Goal: Task Accomplishment & Management: Use online tool/utility

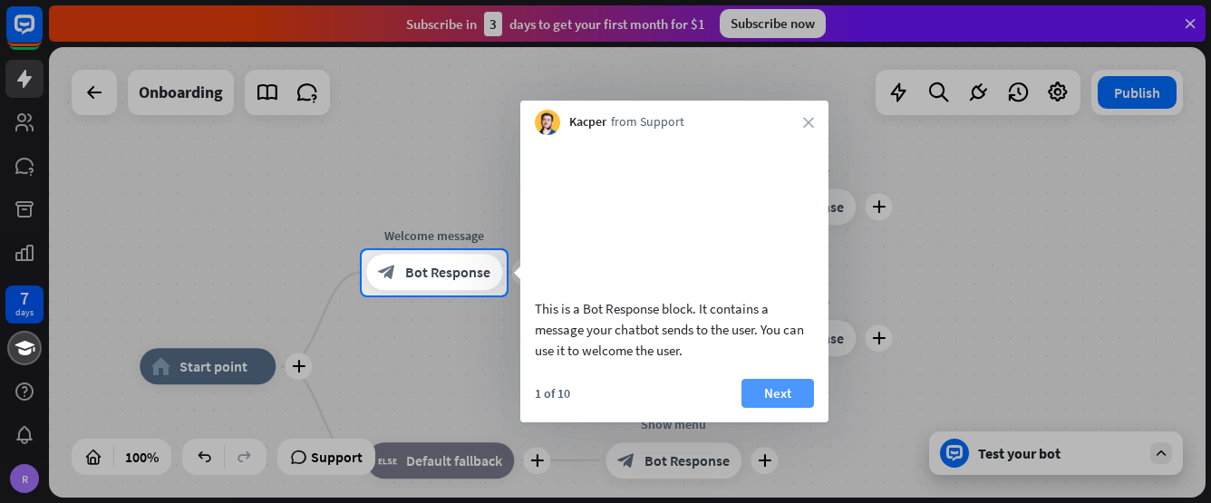
click at [775, 408] on button "Next" at bounding box center [778, 393] width 73 height 29
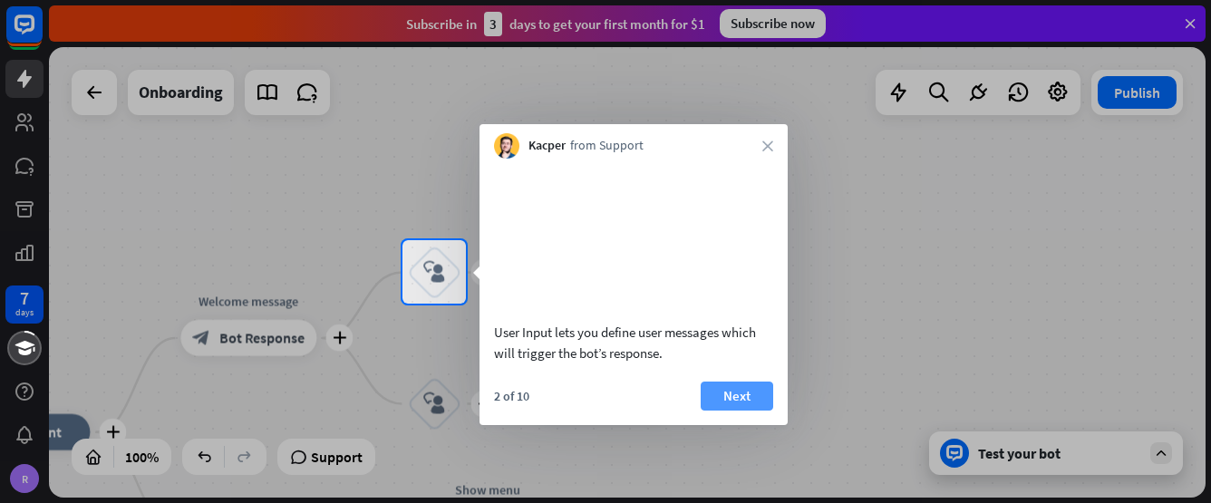
click at [709, 383] on div "User Input lets you define user messages which will trigger the bot’s response.…" at bounding box center [634, 292] width 308 height 267
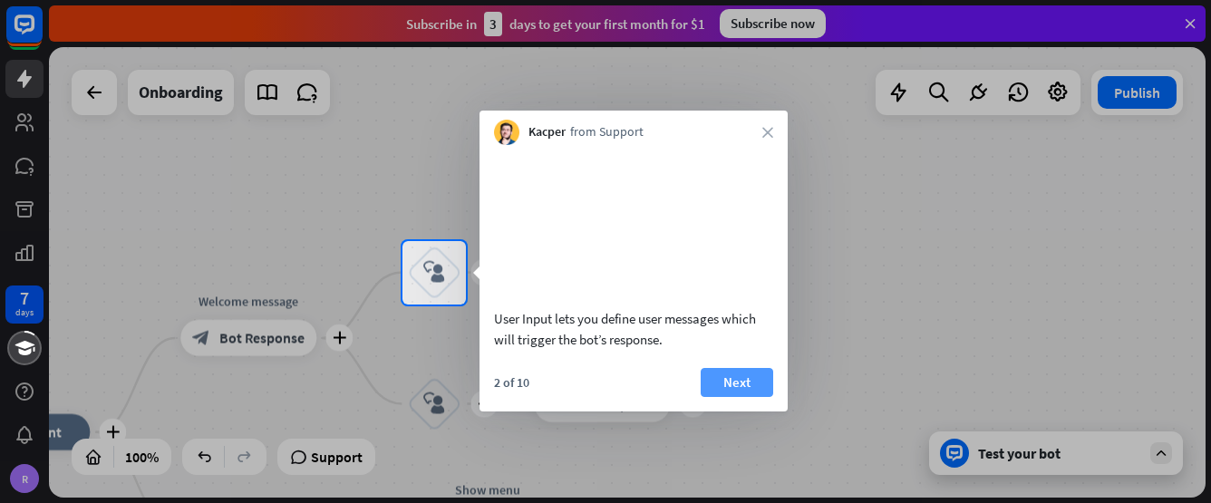
click at [723, 397] on button "Next" at bounding box center [737, 382] width 73 height 29
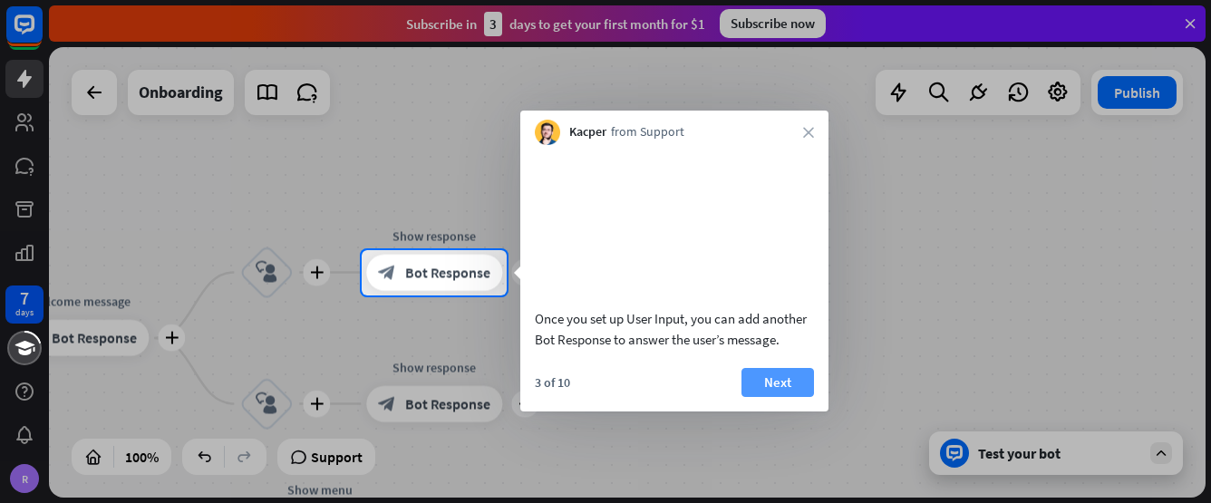
click at [750, 397] on button "Next" at bounding box center [778, 382] width 73 height 29
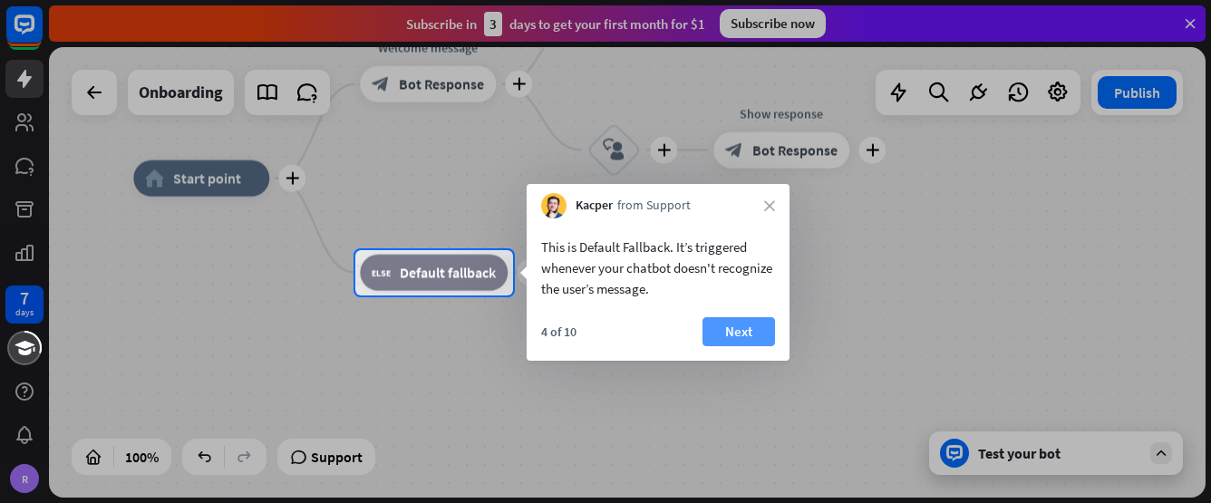
click at [717, 323] on button "Next" at bounding box center [739, 331] width 73 height 29
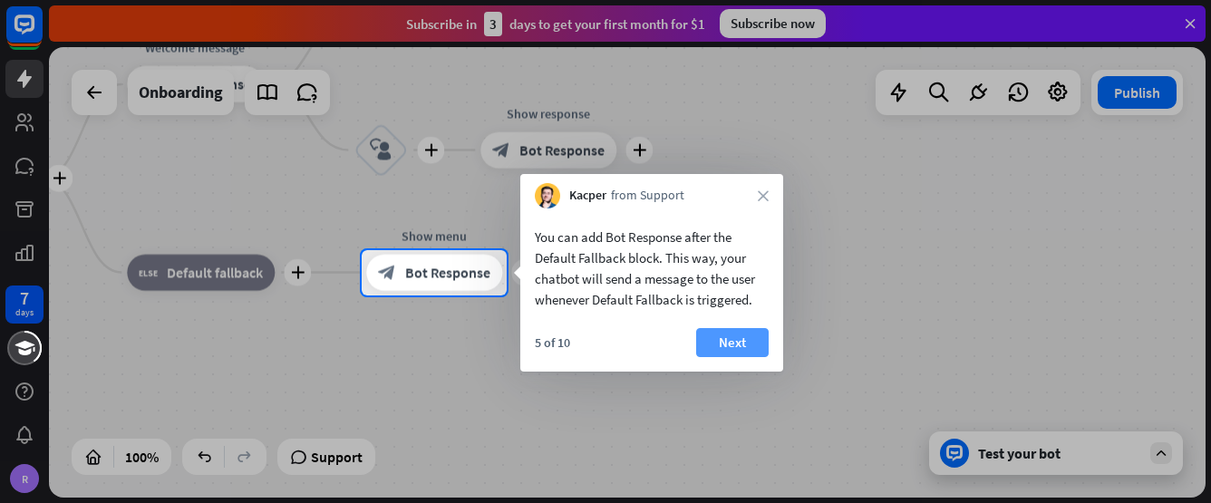
click at [729, 333] on button "Next" at bounding box center [732, 342] width 73 height 29
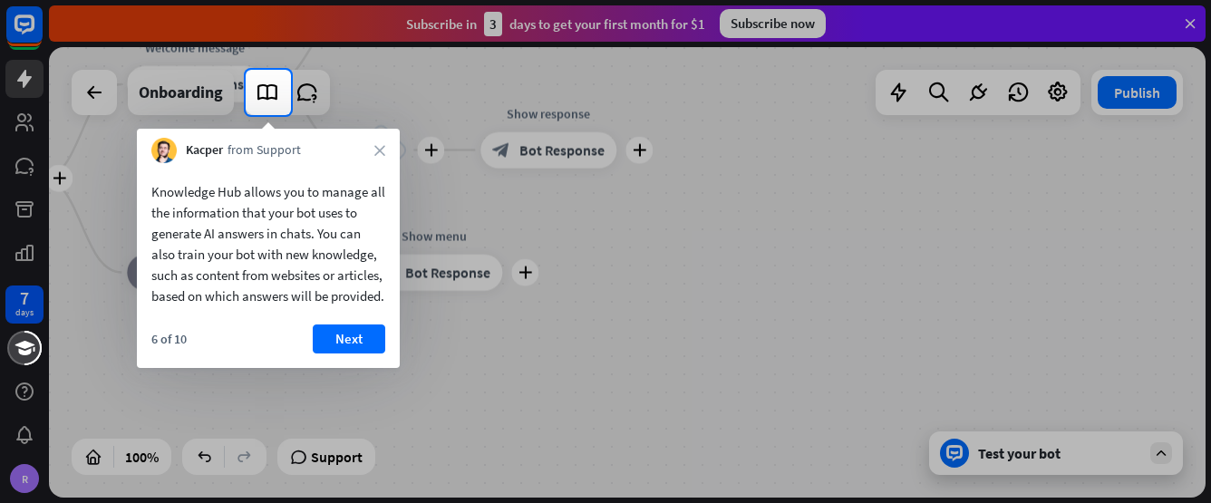
click at [336, 341] on div "Knowledge Hub allows you to manage all the information that your bot uses to ge…" at bounding box center [268, 265] width 263 height 205
click at [355, 354] on button "Next" at bounding box center [349, 339] width 73 height 29
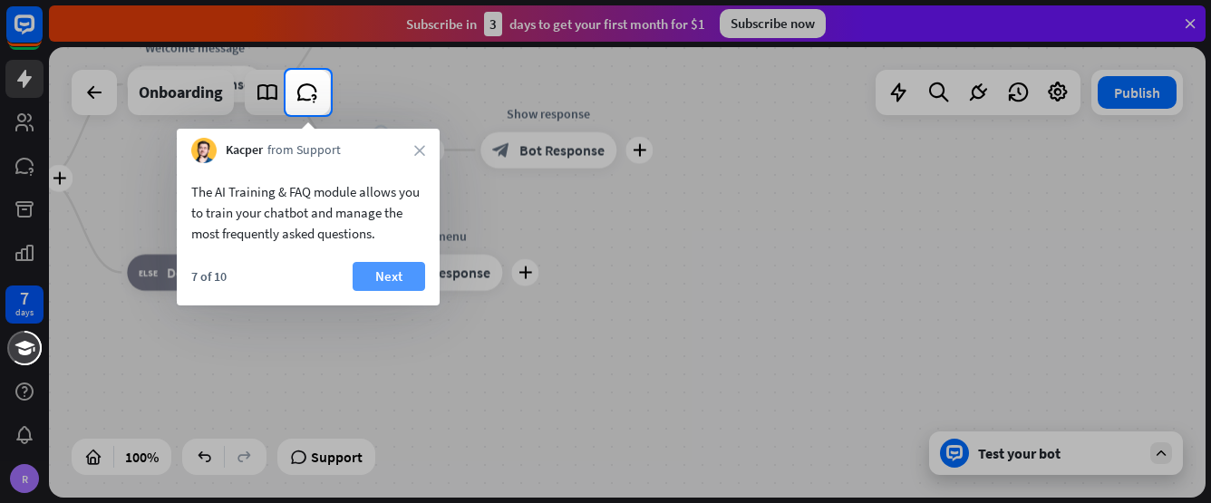
drag, startPoint x: 331, startPoint y: 267, endPoint x: 395, endPoint y: 279, distance: 65.4
click at [359, 273] on div "7 of 10 Next" at bounding box center [308, 284] width 263 height 44
click at [395, 279] on button "Next" at bounding box center [389, 276] width 73 height 29
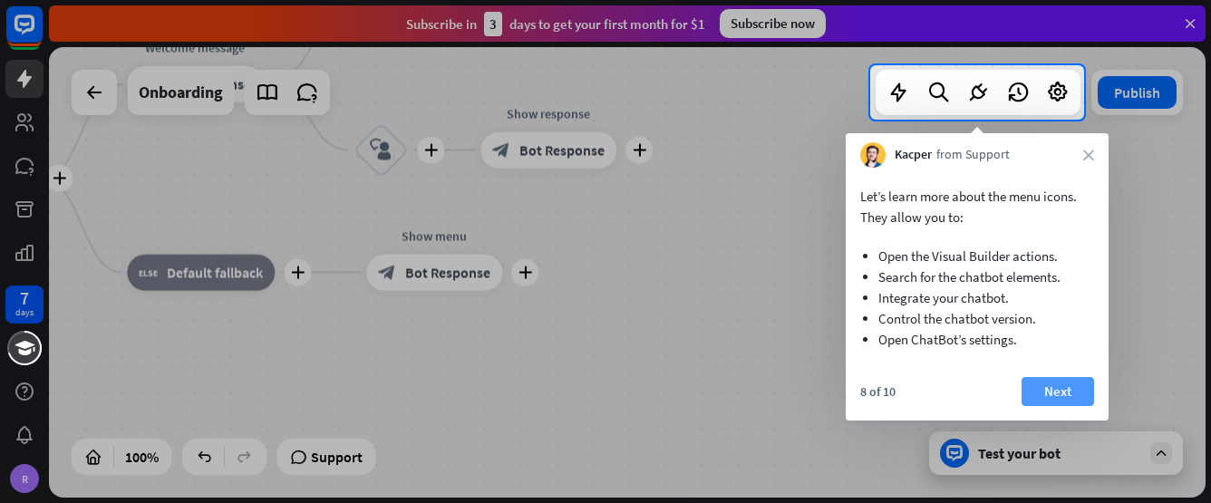
click at [1052, 395] on button "Next" at bounding box center [1058, 391] width 73 height 29
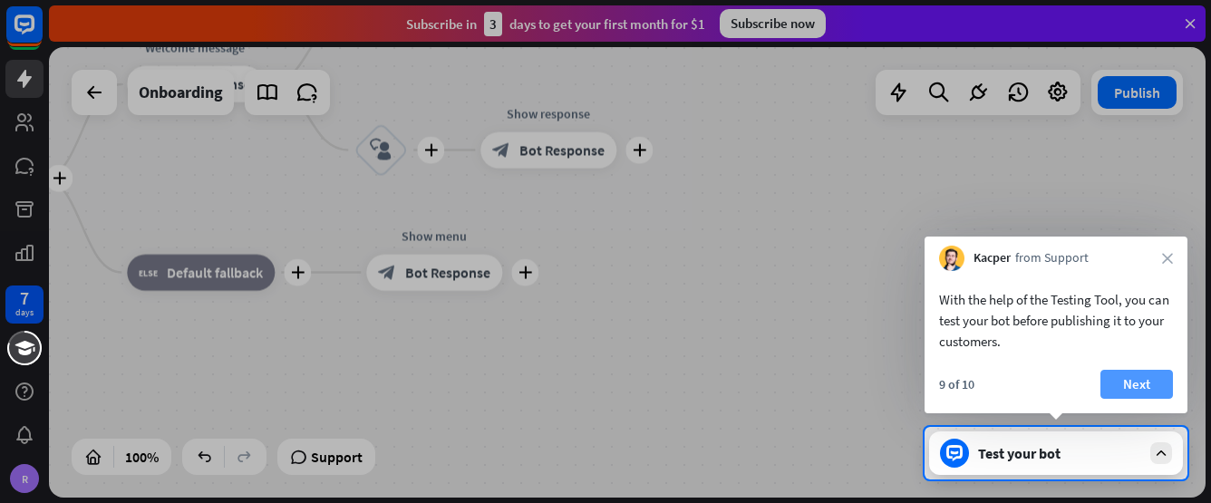
click at [1133, 383] on button "Next" at bounding box center [1137, 384] width 73 height 29
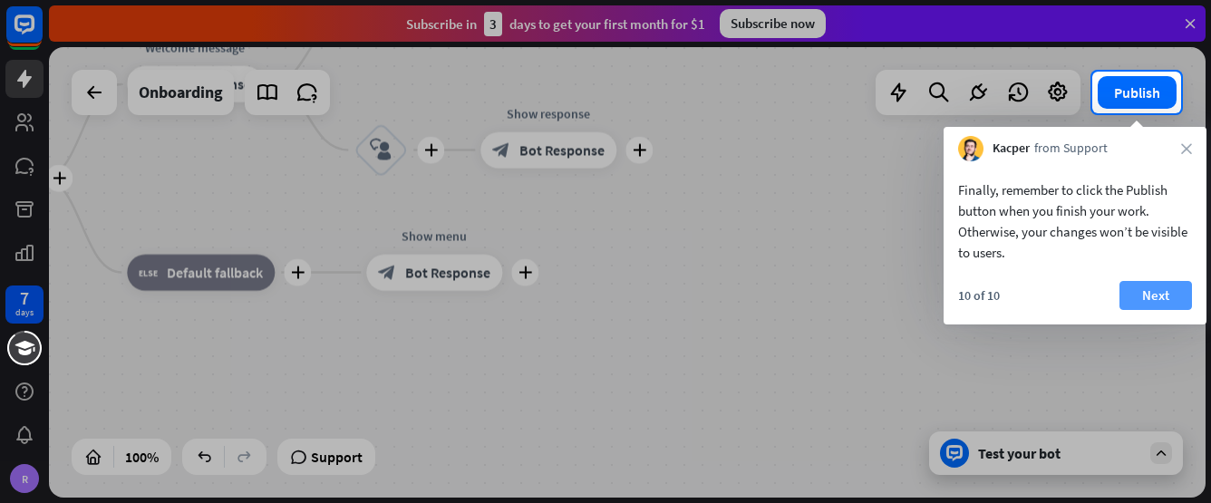
click at [1151, 298] on button "Next" at bounding box center [1156, 295] width 73 height 29
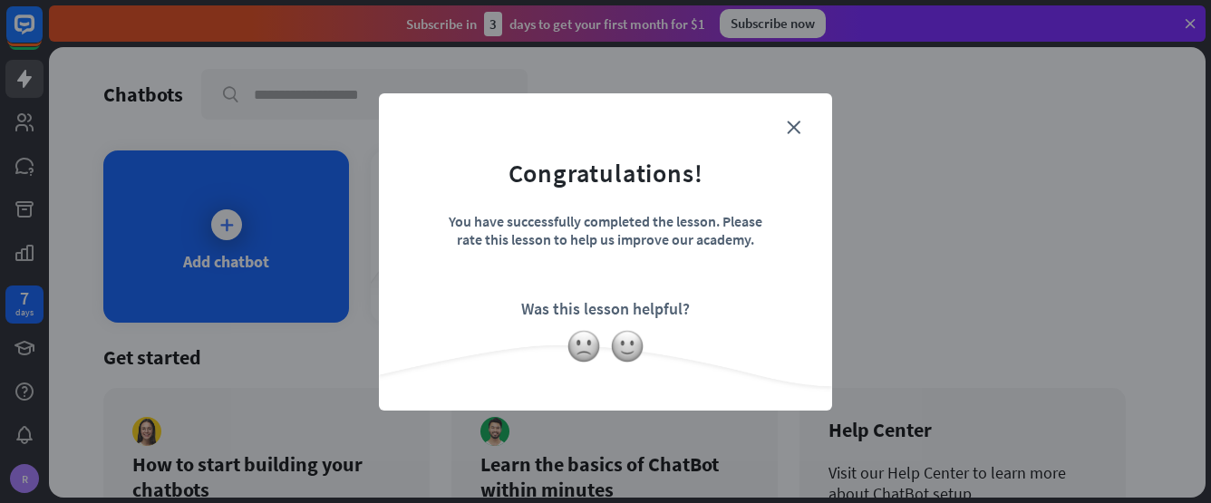
drag, startPoint x: 780, startPoint y: 135, endPoint x: 788, endPoint y: 130, distance: 9.8
click at [780, 134] on form "Congratulations! You have successfully completed the lesson. Please rate this l…" at bounding box center [606, 224] width 408 height 217
click at [794, 128] on icon "close" at bounding box center [794, 128] width 14 height 14
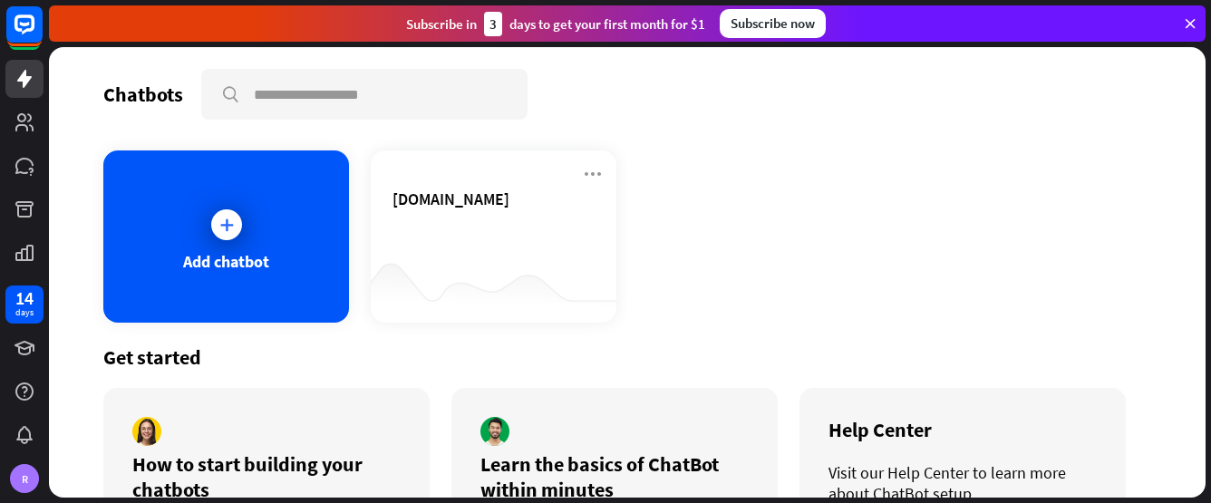
click at [768, 33] on div "Subscribe now" at bounding box center [773, 23] width 106 height 29
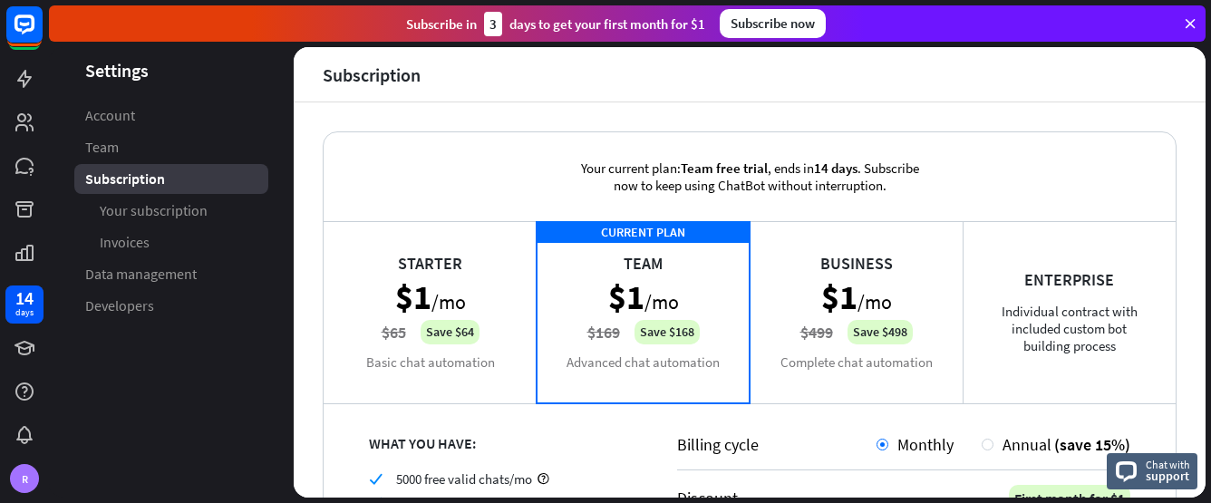
drag, startPoint x: 417, startPoint y: 320, endPoint x: 487, endPoint y: 333, distance: 71.0
click at [417, 321] on div "Starter $1 /mo $65 Save $64 Basic chat automation" at bounding box center [430, 311] width 213 height 181
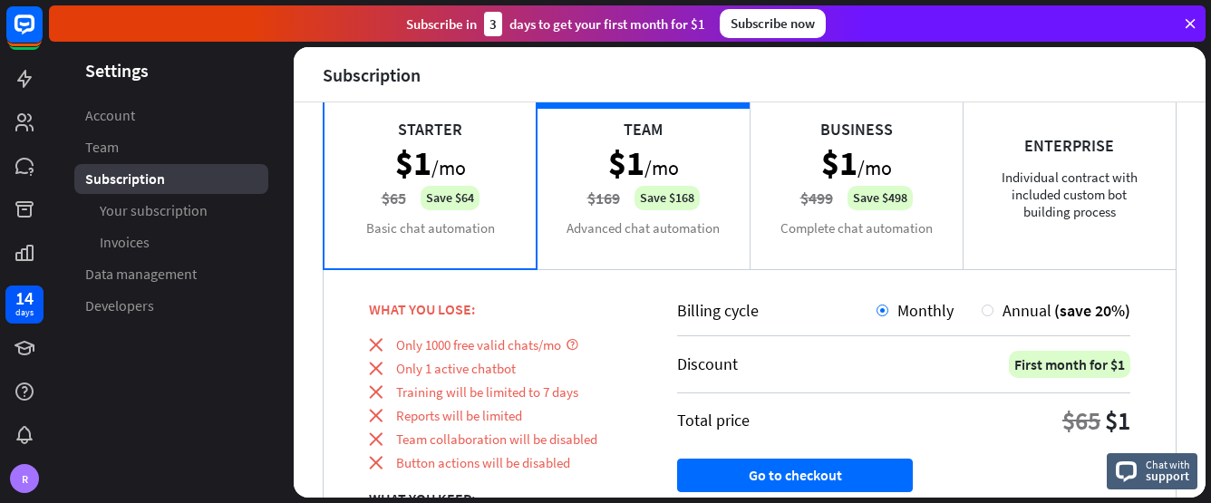
scroll to position [91, 0]
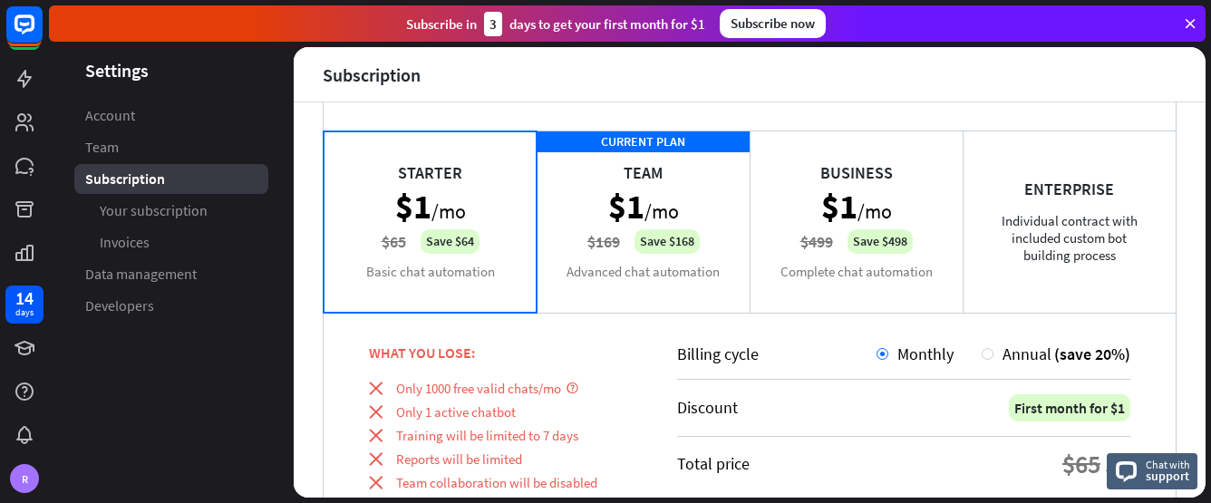
click at [615, 243] on div "CURRENT PLAN Team $1 /mo $169 Save $168 Advanced chat automation" at bounding box center [643, 221] width 213 height 181
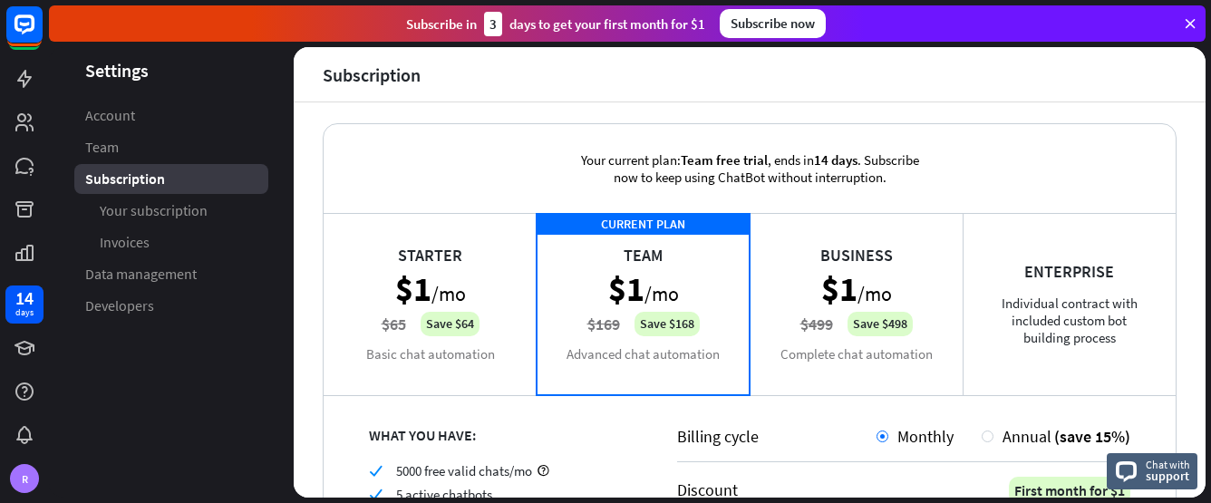
scroll to position [0, 0]
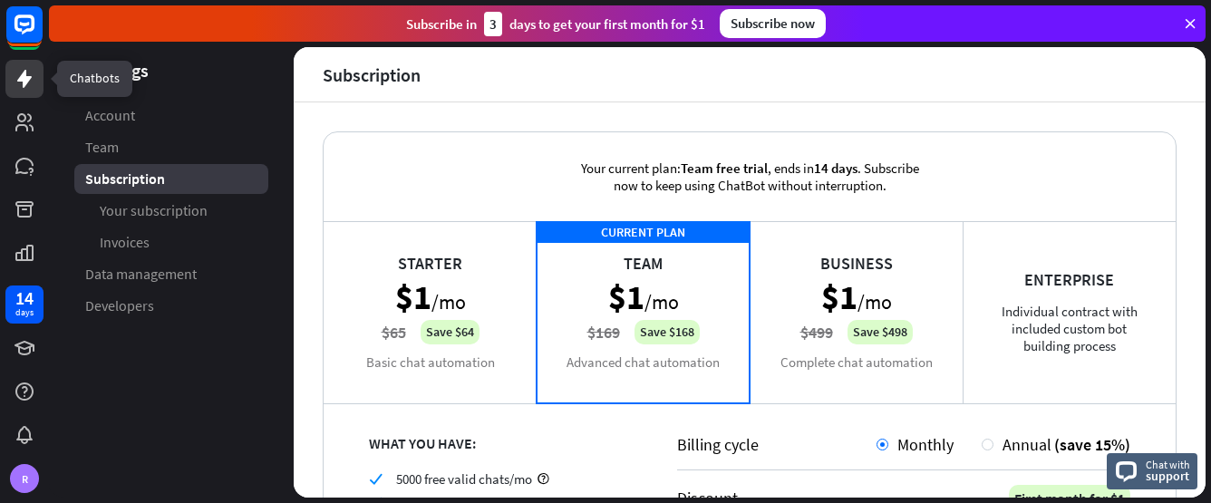
click at [22, 83] on icon at bounding box center [25, 79] width 22 height 22
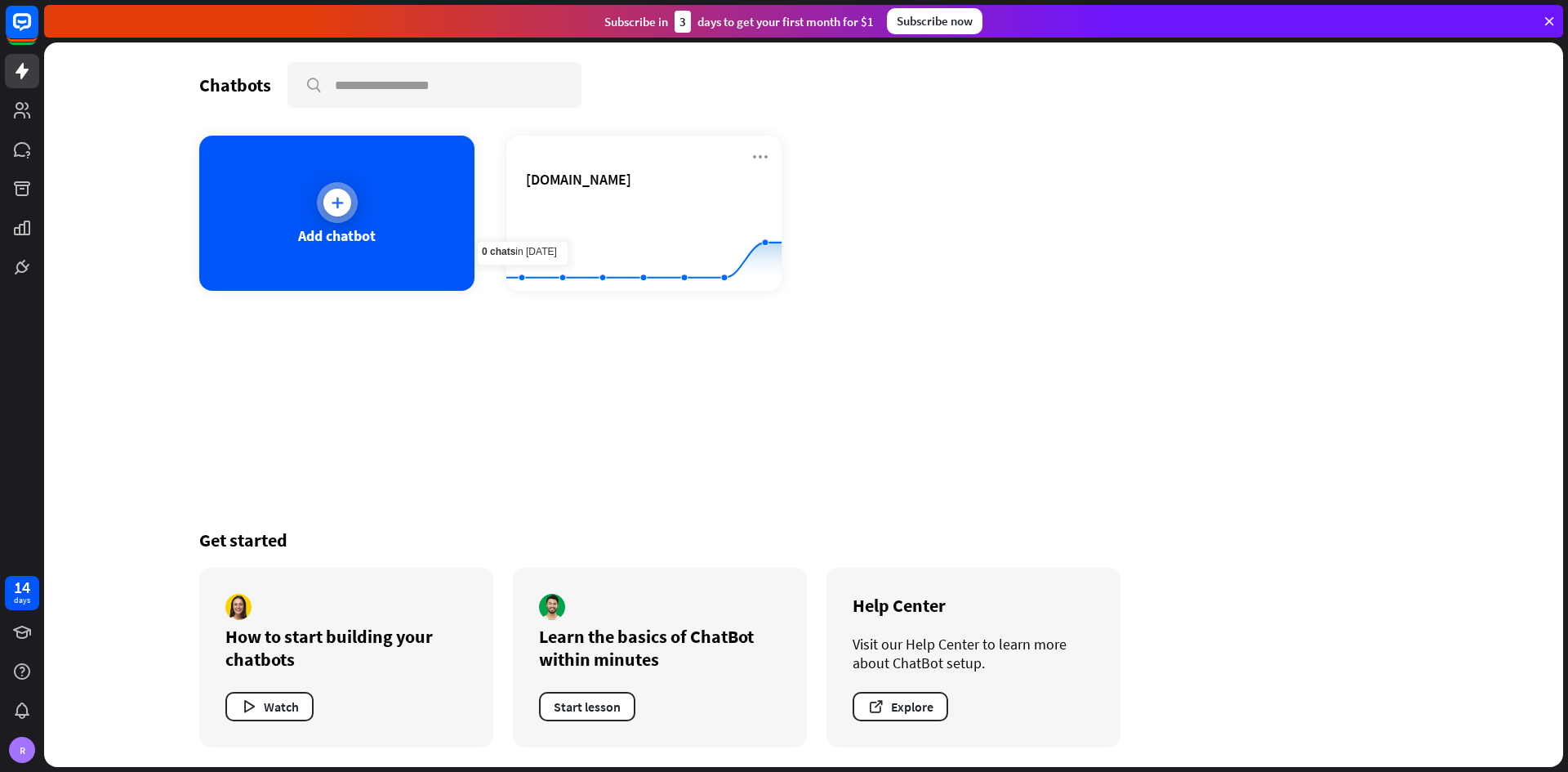
click at [336, 213] on div at bounding box center [337, 202] width 28 height 28
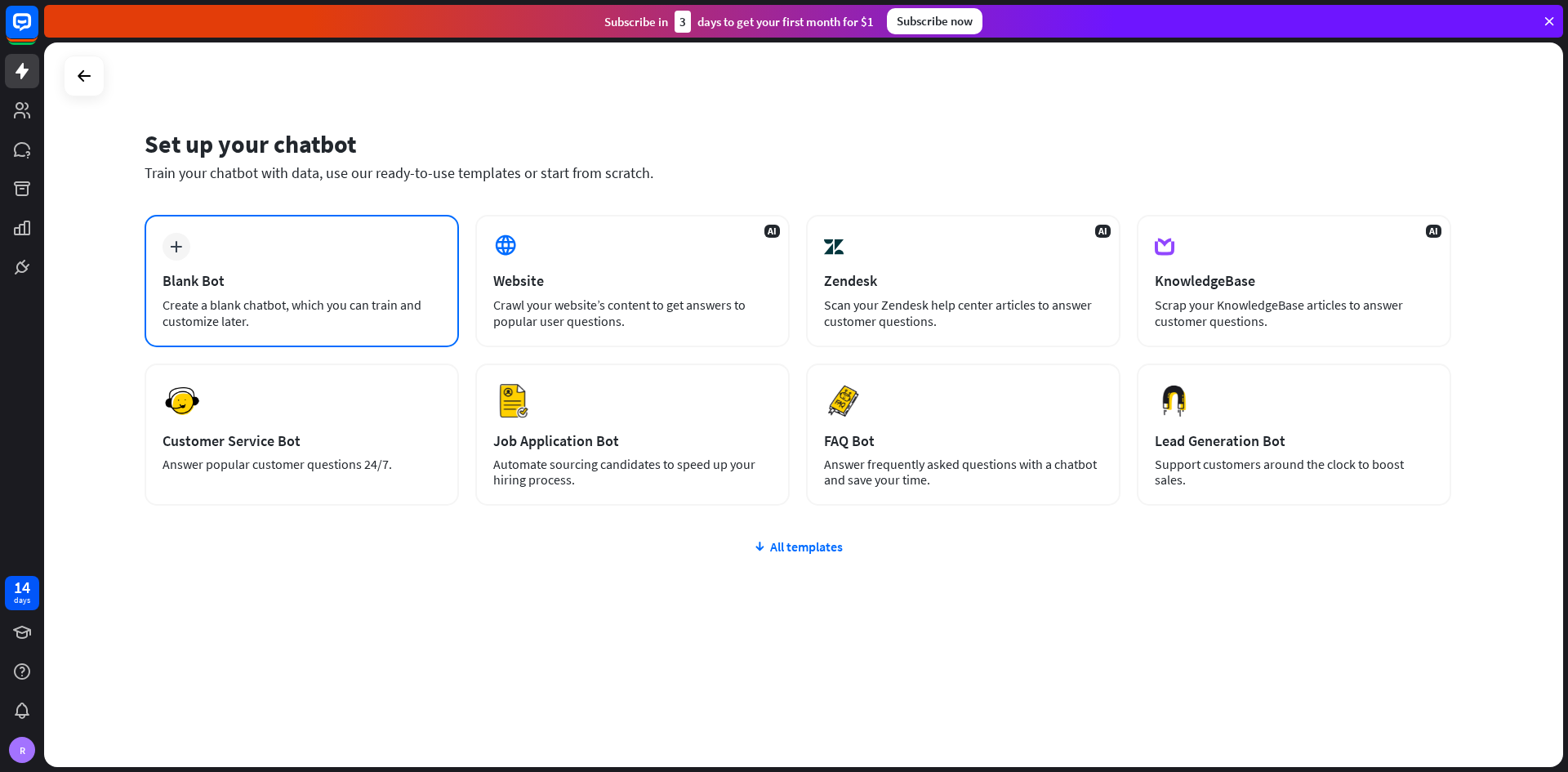
click at [276, 295] on div "plus Blank Bot Create a blank chatbot, which you can train and customize later." at bounding box center [301, 280] width 314 height 132
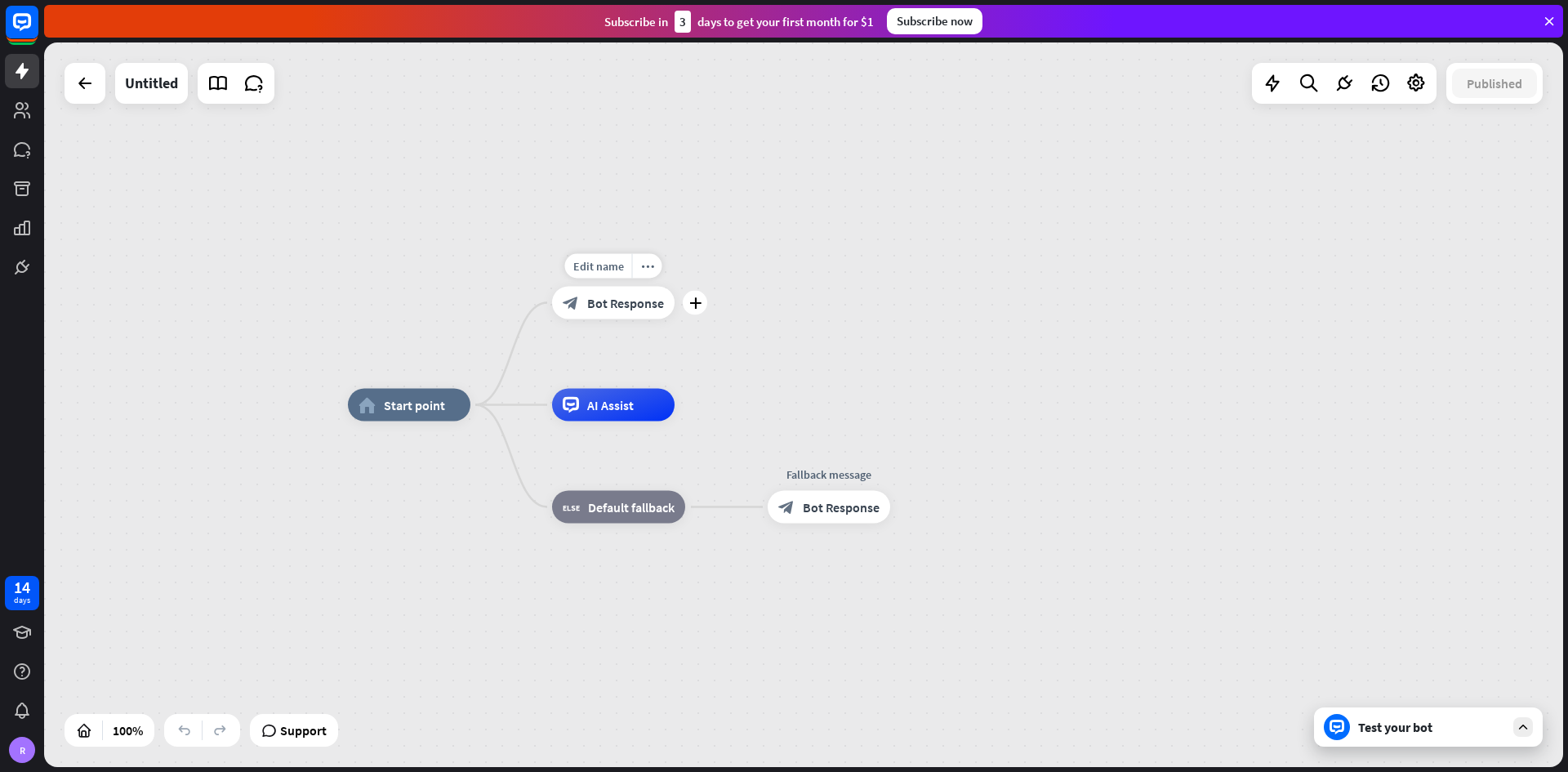
click at [624, 304] on span "Bot Response" at bounding box center [625, 303] width 77 height 16
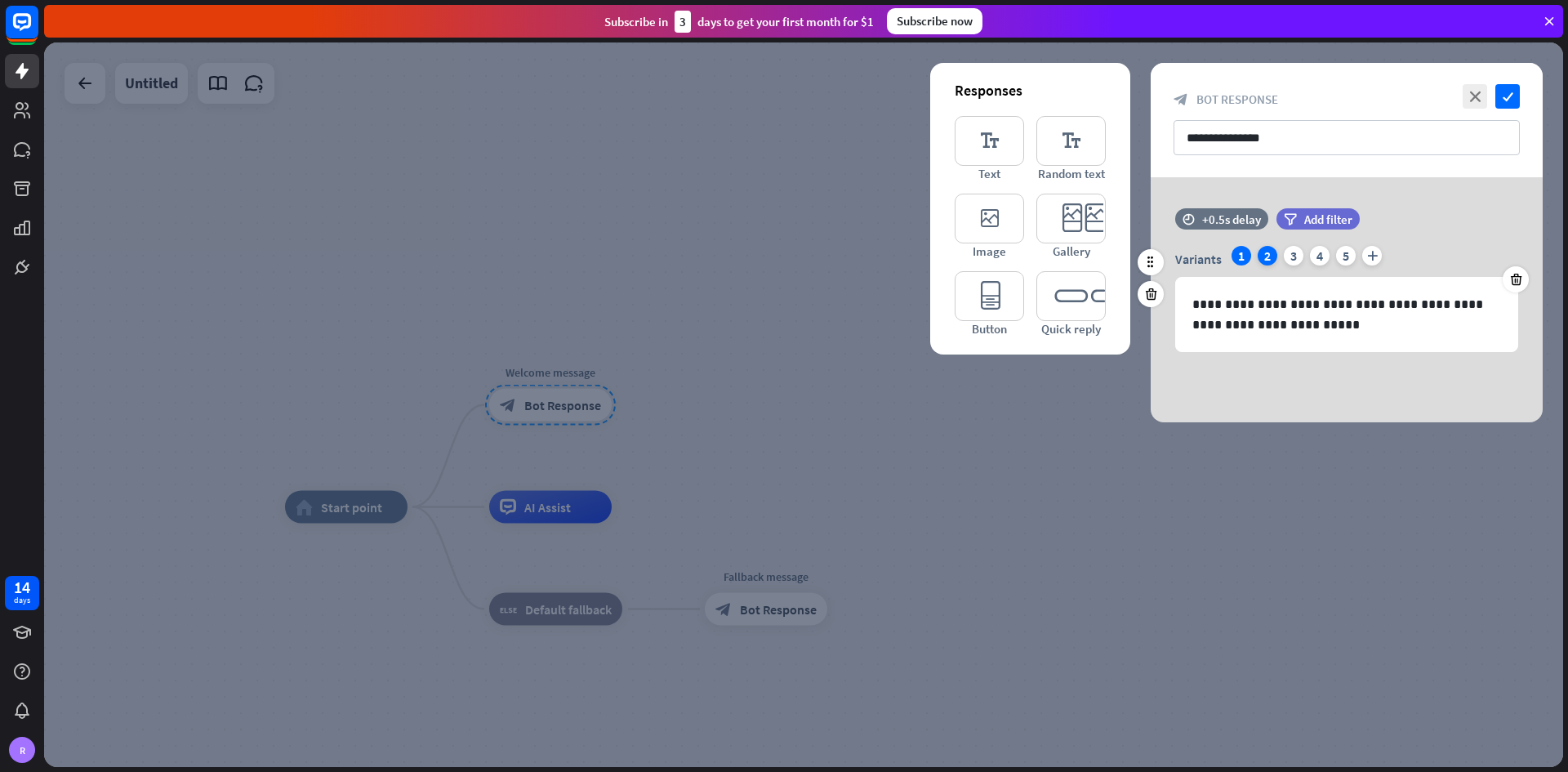
click at [1090, 264] on div "2" at bounding box center [1267, 256] width 20 height 20
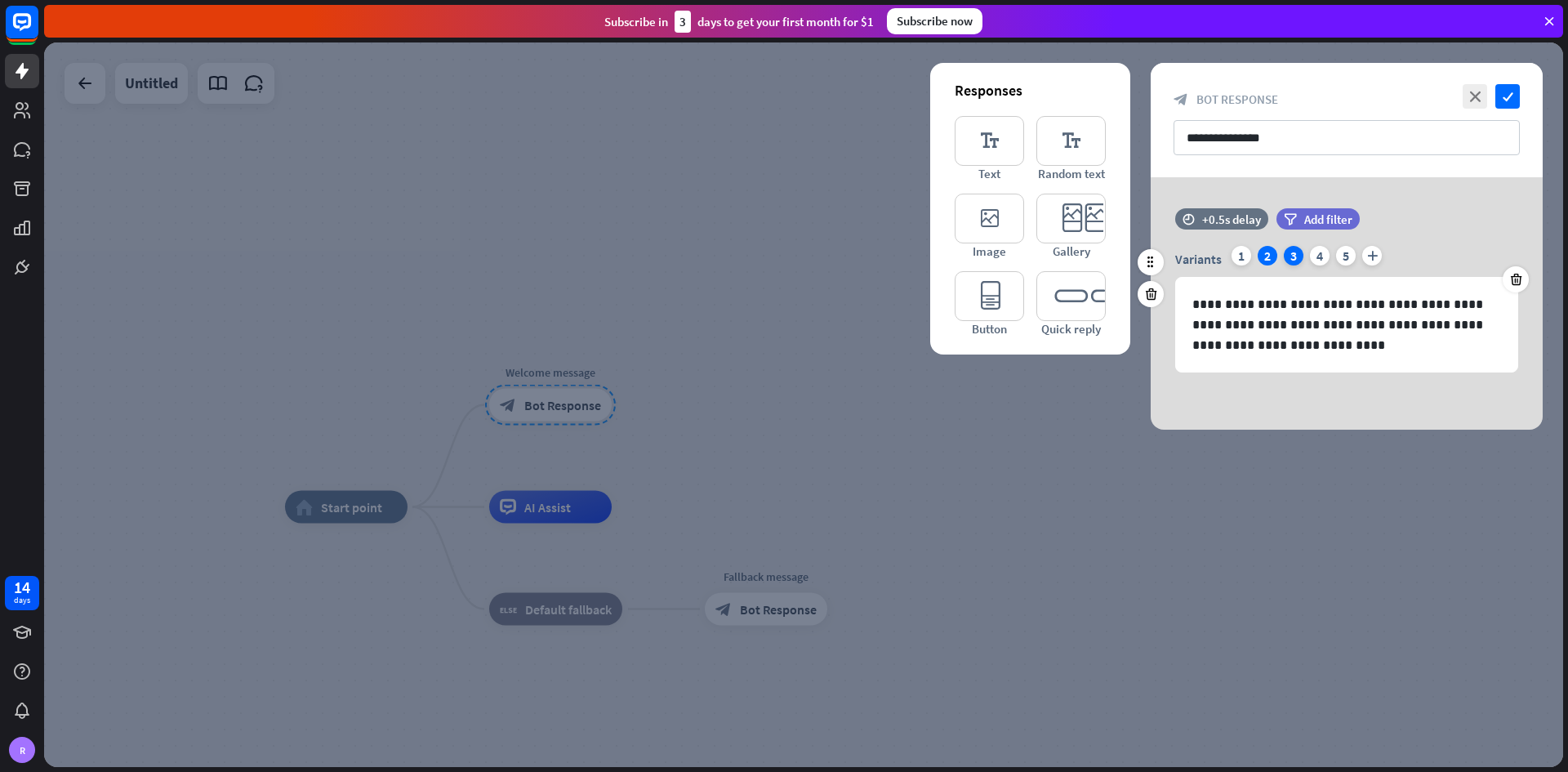
click at [1090, 256] on div "3" at bounding box center [1293, 256] width 20 height 20
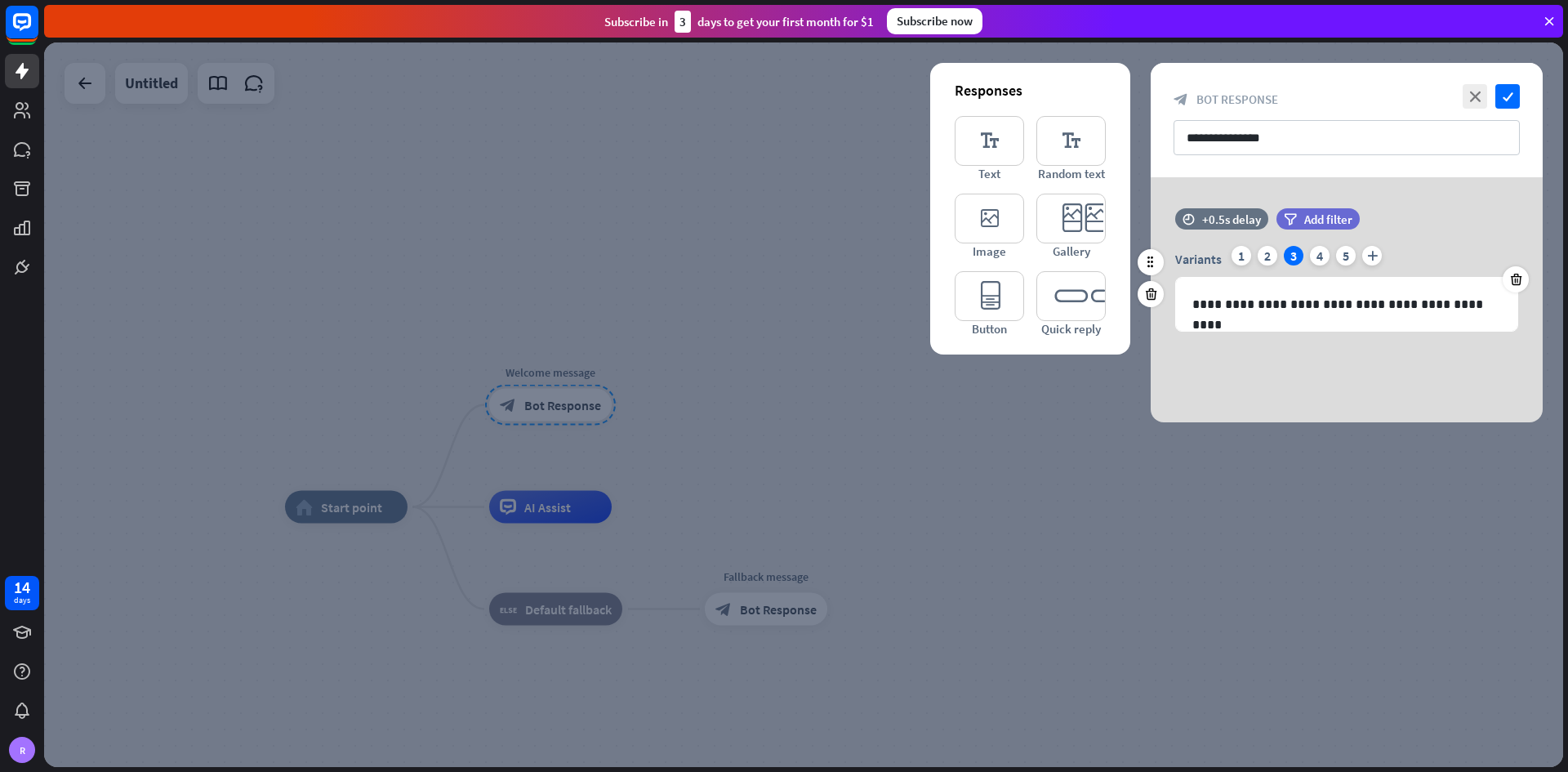
click at [1090, 256] on div "Variants 1 2 3 4 5 plus" at bounding box center [1346, 259] width 343 height 26
click at [1090, 256] on icon "plus" at bounding box center [1372, 256] width 20 height 20
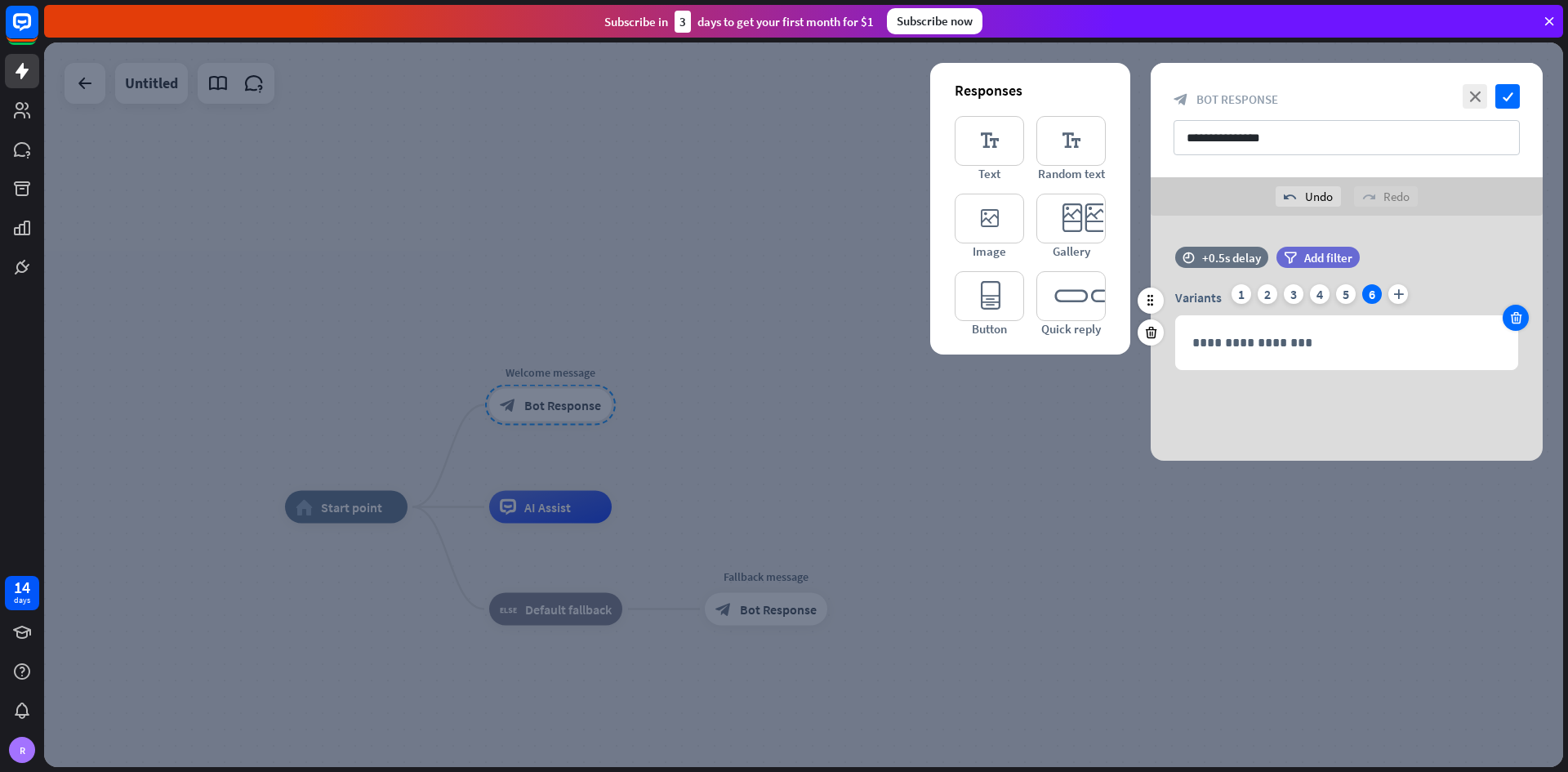
click at [1090, 319] on icon at bounding box center [1516, 318] width 15 height 14
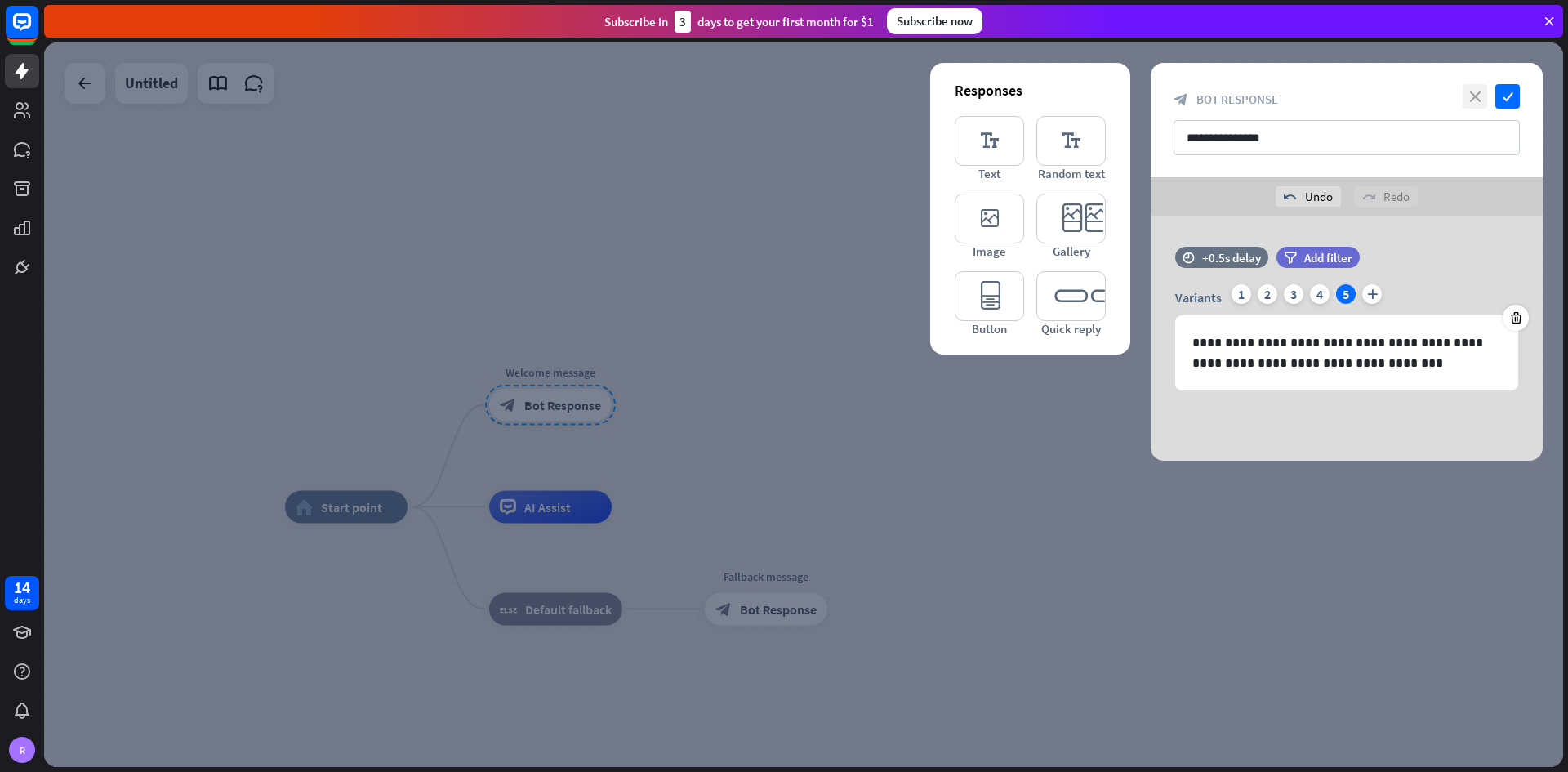
click at [1090, 92] on icon "close" at bounding box center [1474, 95] width 24 height 24
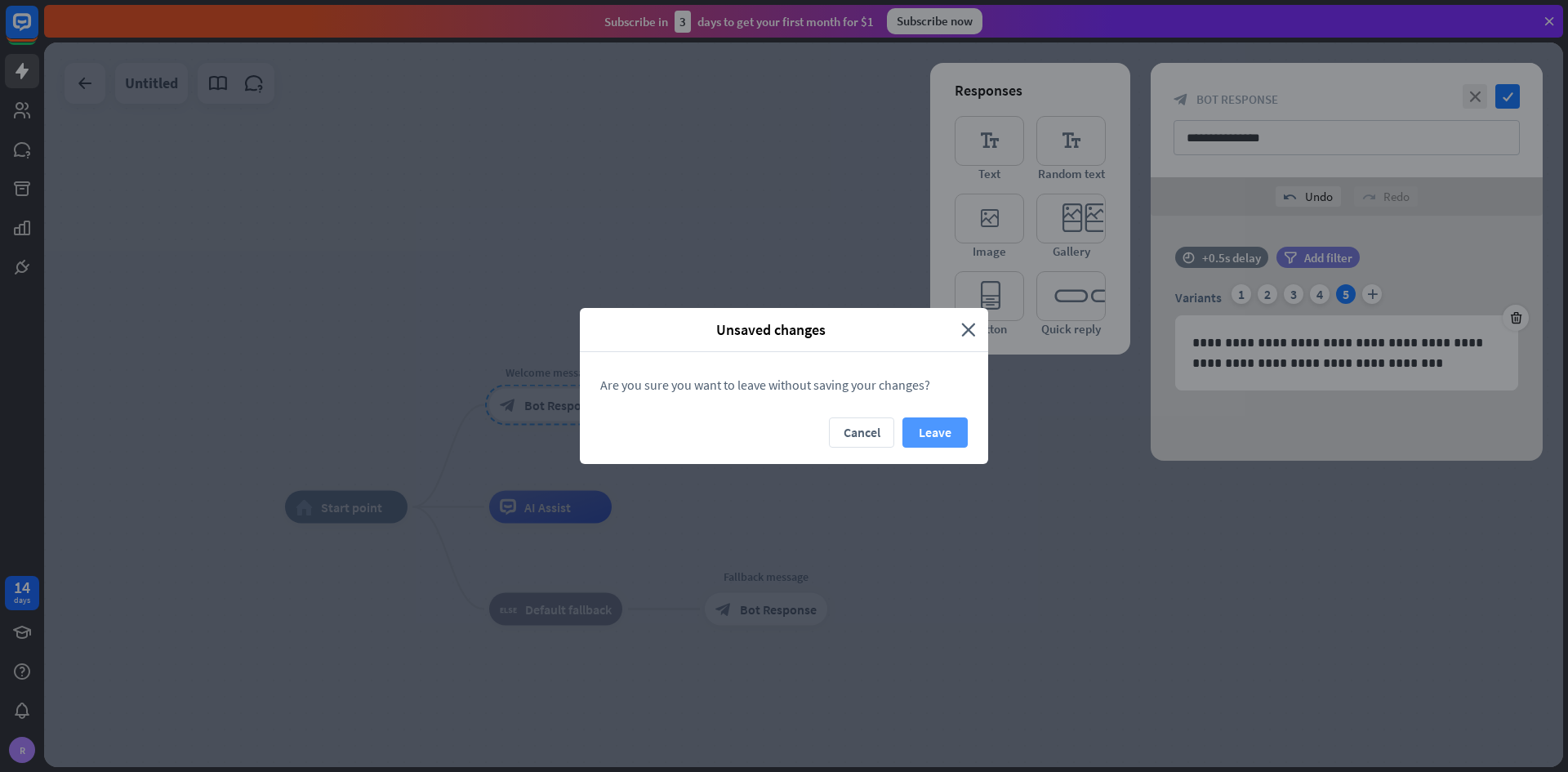
click at [931, 433] on button "Leave" at bounding box center [935, 432] width 66 height 31
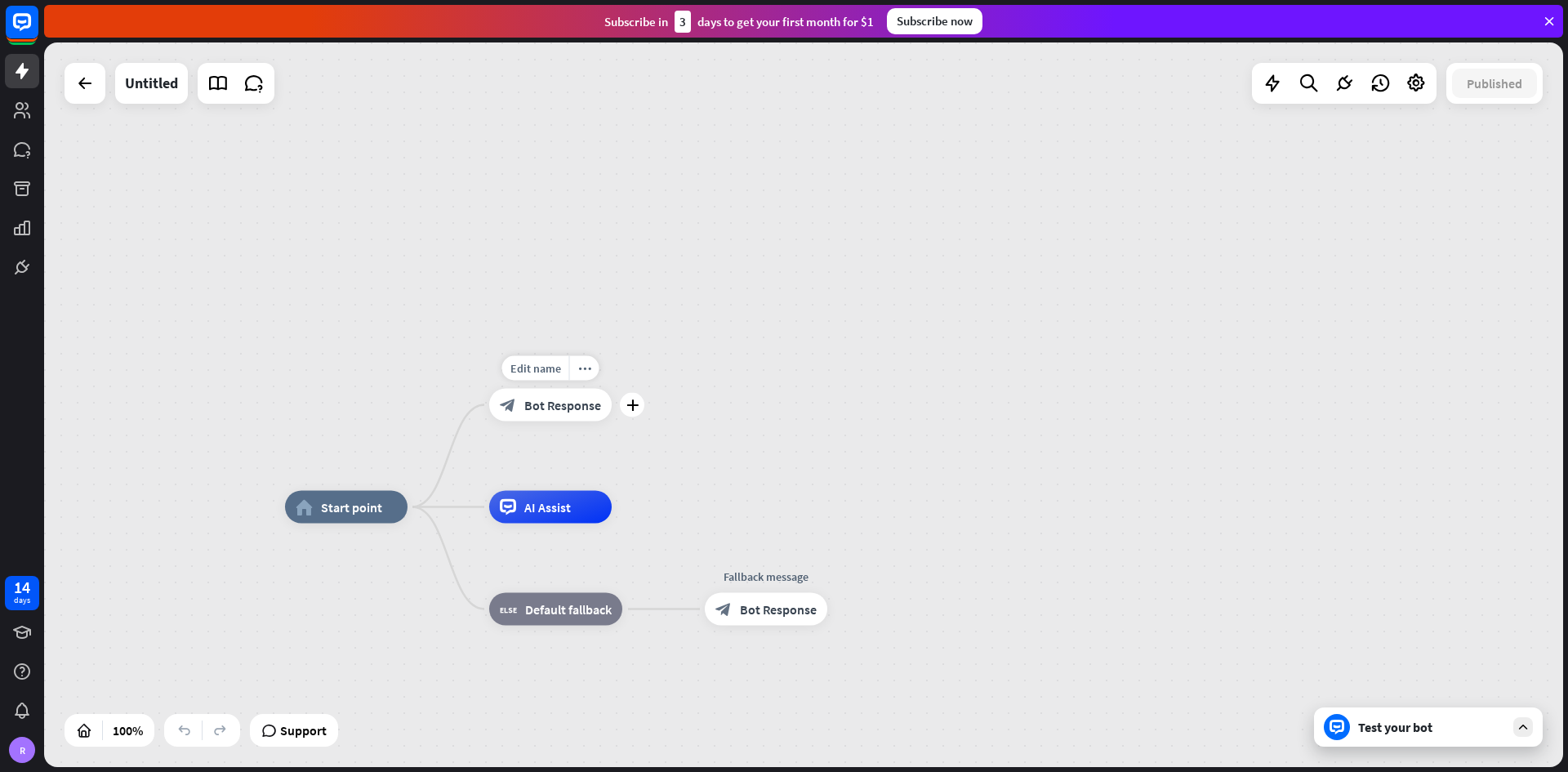
click at [612, 418] on div "Edit name more_horiz plus block_bot_response Bot Response" at bounding box center [550, 405] width 122 height 32
click at [641, 403] on div "plus" at bounding box center [631, 404] width 24 height 24
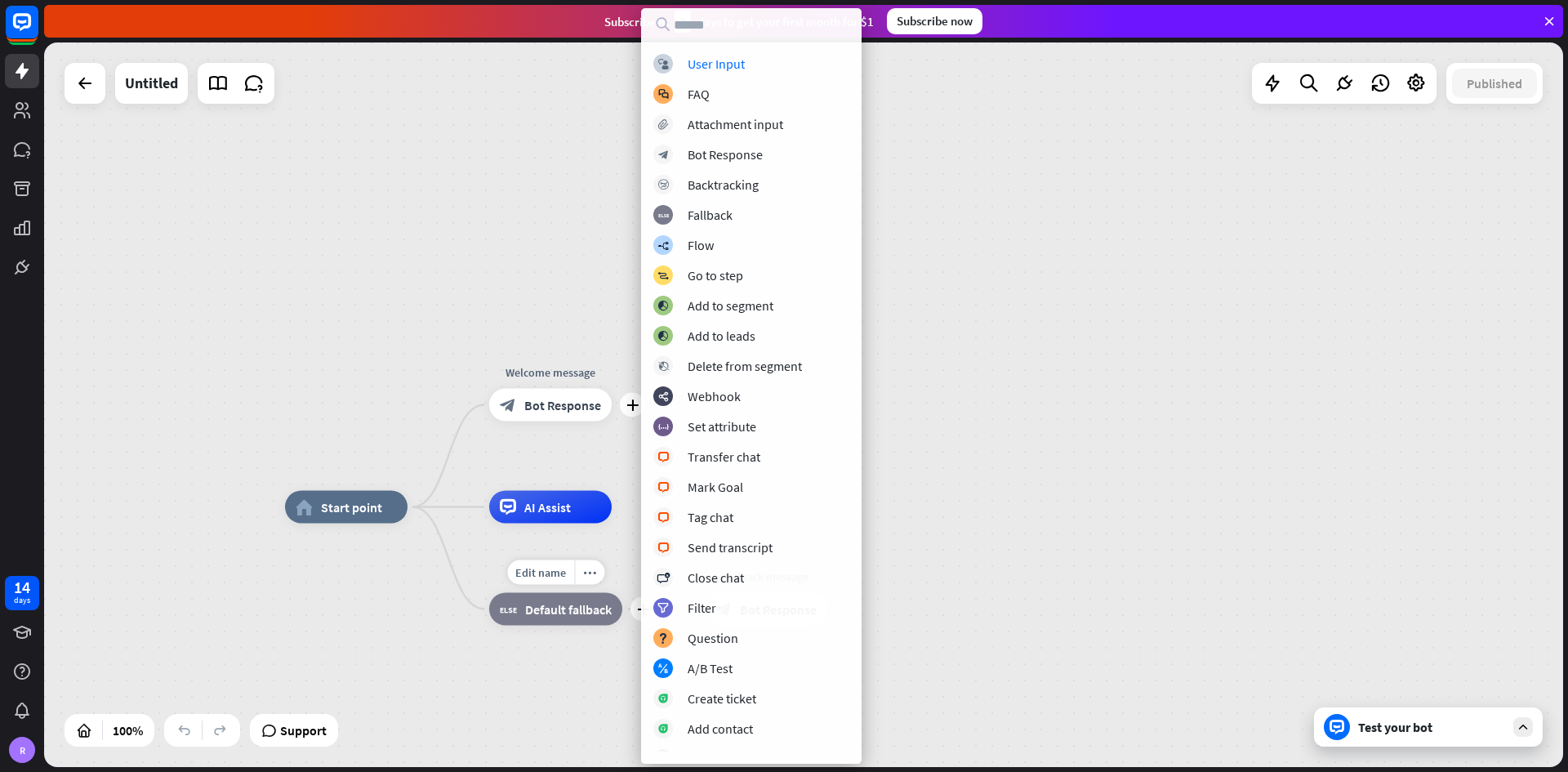
click at [544, 452] on span "Default fallback" at bounding box center [568, 609] width 86 height 16
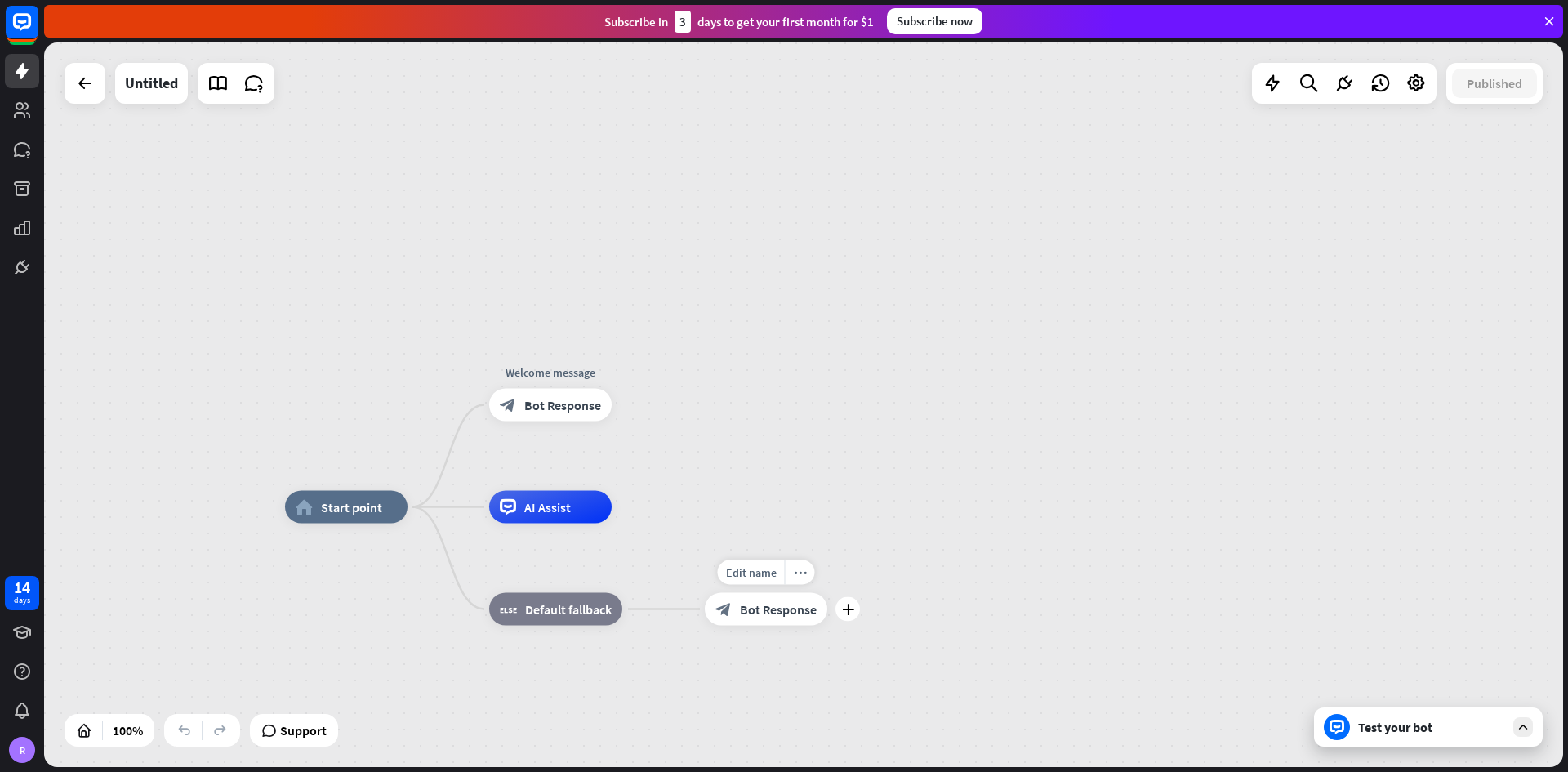
click at [743, 452] on span "Bot Response" at bounding box center [777, 609] width 77 height 16
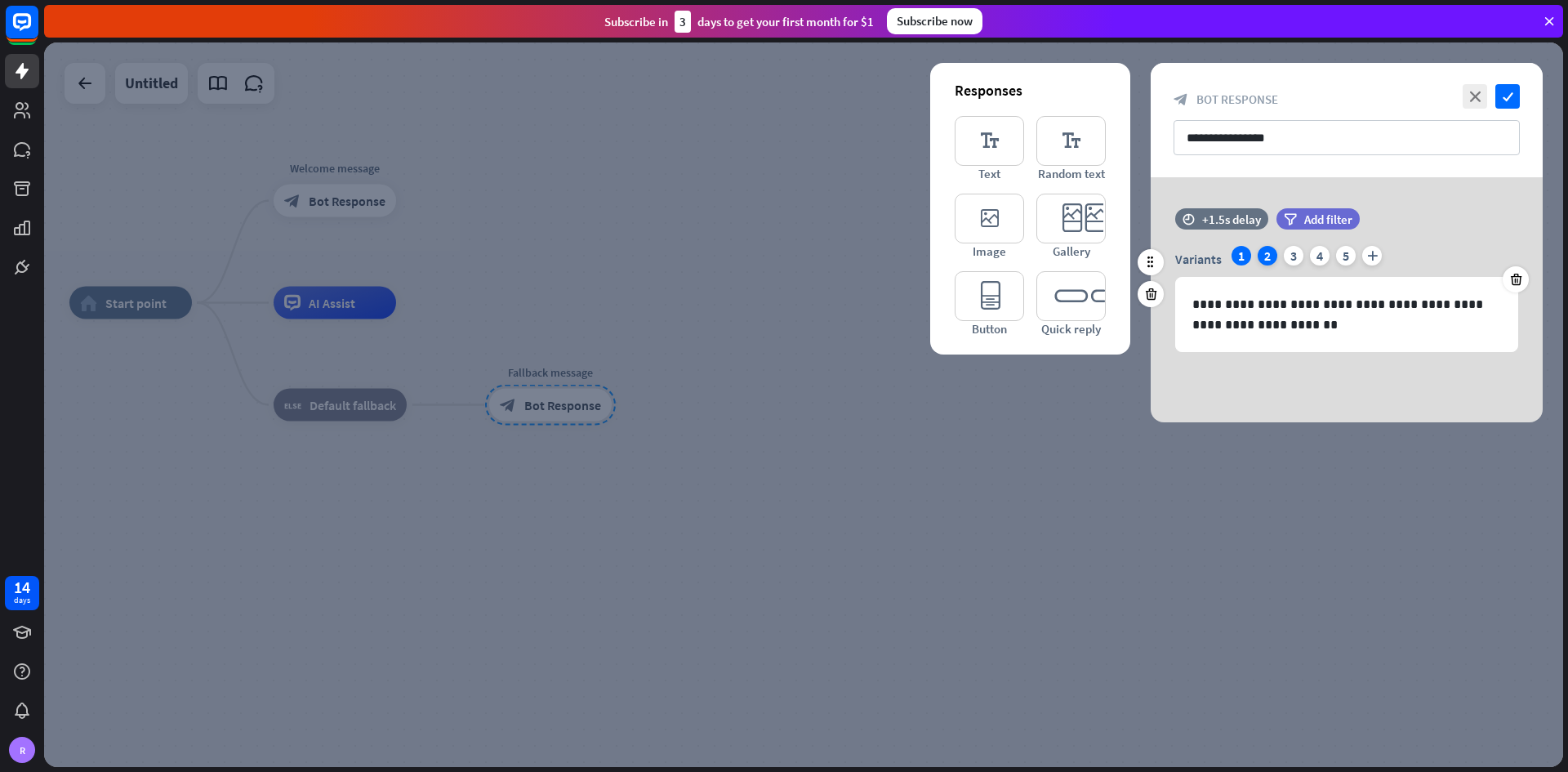
click at [1090, 260] on div "2" at bounding box center [1267, 256] width 20 height 20
click at [1090, 250] on div "3" at bounding box center [1293, 256] width 20 height 20
click at [1090, 250] on div "Variants 1 2 3 4 5 plus" at bounding box center [1346, 259] width 343 height 26
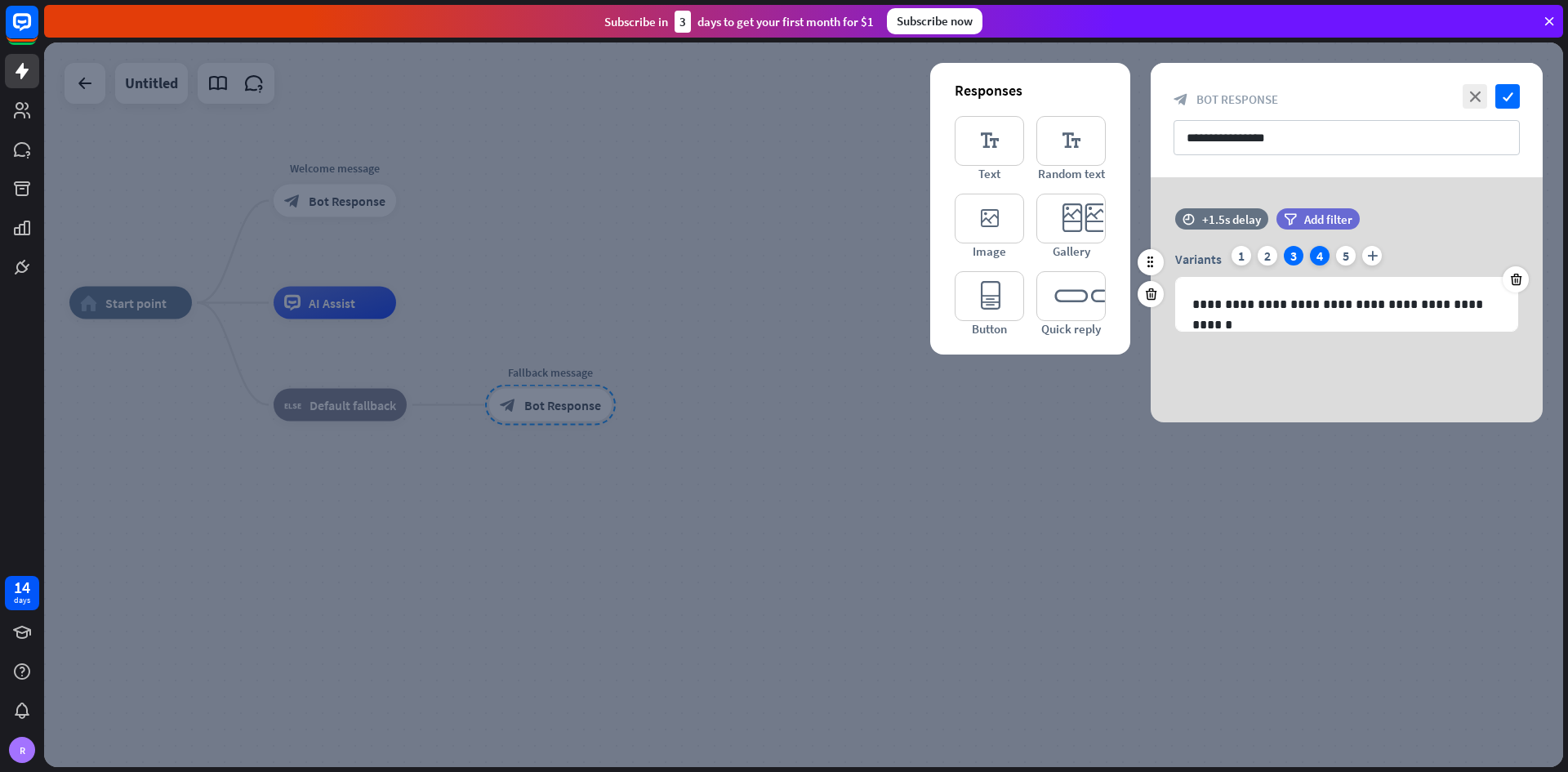
click at [1090, 253] on div "4" at bounding box center [1319, 256] width 20 height 20
click at [1090, 257] on div "Variants 1 2 3 4 5 plus" at bounding box center [1346, 259] width 343 height 26
click at [1090, 257] on div "5" at bounding box center [1346, 256] width 20 height 20
click at [1090, 252] on div "Variants 1 2 3 4 5 plus" at bounding box center [1346, 259] width 343 height 26
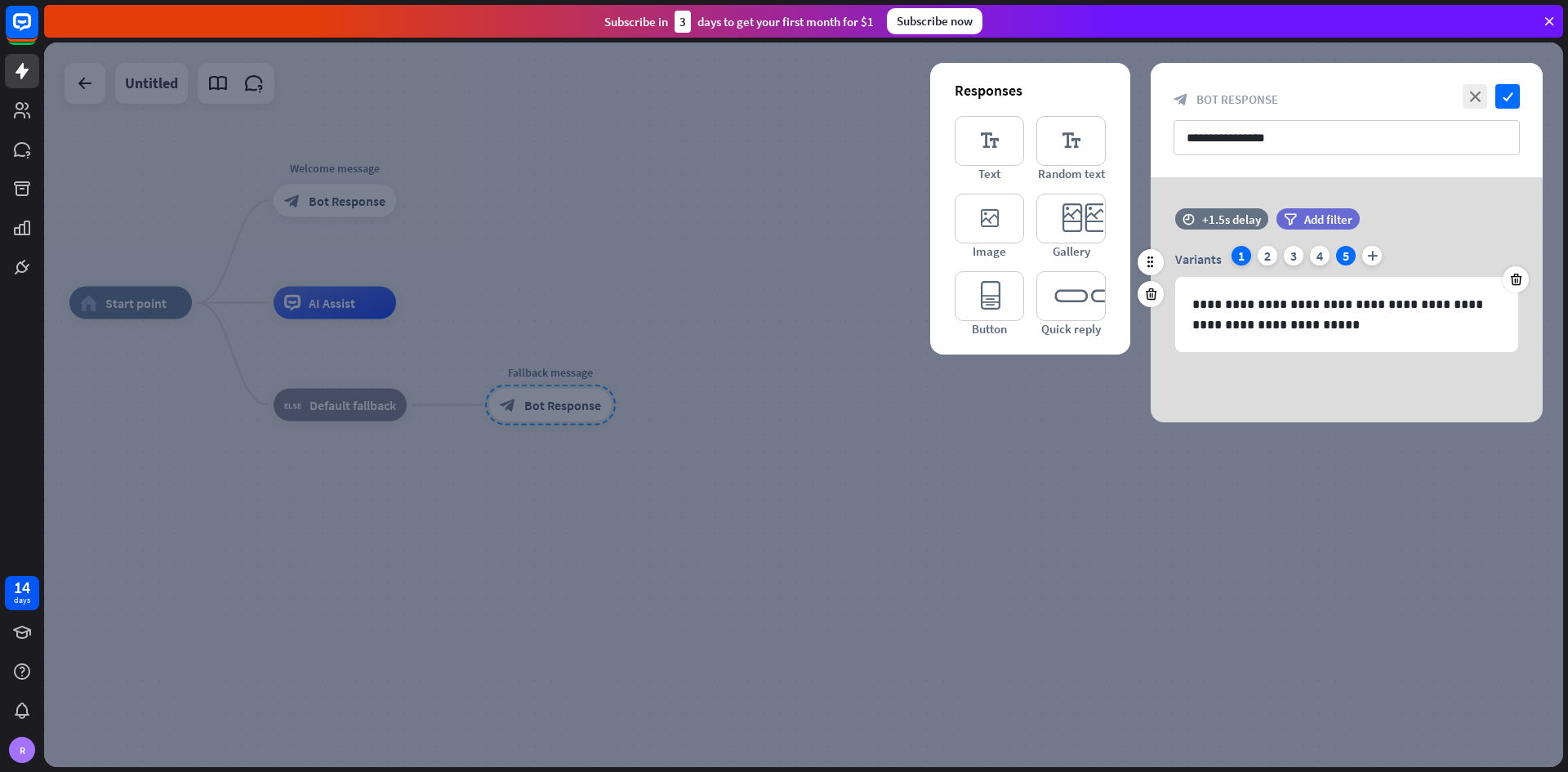
click at [1090, 252] on div "1" at bounding box center [1241, 256] width 20 height 20
click at [1090, 253] on div "2" at bounding box center [1267, 256] width 20 height 20
click at [1090, 275] on icon at bounding box center [1516, 279] width 15 height 14
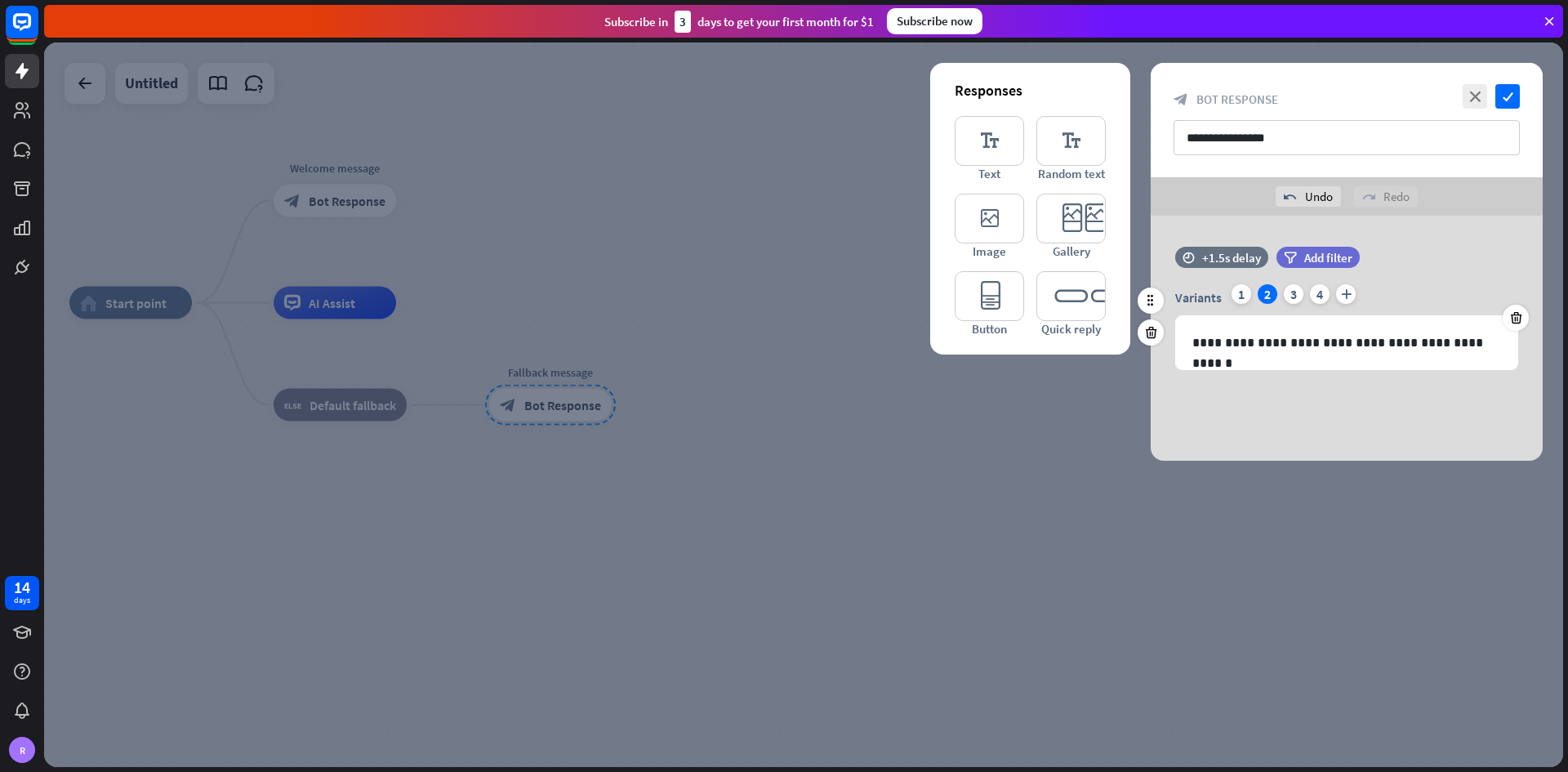
click at [1090, 278] on div "time +1.5s delay filter Add filter" at bounding box center [1346, 266] width 392 height 38
drag, startPoint x: 1510, startPoint y: 305, endPoint x: 1512, endPoint y: 313, distance: 8.2
click at [1090, 311] on div at bounding box center [1515, 317] width 26 height 26
click at [1090, 313] on icon at bounding box center [1516, 318] width 15 height 14
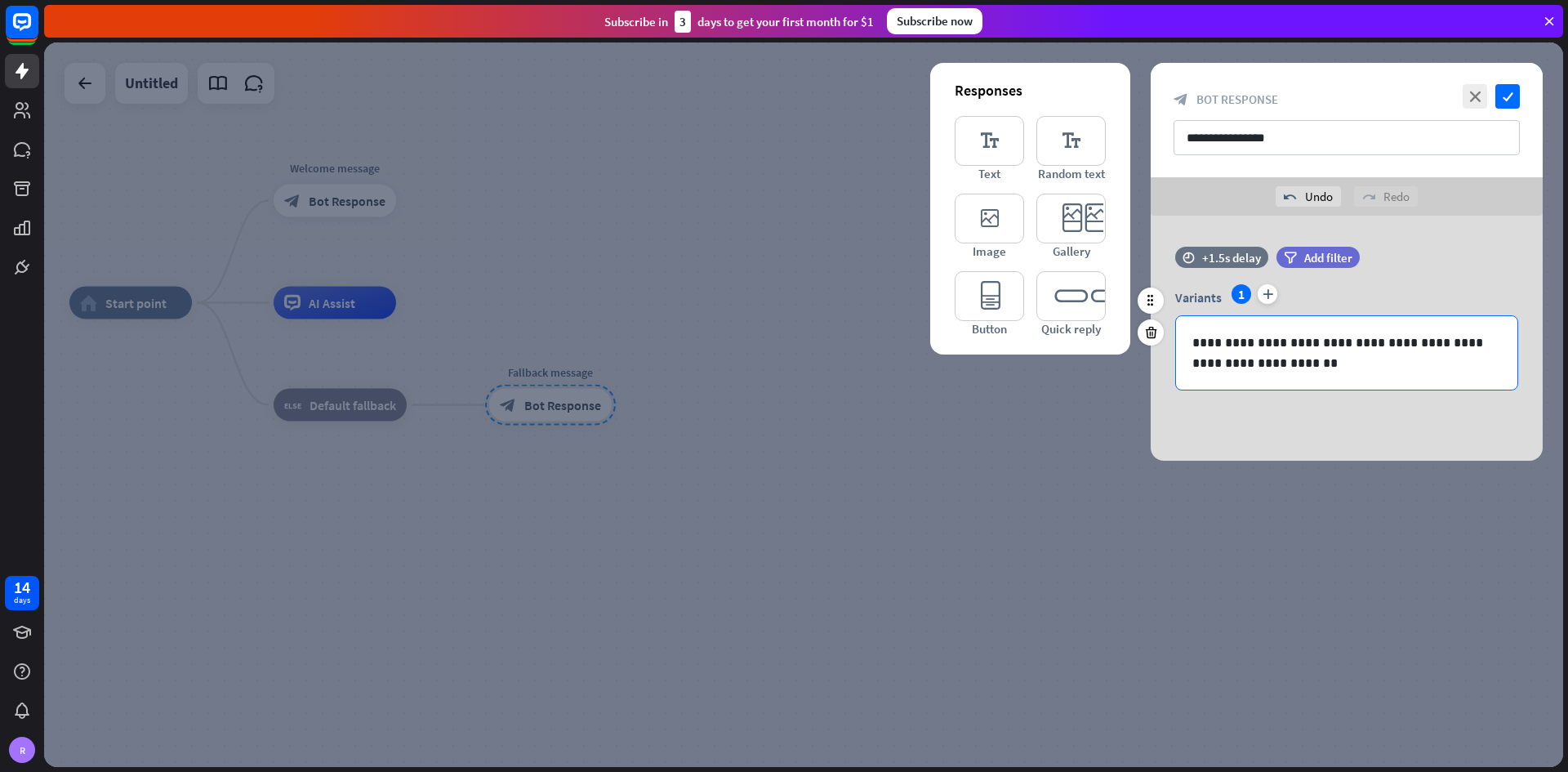
click at [1090, 363] on p "**********" at bounding box center [1346, 352] width 309 height 41
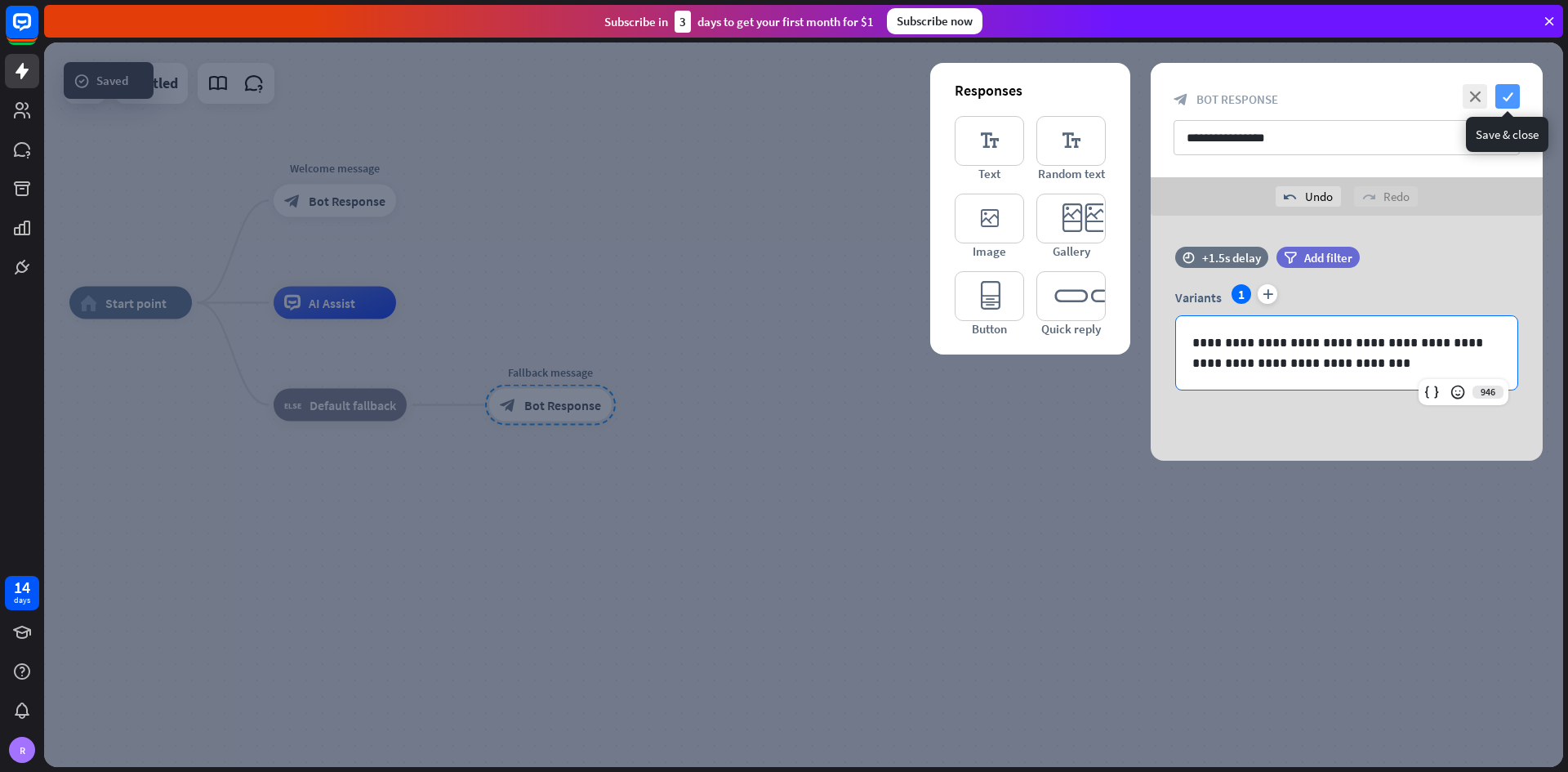
click at [1090, 87] on icon "check" at bounding box center [1507, 95] width 24 height 24
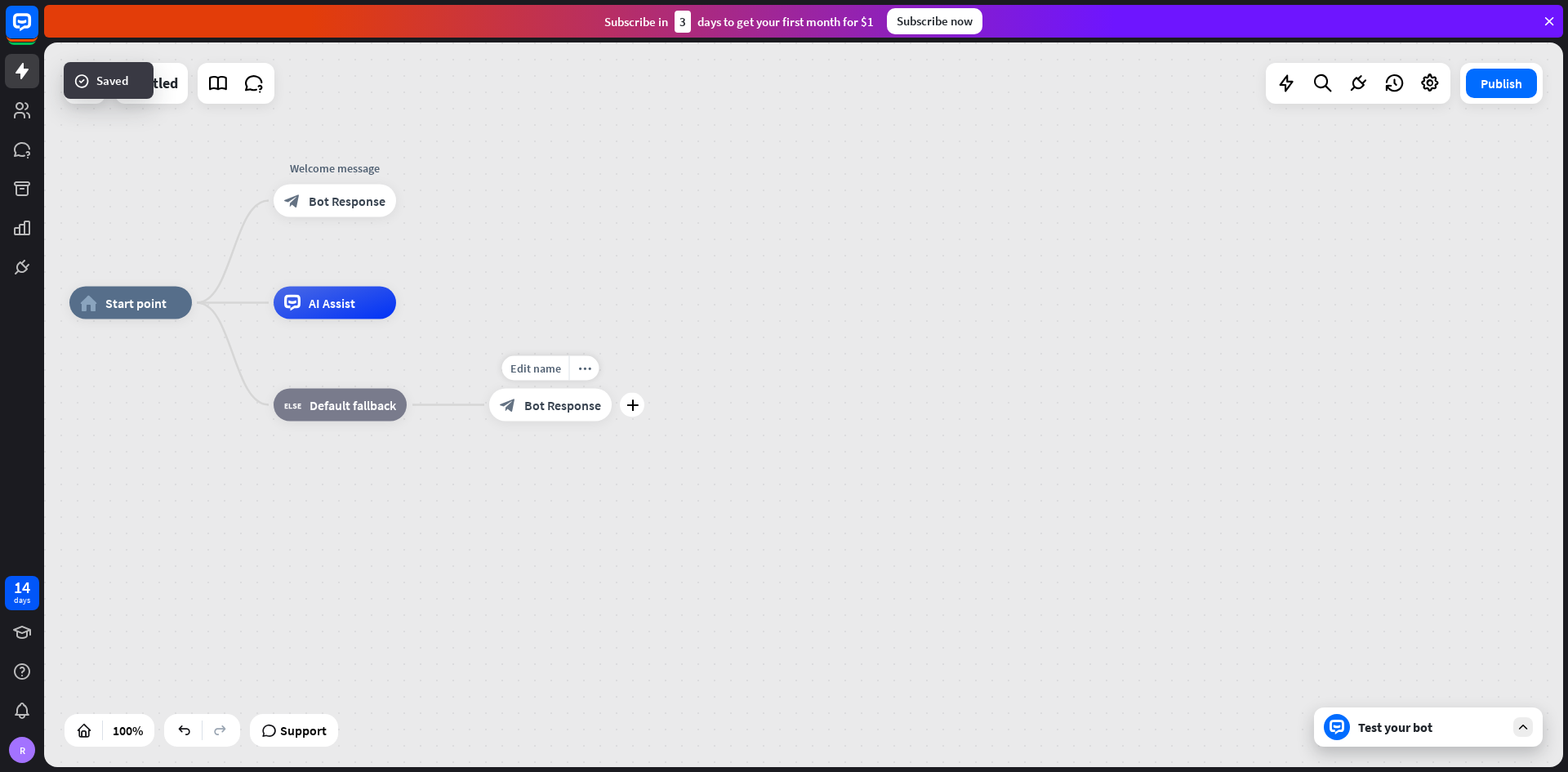
click at [580, 397] on span "Bot Response" at bounding box center [562, 405] width 77 height 16
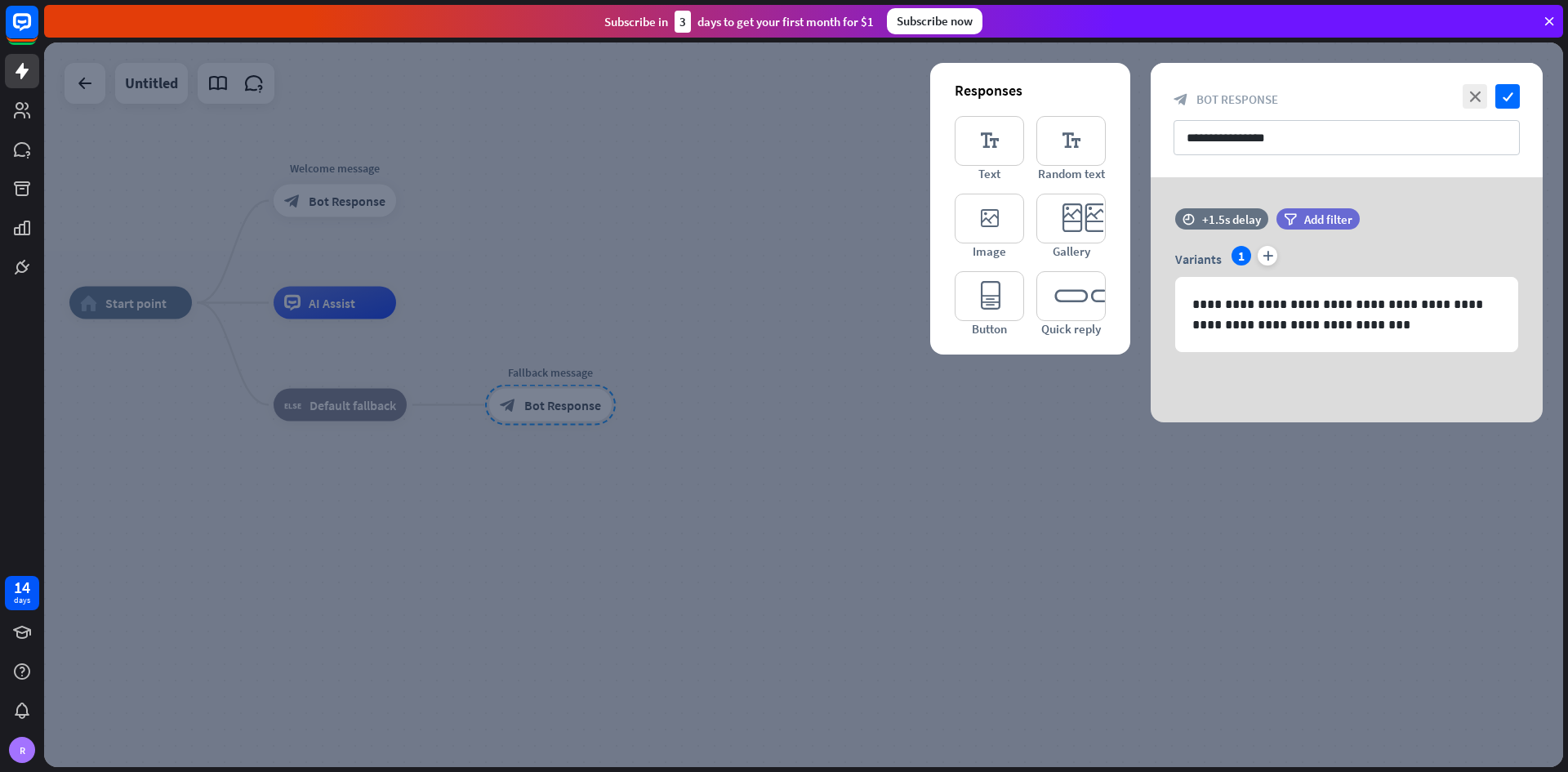
click at [912, 386] on div at bounding box center [803, 404] width 1518 height 724
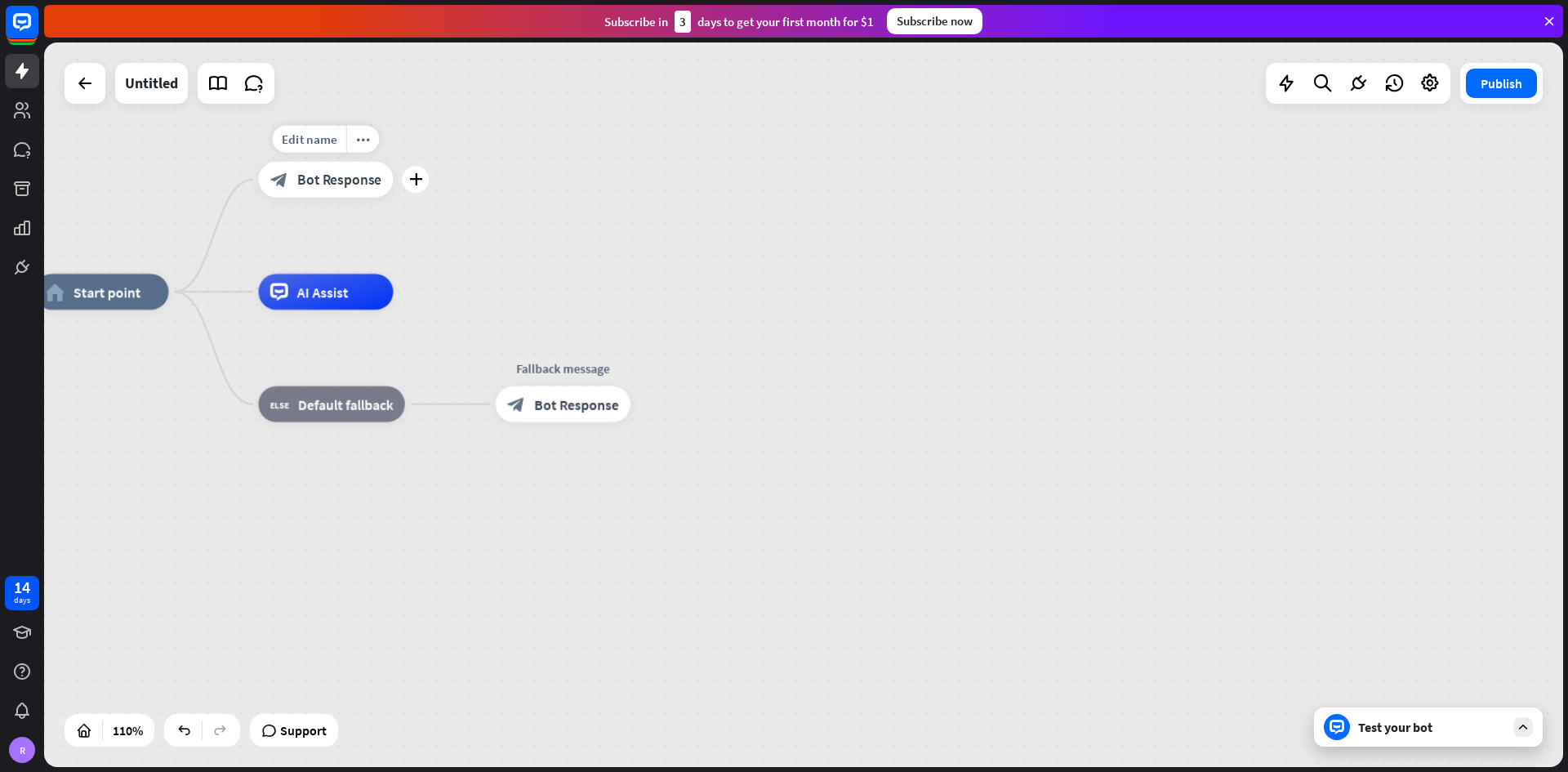
drag, startPoint x: 341, startPoint y: 192, endPoint x: 629, endPoint y: 375, distance: 341.2
click at [627, 334] on div "home_2 Start point Edit name more_horiz plus block_bot_response Bot Response AI…" at bounding box center [868, 690] width 1671 height 797
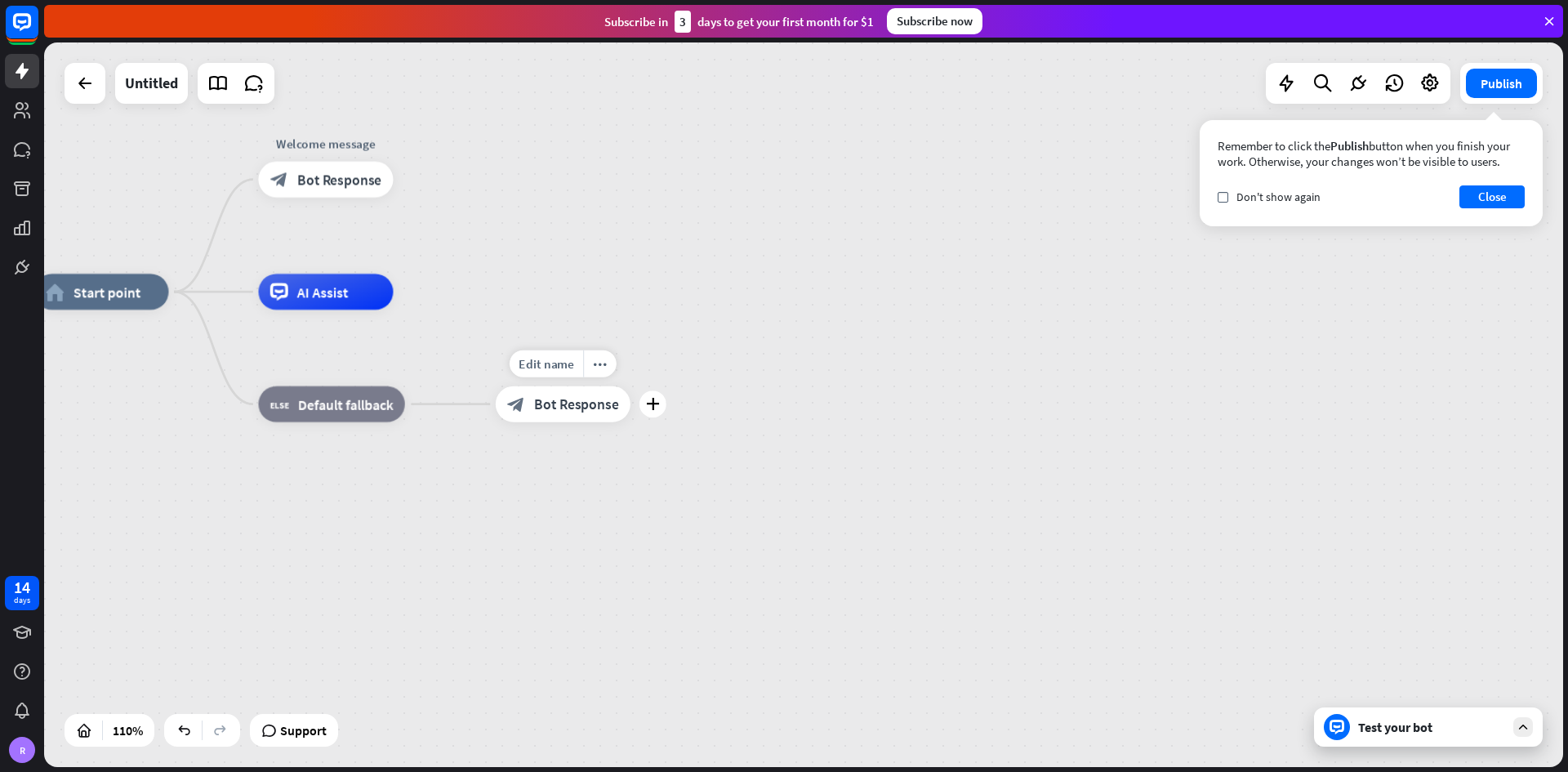
click at [578, 407] on span "Bot Response" at bounding box center [576, 404] width 84 height 18
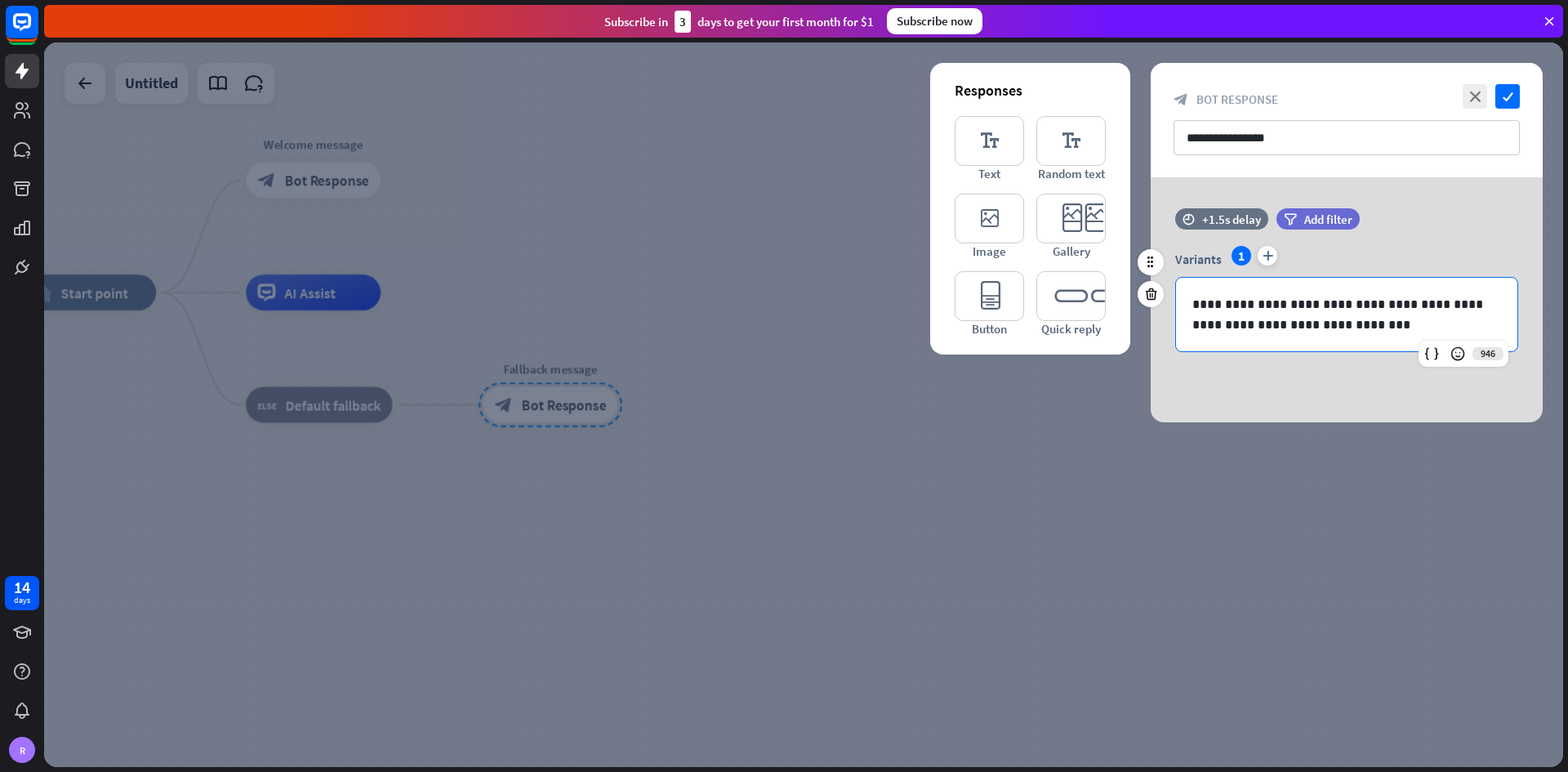
click at [1090, 337] on div "**********" at bounding box center [1346, 314] width 341 height 74
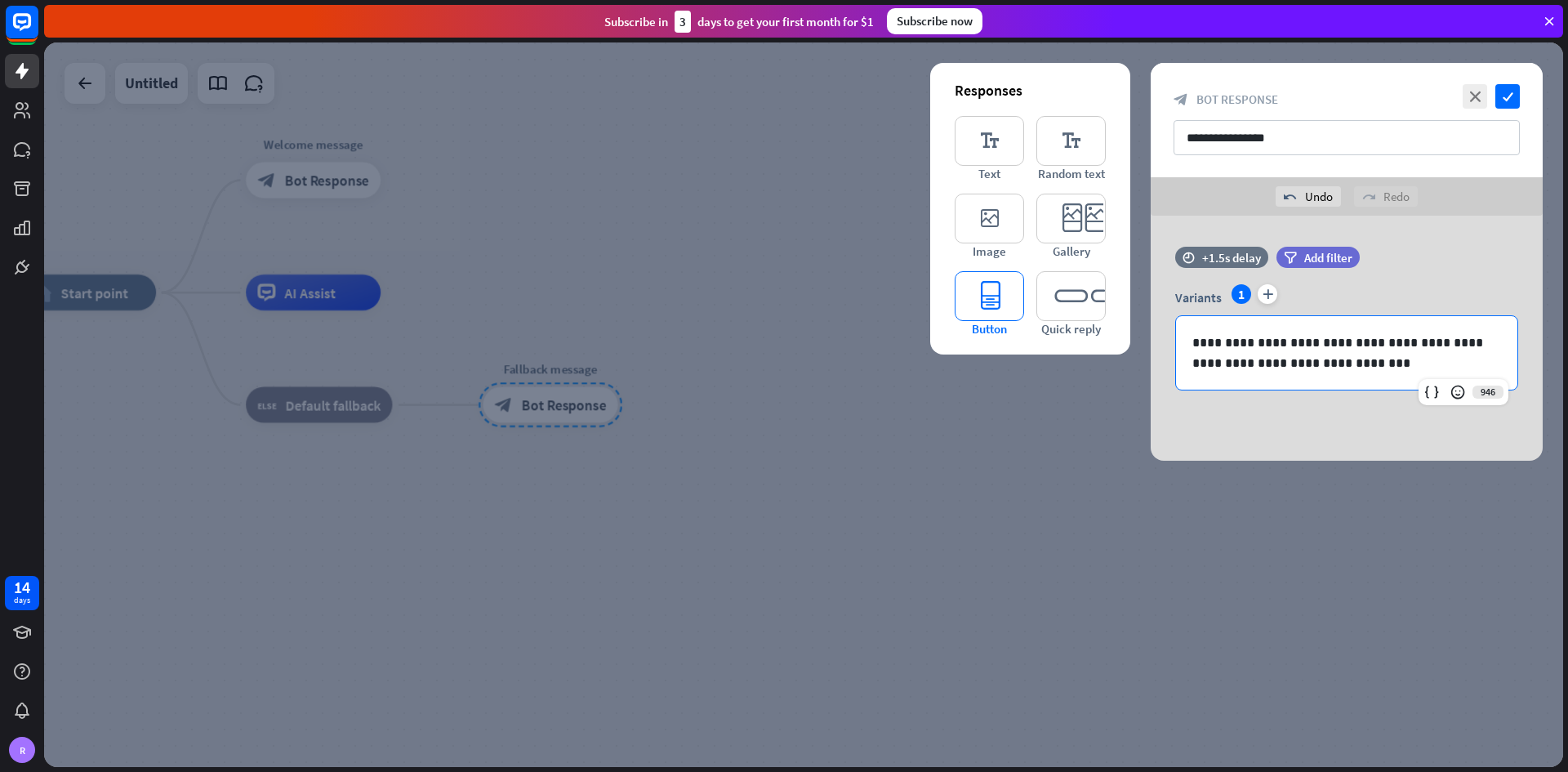
click at [990, 299] on icon "editor_button" at bounding box center [989, 295] width 69 height 50
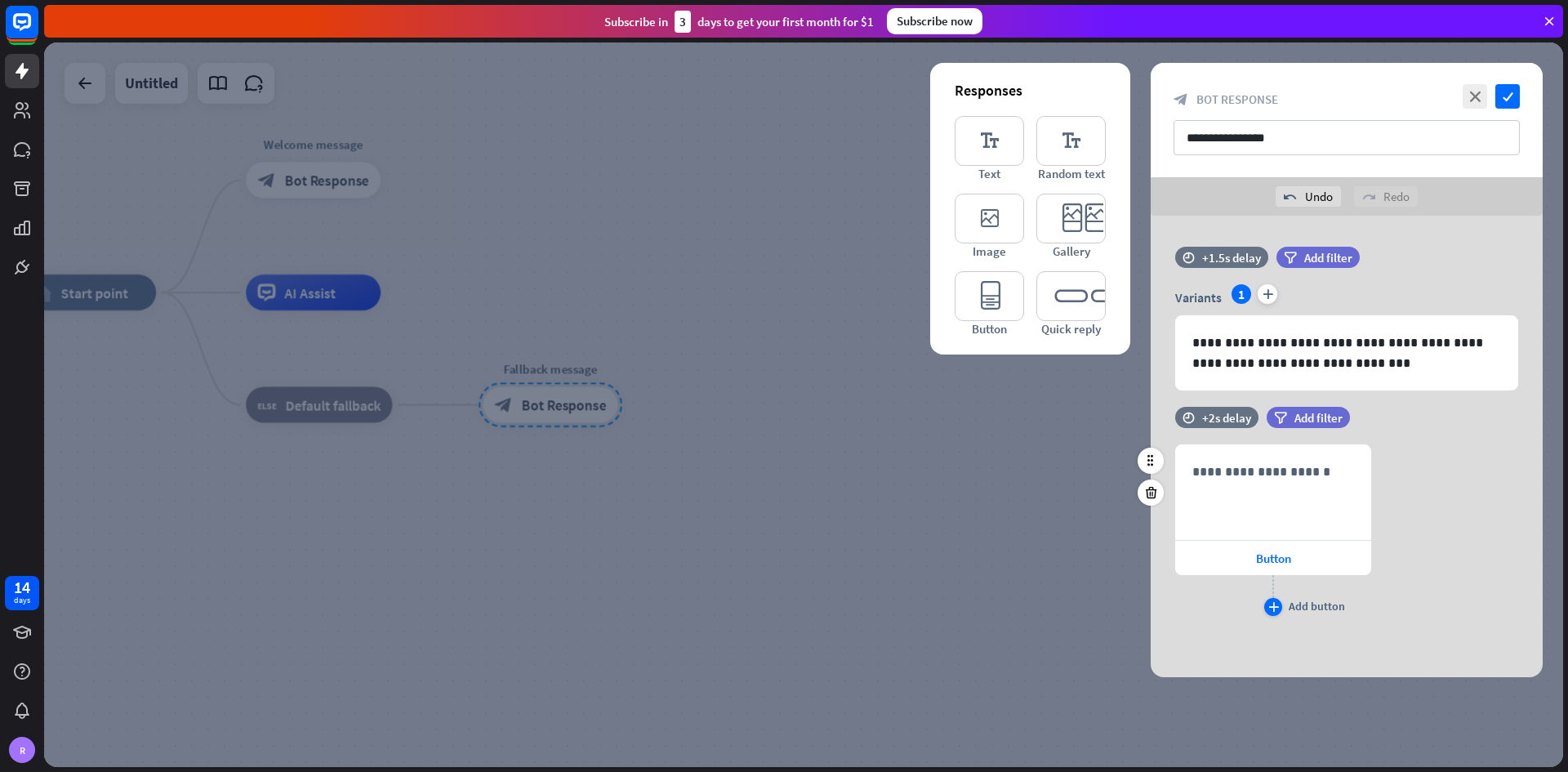
click at [1090, 452] on icon "plus" at bounding box center [1273, 606] width 11 height 10
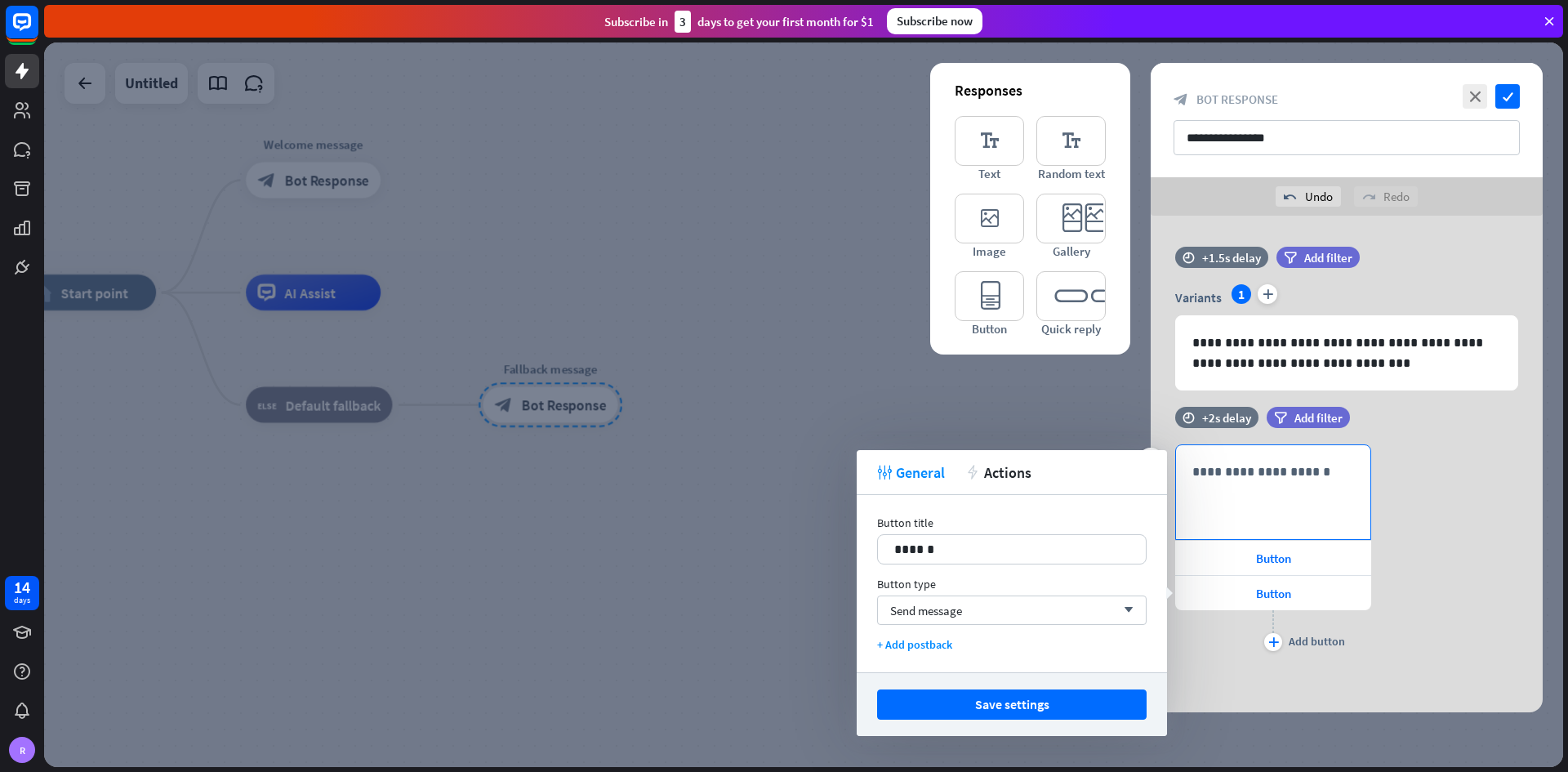
click at [1090, 452] on p "**********" at bounding box center [1273, 471] width 162 height 21
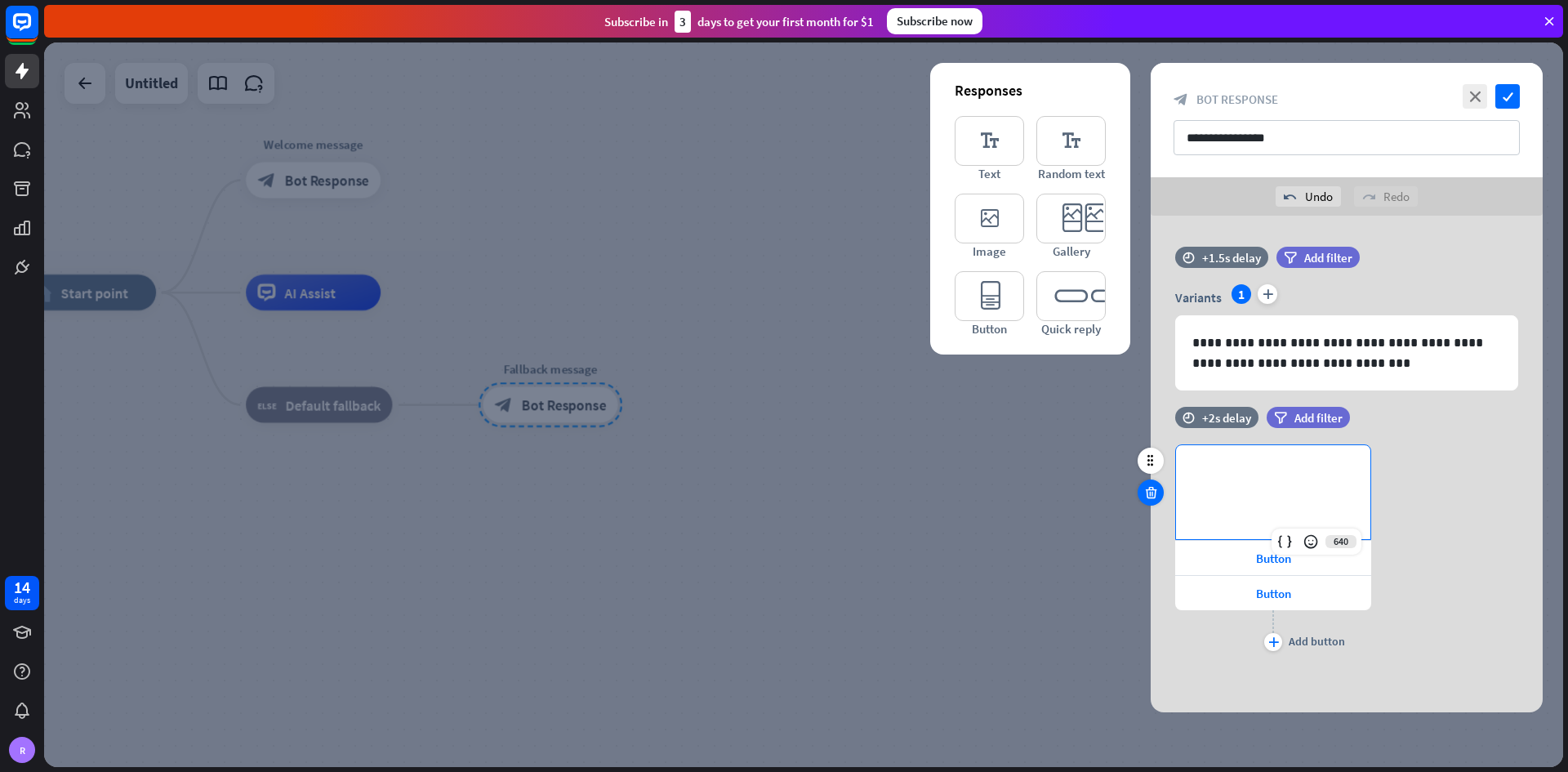
click at [1090, 452] on icon at bounding box center [1150, 493] width 15 height 14
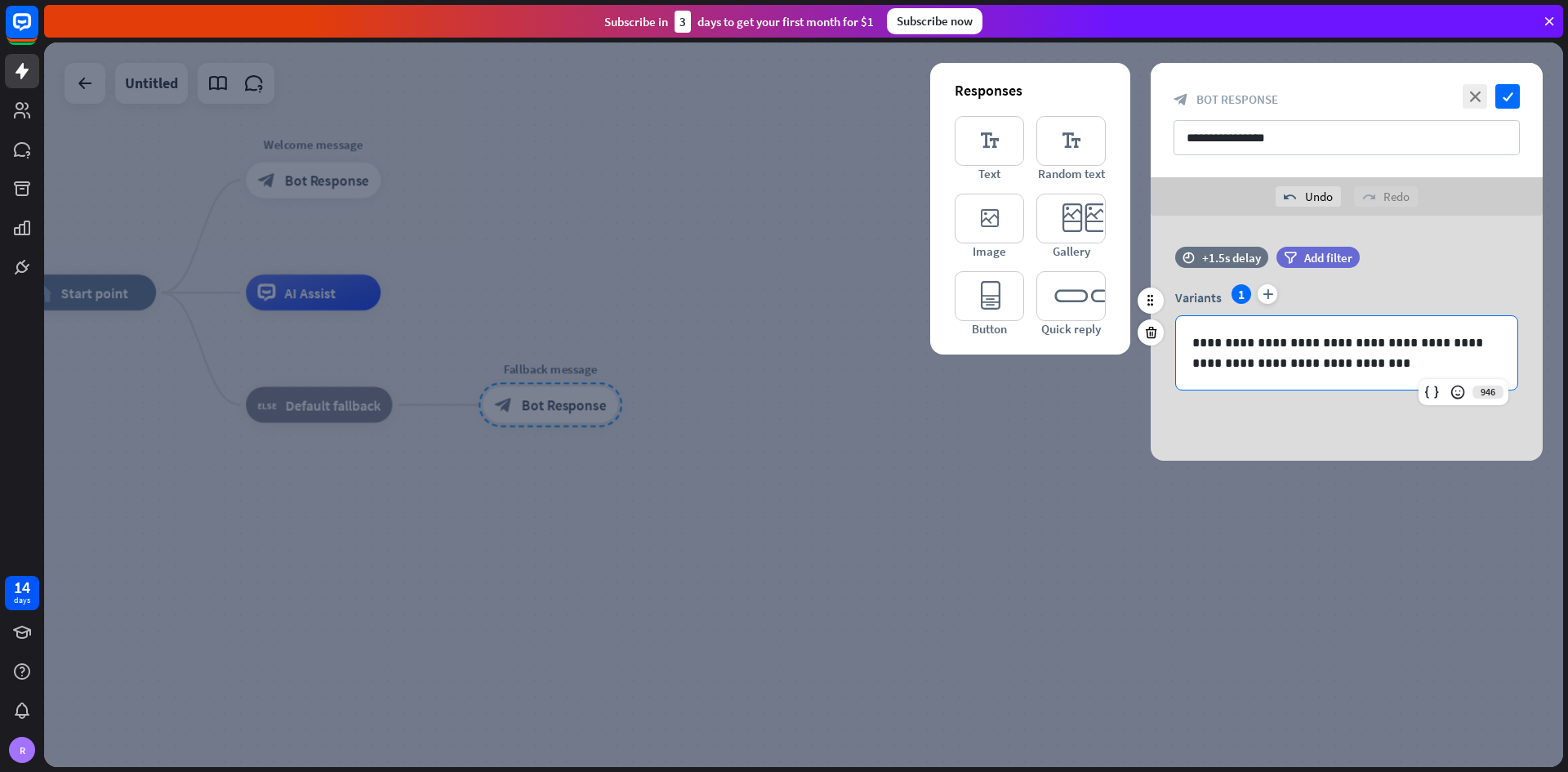
click at [1090, 386] on div "**********" at bounding box center [1346, 353] width 341 height 74
click at [1090, 414] on div "**********" at bounding box center [1346, 338] width 392 height 245
click at [1090, 368] on div "**********" at bounding box center [1346, 338] width 392 height 106
click at [1090, 371] on div "**********" at bounding box center [1346, 353] width 341 height 74
click at [1090, 423] on div "**********" at bounding box center [1346, 338] width 392 height 245
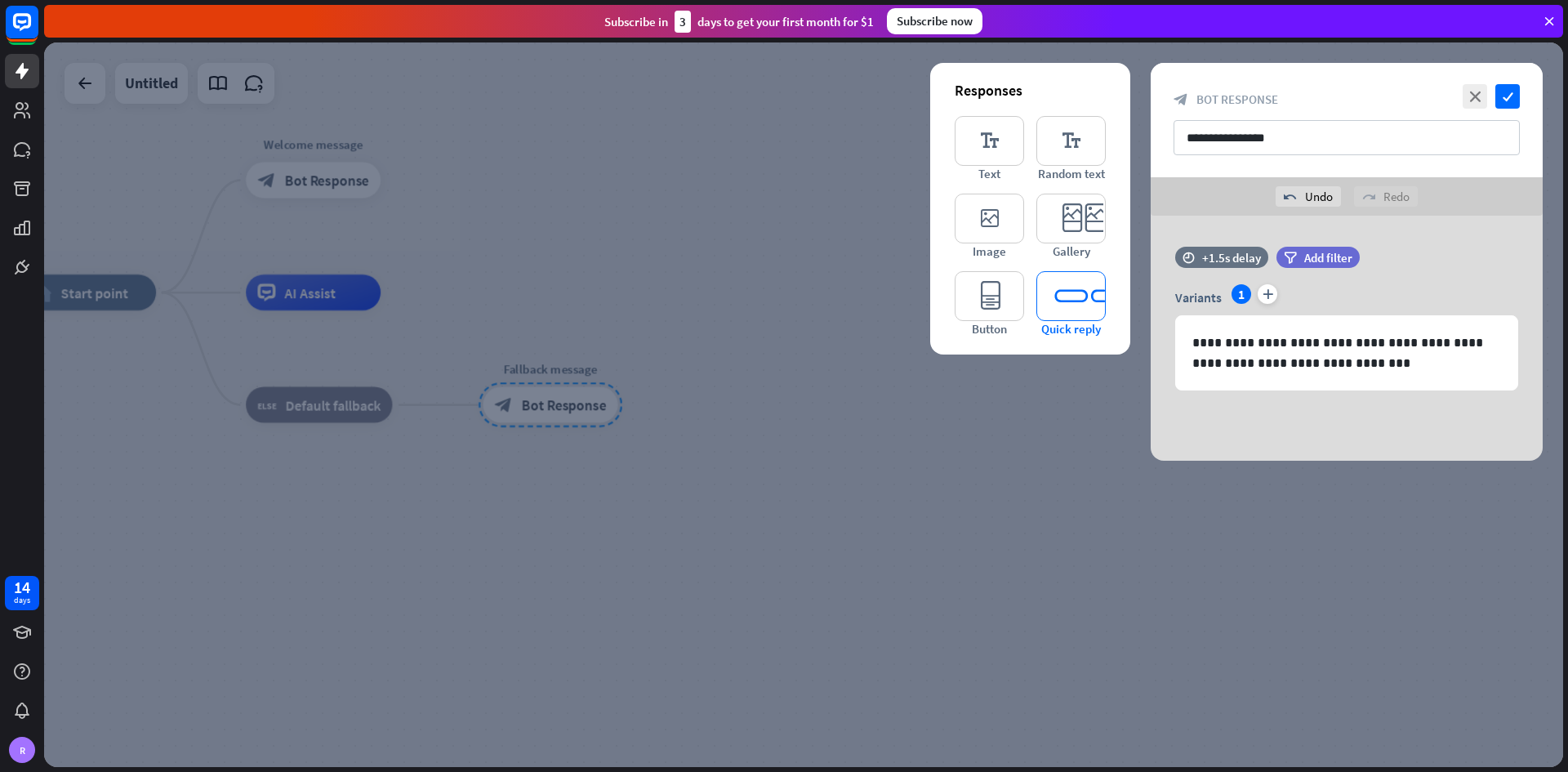
click at [1062, 299] on icon "editor_quick_replies" at bounding box center [1071, 295] width 69 height 50
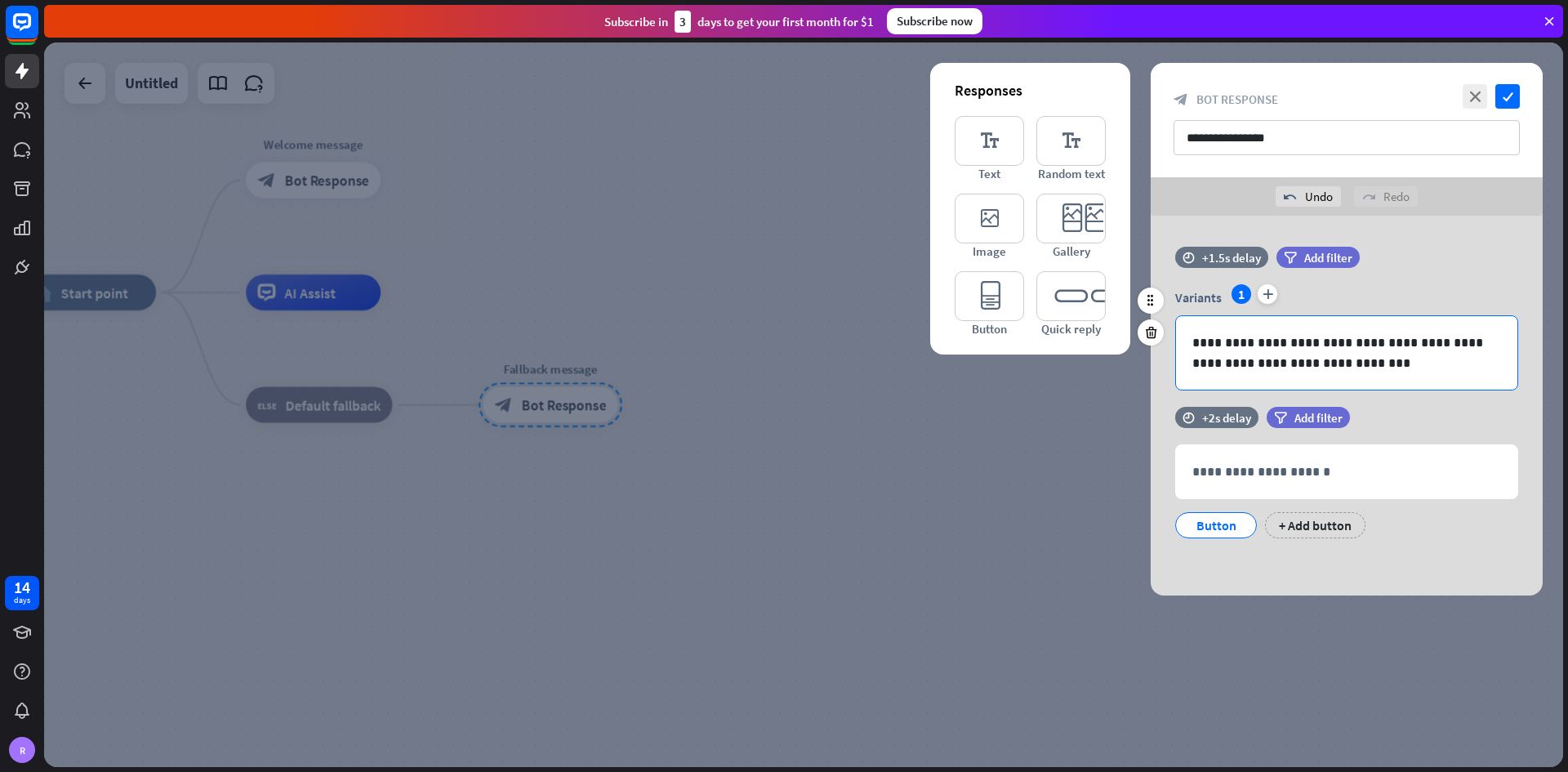
click at [1090, 353] on p "**********" at bounding box center [1346, 352] width 309 height 41
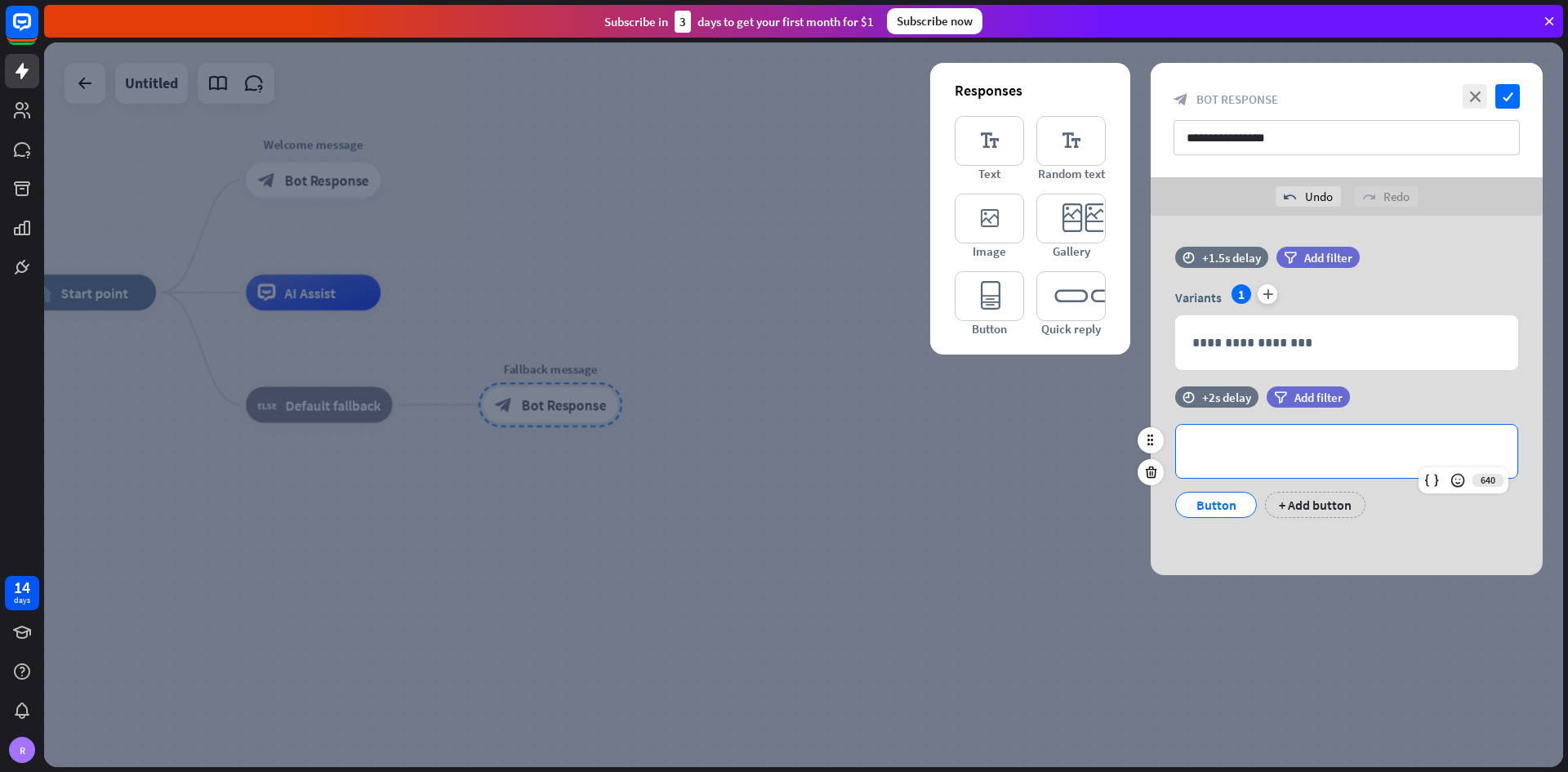
click at [1090, 443] on p "**********" at bounding box center [1346, 451] width 309 height 21
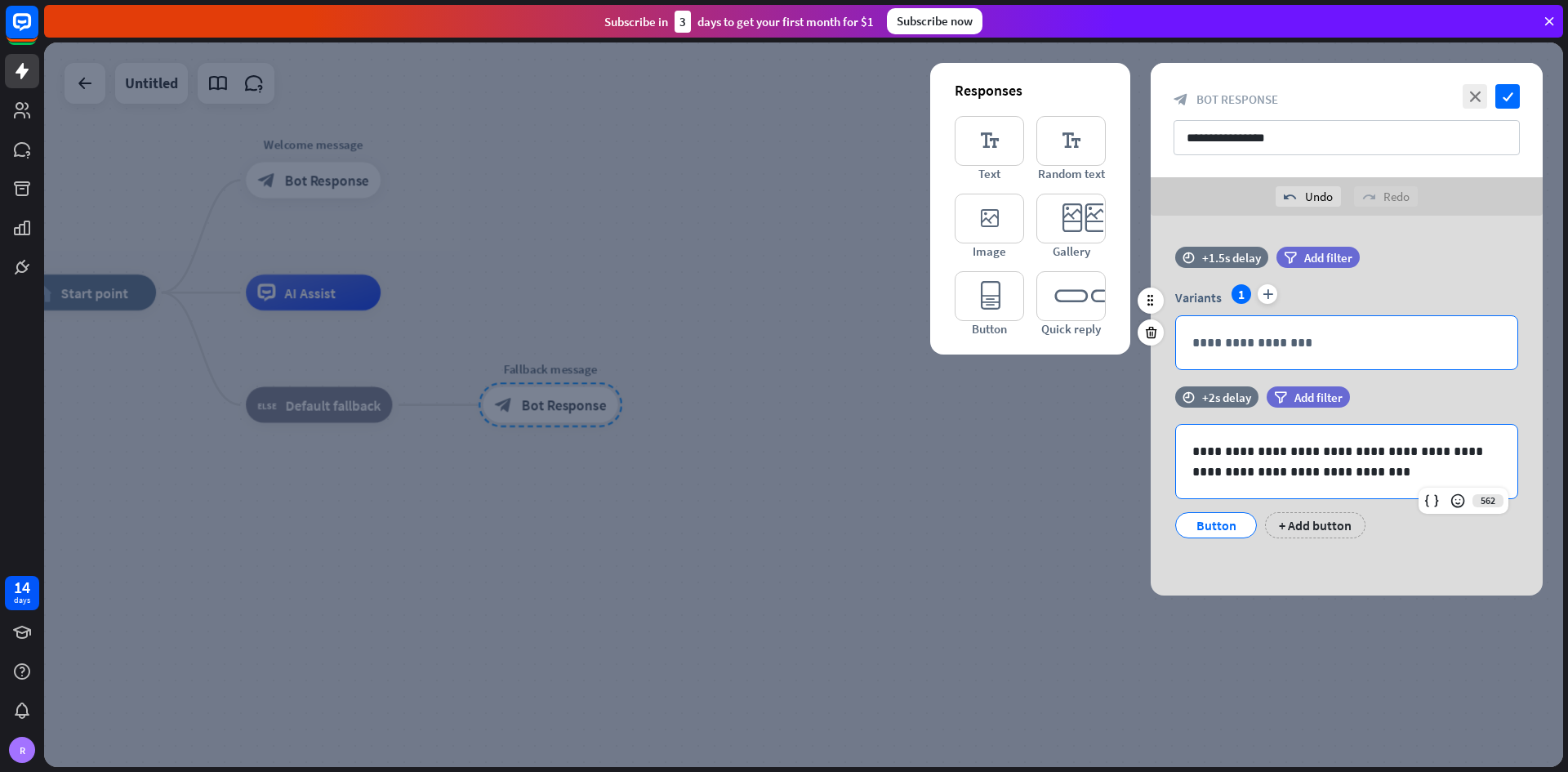
click at [1090, 341] on p "**********" at bounding box center [1346, 342] width 309 height 21
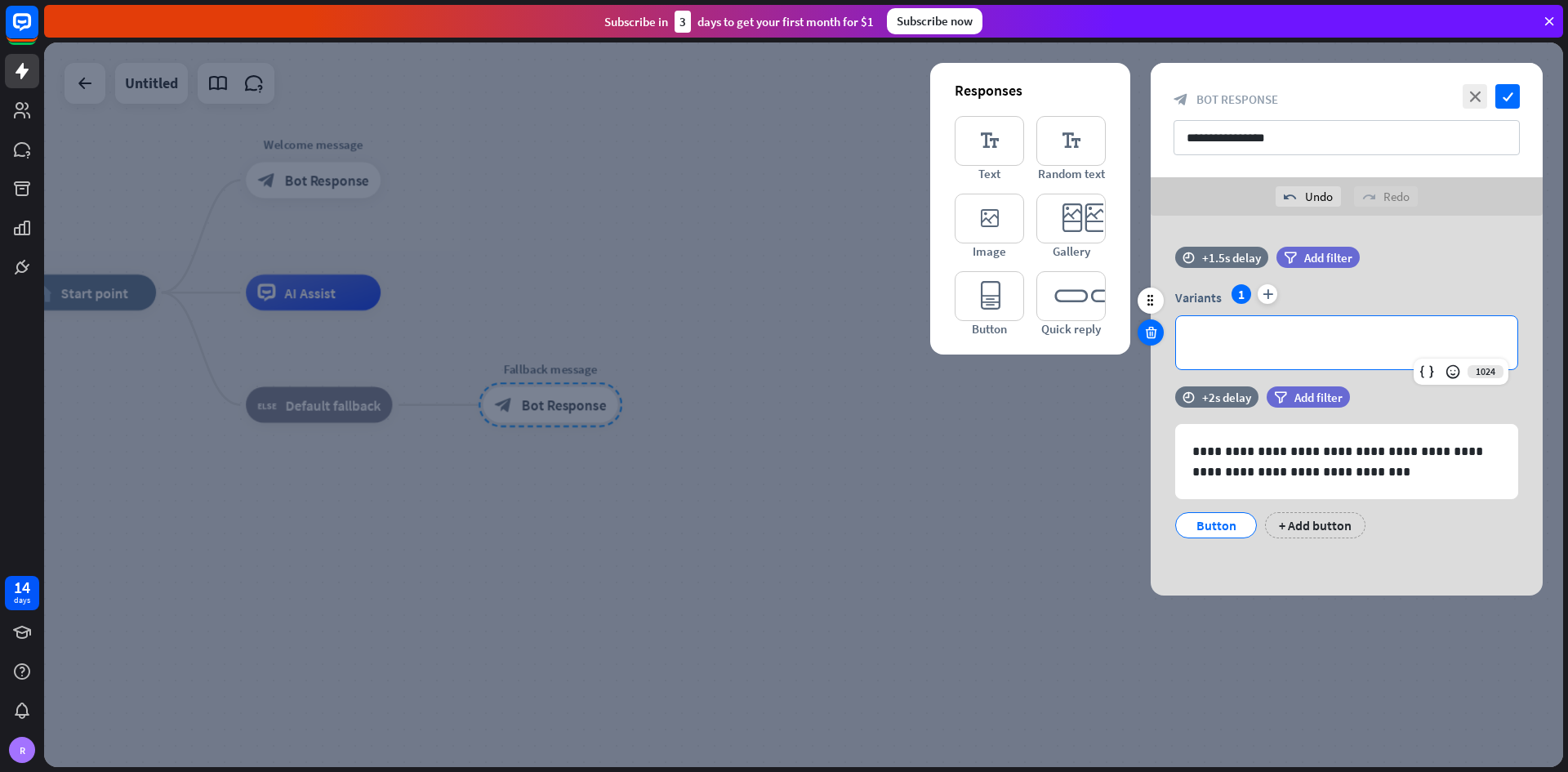
click at [1090, 332] on div at bounding box center [1150, 332] width 26 height 26
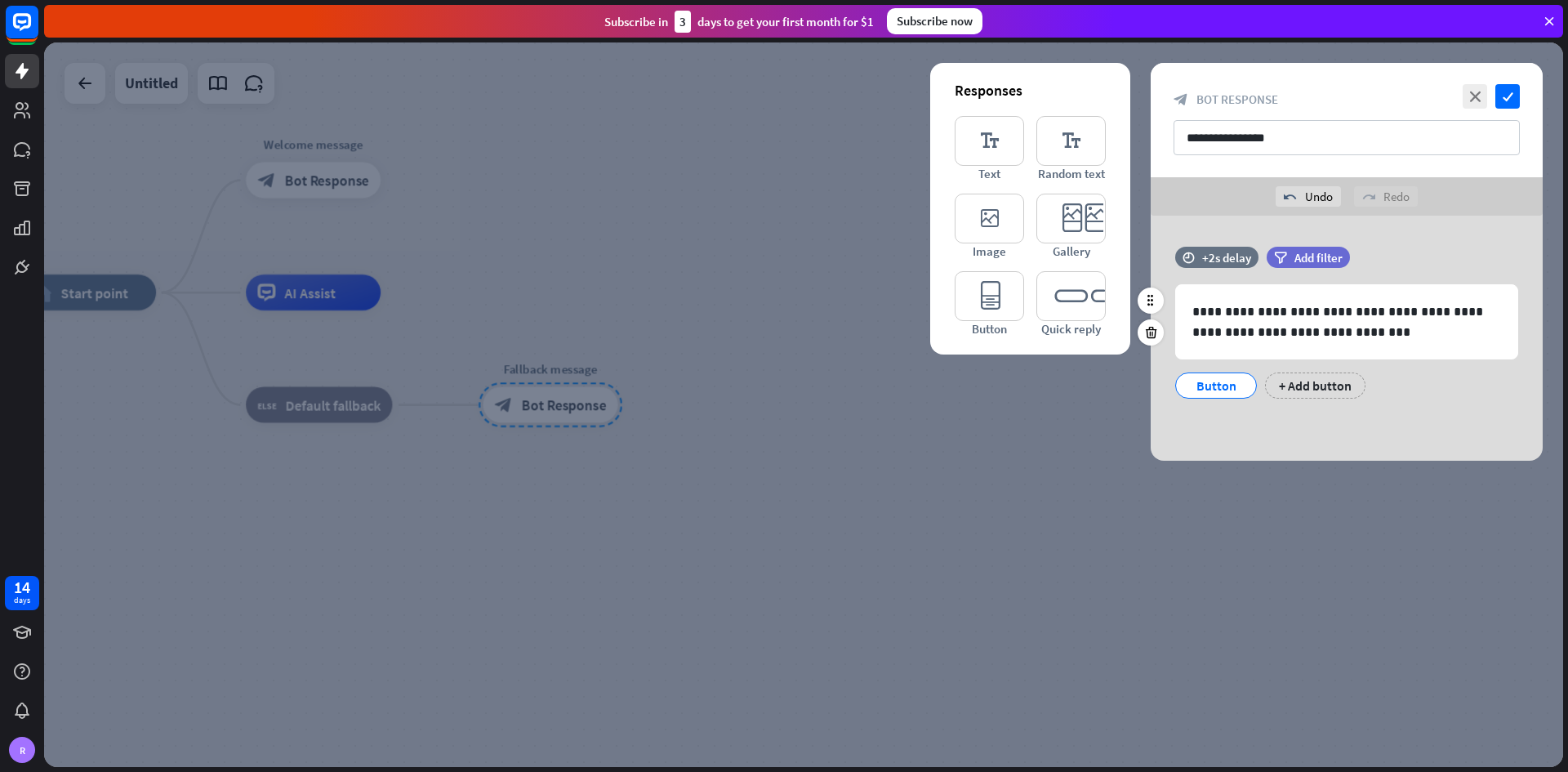
click at [1090, 386] on div "Button" at bounding box center [1216, 385] width 54 height 24
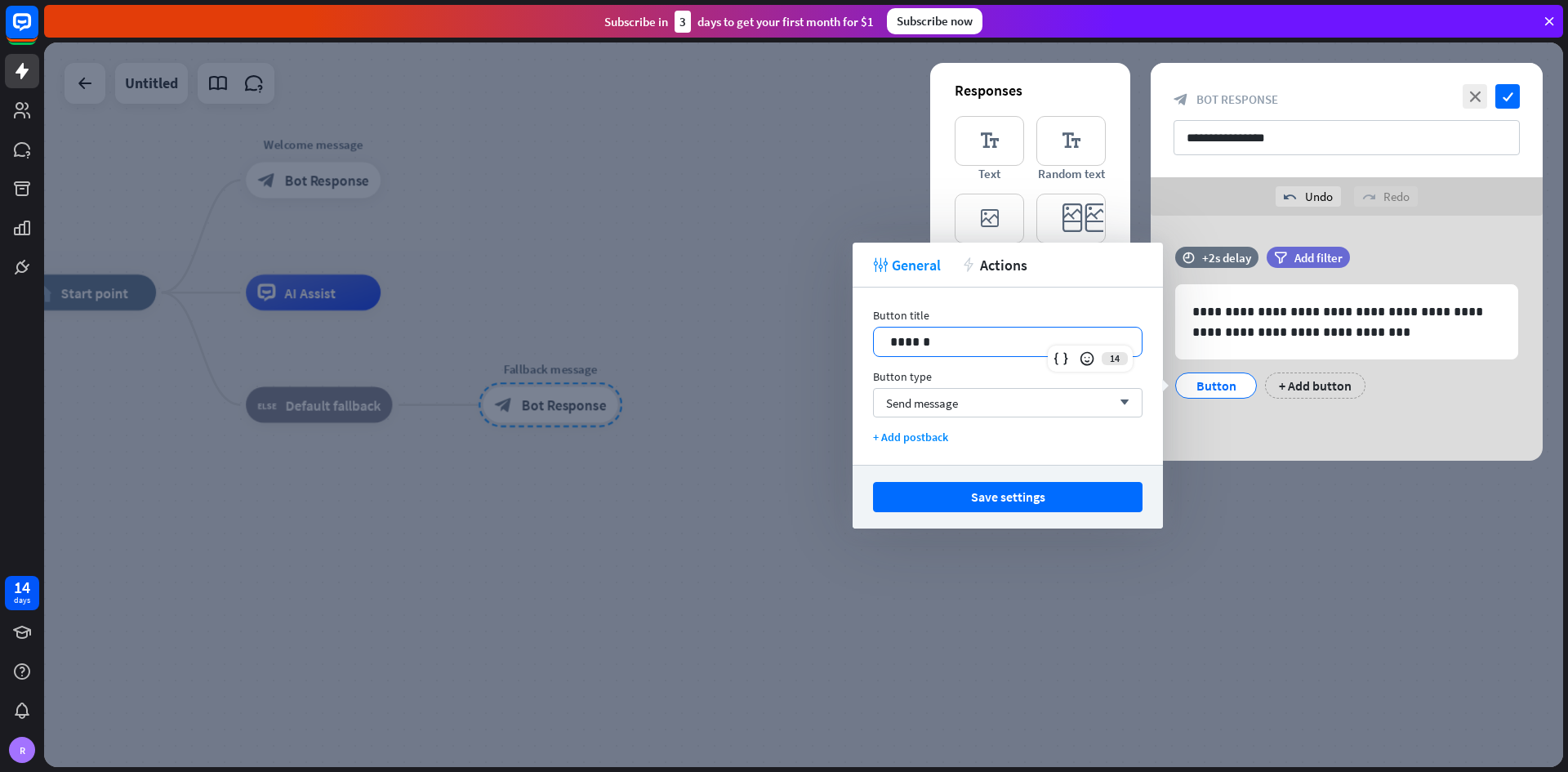
click at [957, 348] on p "******" at bounding box center [1007, 341] width 235 height 21
click at [946, 399] on span "Send message" at bounding box center [922, 403] width 72 height 15
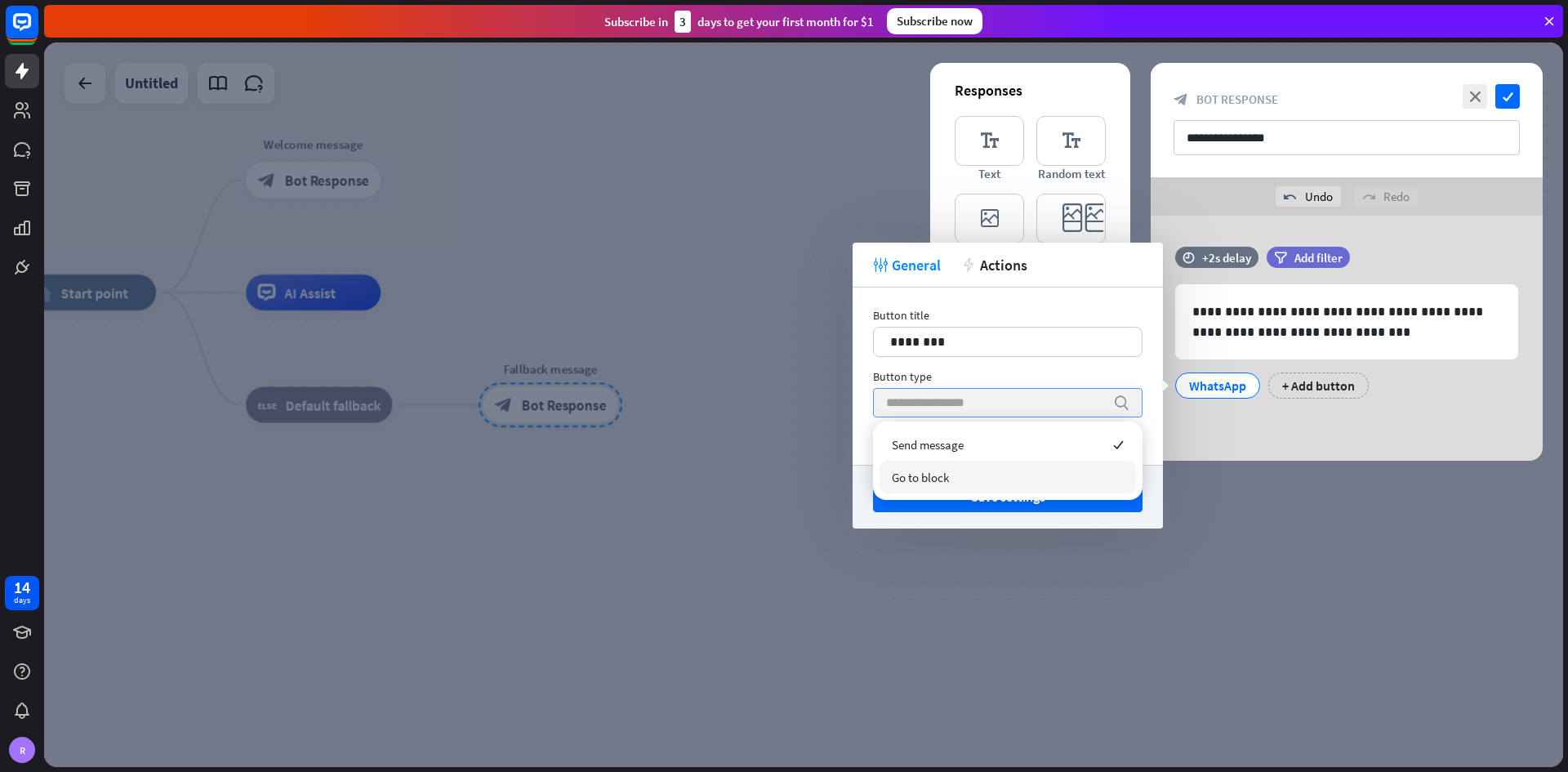
click at [953, 452] on div "Go to block" at bounding box center [1007, 477] width 257 height 32
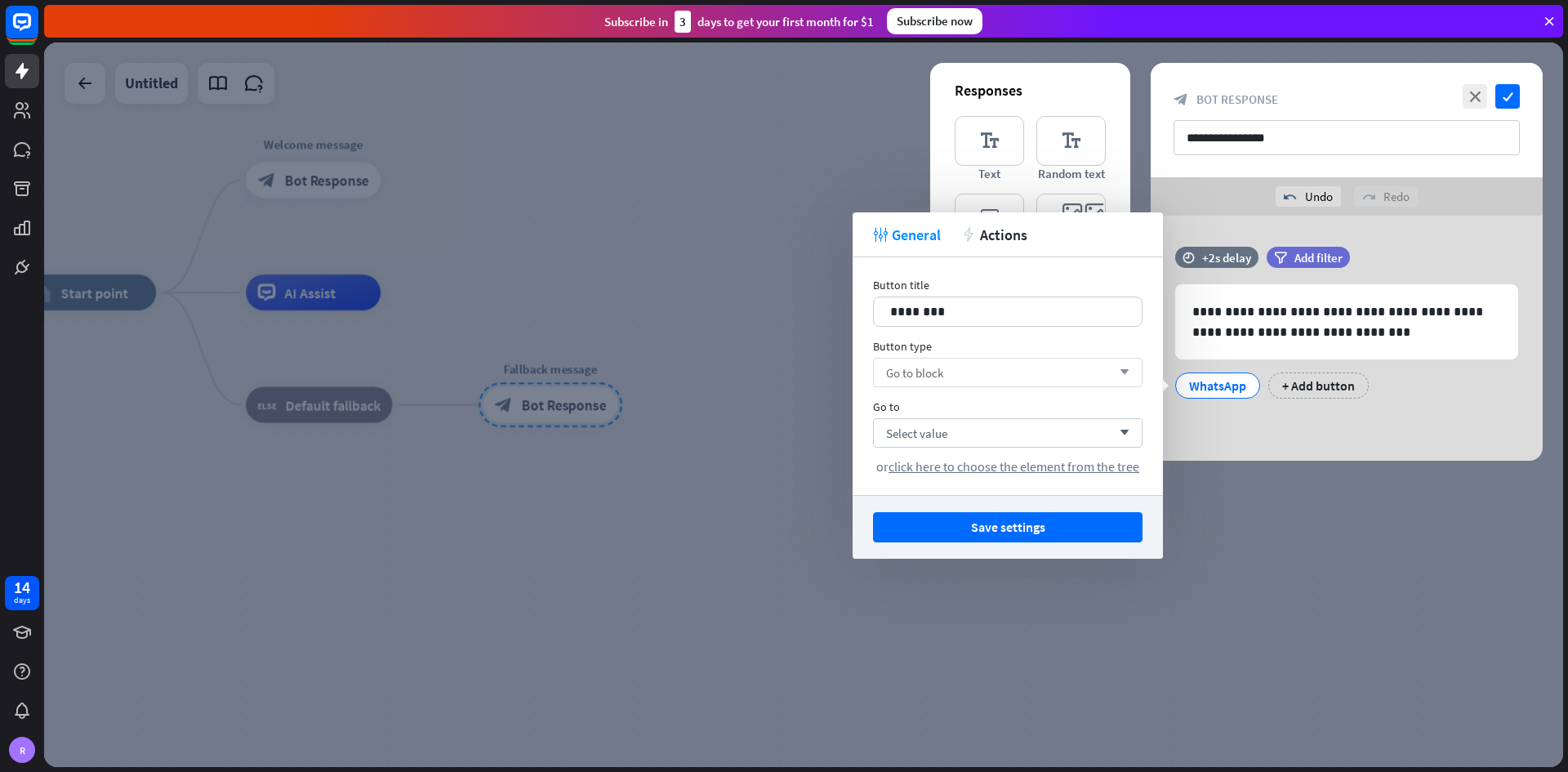
click at [949, 375] on div "Go to block arrow_down" at bounding box center [1007, 372] width 269 height 30
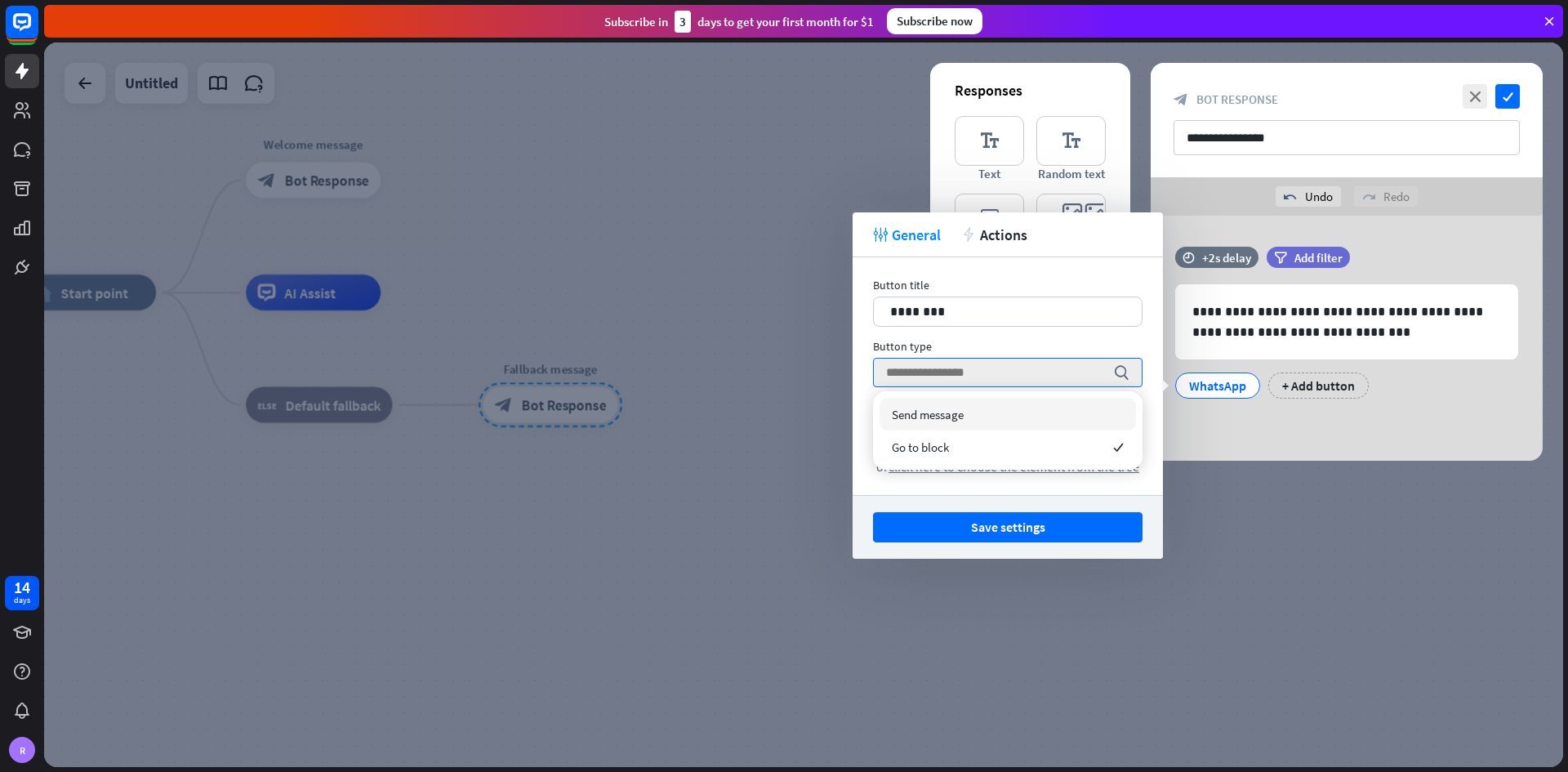
click at [955, 407] on span "Send message" at bounding box center [928, 414] width 72 height 15
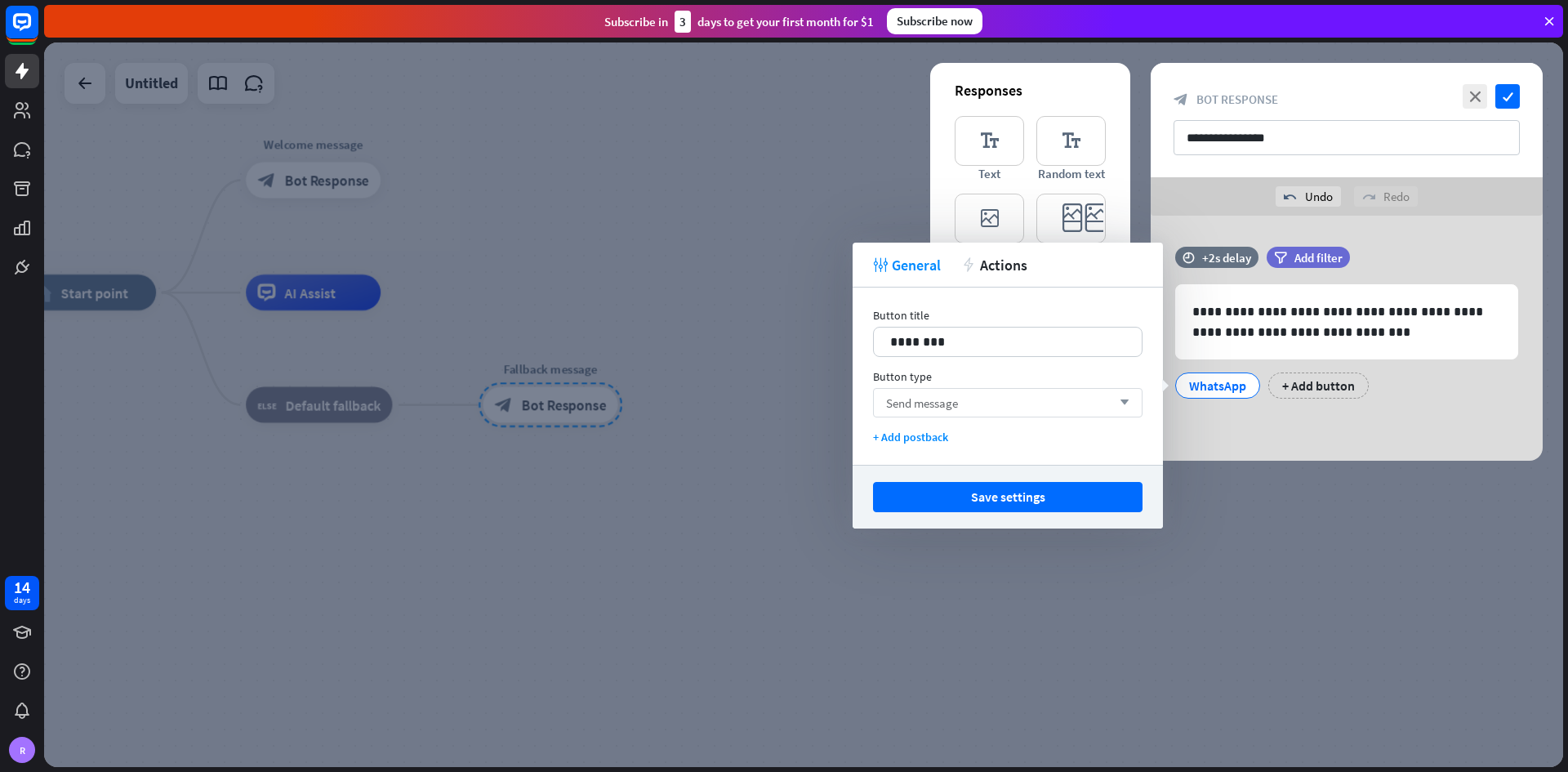
click at [947, 398] on span "Send message" at bounding box center [922, 403] width 72 height 15
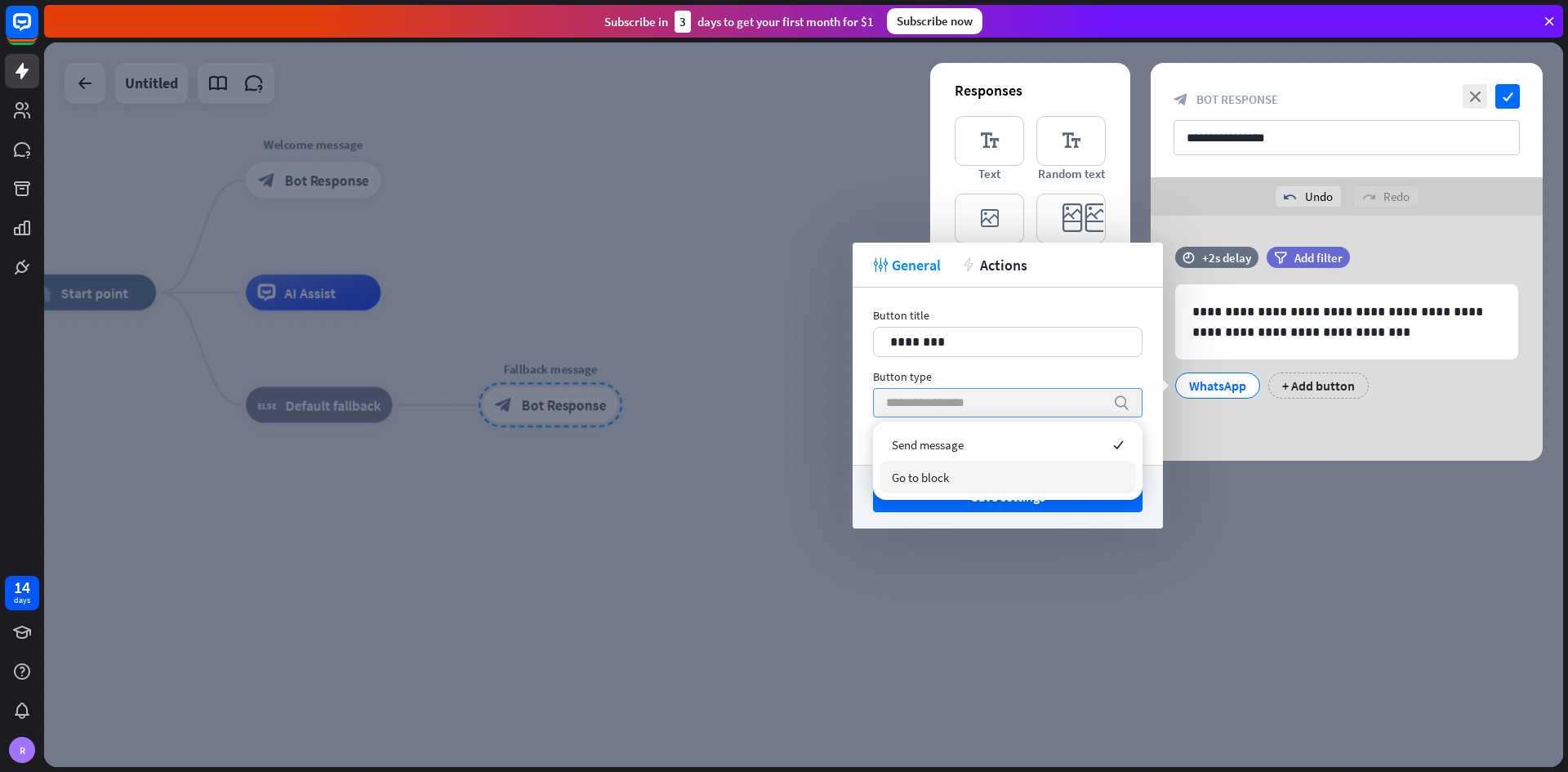
click at [956, 452] on div "Go to block" at bounding box center [1007, 477] width 257 height 32
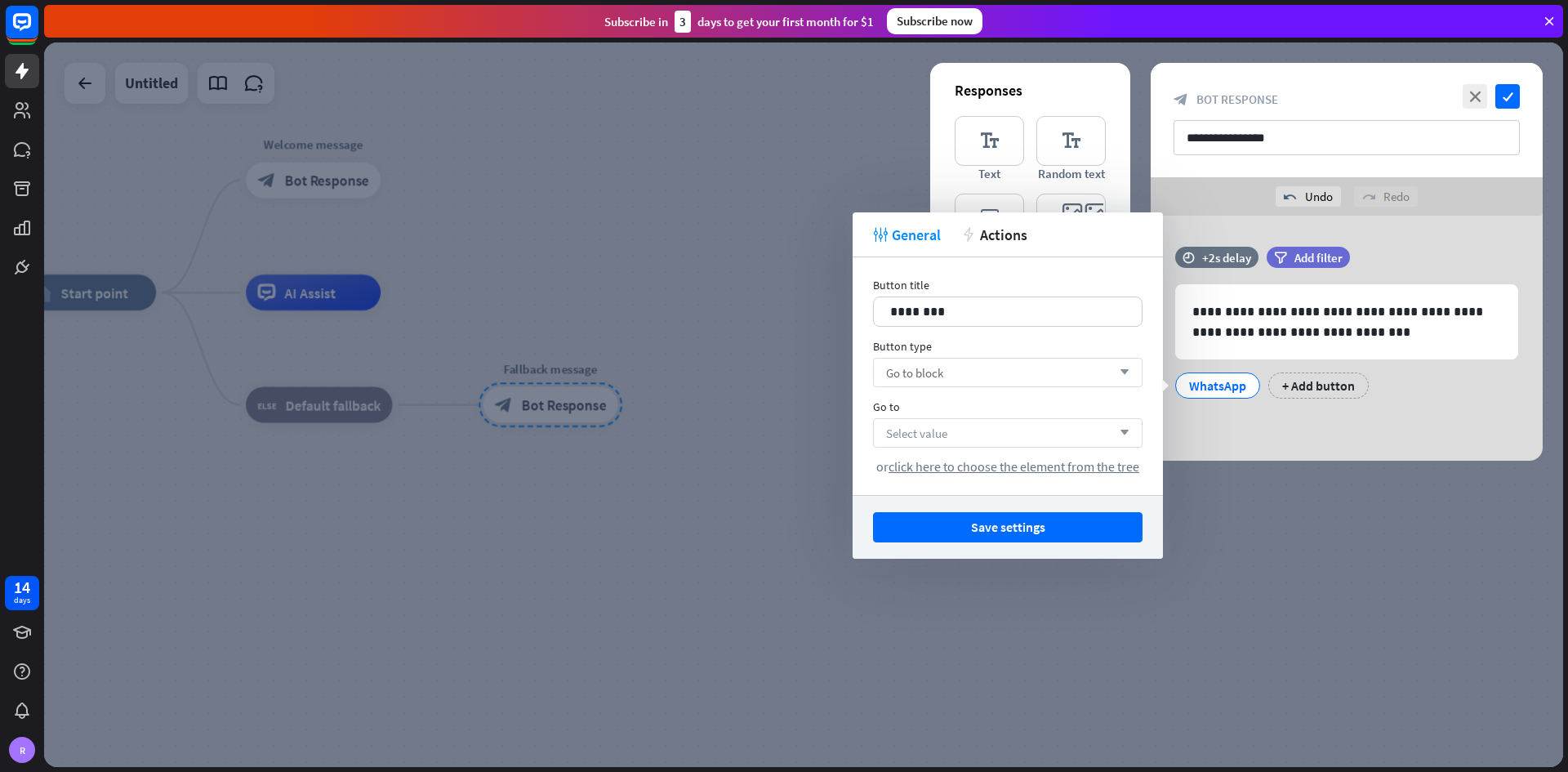
click at [910, 435] on span "Select value" at bounding box center [917, 432] width 61 height 15
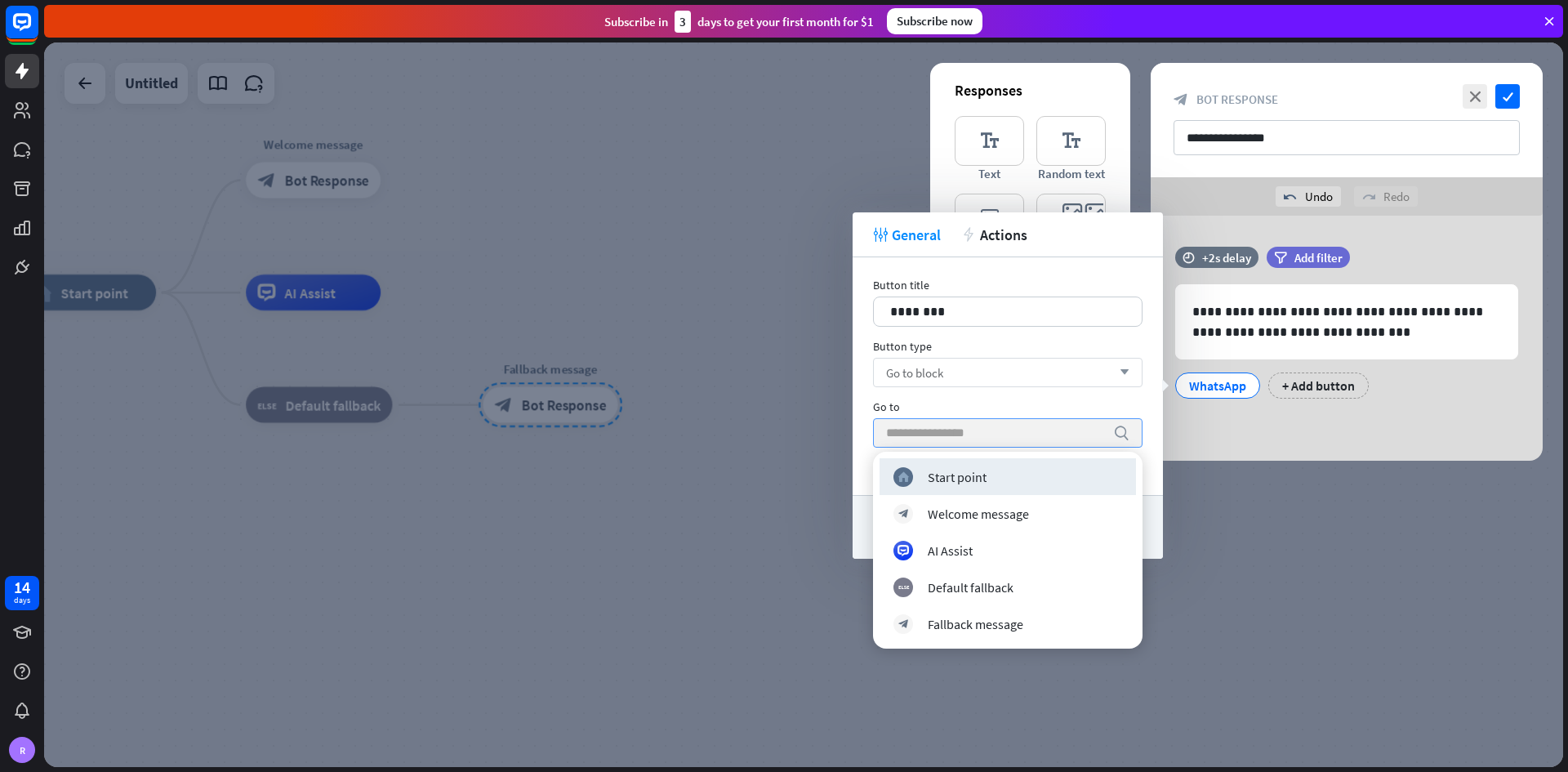
click at [990, 431] on input "search" at bounding box center [995, 432] width 219 height 28
click at [992, 414] on div "Go to search or click here to choose the element from the tree" at bounding box center [1007, 436] width 269 height 75
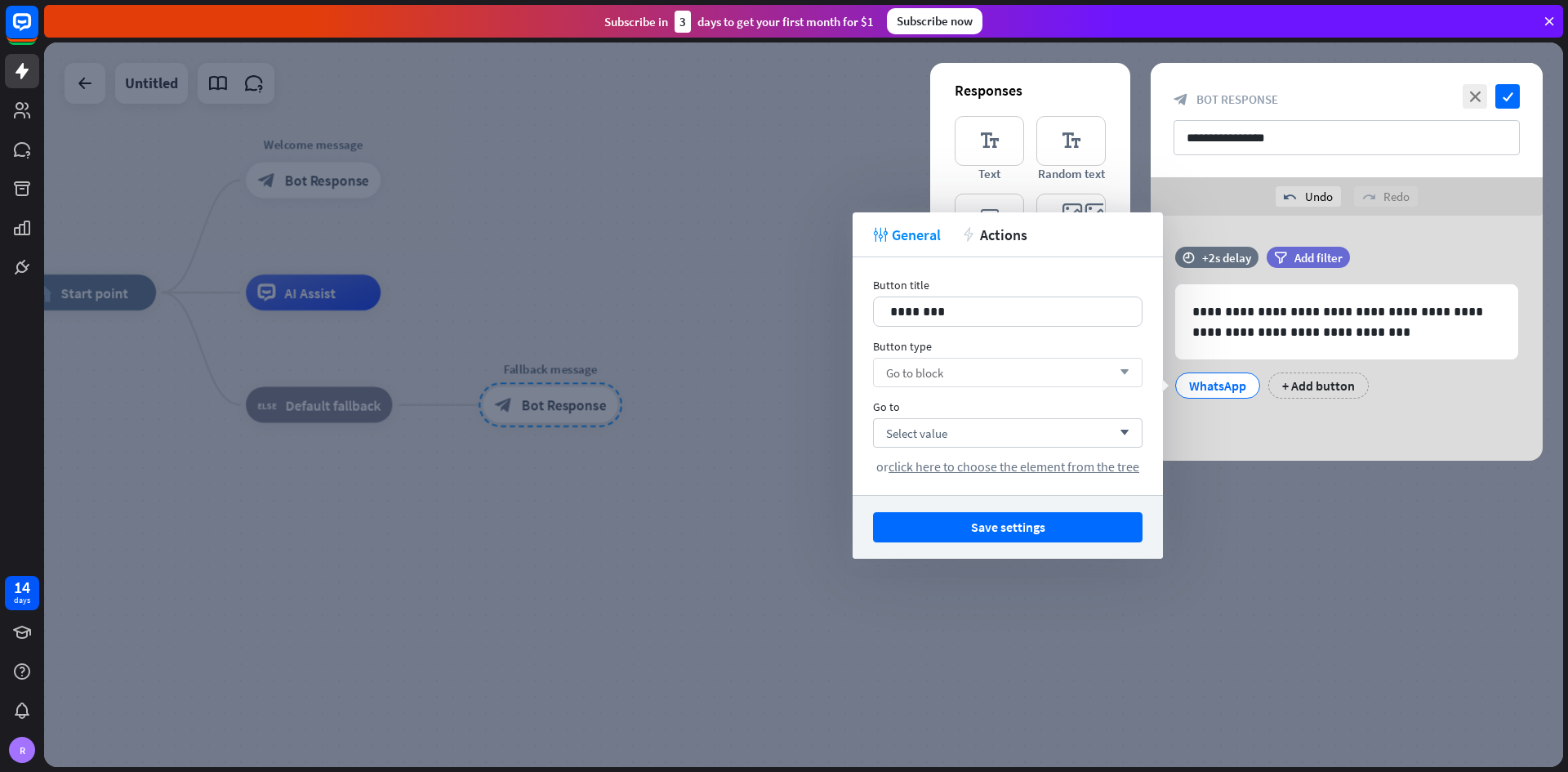
click at [956, 372] on div "Go to block arrow_down" at bounding box center [1007, 372] width 269 height 30
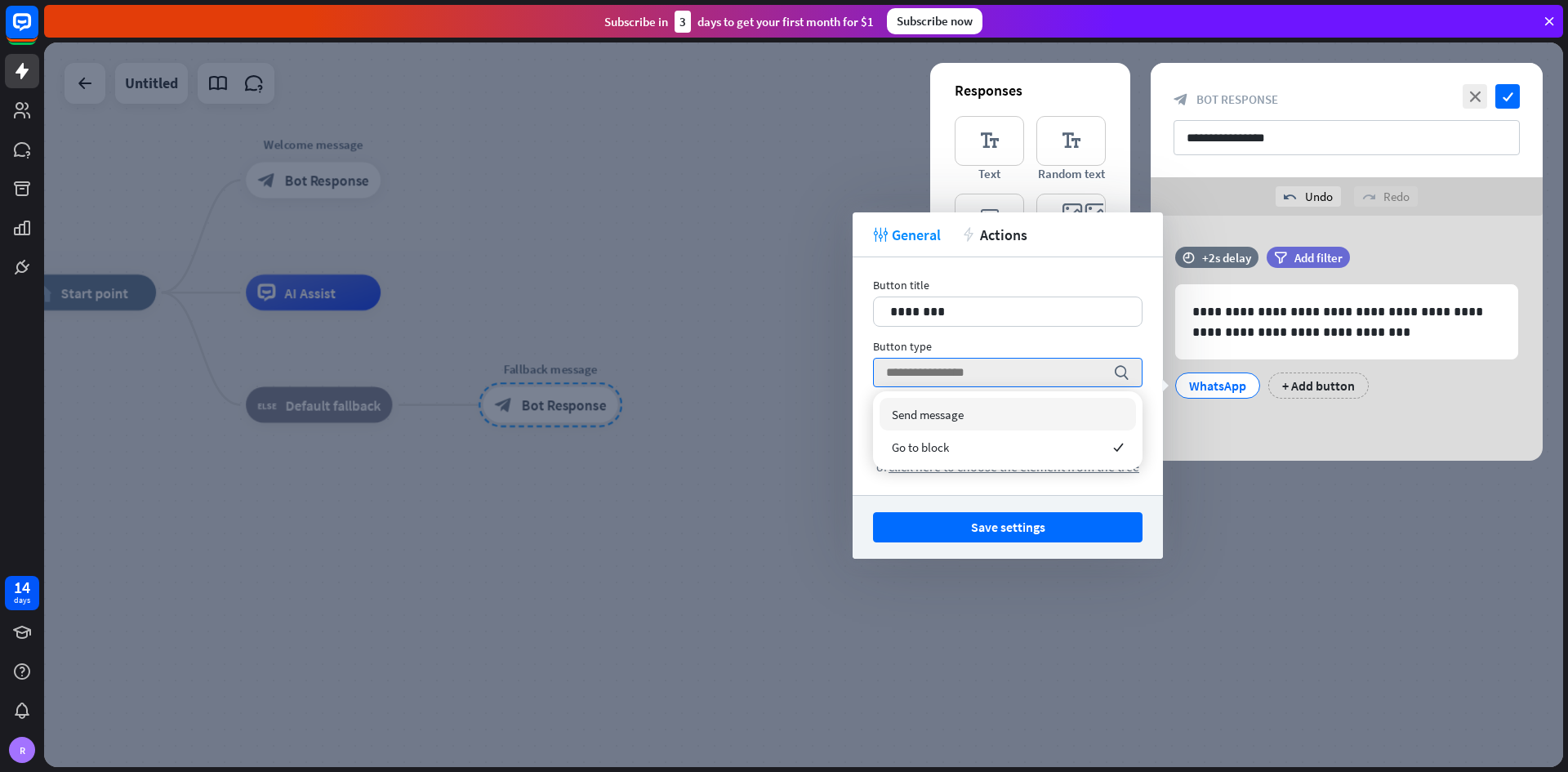
click at [982, 419] on div "Send message" at bounding box center [1007, 414] width 257 height 32
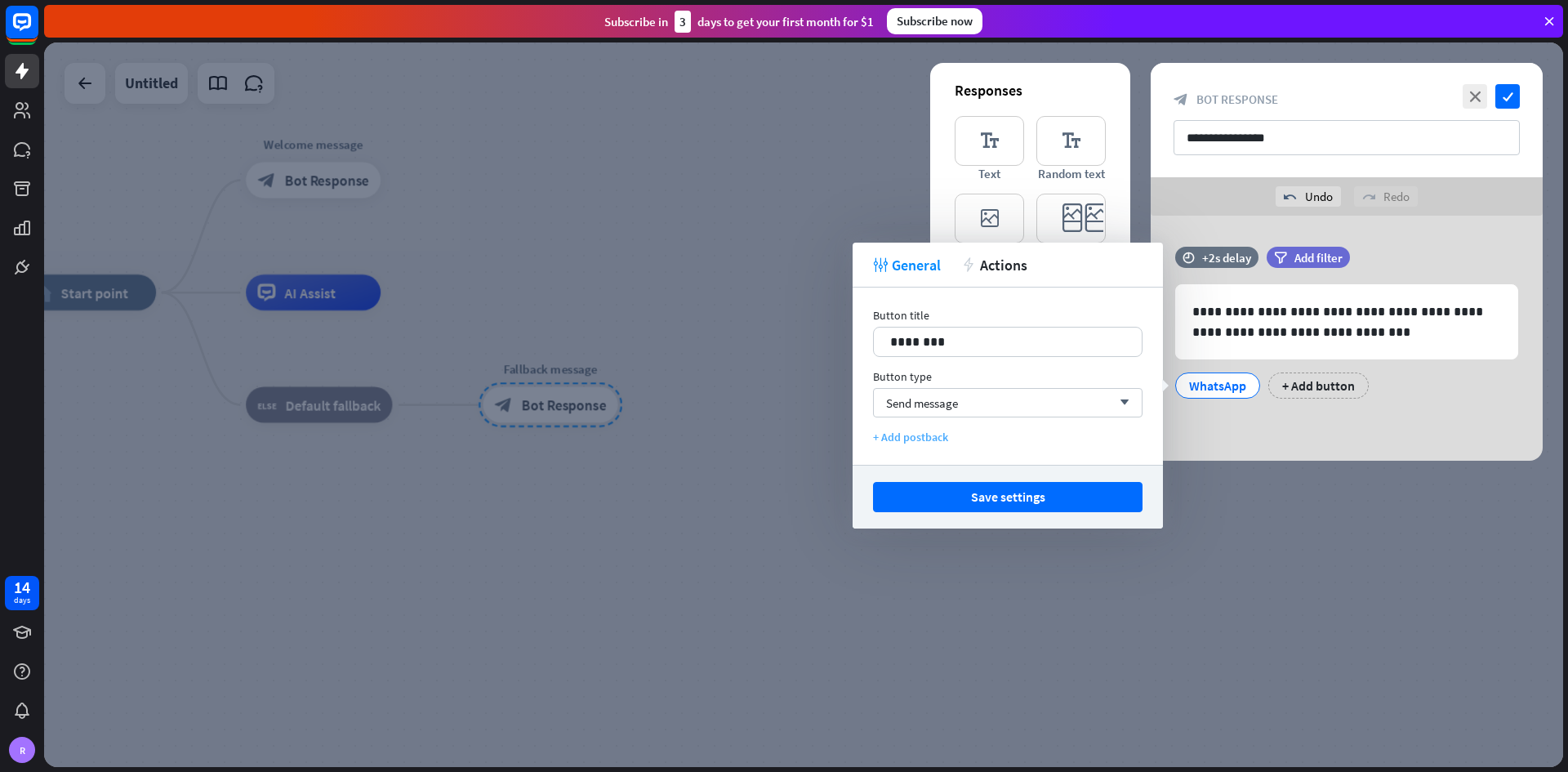
click at [924, 435] on div "+ Add postback" at bounding box center [1007, 437] width 269 height 14
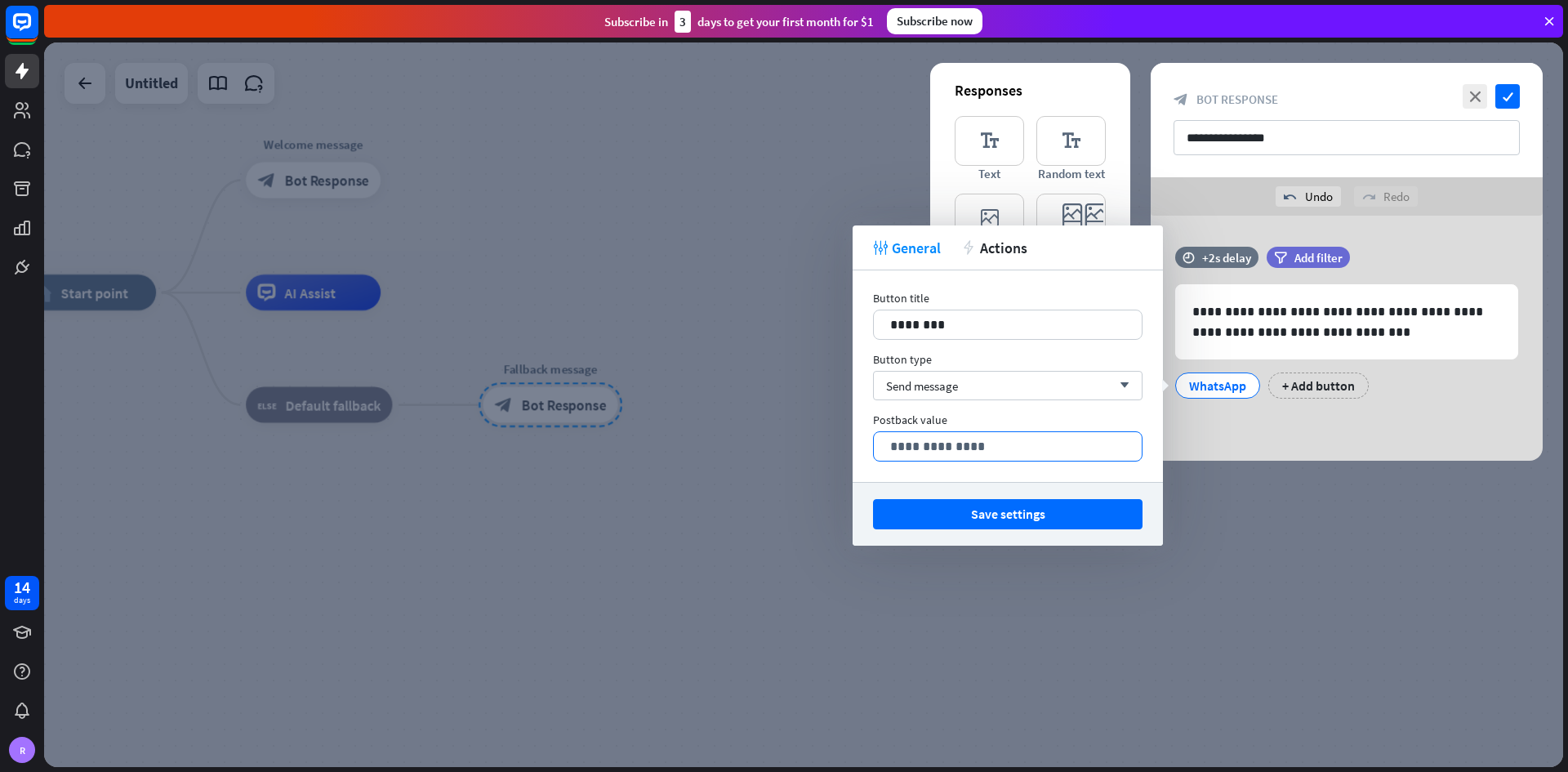
click at [957, 447] on p "**********" at bounding box center [1007, 446] width 235 height 21
click at [1012, 258] on div "tweak General action Actions" at bounding box center [1008, 248] width 311 height 45
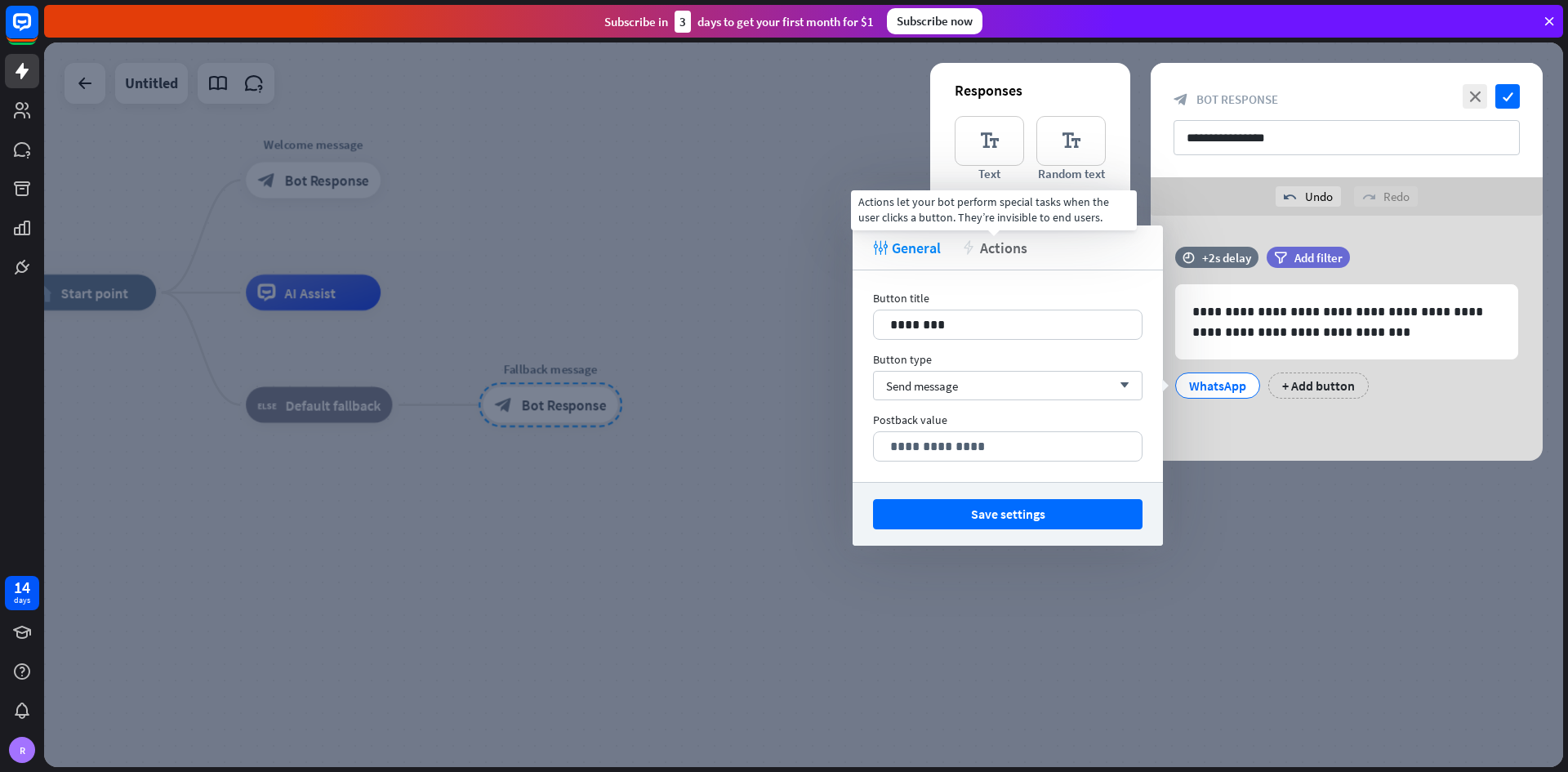
click at [1004, 248] on span "Actions" at bounding box center [1003, 248] width 48 height 19
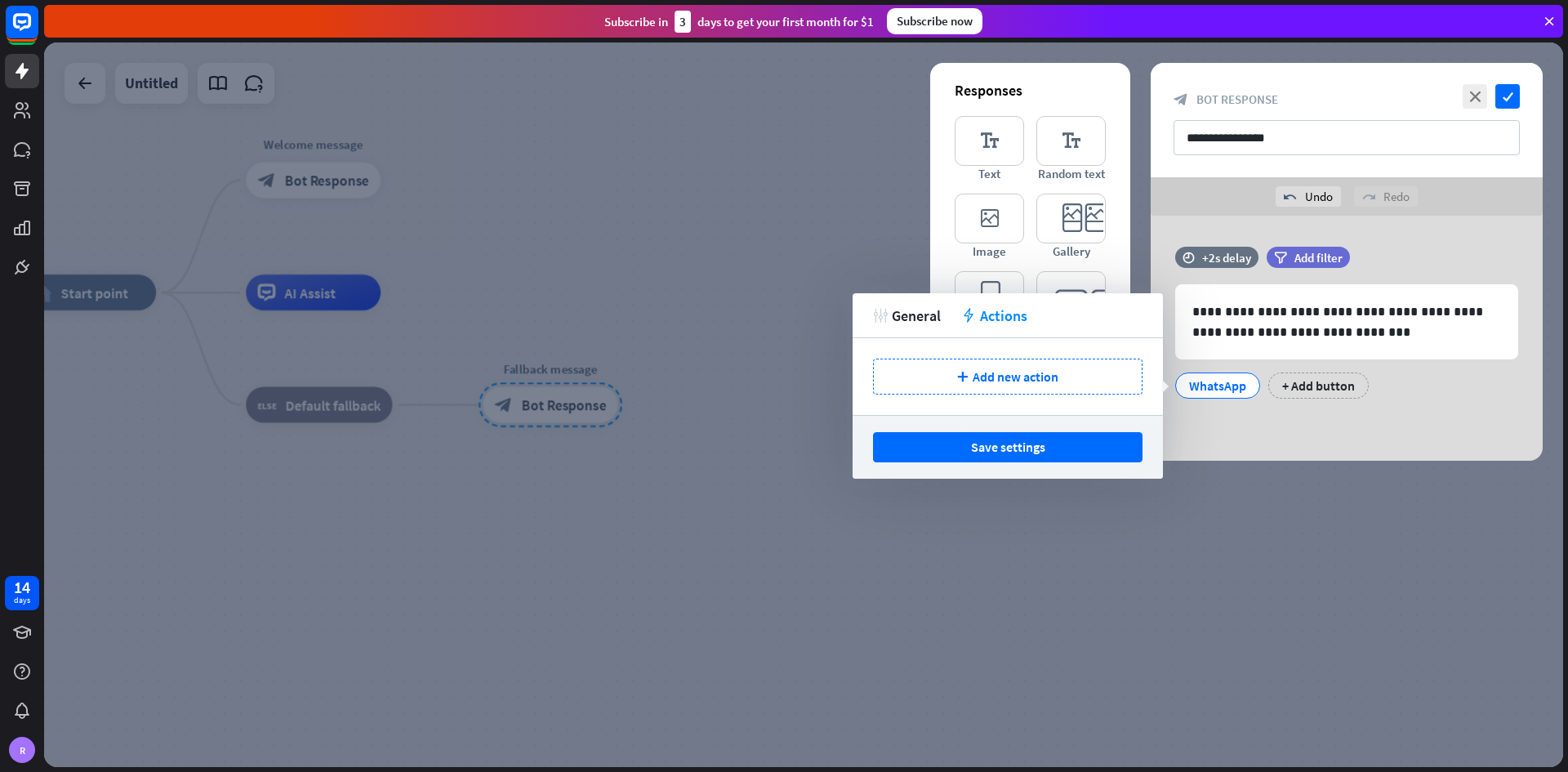
drag, startPoint x: 898, startPoint y: 311, endPoint x: 909, endPoint y: 311, distance: 11.0
click at [897, 311] on span "General" at bounding box center [916, 315] width 49 height 19
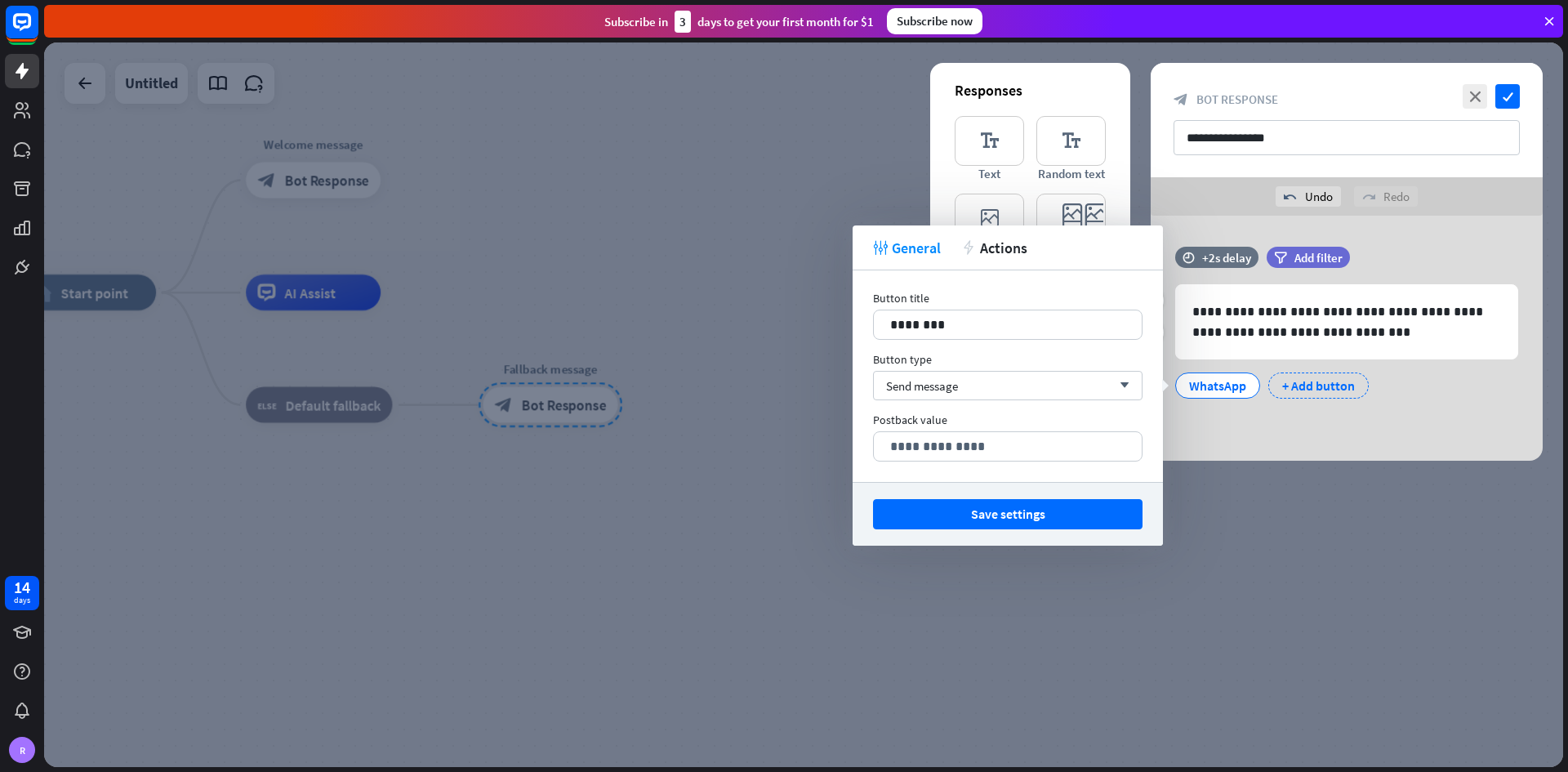
click at [1090, 390] on div "+ Add button" at bounding box center [1319, 385] width 101 height 26
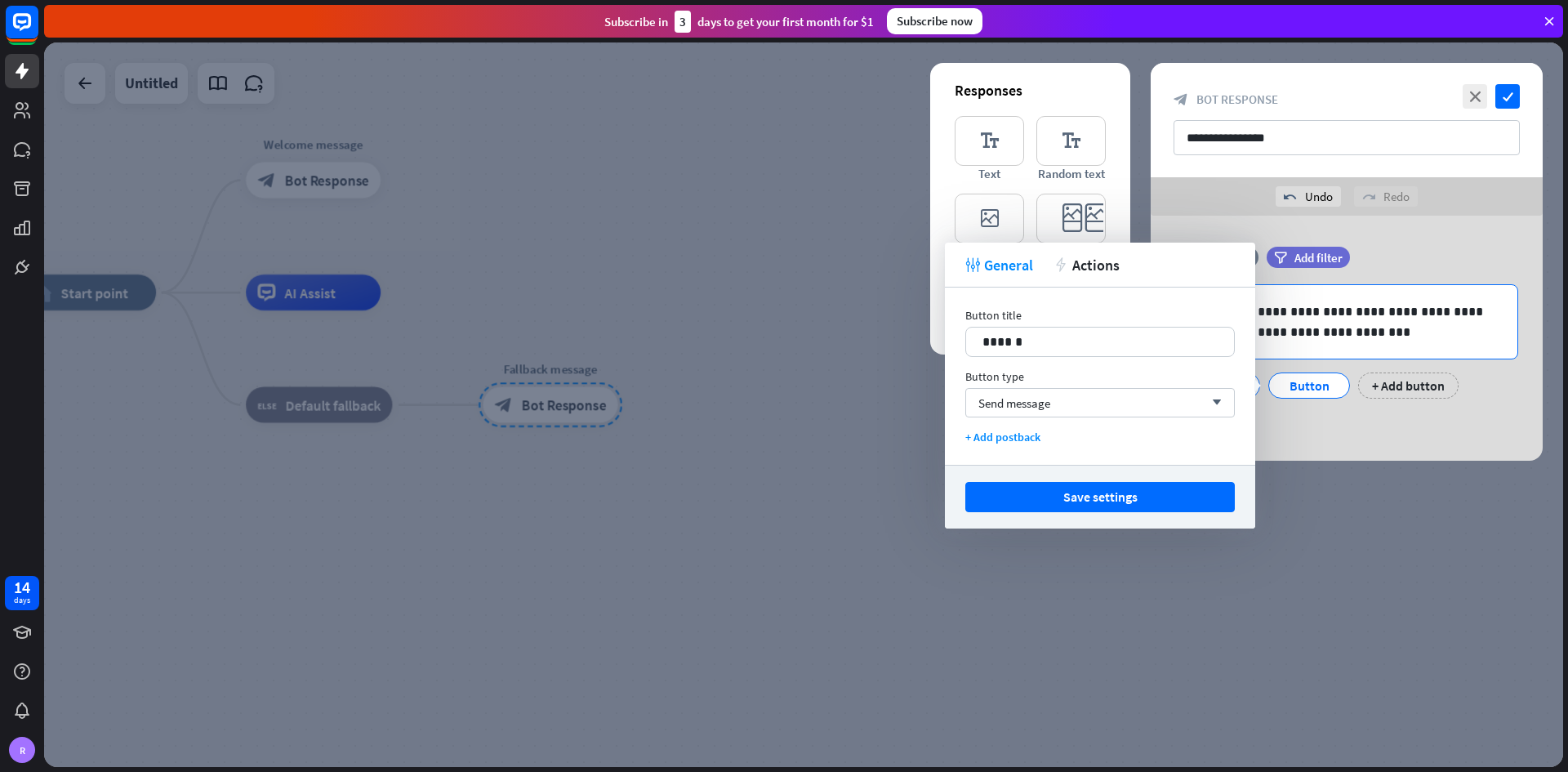
drag, startPoint x: 1319, startPoint y: 311, endPoint x: 1246, endPoint y: 316, distance: 73.2
click at [1090, 312] on p "**********" at bounding box center [1346, 322] width 309 height 41
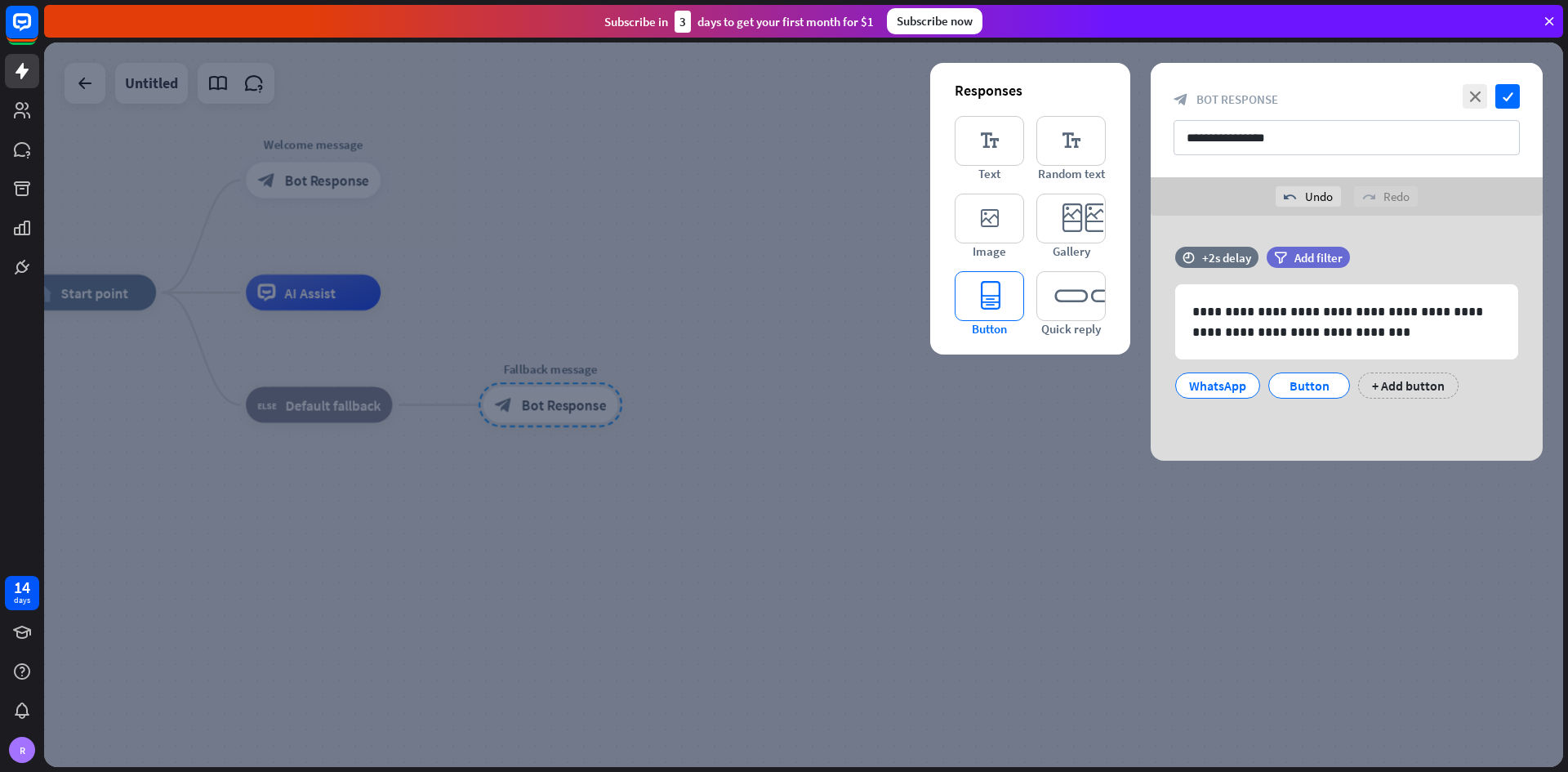
click at [982, 302] on icon "editor_button" at bounding box center [989, 295] width 69 height 50
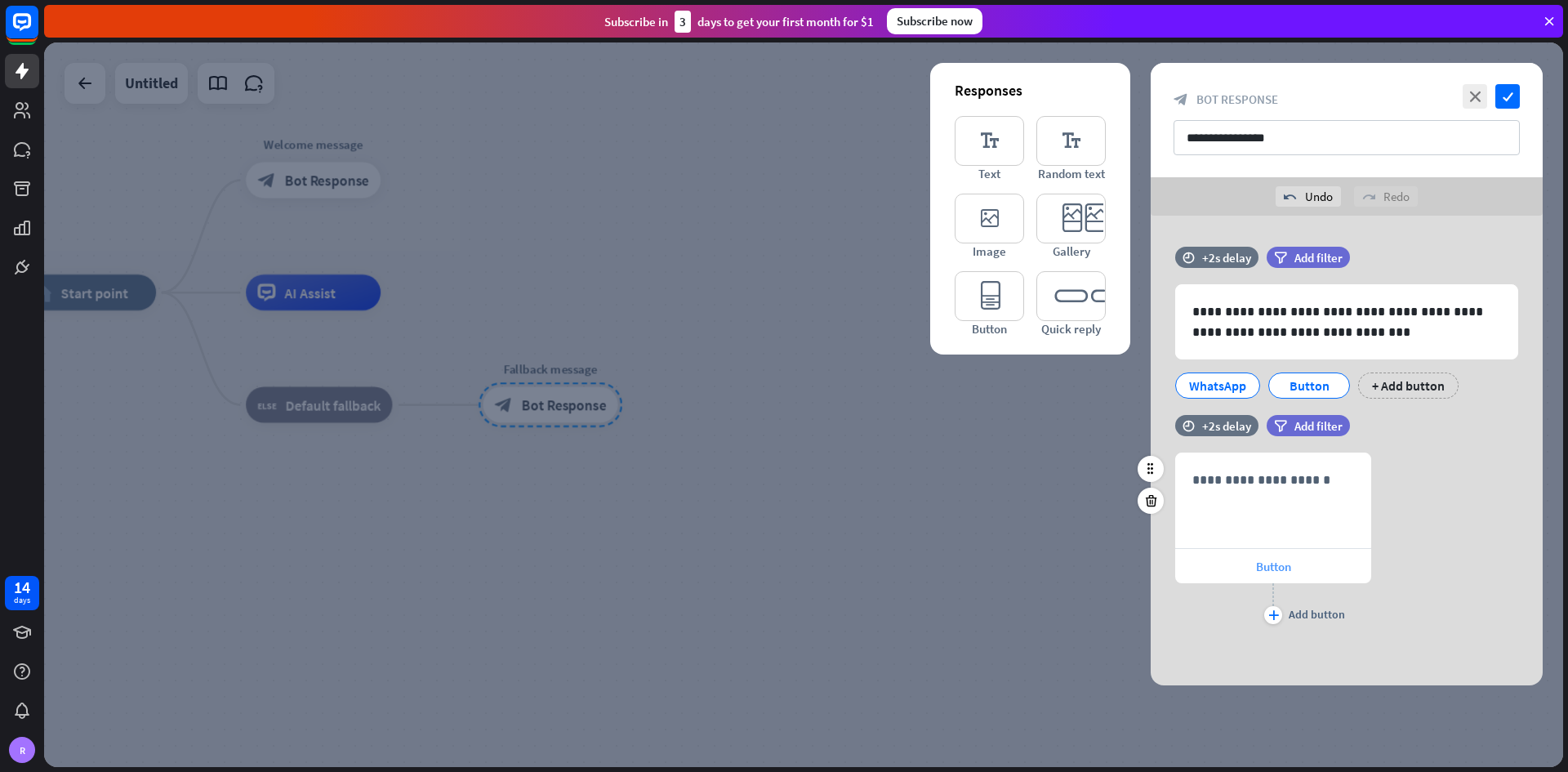
click at [1090, 452] on span "Button" at bounding box center [1273, 566] width 35 height 15
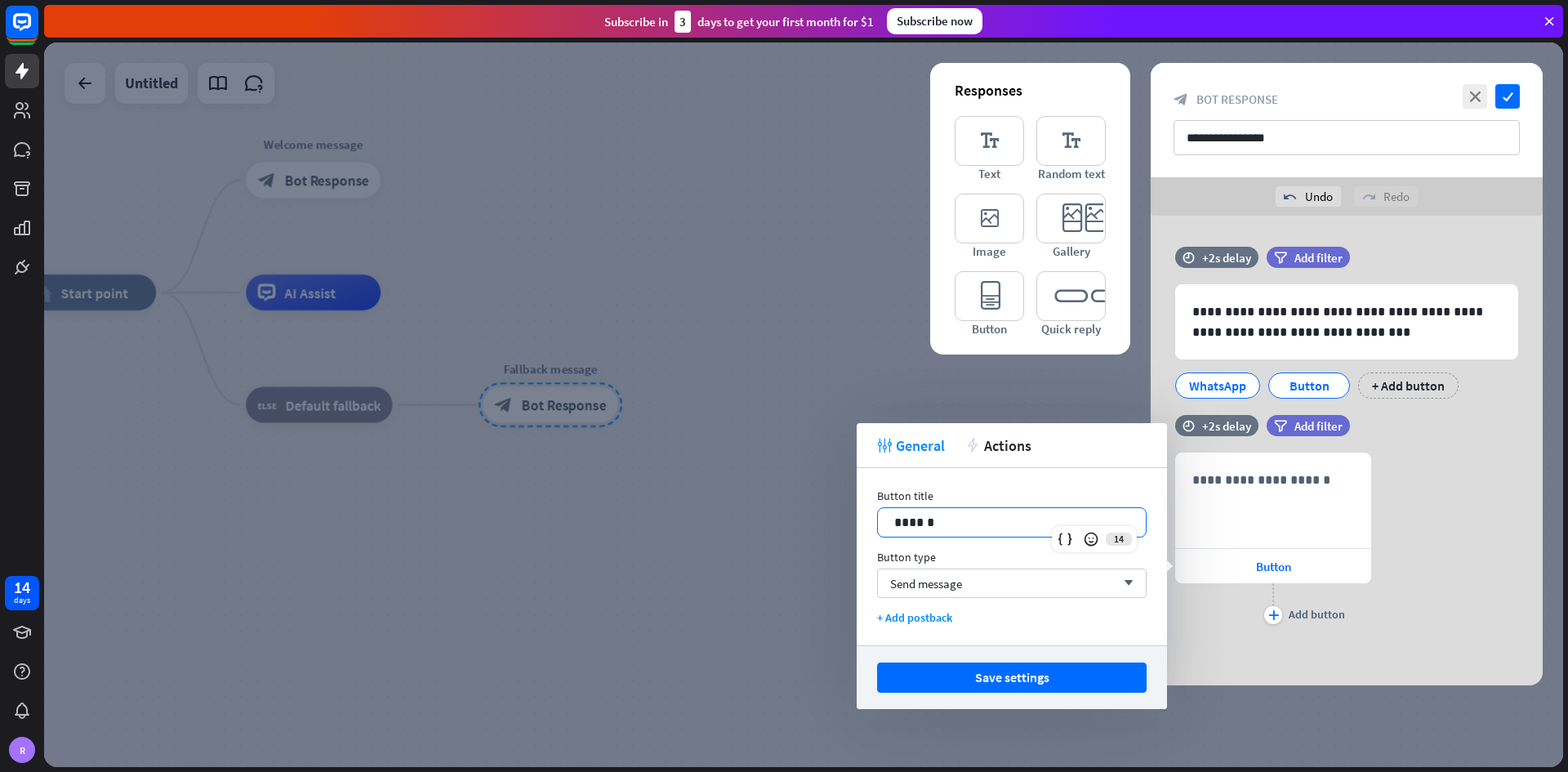
drag, startPoint x: 974, startPoint y: 514, endPoint x: 979, endPoint y: 535, distance: 21.6
click at [975, 452] on p "******" at bounding box center [1011, 522] width 235 height 21
click at [984, 452] on div "Send message arrow_down" at bounding box center [1011, 583] width 269 height 30
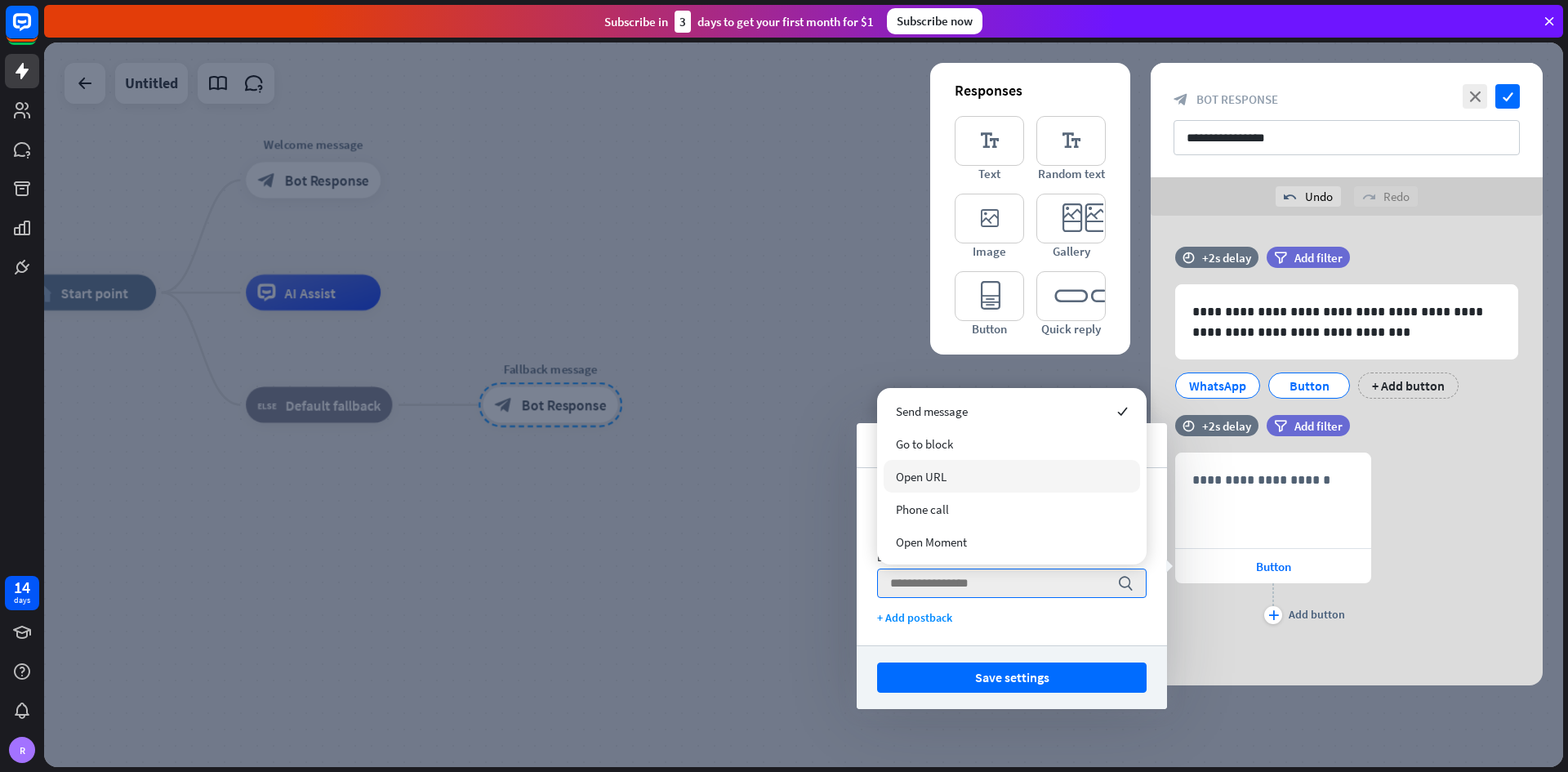
click at [994, 452] on div "Open URL" at bounding box center [1011, 476] width 257 height 32
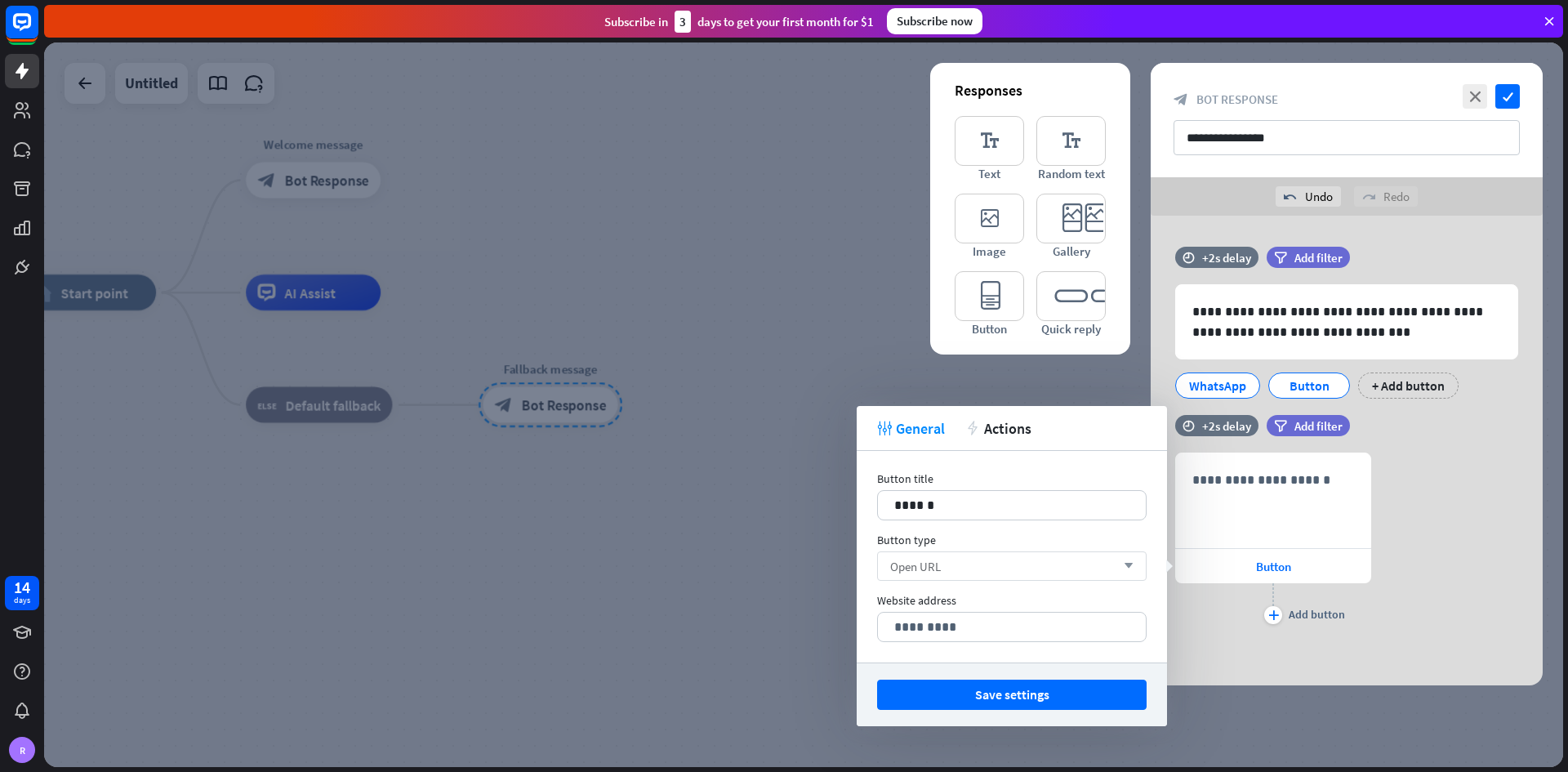
click at [1009, 452] on div "Open URL arrow_down" at bounding box center [1011, 566] width 269 height 30
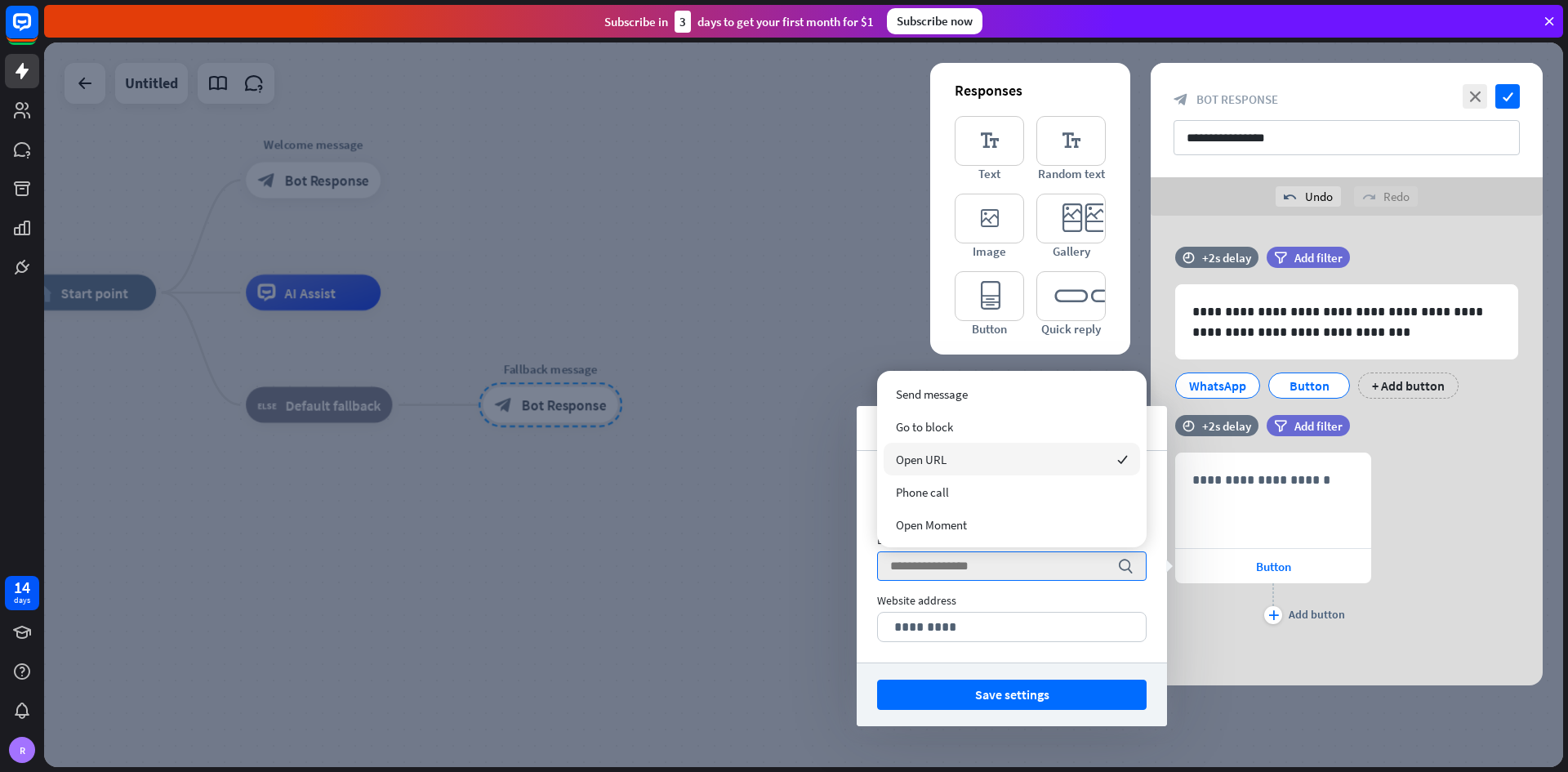
click at [992, 452] on div "Open URL checked" at bounding box center [1011, 459] width 257 height 32
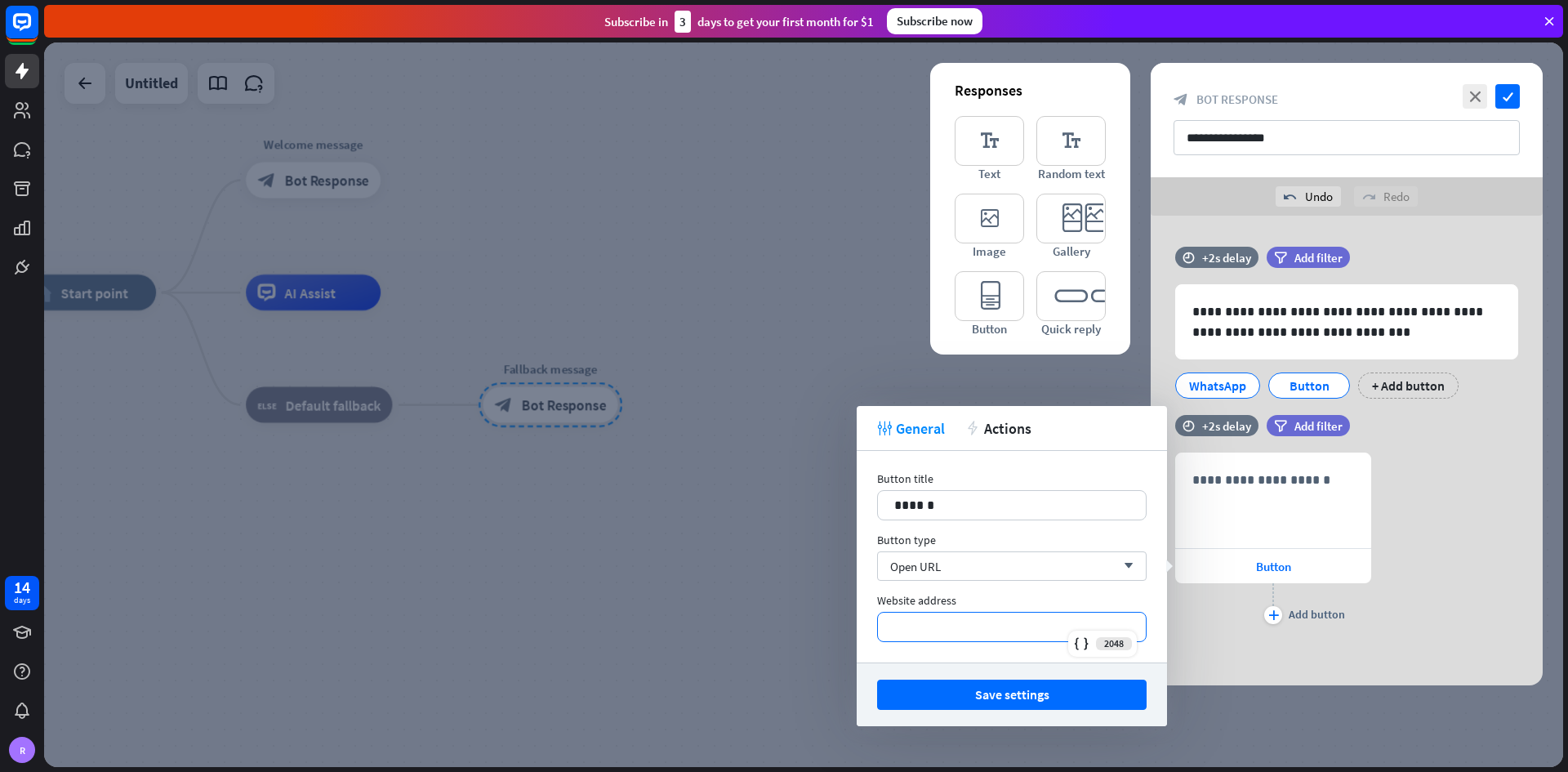
click at [966, 452] on p "*********" at bounding box center [1011, 627] width 235 height 21
click at [999, 452] on div "Save settings" at bounding box center [1011, 694] width 311 height 64
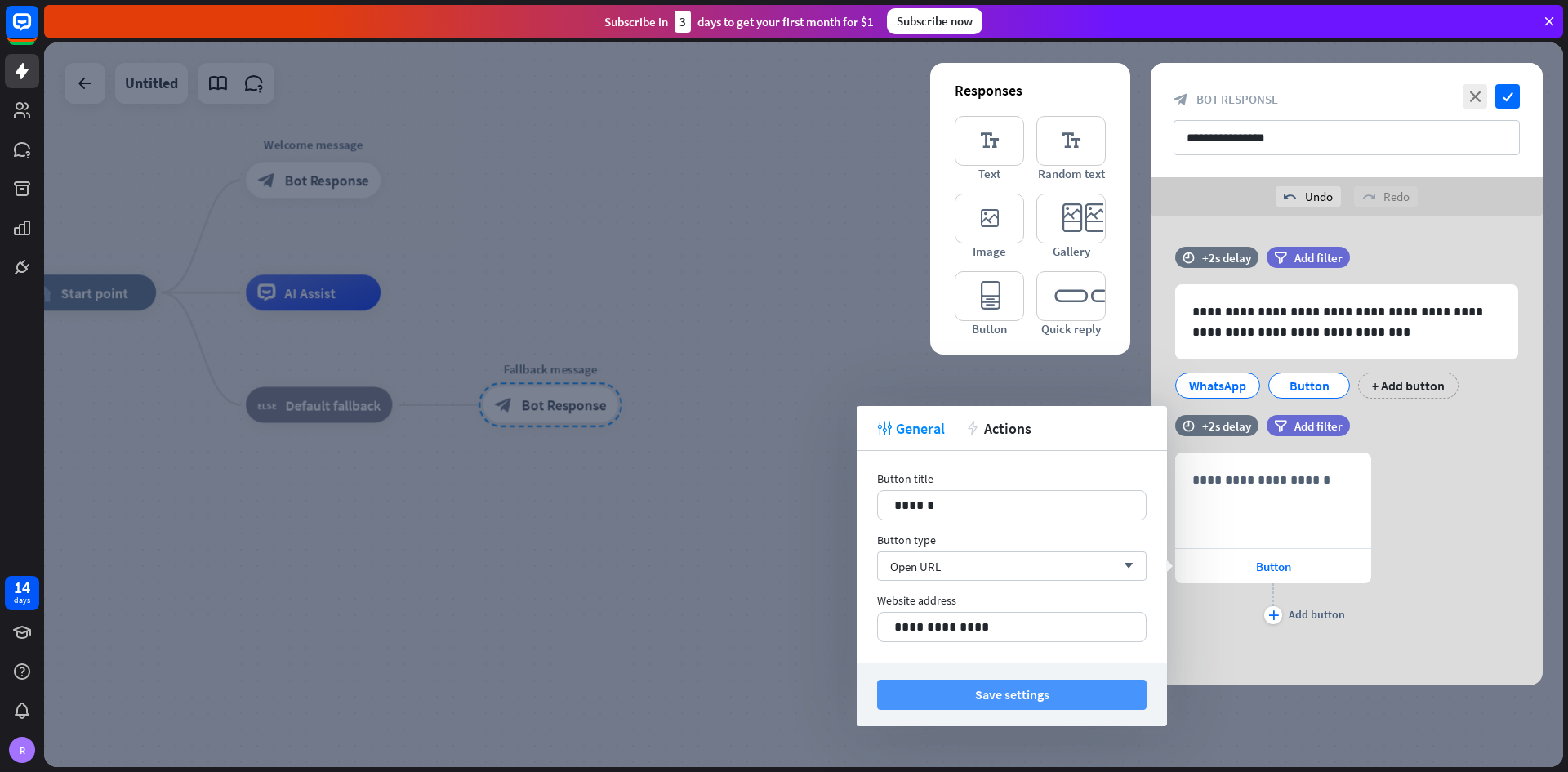
click at [1003, 452] on button "Save settings" at bounding box center [1011, 695] width 269 height 31
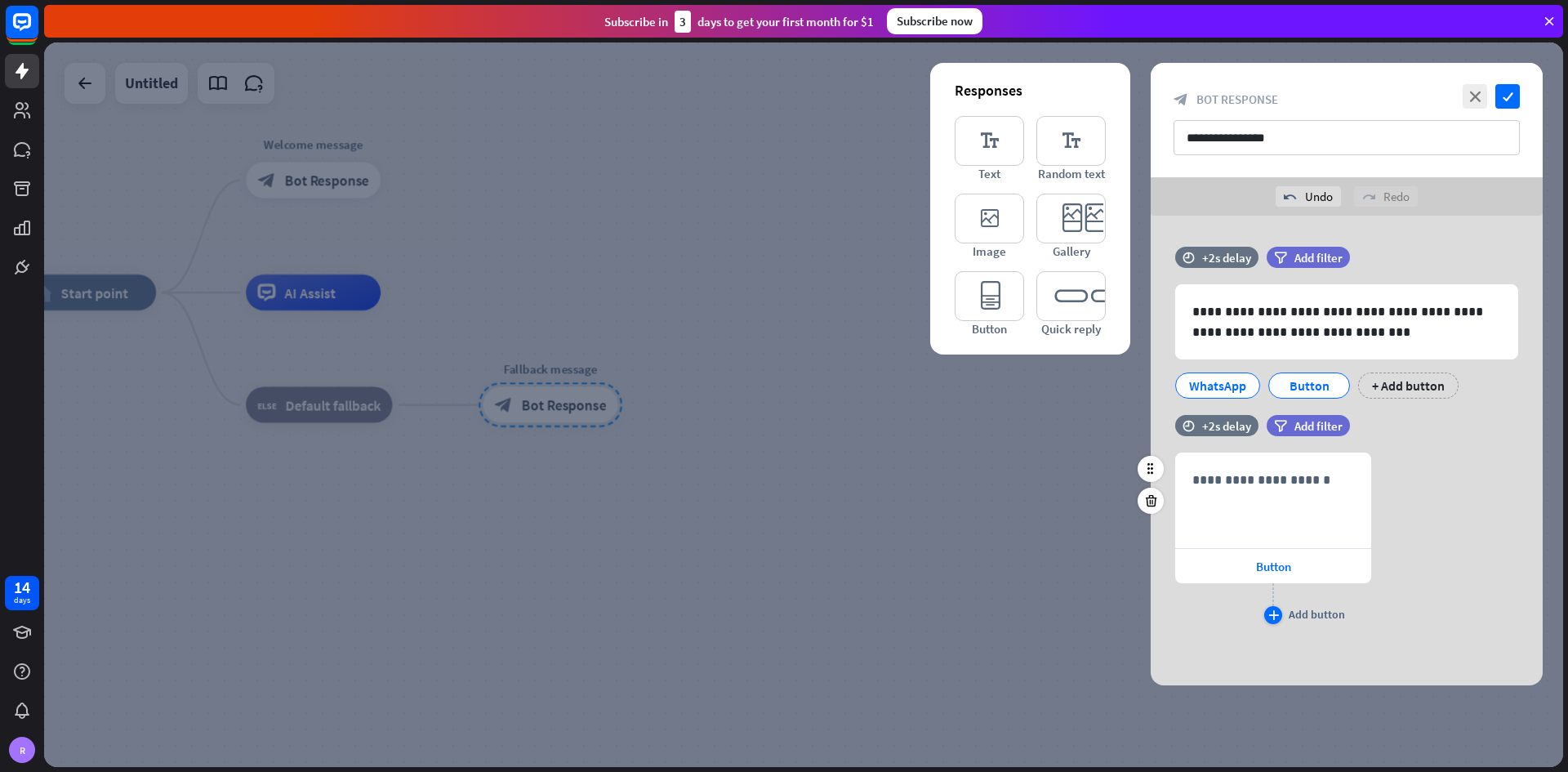
click at [1090, 452] on icon "plus" at bounding box center [1273, 614] width 11 height 10
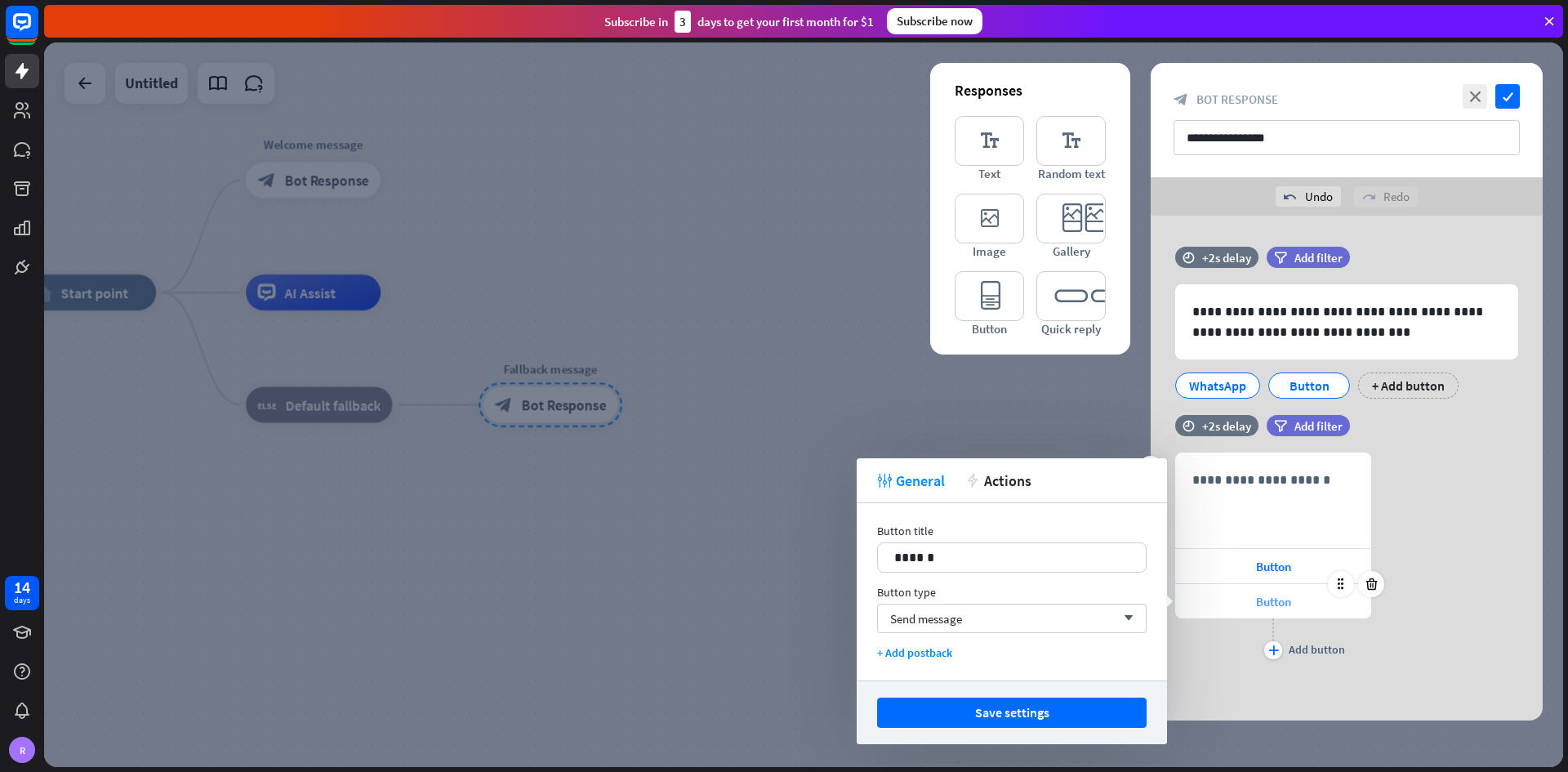
click at [1090, 452] on span "Button" at bounding box center [1273, 601] width 35 height 15
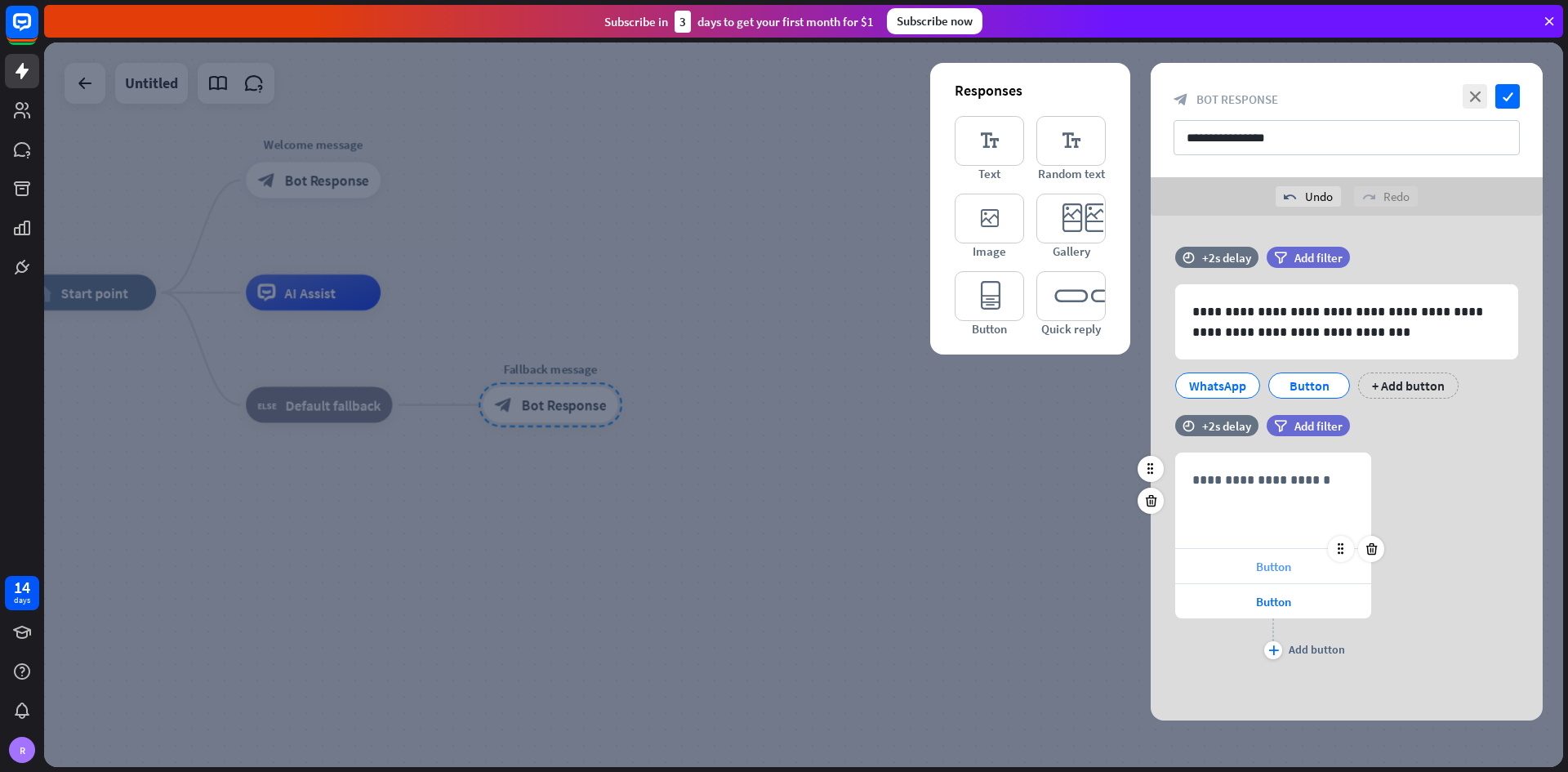
click at [1090, 452] on div "Button" at bounding box center [1273, 566] width 196 height 34
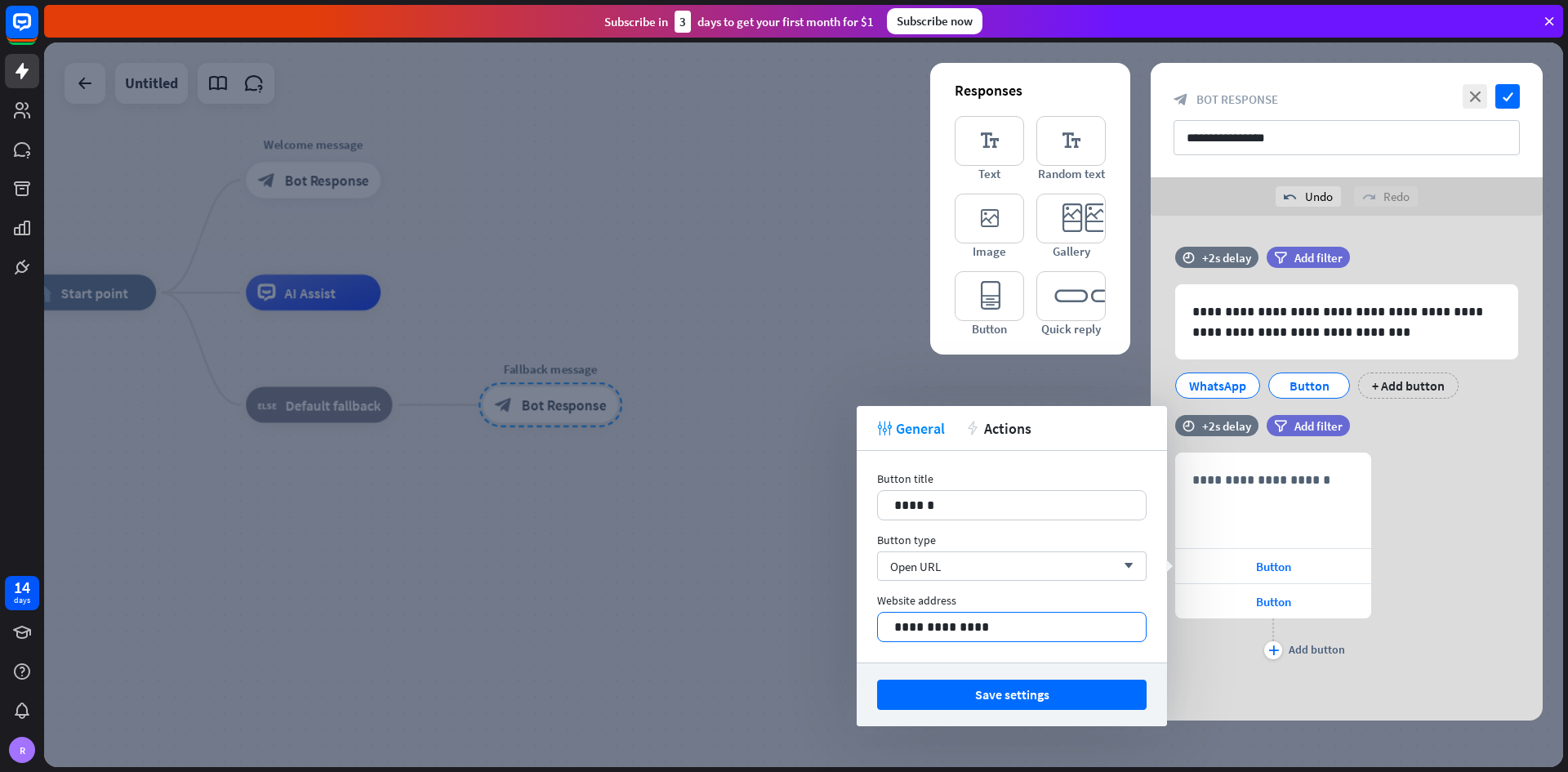
click at [984, 452] on p "**********" at bounding box center [1011, 627] width 235 height 21
click at [1090, 452] on div "Button" at bounding box center [1273, 601] width 196 height 34
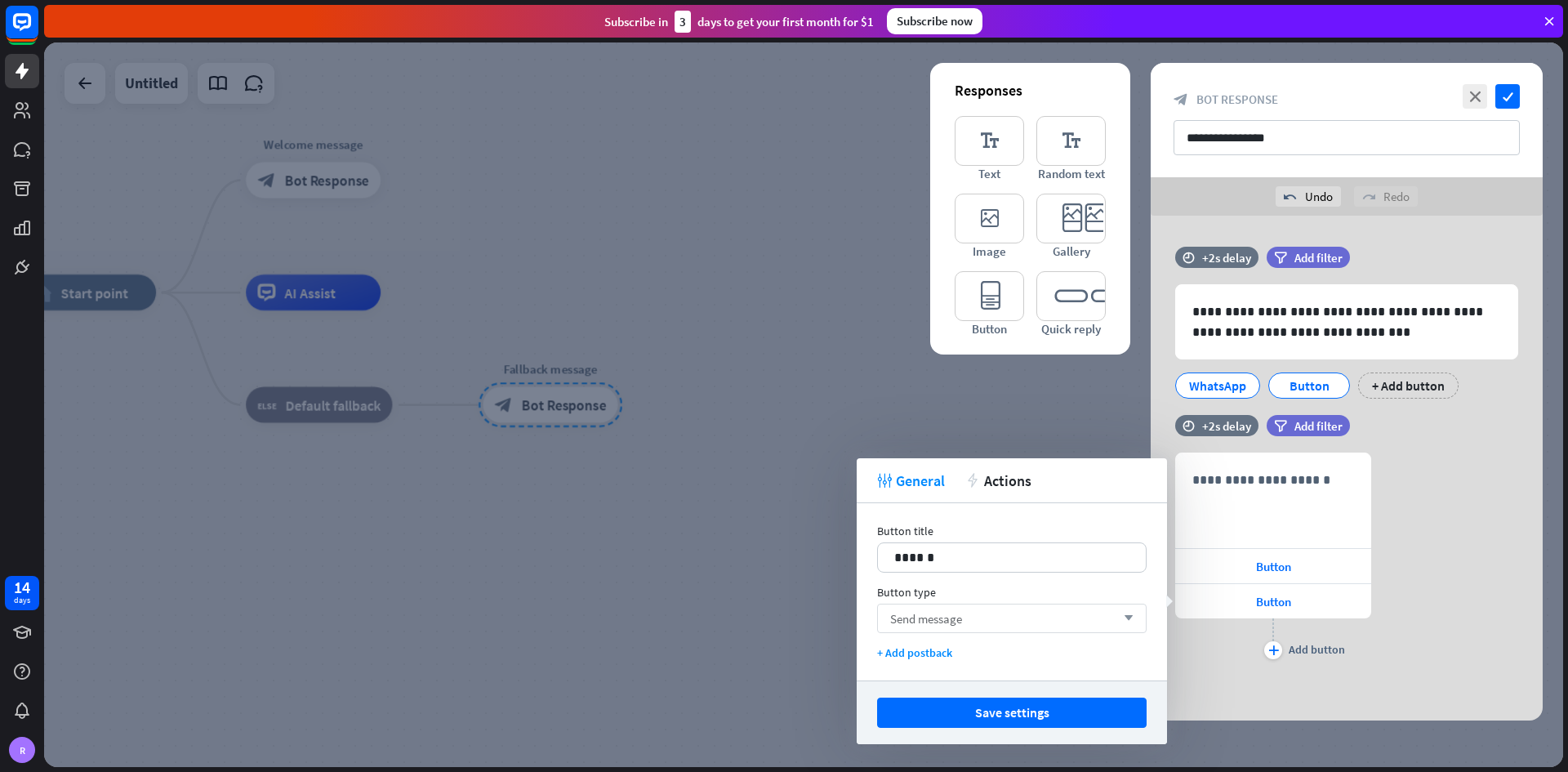
click at [974, 452] on div "Send message arrow_down" at bounding box center [1011, 618] width 269 height 30
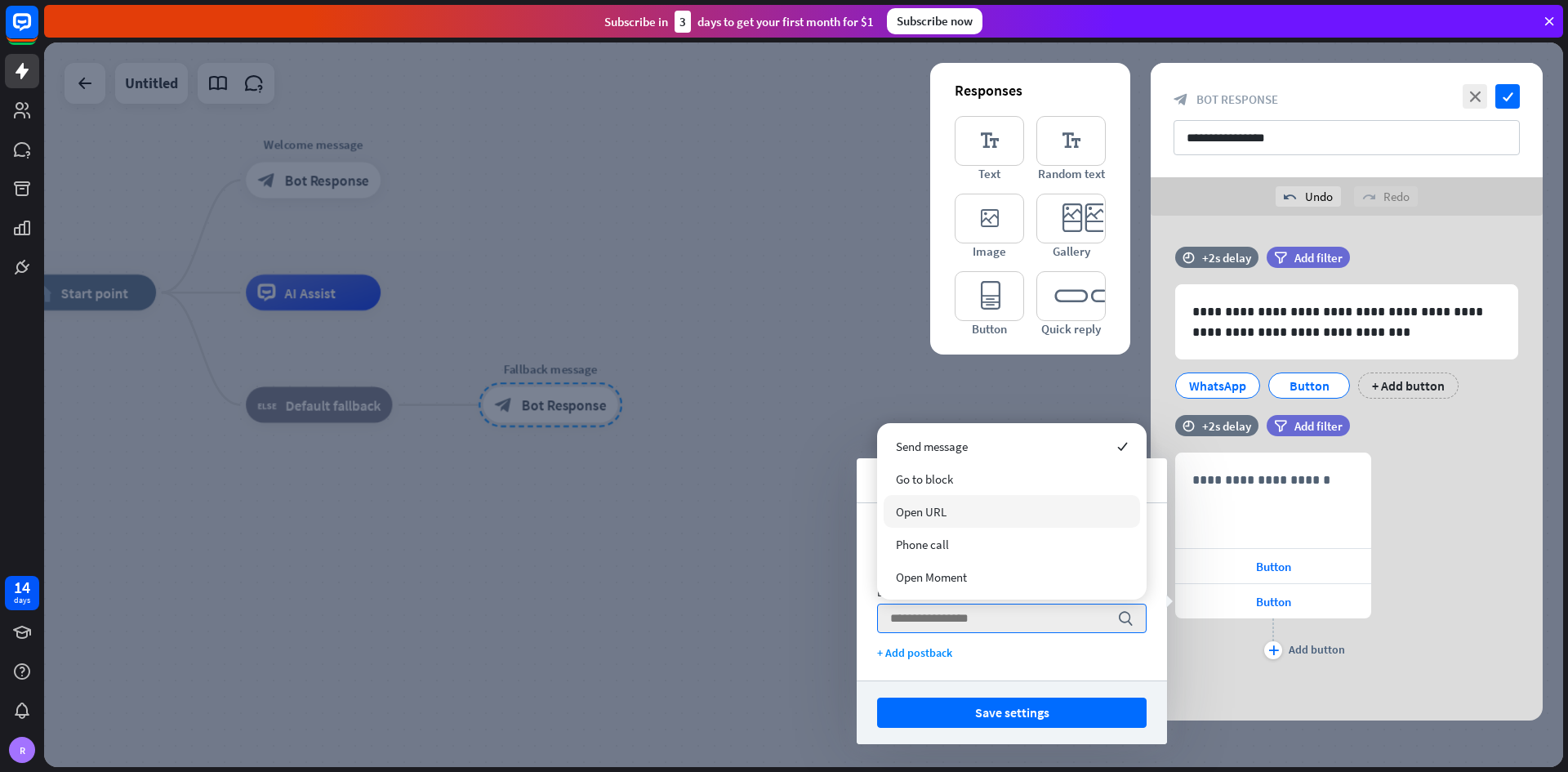
click at [969, 452] on div "Open URL" at bounding box center [1011, 511] width 257 height 32
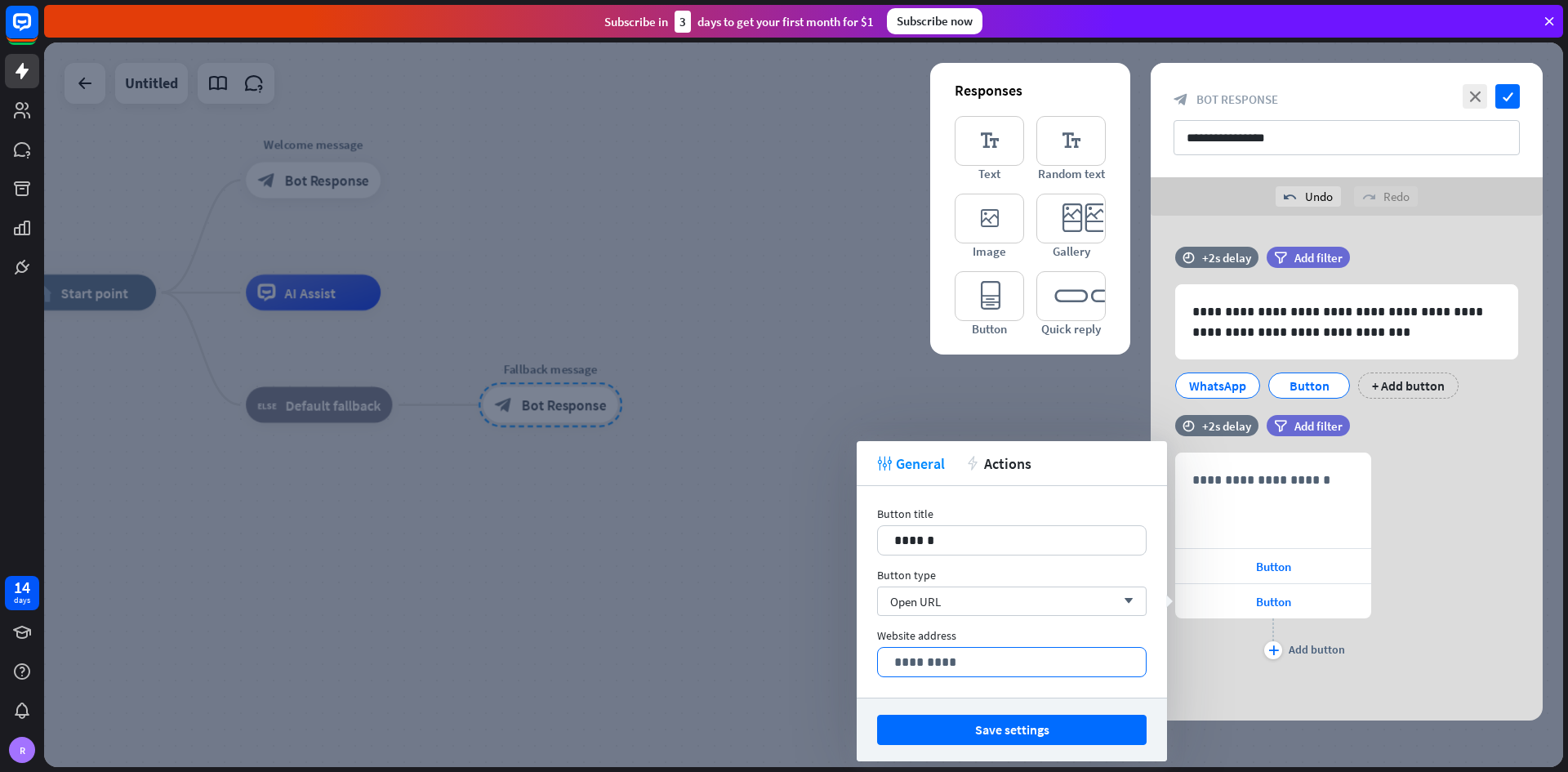
click at [959, 452] on p "*********" at bounding box center [1011, 661] width 235 height 21
paste div
click at [944, 452] on p "**********" at bounding box center [1011, 661] width 235 height 21
click at [1019, 452] on button "Save settings" at bounding box center [1011, 730] width 269 height 31
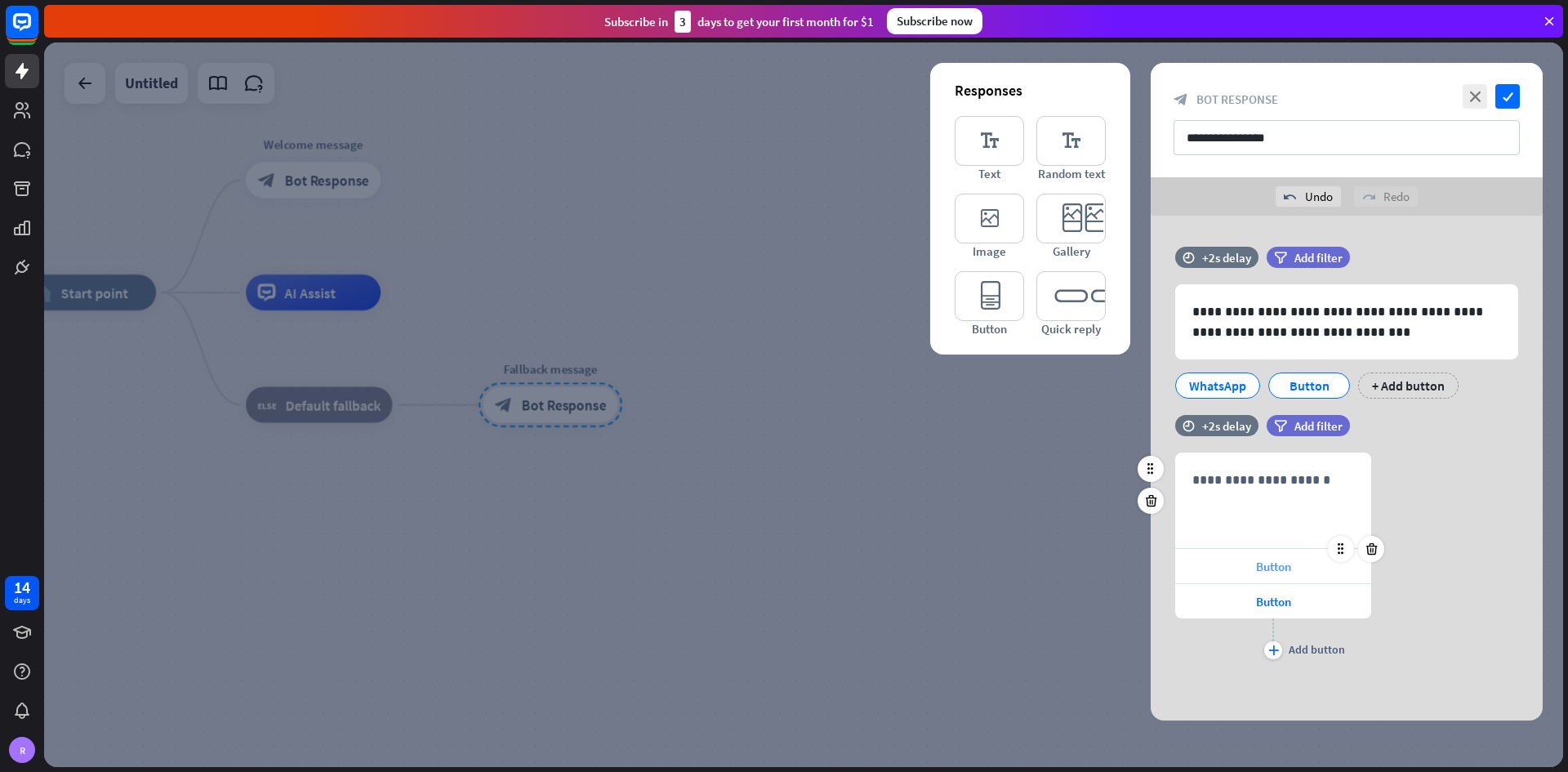
click at [1090, 452] on span "Button" at bounding box center [1273, 566] width 35 height 15
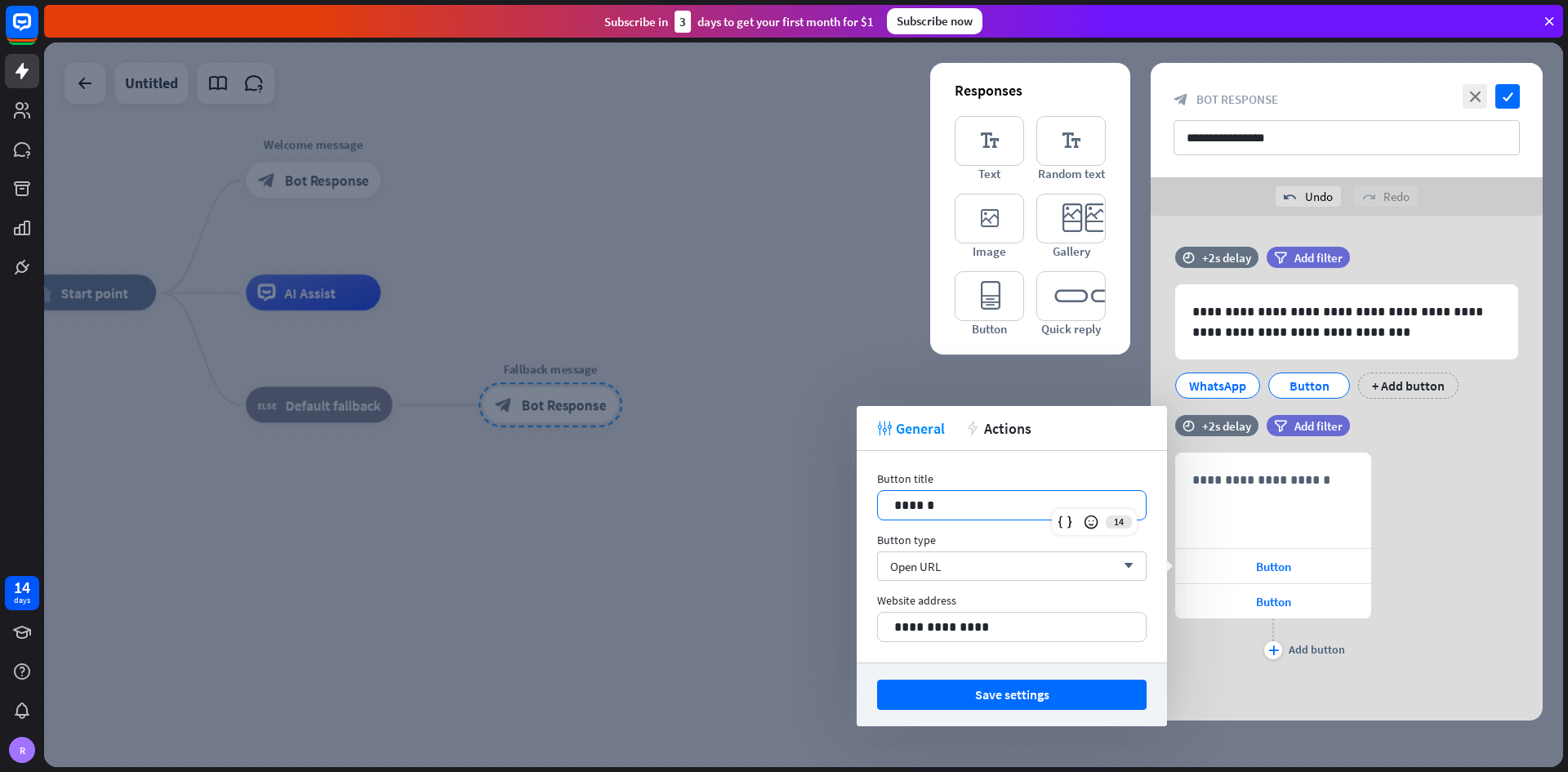
click at [966, 452] on p "******" at bounding box center [1011, 504] width 235 height 21
click at [1090, 452] on span "Button" at bounding box center [1273, 601] width 35 height 15
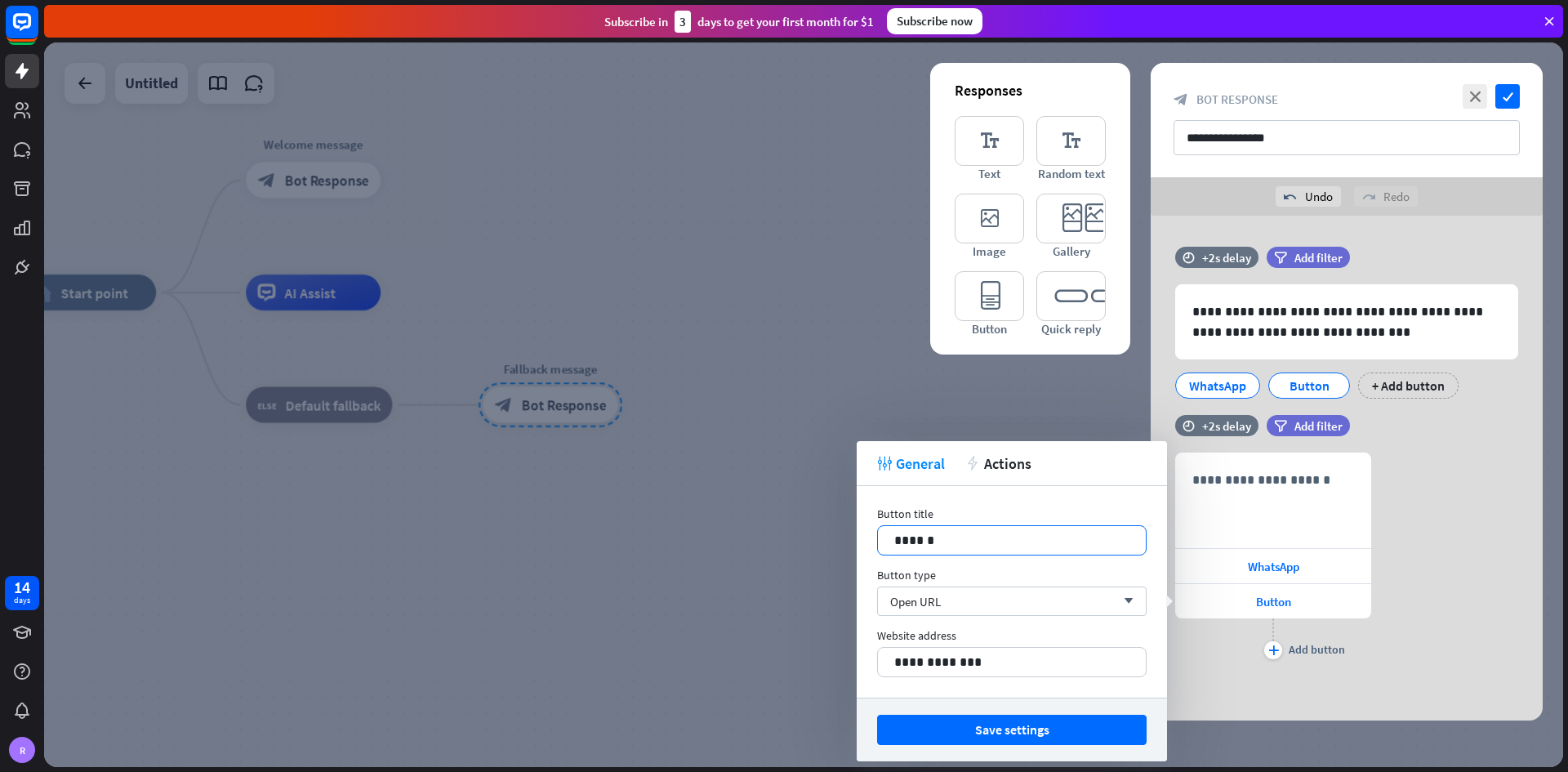
click at [923, 452] on p "******" at bounding box center [1011, 540] width 235 height 21
click at [1090, 452] on div "**********" at bounding box center [1273, 500] width 195 height 94
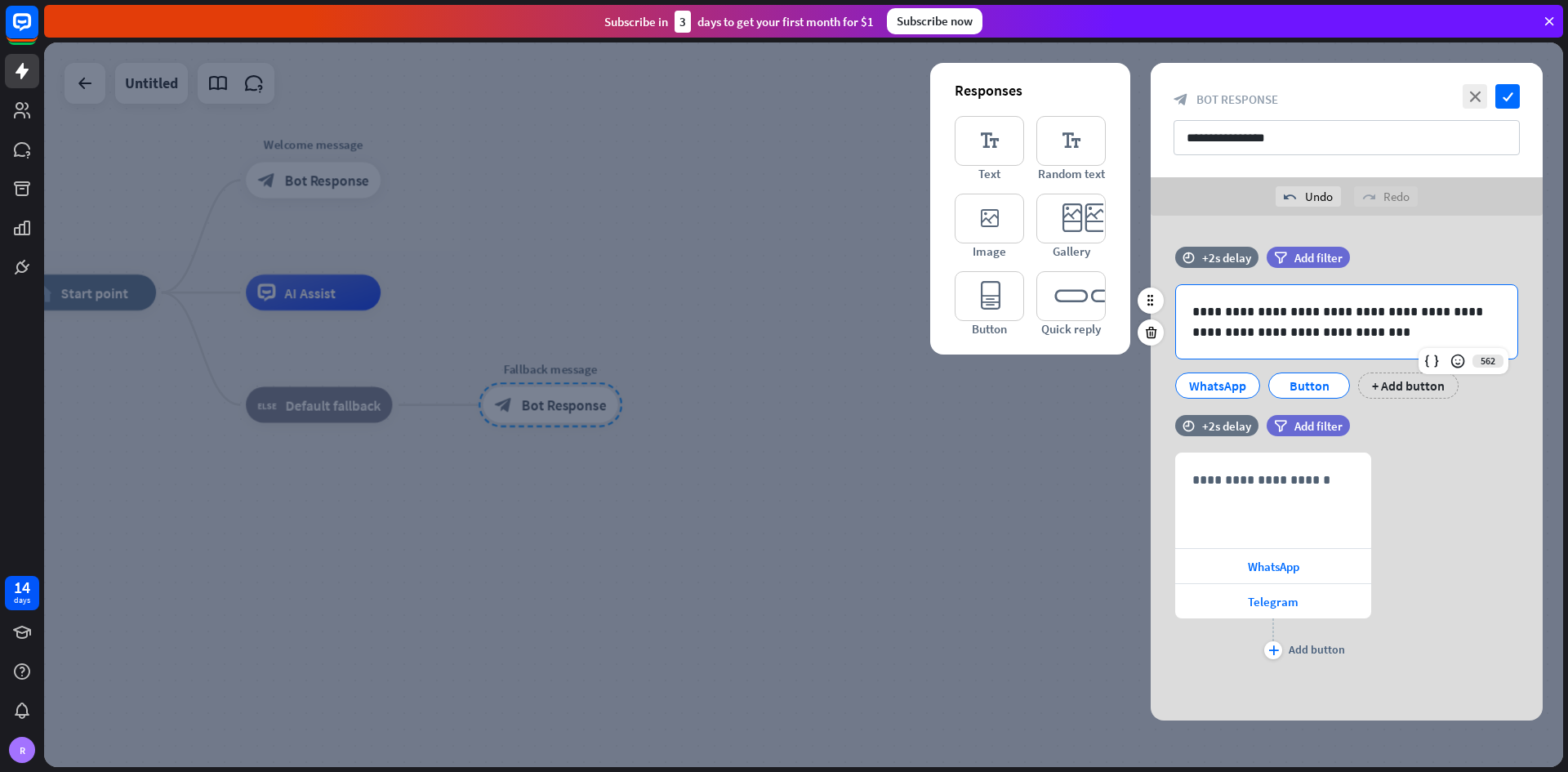
click at [1090, 324] on p "**********" at bounding box center [1346, 322] width 309 height 41
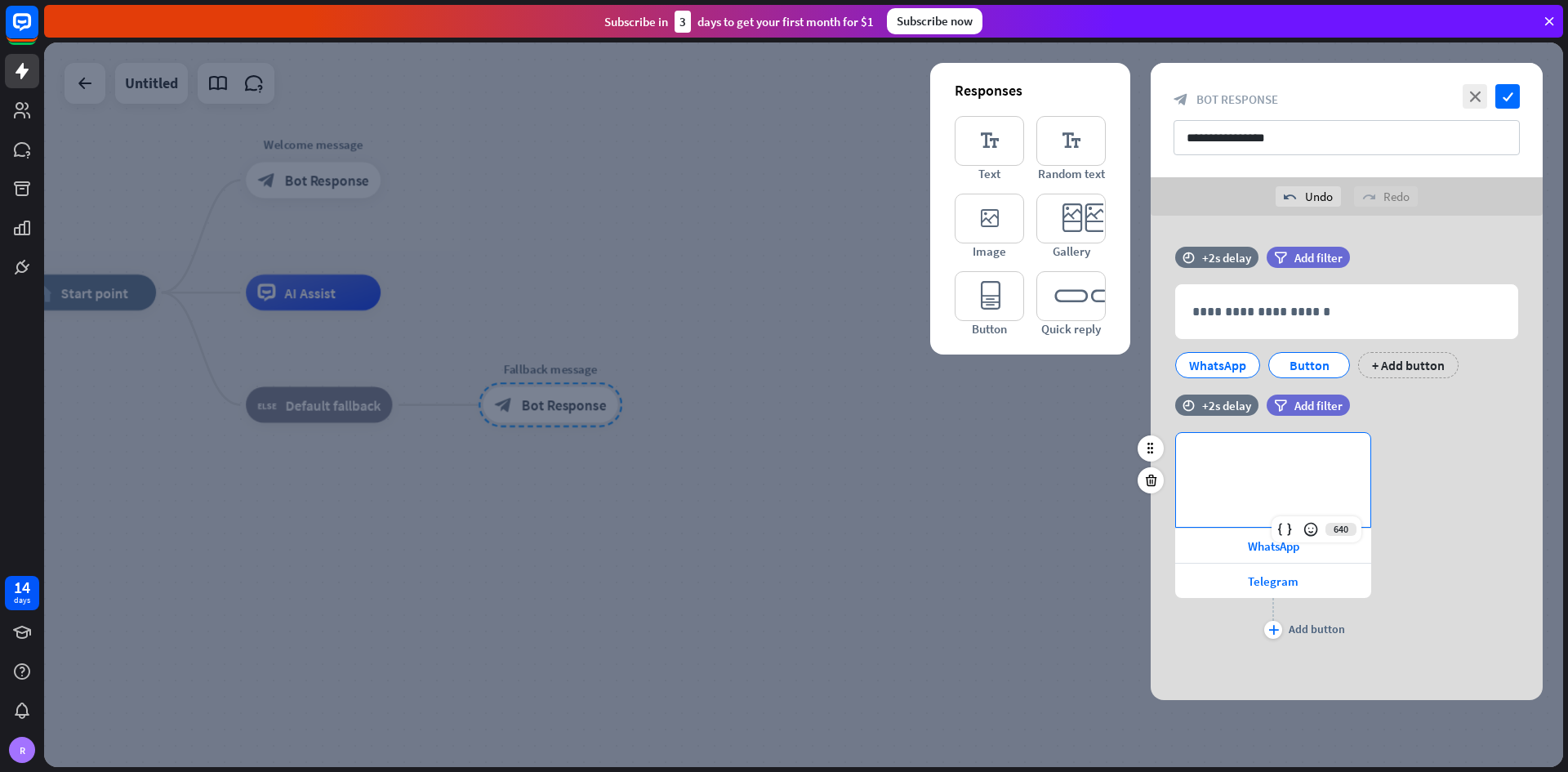
click at [1090, 452] on div "**********" at bounding box center [1273, 480] width 195 height 94
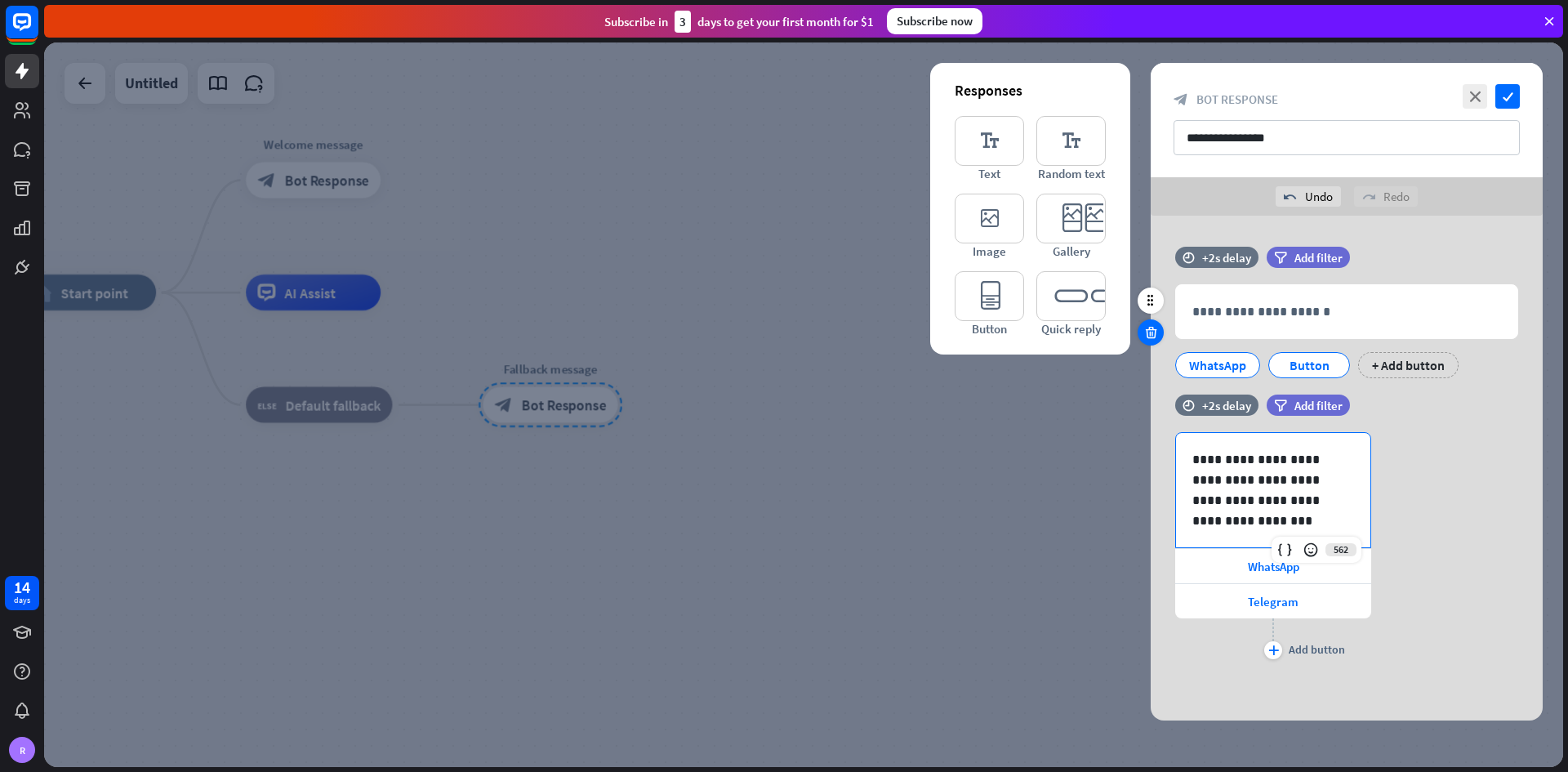
click at [1090, 341] on div at bounding box center [1150, 332] width 26 height 26
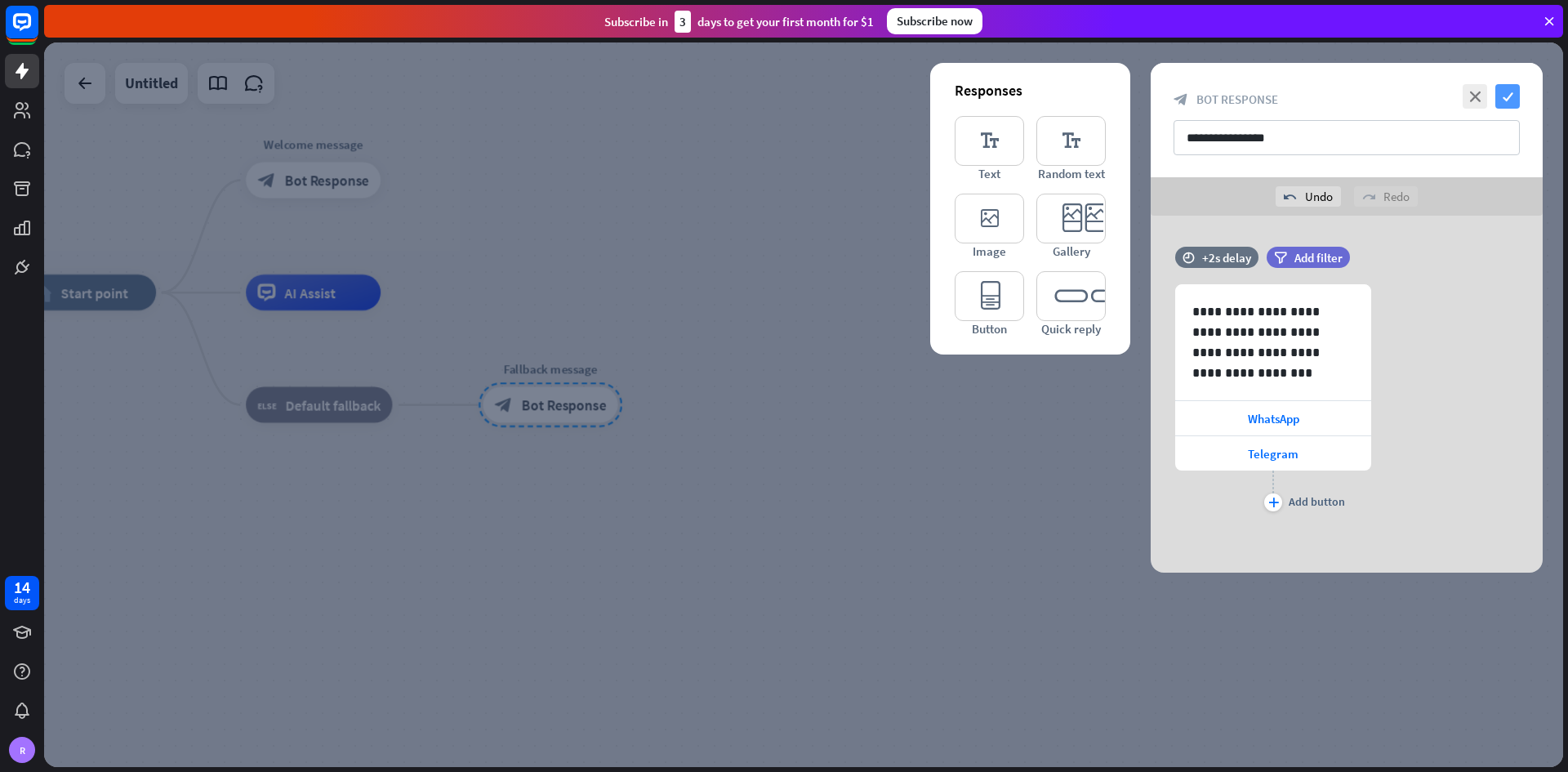
click at [1090, 94] on icon "check" at bounding box center [1507, 95] width 24 height 24
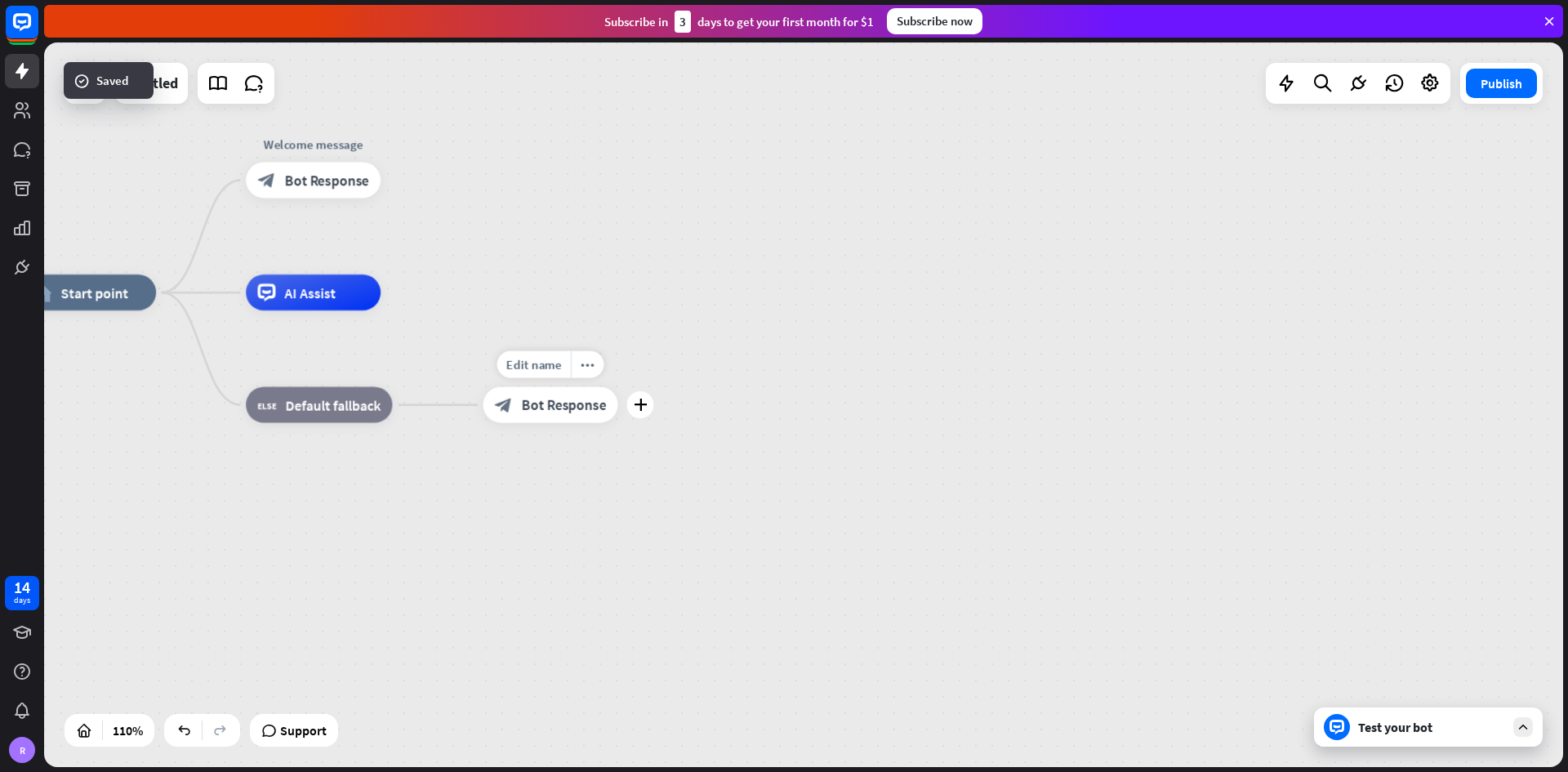
click at [580, 411] on span "Bot Response" at bounding box center [563, 405] width 84 height 18
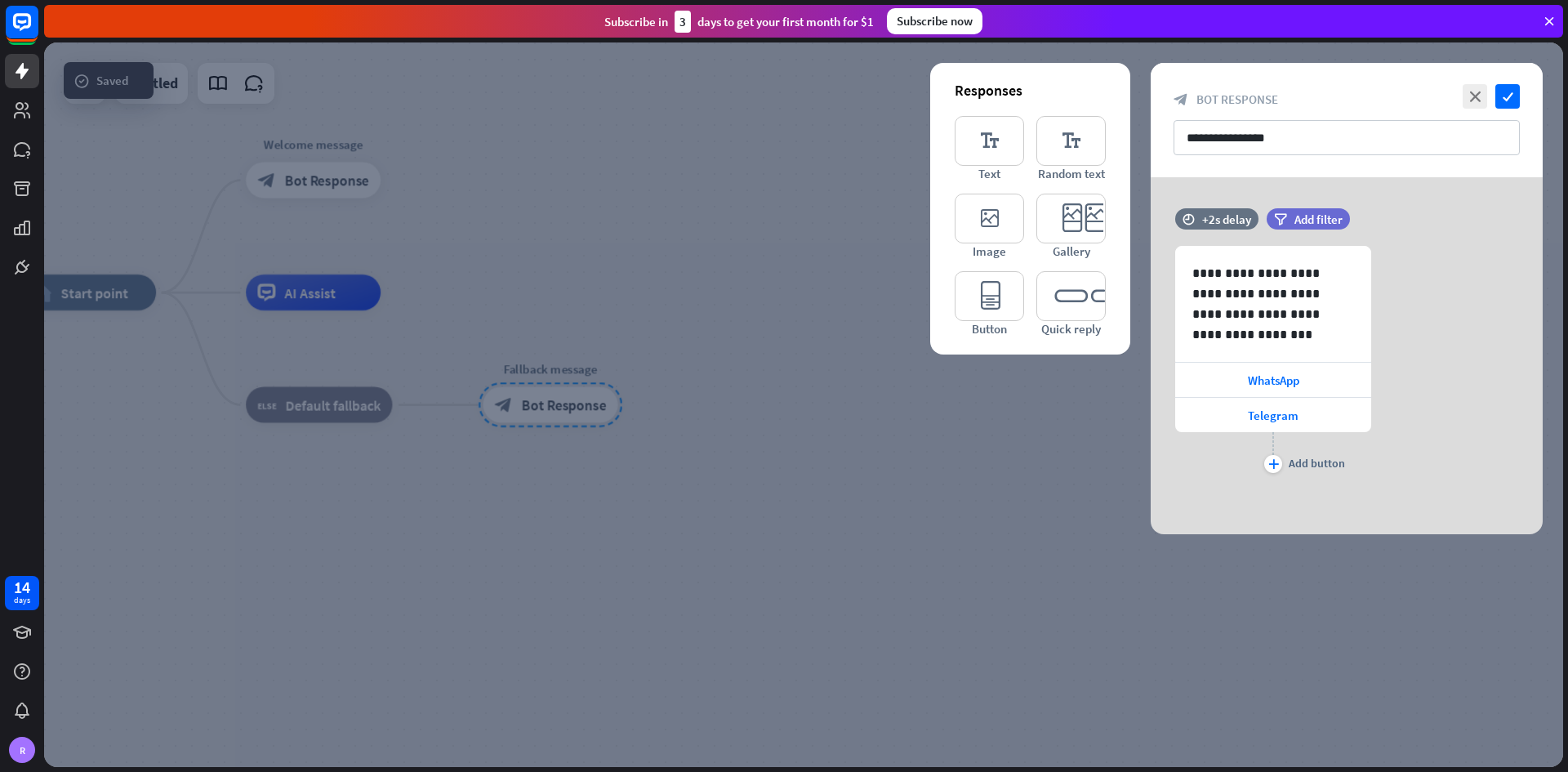
click at [819, 452] on div at bounding box center [803, 404] width 1518 height 724
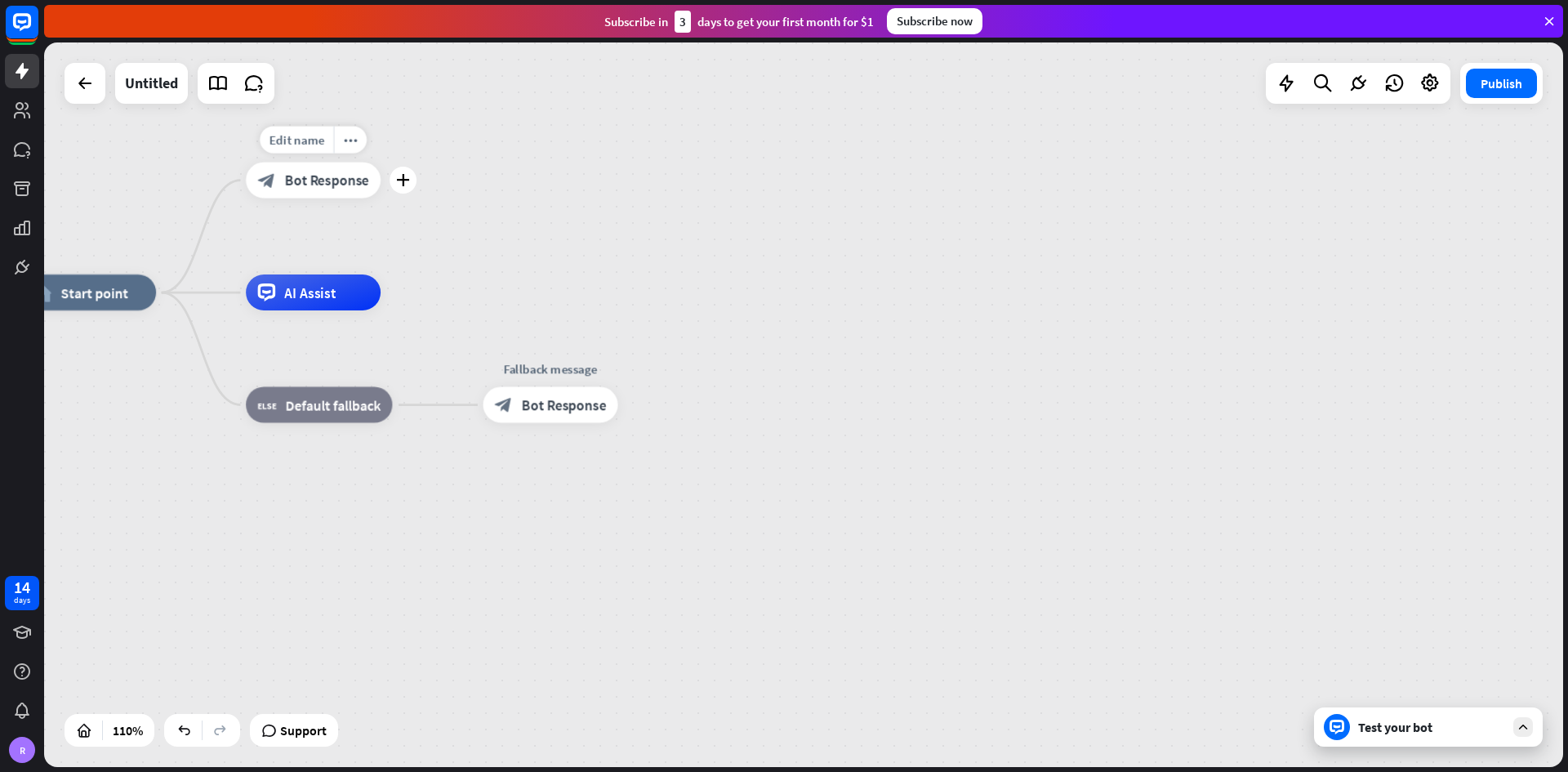
click at [304, 178] on span "Bot Response" at bounding box center [326, 180] width 84 height 18
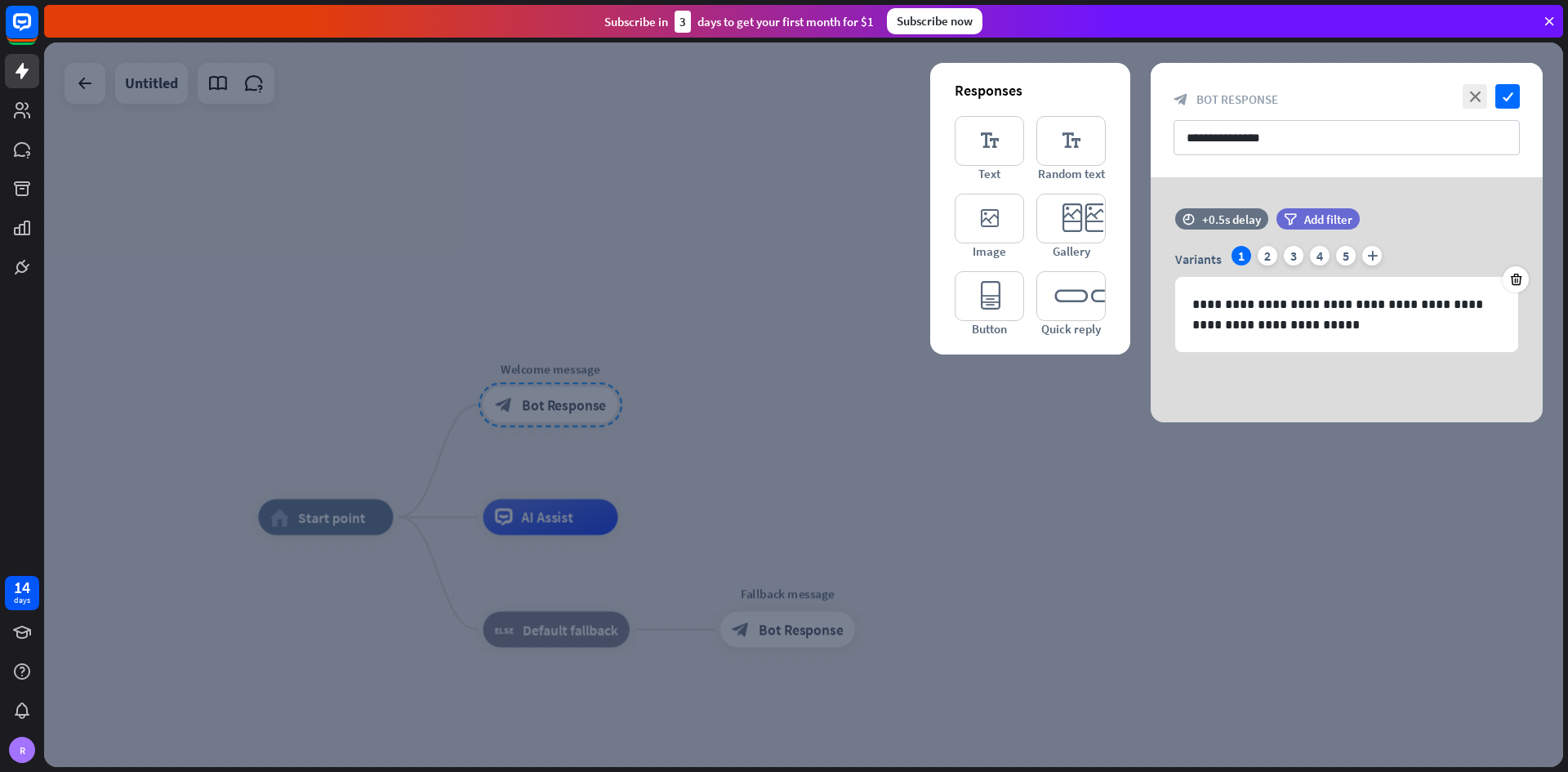
click at [625, 413] on div at bounding box center [803, 404] width 1518 height 724
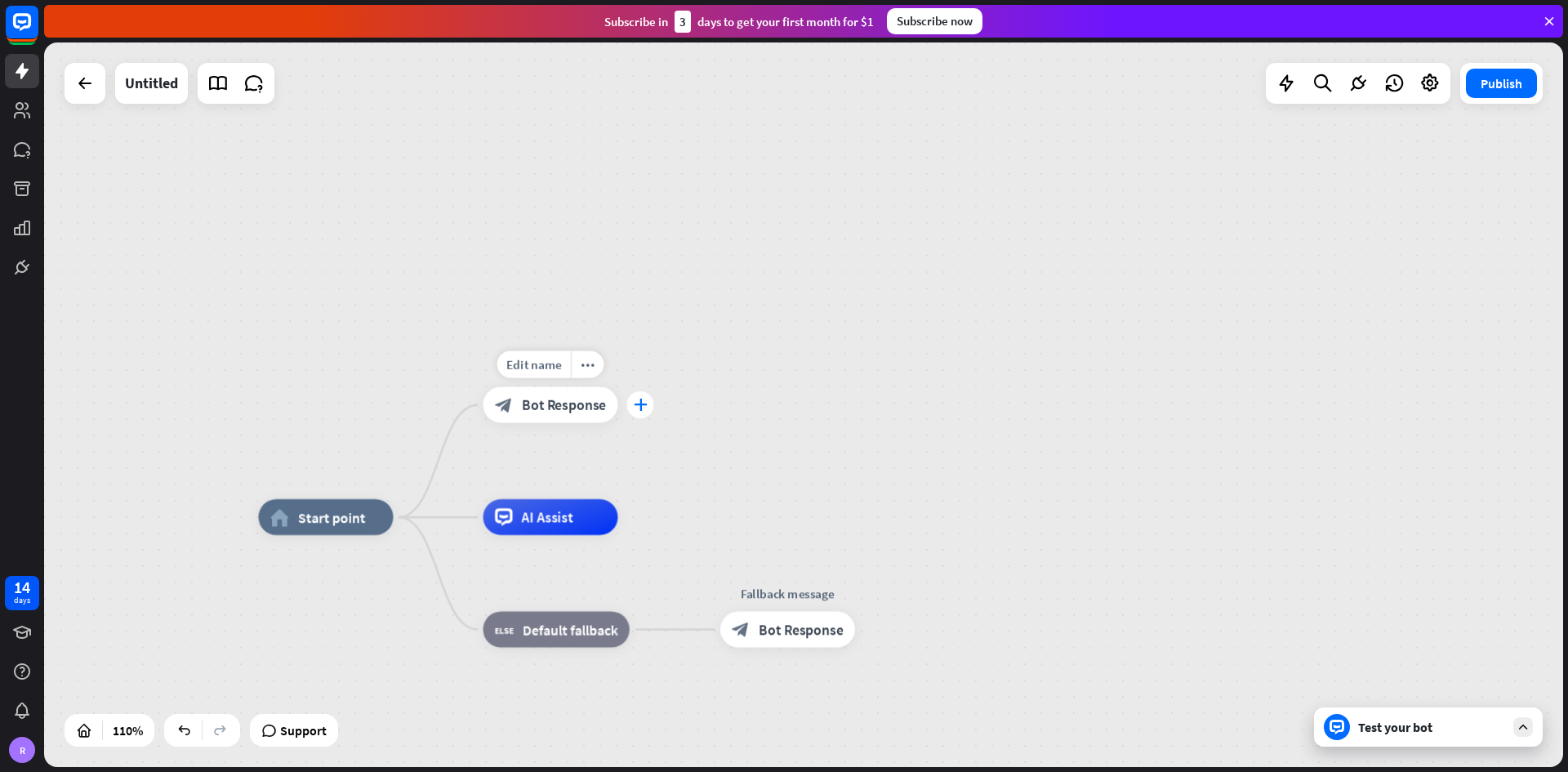
click at [642, 413] on div "plus" at bounding box center [640, 404] width 27 height 27
click at [633, 400] on div "plus" at bounding box center [640, 404] width 27 height 27
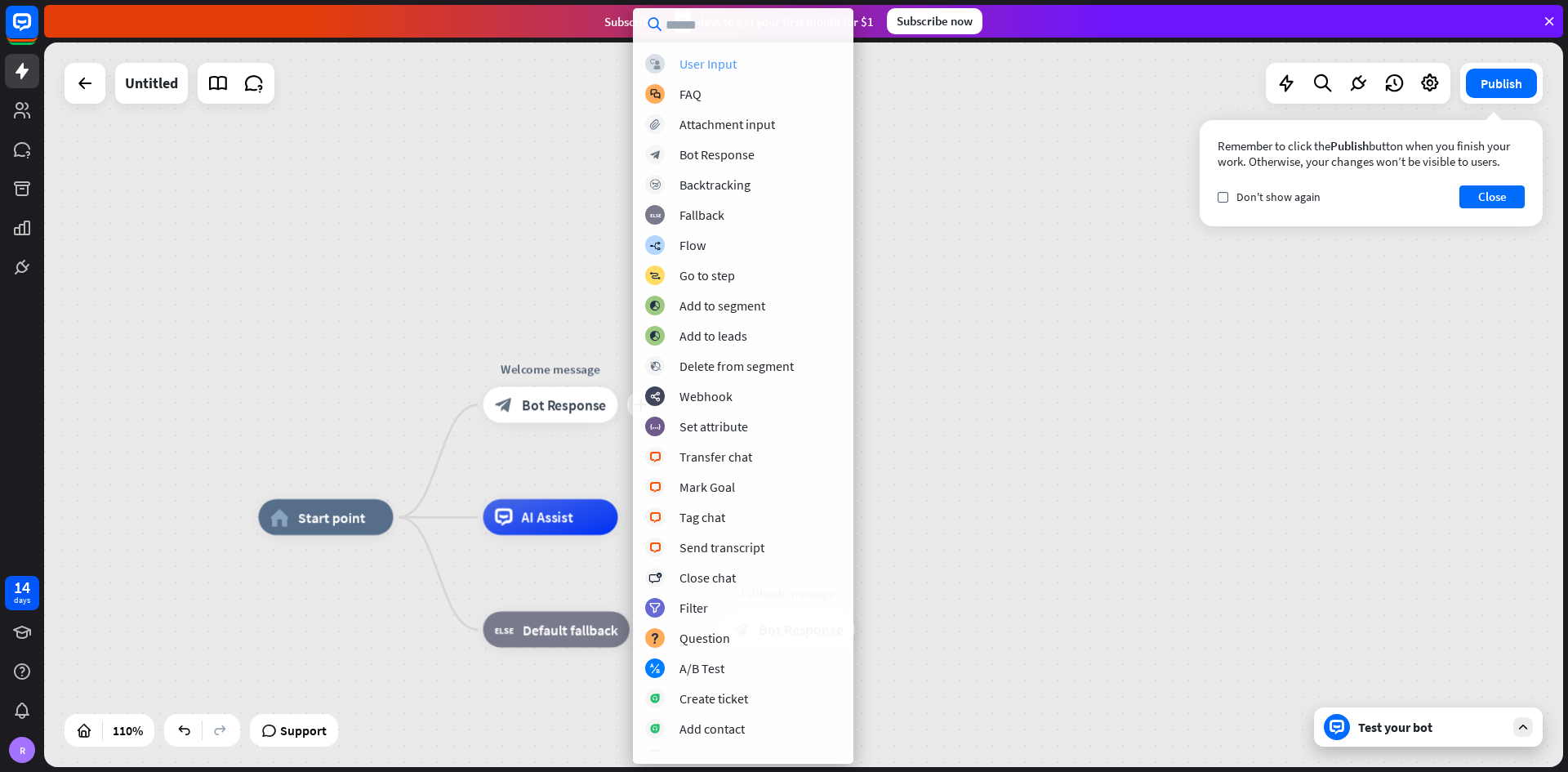
click at [734, 67] on div "User Input" at bounding box center [707, 64] width 57 height 16
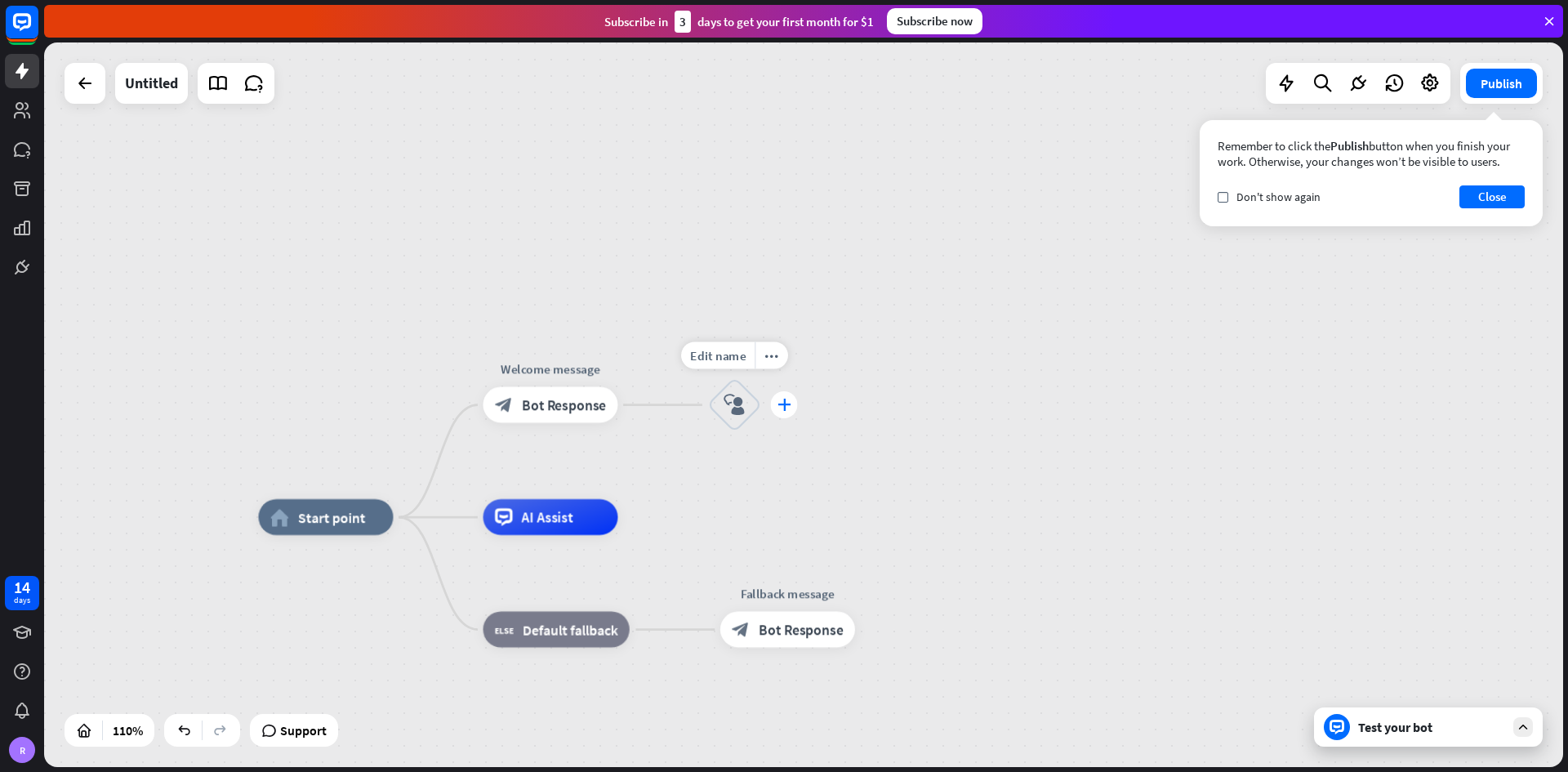
click at [789, 407] on icon "plus" at bounding box center [784, 404] width 14 height 13
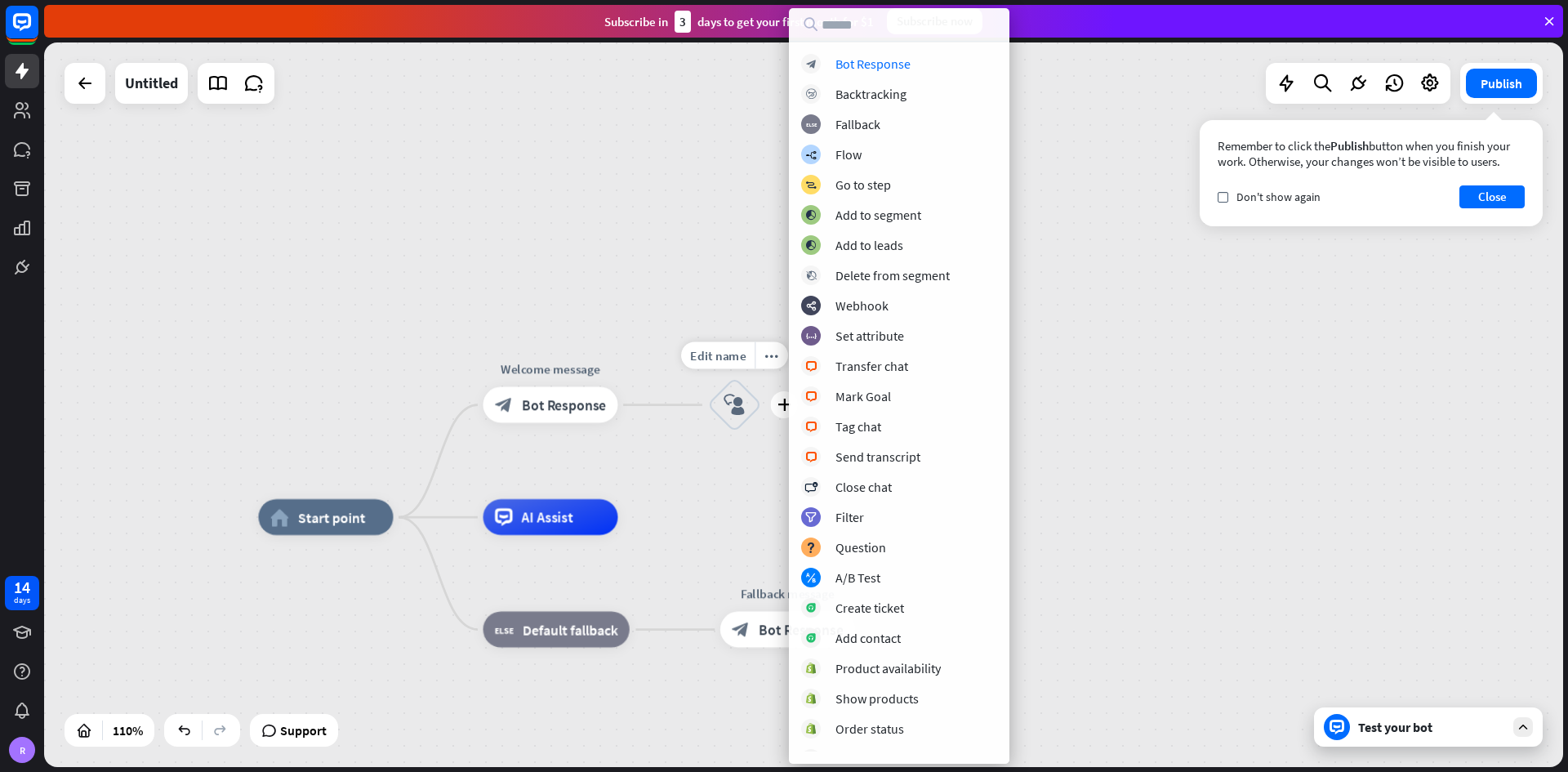
click at [727, 398] on icon "block_user_input" at bounding box center [734, 404] width 22 height 22
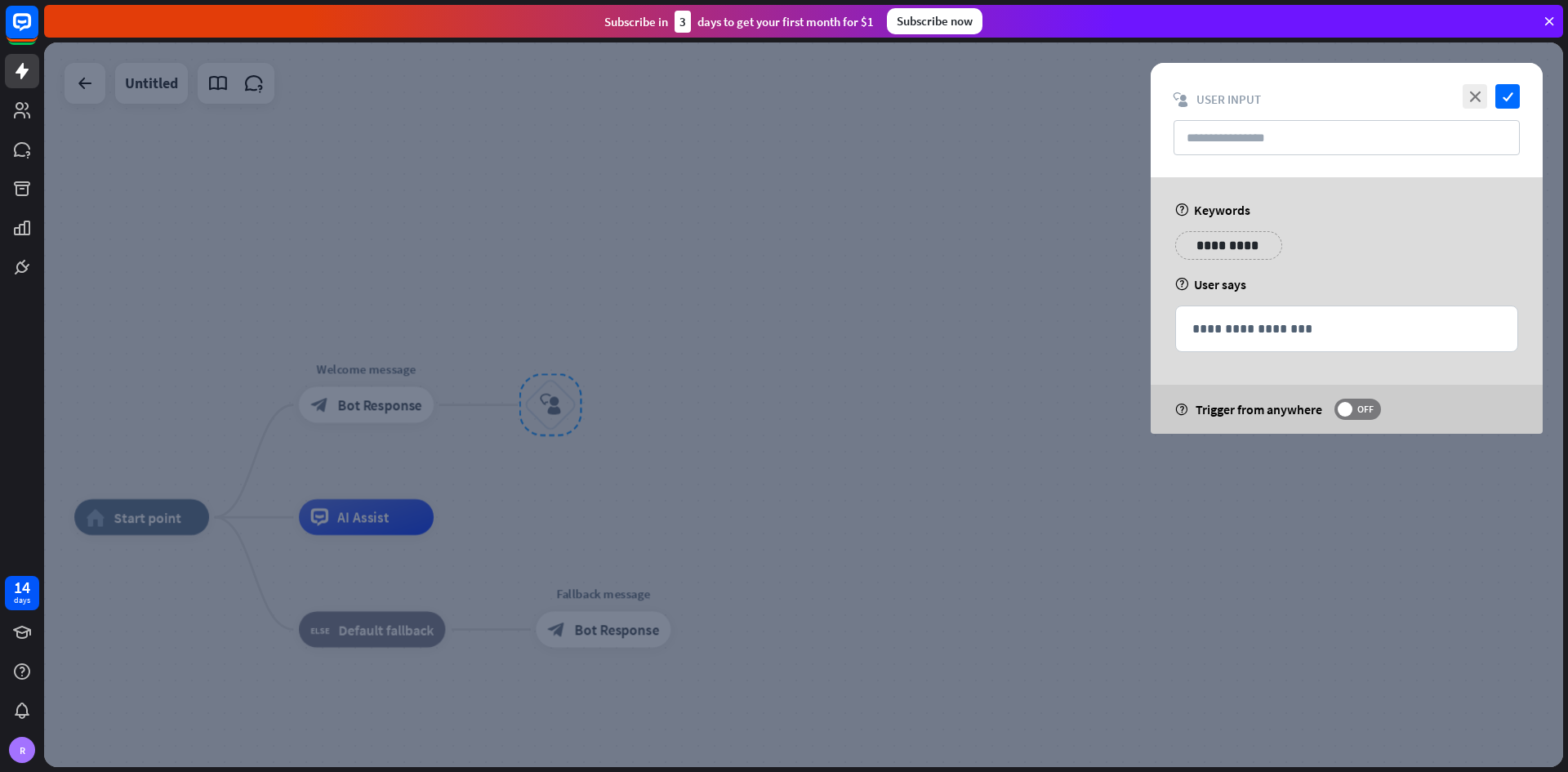
drag, startPoint x: 703, startPoint y: 441, endPoint x: 693, endPoint y: 441, distance: 10.0
click at [702, 441] on div at bounding box center [803, 404] width 1518 height 724
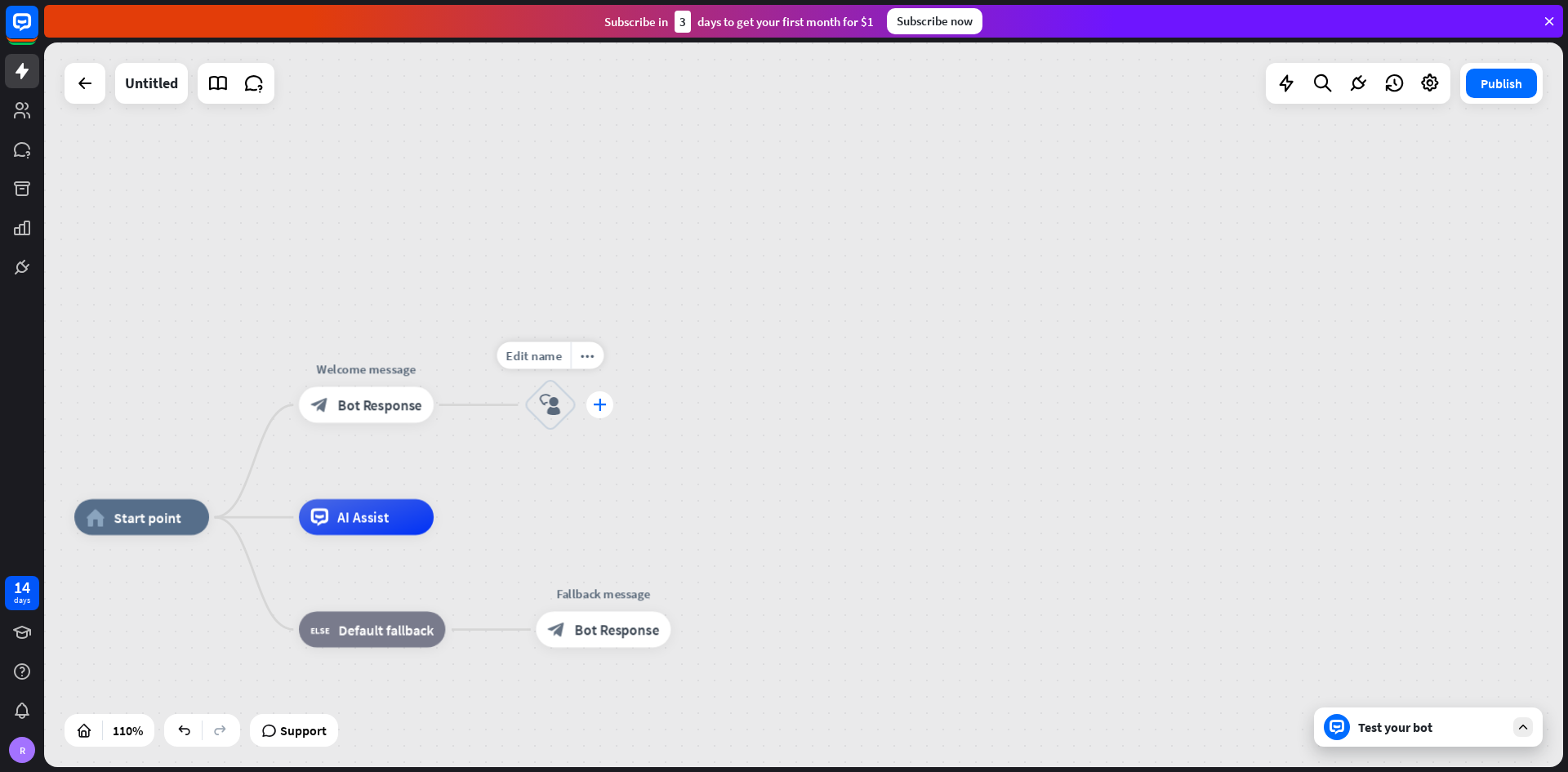
click at [598, 417] on div "plus" at bounding box center [600, 404] width 27 height 27
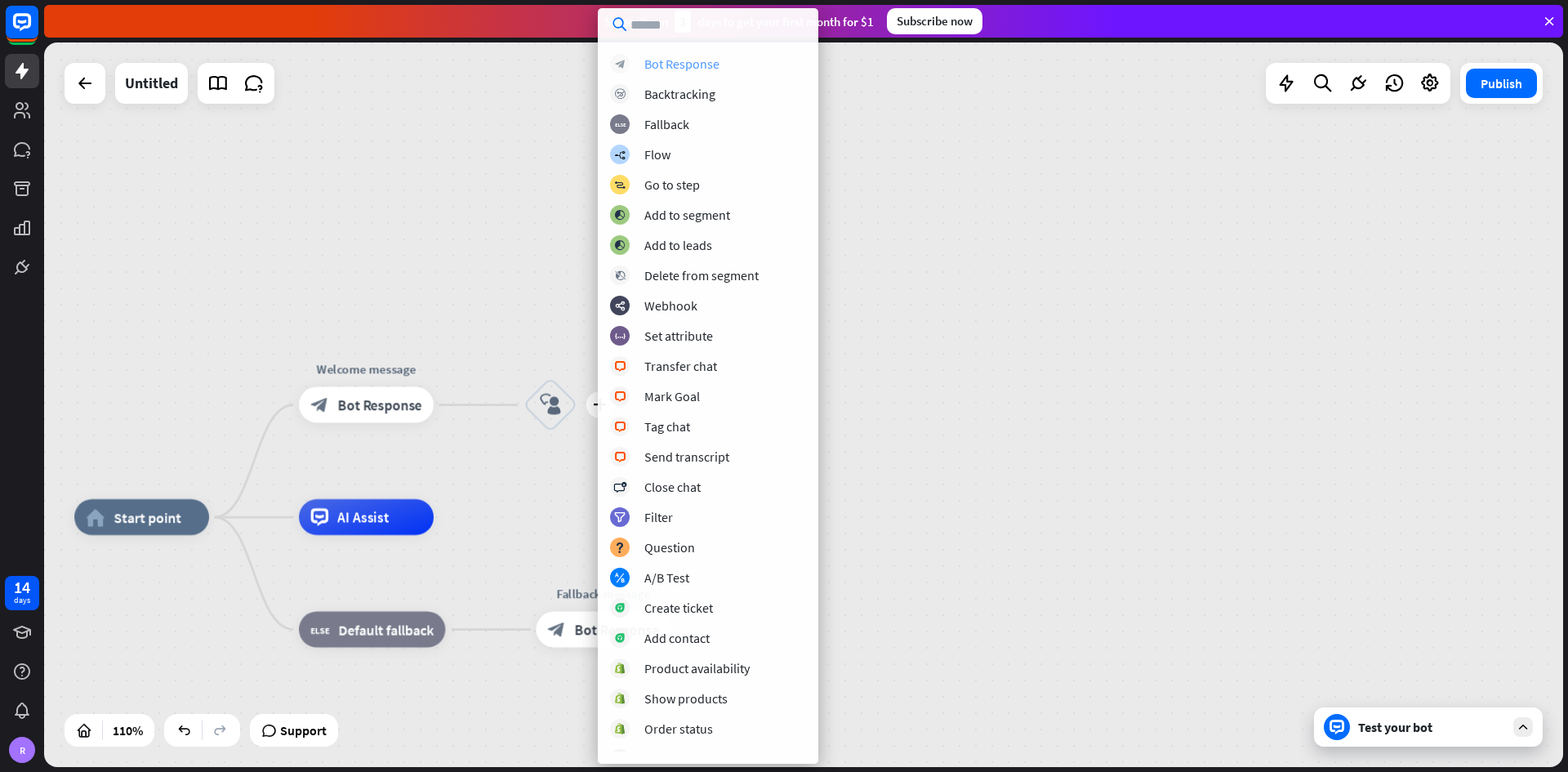
click at [709, 66] on div "Bot Response" at bounding box center [681, 64] width 75 height 16
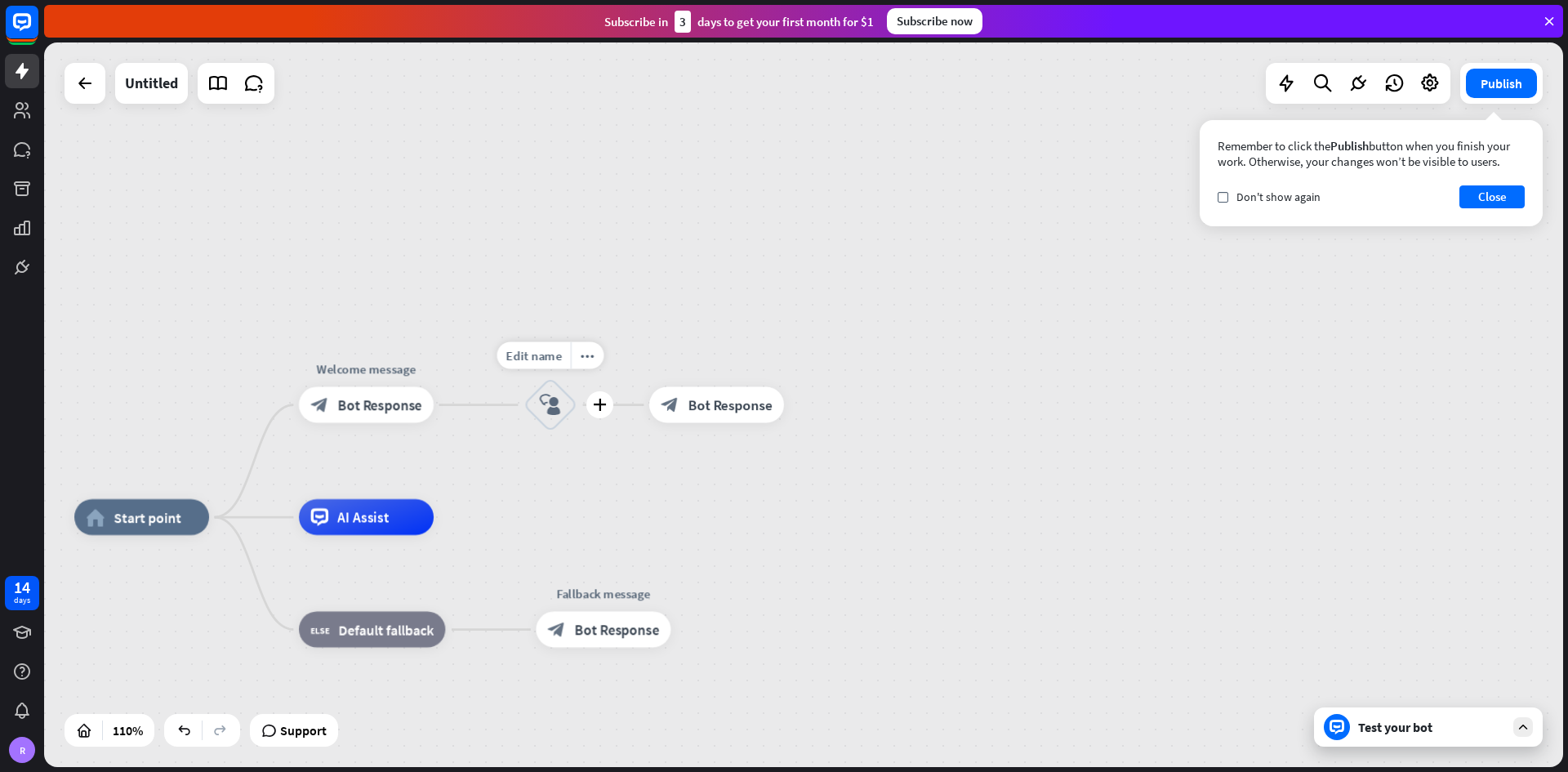
click at [547, 421] on div "block_user_input" at bounding box center [550, 405] width 54 height 54
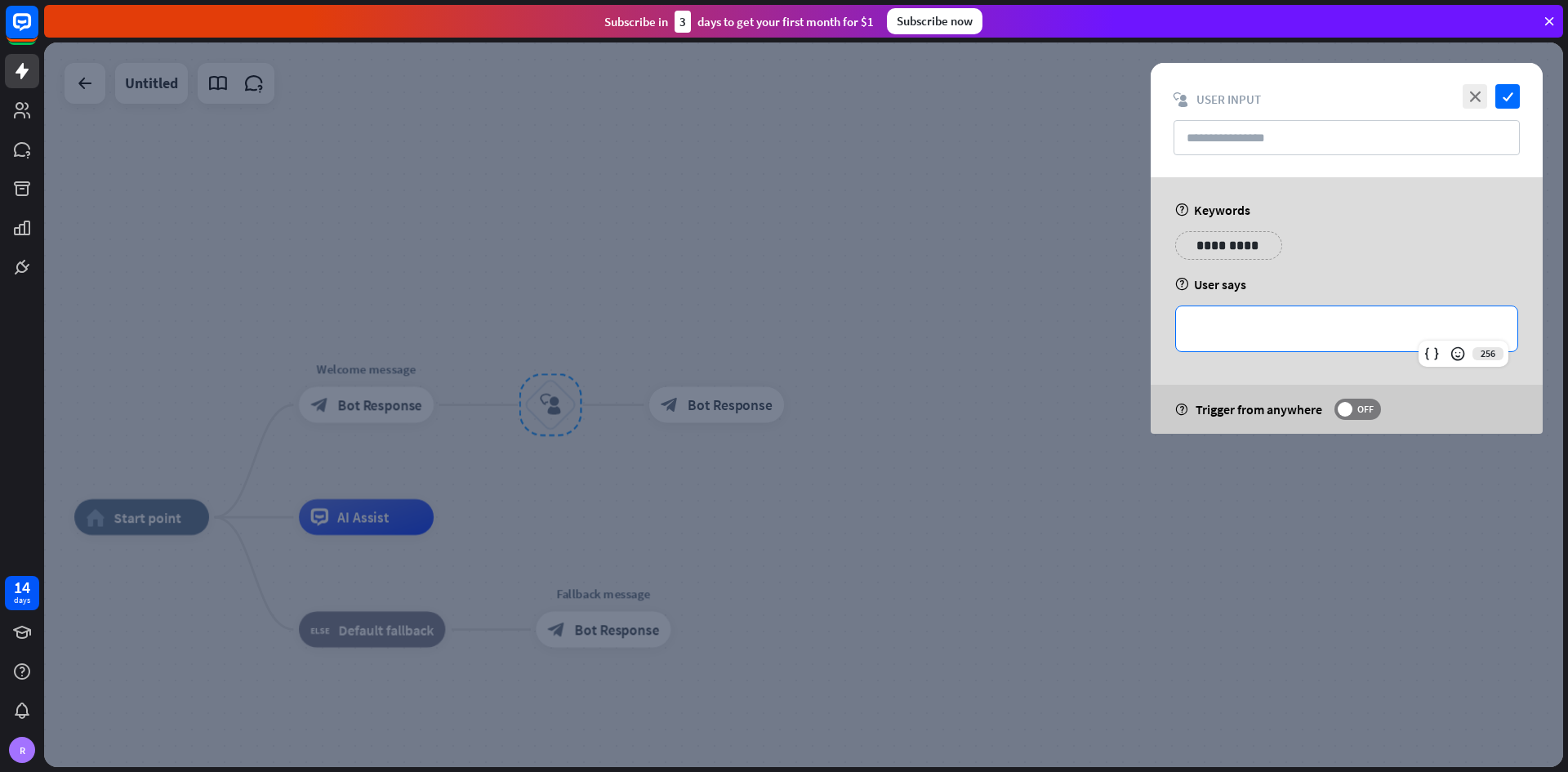
click at [1090, 332] on p "**********" at bounding box center [1346, 329] width 309 height 21
click at [1090, 354] on icon at bounding box center [1431, 354] width 16 height 16
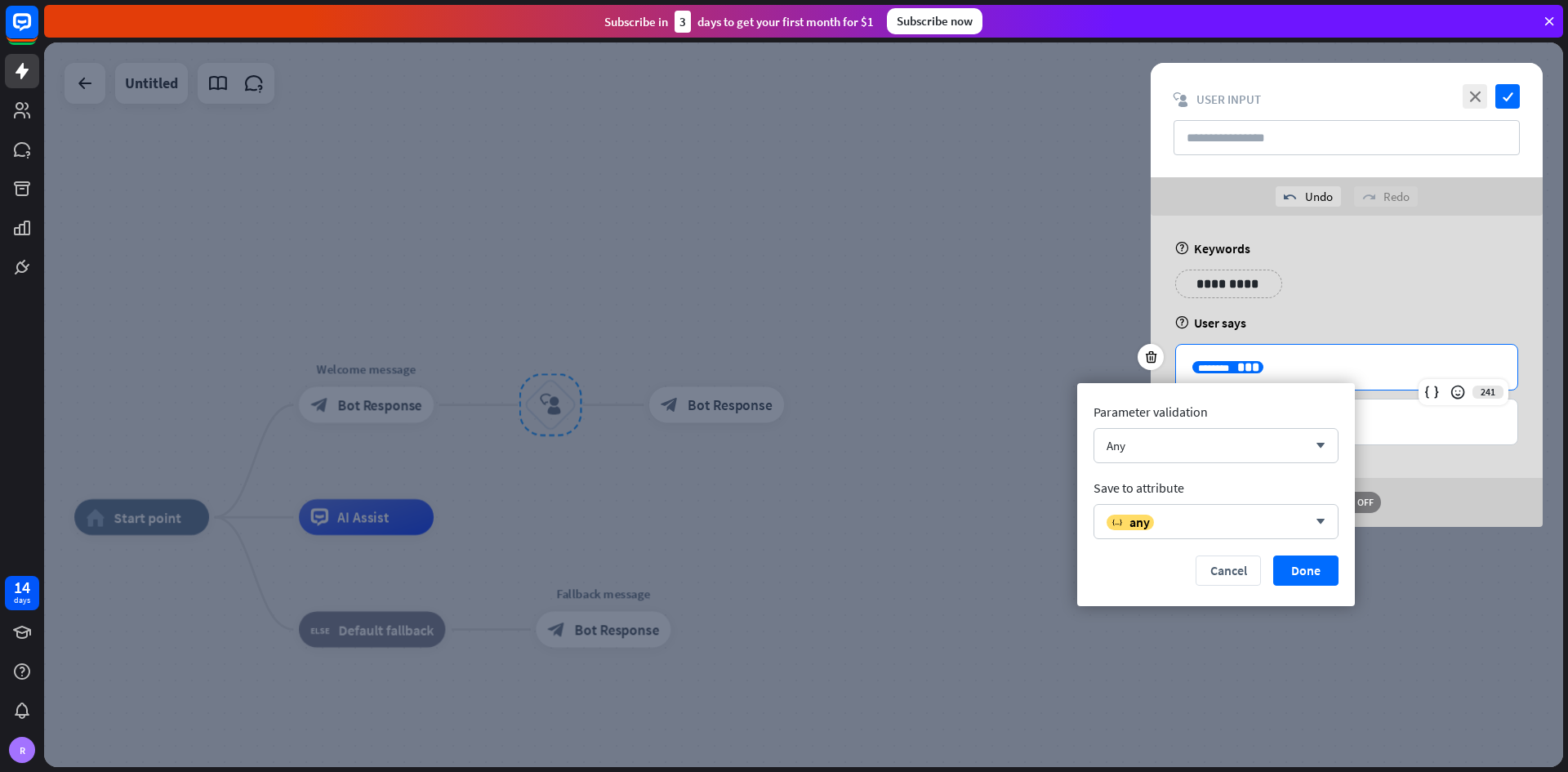
click at [1090, 325] on div "help User says" at bounding box center [1346, 322] width 343 height 16
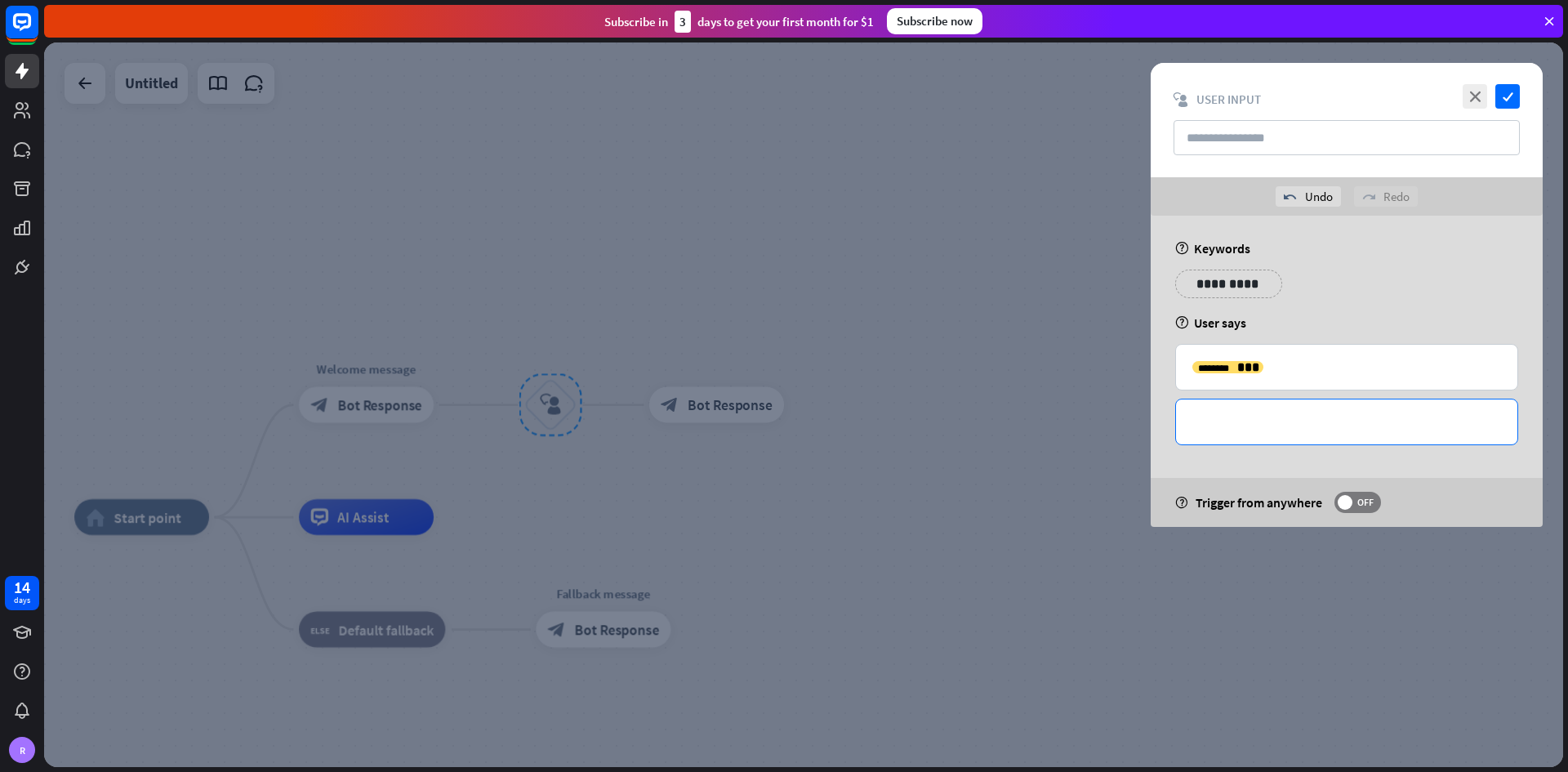
click at [1090, 430] on p "**********" at bounding box center [1346, 422] width 309 height 21
click at [1090, 92] on icon "check" at bounding box center [1507, 95] width 24 height 24
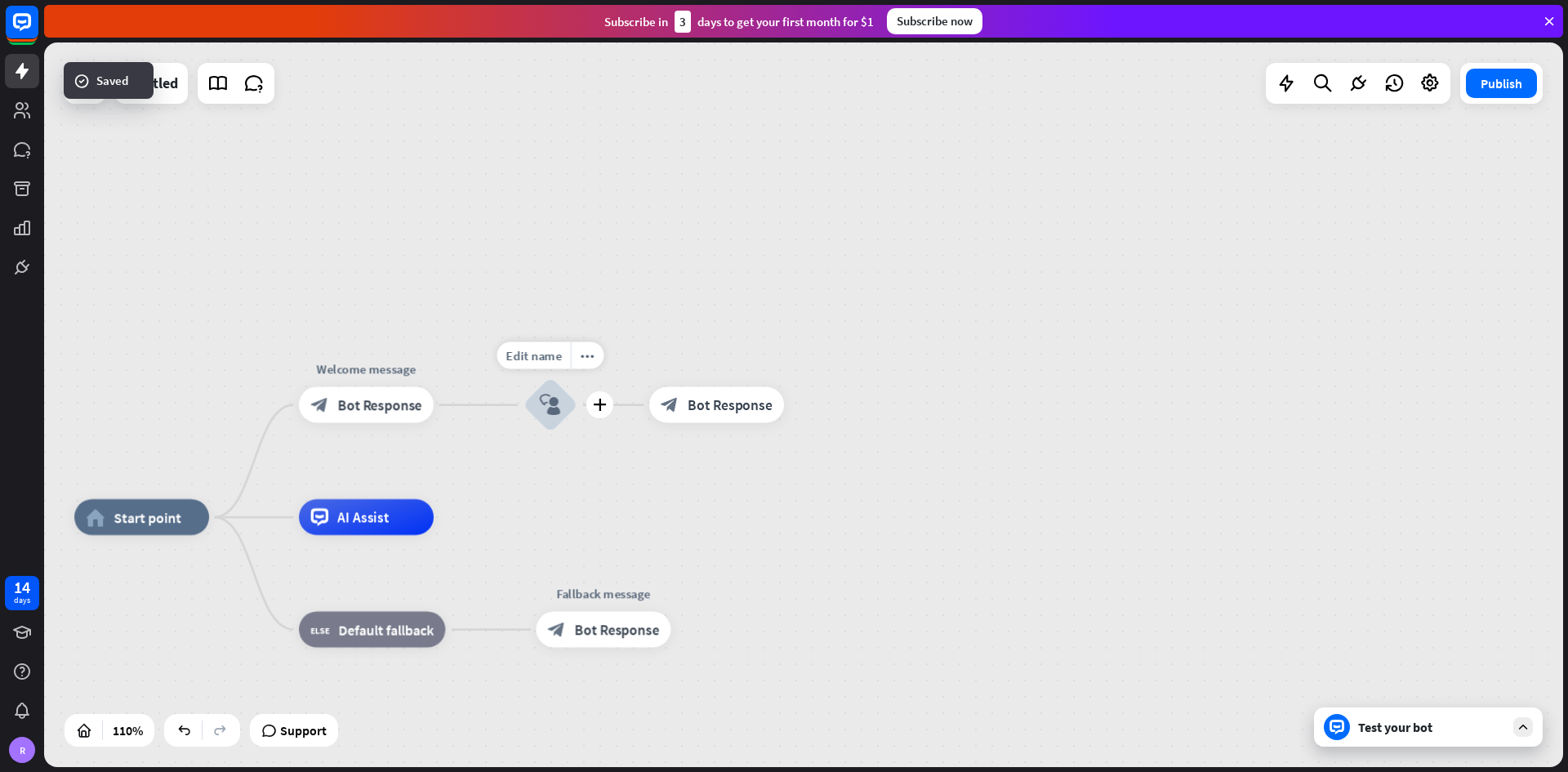
click at [563, 413] on div "block_user_input" at bounding box center [550, 405] width 54 height 54
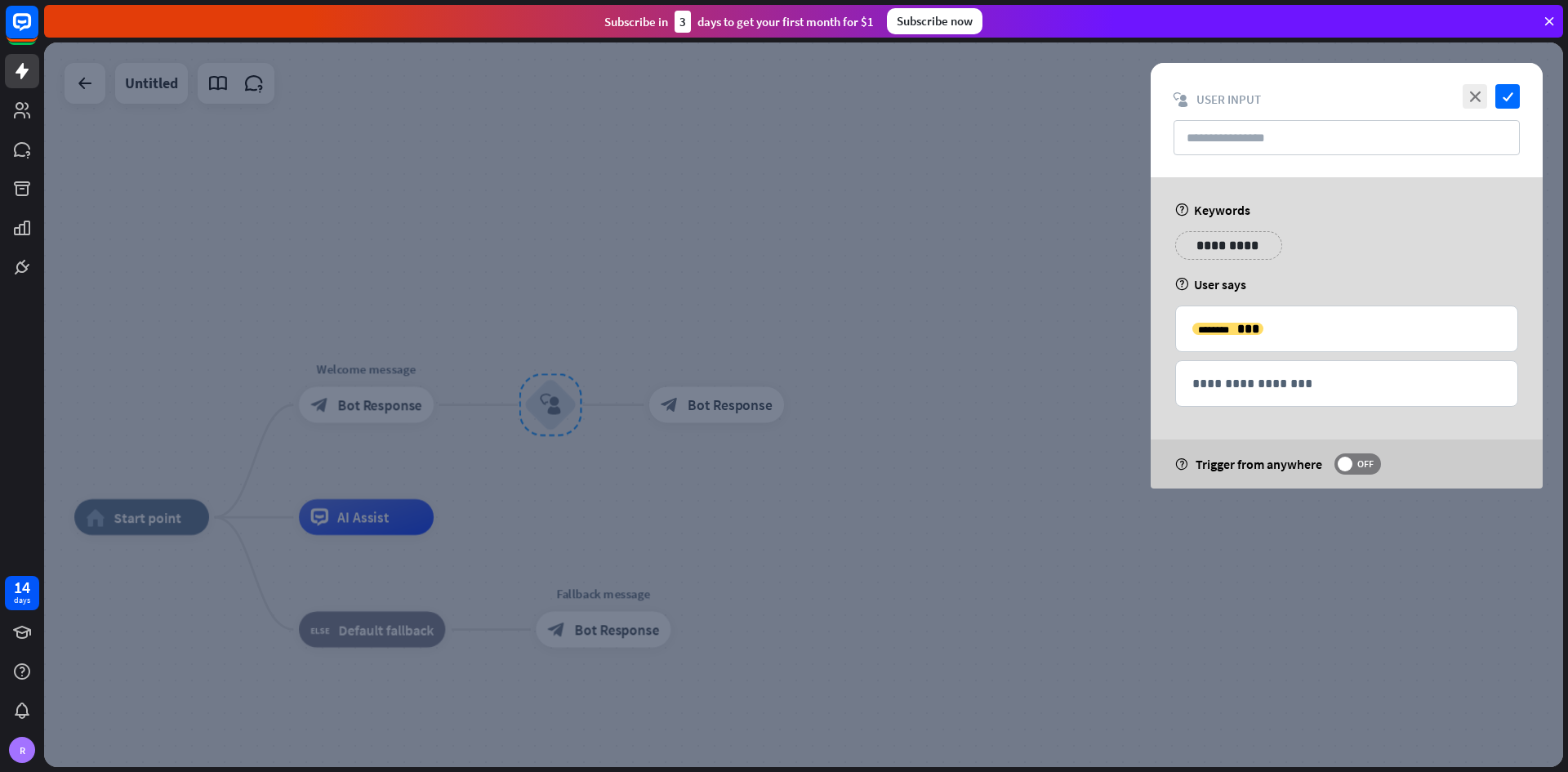
click at [961, 415] on div at bounding box center [803, 404] width 1518 height 724
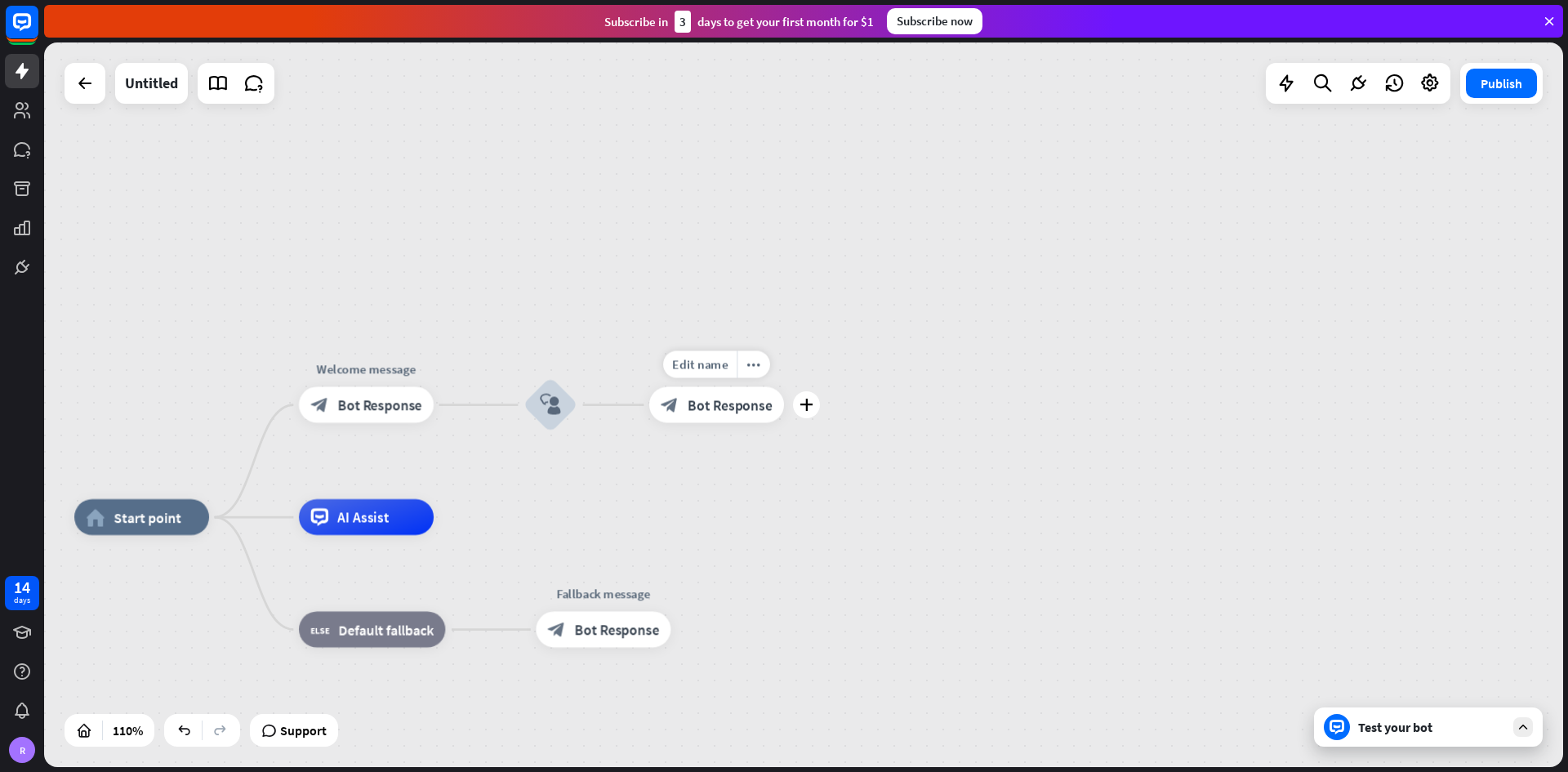
click at [712, 411] on span "Bot Response" at bounding box center [729, 405] width 84 height 18
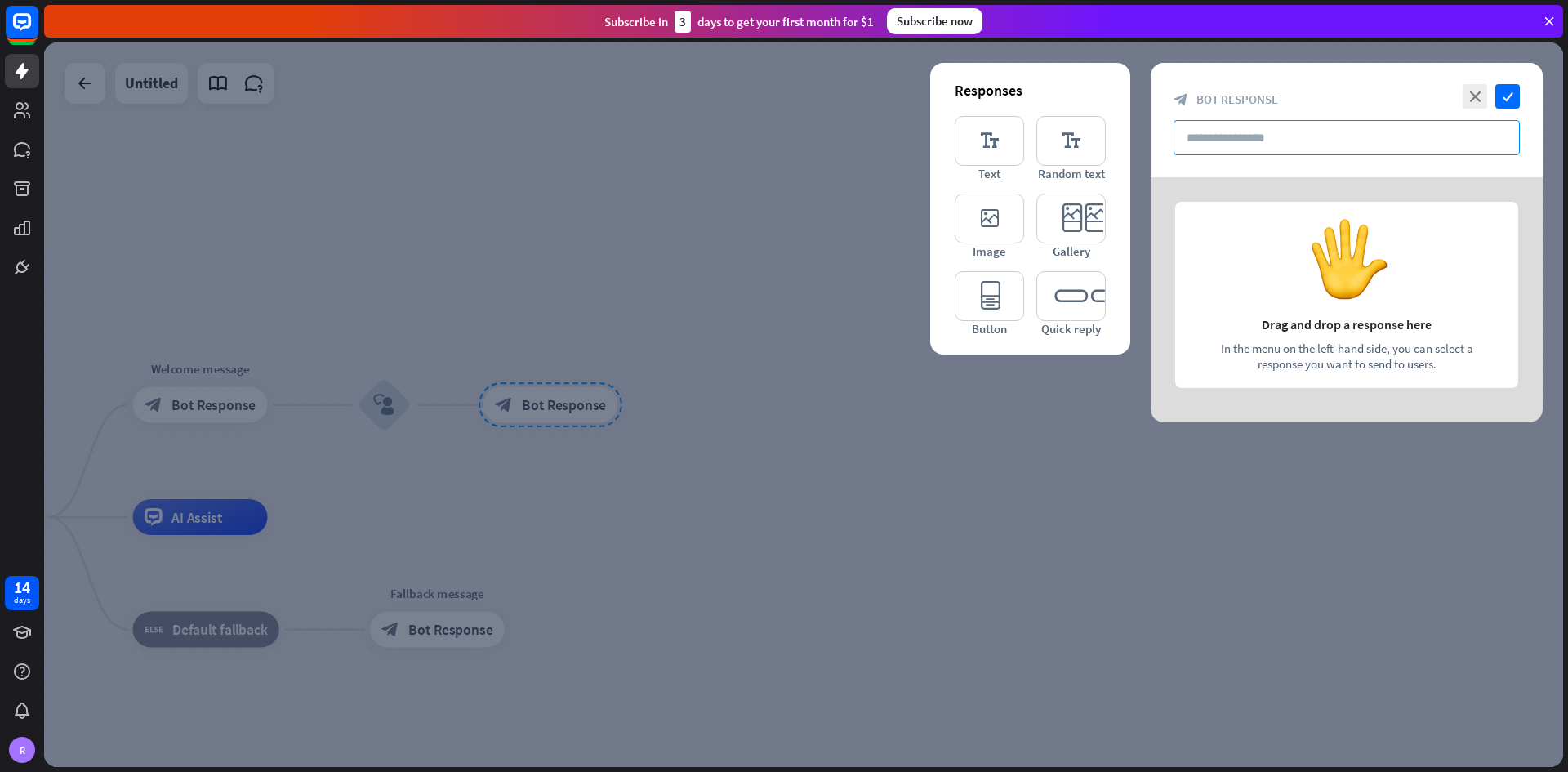
click at [1090, 146] on input "text" at bounding box center [1346, 137] width 346 height 35
click at [999, 150] on icon "editor_text" at bounding box center [989, 141] width 69 height 50
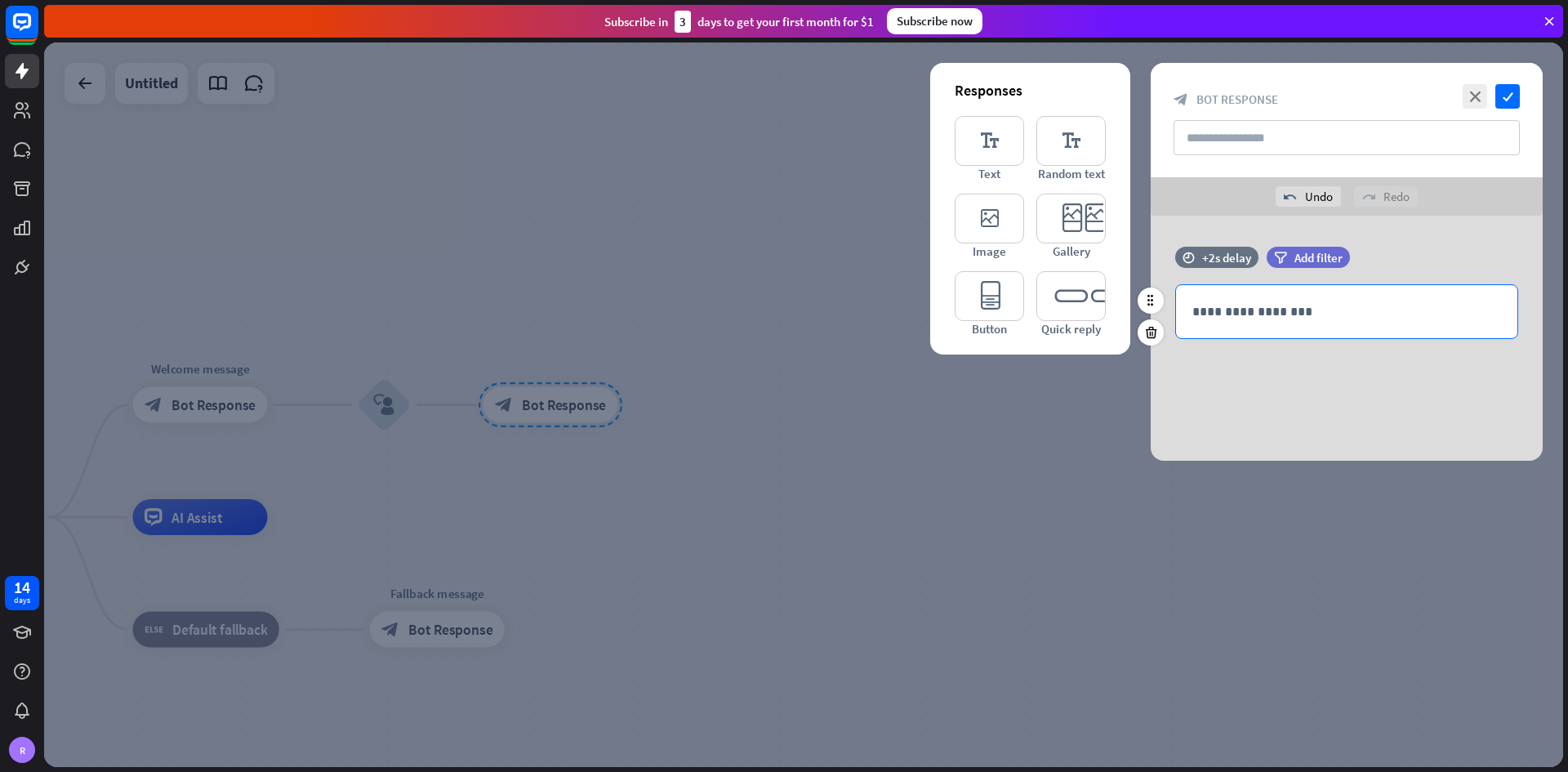
click at [1090, 313] on p "**********" at bounding box center [1346, 312] width 309 height 21
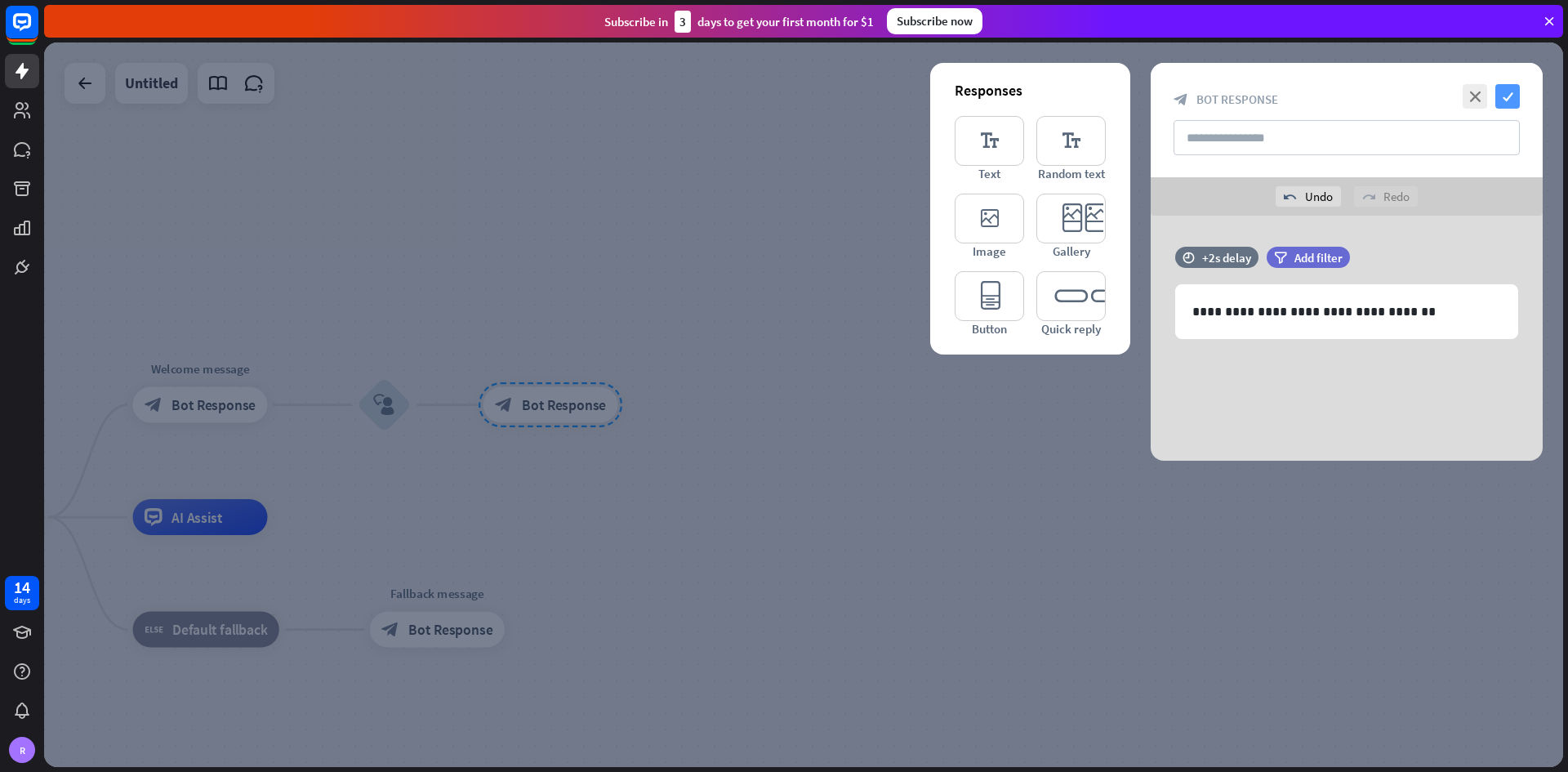
click at [1090, 94] on icon "check" at bounding box center [1507, 95] width 24 height 24
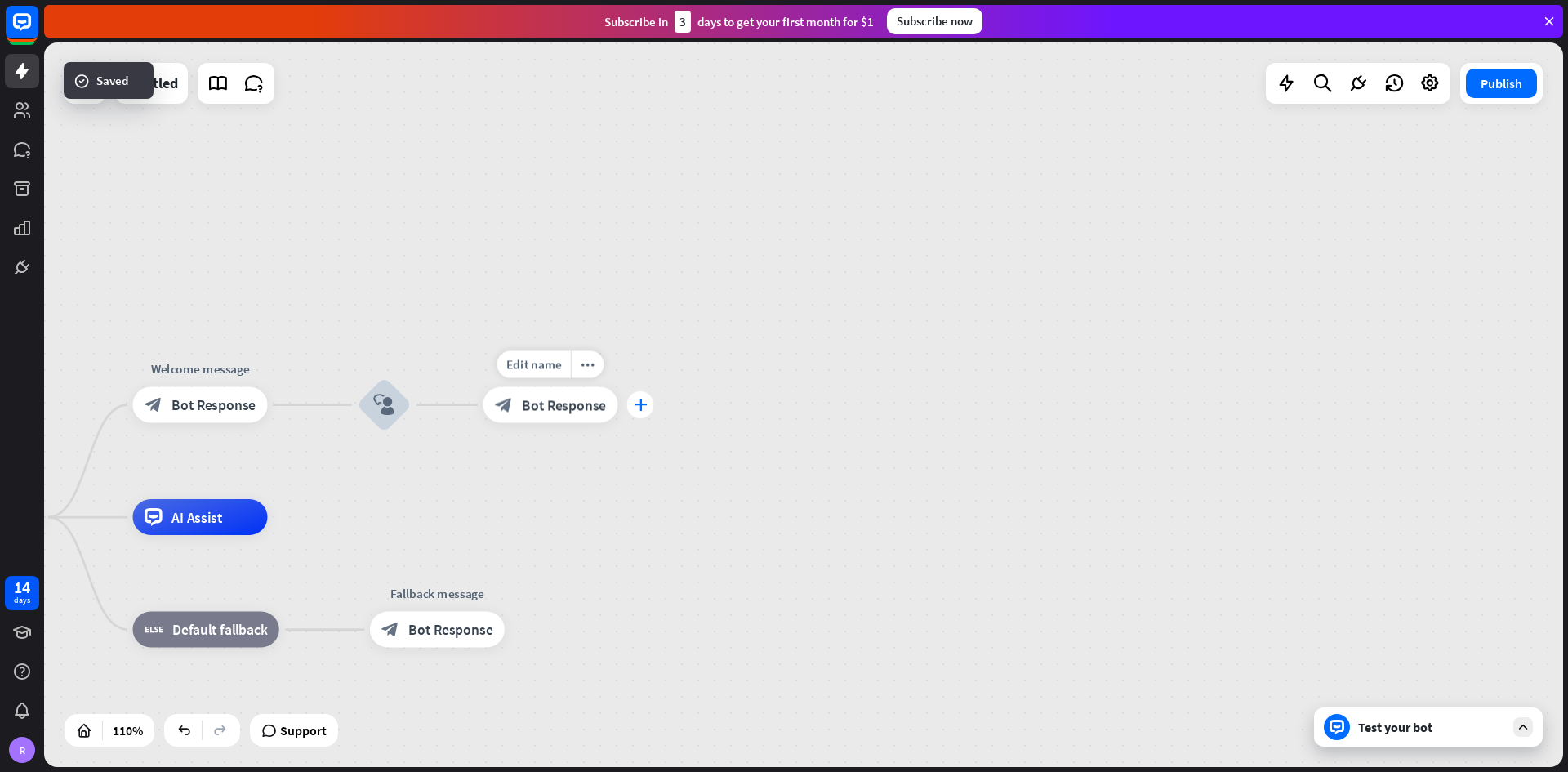
click at [632, 404] on div "plus" at bounding box center [640, 404] width 27 height 27
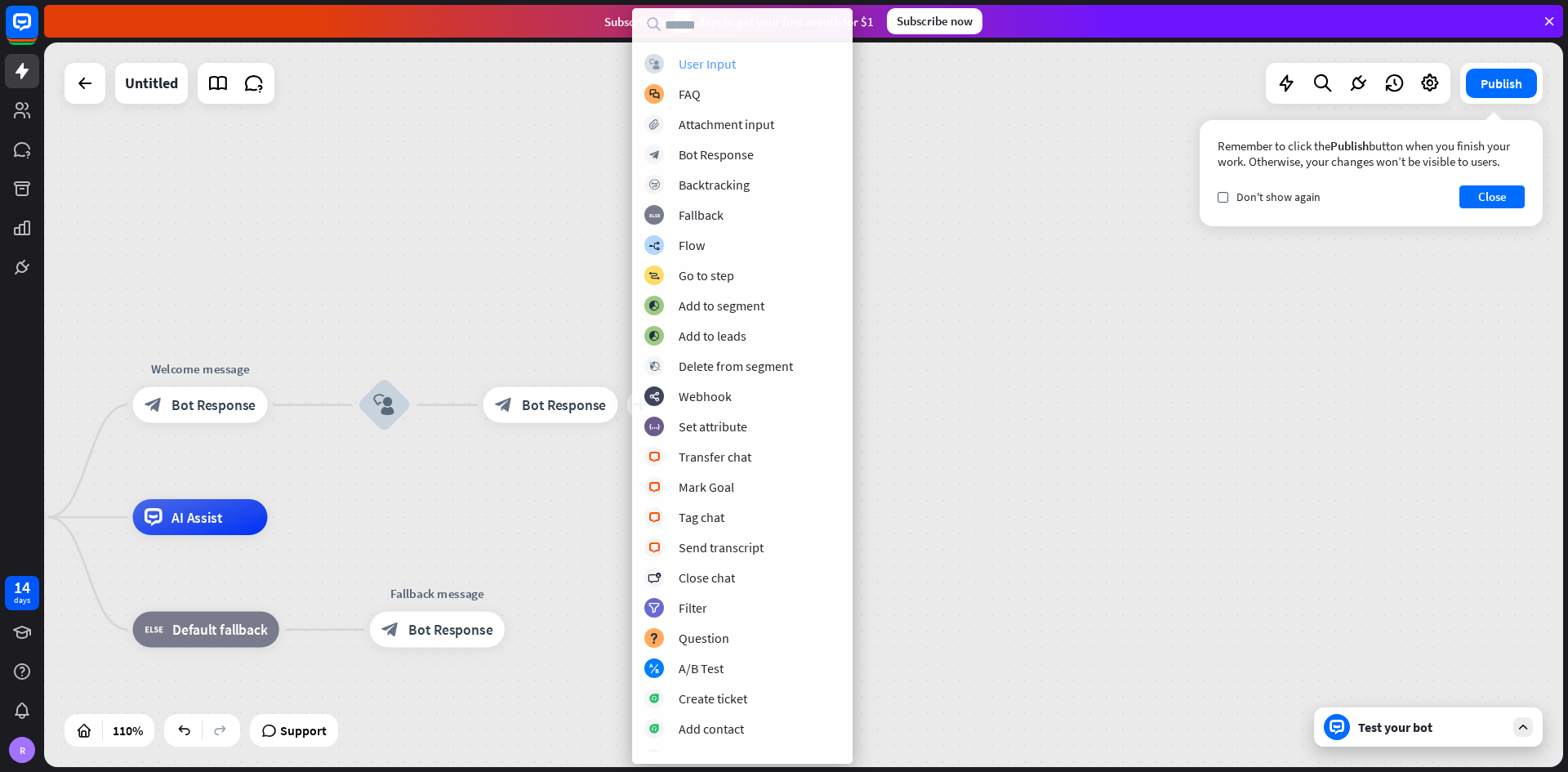
click at [715, 61] on div "User Input" at bounding box center [706, 64] width 57 height 16
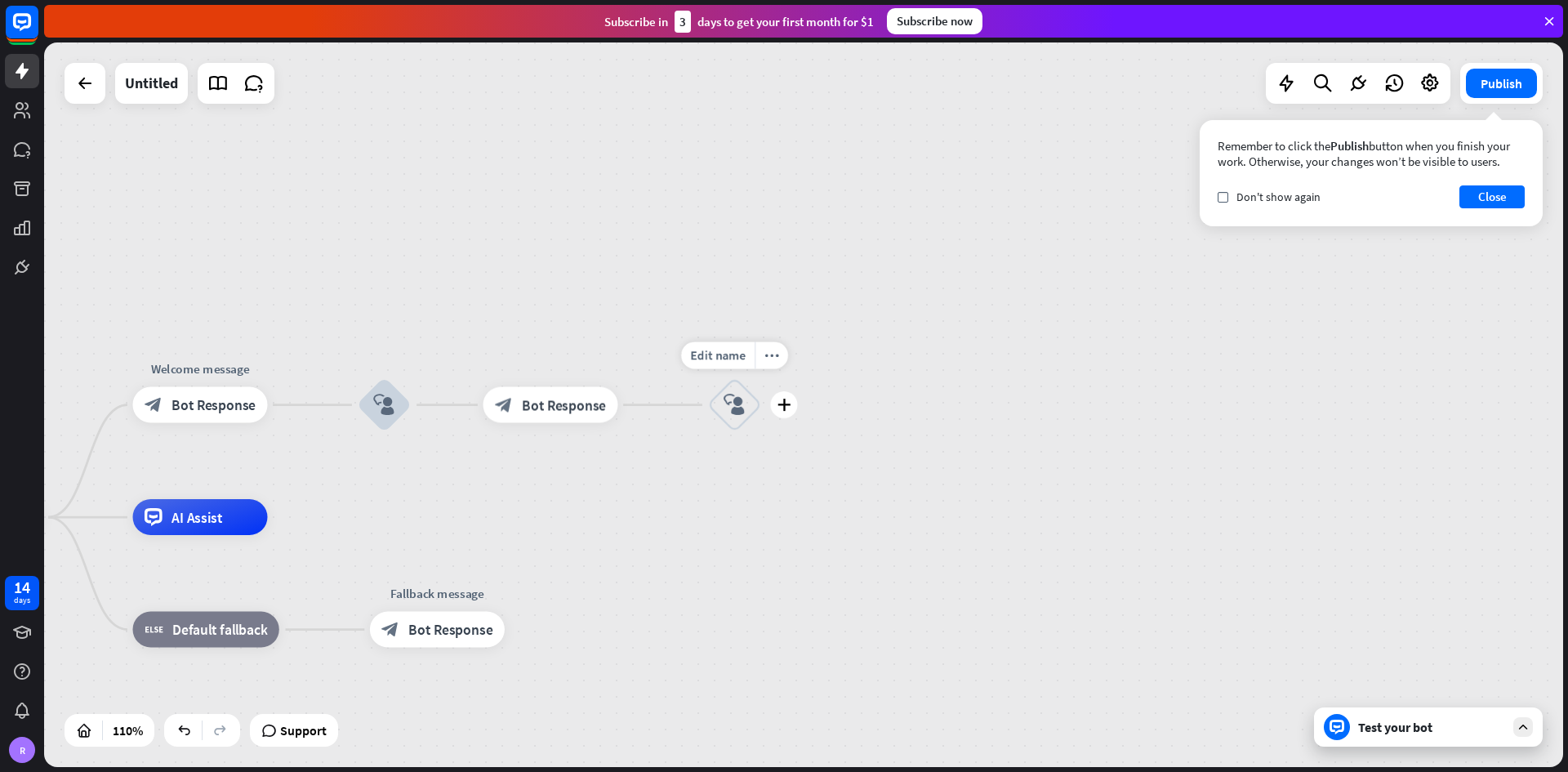
click at [744, 397] on icon "block_user_input" at bounding box center [734, 404] width 22 height 22
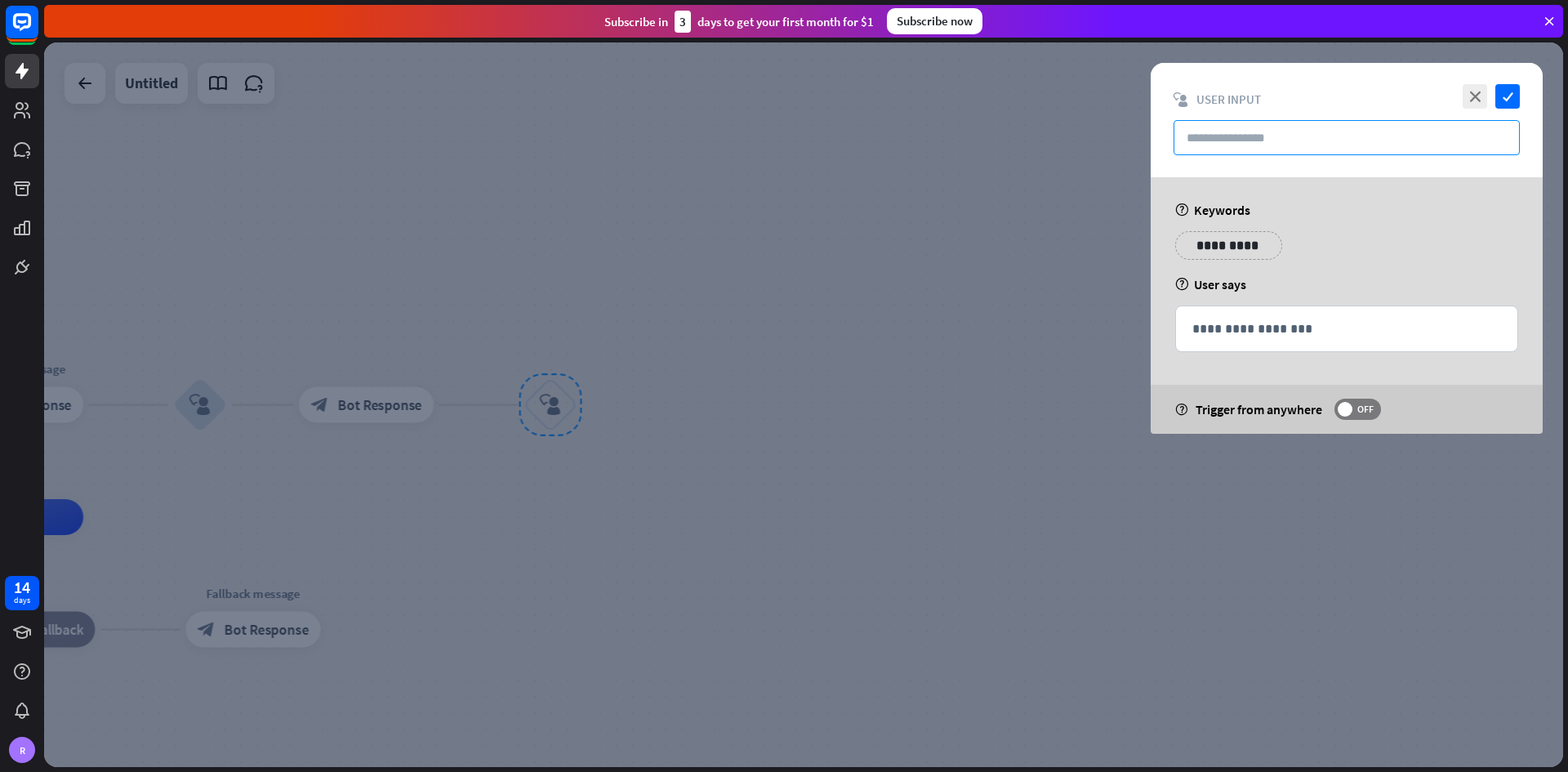
click at [1090, 132] on input "text" at bounding box center [1346, 137] width 346 height 35
click at [1090, 322] on p "**********" at bounding box center [1346, 329] width 309 height 21
click at [1090, 359] on icon at bounding box center [1431, 354] width 16 height 16
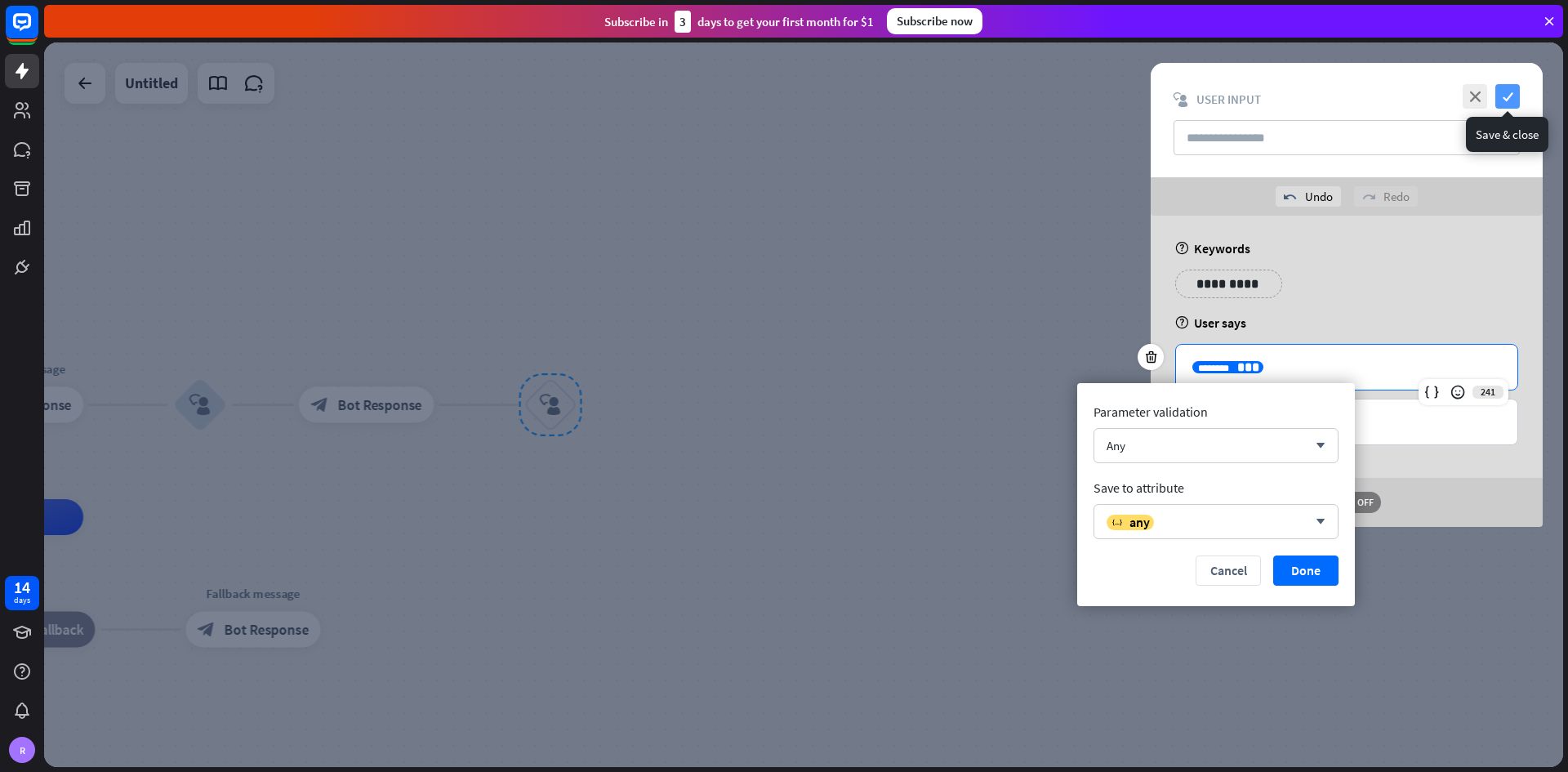
click at [1090, 101] on icon "check" at bounding box center [1507, 95] width 24 height 24
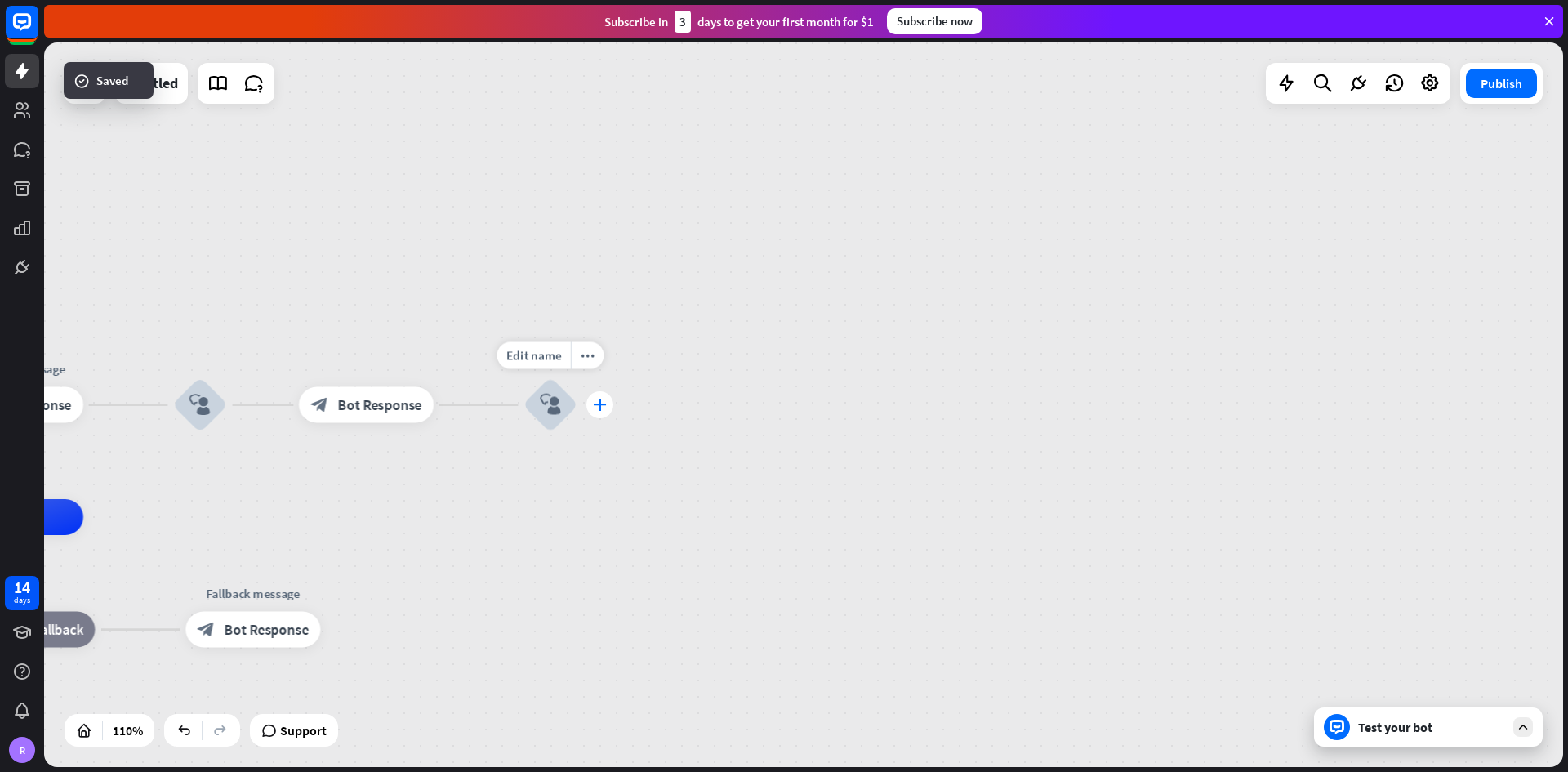
click at [608, 410] on div "plus" at bounding box center [600, 404] width 27 height 27
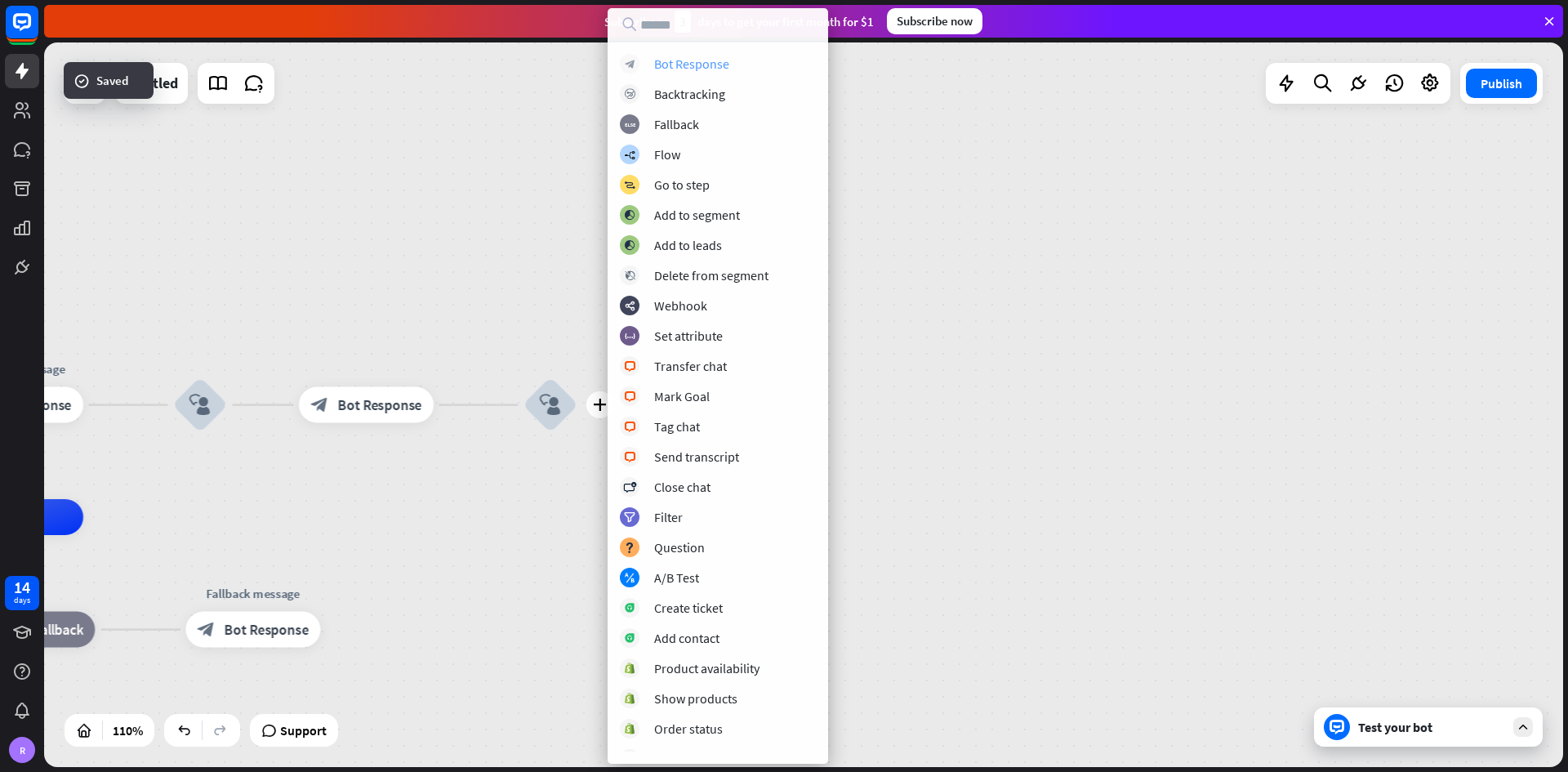
click at [719, 63] on div "Bot Response" at bounding box center [691, 64] width 75 height 16
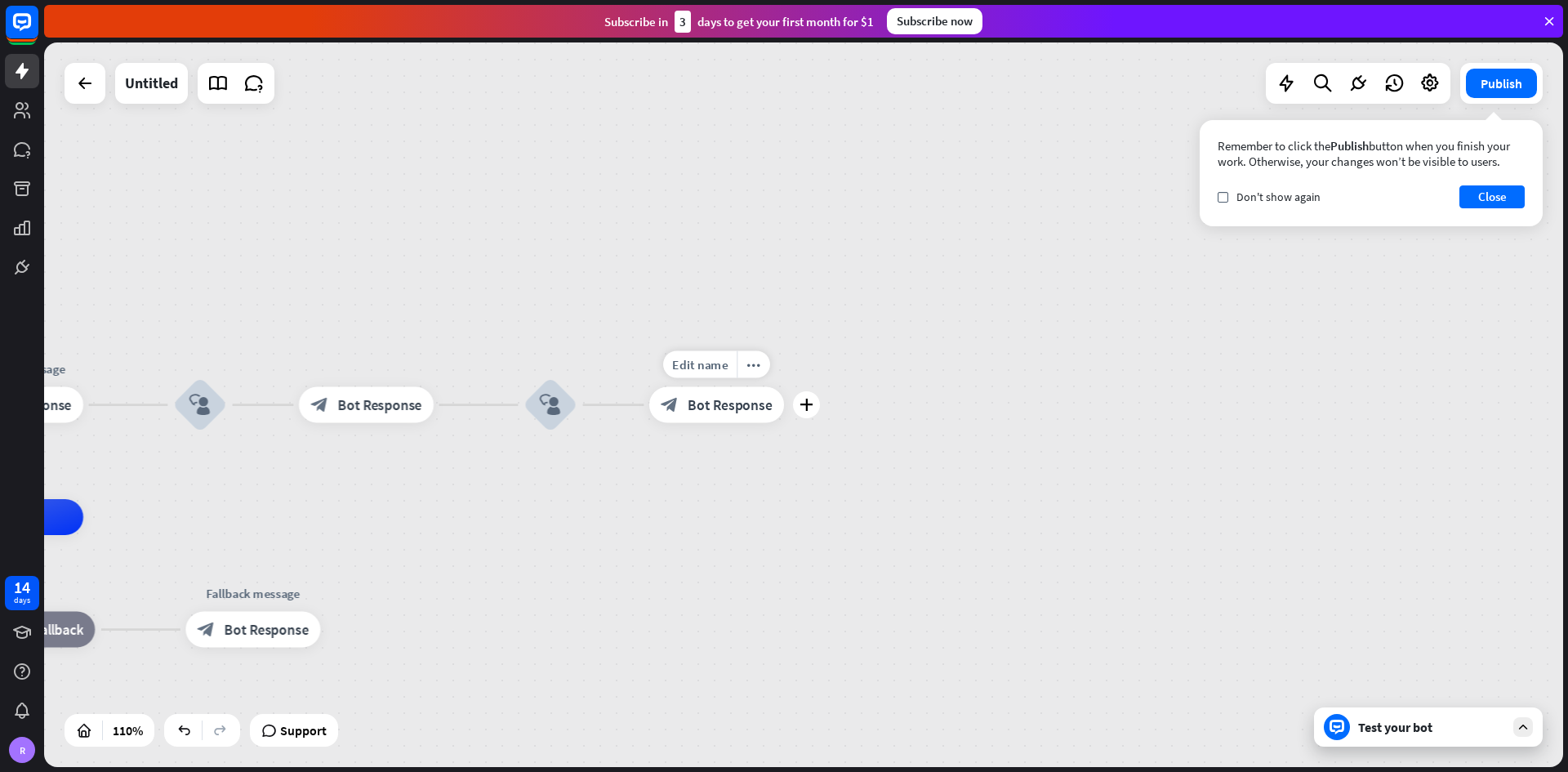
click at [744, 410] on span "Bot Response" at bounding box center [729, 405] width 84 height 18
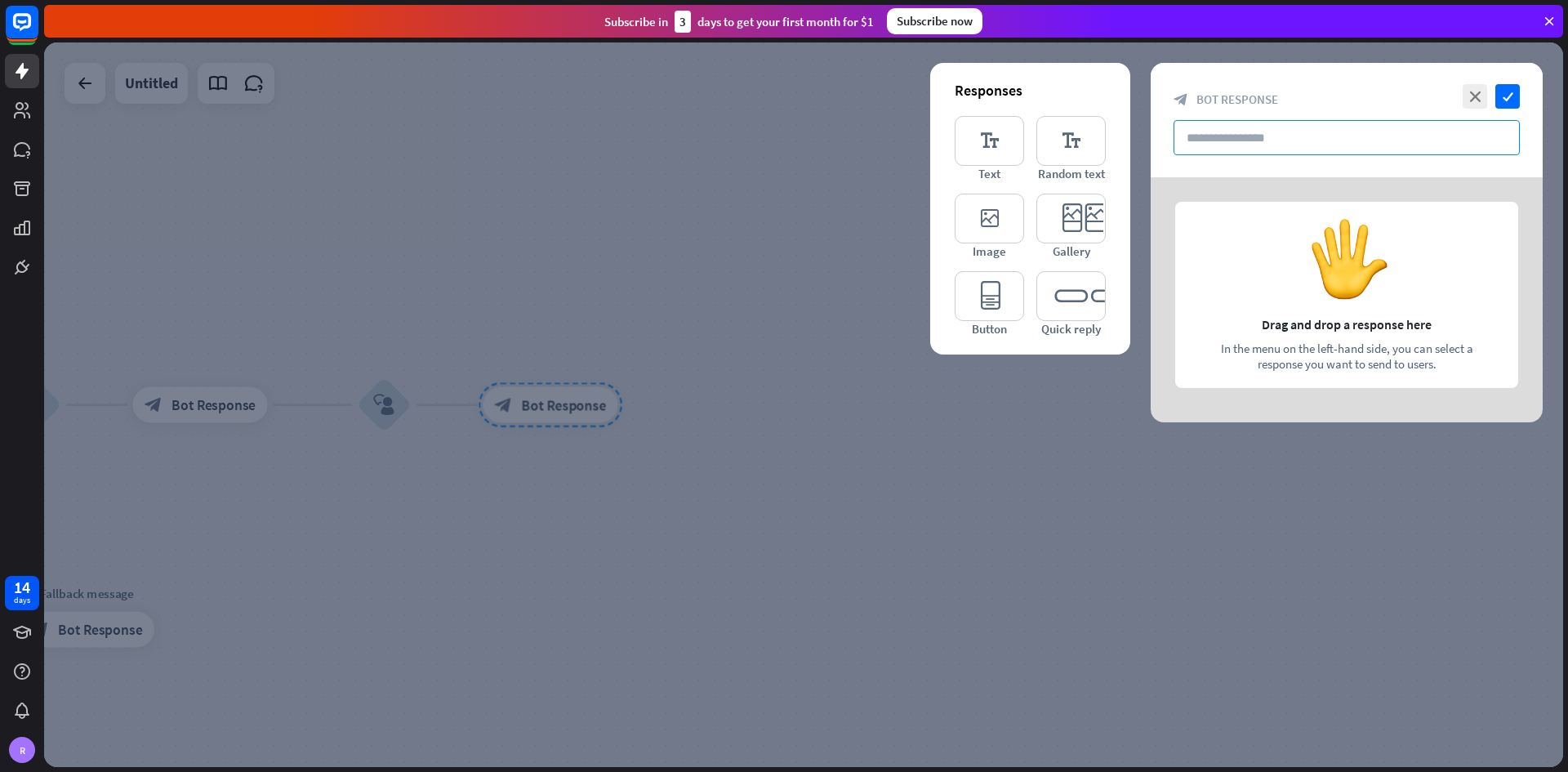
click at [1090, 128] on input "text" at bounding box center [1346, 137] width 346 height 35
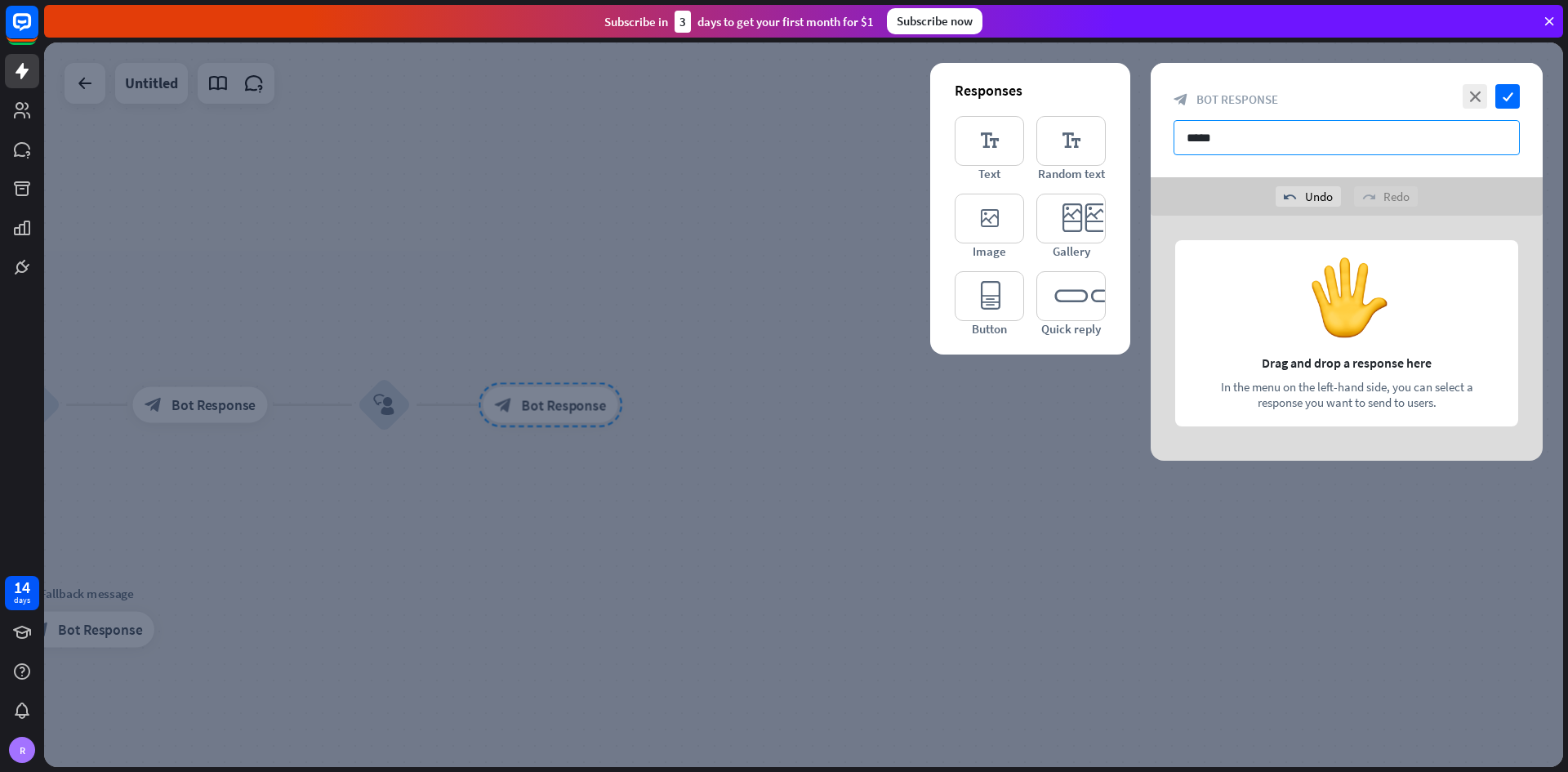
type input "******"
click at [1090, 290] on div at bounding box center [1346, 338] width 392 height 245
click at [978, 136] on icon "editor_text" at bounding box center [989, 141] width 69 height 50
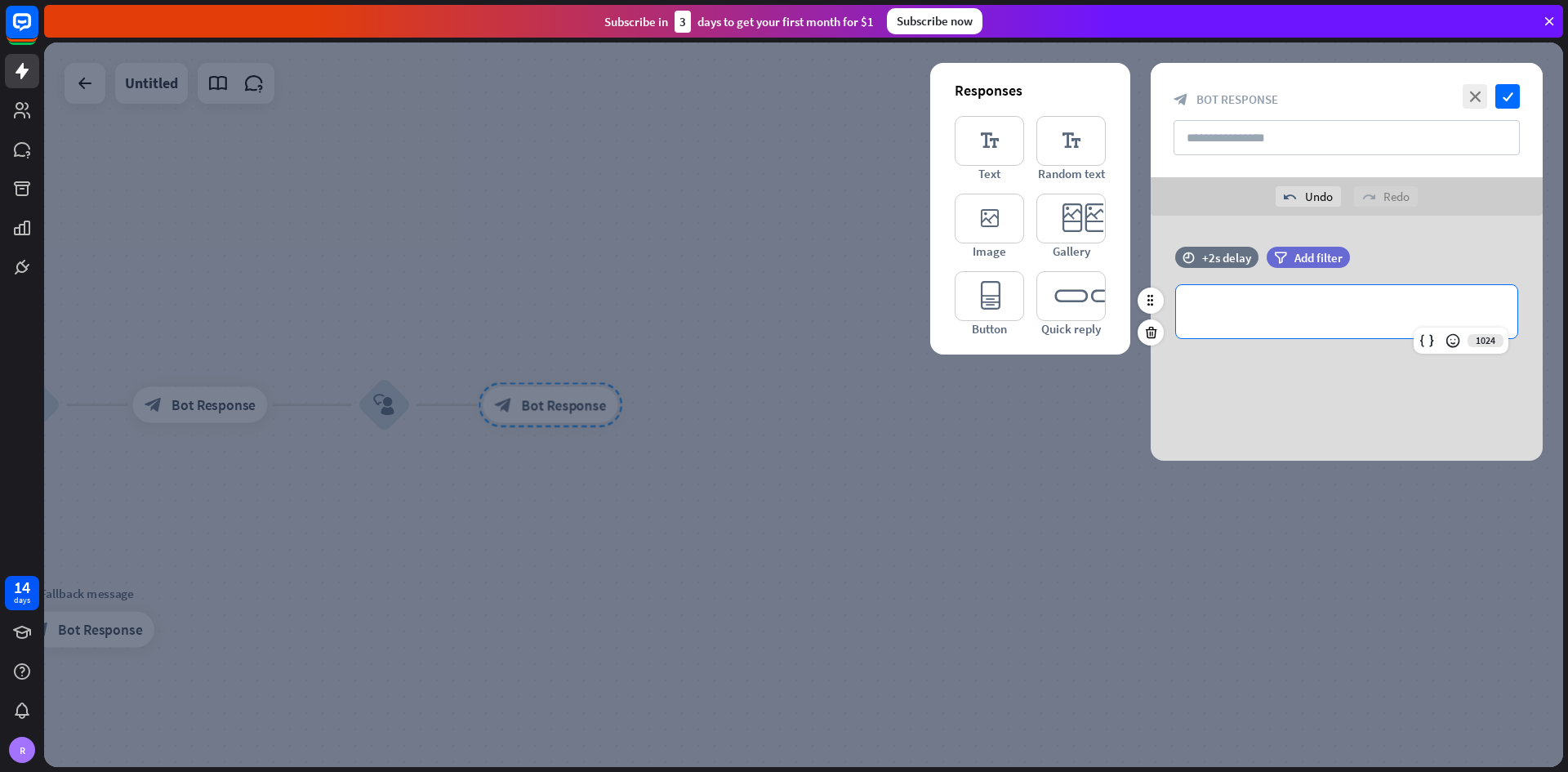
click at [1090, 314] on p "**********" at bounding box center [1346, 312] width 309 height 21
click at [1090, 101] on div "close check block_bot_response Bot Response" at bounding box center [1346, 120] width 392 height 114
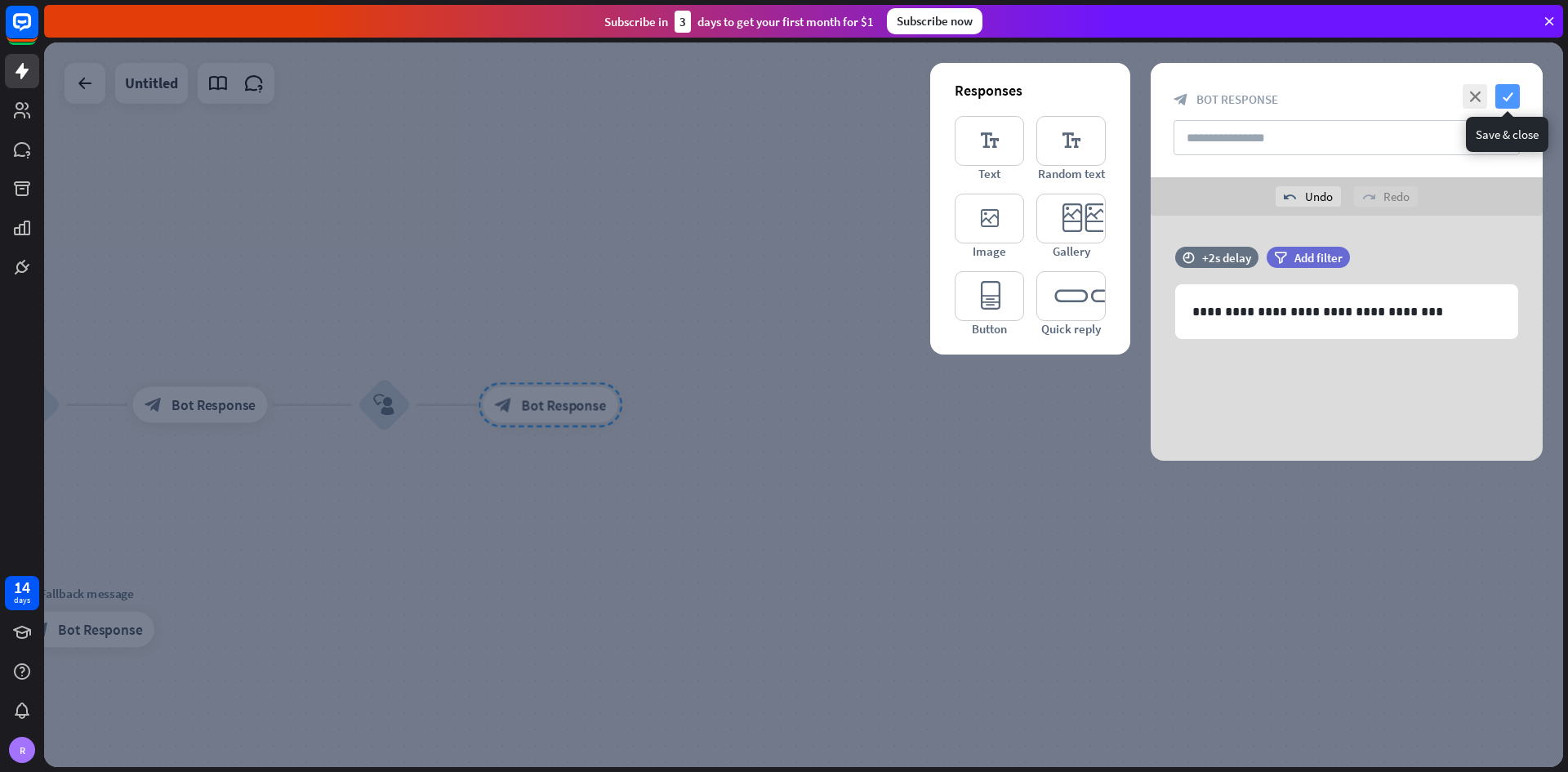
click at [1090, 101] on icon "check" at bounding box center [1507, 95] width 24 height 24
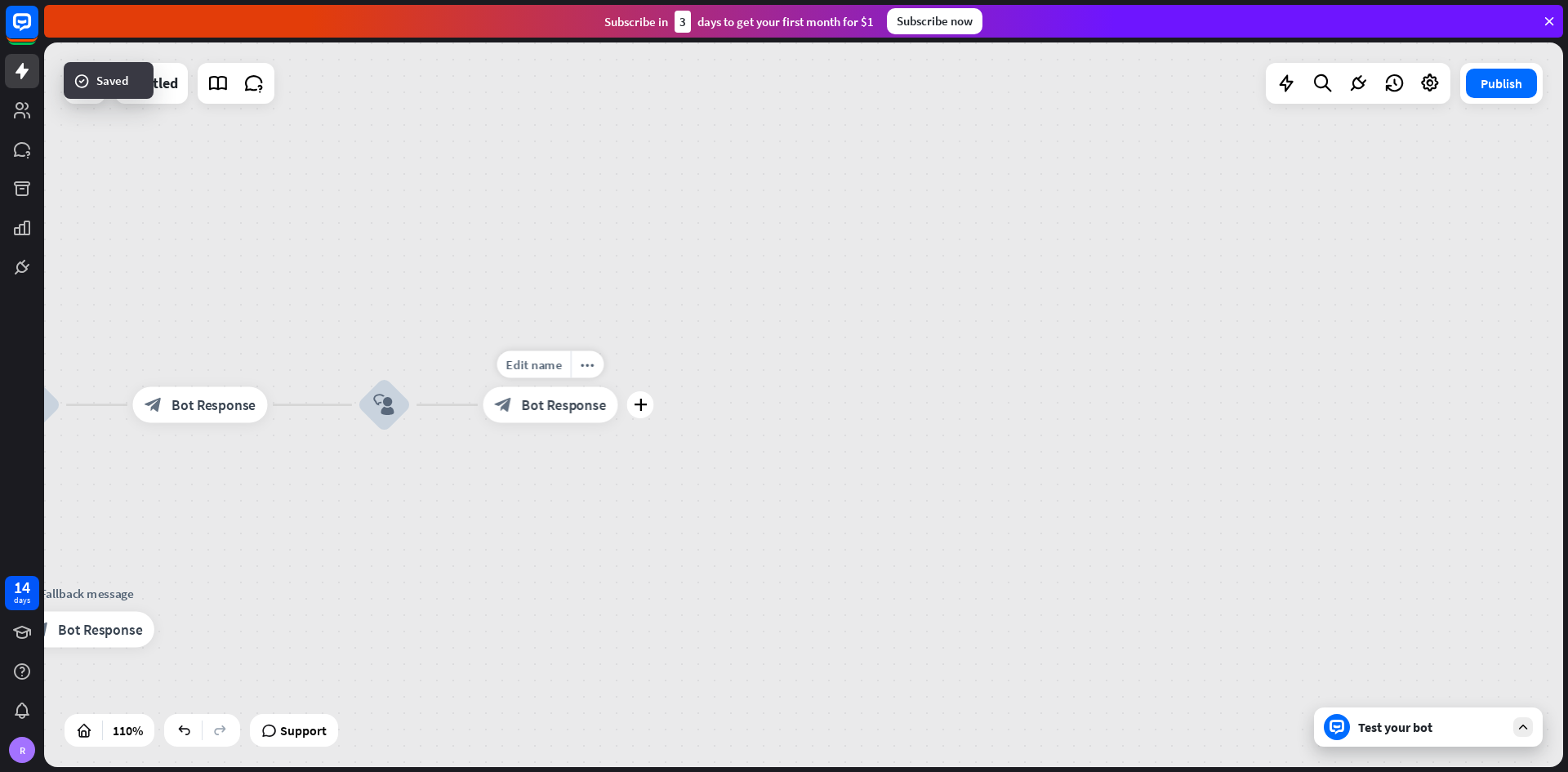
click at [559, 414] on div "block_bot_response Bot Response" at bounding box center [551, 405] width 135 height 36
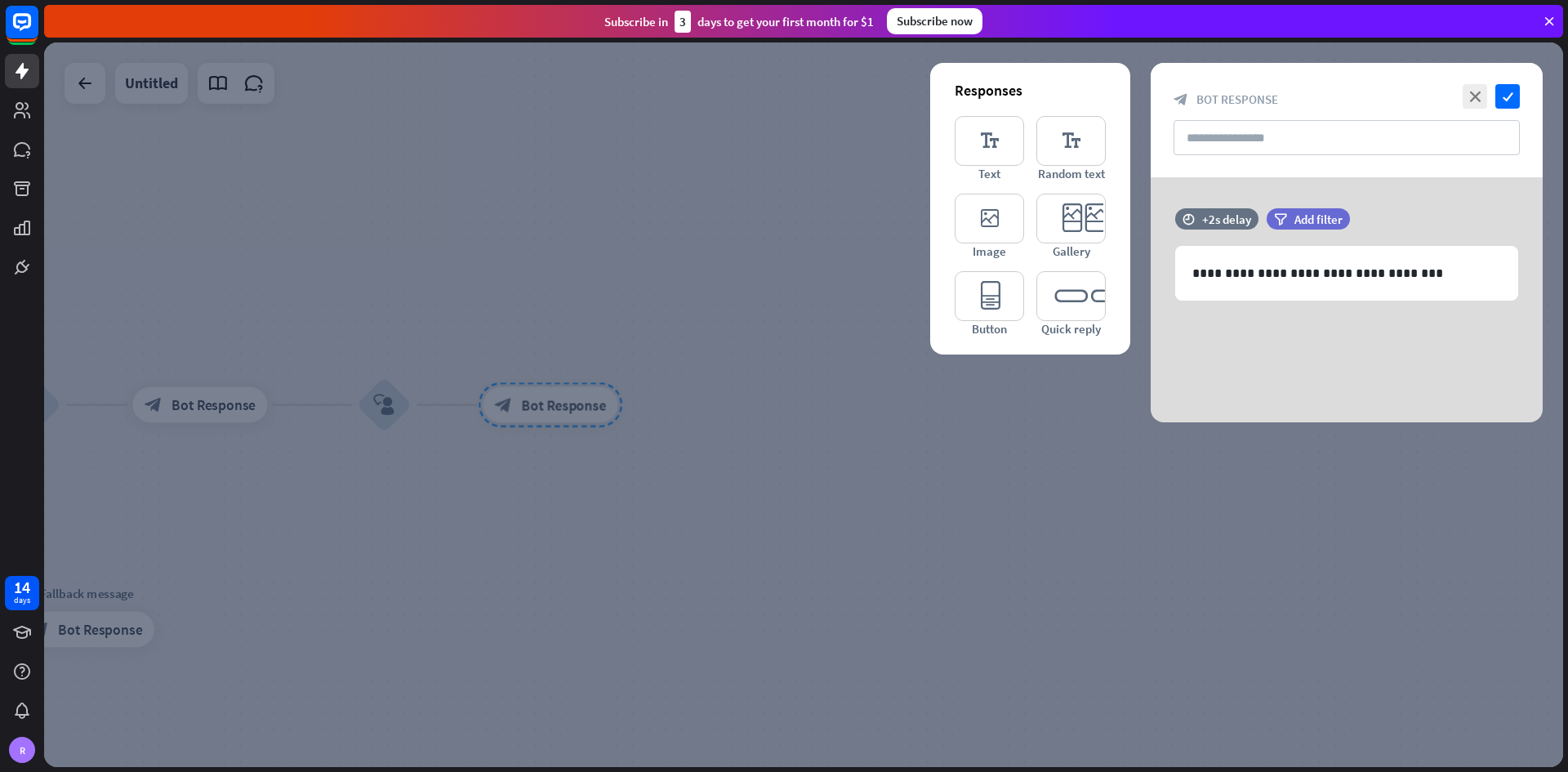
click at [610, 386] on div at bounding box center [803, 404] width 1518 height 724
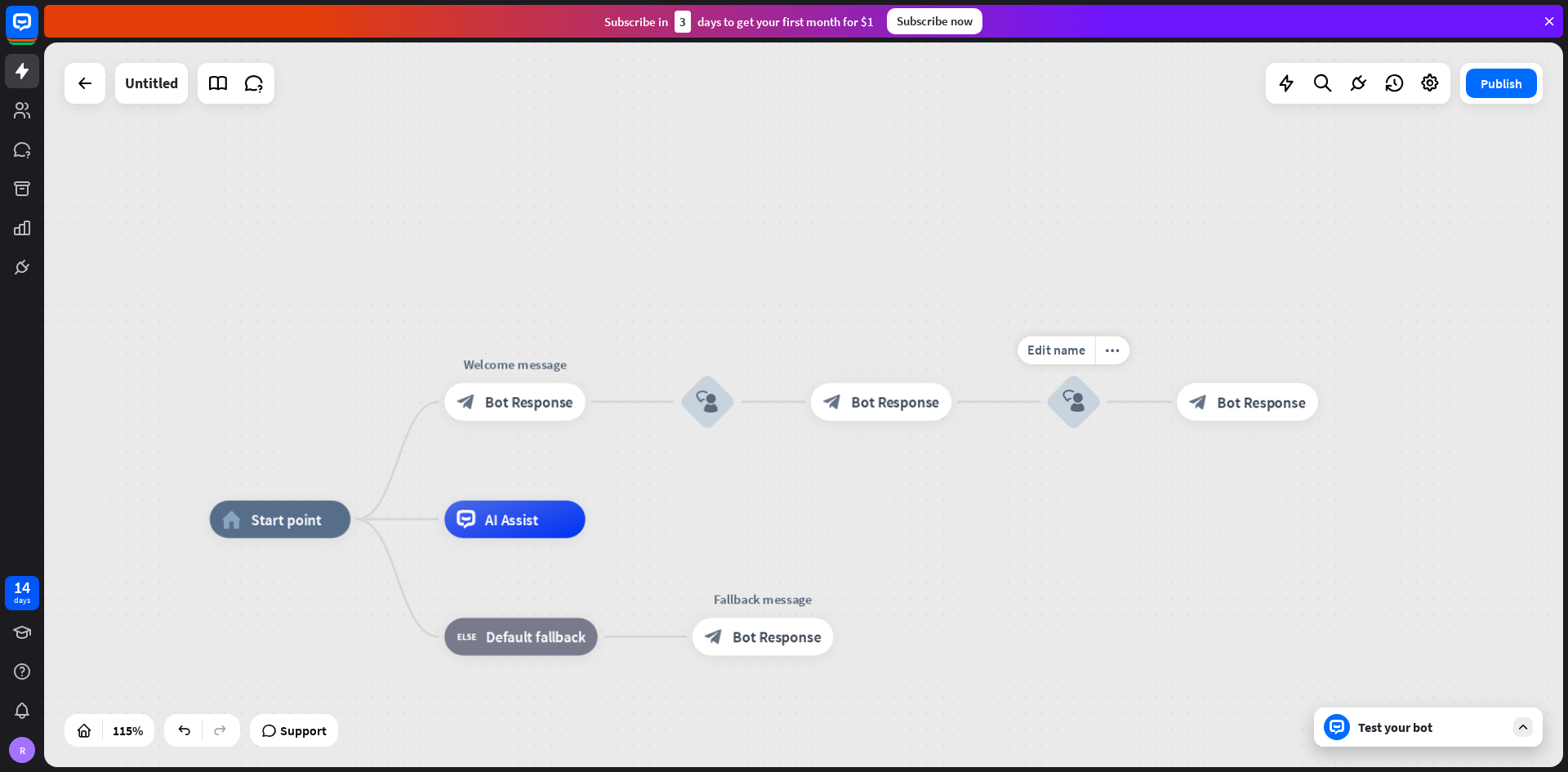
drag, startPoint x: 284, startPoint y: 464, endPoint x: 993, endPoint y: 461, distance: 709.0
click at [993, 452] on div "home_2 Start point Welcome message block_bot_response Bot Response block_user_i…" at bounding box center [803, 404] width 1518 height 724
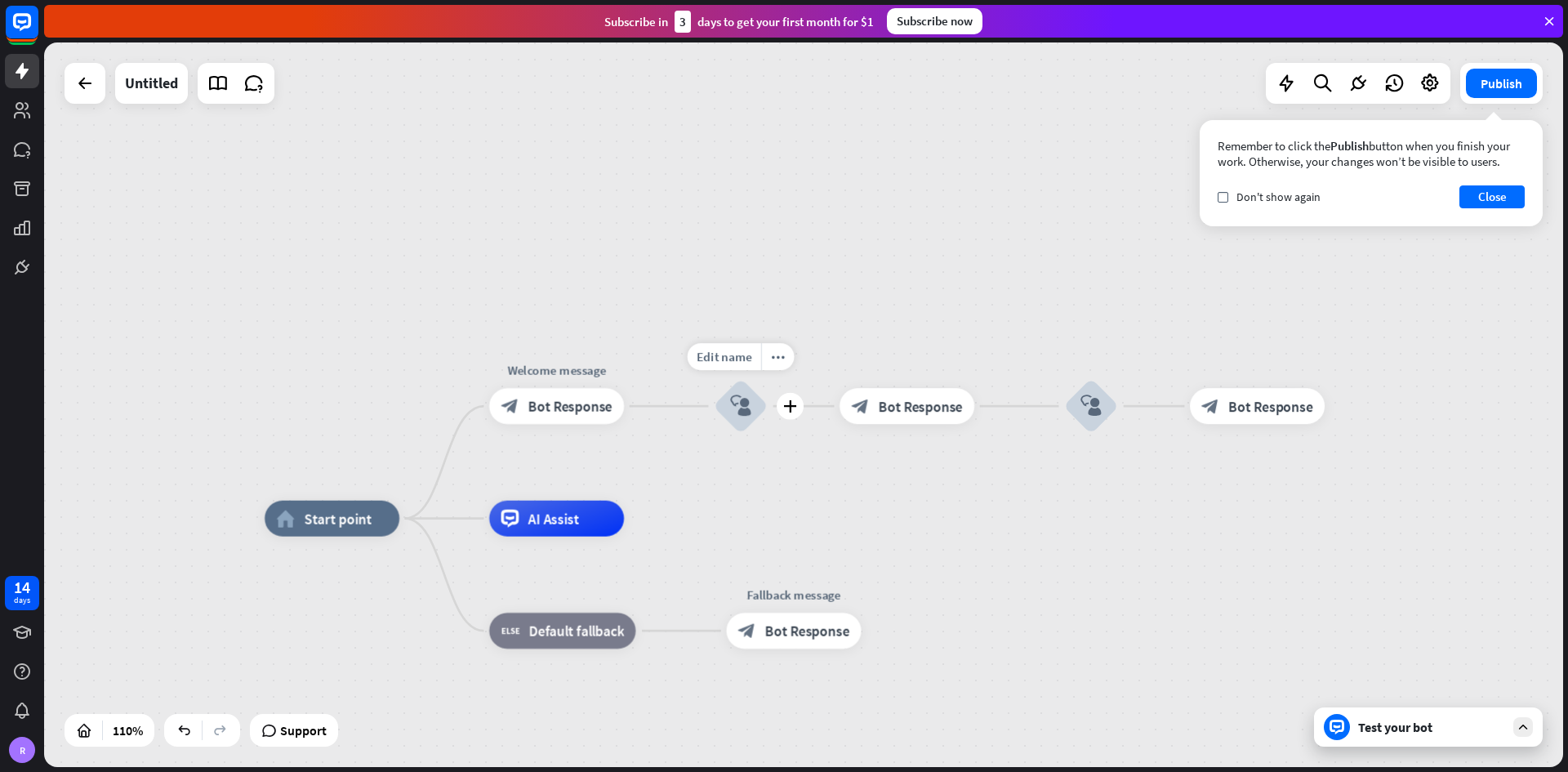
click at [740, 409] on icon "block_user_input" at bounding box center [741, 406] width 22 height 22
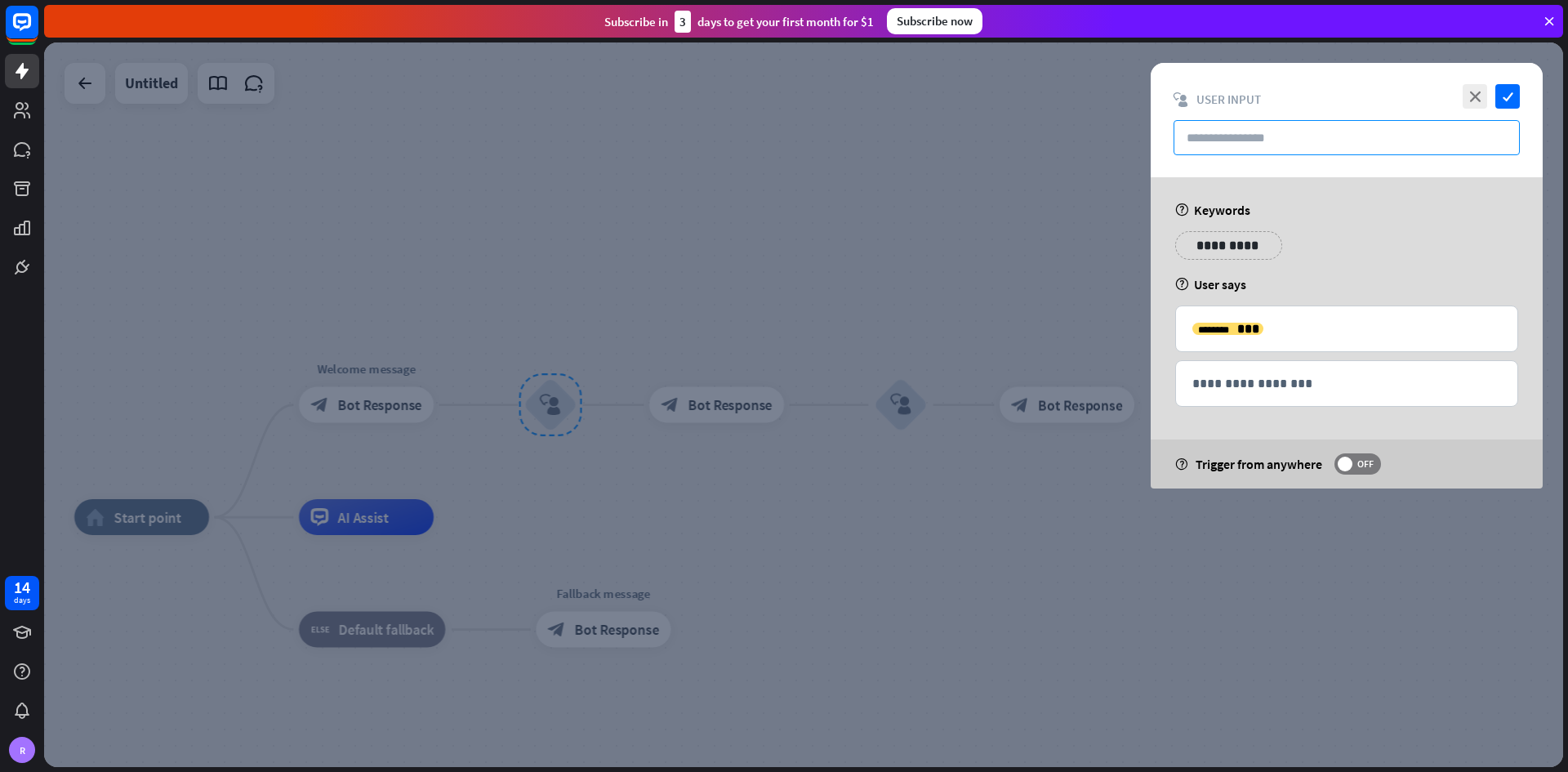
click at [1090, 121] on input "text" at bounding box center [1346, 137] width 346 height 35
click at [664, 244] on div at bounding box center [803, 404] width 1518 height 724
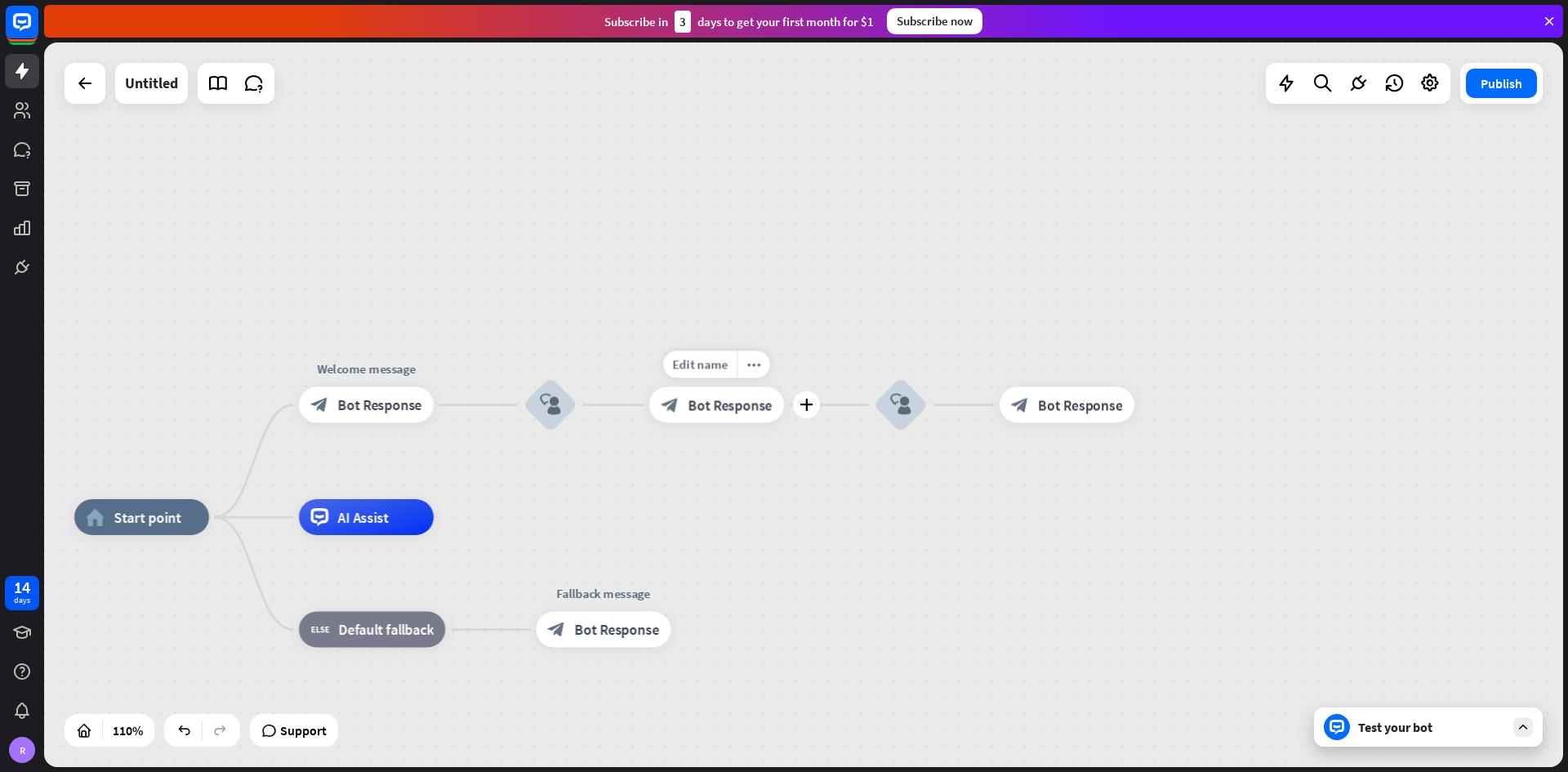
click at [744, 407] on span "Bot Response" at bounding box center [729, 405] width 84 height 18
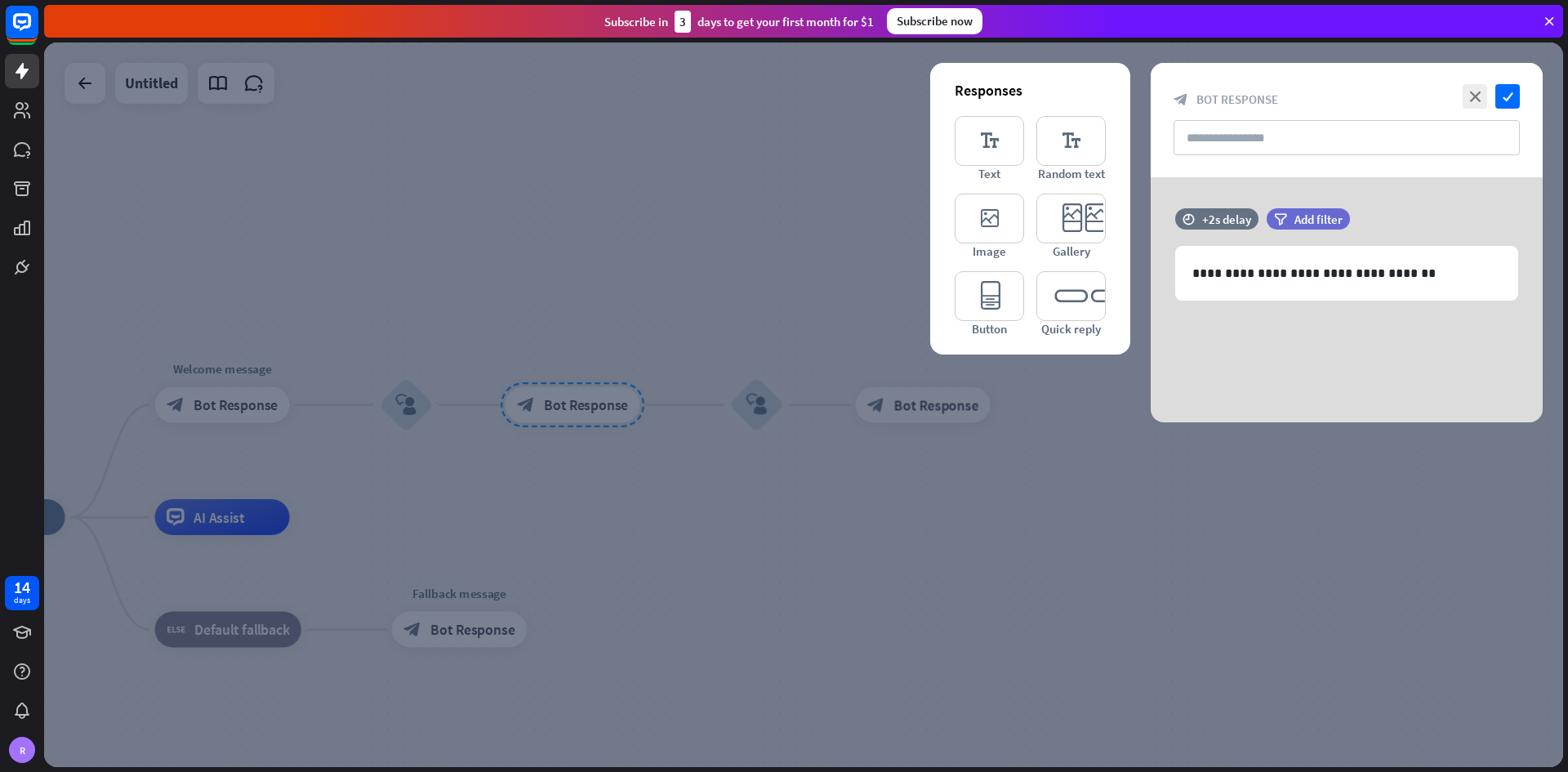
click at [594, 312] on div at bounding box center [803, 404] width 1518 height 724
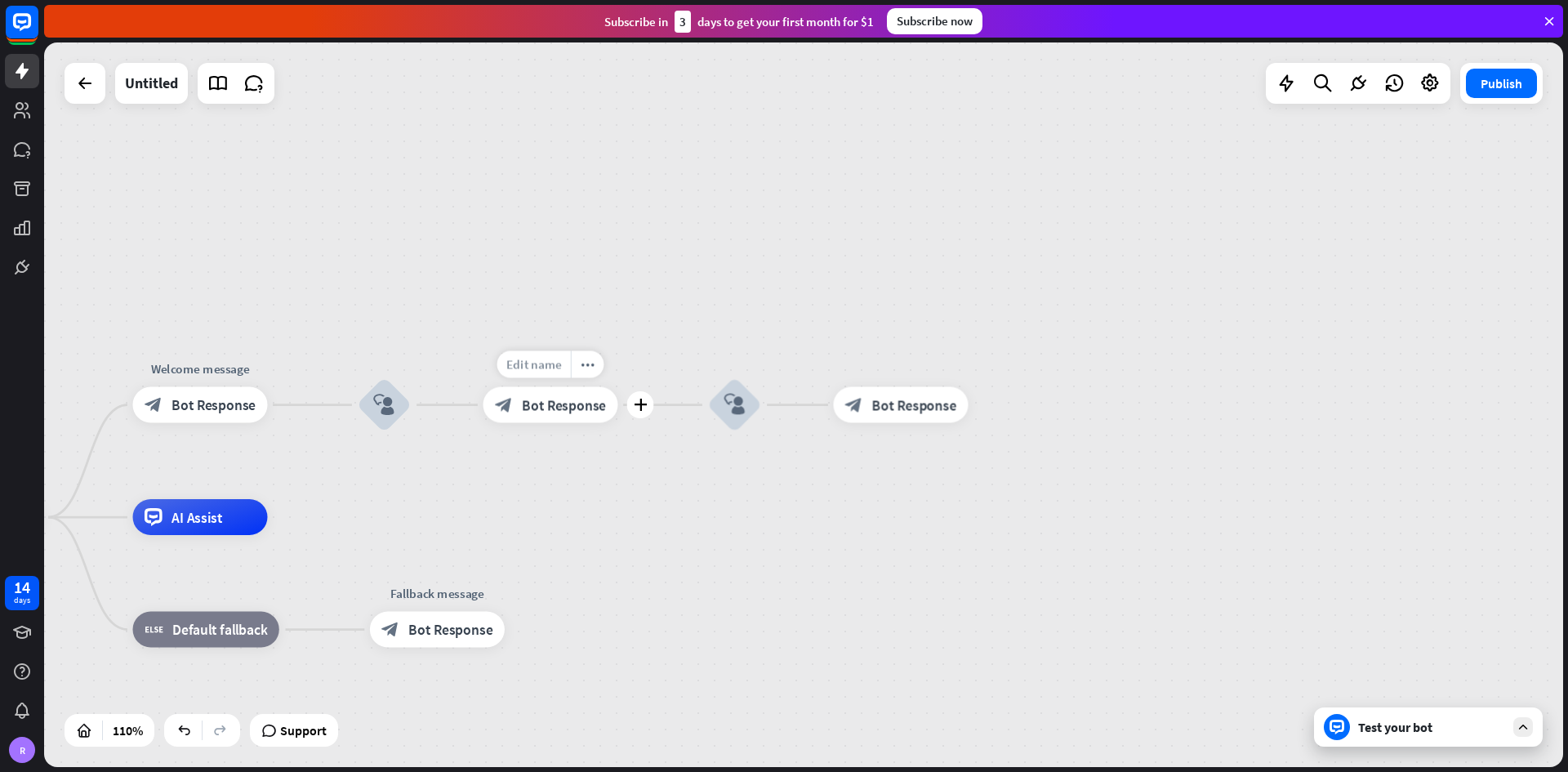
click at [537, 359] on span "Edit name" at bounding box center [534, 364] width 56 height 16
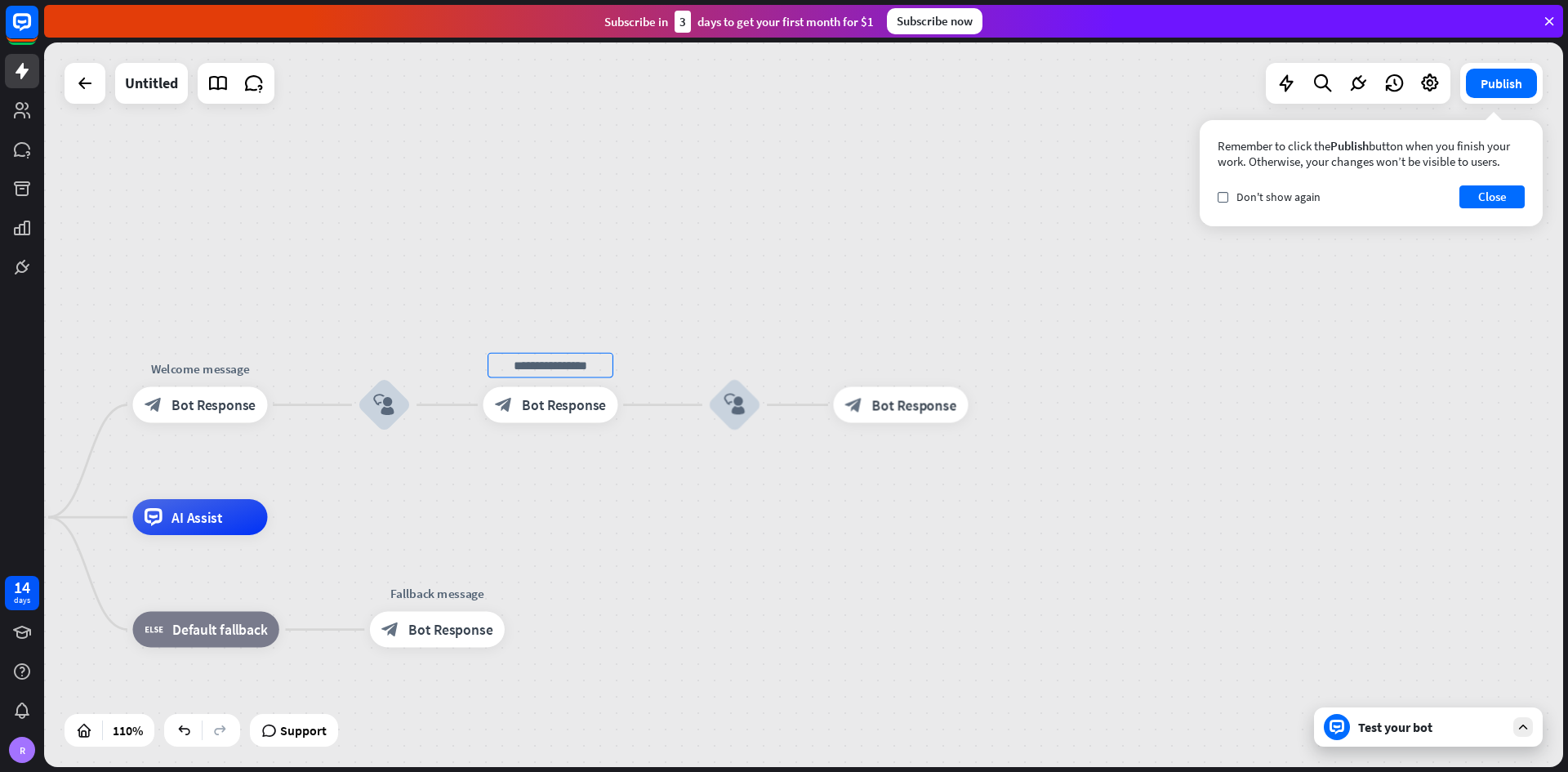
type input "*"
type input "********"
click at [815, 336] on div "home_2 Start point Welcome message block_bot_response Bot Response block_user_i…" at bounding box center [803, 404] width 1518 height 724
click at [893, 366] on span "Edit name" at bounding box center [887, 364] width 56 height 16
type input "********"
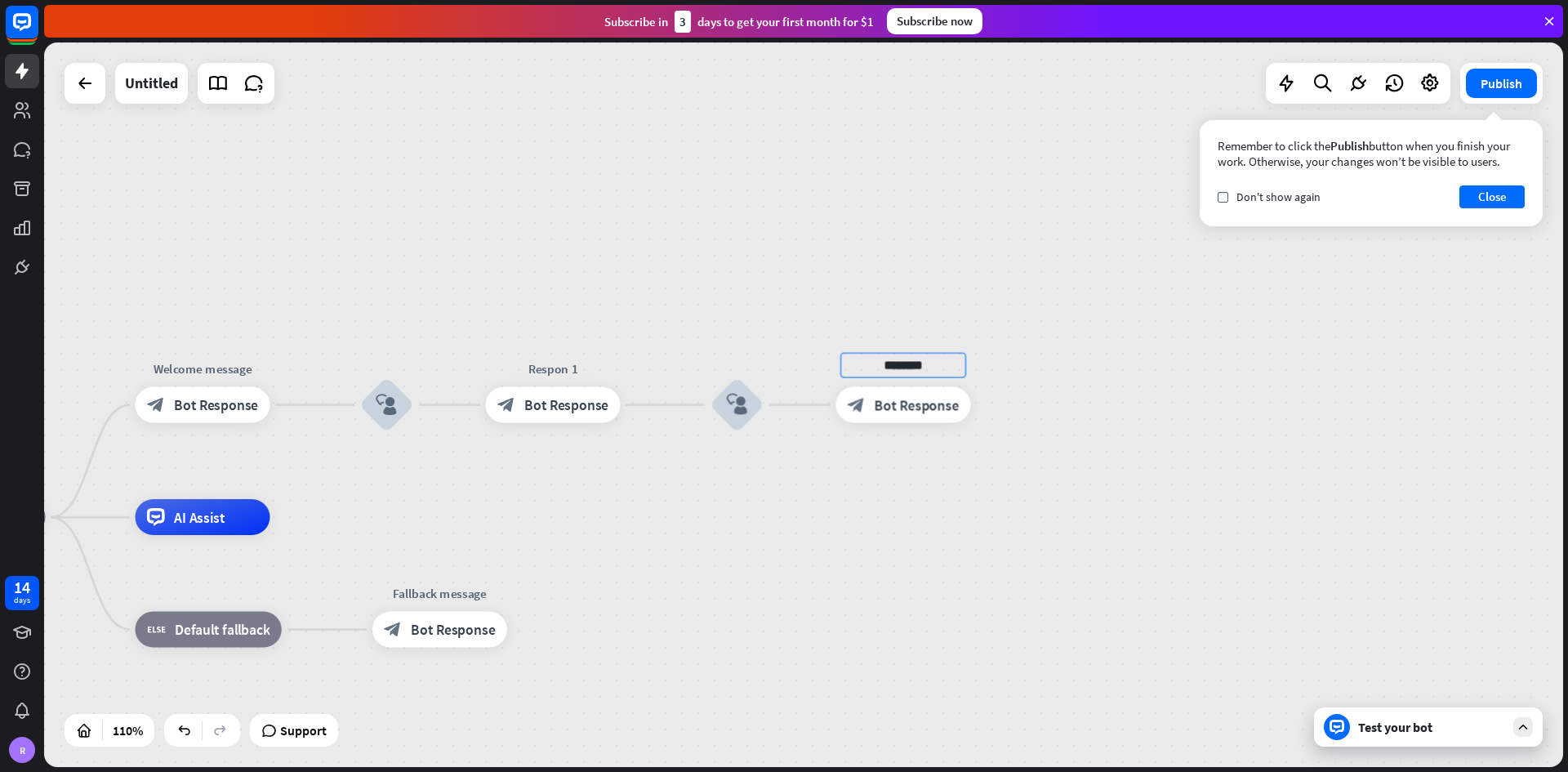
drag, startPoint x: 738, startPoint y: 326, endPoint x: 684, endPoint y: 334, distance: 54.6
click at [738, 325] on div "home_2 Start point Welcome message block_bot_response Bot Response block_user_i…" at bounding box center [803, 404] width 1518 height 724
click at [409, 398] on div "block_user_input" at bounding box center [387, 404] width 54 height 54
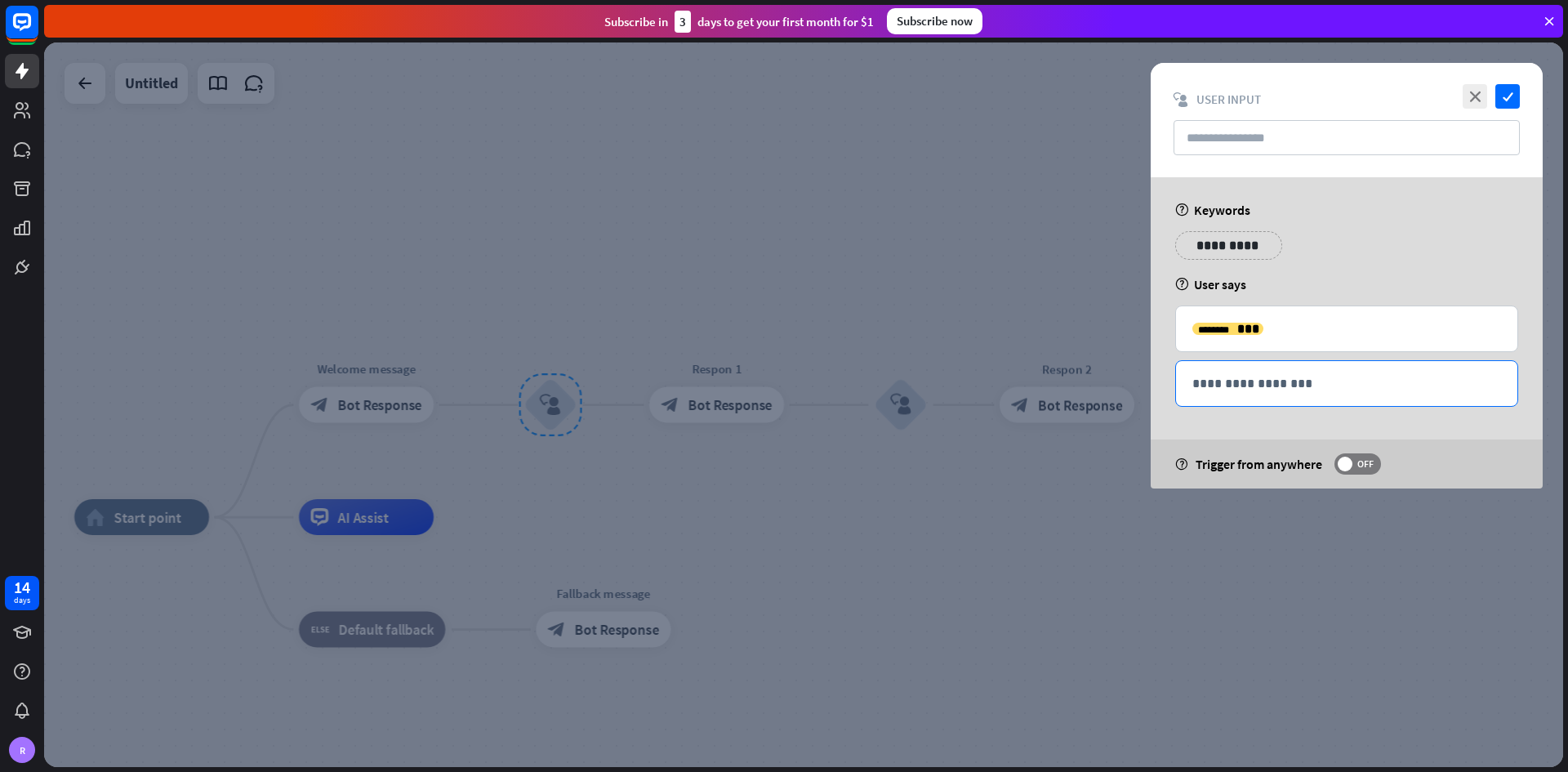
click at [1090, 385] on p "**********" at bounding box center [1346, 383] width 309 height 21
click at [1090, 132] on input "text" at bounding box center [1346, 137] width 346 height 35
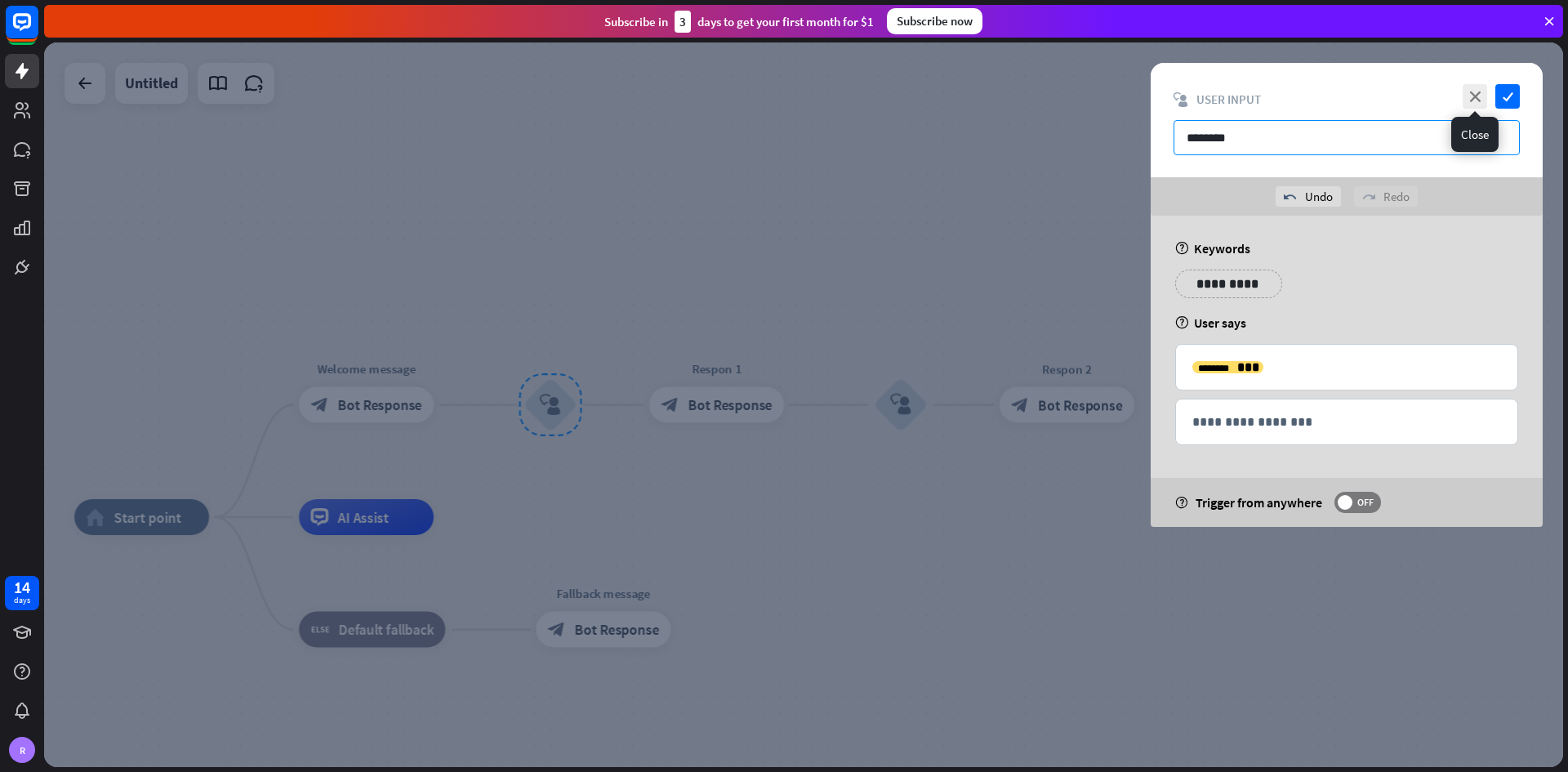
type input "********"
click at [1090, 92] on div "close check" at bounding box center [1489, 95] width 61 height 24
click at [1090, 96] on icon "check" at bounding box center [1507, 95] width 24 height 24
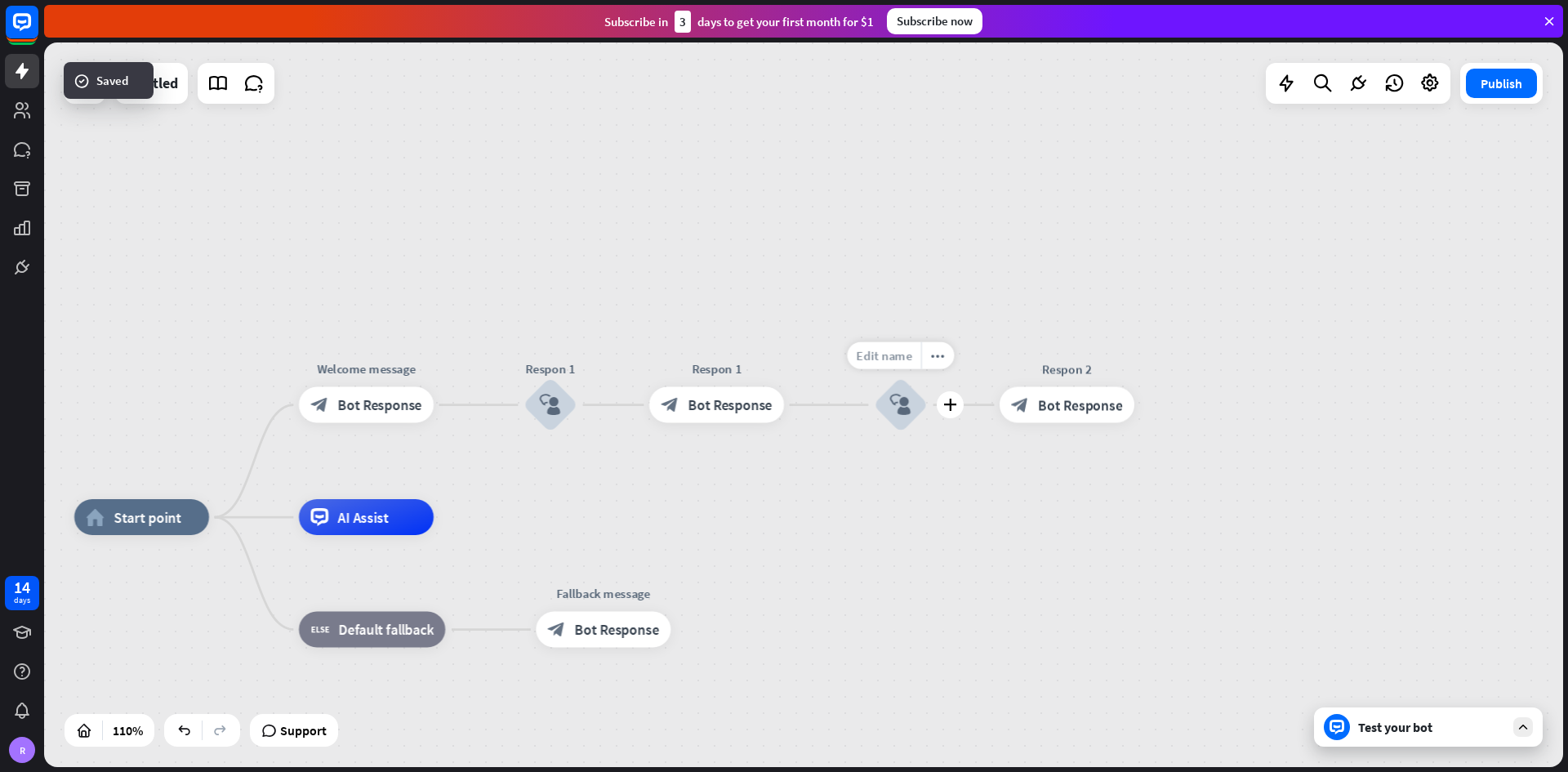
click at [899, 352] on span "Edit name" at bounding box center [884, 355] width 56 height 16
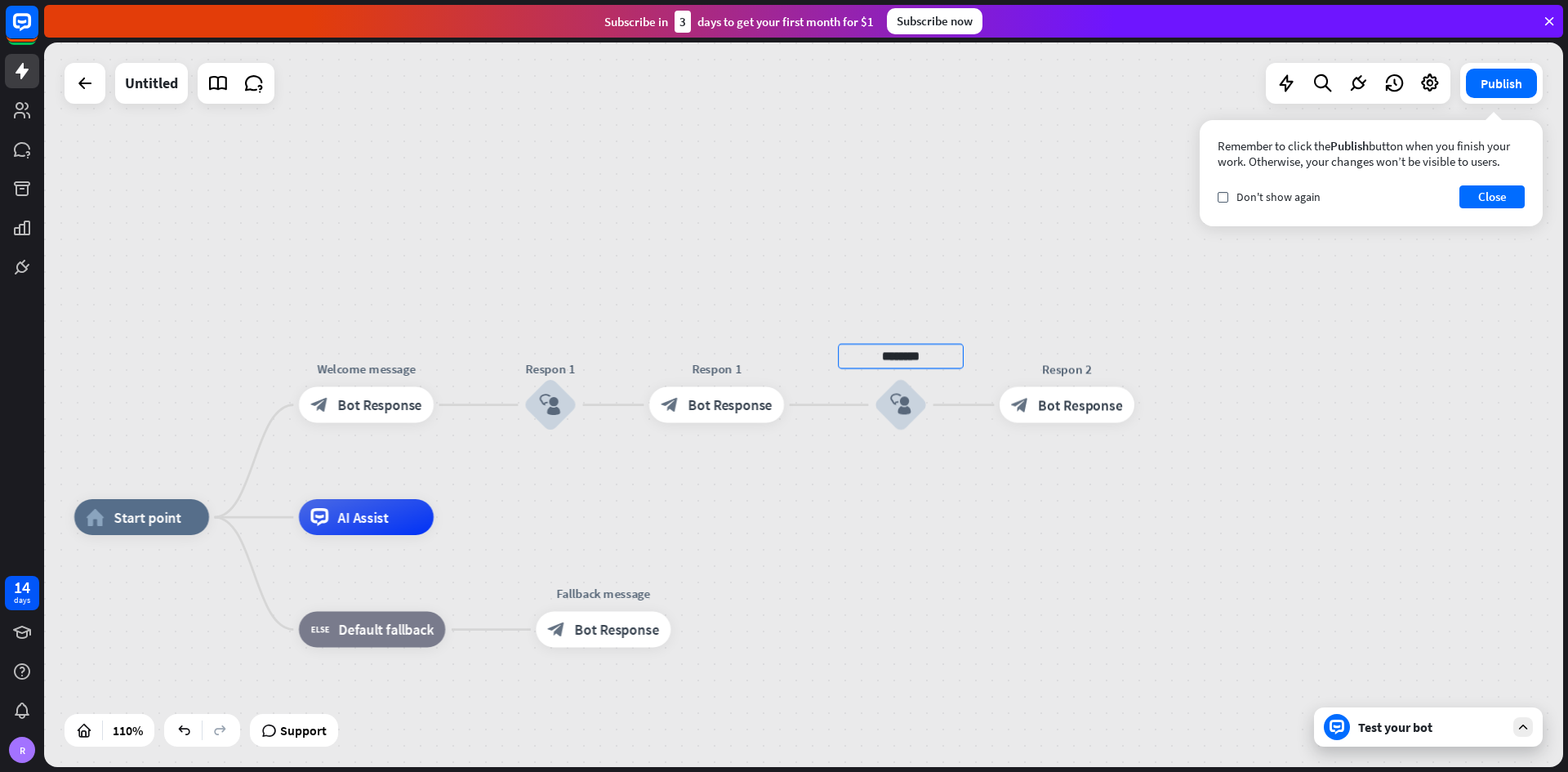
type input "********"
click at [1090, 296] on div "home_2 Start point Welcome message block_bot_response Bot Response Respon 1 blo…" at bounding box center [803, 404] width 1518 height 724
click at [1090, 204] on button "Close" at bounding box center [1491, 196] width 66 height 23
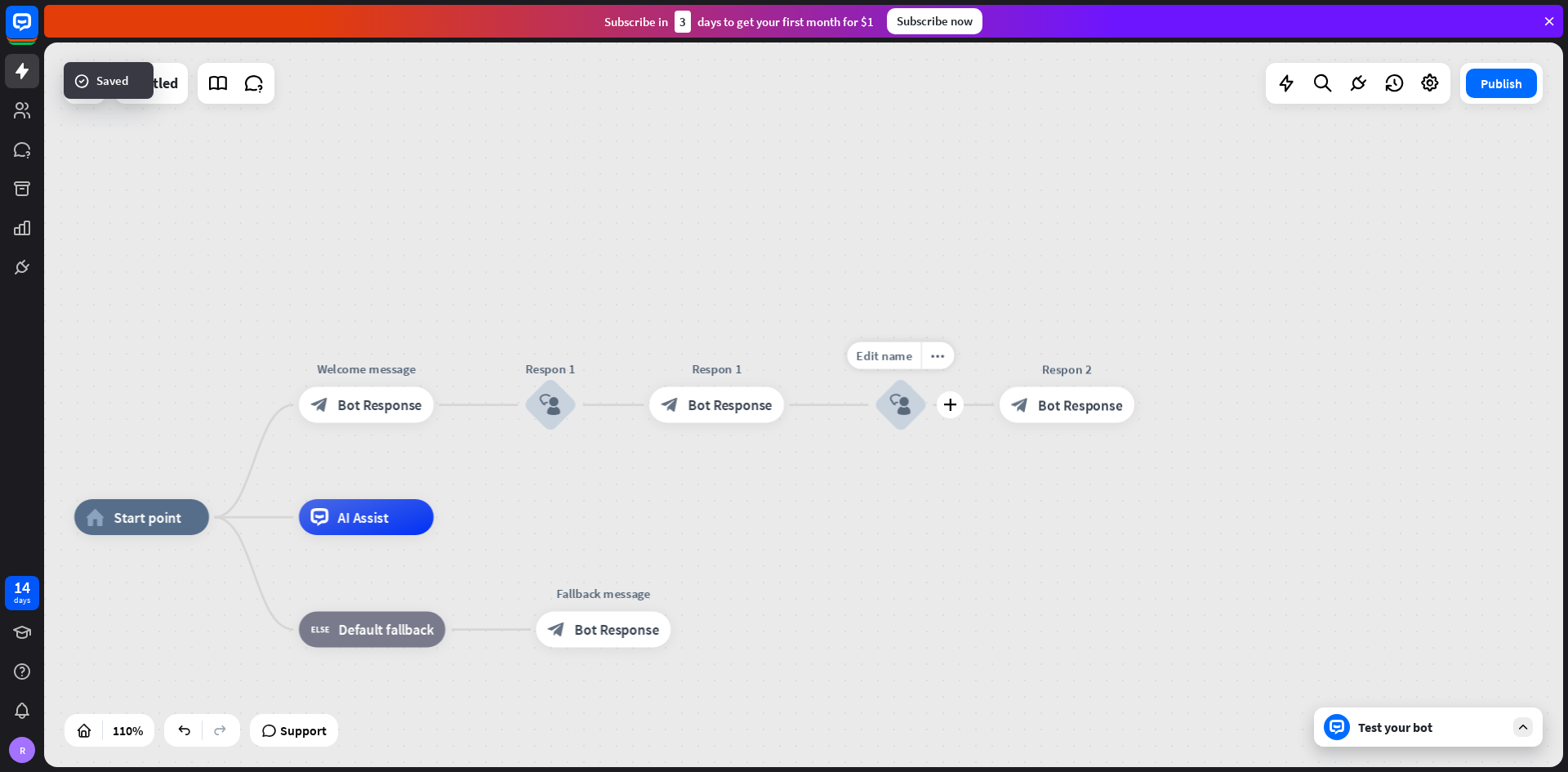
click at [900, 388] on div "block_user_input" at bounding box center [901, 405] width 54 height 54
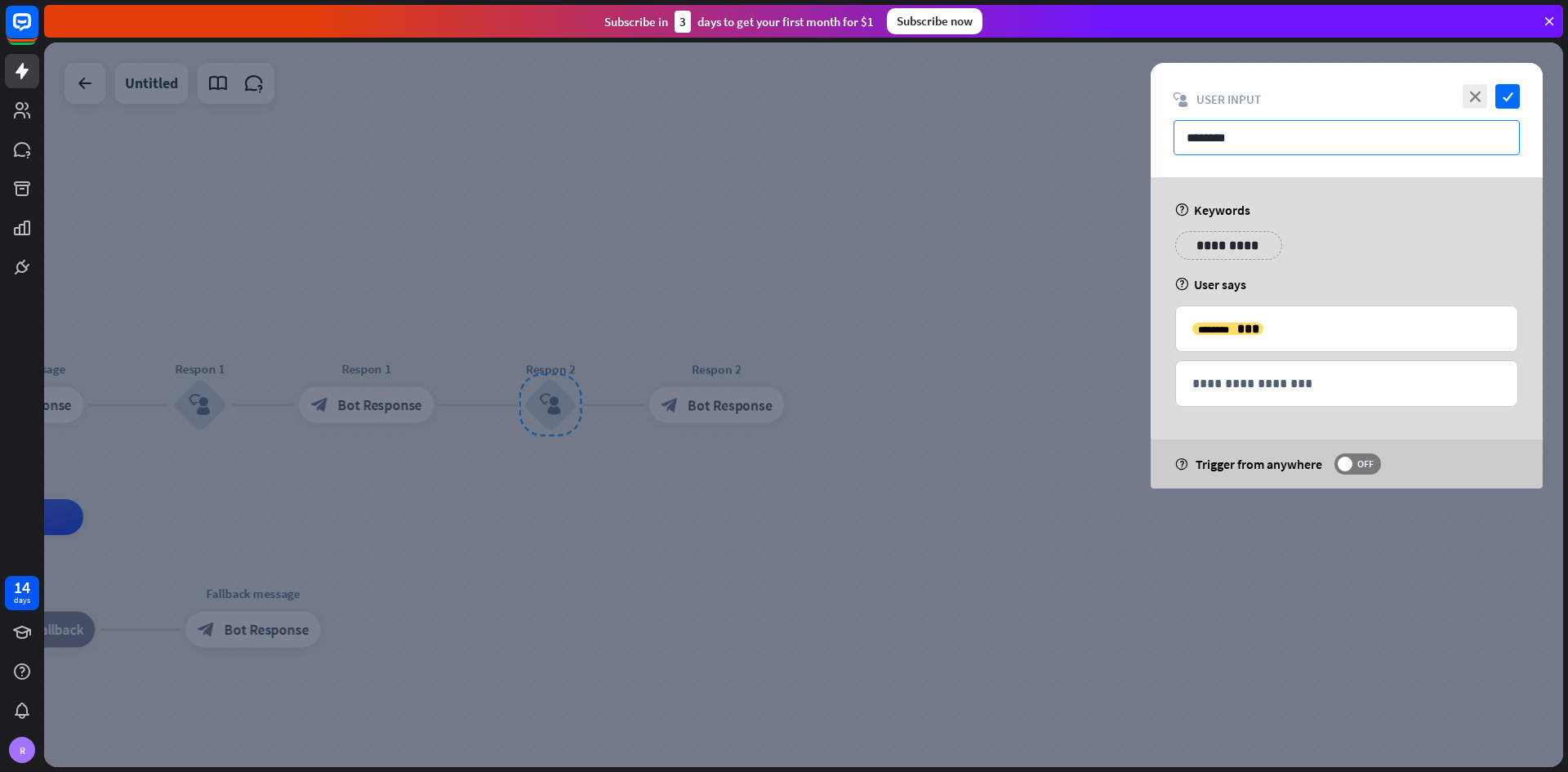
click at [1090, 139] on input "********" at bounding box center [1346, 137] width 346 height 35
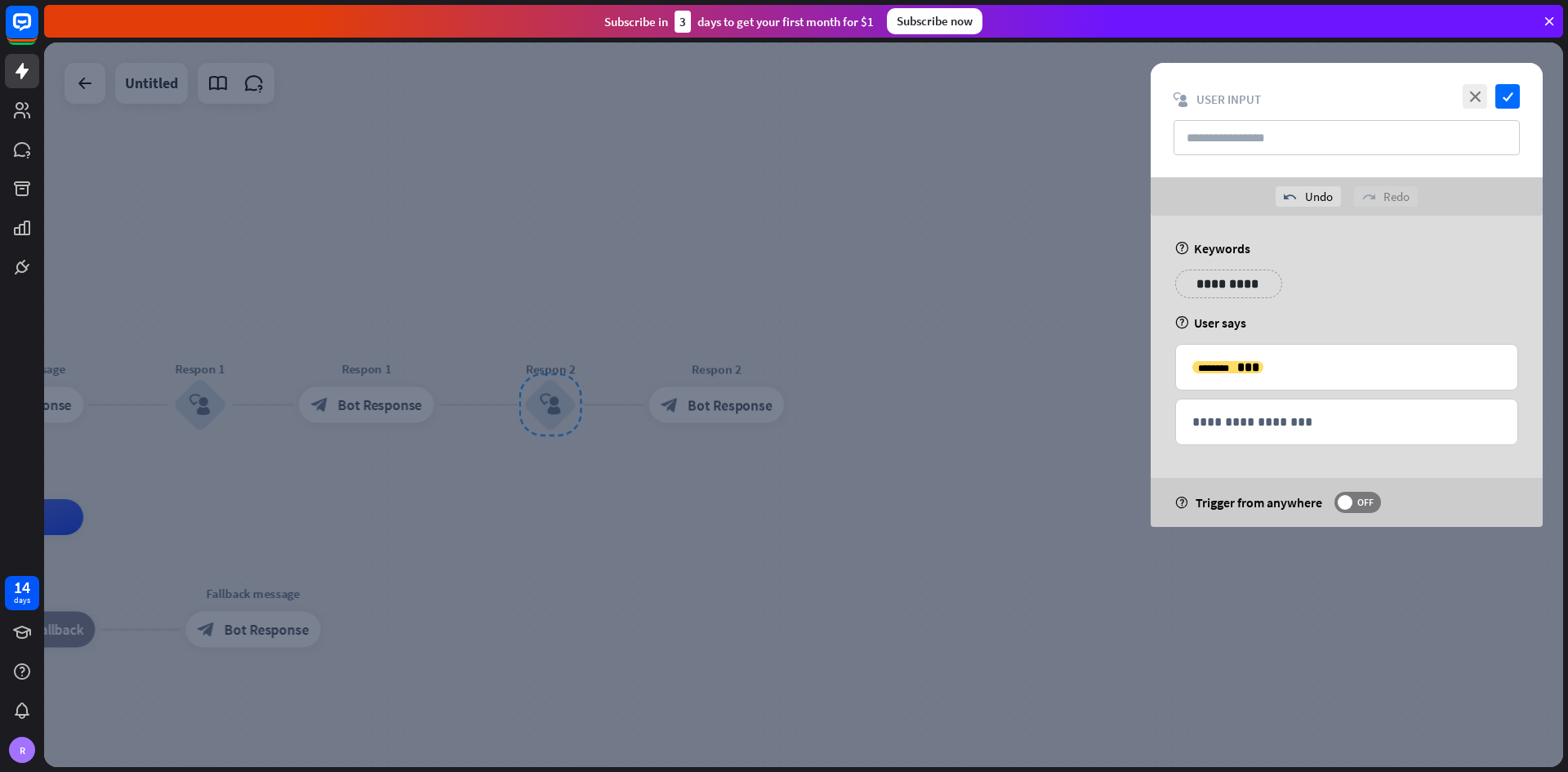
click at [881, 341] on div at bounding box center [803, 404] width 1518 height 724
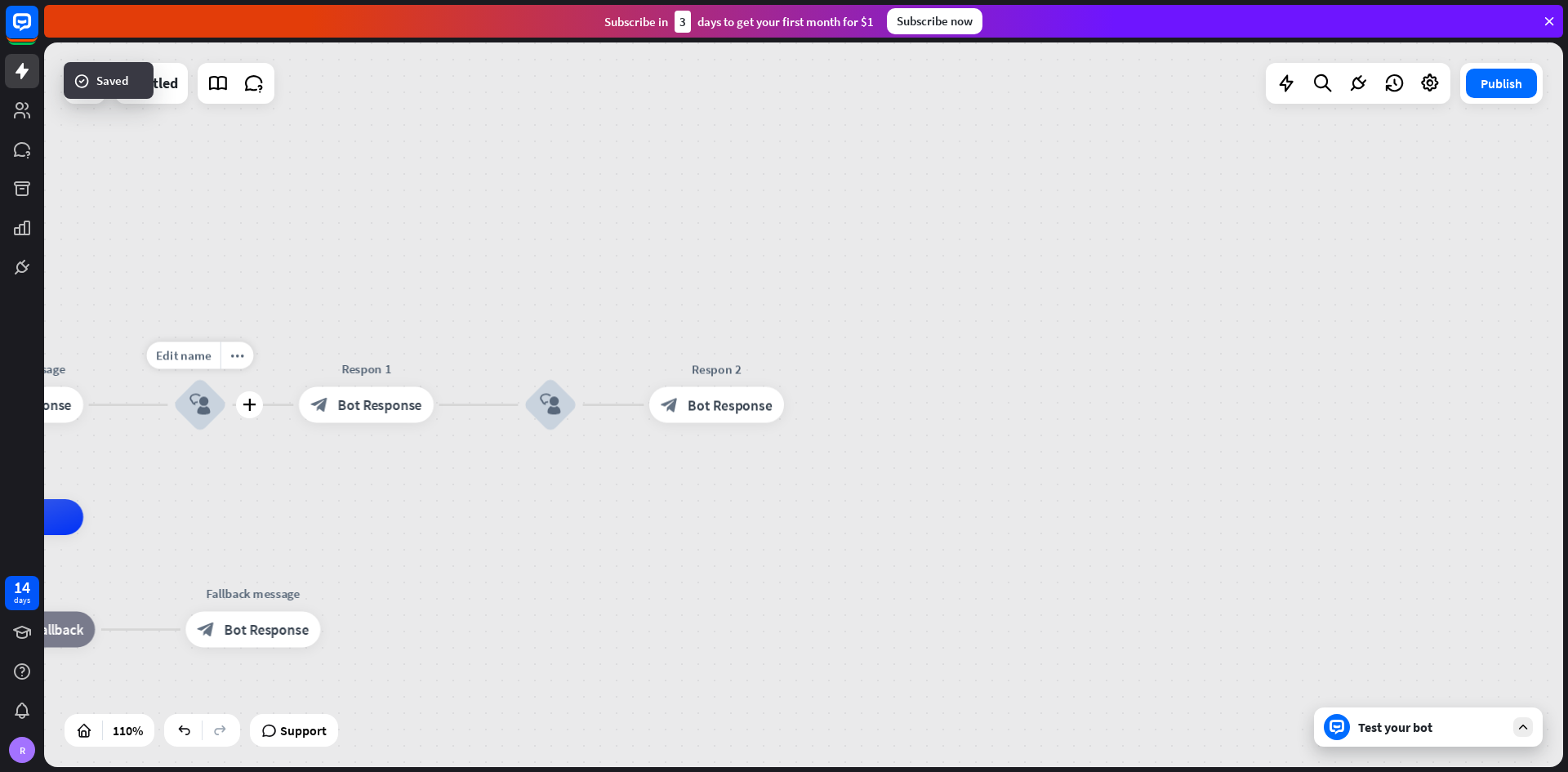
click at [205, 398] on icon "block_user_input" at bounding box center [200, 404] width 22 height 22
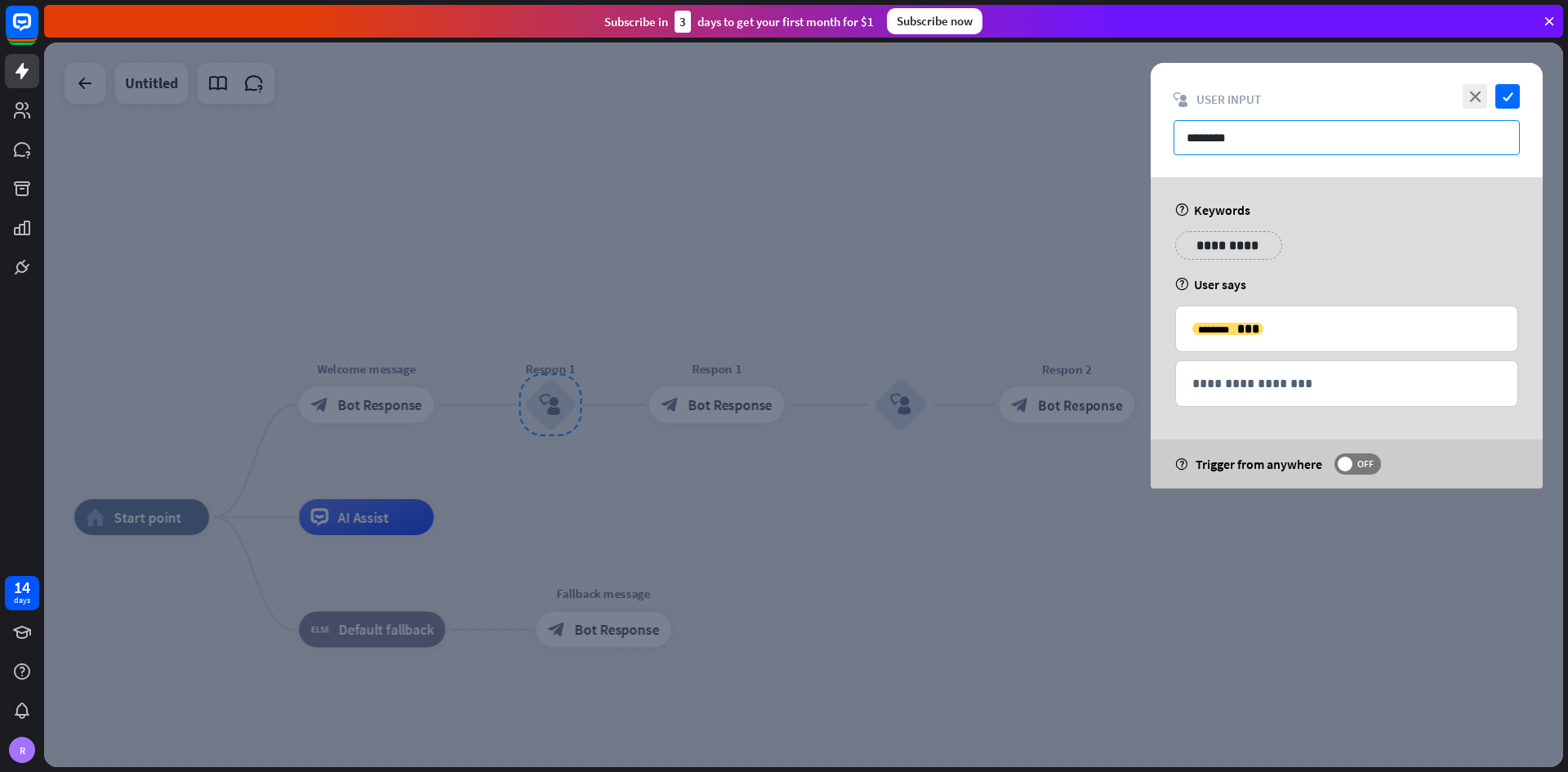
click at [1090, 145] on input "********" at bounding box center [1346, 137] width 346 height 35
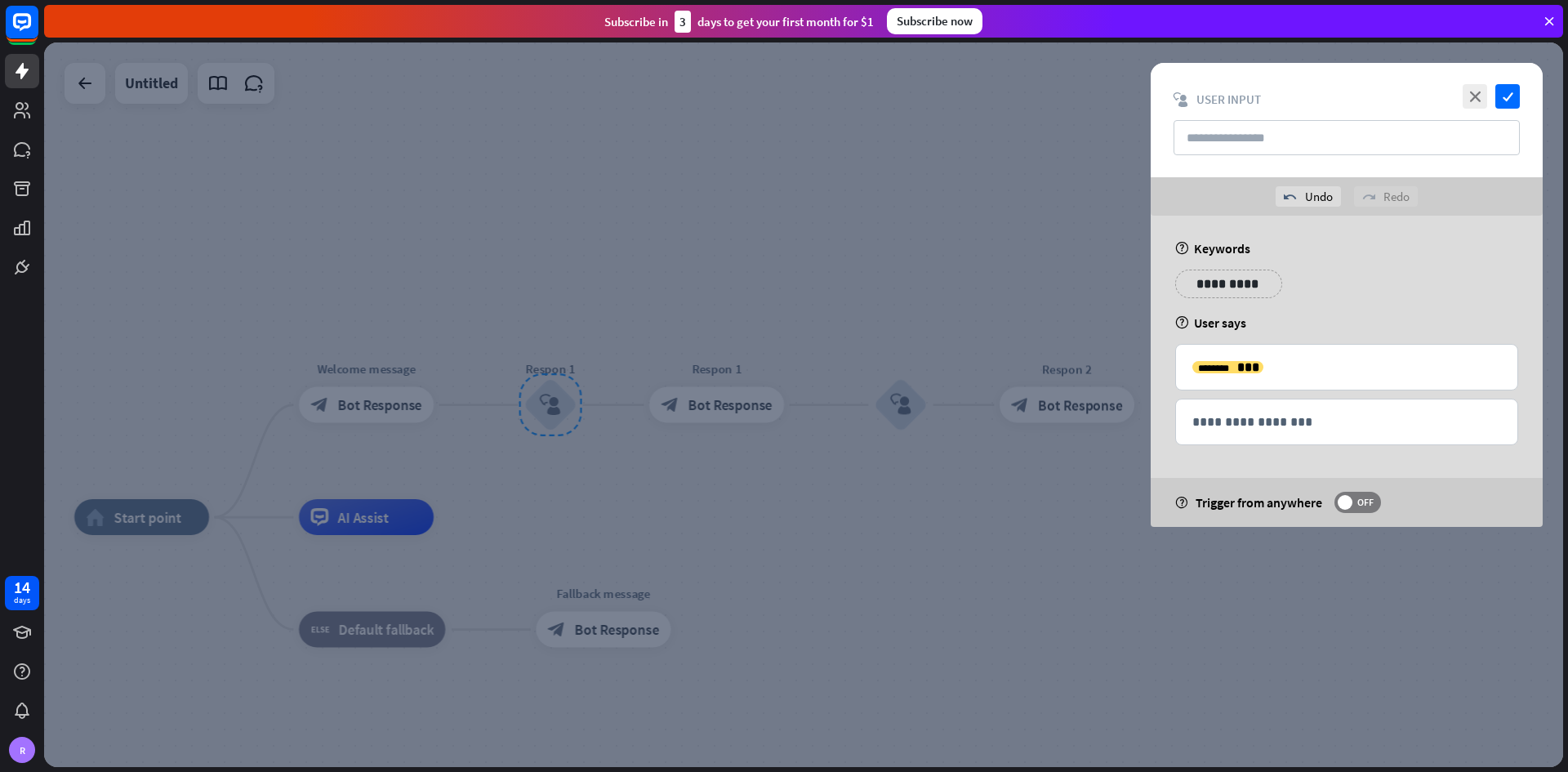
click at [749, 241] on div at bounding box center [803, 404] width 1518 height 724
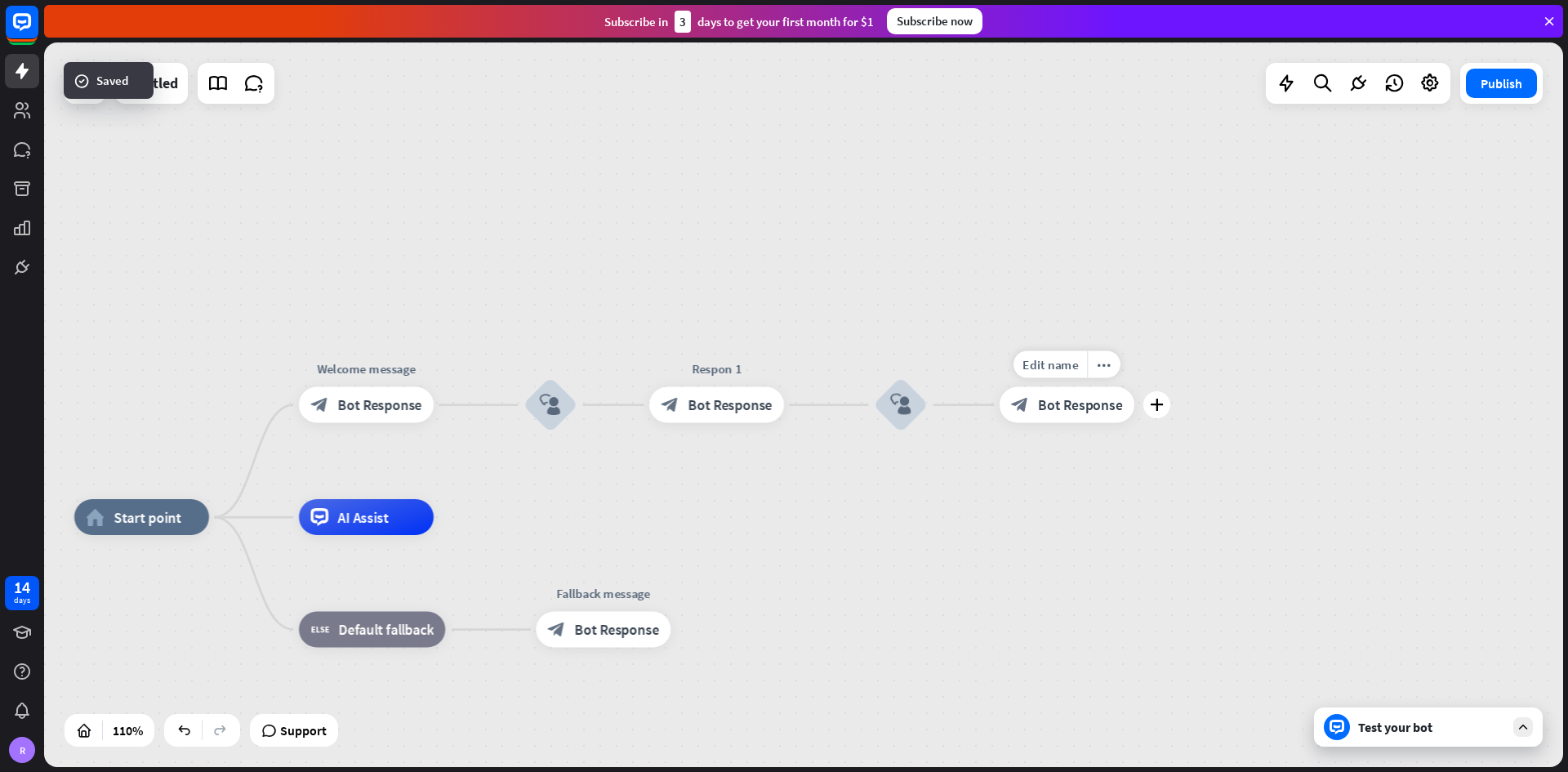
click at [1090, 398] on span "Bot Response" at bounding box center [1079, 405] width 84 height 18
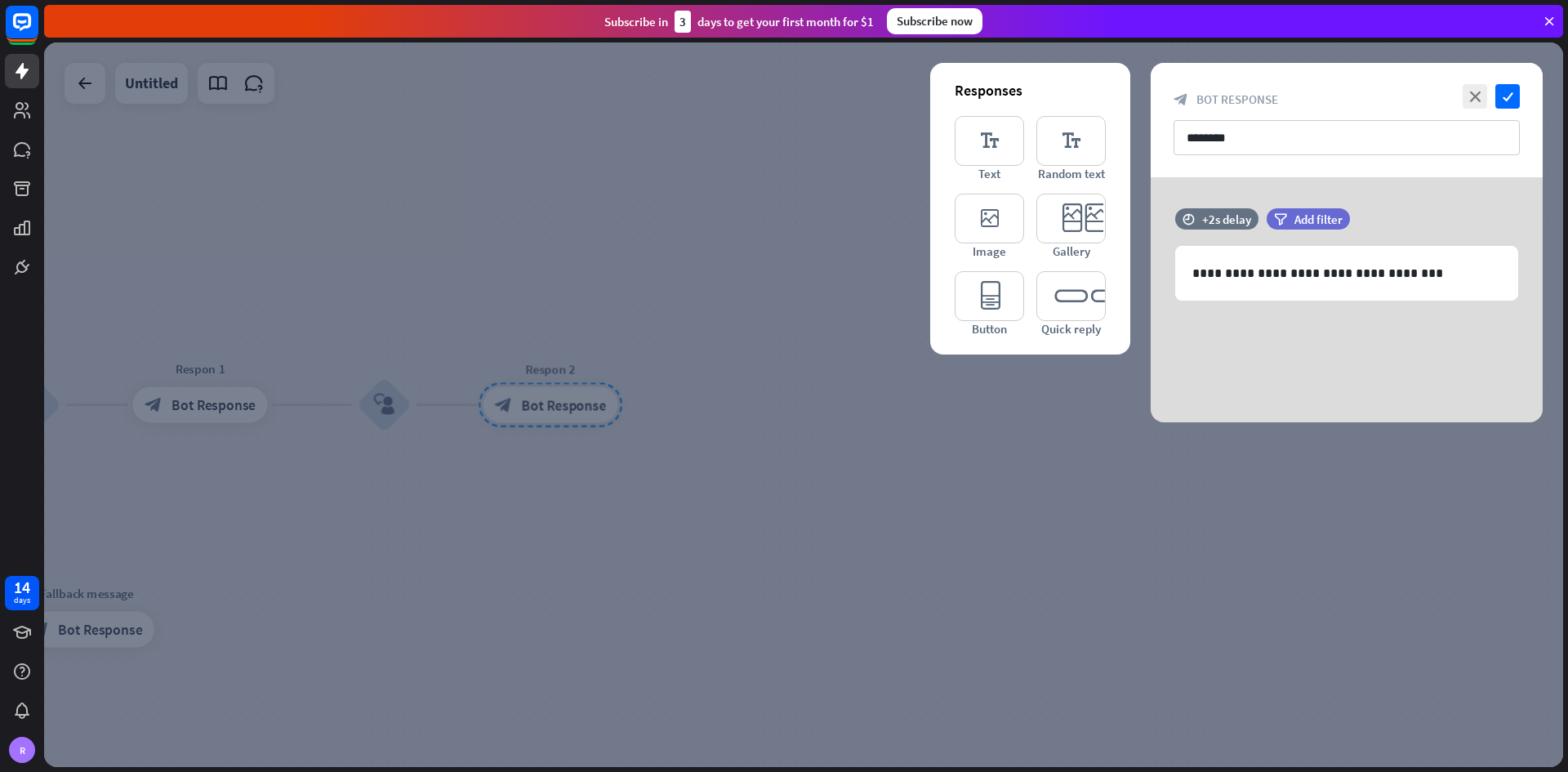
click at [698, 441] on div at bounding box center [803, 404] width 1518 height 724
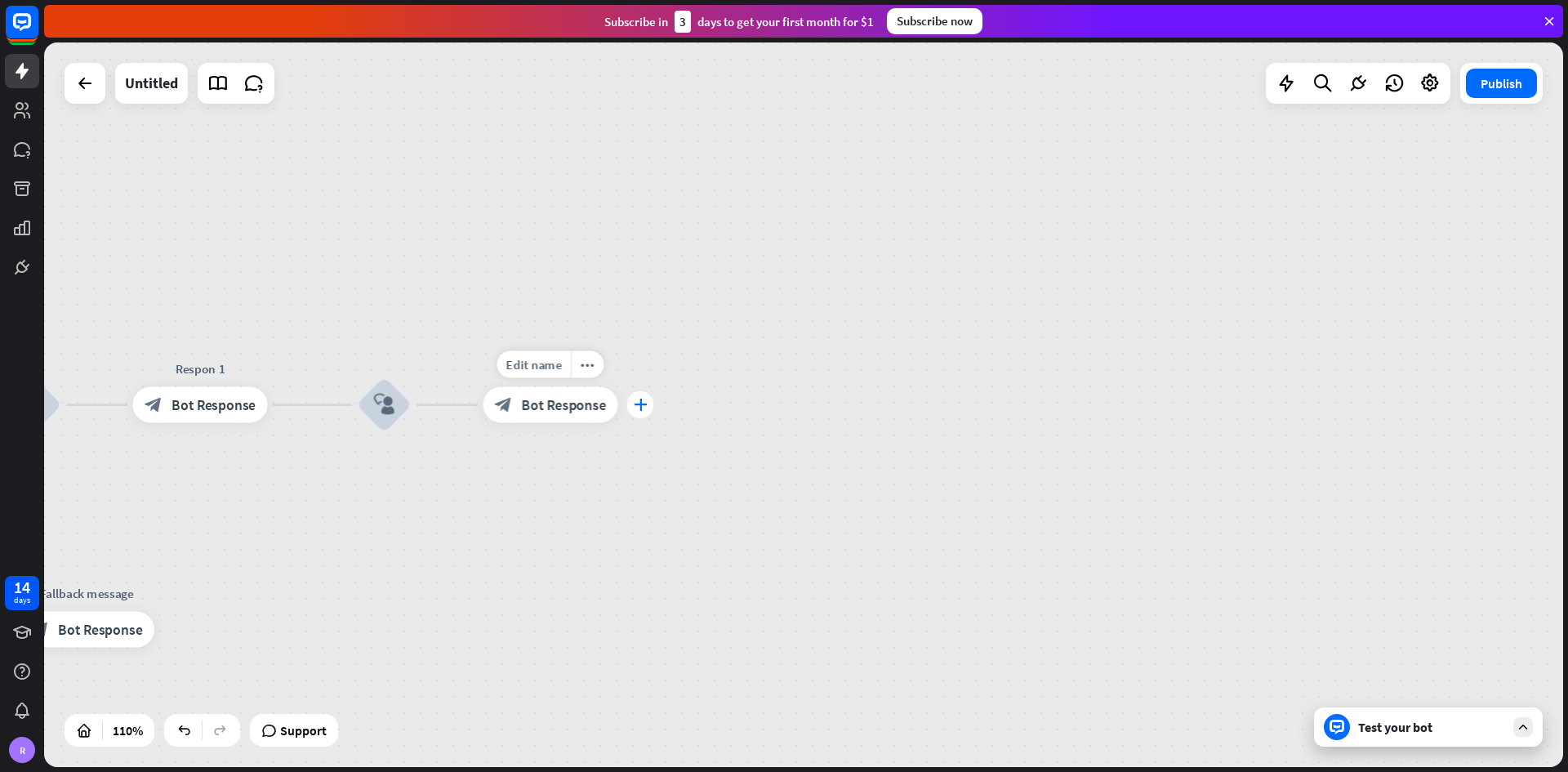
click at [636, 410] on icon "plus" at bounding box center [640, 404] width 14 height 13
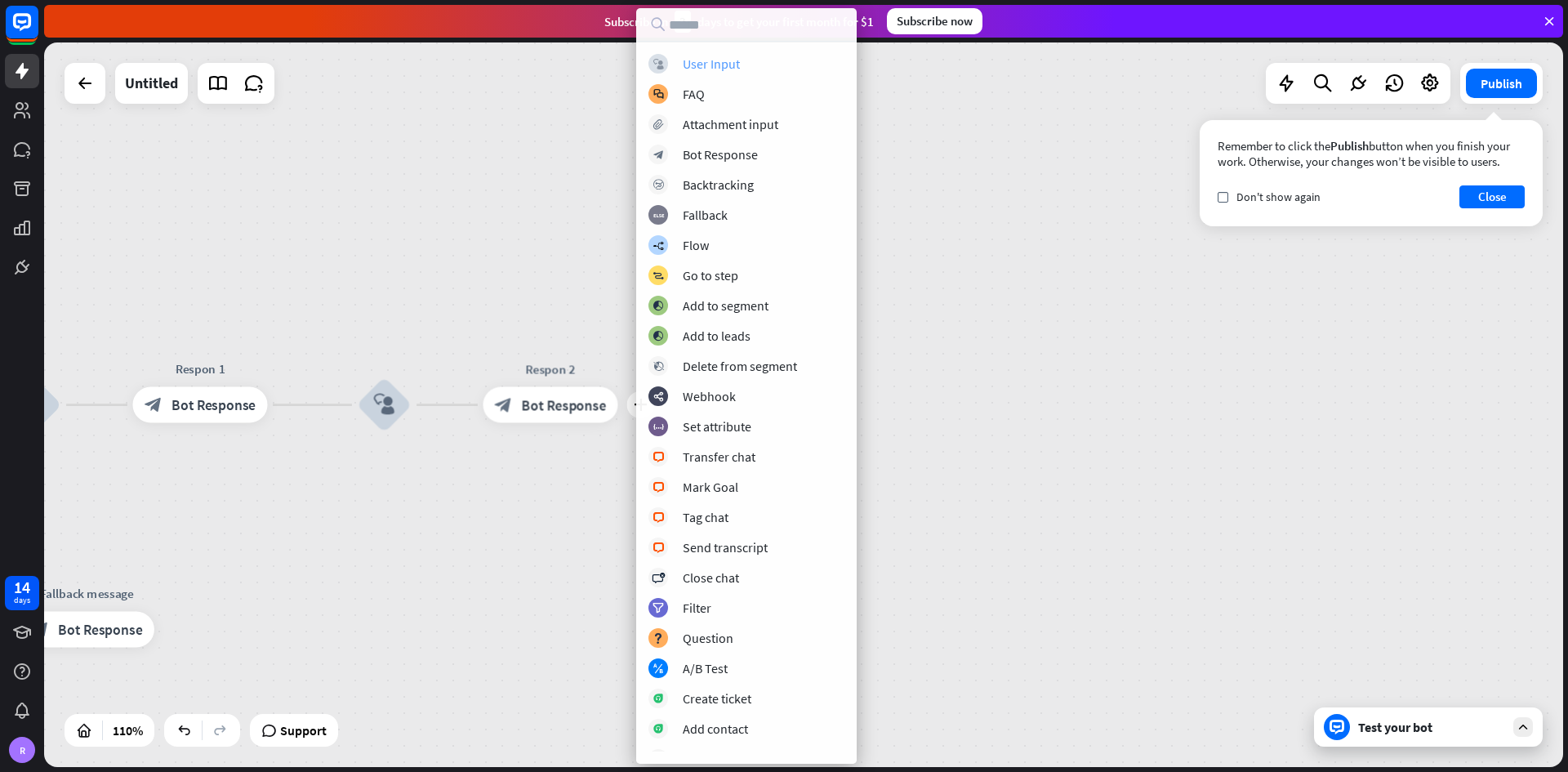
click at [748, 68] on div "block_user_input User Input" at bounding box center [747, 64] width 196 height 20
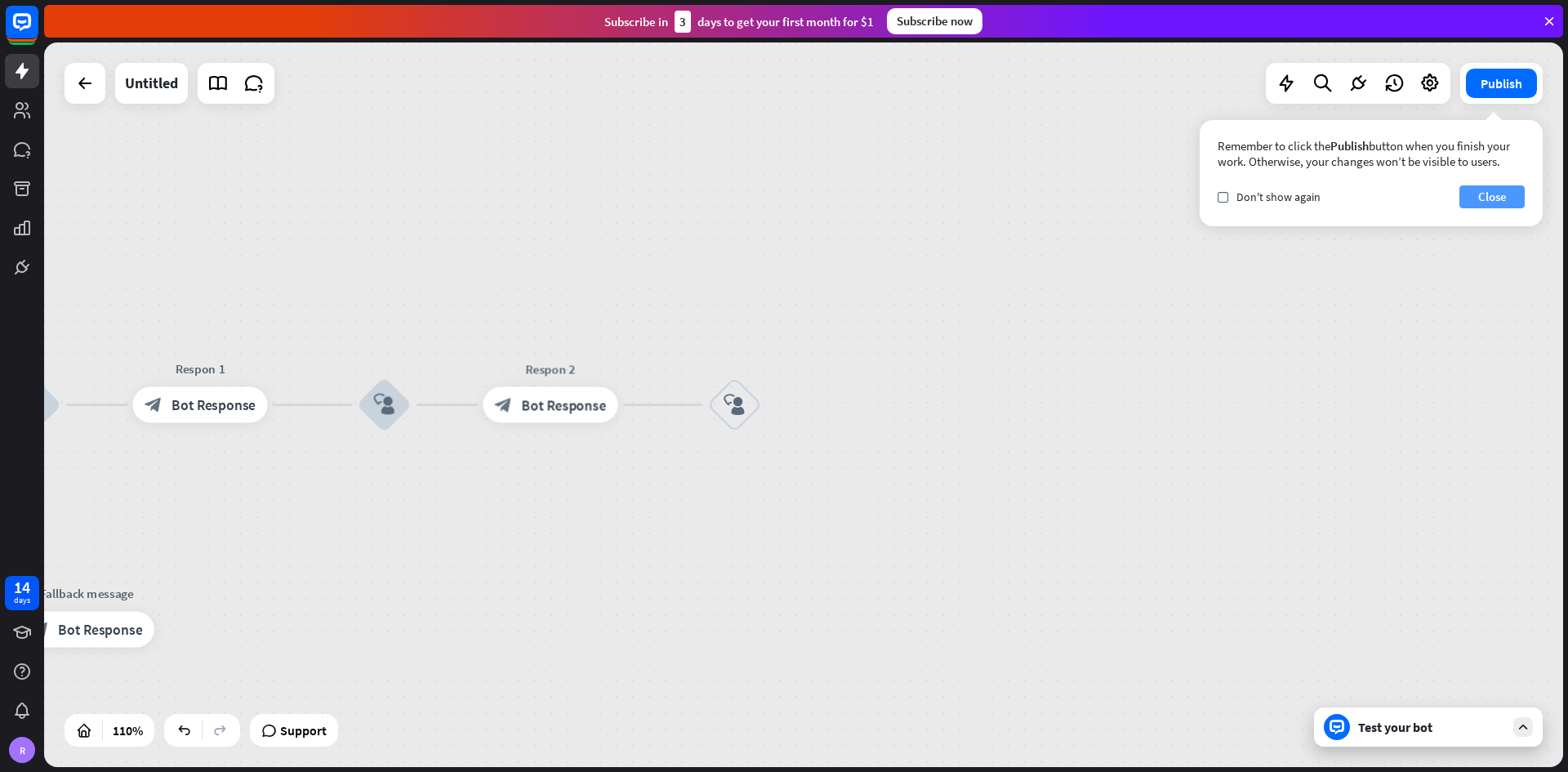
click at [1090, 194] on button "Close" at bounding box center [1491, 196] width 66 height 23
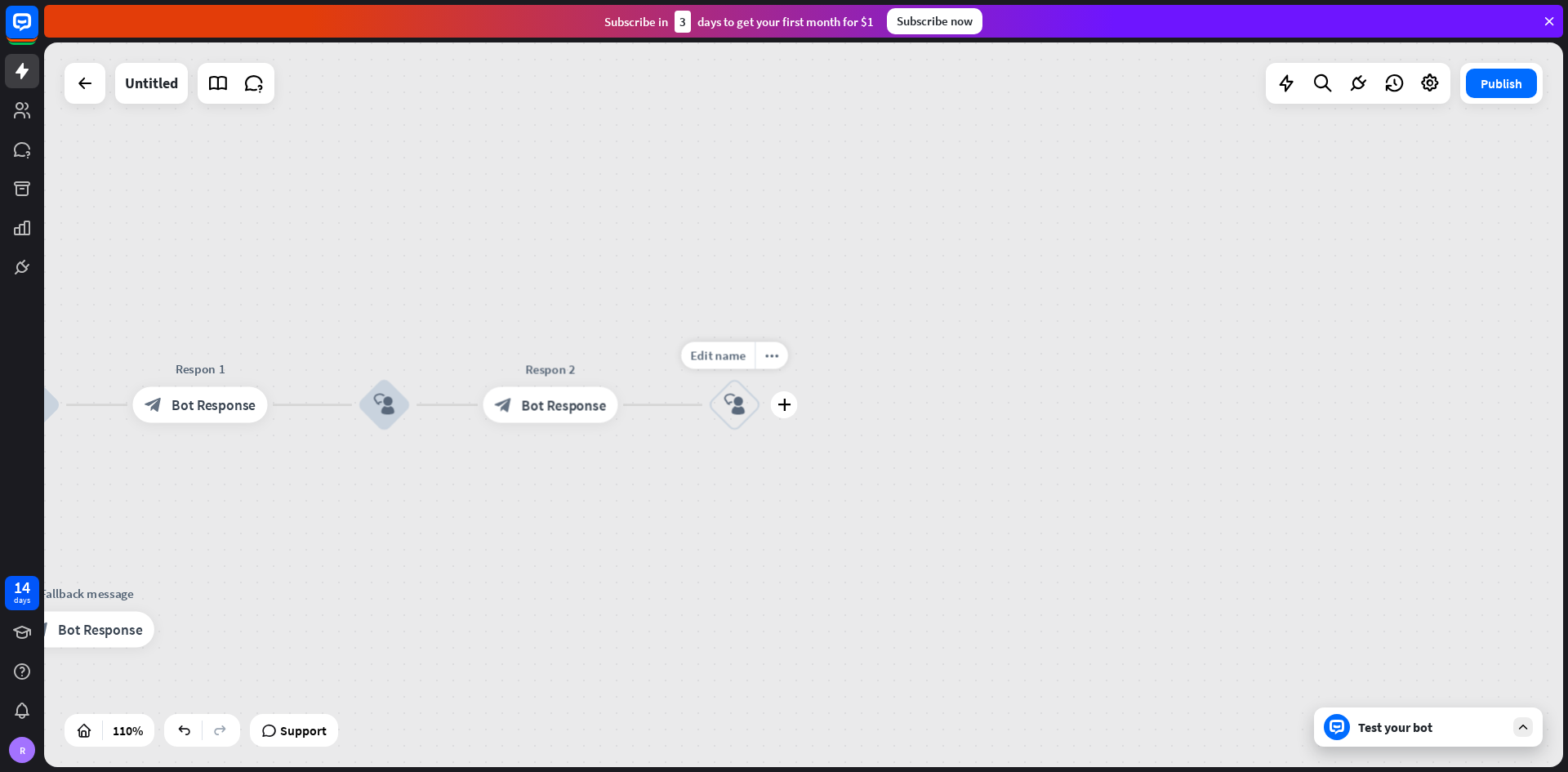
click at [750, 408] on div "block_user_input" at bounding box center [735, 405] width 54 height 54
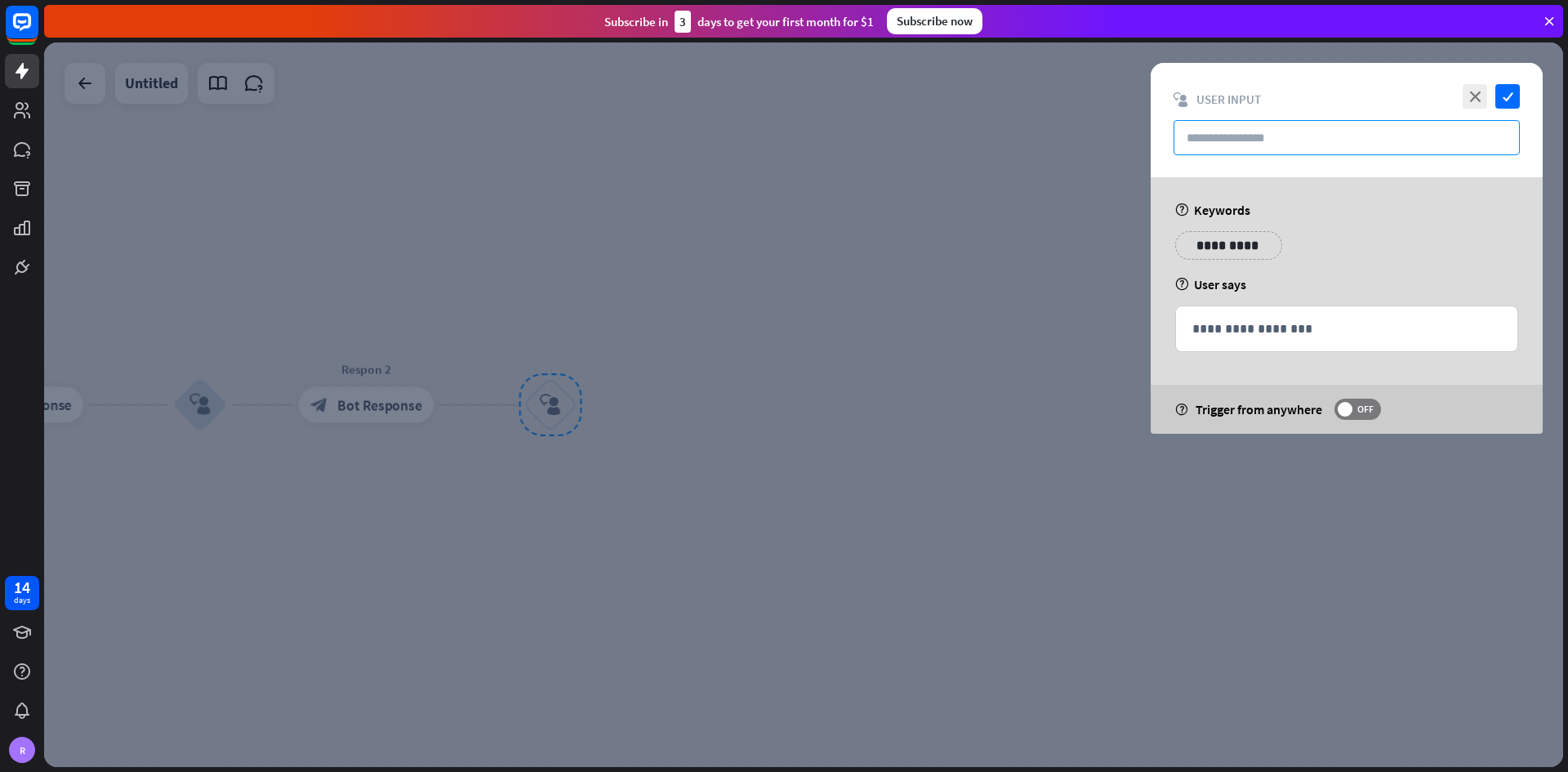
click at [1090, 136] on input "text" at bounding box center [1346, 137] width 346 height 35
click at [1090, 329] on p "**********" at bounding box center [1346, 329] width 309 height 21
click at [1090, 350] on icon at bounding box center [1431, 354] width 16 height 16
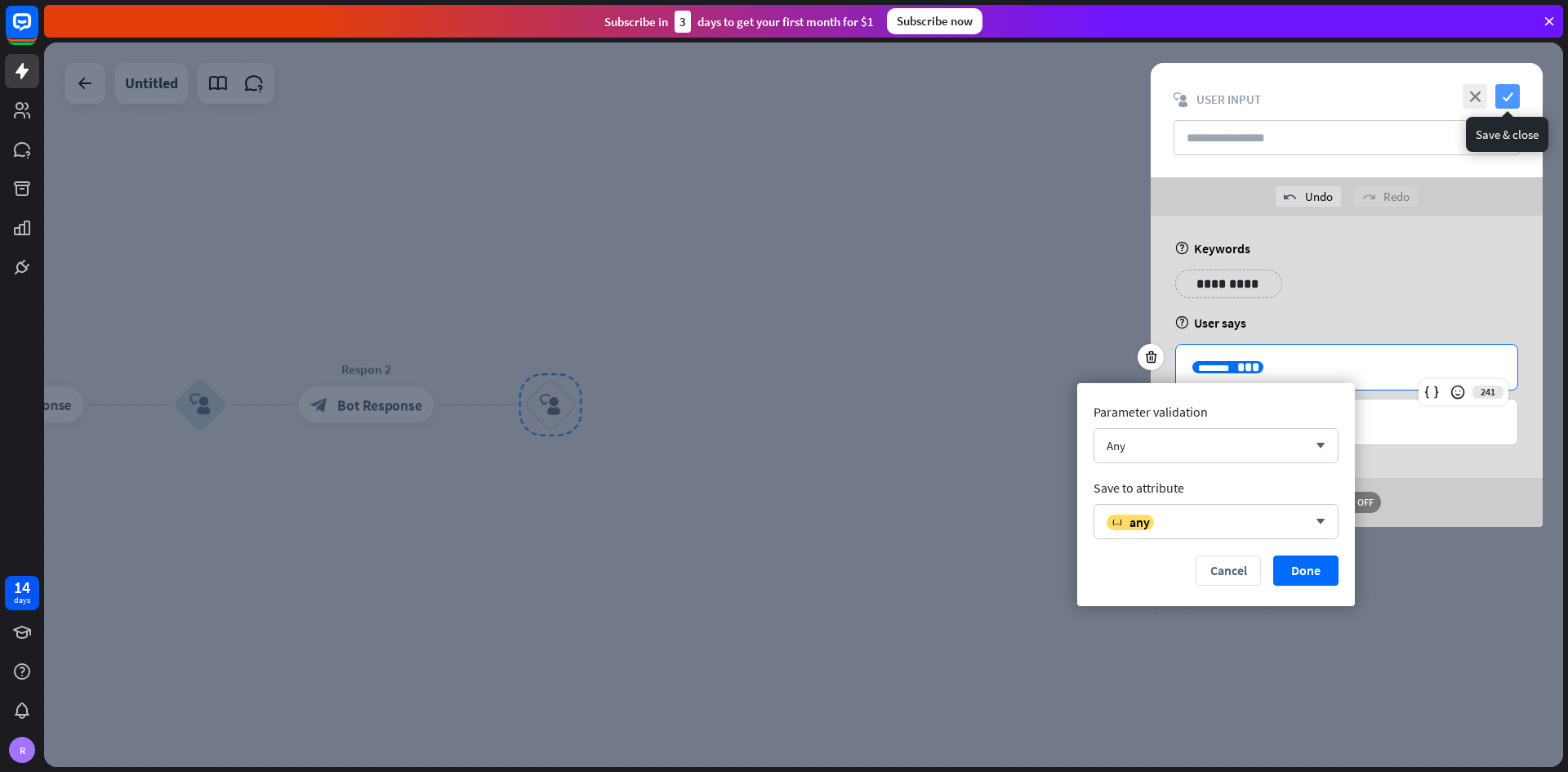
click at [1090, 92] on icon "check" at bounding box center [1507, 95] width 24 height 24
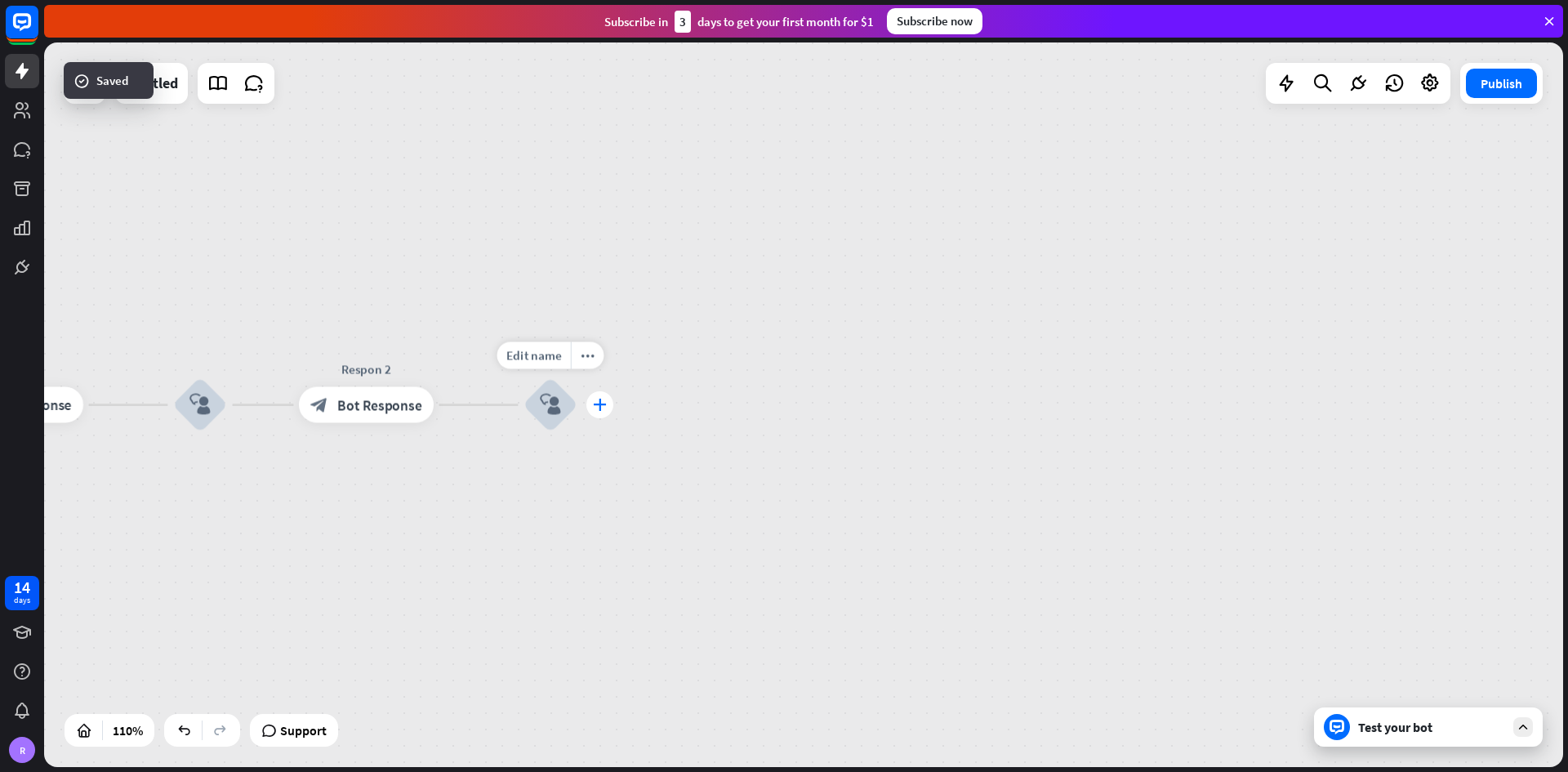
click at [602, 407] on icon "plus" at bounding box center [599, 404] width 14 height 13
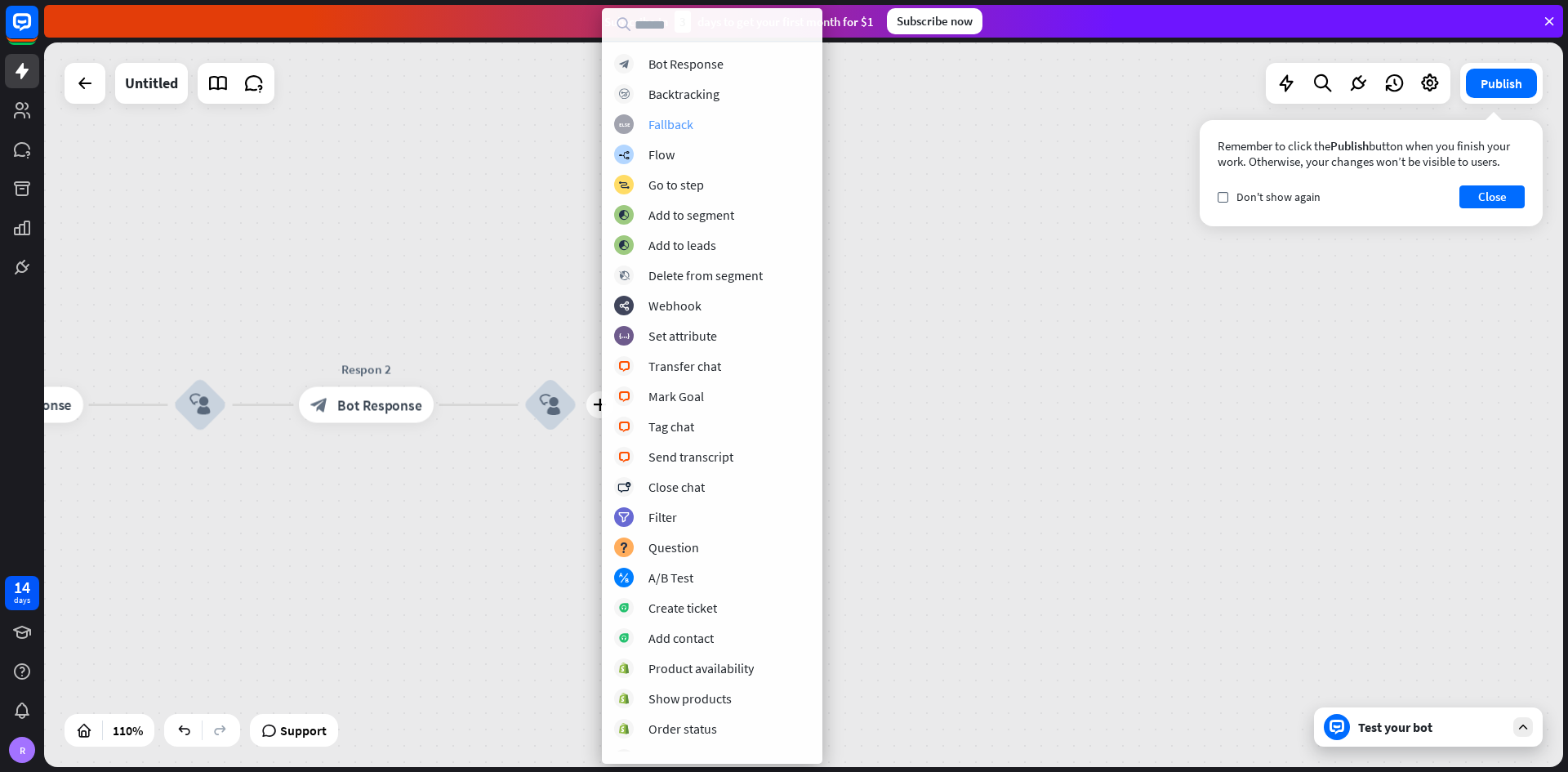
click at [706, 120] on div "block_fallback Fallback" at bounding box center [712, 124] width 196 height 20
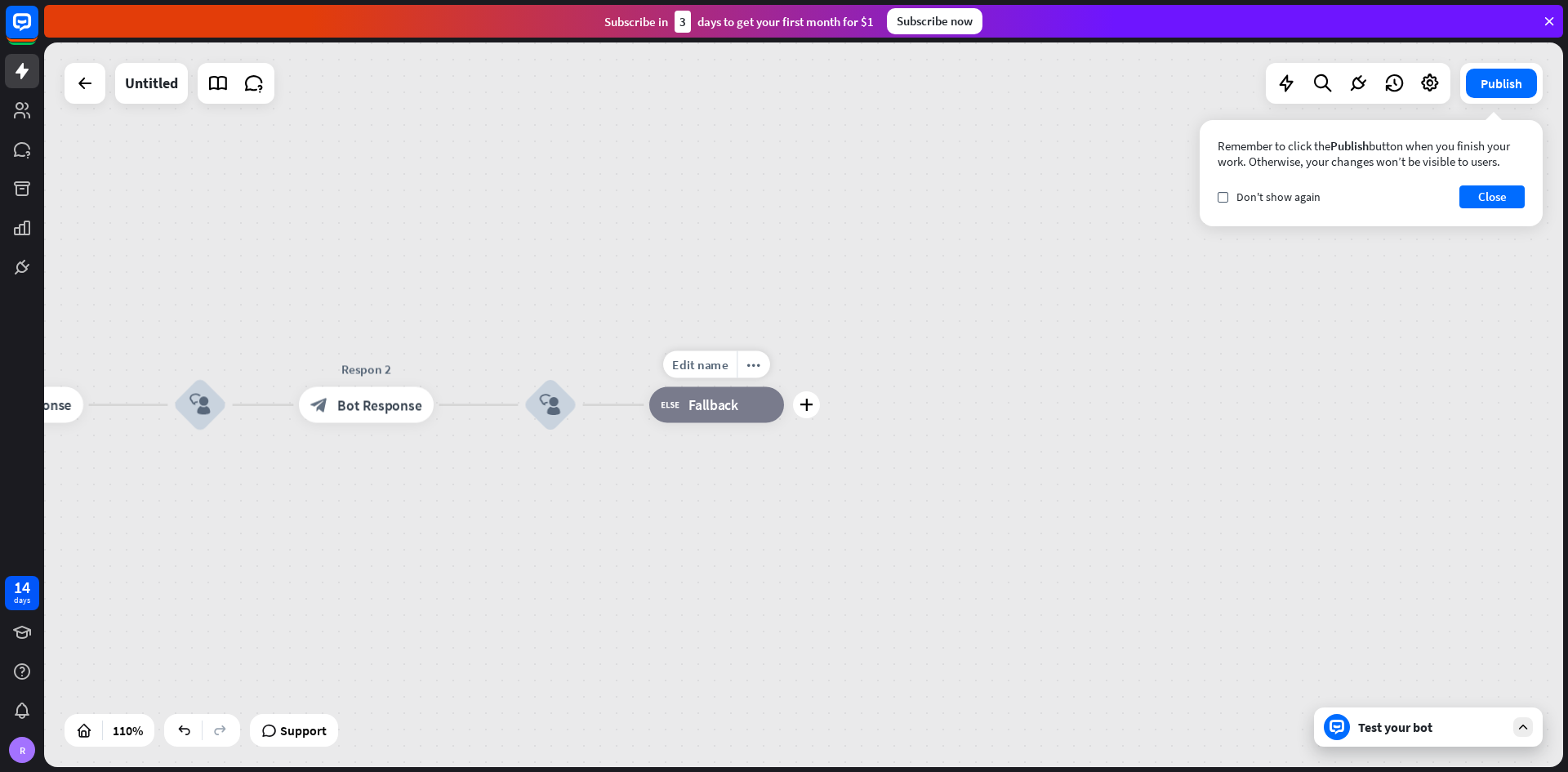
click at [718, 413] on span "Fallback" at bounding box center [712, 405] width 50 height 18
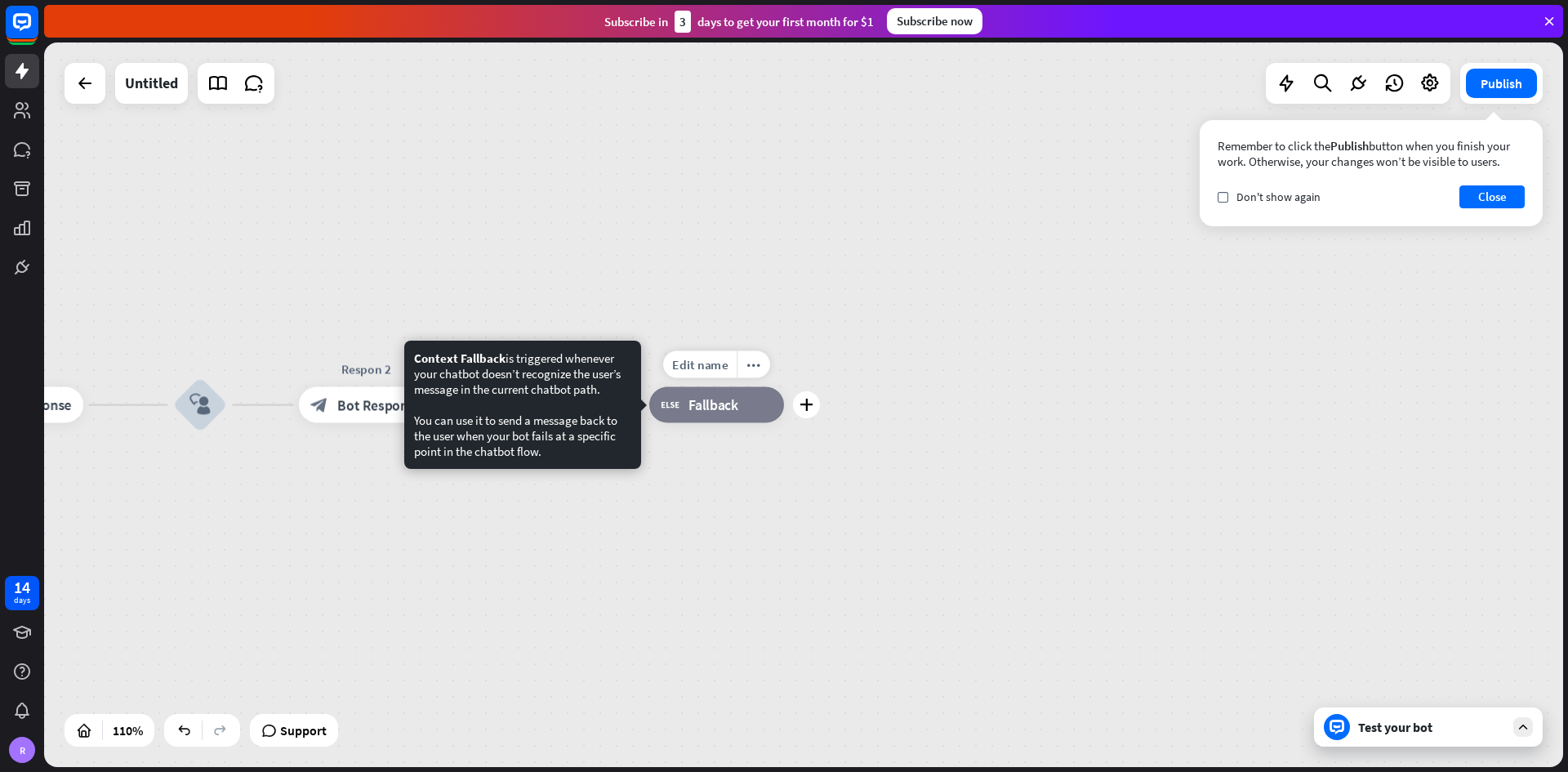
click at [728, 408] on span "Fallback" at bounding box center [712, 405] width 50 height 18
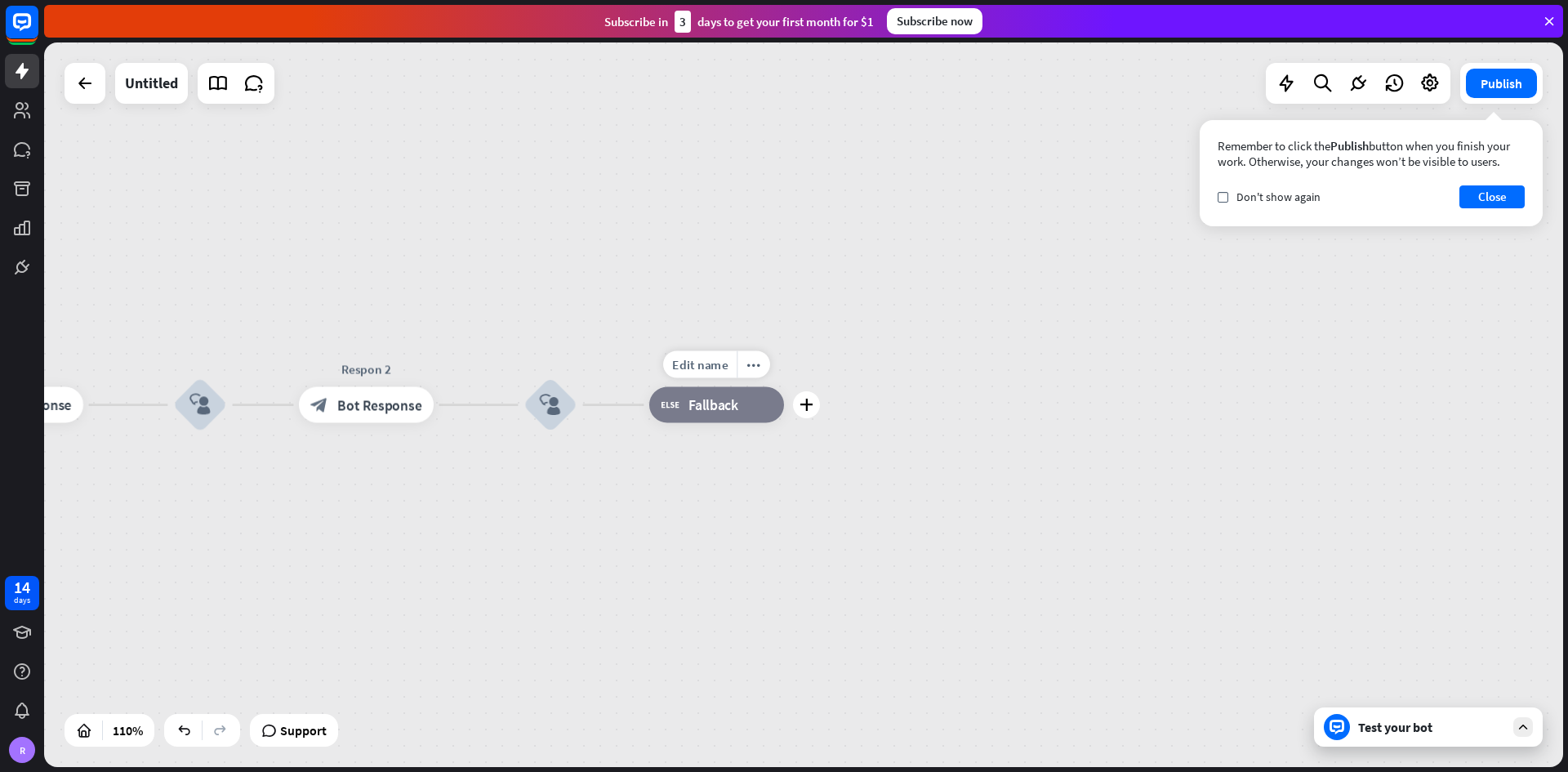
click at [728, 408] on span "Fallback" at bounding box center [712, 405] width 50 height 18
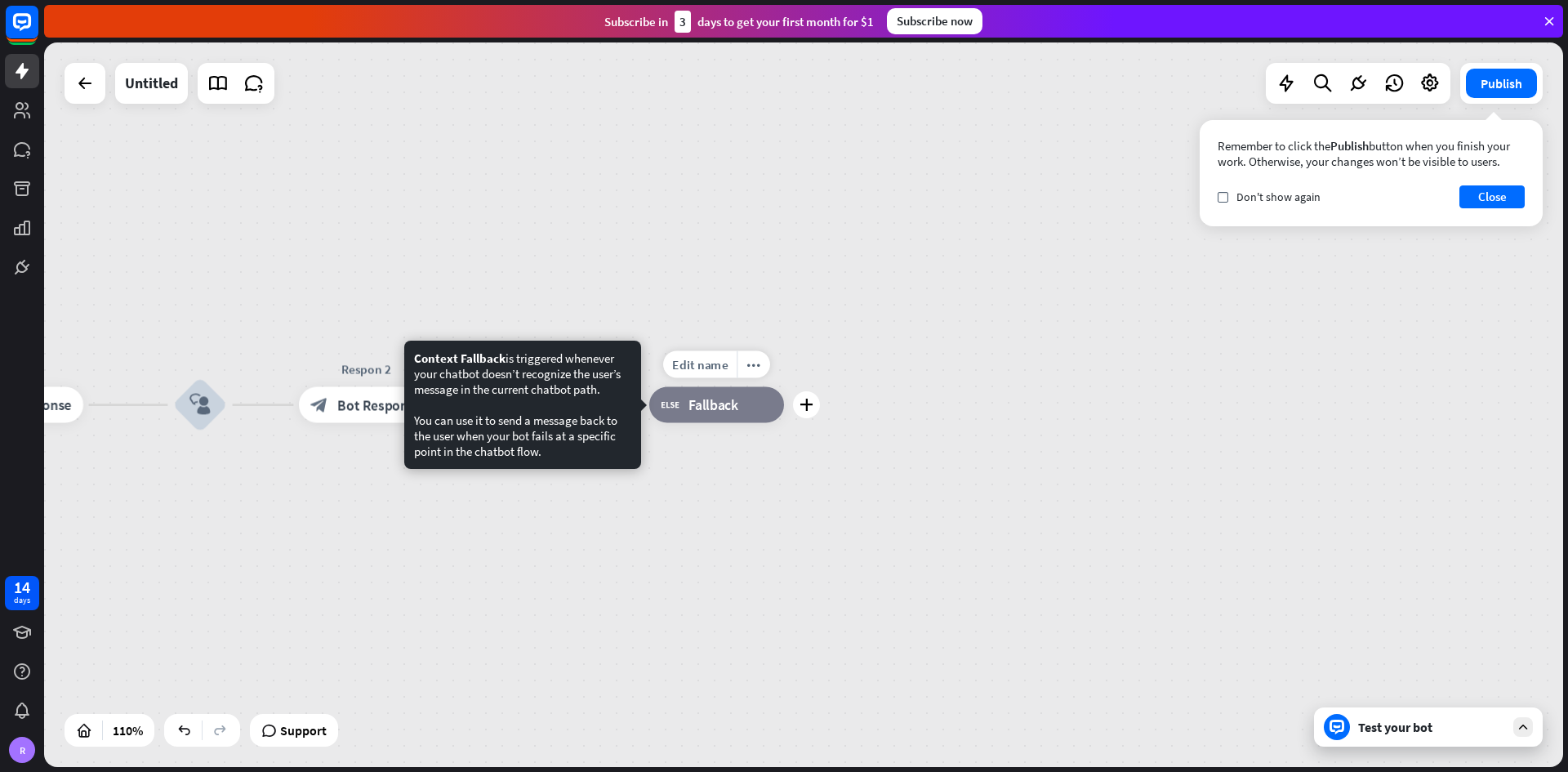
click at [727, 408] on span "Fallback" at bounding box center [712, 405] width 50 height 18
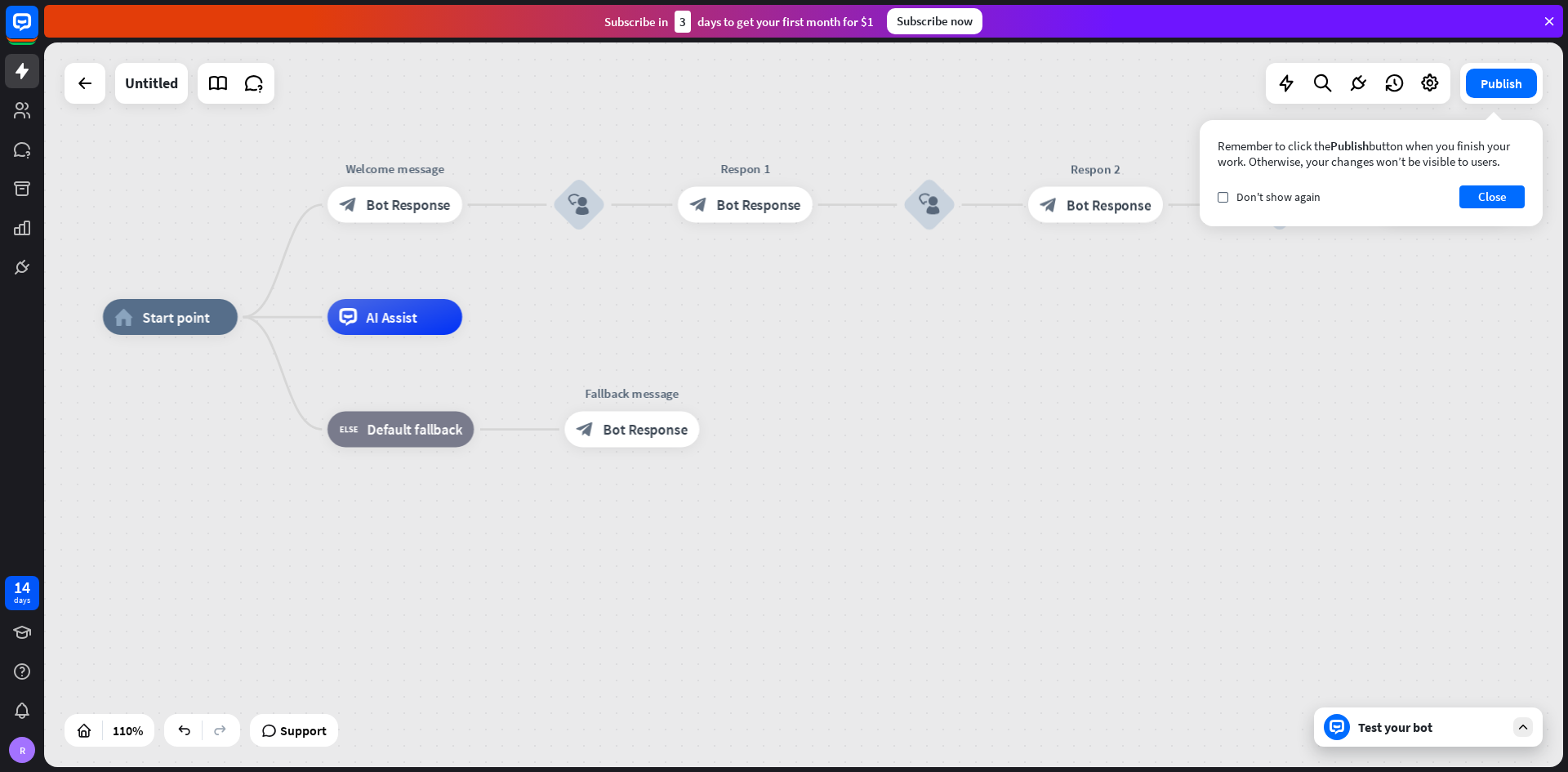
drag, startPoint x: 521, startPoint y: 553, endPoint x: 1244, endPoint y: 359, distance: 748.6
click at [1090, 359] on div "home_2 Start point Welcome message block_bot_response Bot Response block_user_i…" at bounding box center [938, 715] width 1671 height 797
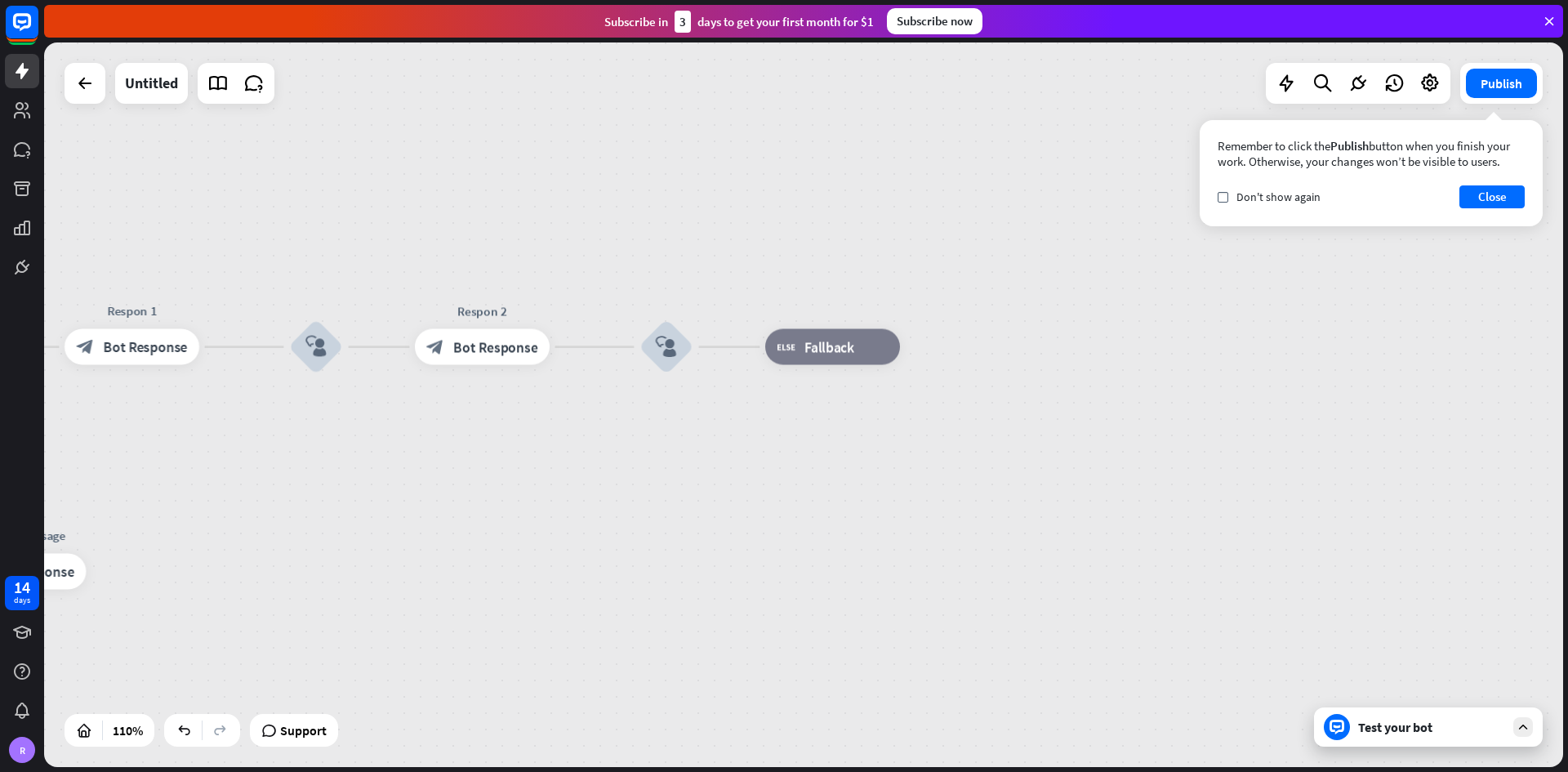
drag, startPoint x: 950, startPoint y: 439, endPoint x: 404, endPoint y: 564, distance: 560.1
click at [1090, 202] on button "Close" at bounding box center [1491, 196] width 66 height 23
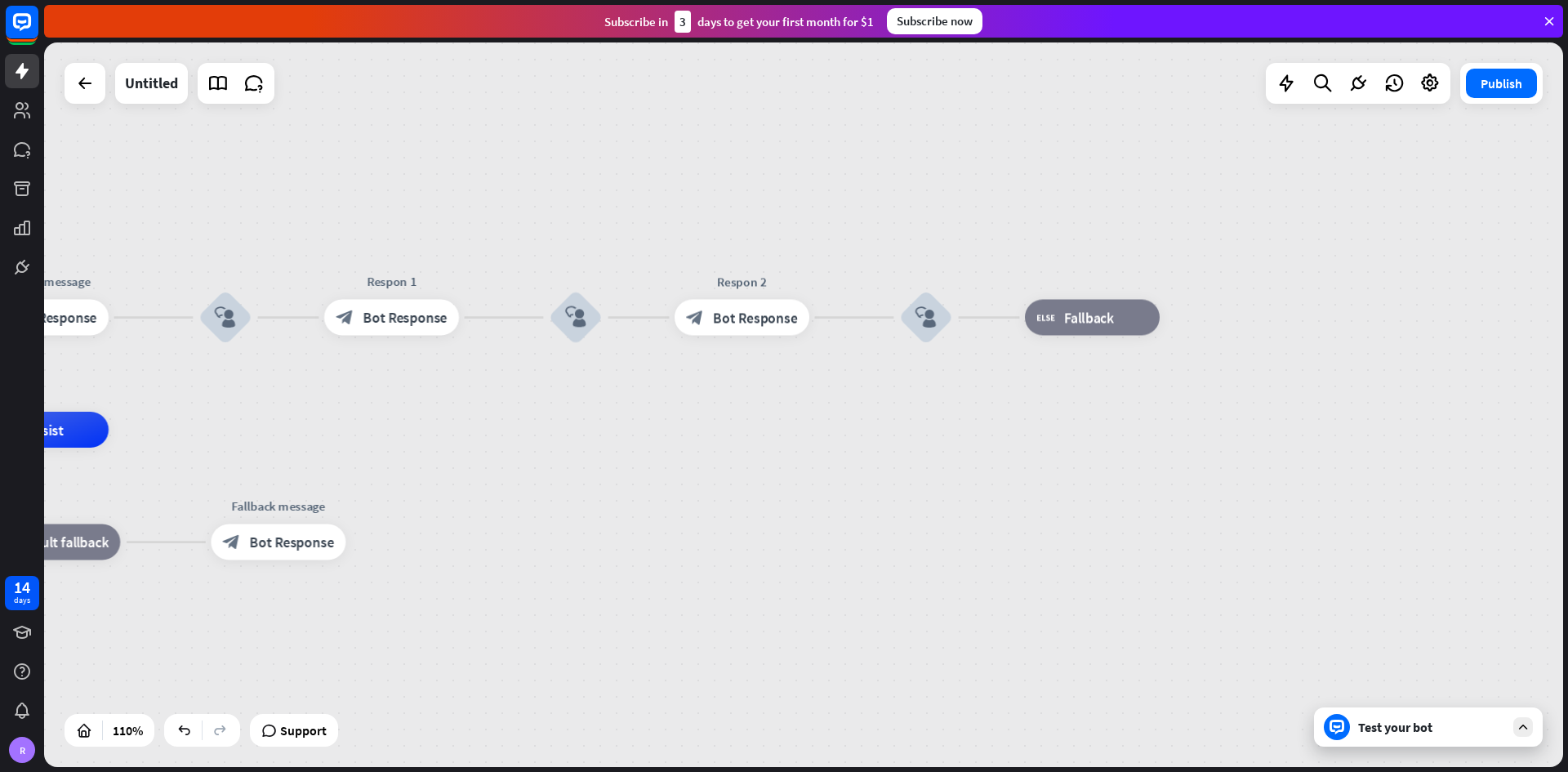
drag, startPoint x: 967, startPoint y: 512, endPoint x: 1165, endPoint y: 477, distance: 201.1
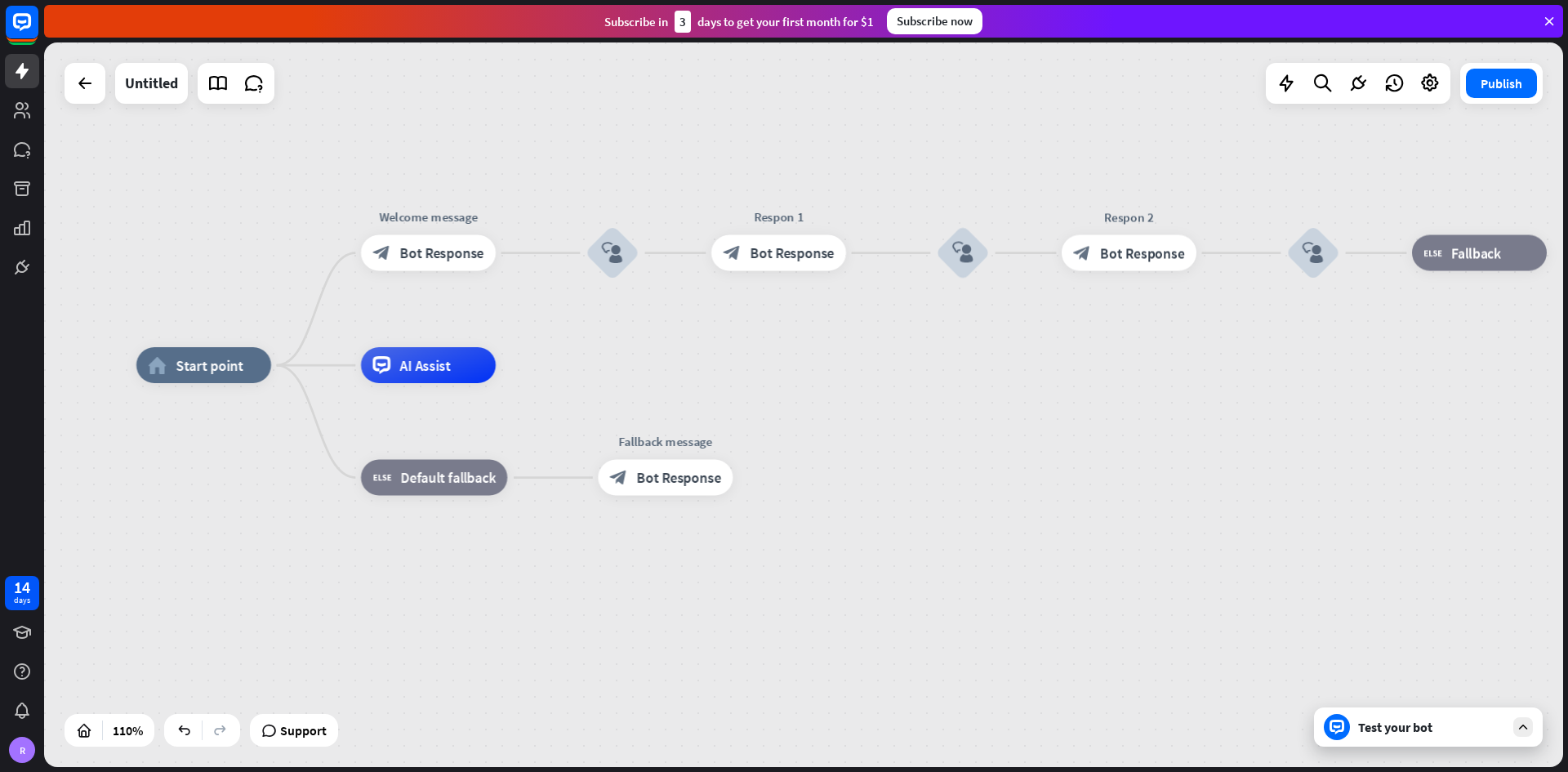
drag, startPoint x: 777, startPoint y: 529, endPoint x: 1254, endPoint y: 351, distance: 509.1
click at [1090, 446] on div "home_2 Start point Welcome message block_bot_response Bot Response block_user_i…" at bounding box center [971, 763] width 1671 height 797
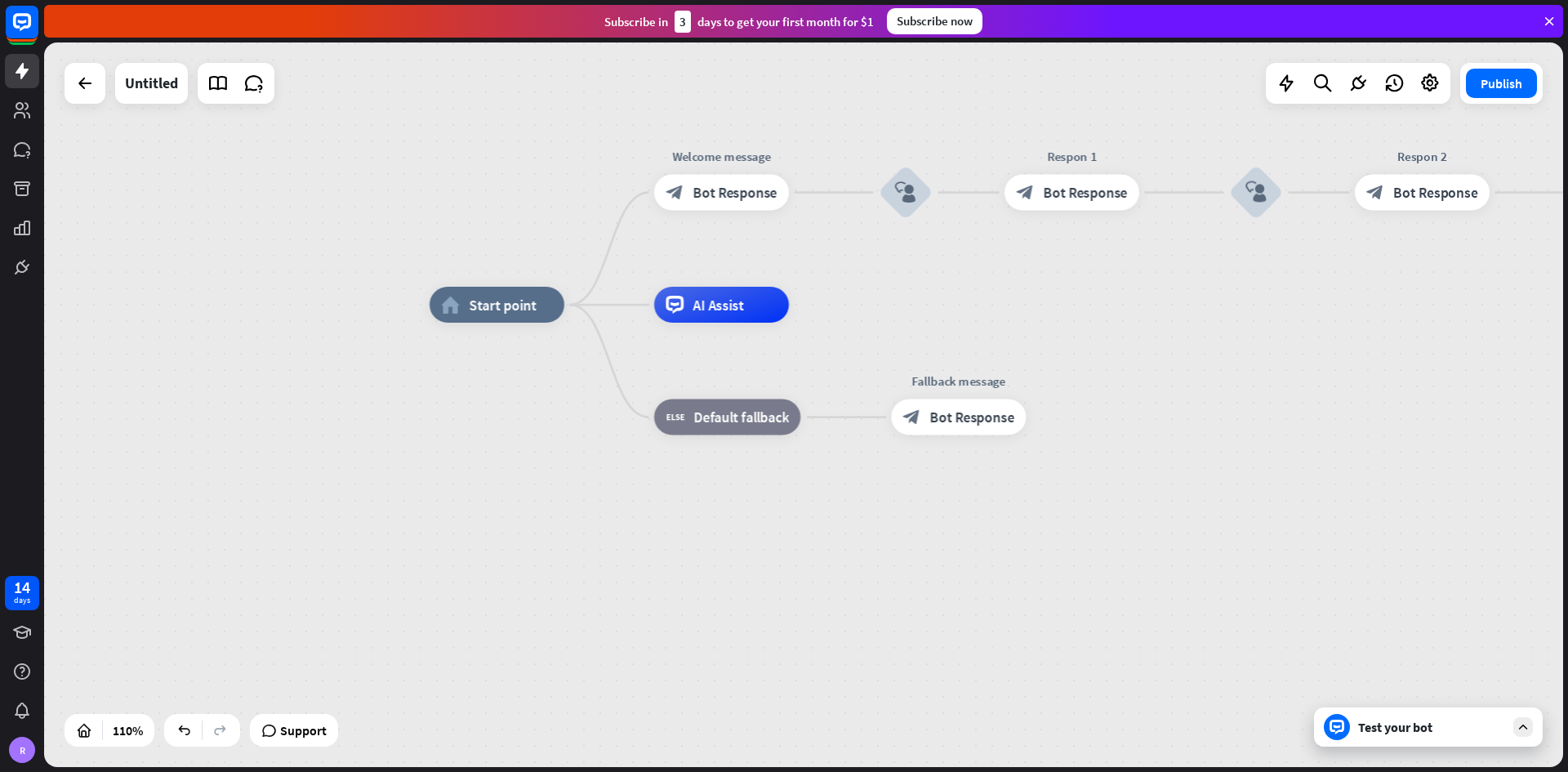
drag, startPoint x: 1503, startPoint y: 81, endPoint x: 248, endPoint y: 177, distance: 1258.7
click at [376, 240] on div "home_2 Start point Welcome message block_bot_response Bot Response block_user_i…" at bounding box center [803, 404] width 1518 height 724
click at [131, 103] on div "Untitled" at bounding box center [151, 83] width 53 height 41
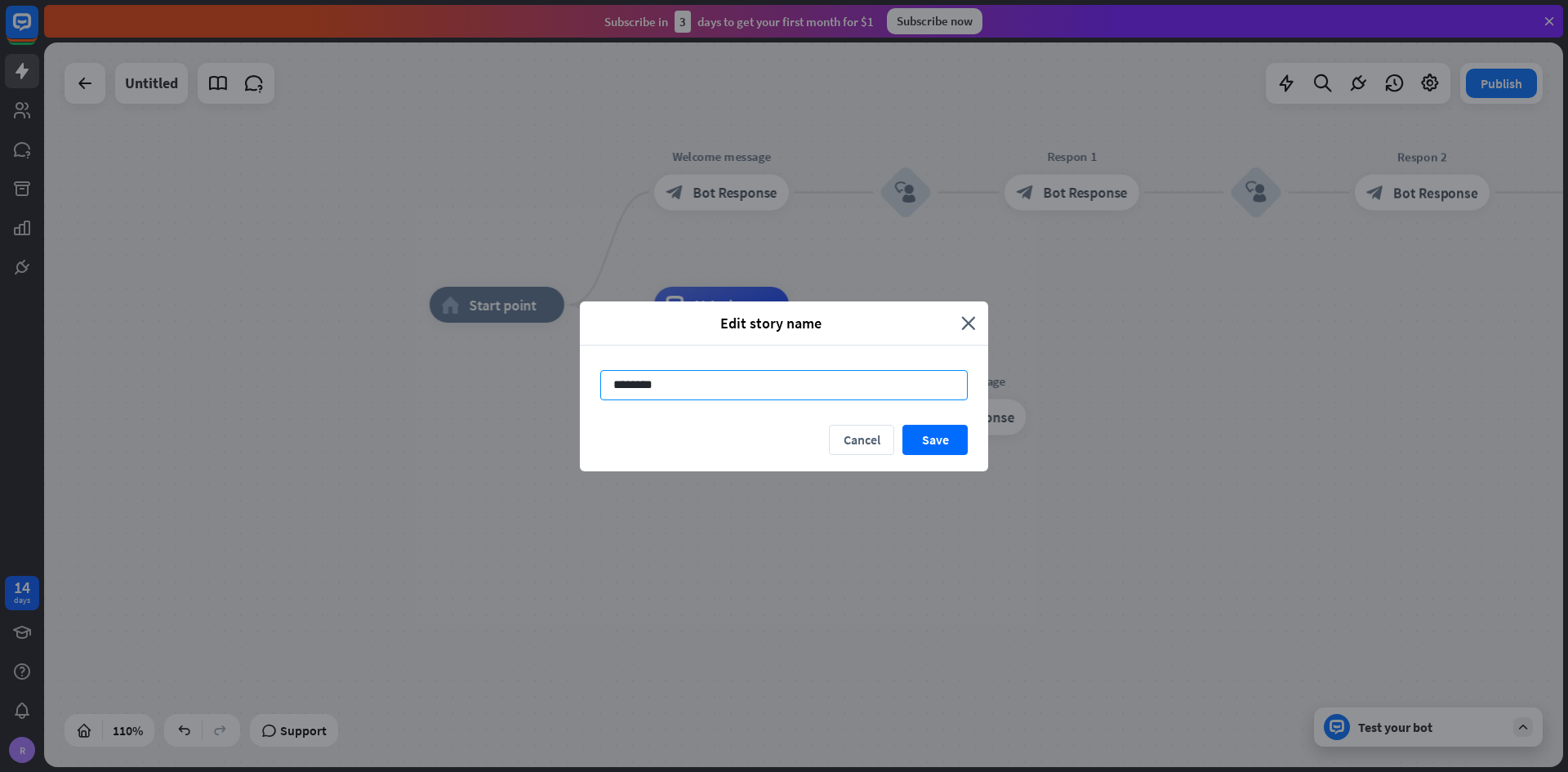
click at [702, 389] on input "********" at bounding box center [784, 386] width 367 height 31
type input "*"
type input "******"
click at [931, 440] on button "Save" at bounding box center [935, 440] width 66 height 31
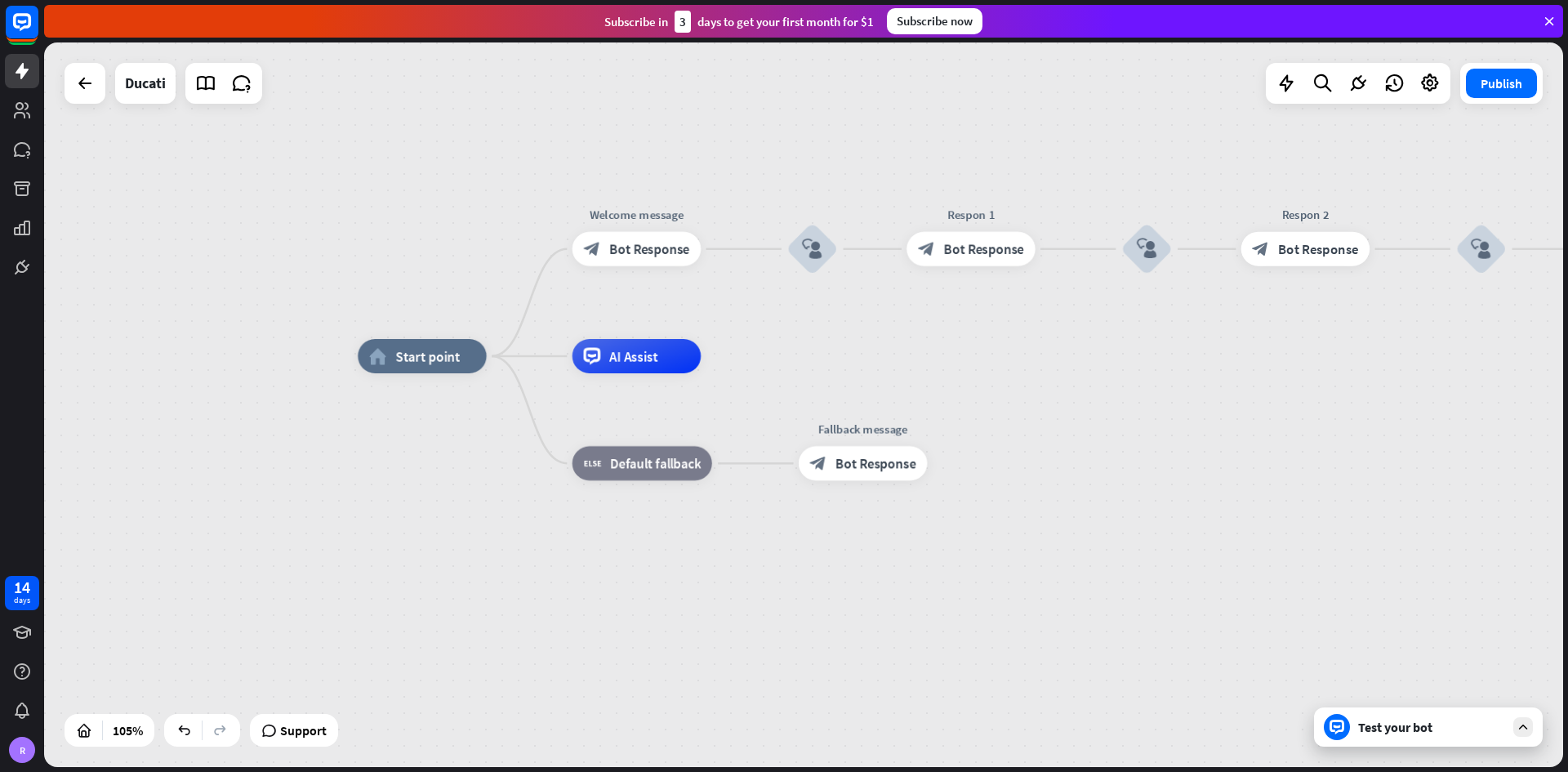
drag, startPoint x: 1254, startPoint y: 330, endPoint x: 1264, endPoint y: 320, distance: 14.1
click at [1090, 352] on div "home_2 Start point Welcome message block_bot_response Bot Response block_user_i…" at bounding box center [803, 404] width 1518 height 724
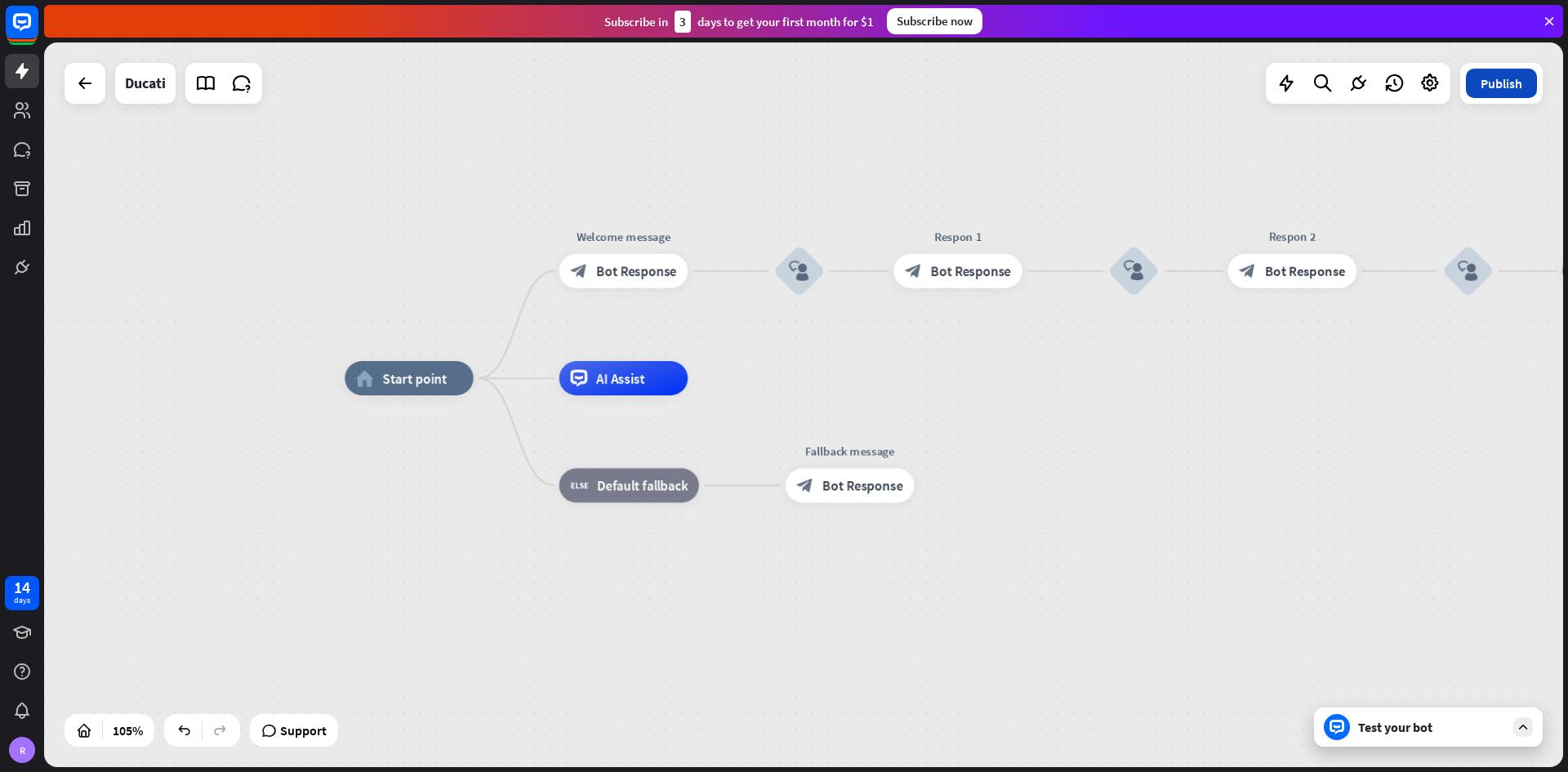
click at [1090, 75] on button "Publish" at bounding box center [1500, 83] width 71 height 30
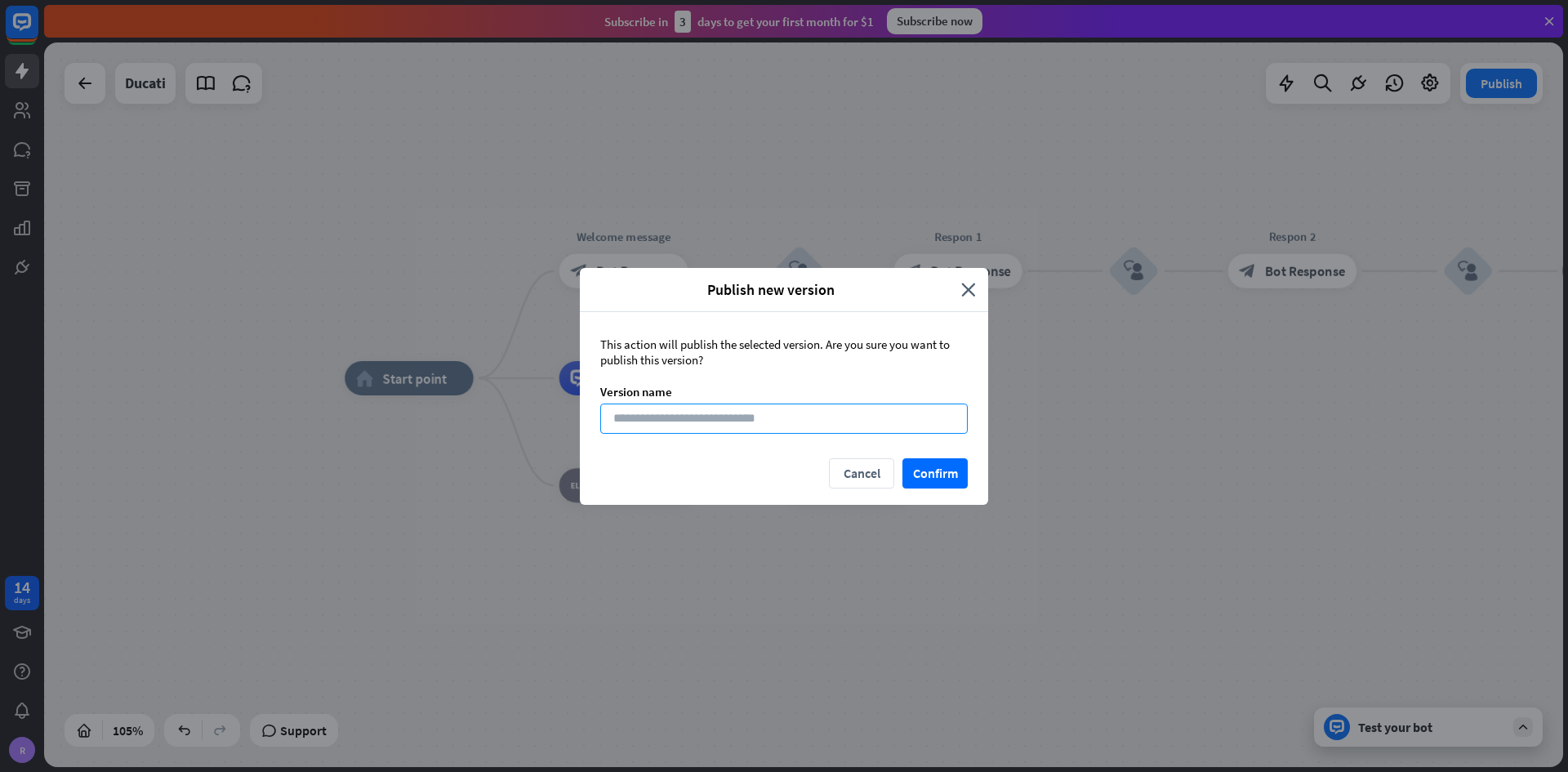
click at [775, 425] on input at bounding box center [784, 419] width 367 height 31
type input "******"
click at [954, 452] on button "Confirm" at bounding box center [935, 474] width 66 height 31
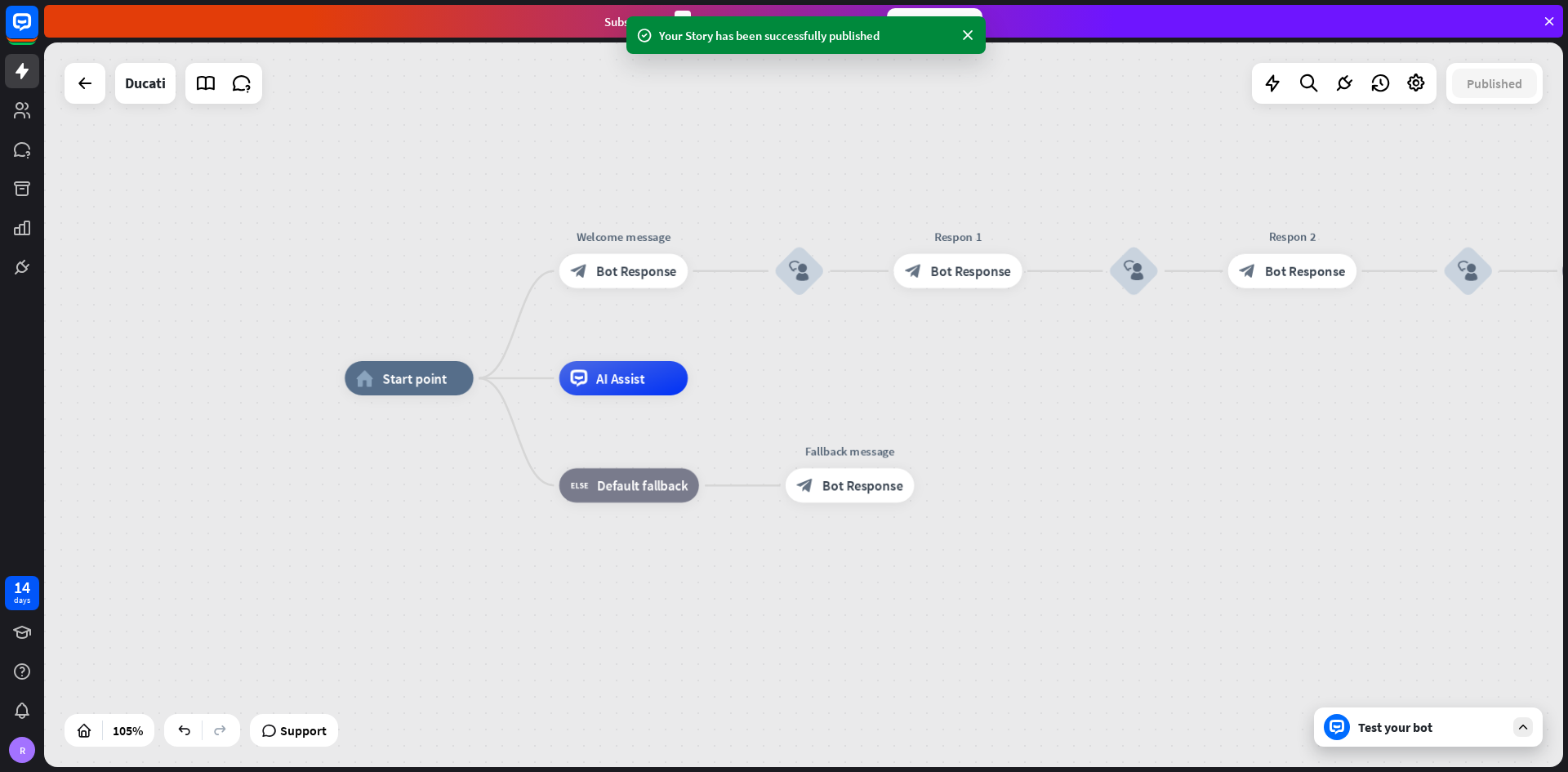
click at [1090, 452] on div "Test your bot" at bounding box center [1428, 727] width 229 height 40
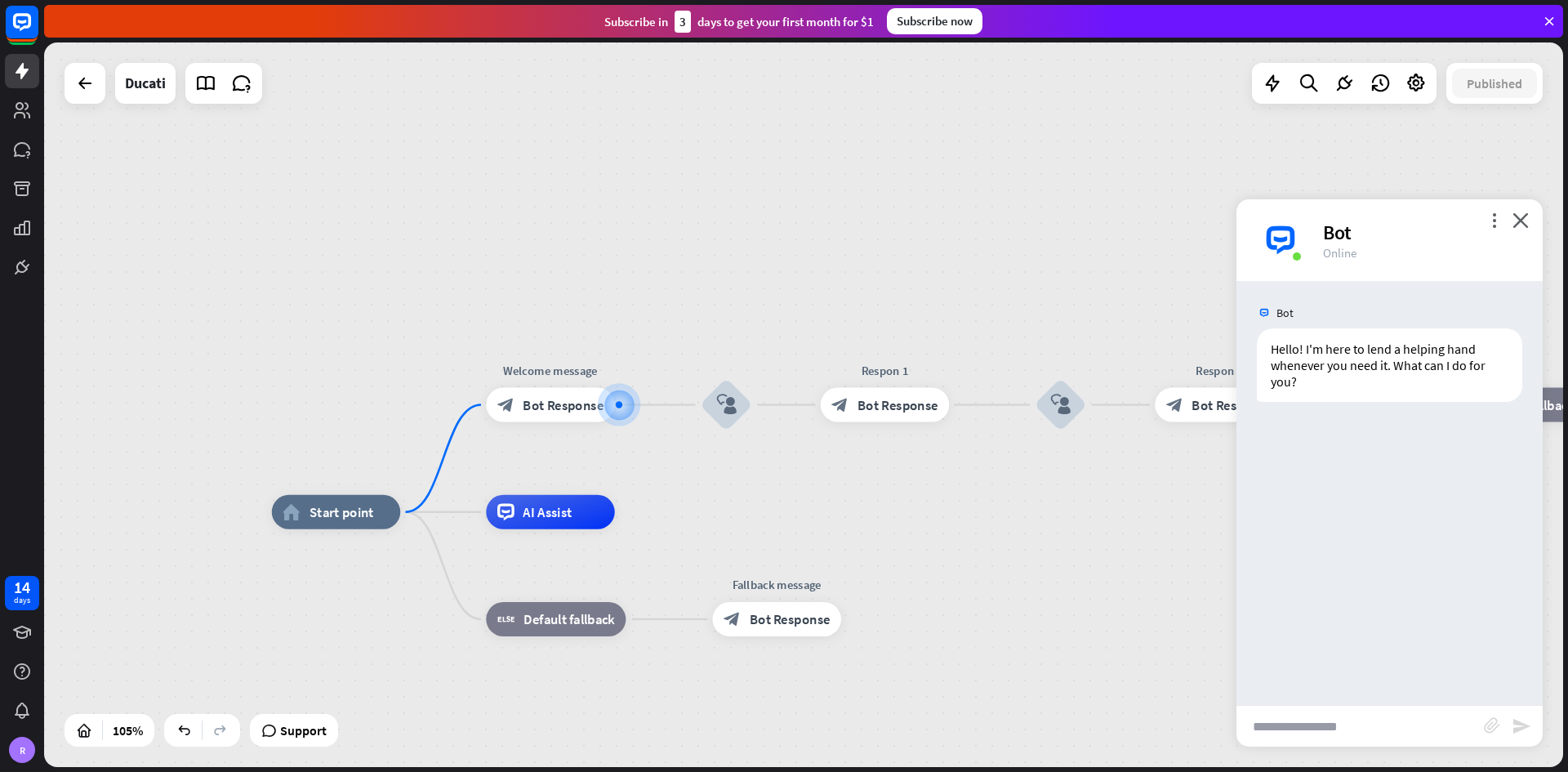
click at [1090, 452] on input "text" at bounding box center [1360, 725] width 248 height 41
type input "**"
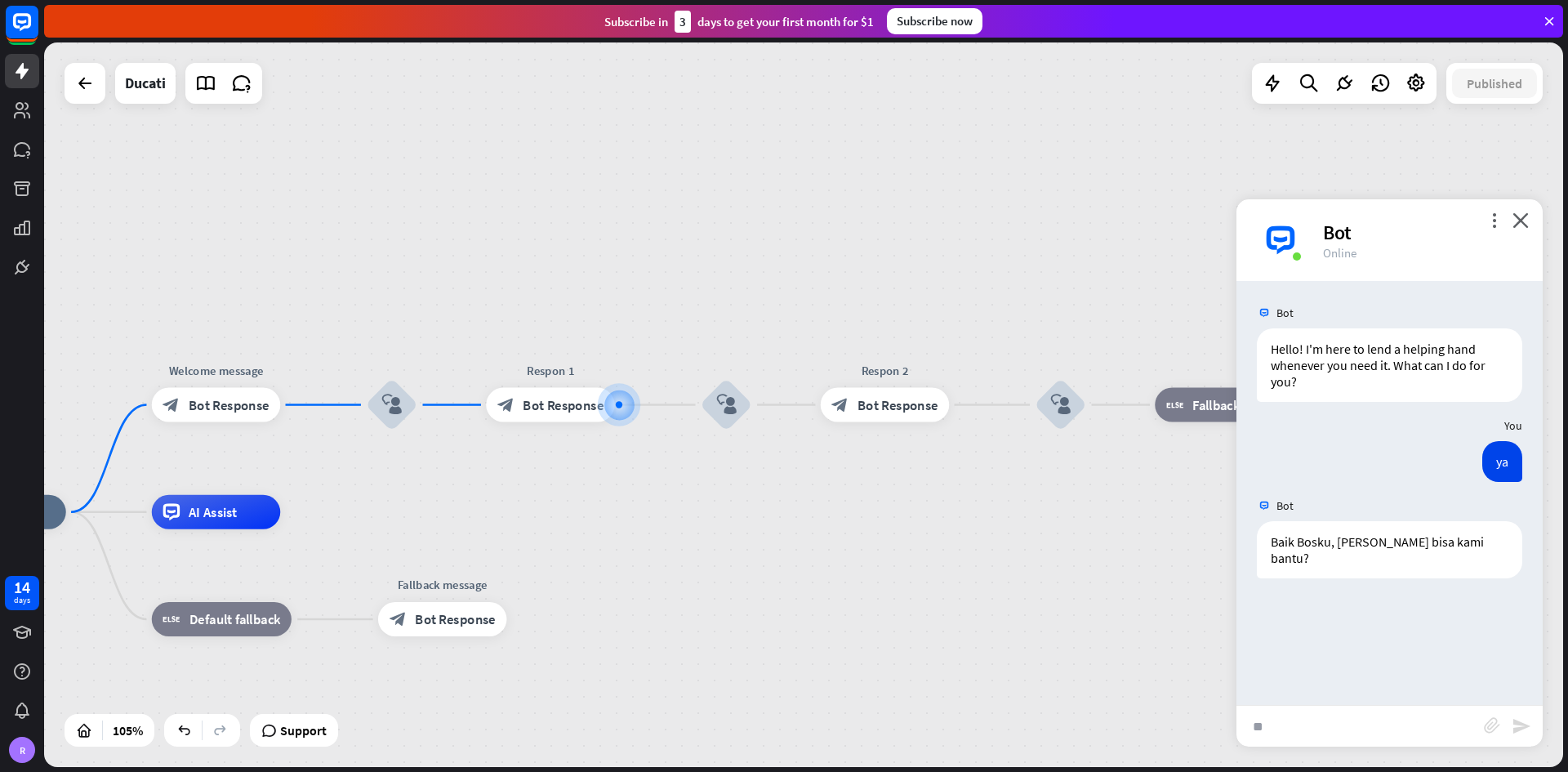
type input "***"
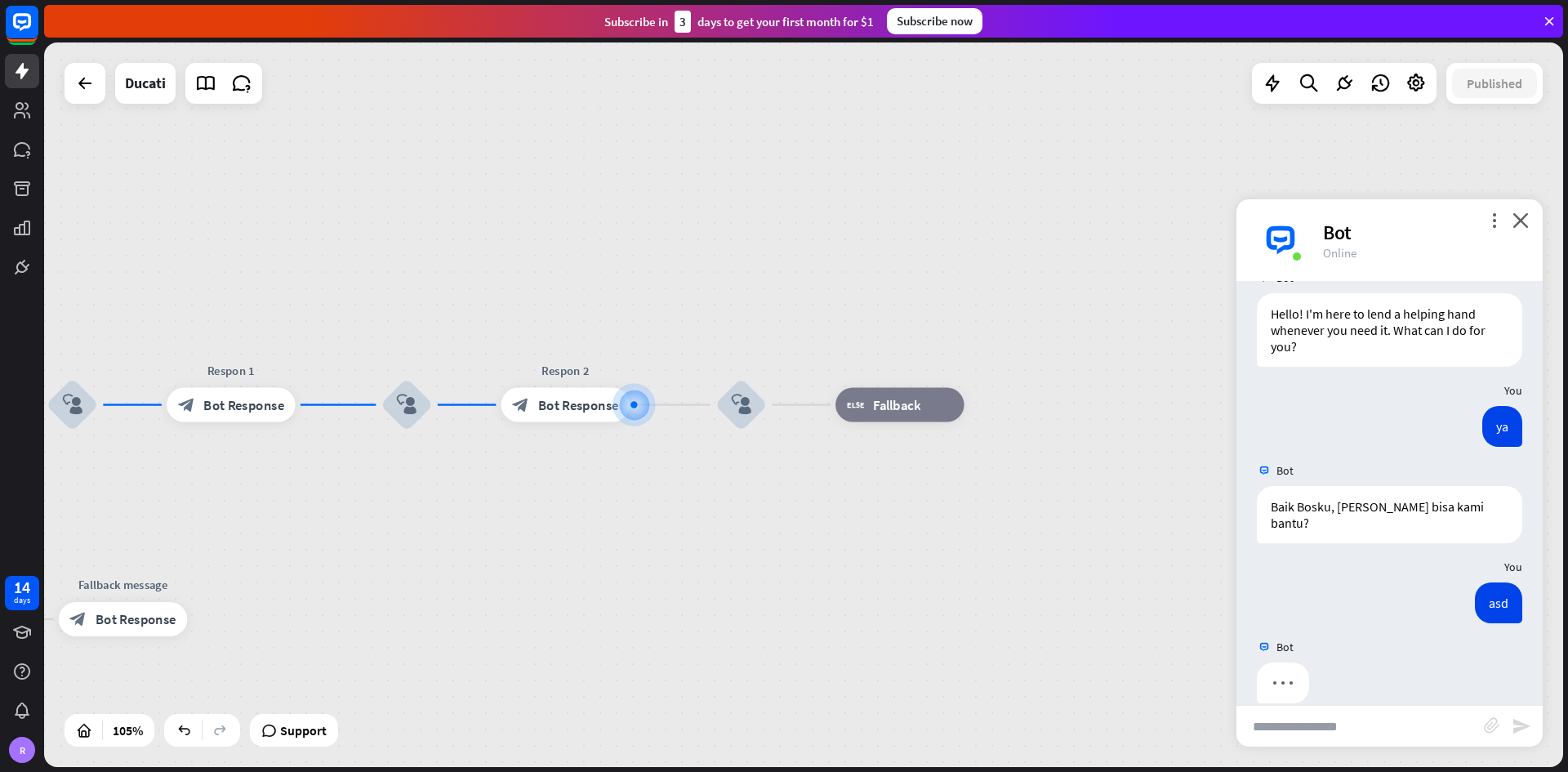
scroll to position [41, 0]
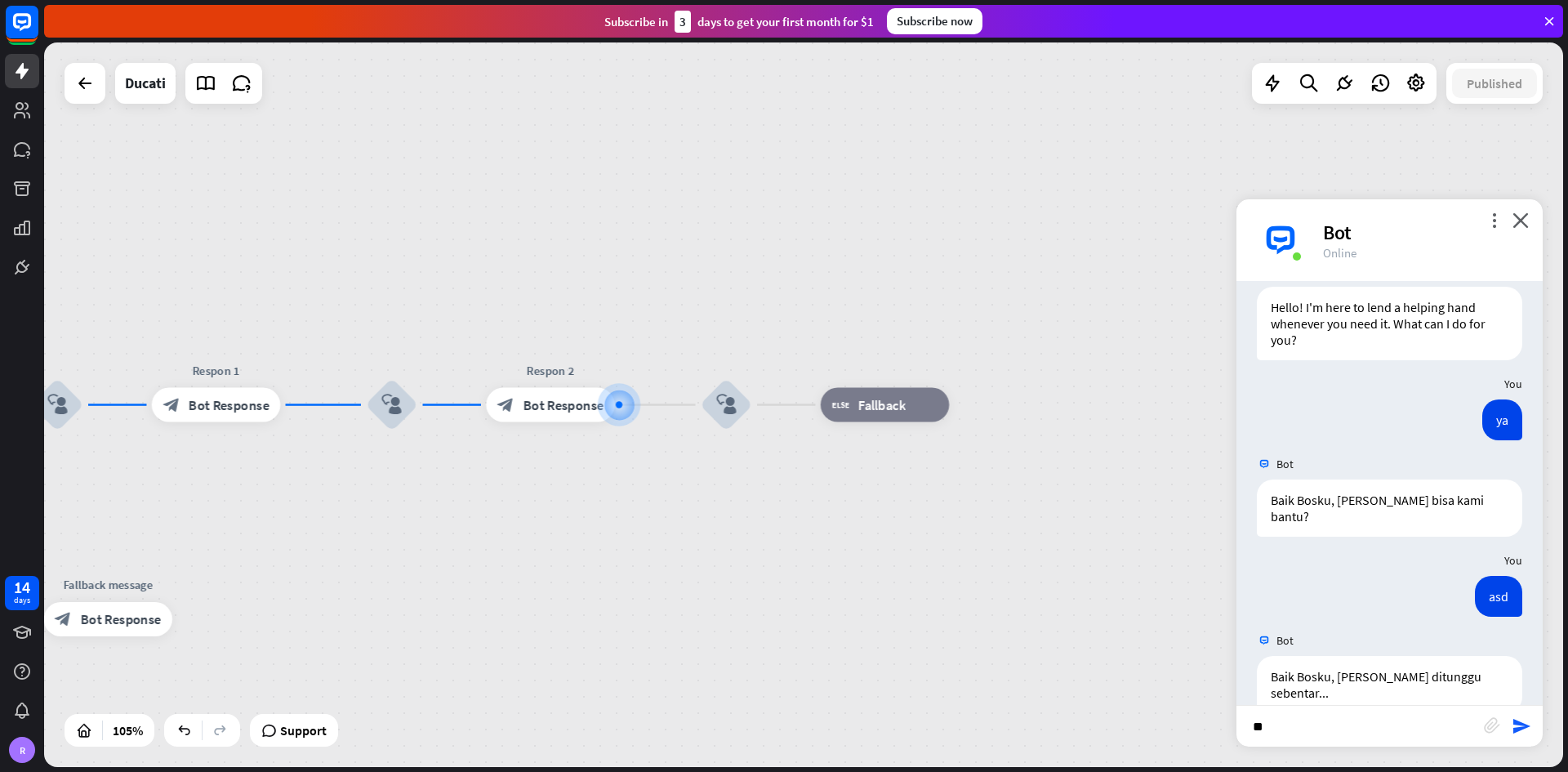
type input "***"
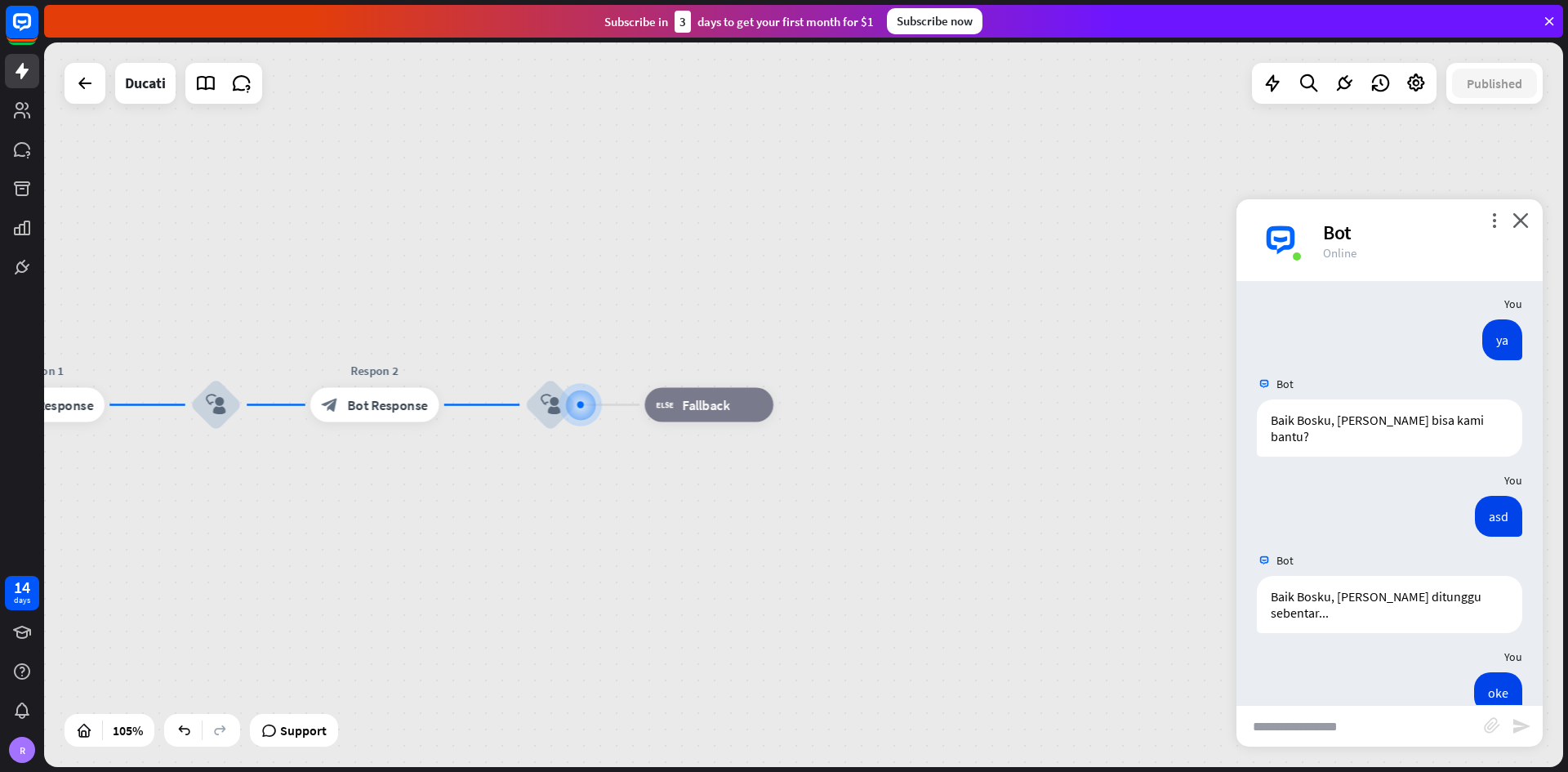
click at [1090, 452] on input "text" at bounding box center [1360, 725] width 248 height 41
type input "***"
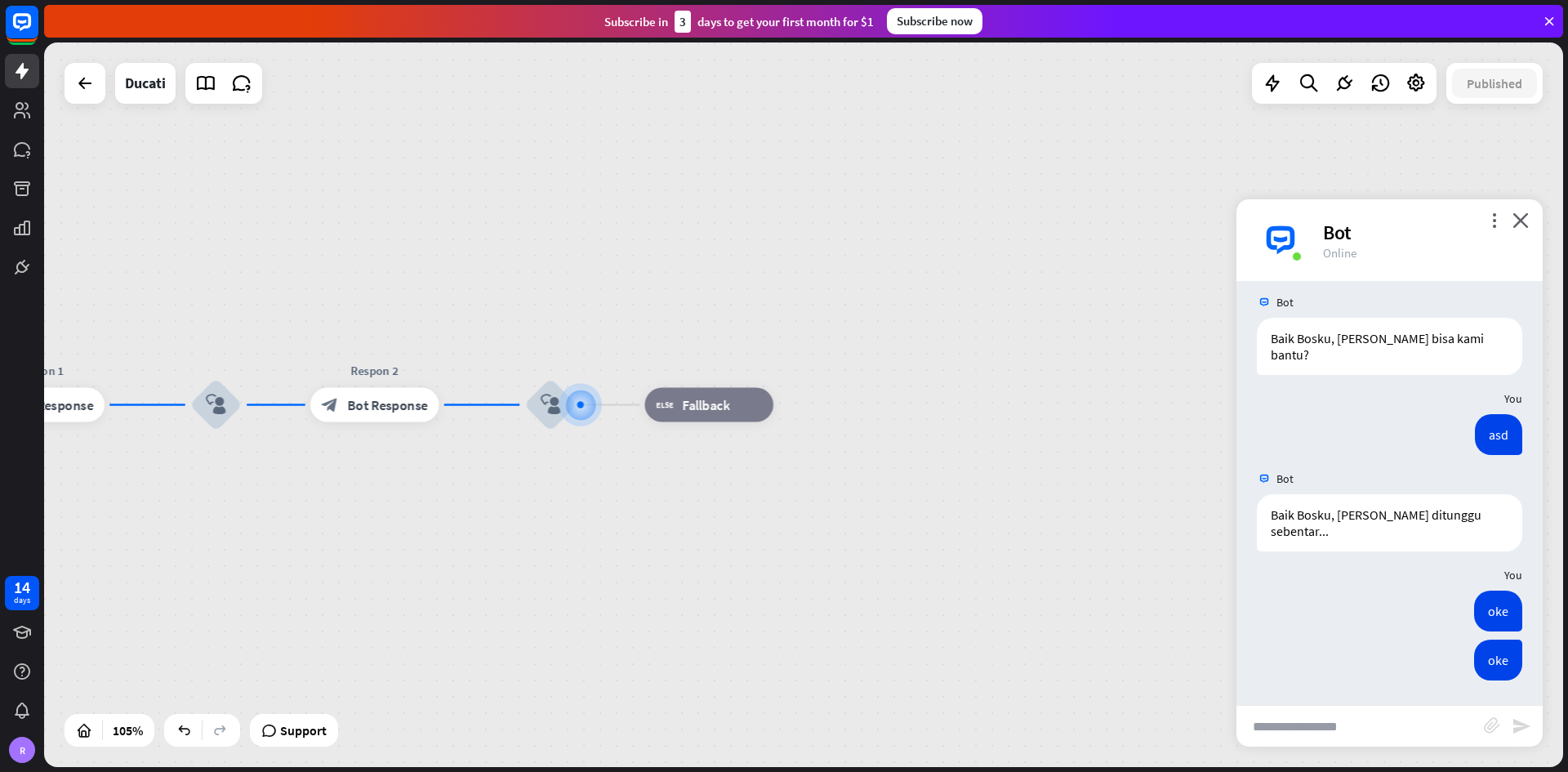
scroll to position [170, 0]
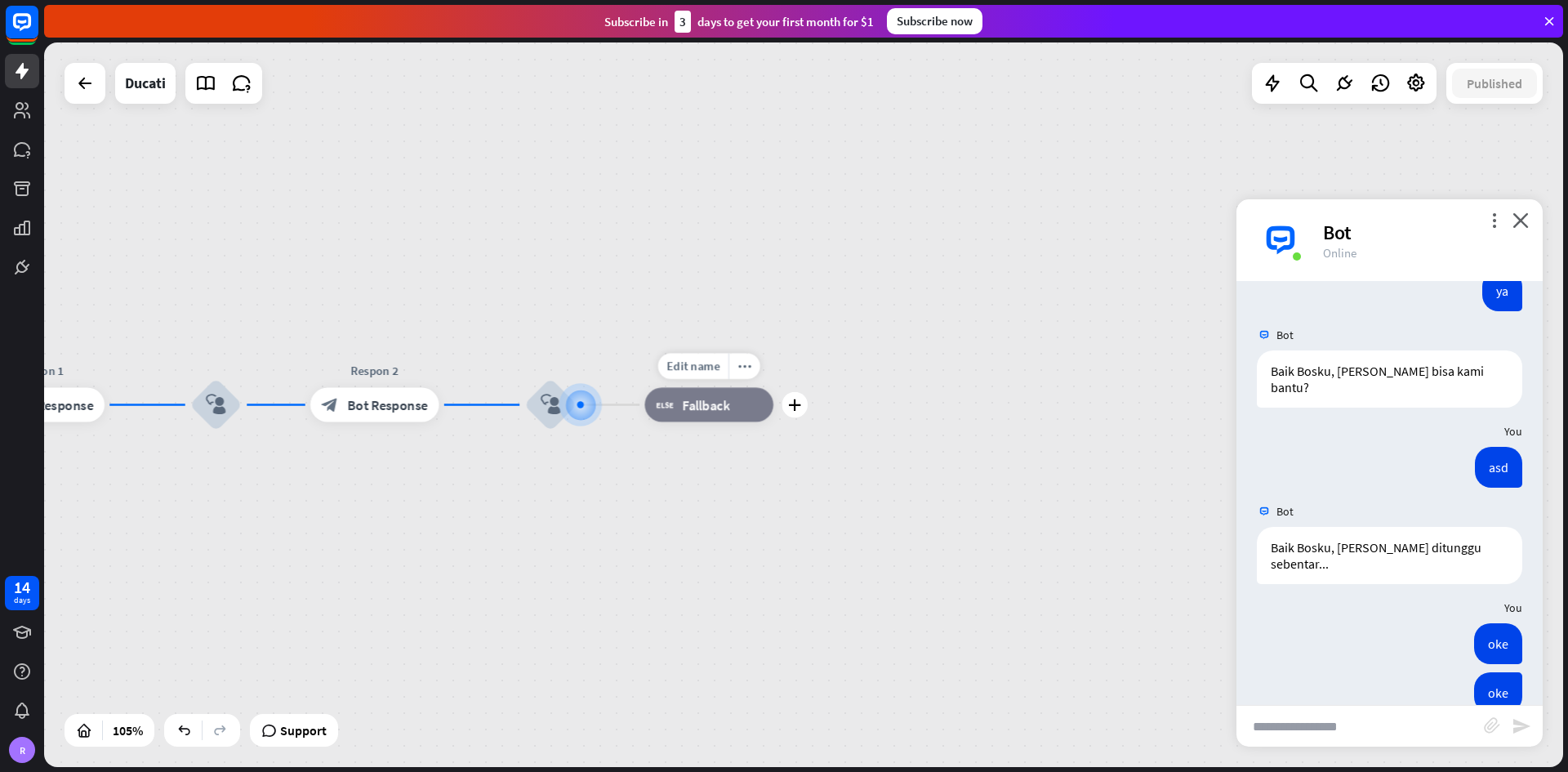
click at [675, 415] on div "block_fallback Fallback" at bounding box center [708, 405] width 129 height 34
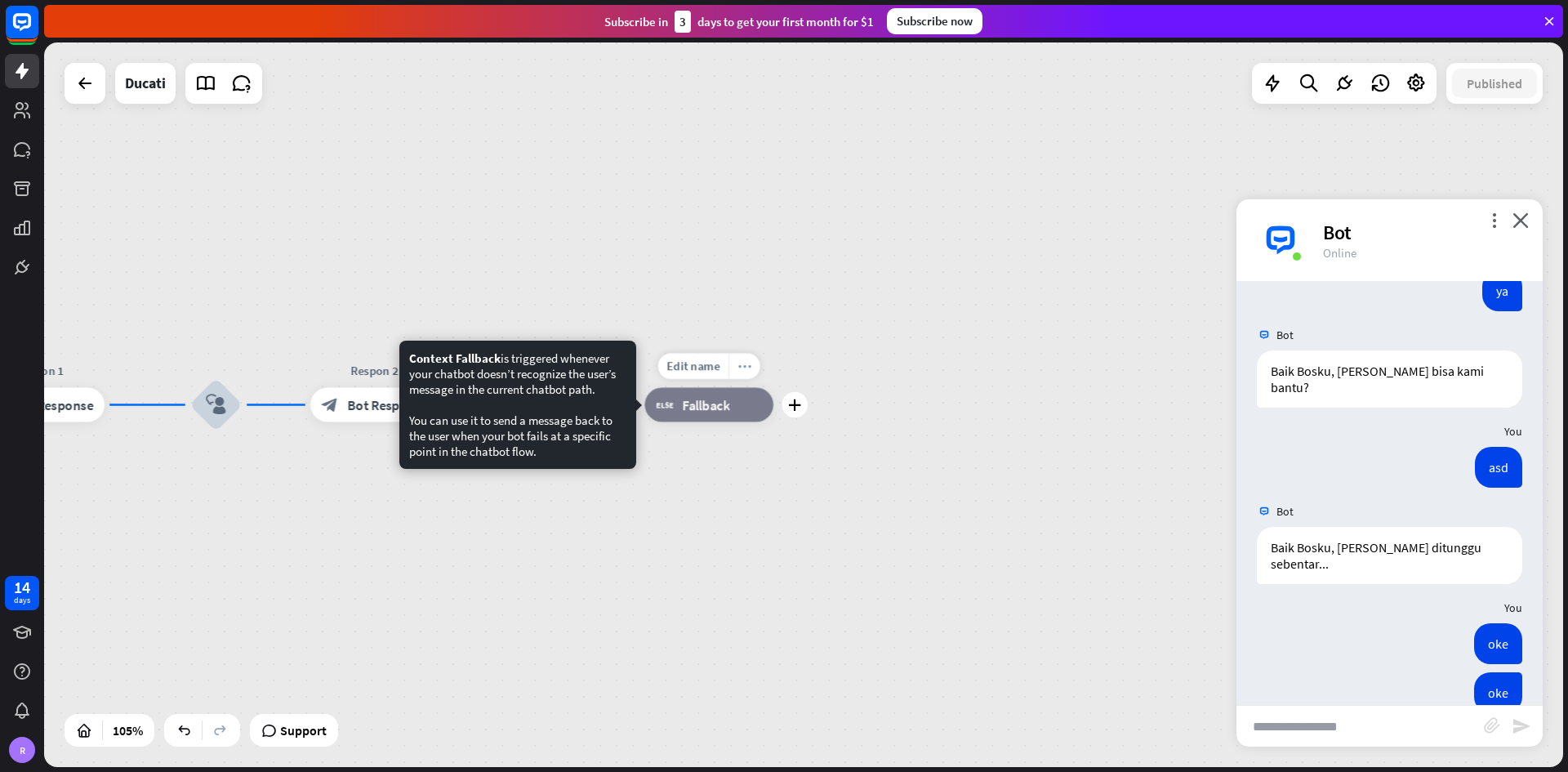
click at [741, 373] on div "more_horiz" at bounding box center [744, 367] width 32 height 26
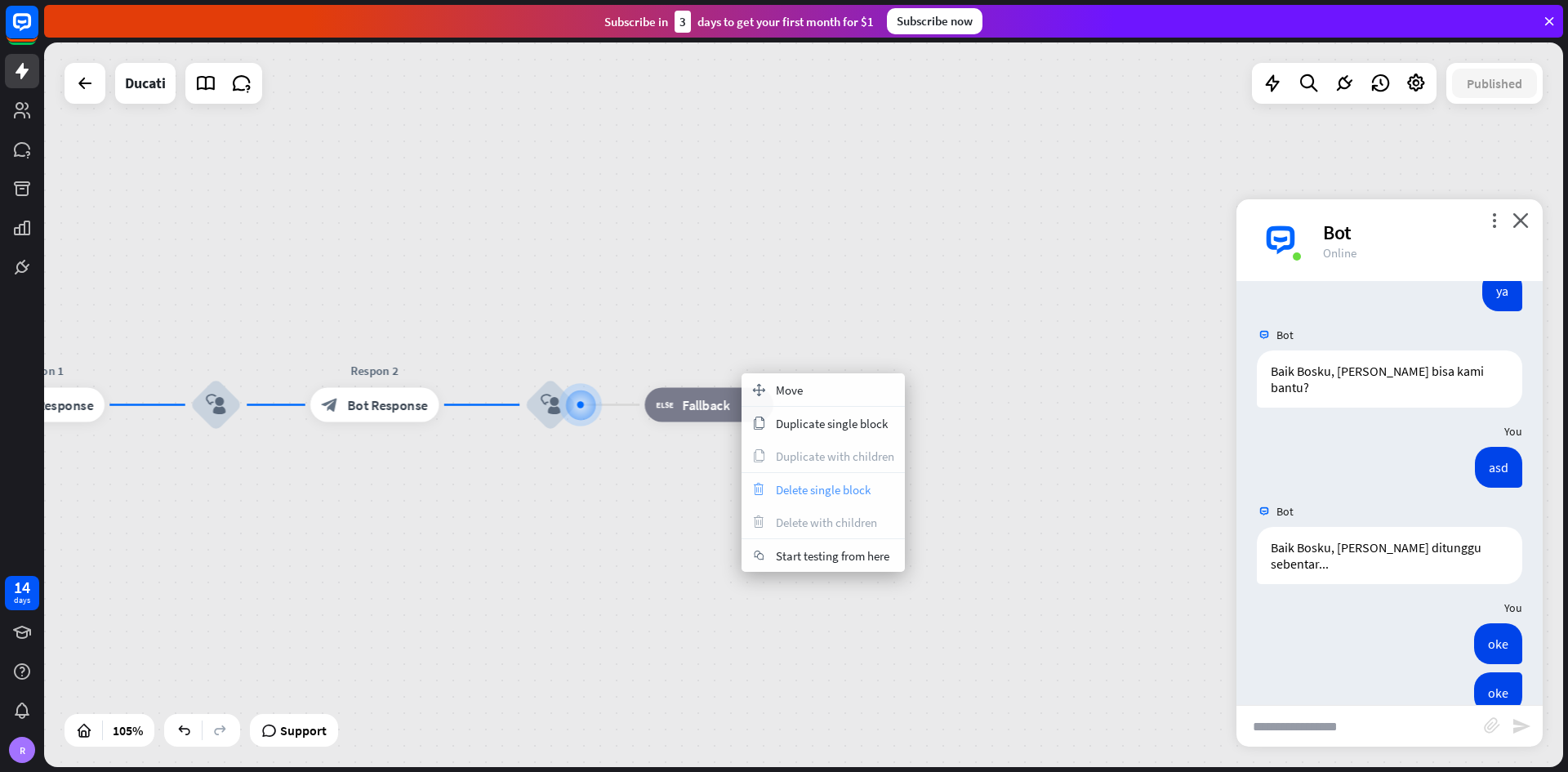
click at [818, 452] on span "Delete single block" at bounding box center [822, 489] width 95 height 15
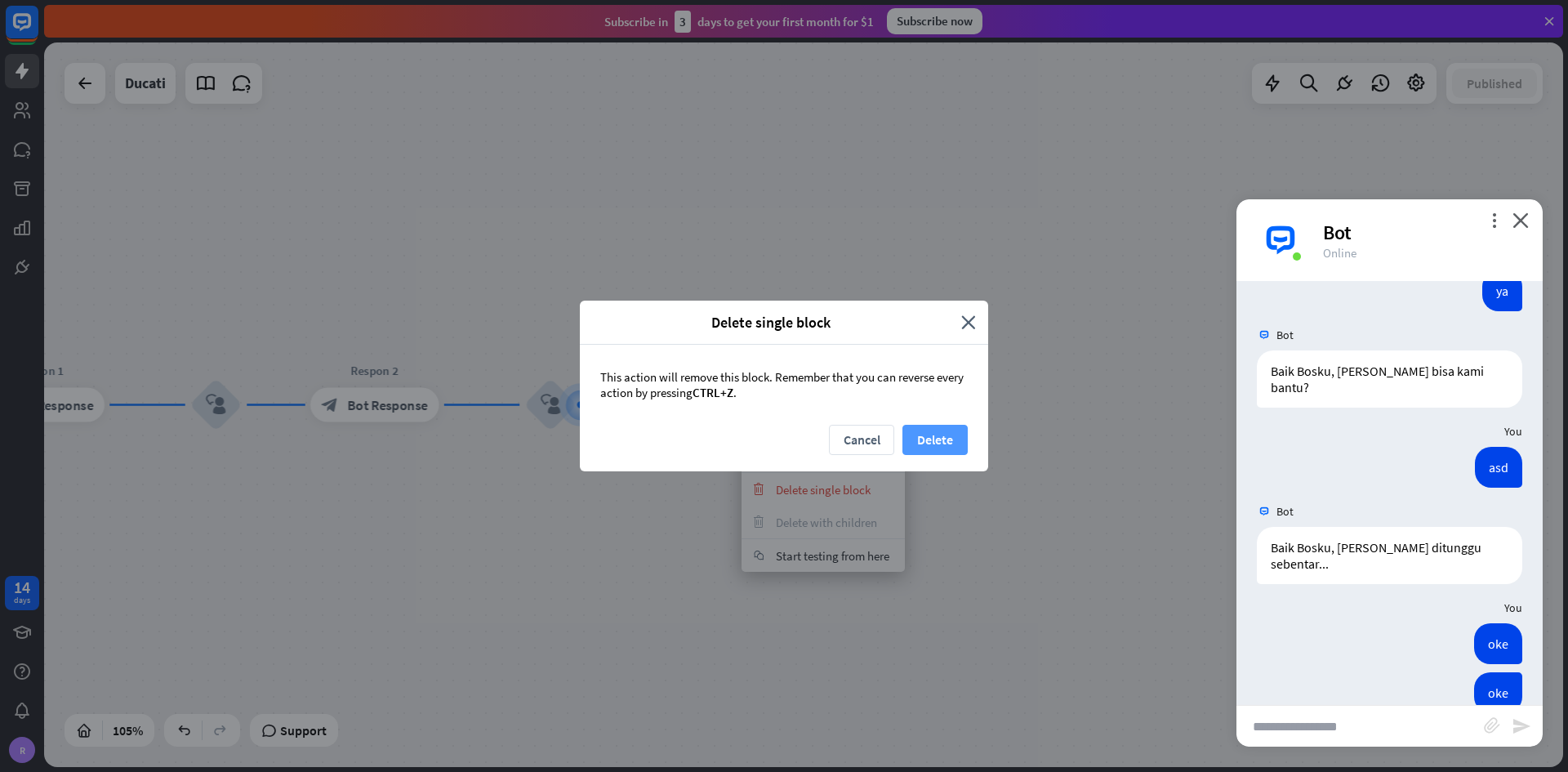
click at [927, 431] on button "Delete" at bounding box center [935, 440] width 66 height 31
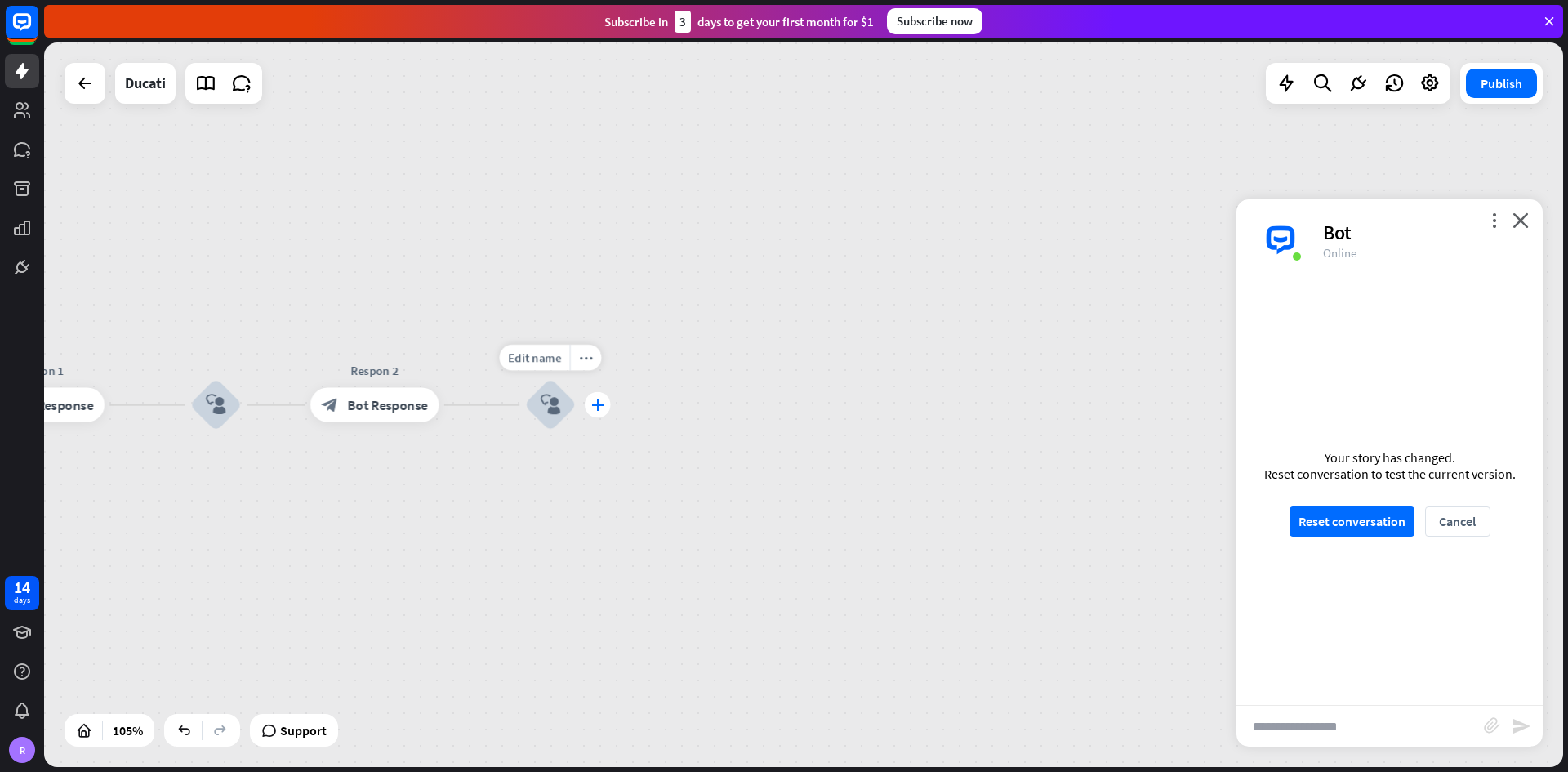
click at [609, 403] on div "plus" at bounding box center [597, 404] width 26 height 26
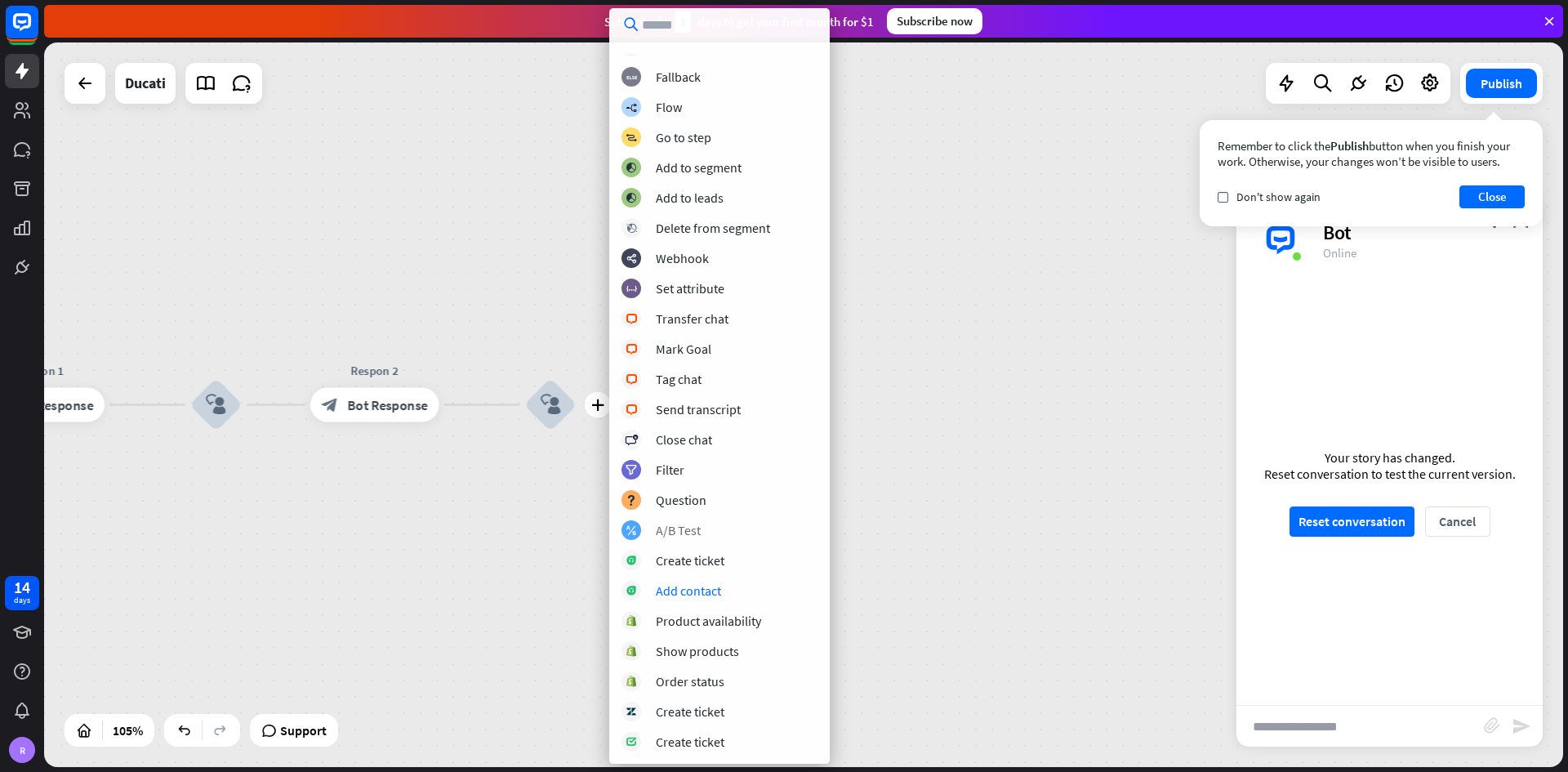
scroll to position [0, 0]
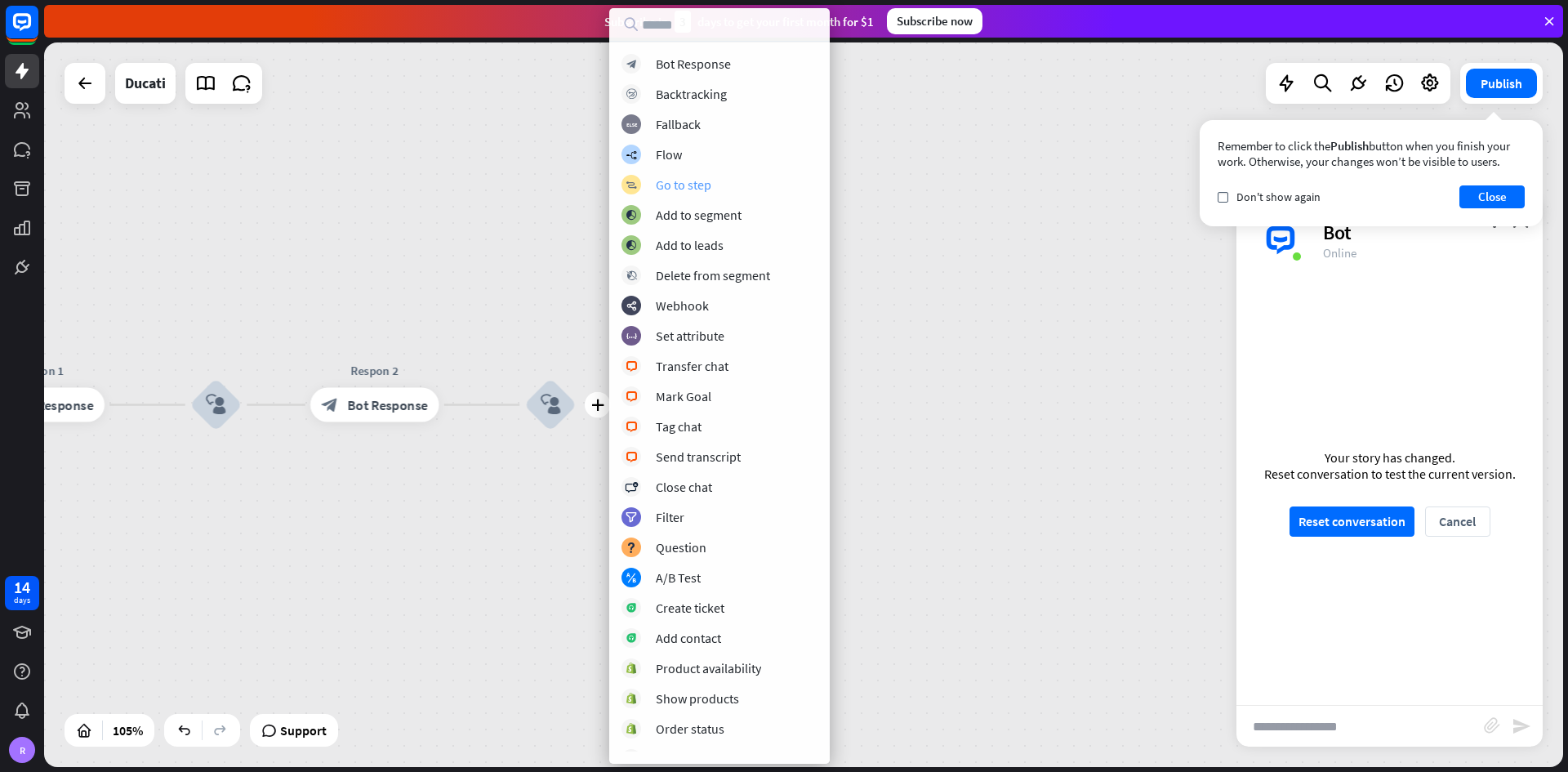
click at [712, 191] on div "block_goto Go to step" at bounding box center [720, 185] width 196 height 20
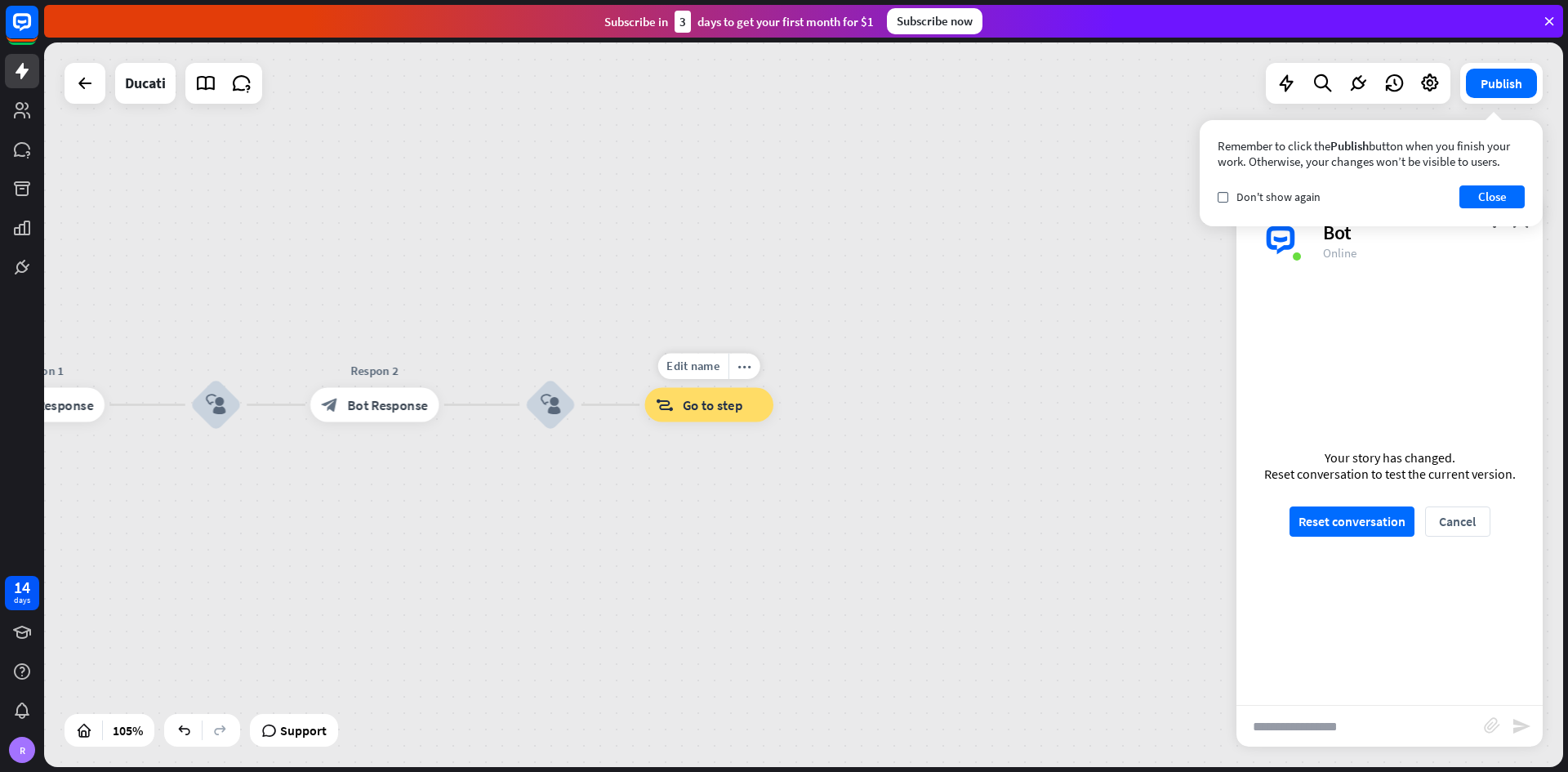
click at [699, 412] on span "Go to step" at bounding box center [712, 404] width 60 height 17
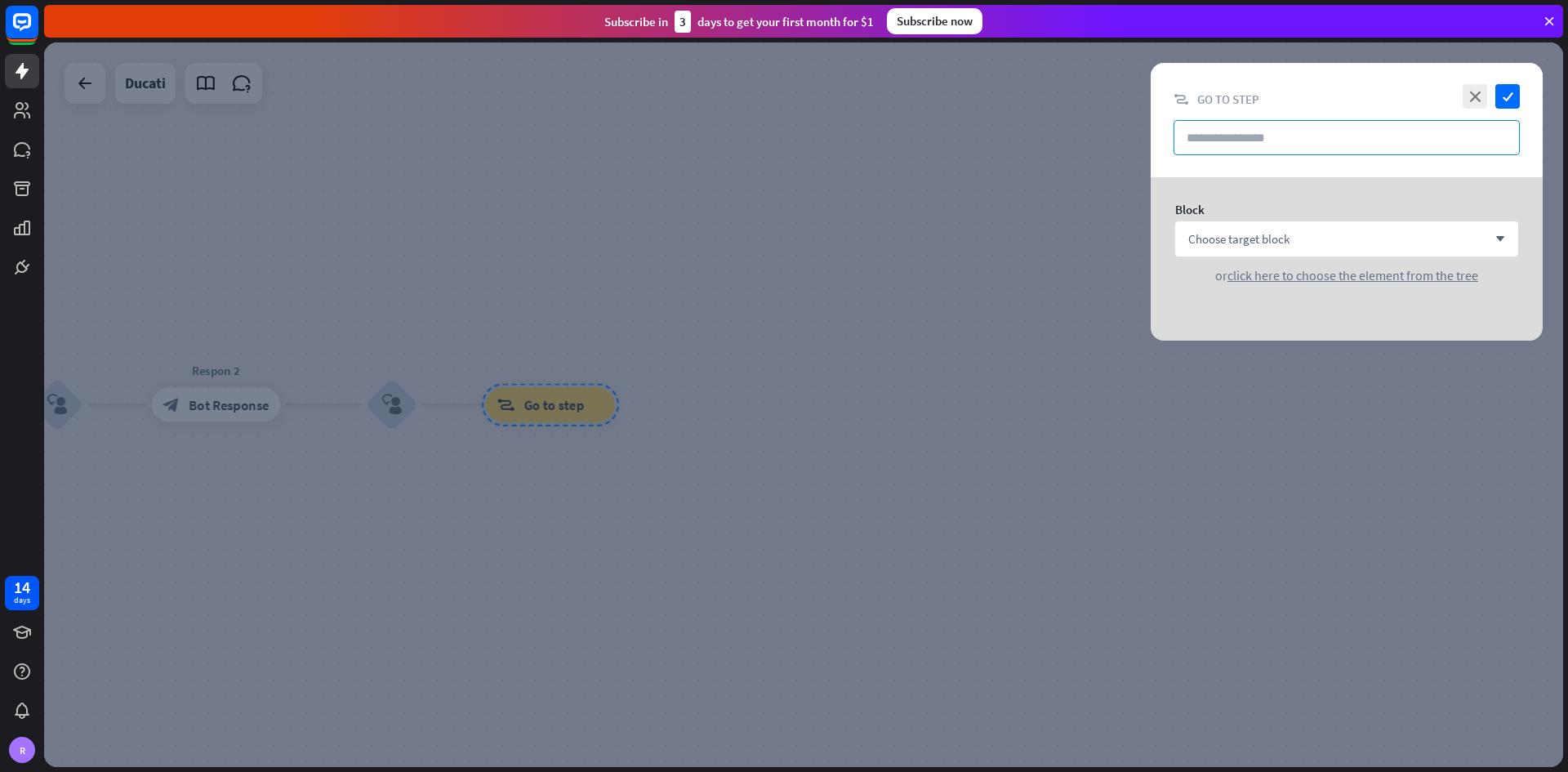
click at [1090, 132] on input "text" at bounding box center [1346, 137] width 346 height 35
click at [1090, 232] on span "Choose target block" at bounding box center [1238, 239] width 101 height 15
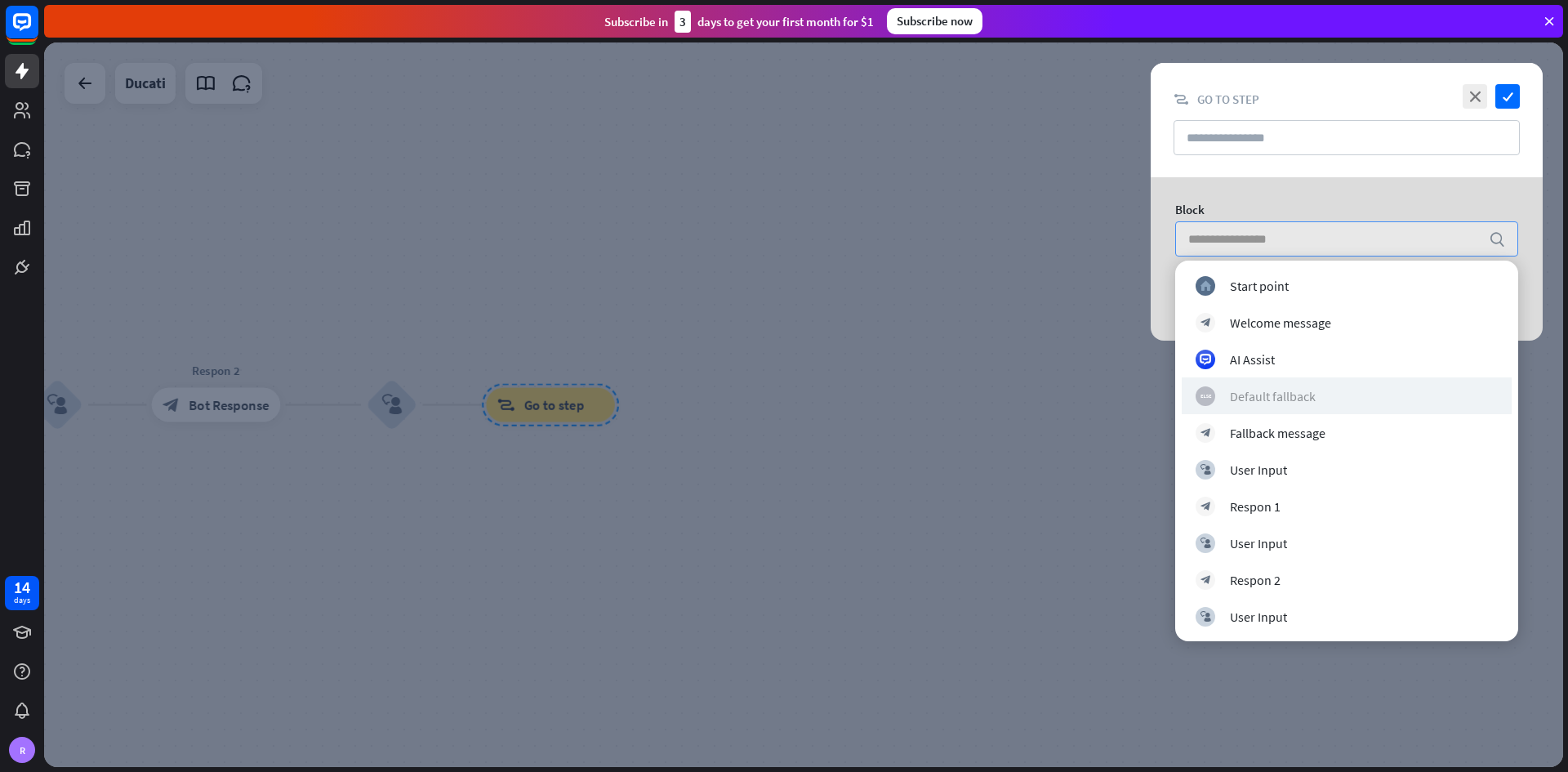
click at [1090, 399] on div "Default fallback" at bounding box center [1272, 396] width 86 height 16
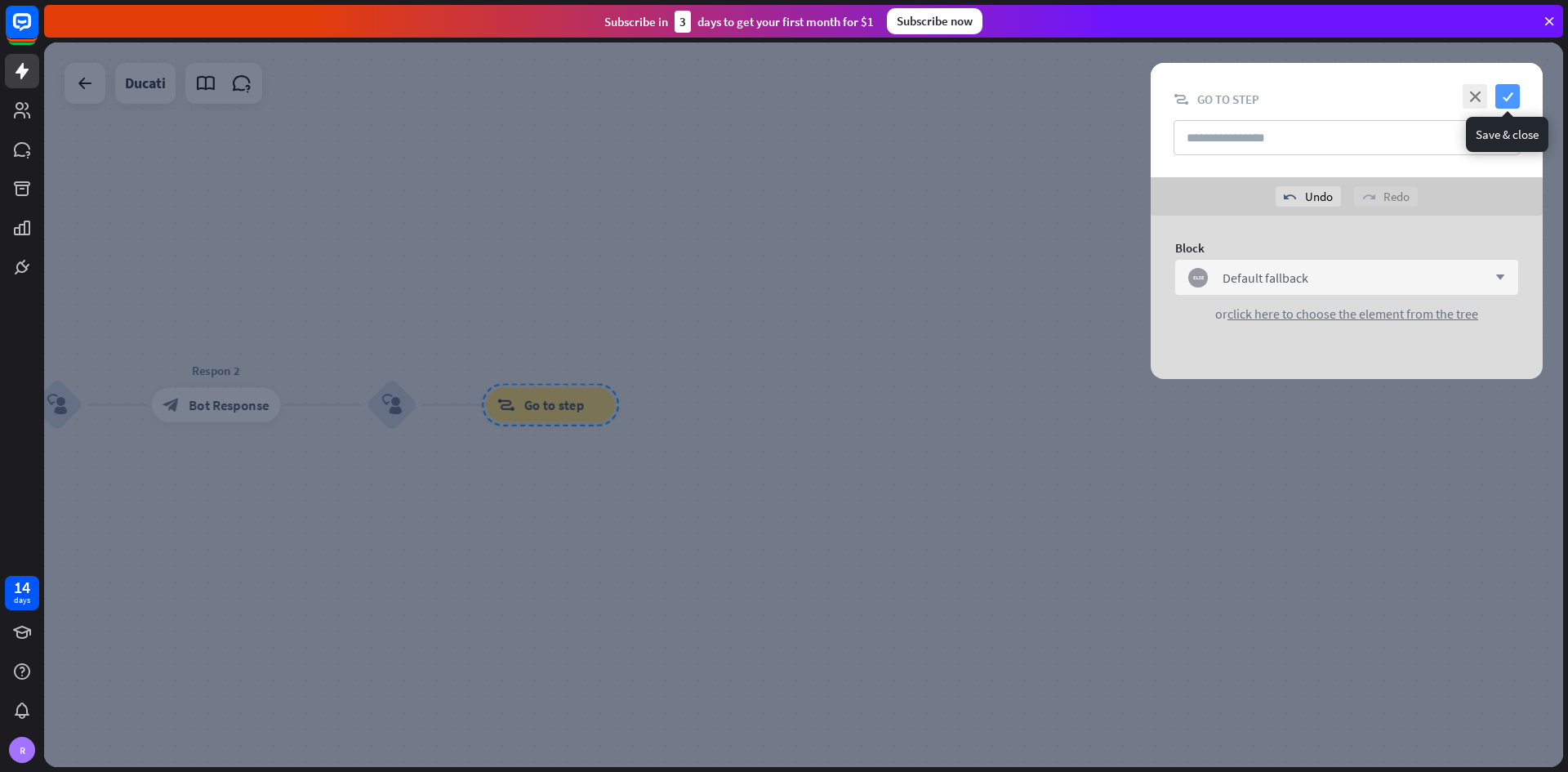
click at [1090, 95] on icon "check" at bounding box center [1507, 95] width 24 height 24
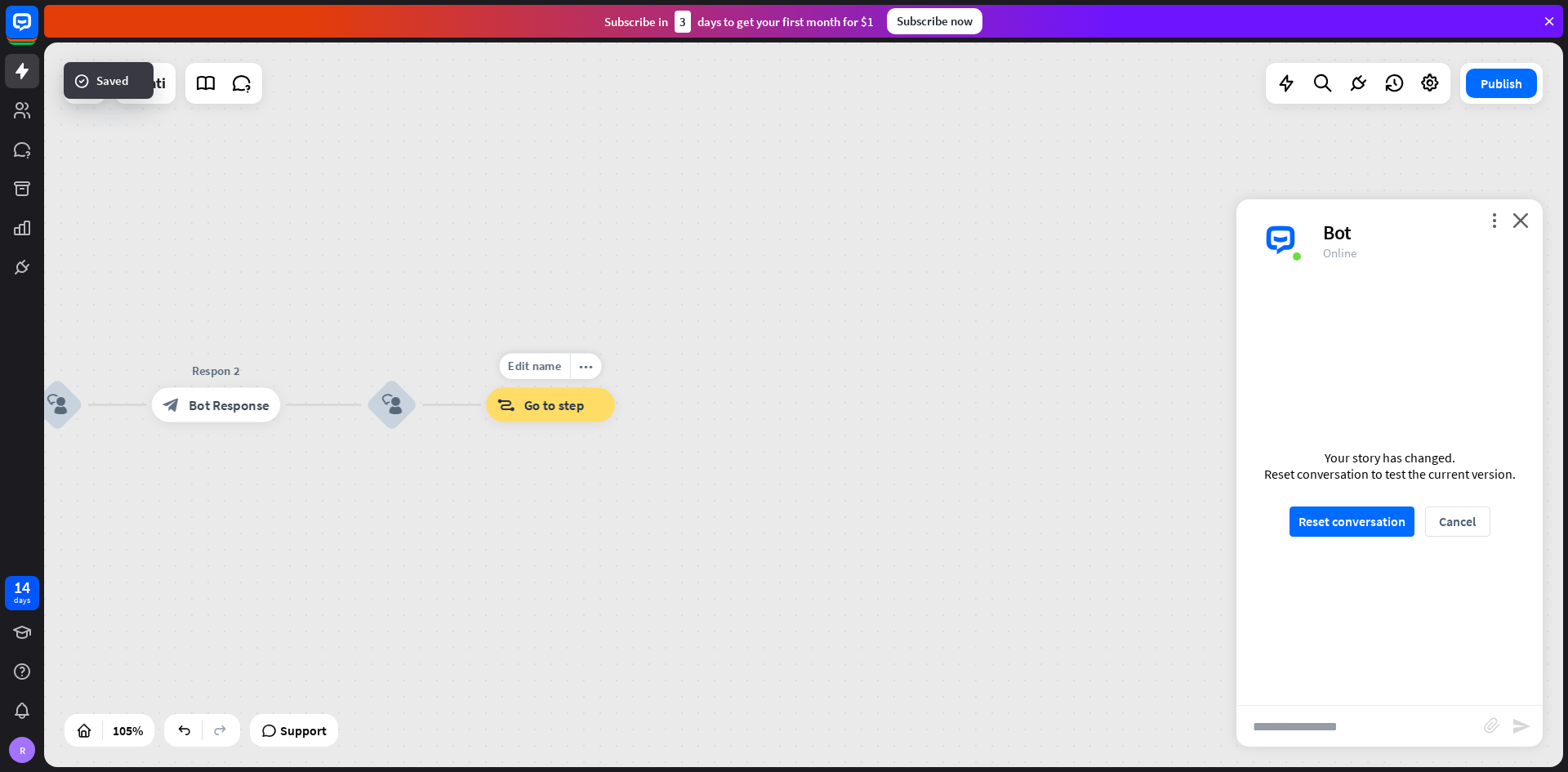
click at [554, 410] on span "Go to step" at bounding box center [553, 404] width 60 height 17
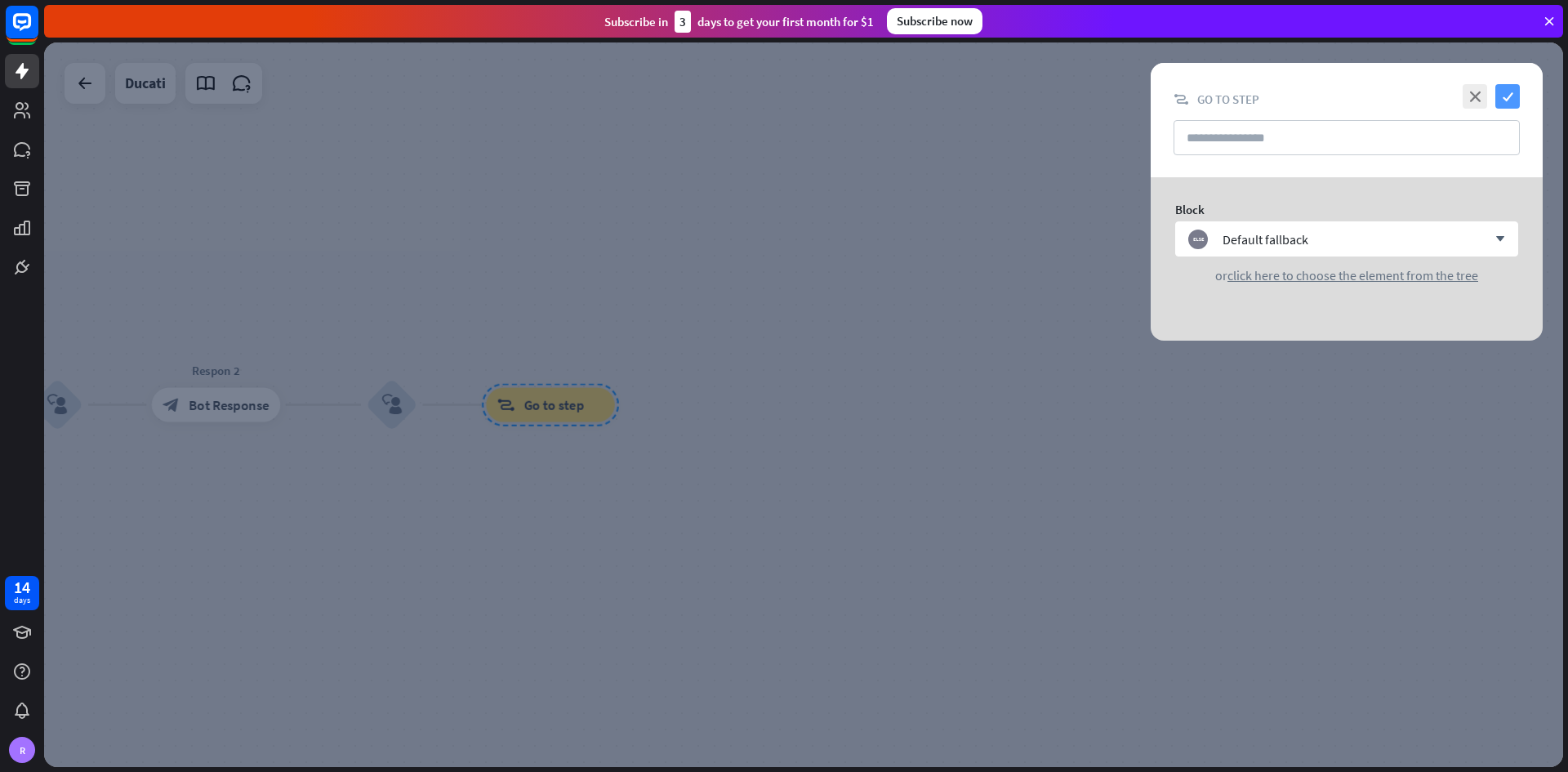
click at [1090, 95] on icon "check" at bounding box center [1507, 95] width 24 height 24
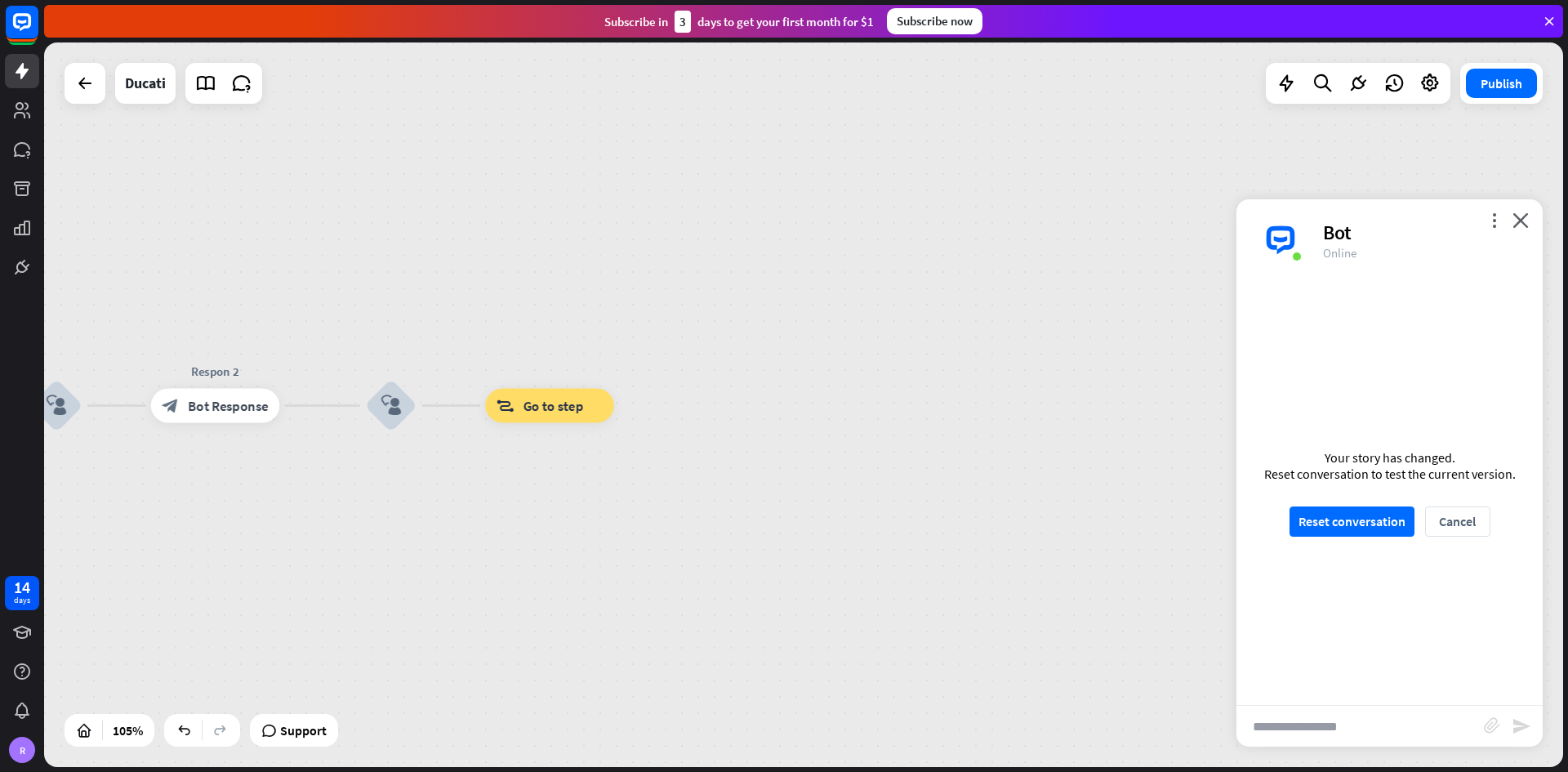
drag, startPoint x: 485, startPoint y: 480, endPoint x: 1100, endPoint y: 488, distance: 615.1
click at [1090, 452] on div "home_2 Start point Welcome message block_bot_response Bot Response block_user_i…" at bounding box center [803, 404] width 1518 height 724
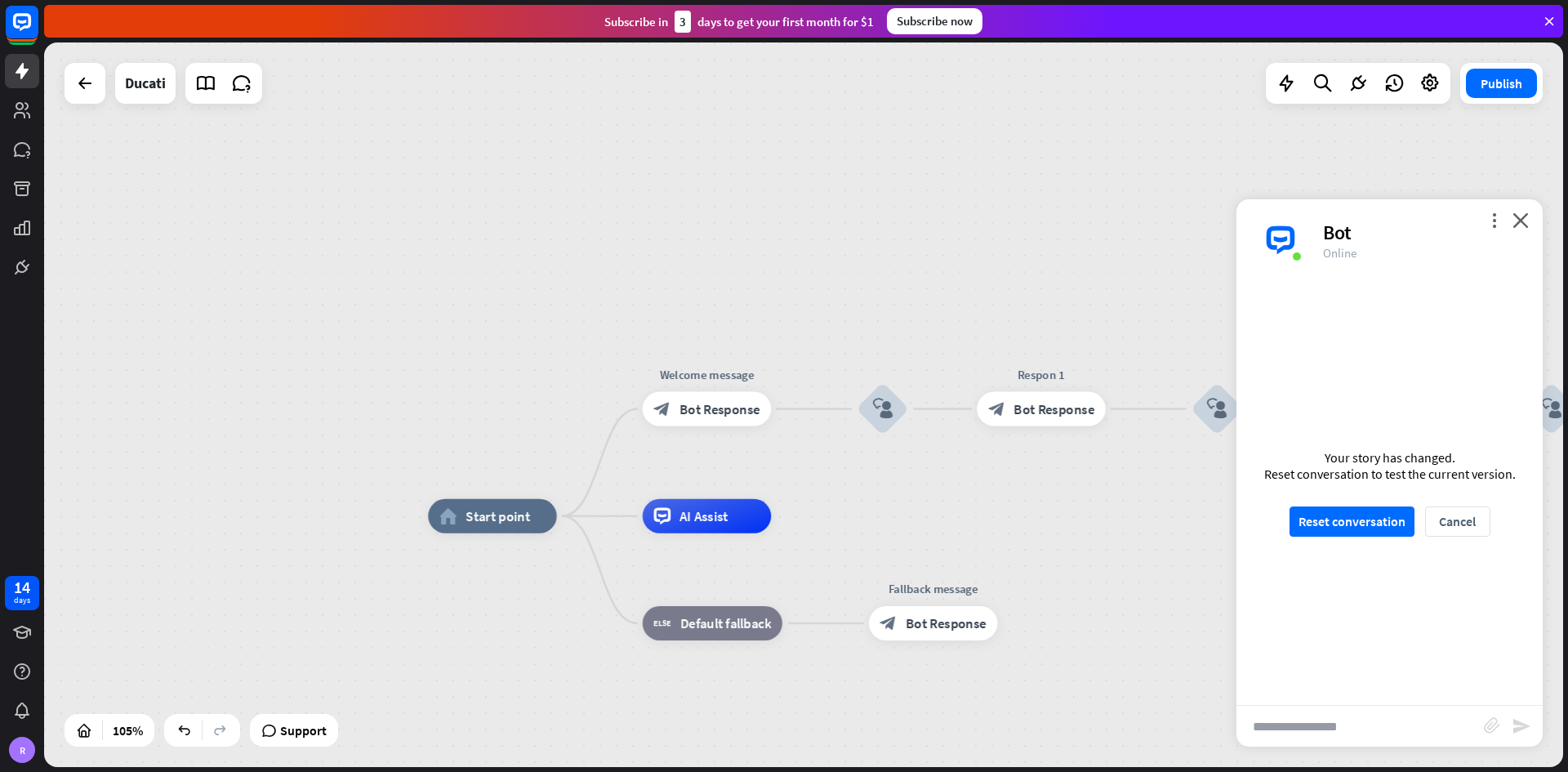
drag, startPoint x: 494, startPoint y: 524, endPoint x: 955, endPoint y: 615, distance: 469.9
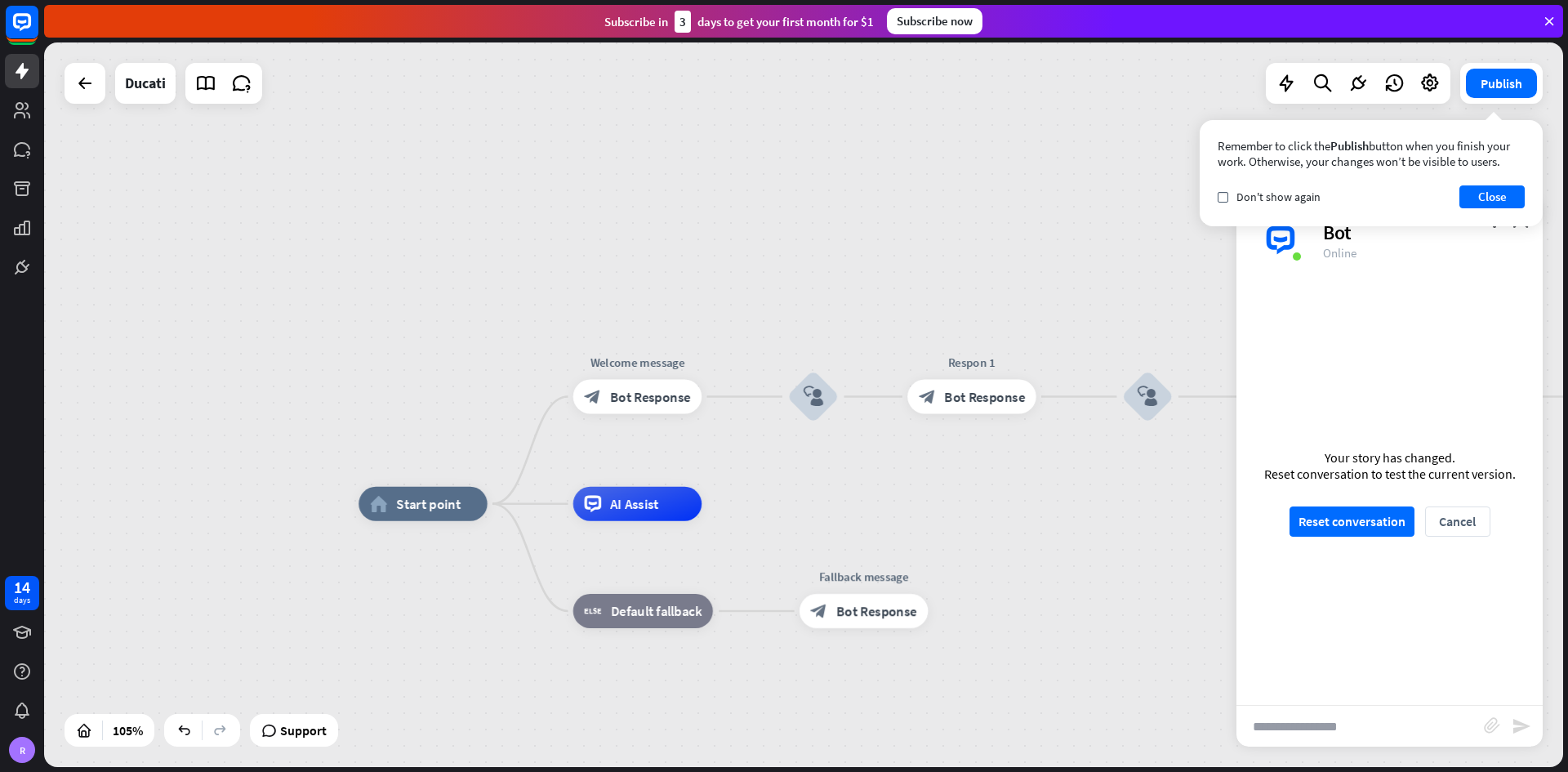
drag, startPoint x: 1082, startPoint y: 528, endPoint x: 1183, endPoint y: 512, distance: 102.3
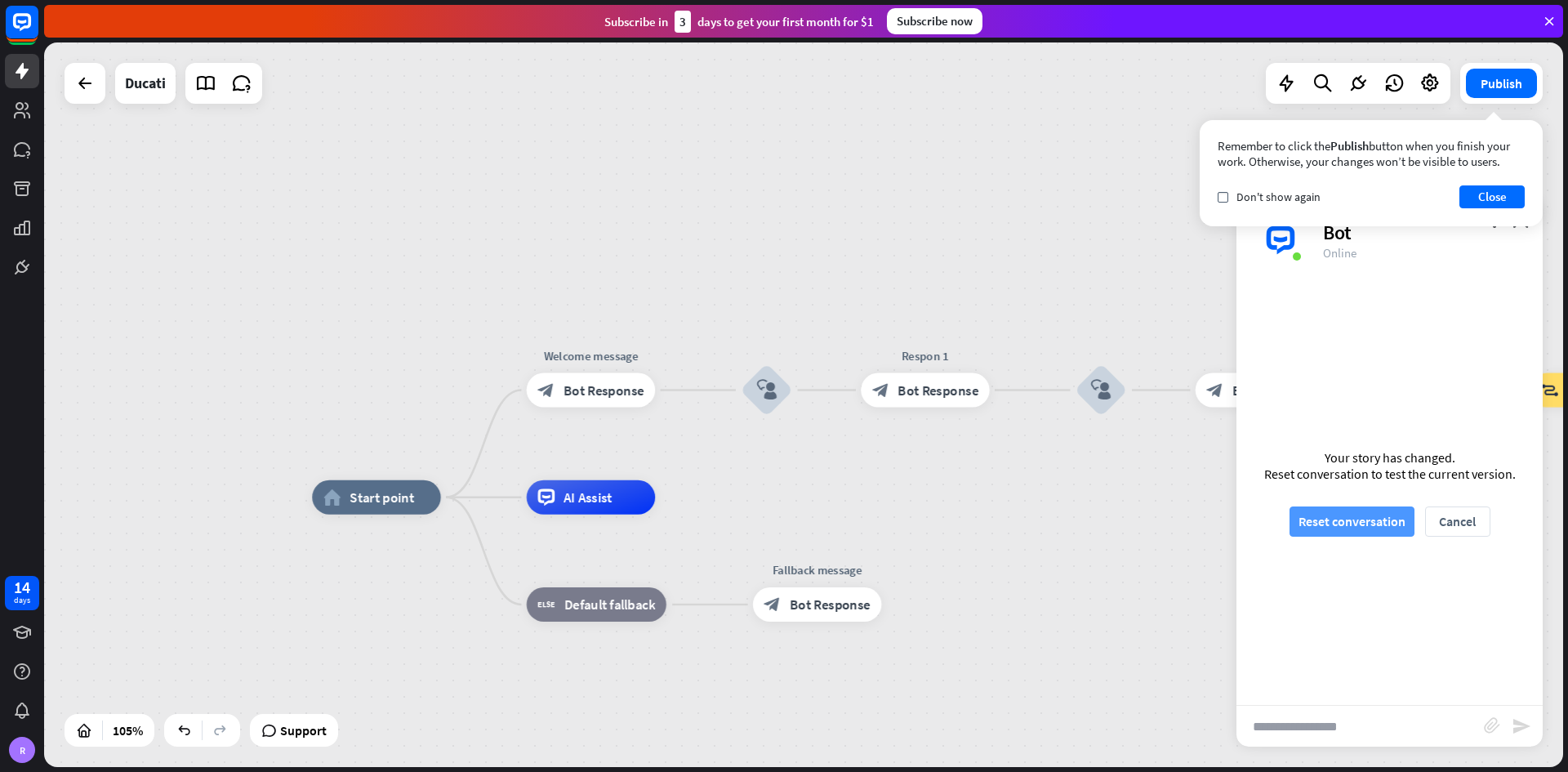
click at [1090, 452] on button "Reset conversation" at bounding box center [1352, 522] width 125 height 31
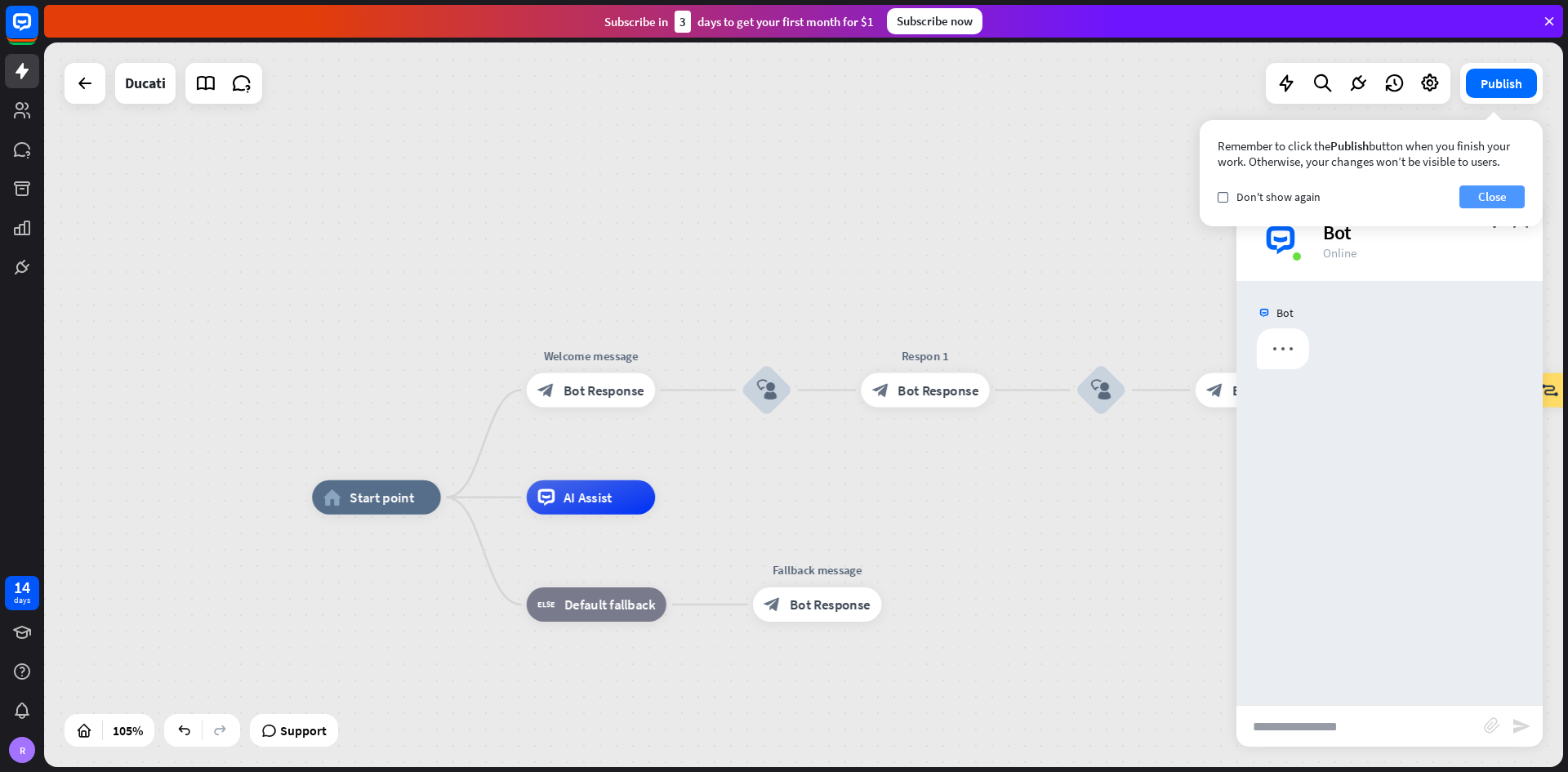
click at [1090, 195] on button "Close" at bounding box center [1491, 196] width 66 height 23
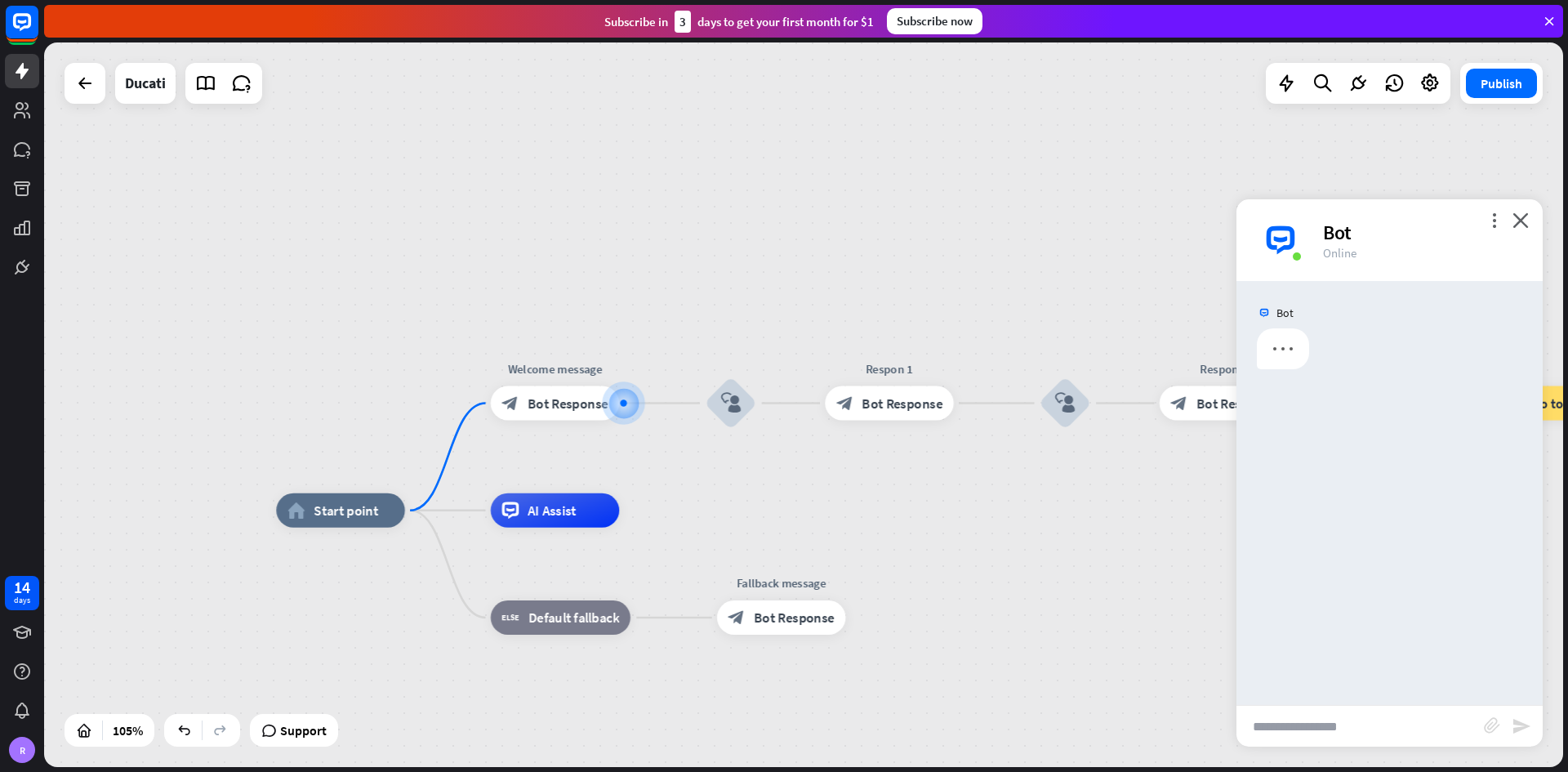
click at [1090, 452] on input "text" at bounding box center [1360, 725] width 248 height 41
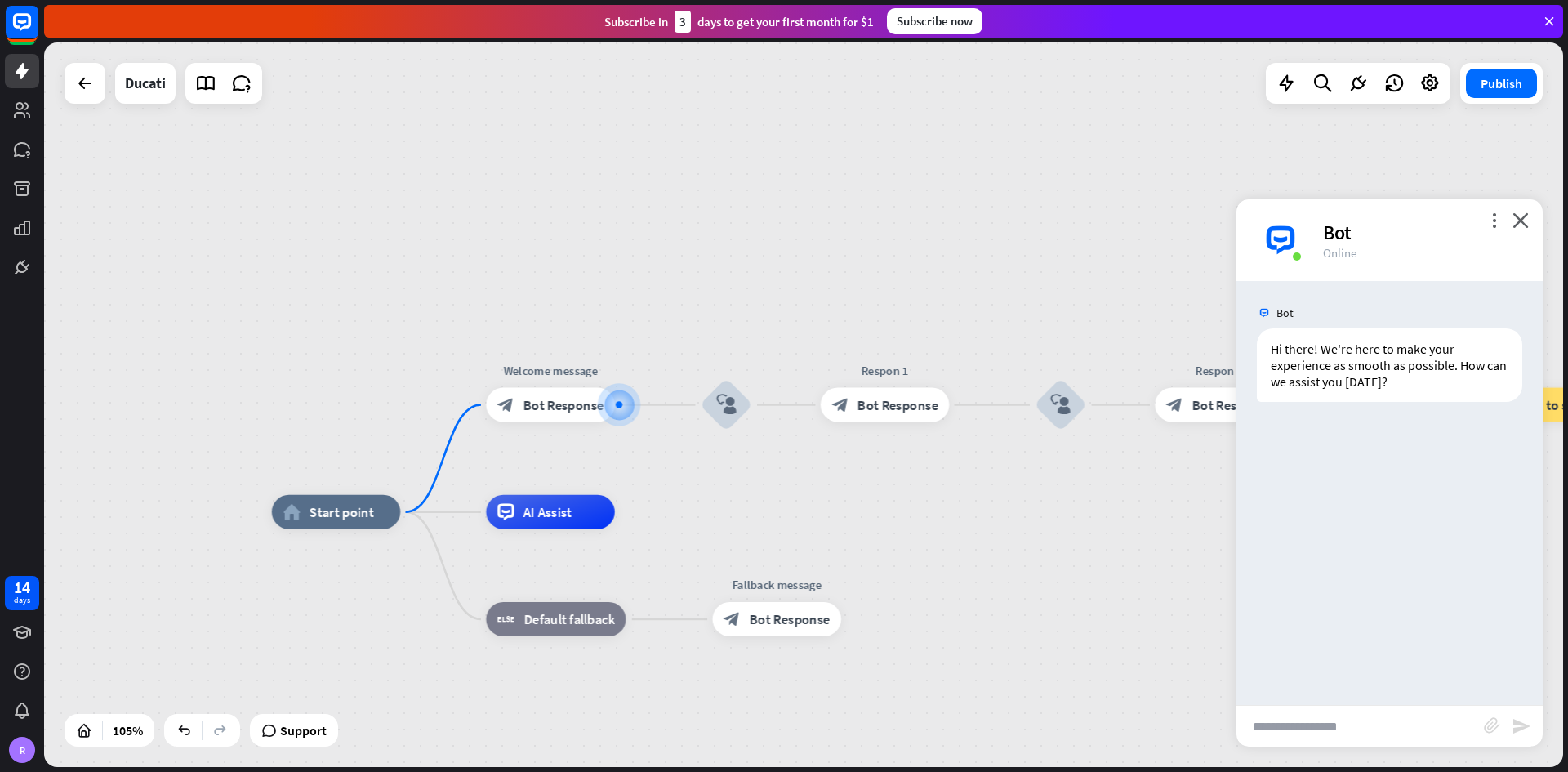
type input "*"
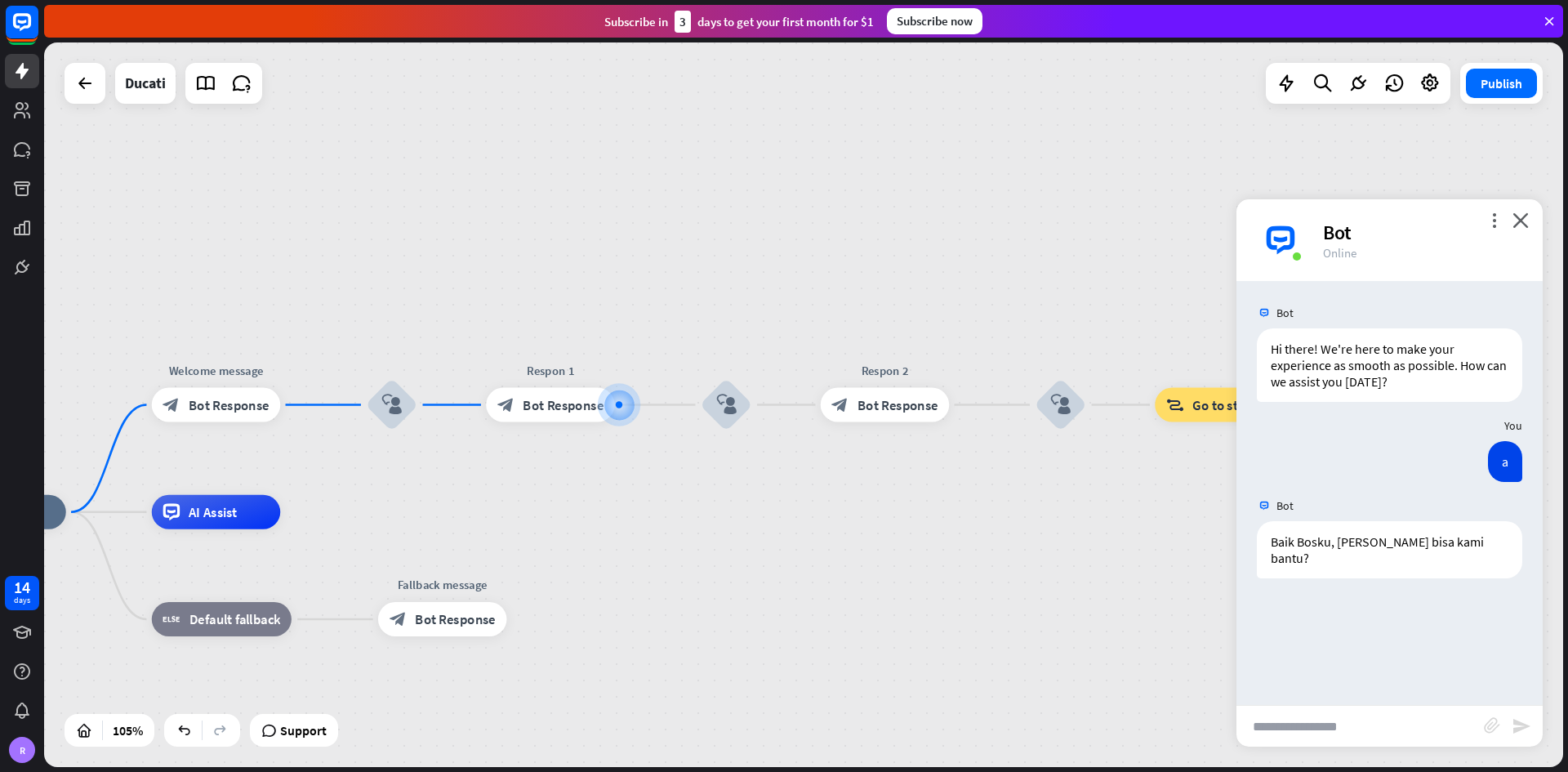
type input "*"
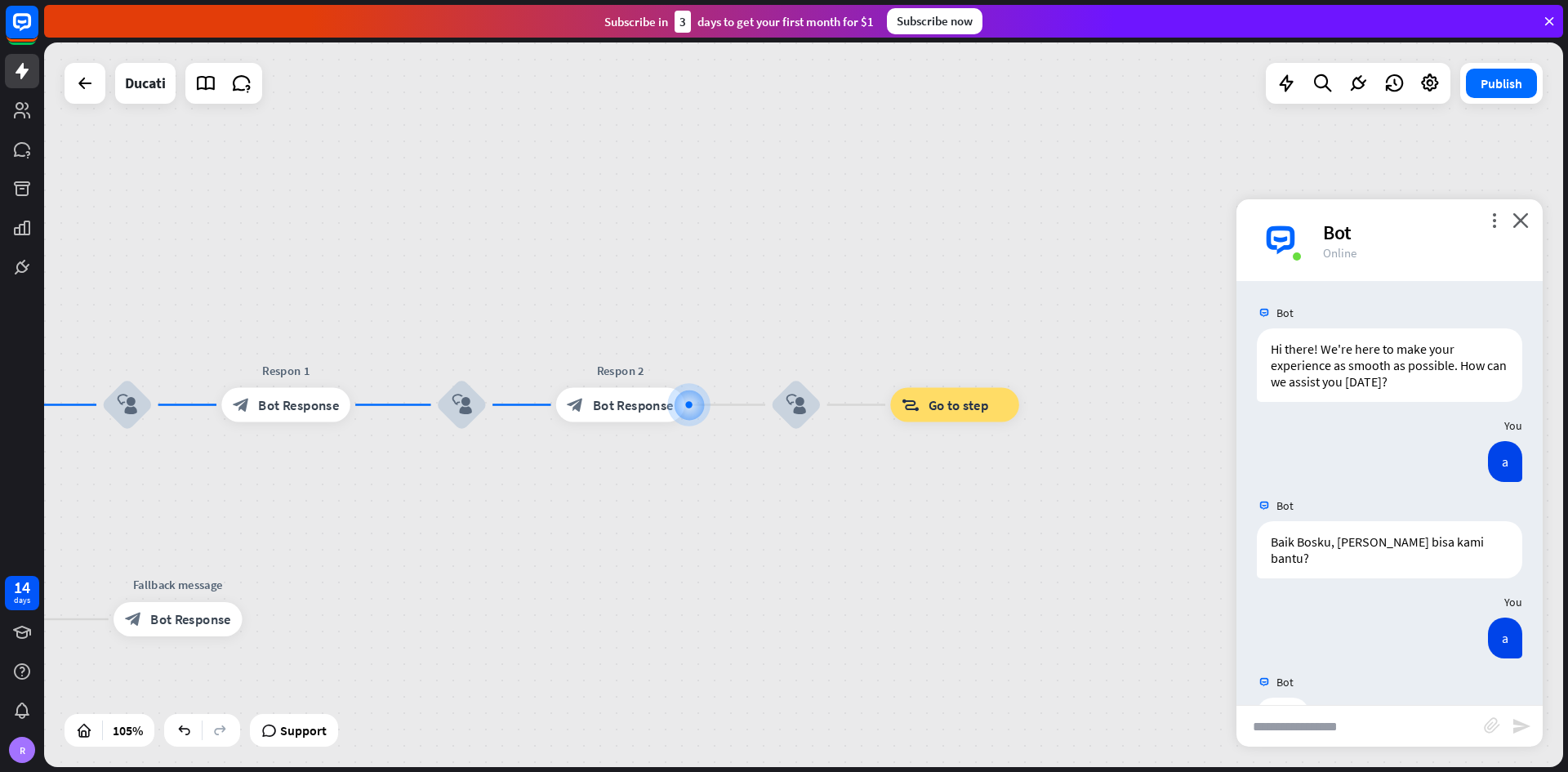
scroll to position [41, 0]
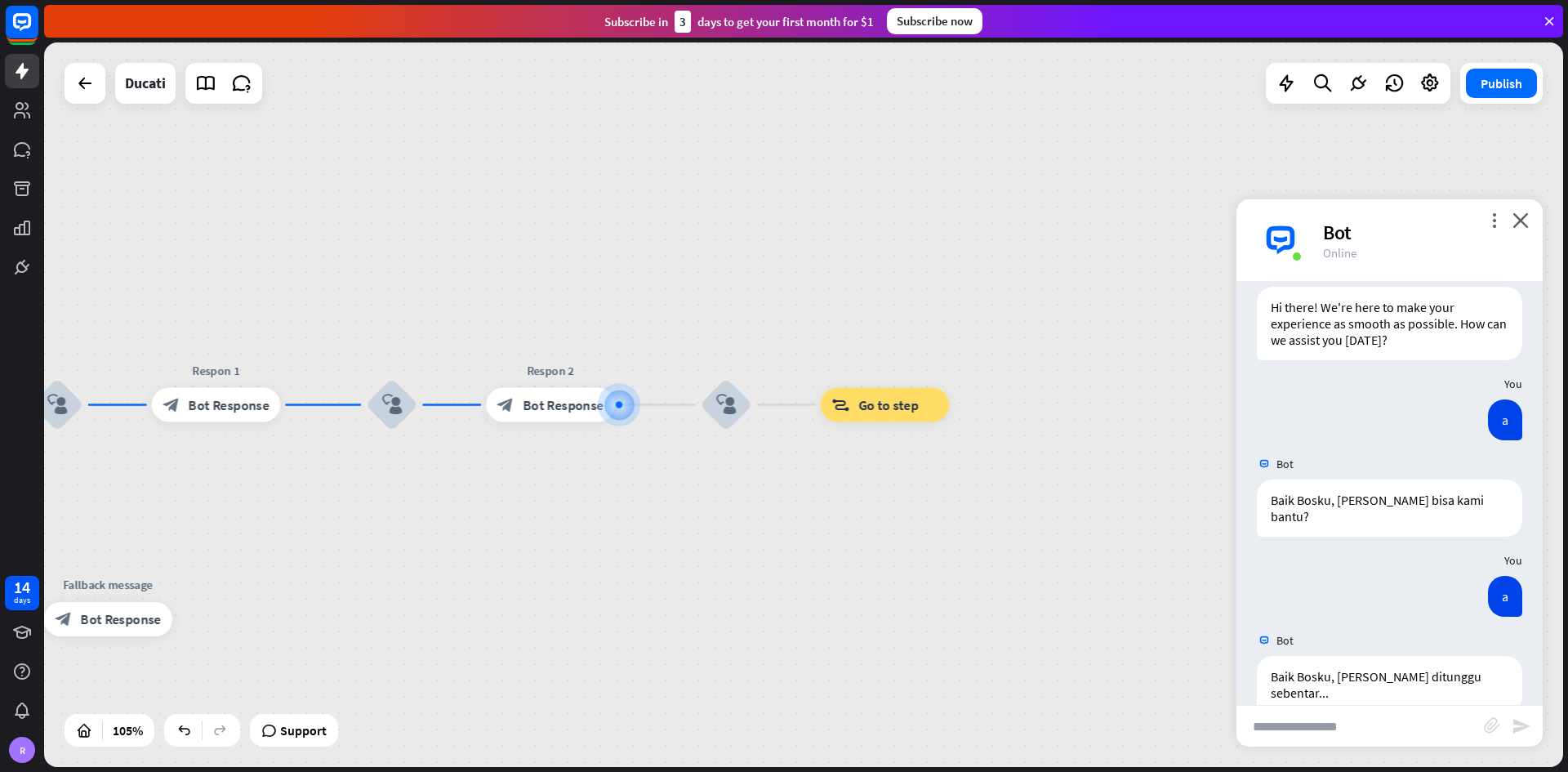
type input "*"
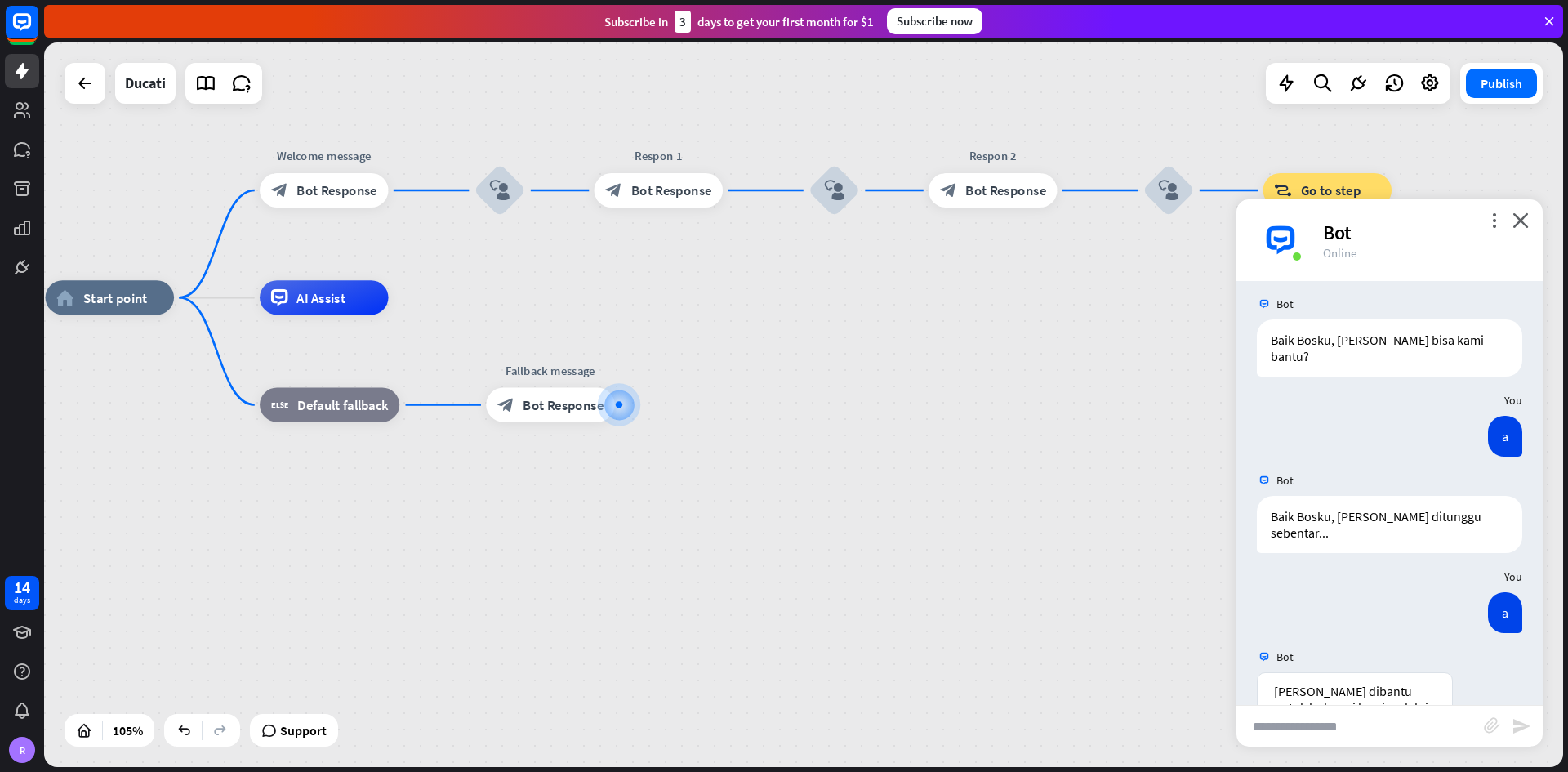
scroll to position [336, 0]
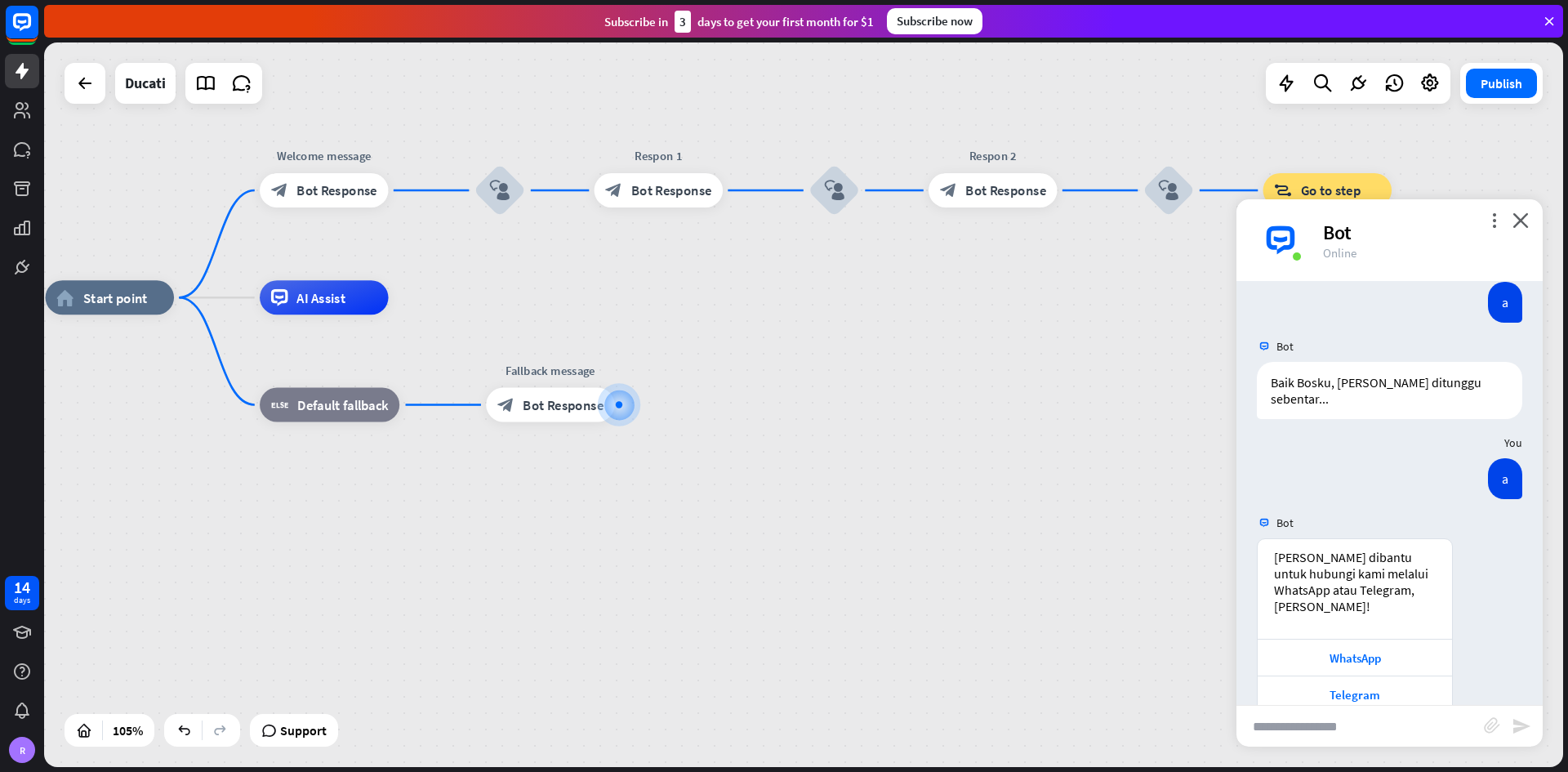
type input "*"
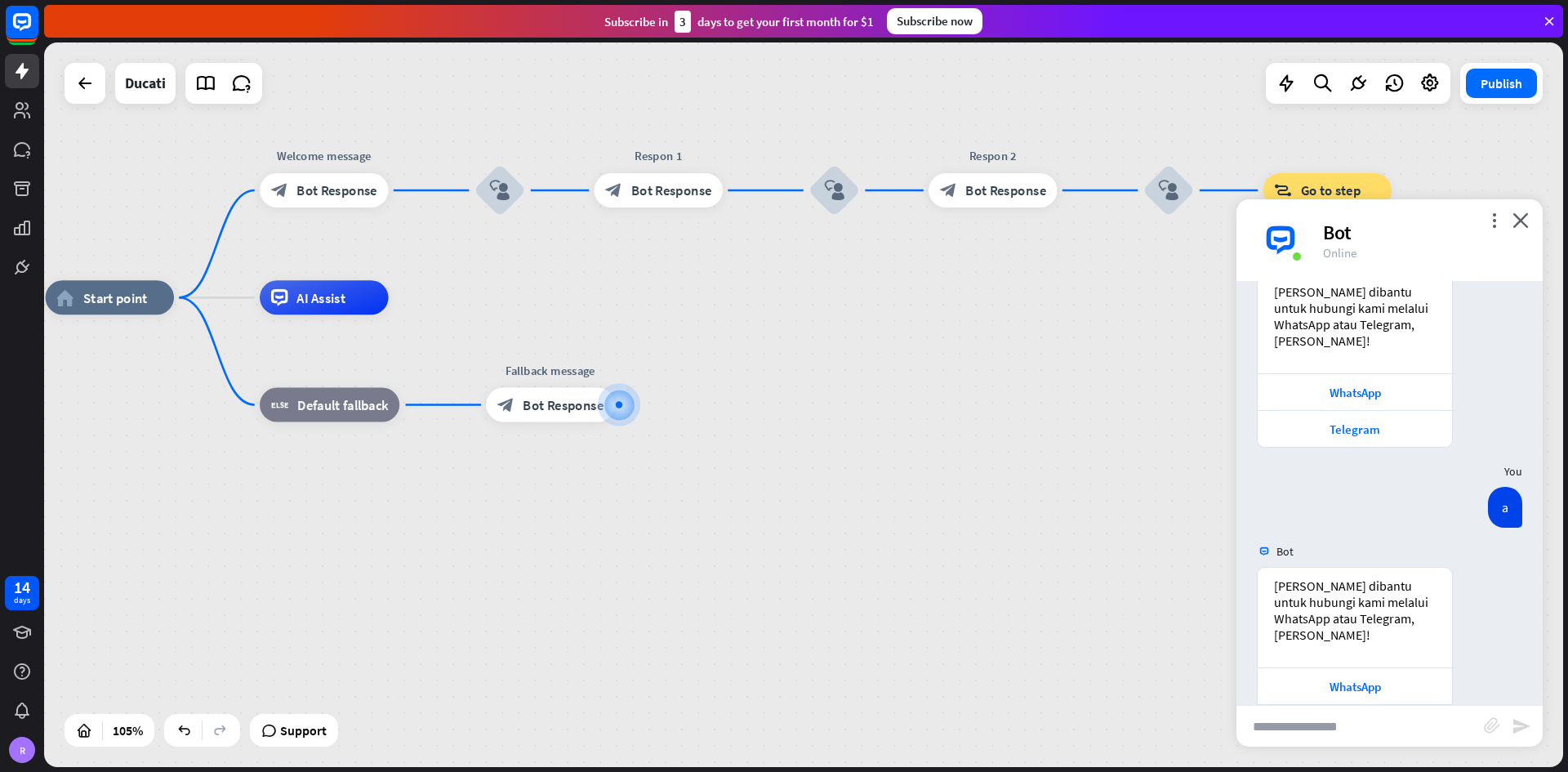
scroll to position [630, 0]
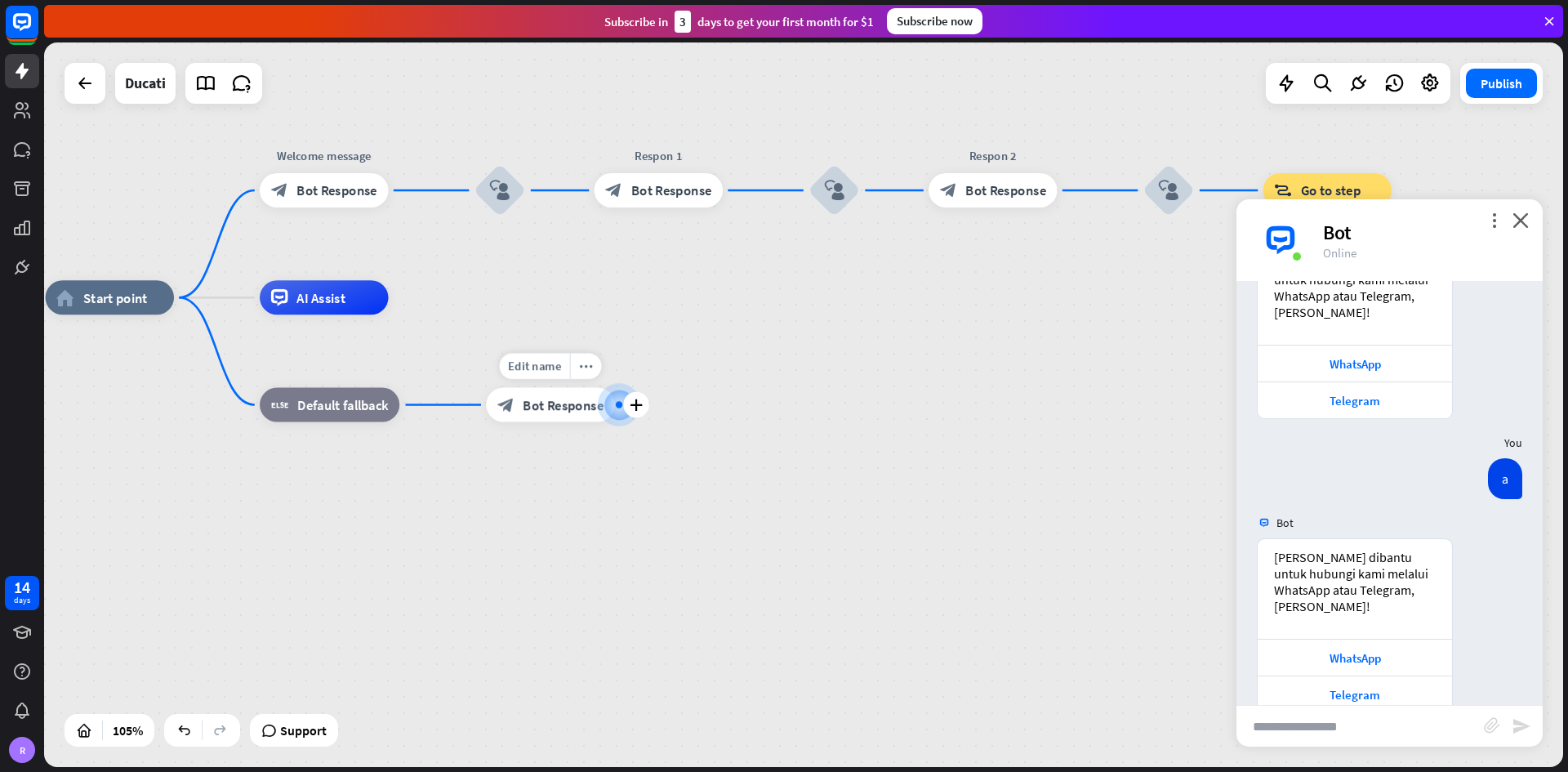
click at [640, 404] on icon "plus" at bounding box center [636, 404] width 14 height 13
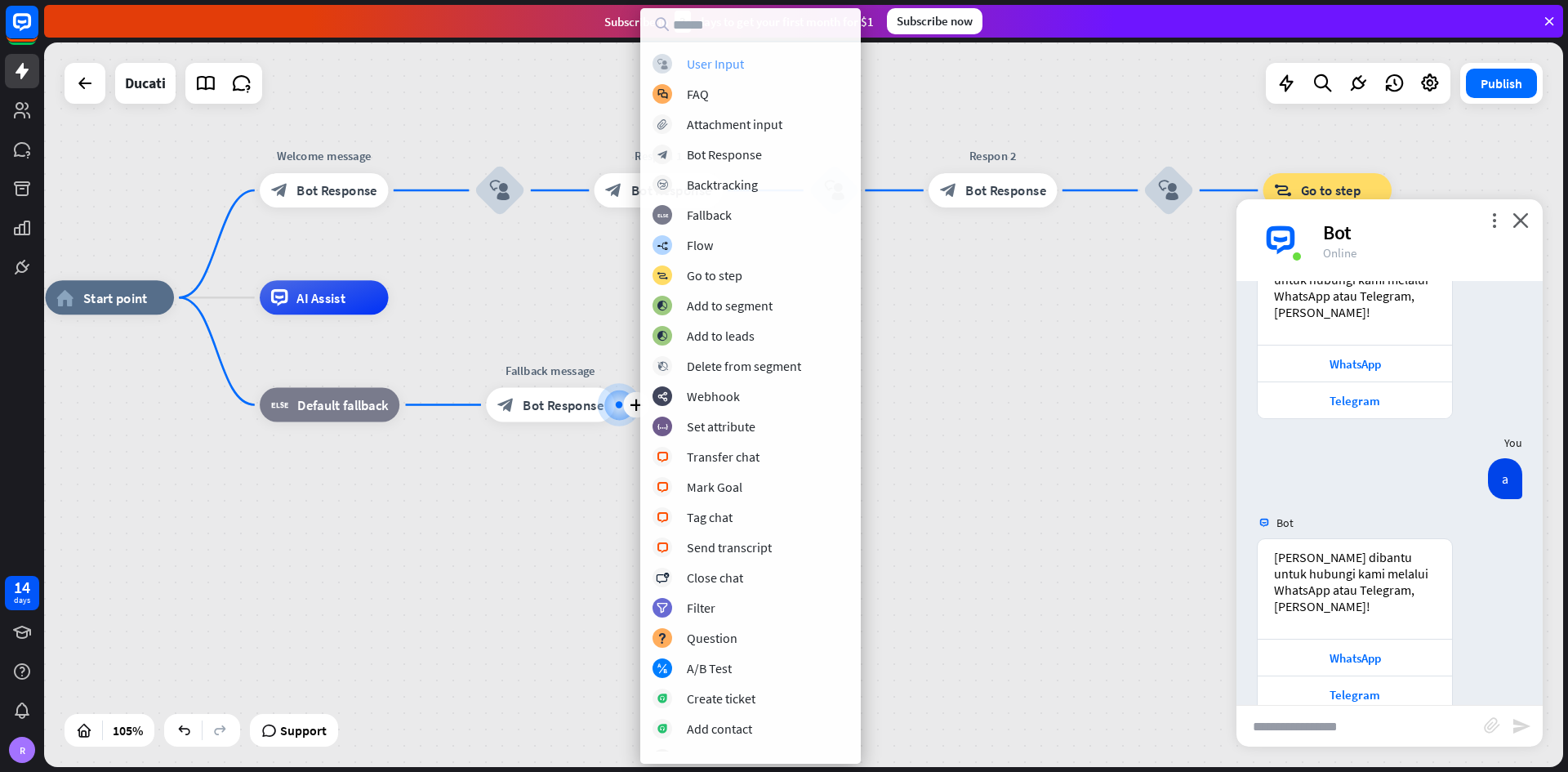
click at [732, 57] on div "User Input" at bounding box center [714, 64] width 57 height 16
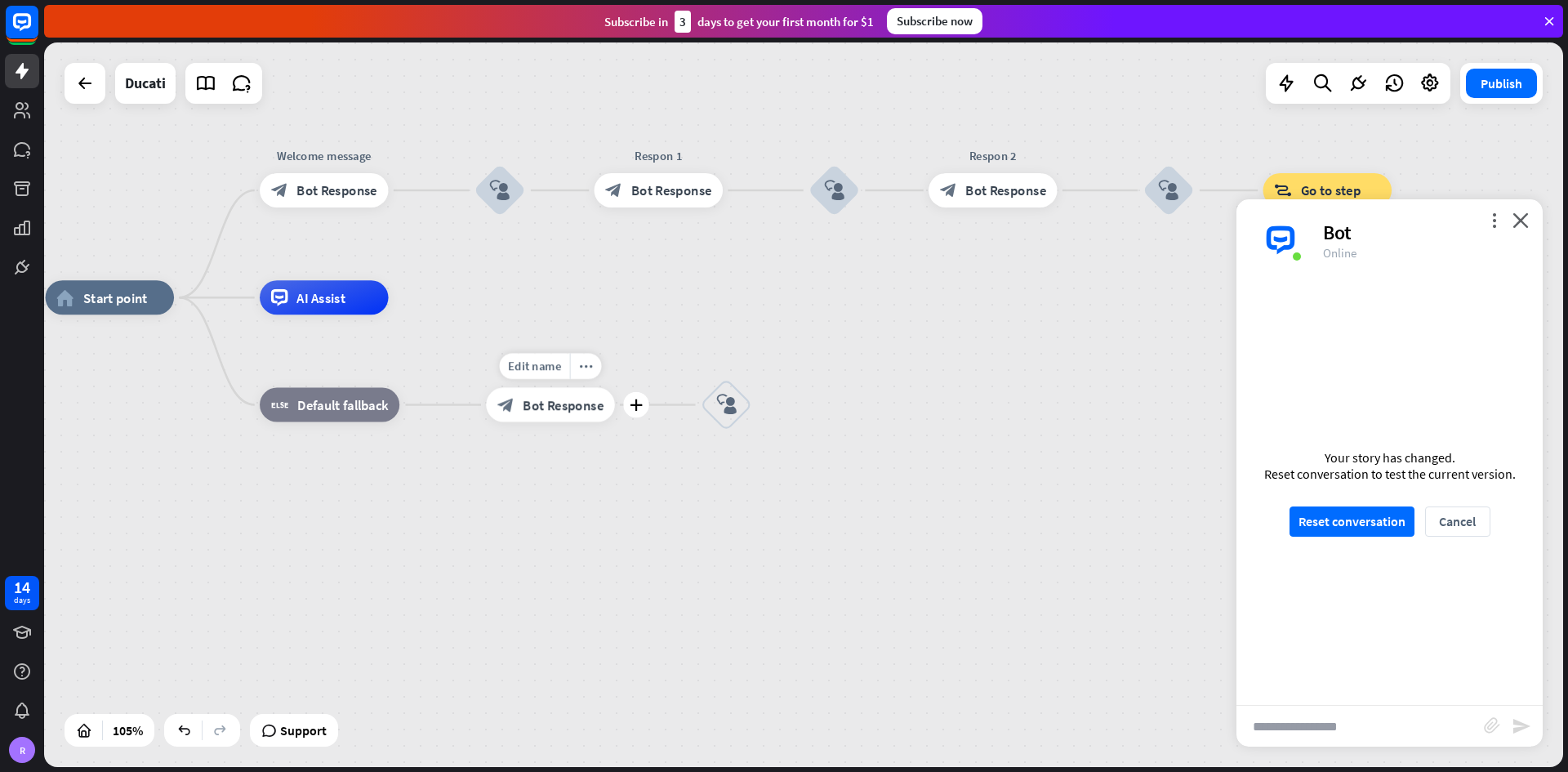
click at [544, 407] on span "Bot Response" at bounding box center [563, 404] width 81 height 17
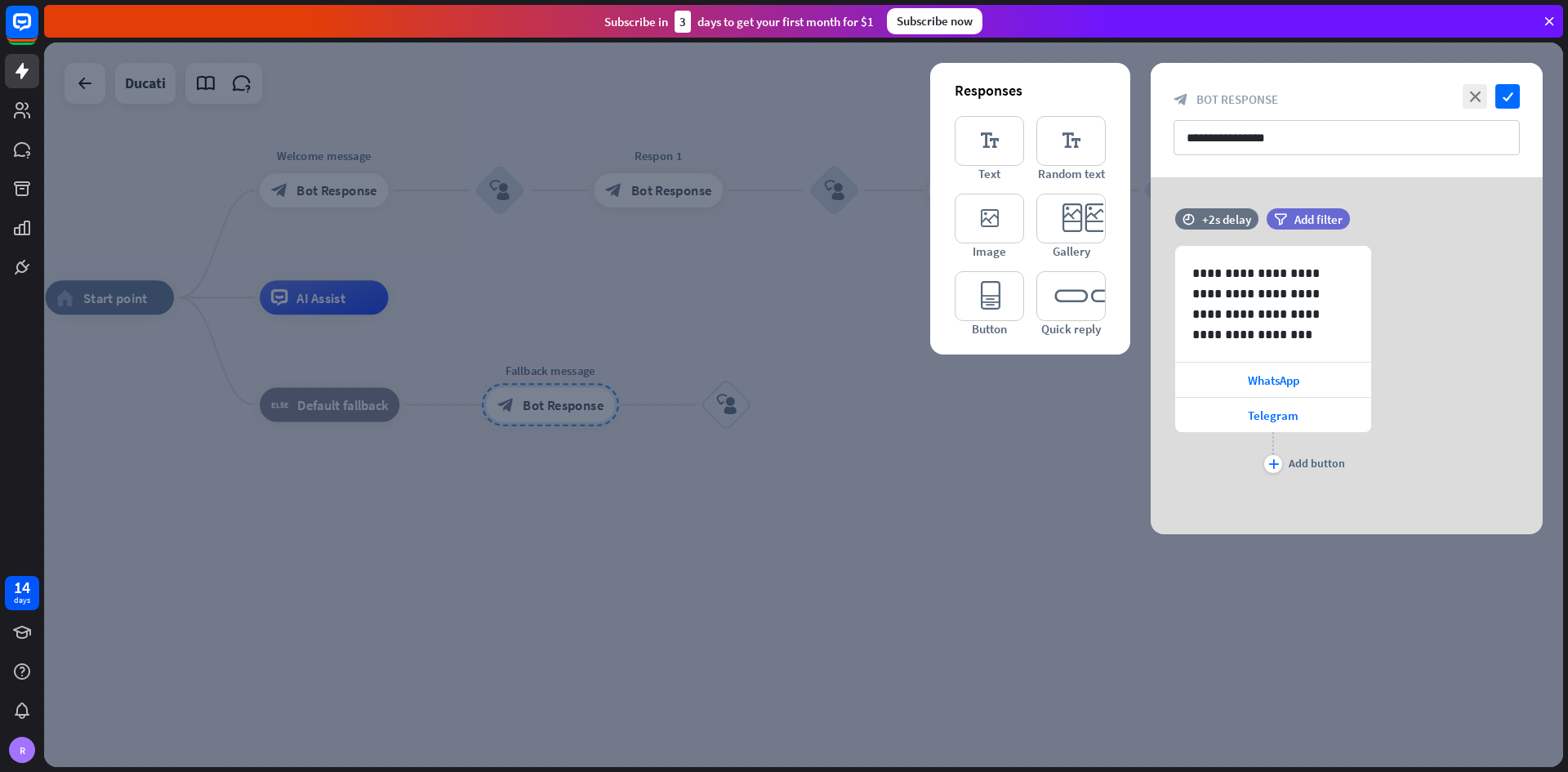
click at [819, 424] on div at bounding box center [803, 404] width 1518 height 724
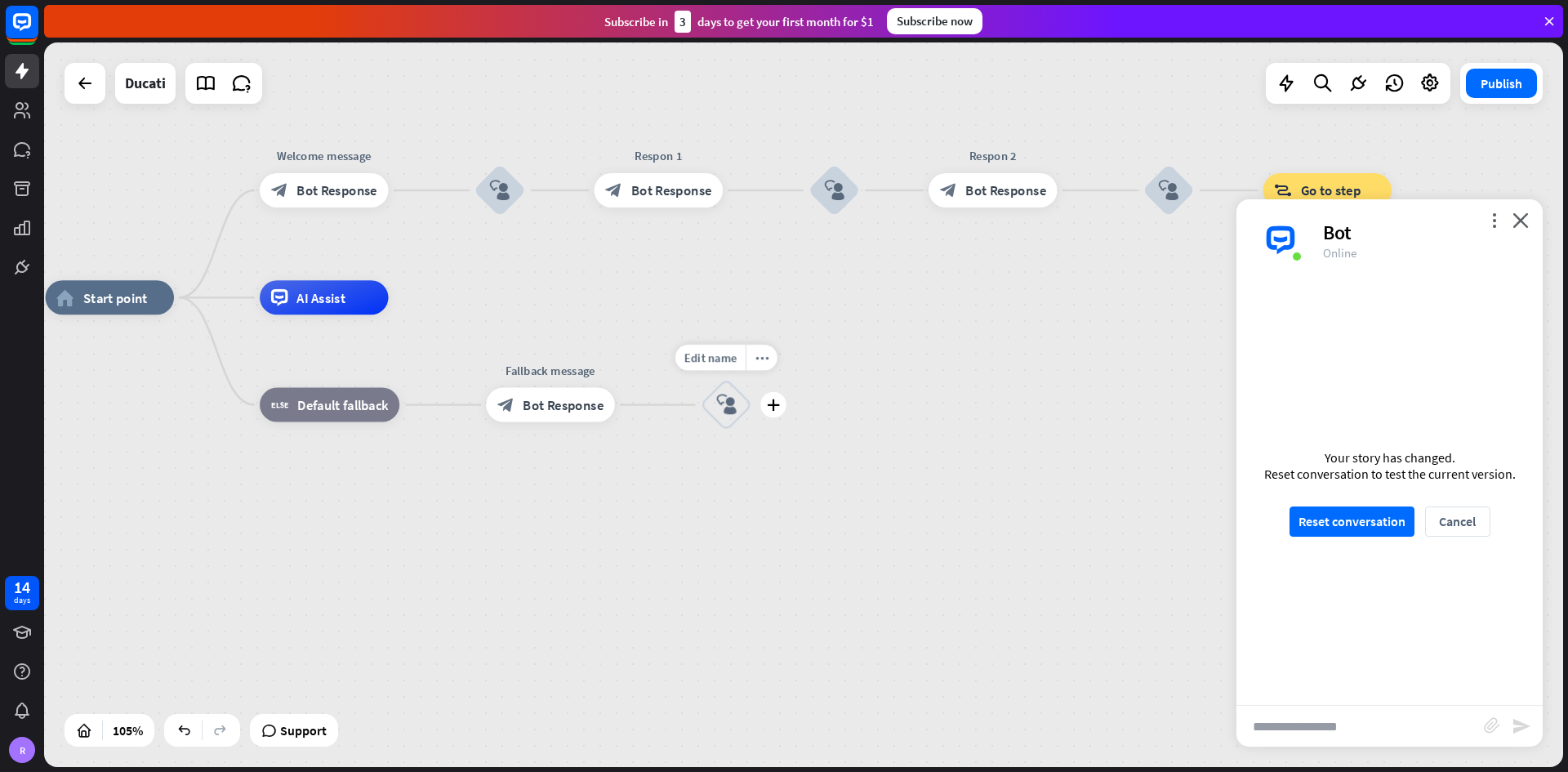
click at [735, 397] on icon "block_user_input" at bounding box center [726, 404] width 21 height 21
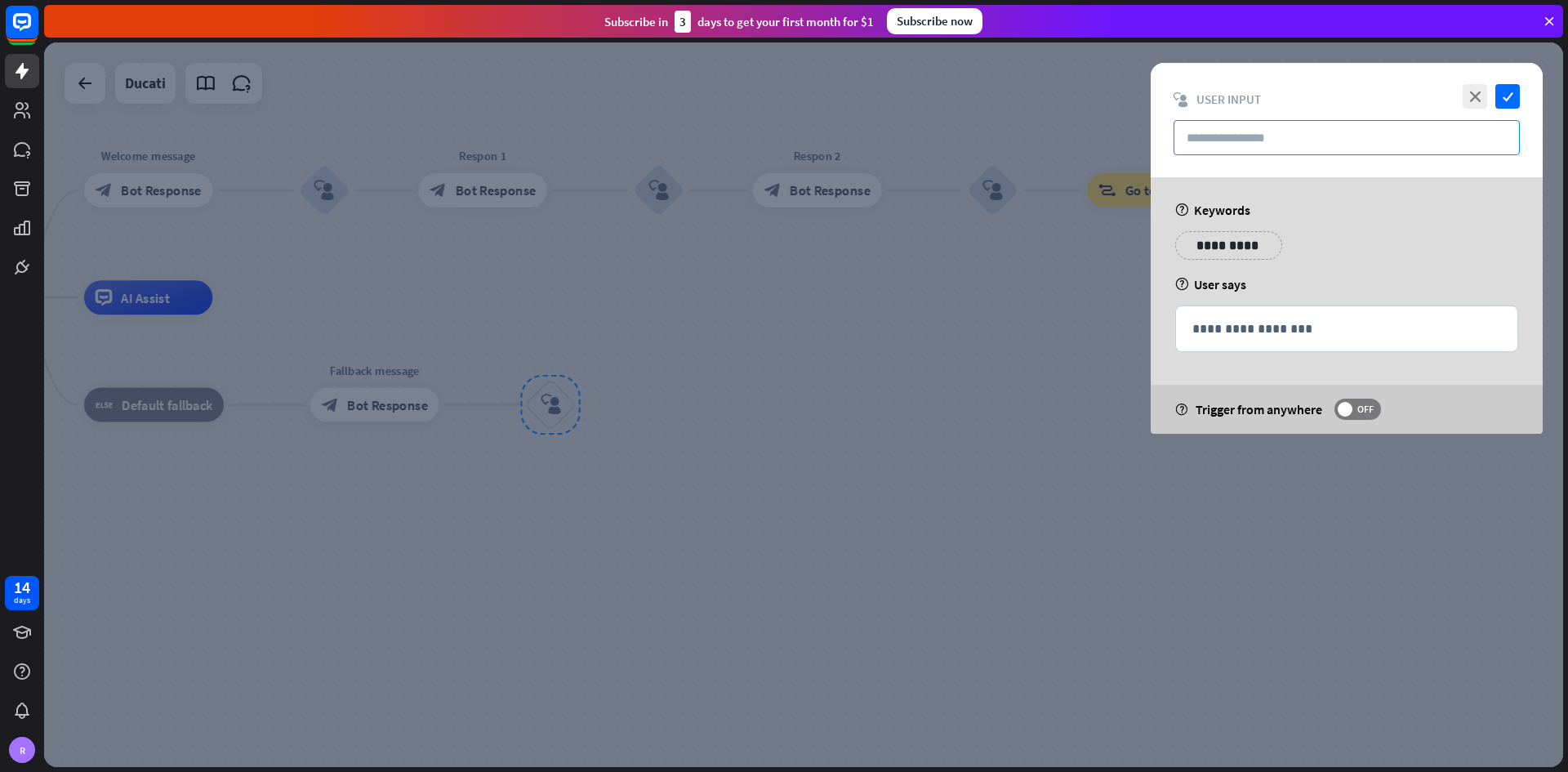
click at [1090, 134] on input "text" at bounding box center [1346, 137] width 346 height 35
click at [1090, 342] on div "**********" at bounding box center [1346, 329] width 341 height 45
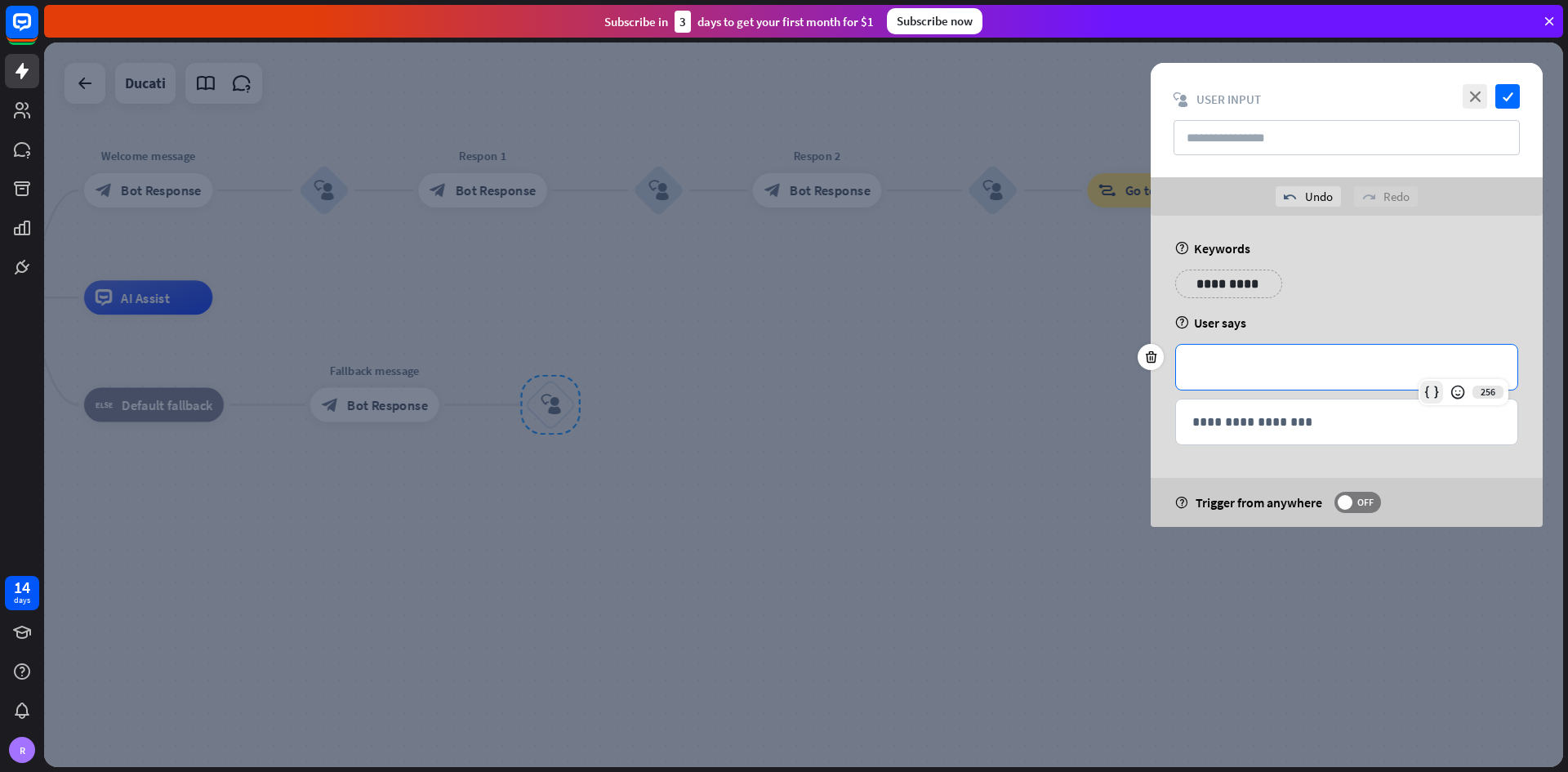
click at [1090, 388] on icon at bounding box center [1431, 392] width 16 height 16
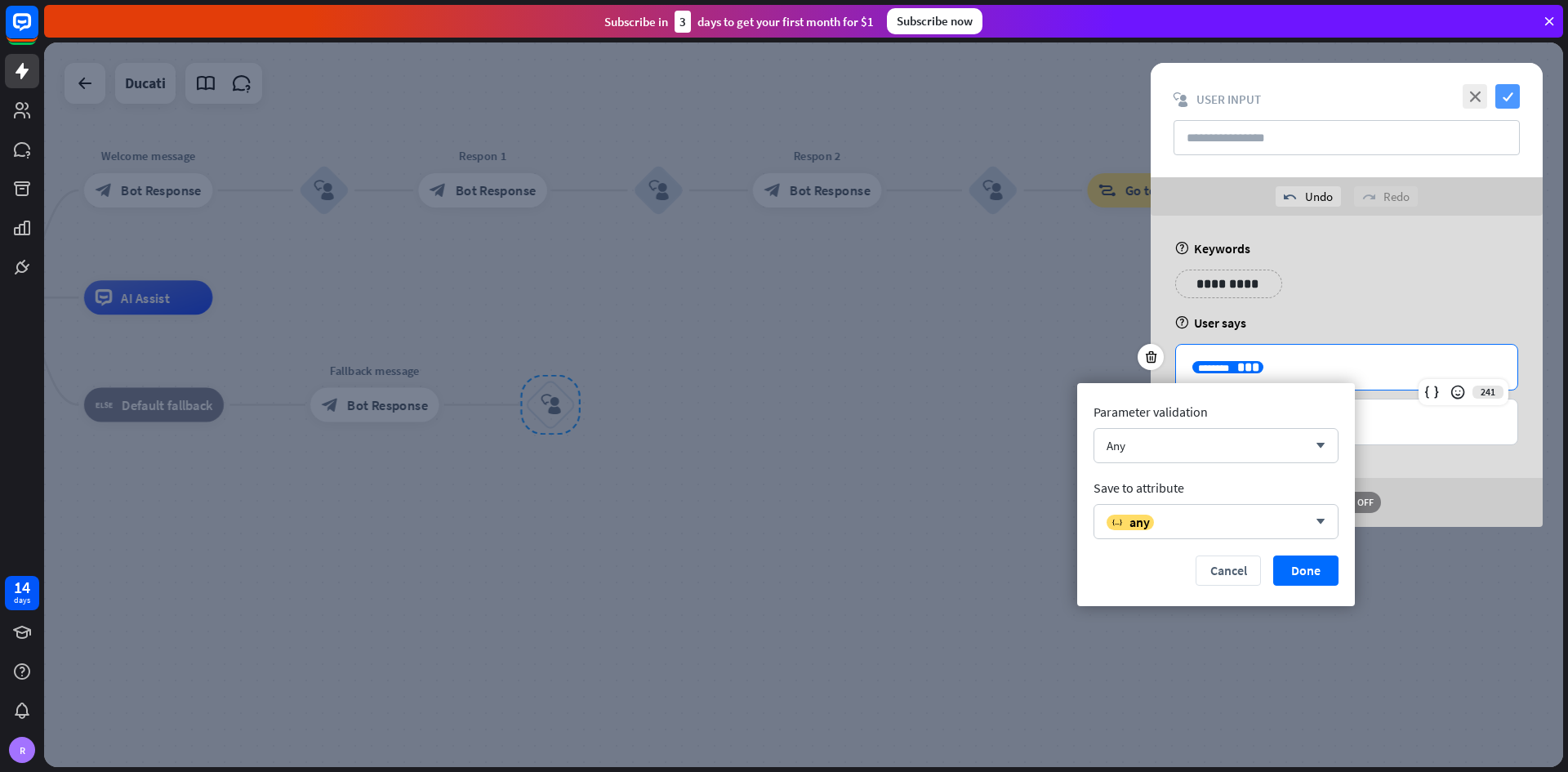
click at [1090, 100] on icon "check" at bounding box center [1507, 95] width 24 height 24
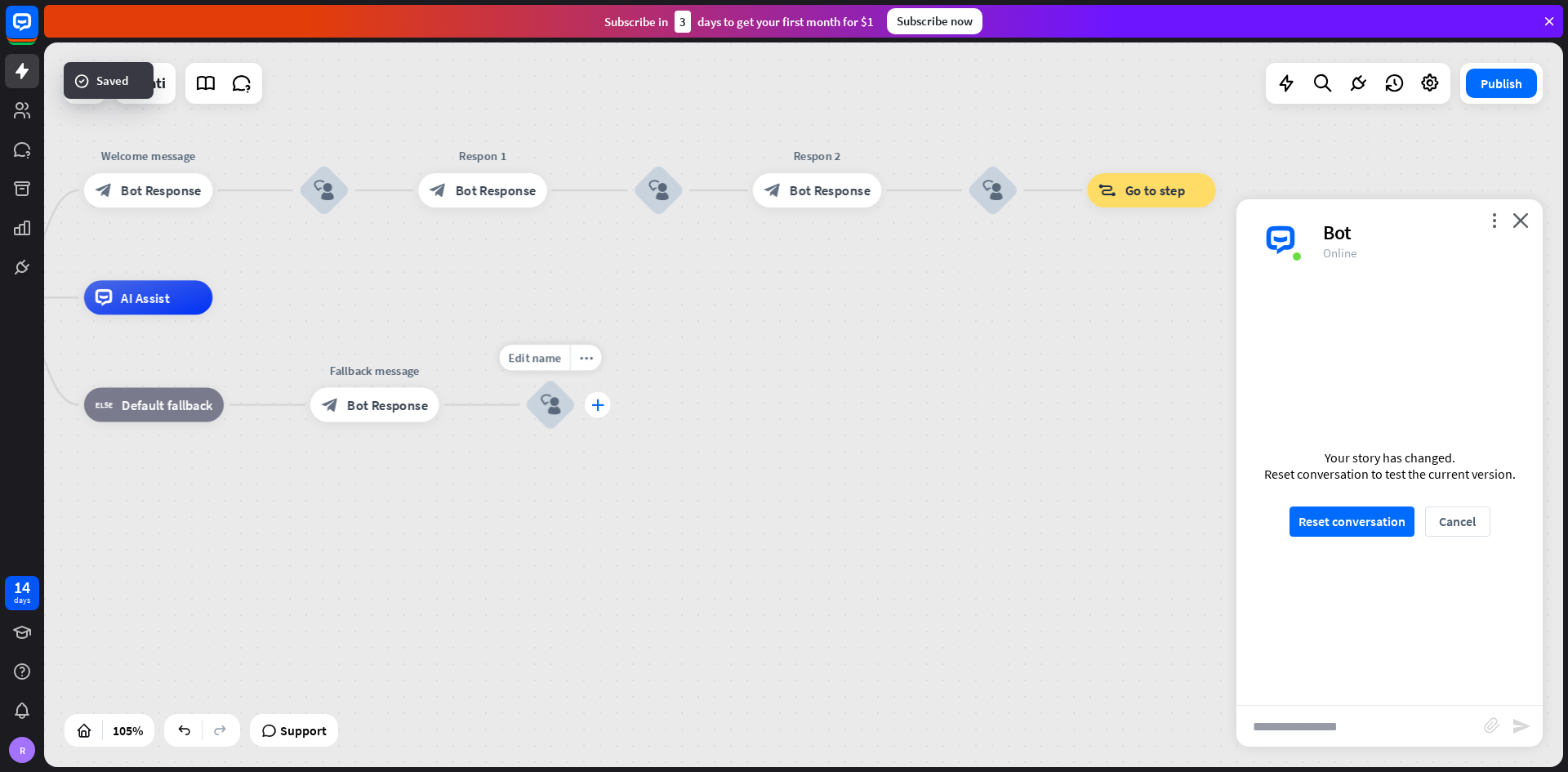
click at [599, 407] on icon "plus" at bounding box center [597, 404] width 14 height 13
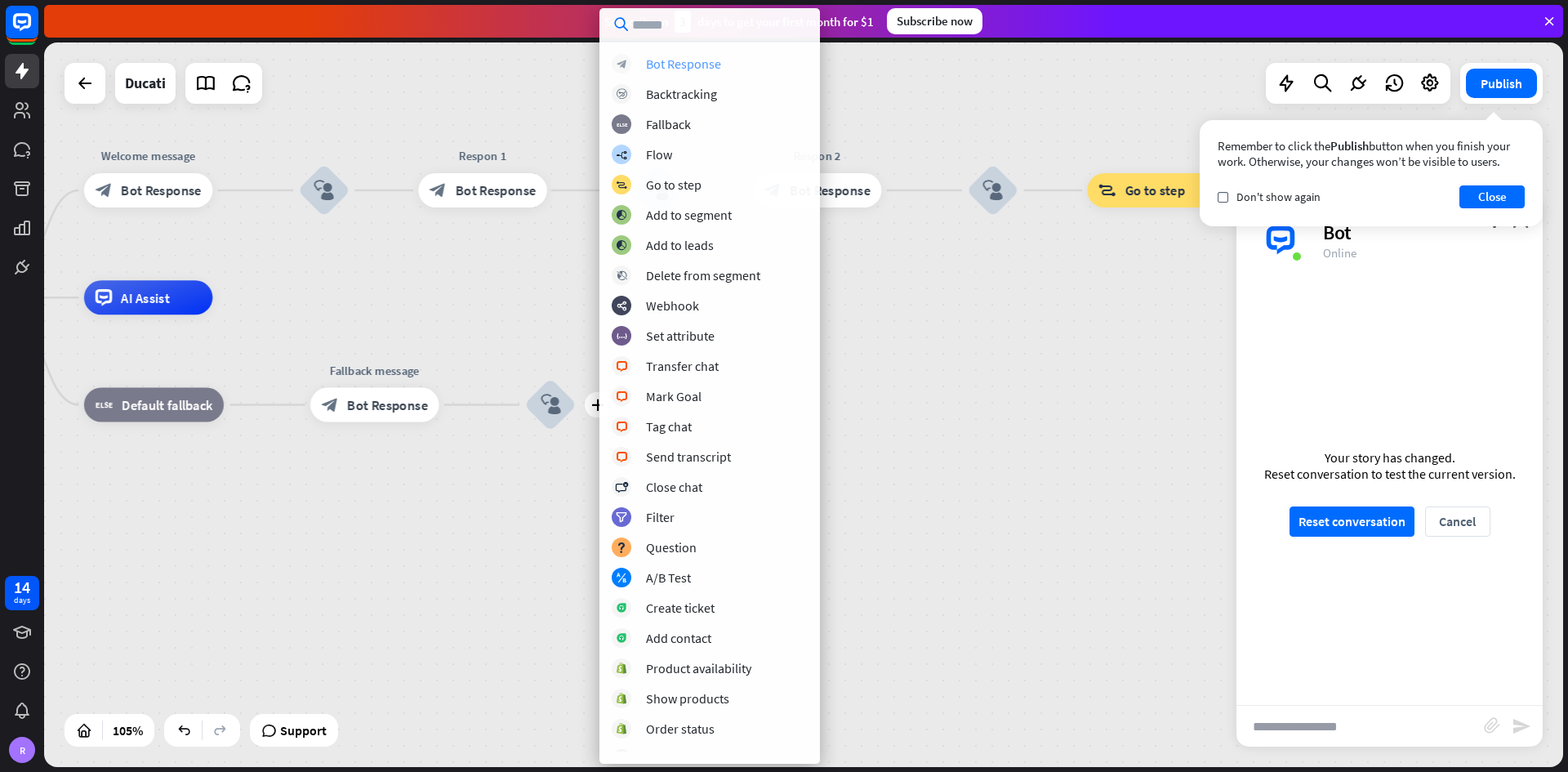
click at [678, 66] on div "Bot Response" at bounding box center [683, 64] width 75 height 16
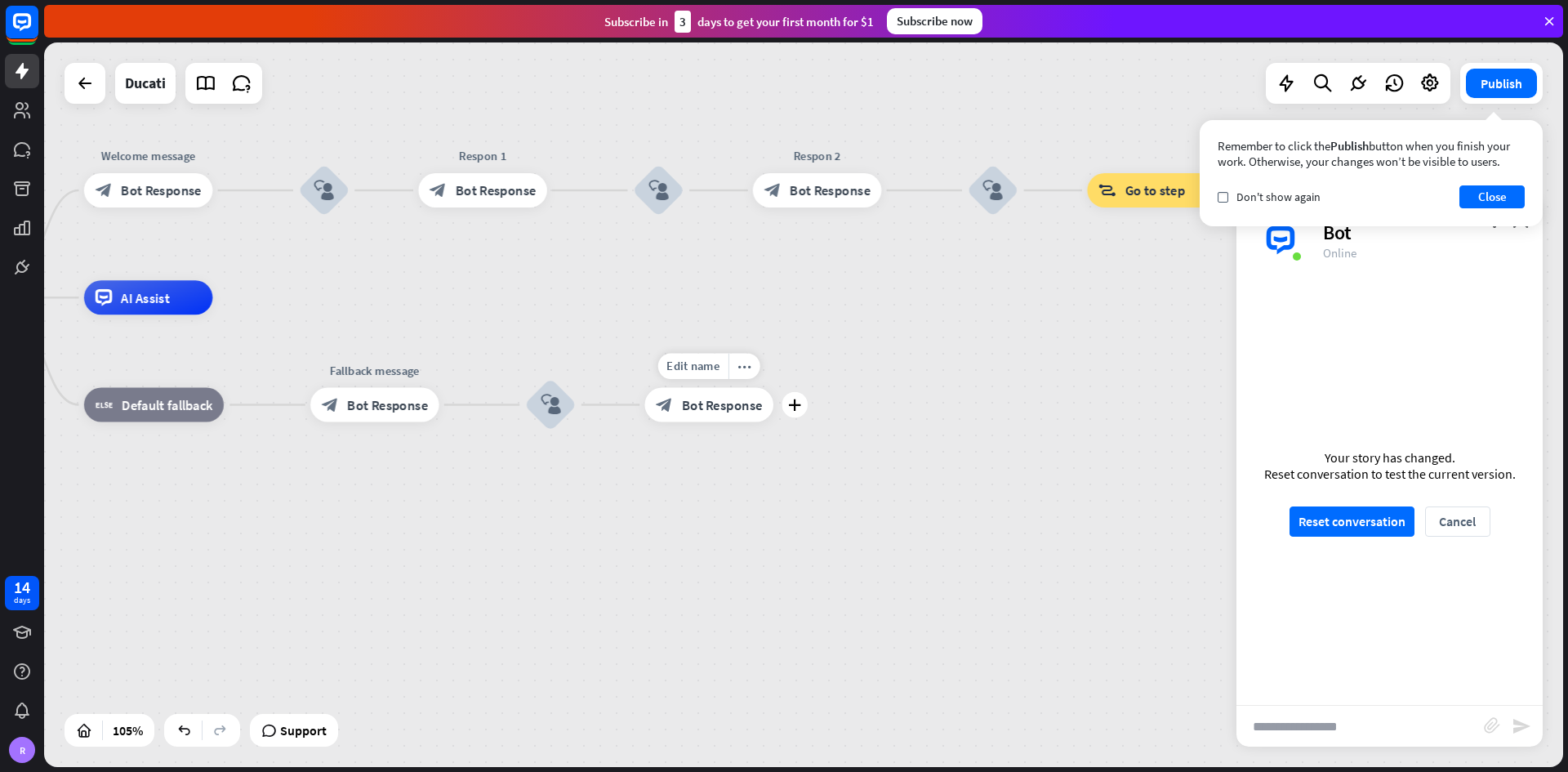
click at [691, 398] on span "Bot Response" at bounding box center [722, 404] width 81 height 17
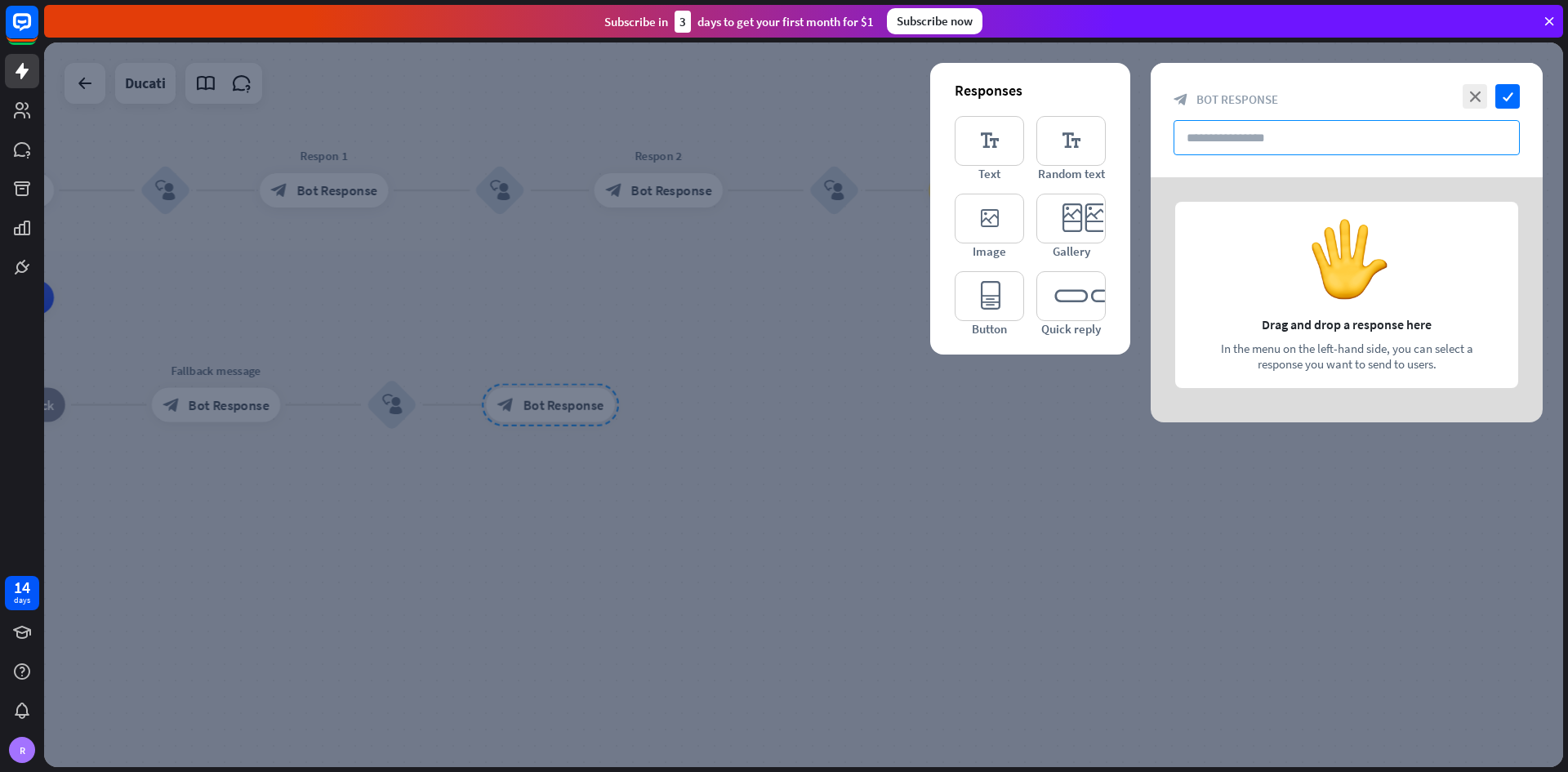
click at [1090, 140] on input "text" at bounding box center [1346, 137] width 346 height 35
click at [994, 295] on icon "editor_button" at bounding box center [989, 295] width 69 height 50
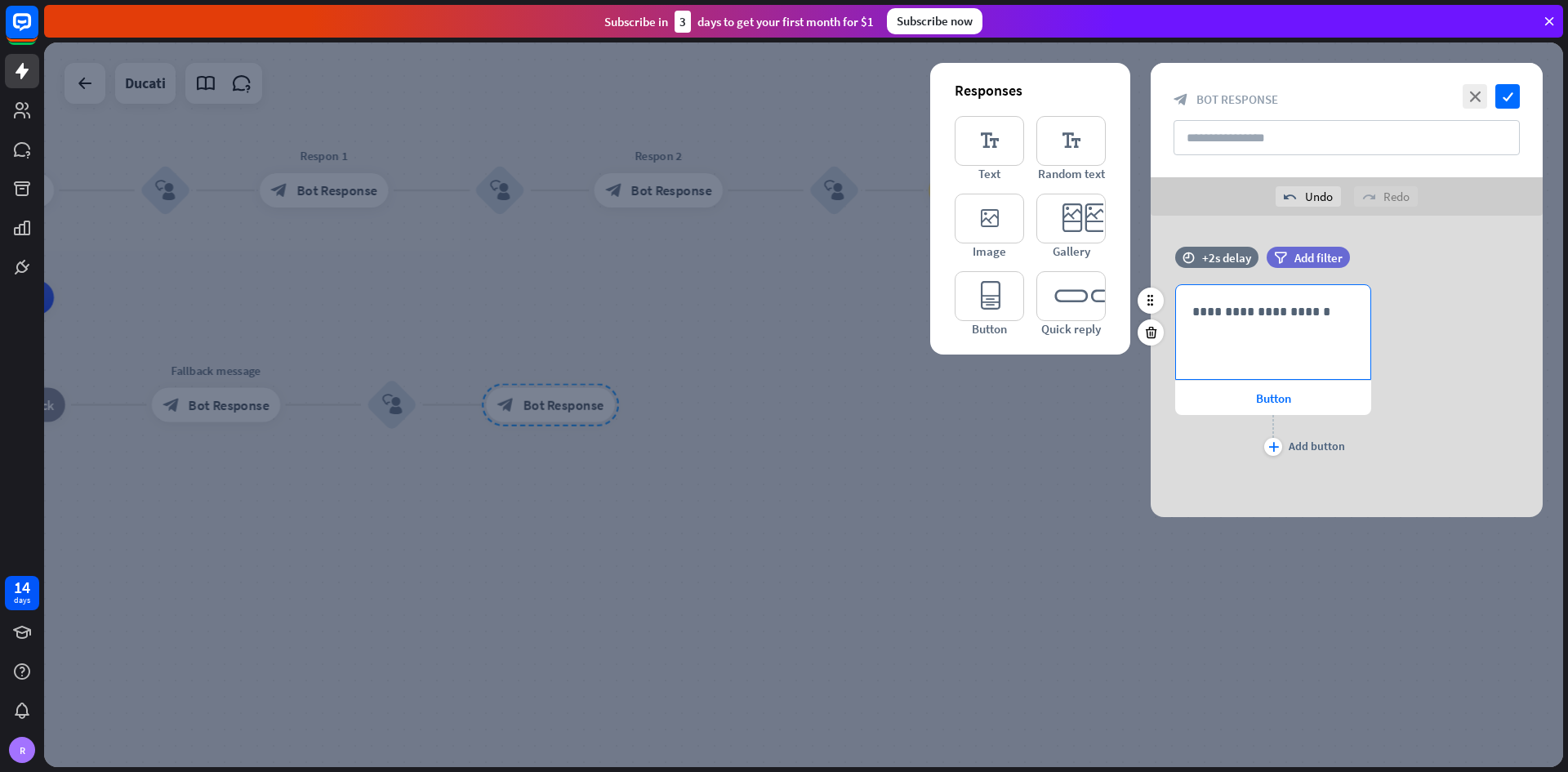
click at [1090, 311] on p "**********" at bounding box center [1273, 312] width 162 height 21
click at [1090, 332] on div at bounding box center [1150, 332] width 26 height 26
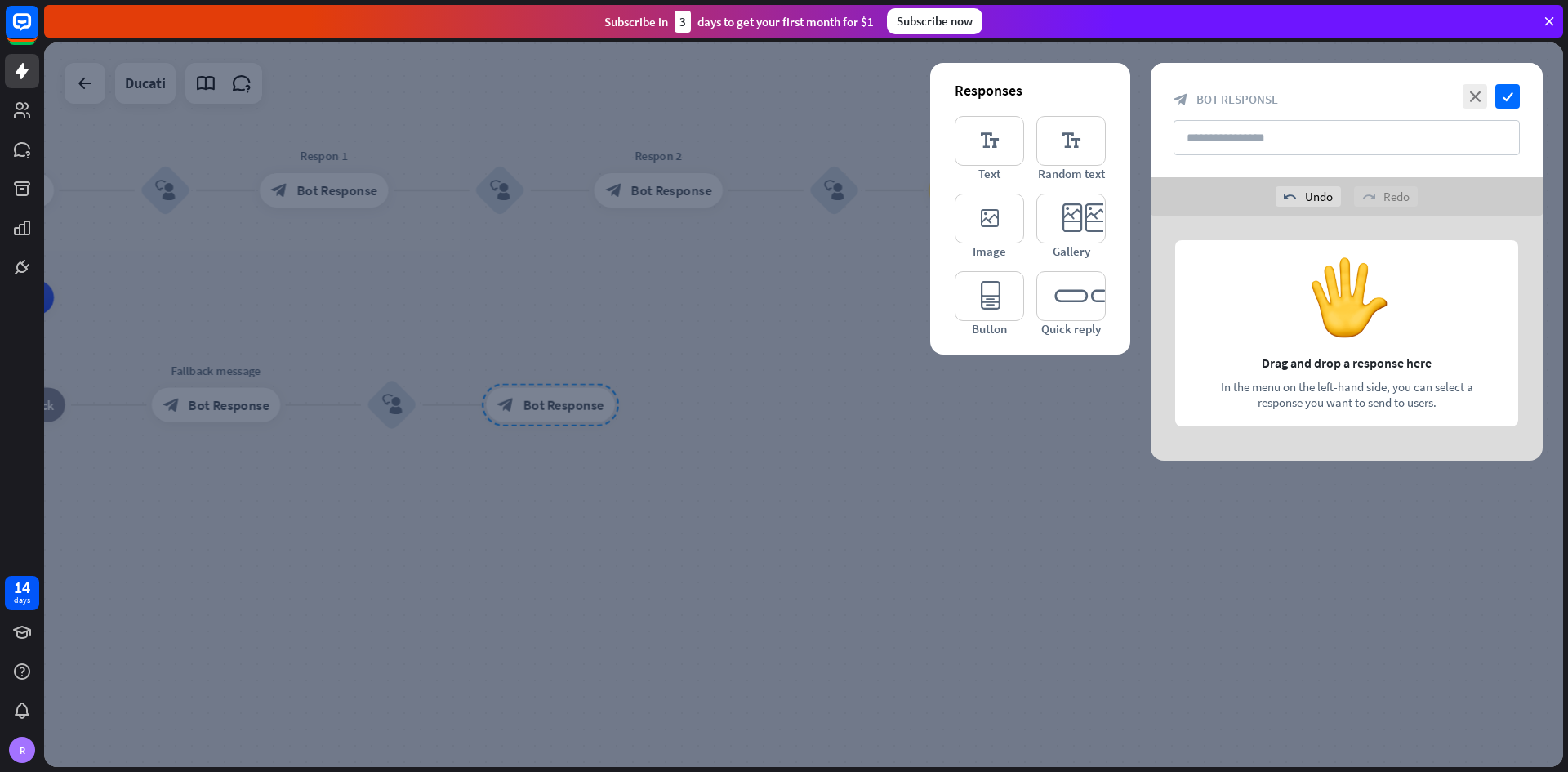
drag, startPoint x: 1011, startPoint y: 153, endPoint x: 1169, endPoint y: 208, distance: 167.3
click at [1011, 153] on icon "editor_text" at bounding box center [989, 141] width 69 height 50
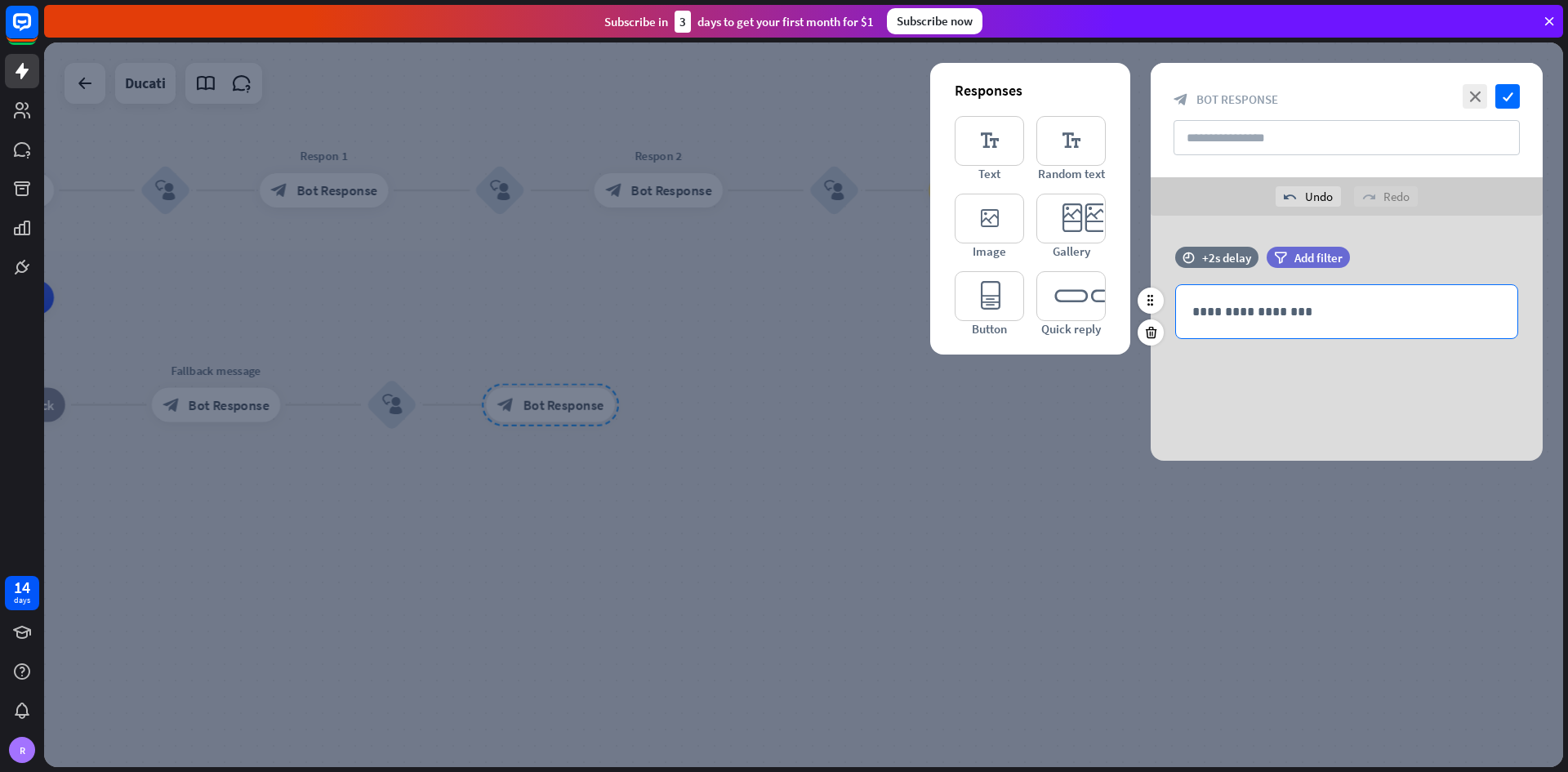
click at [1090, 308] on p "**********" at bounding box center [1346, 312] width 309 height 21
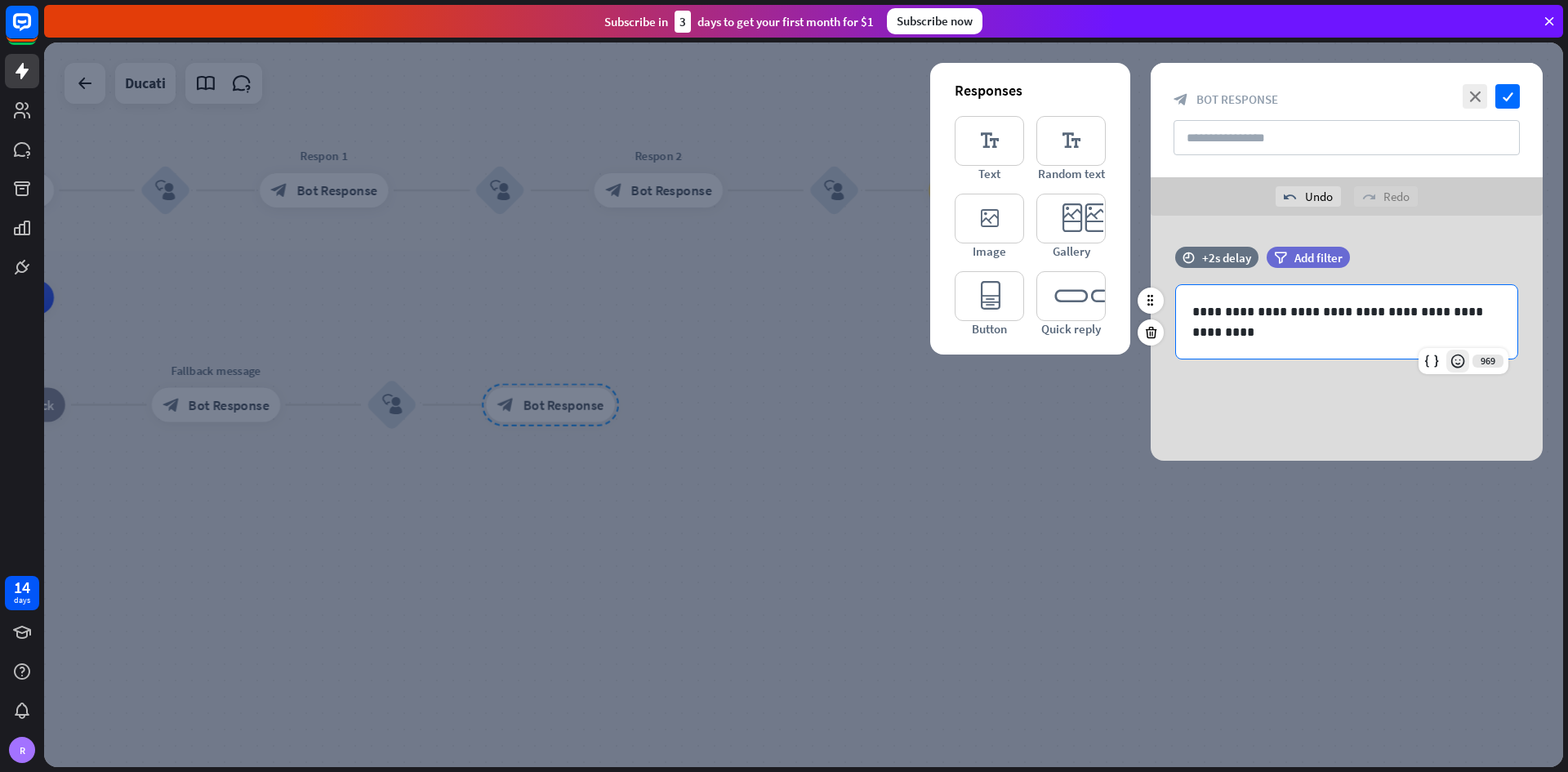
click at [1090, 359] on icon at bounding box center [1457, 361] width 16 height 16
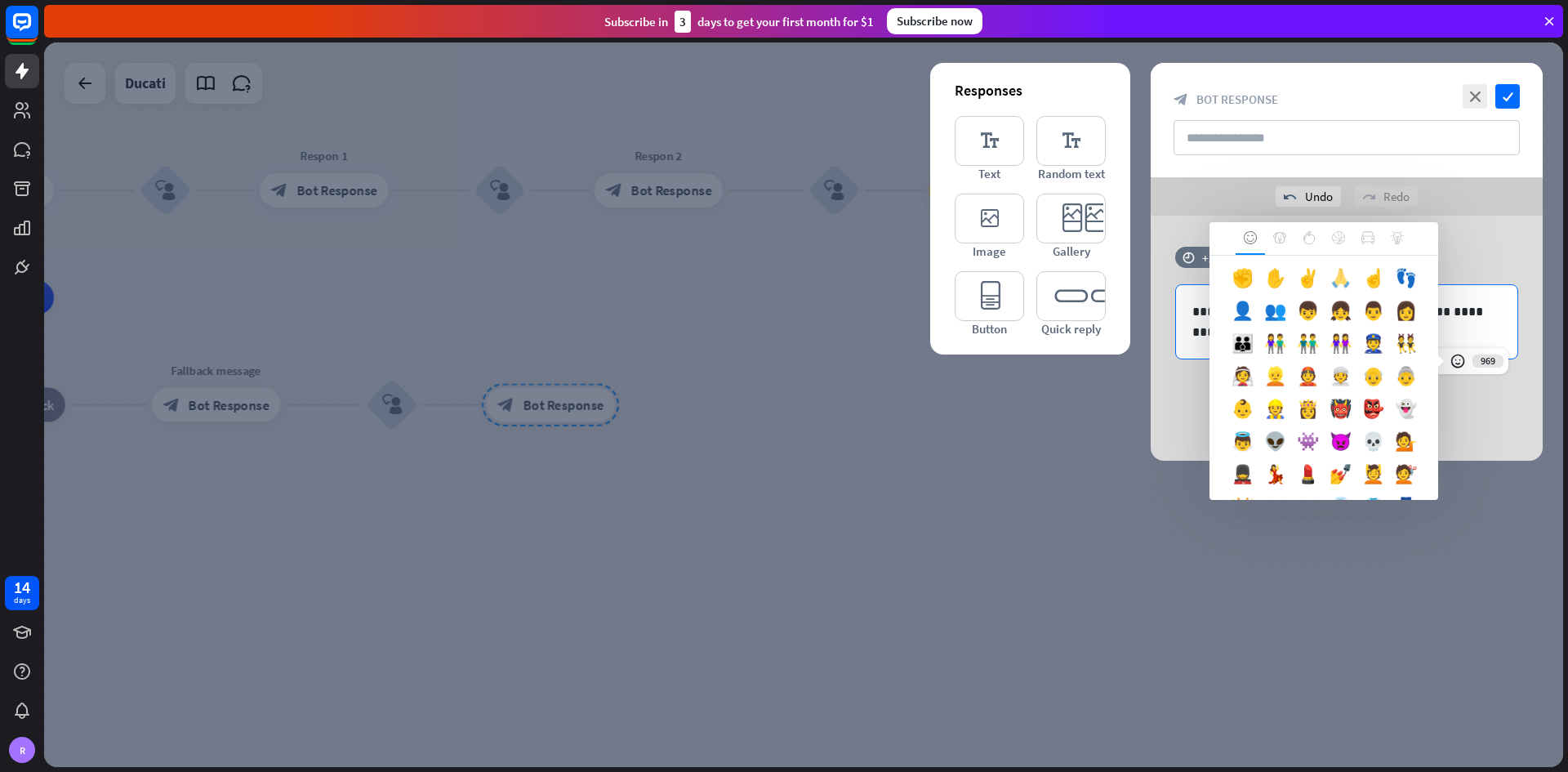
scroll to position [490, 0]
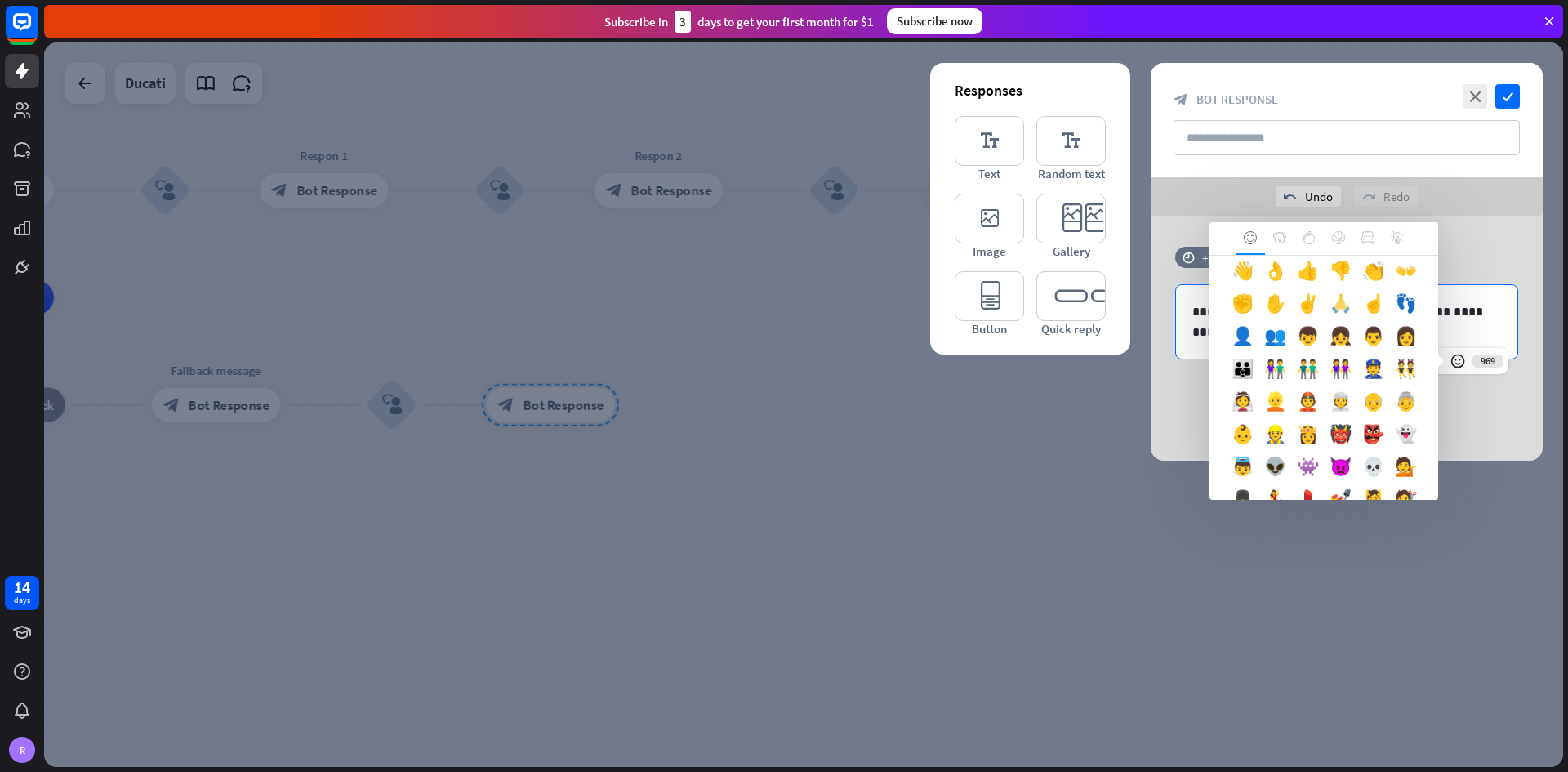
click at [1090, 323] on div "🙏" at bounding box center [1340, 307] width 32 height 32
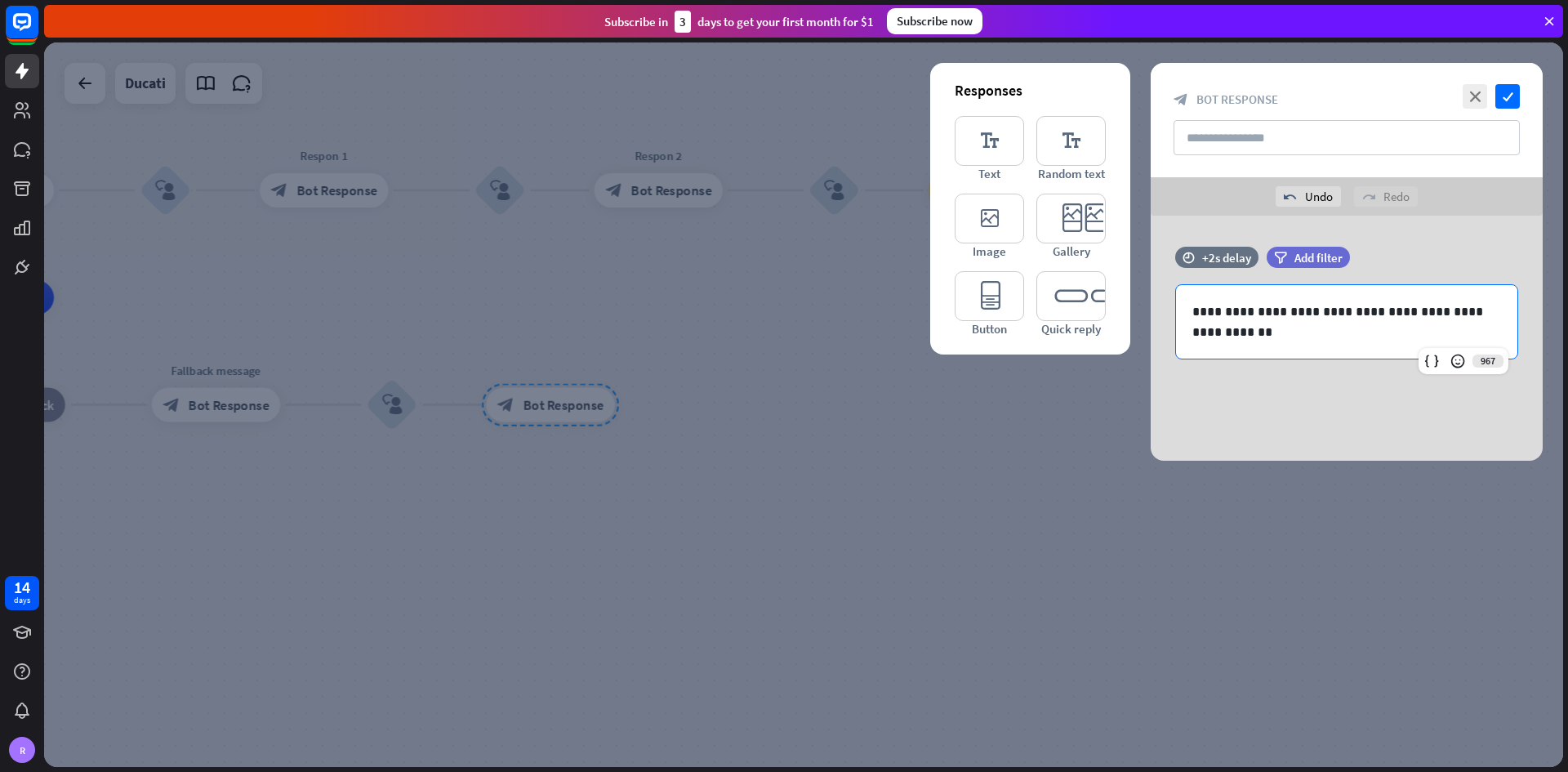
click at [1090, 433] on div "**********" at bounding box center [1346, 338] width 392 height 245
click at [1090, 102] on icon "check" at bounding box center [1507, 95] width 24 height 24
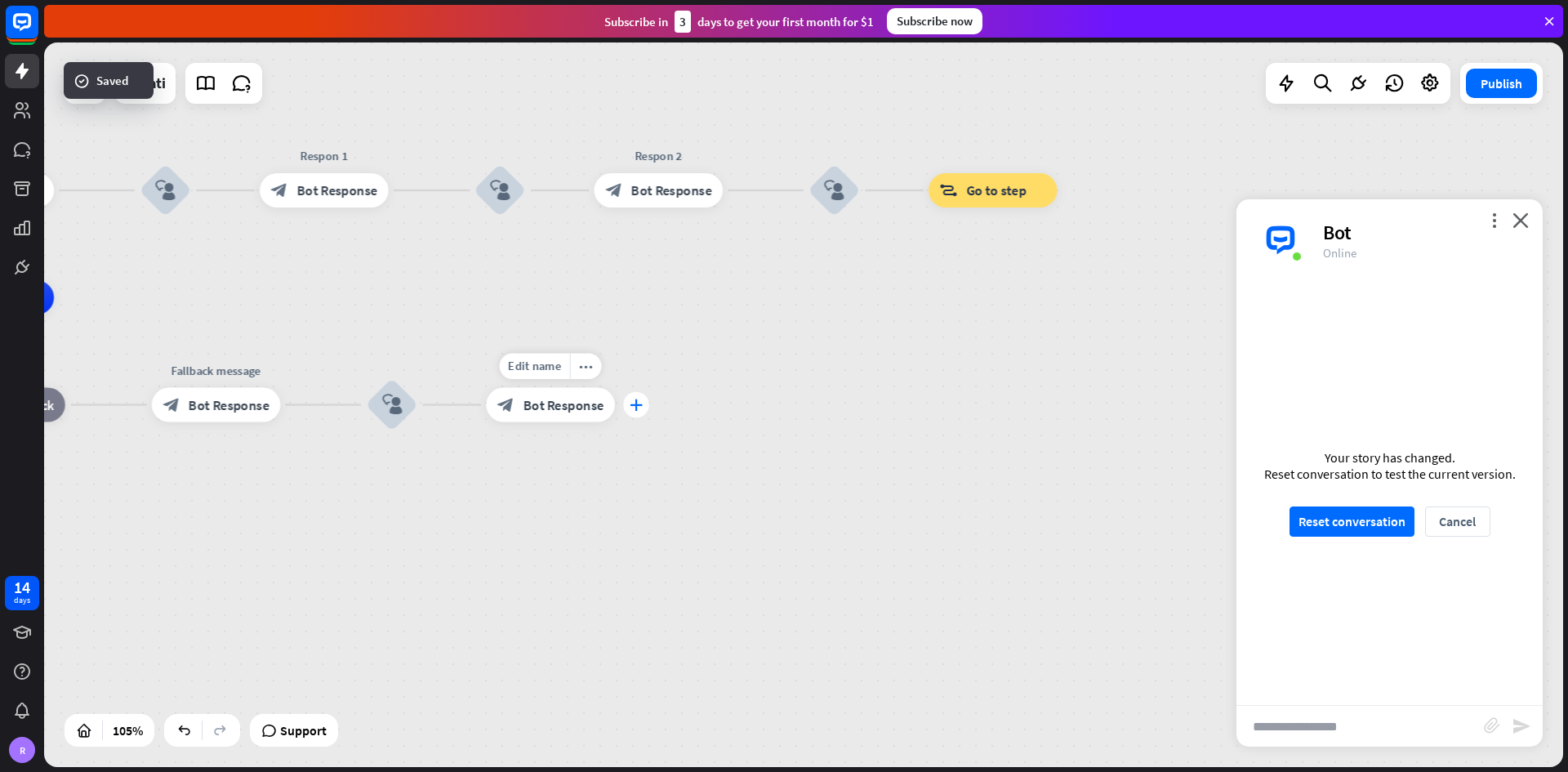
click at [635, 409] on icon "plus" at bounding box center [636, 404] width 14 height 13
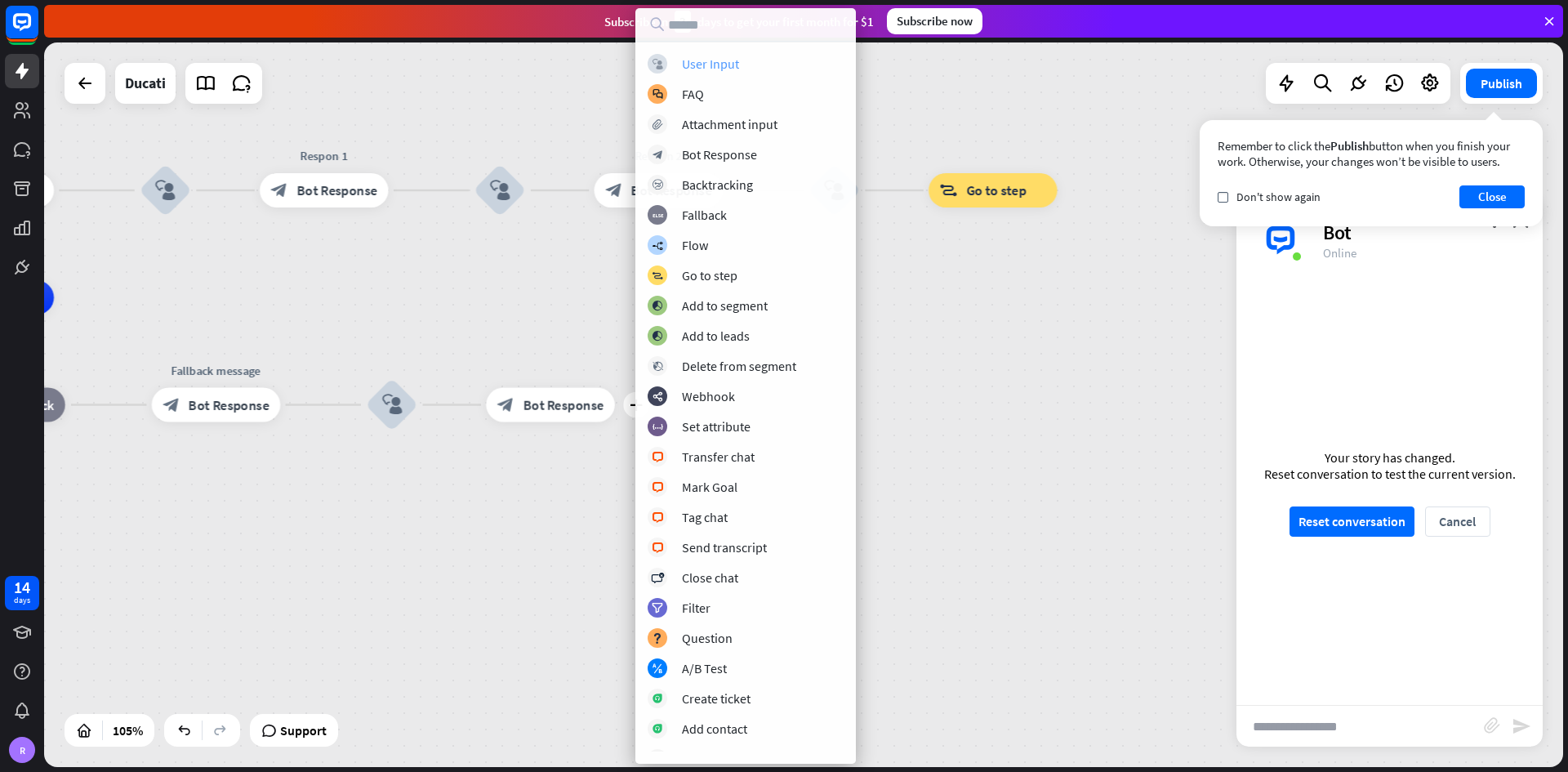
click at [732, 56] on div "User Input" at bounding box center [710, 64] width 57 height 16
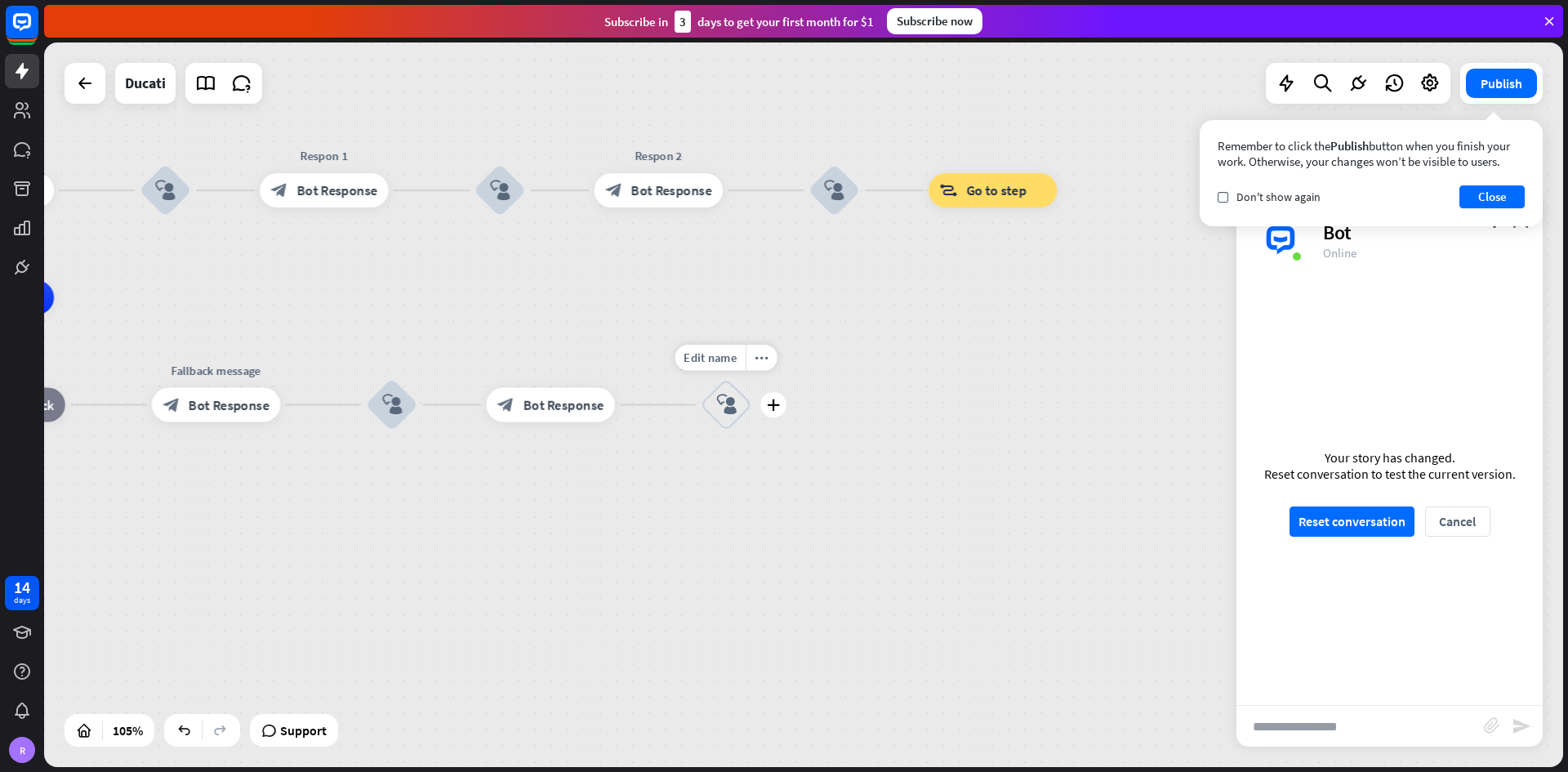
click at [781, 407] on div "plus" at bounding box center [773, 404] width 26 height 26
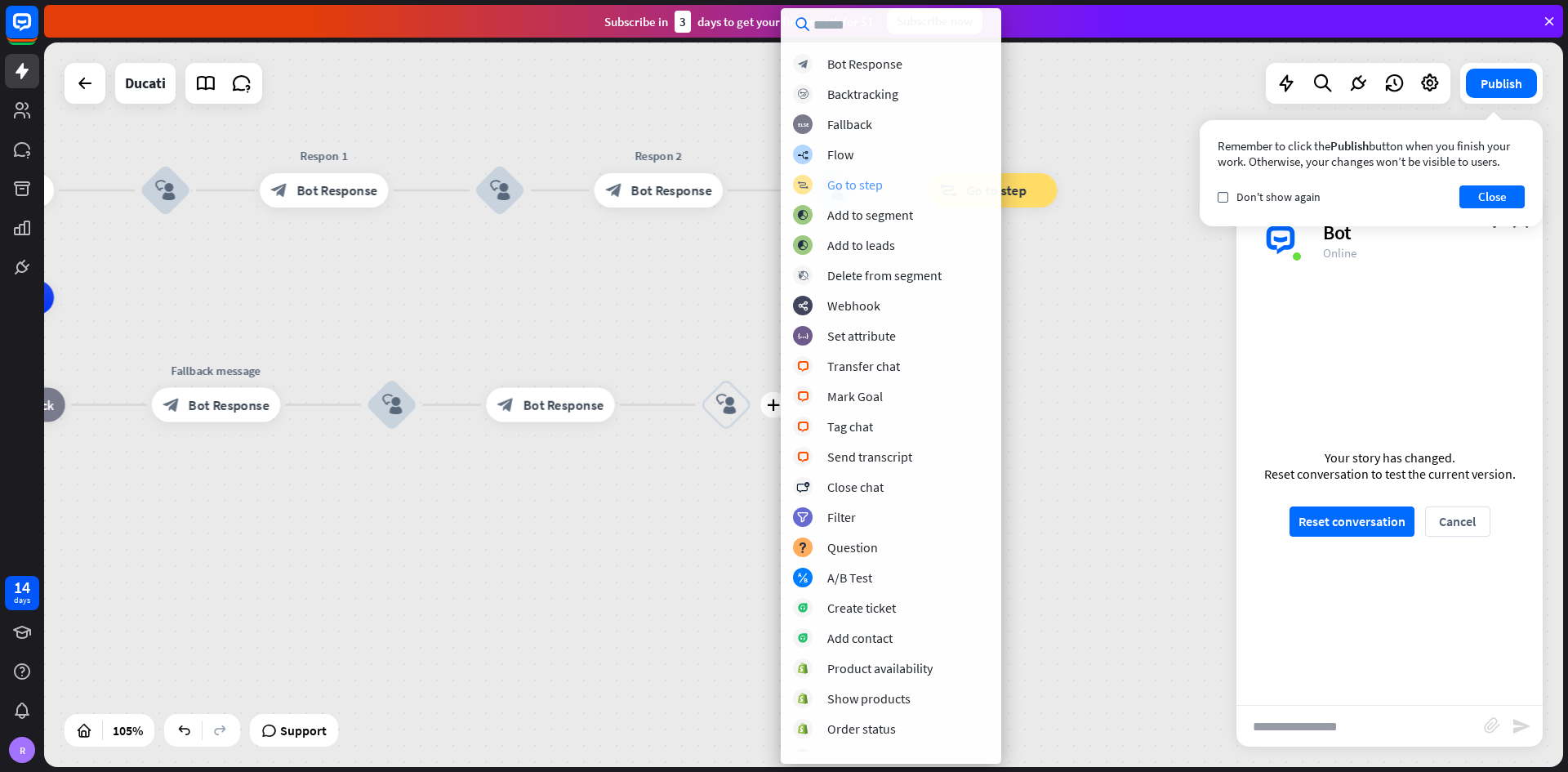
click at [871, 181] on div "Go to step" at bounding box center [855, 185] width 56 height 16
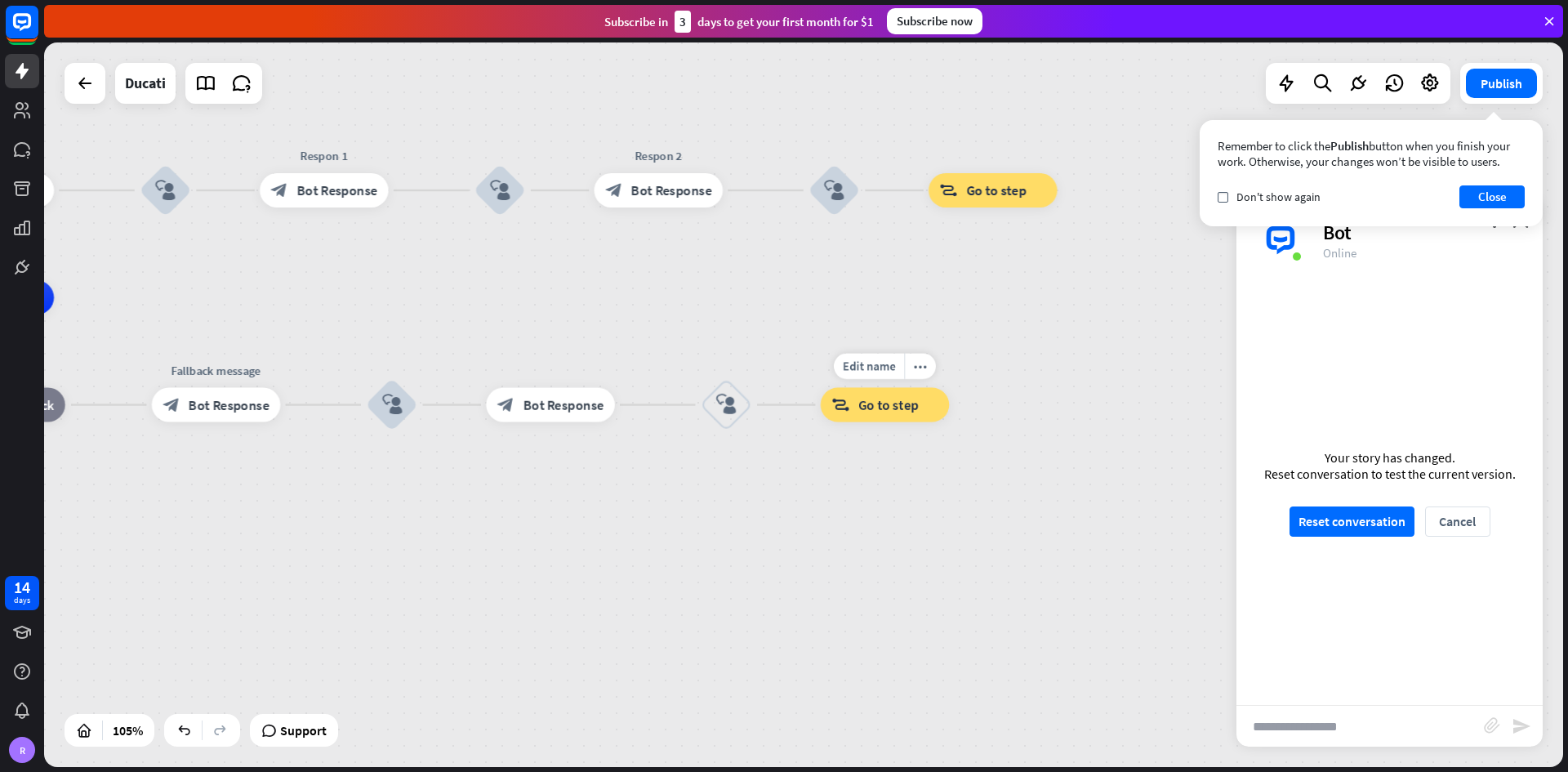
click at [867, 413] on span "Go to step" at bounding box center [888, 404] width 60 height 17
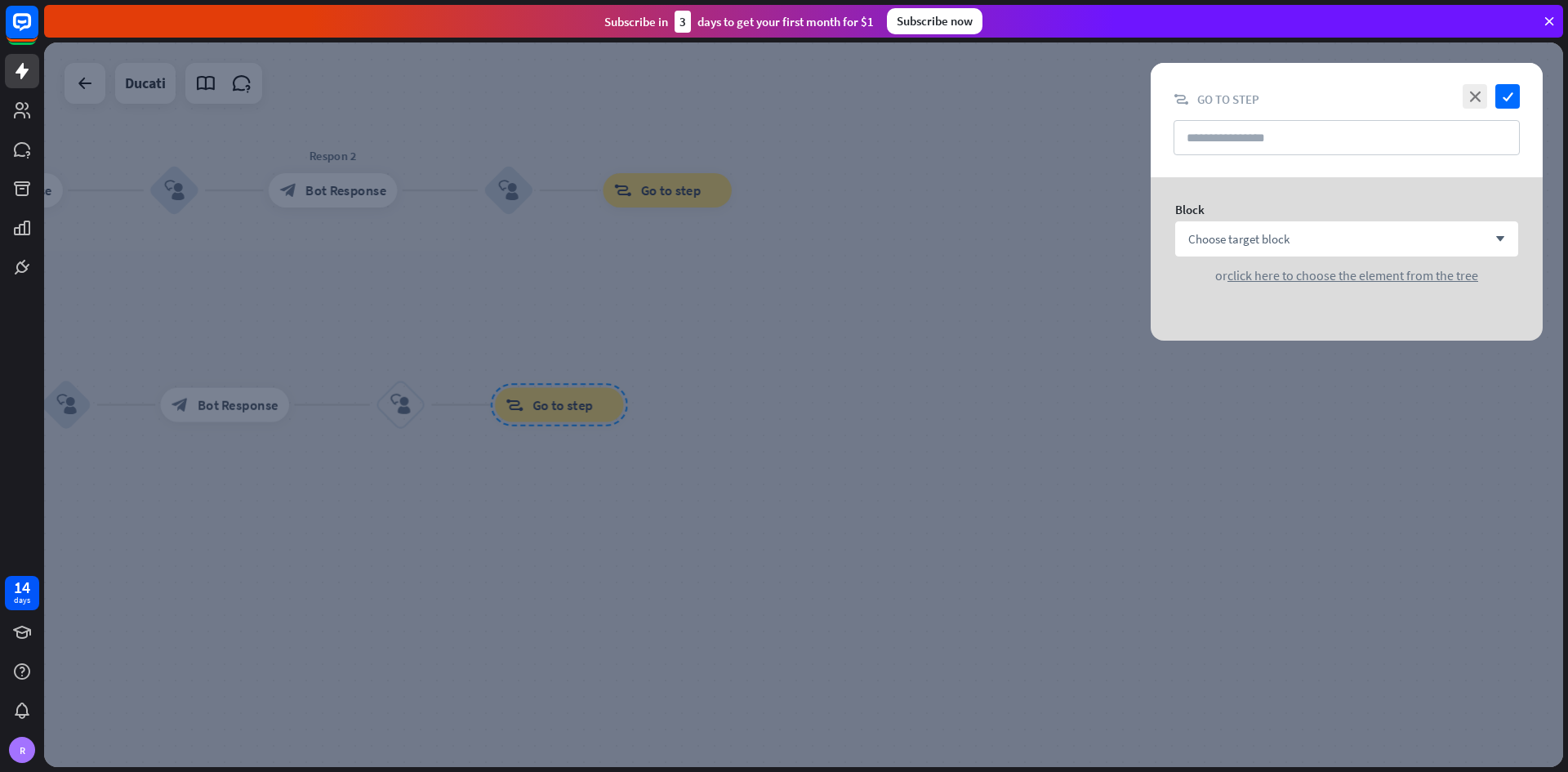
click at [323, 452] on div at bounding box center [803, 404] width 1518 height 724
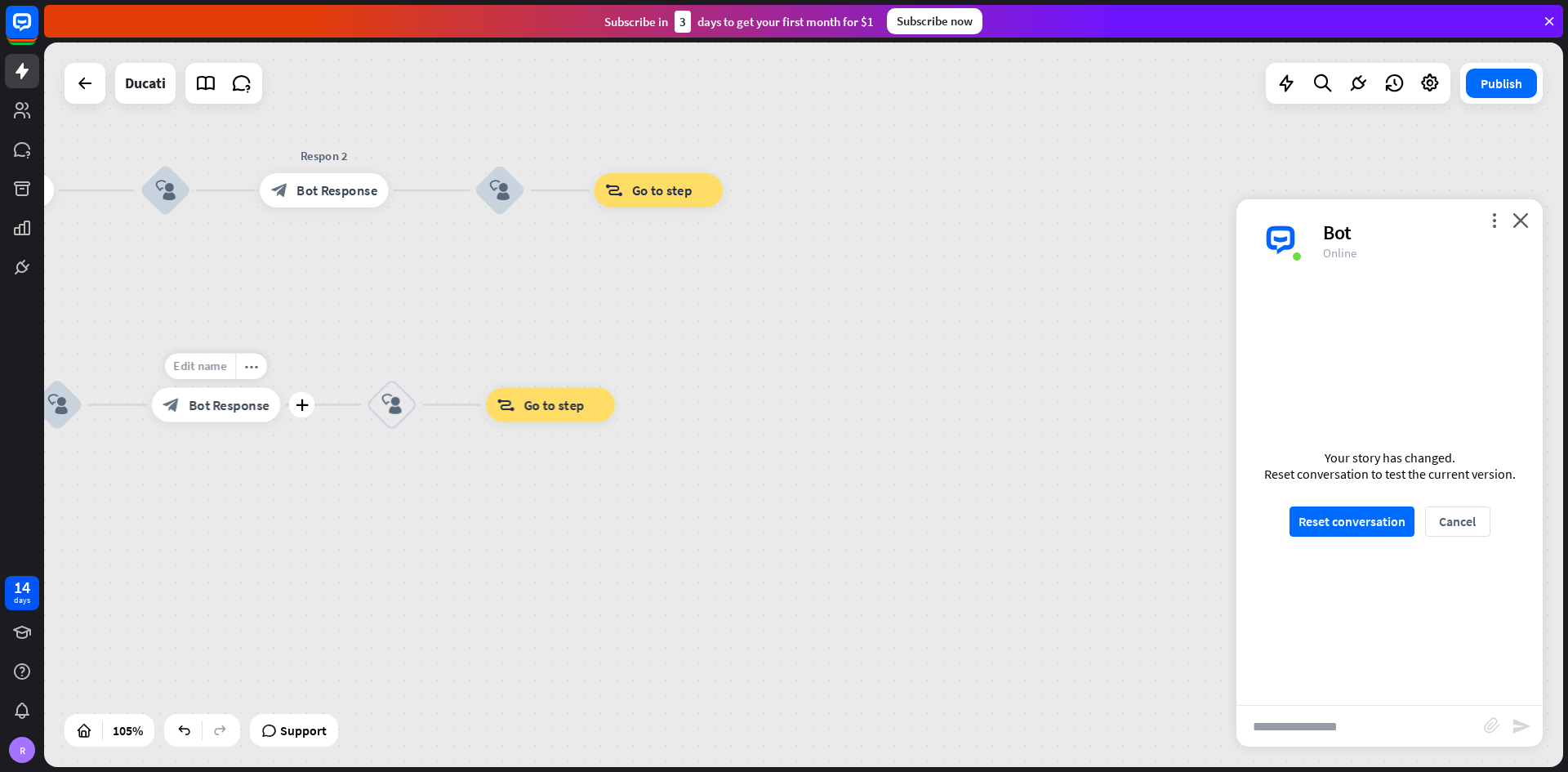
click at [210, 361] on span "Edit name" at bounding box center [200, 366] width 53 height 15
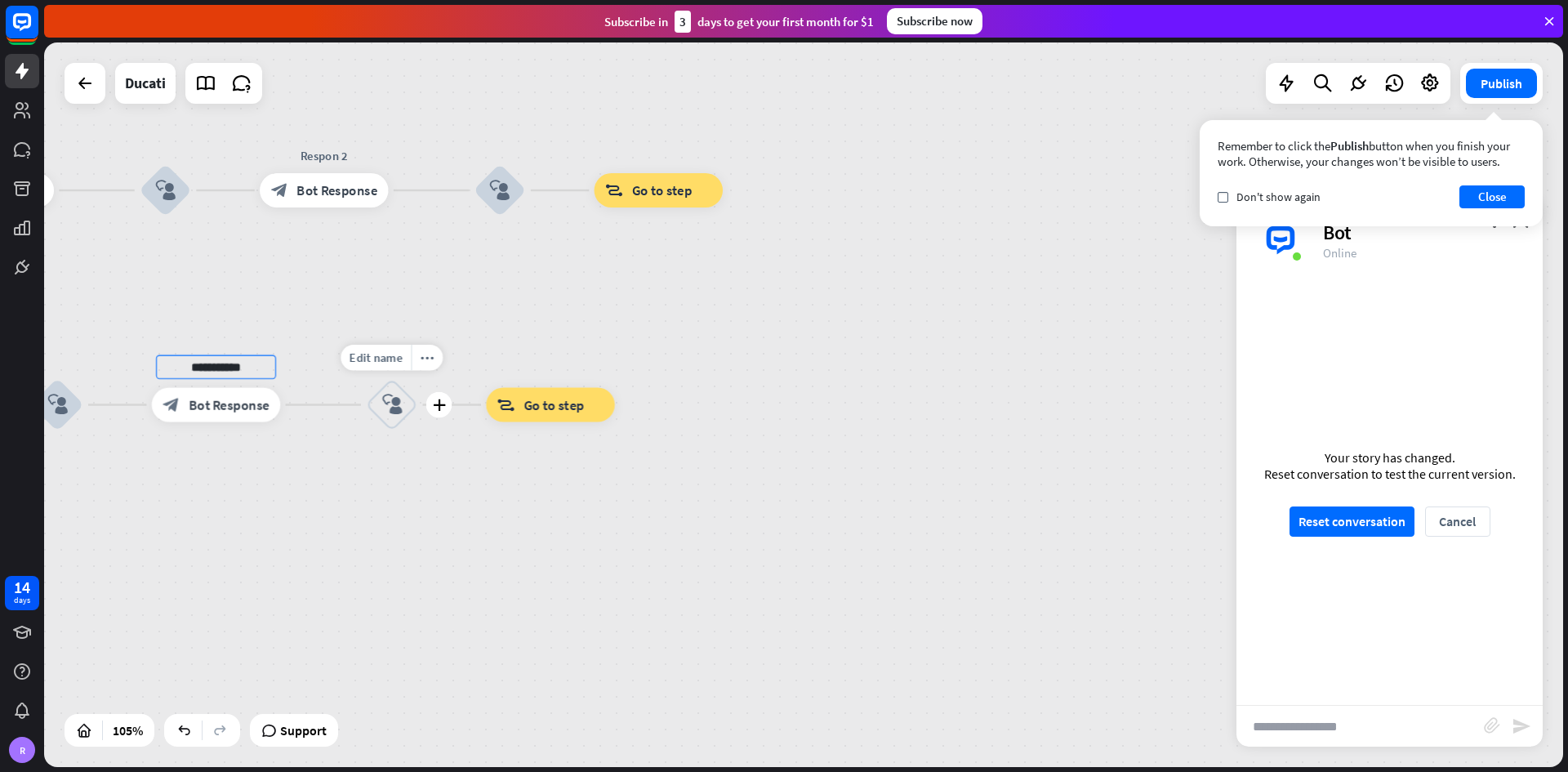
type input "**********"
click at [468, 452] on div "**********" at bounding box center [803, 404] width 1518 height 724
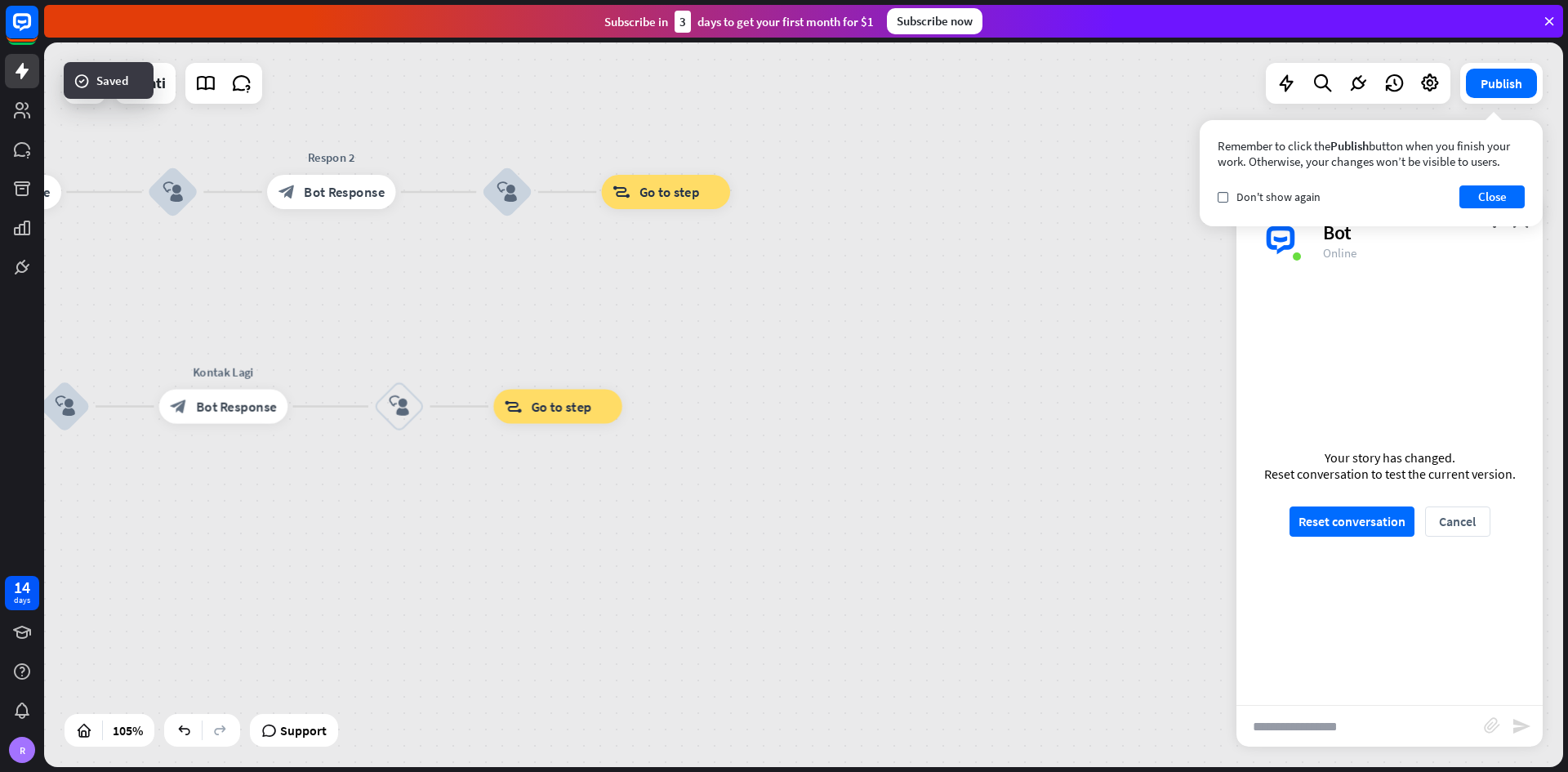
click at [565, 401] on div at bounding box center [803, 404] width 1518 height 724
click at [569, 415] on div "block_goto Go to step" at bounding box center [557, 406] width 129 height 34
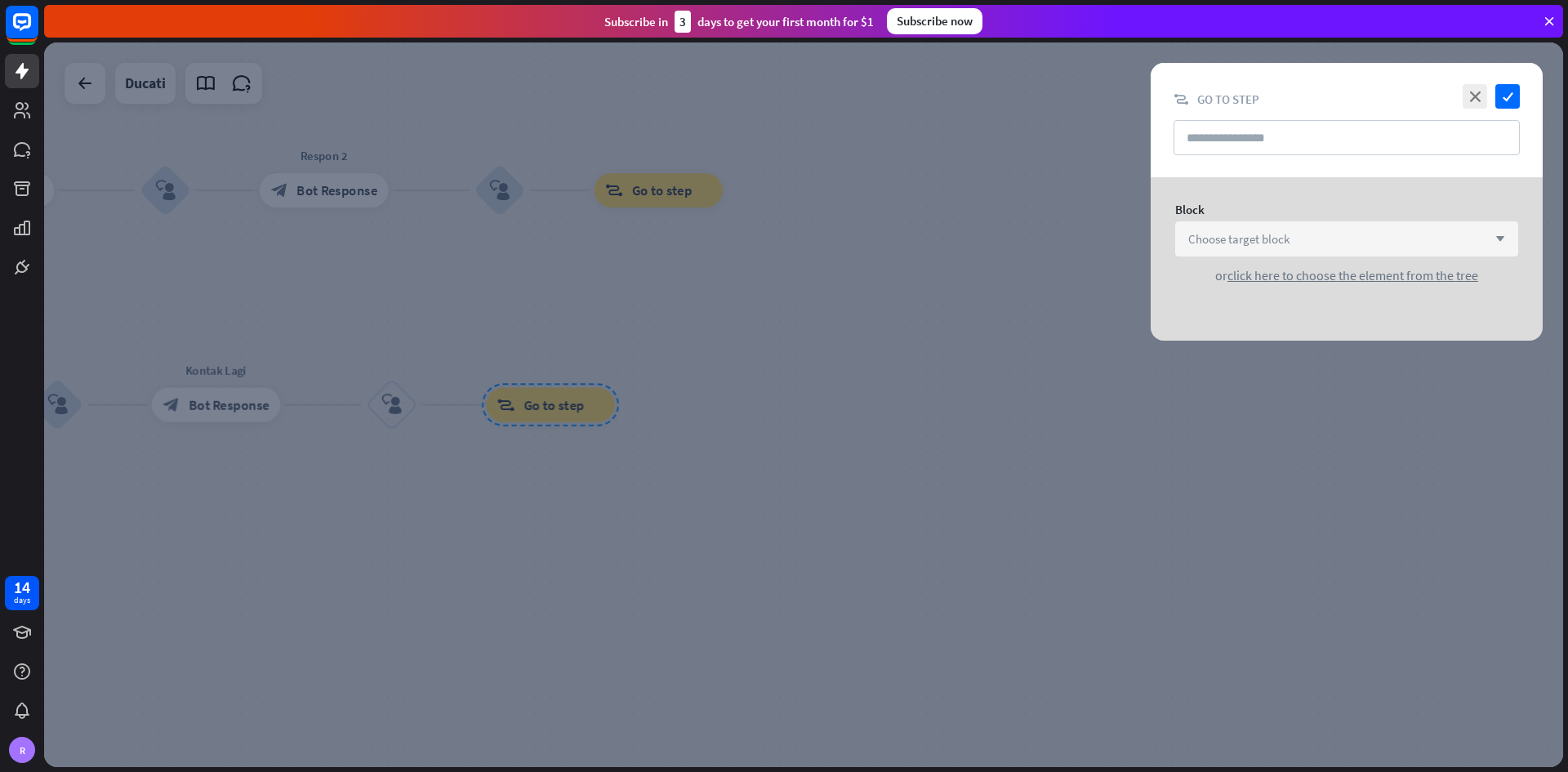
click at [1090, 226] on div "Choose target block arrow_down" at bounding box center [1346, 239] width 343 height 35
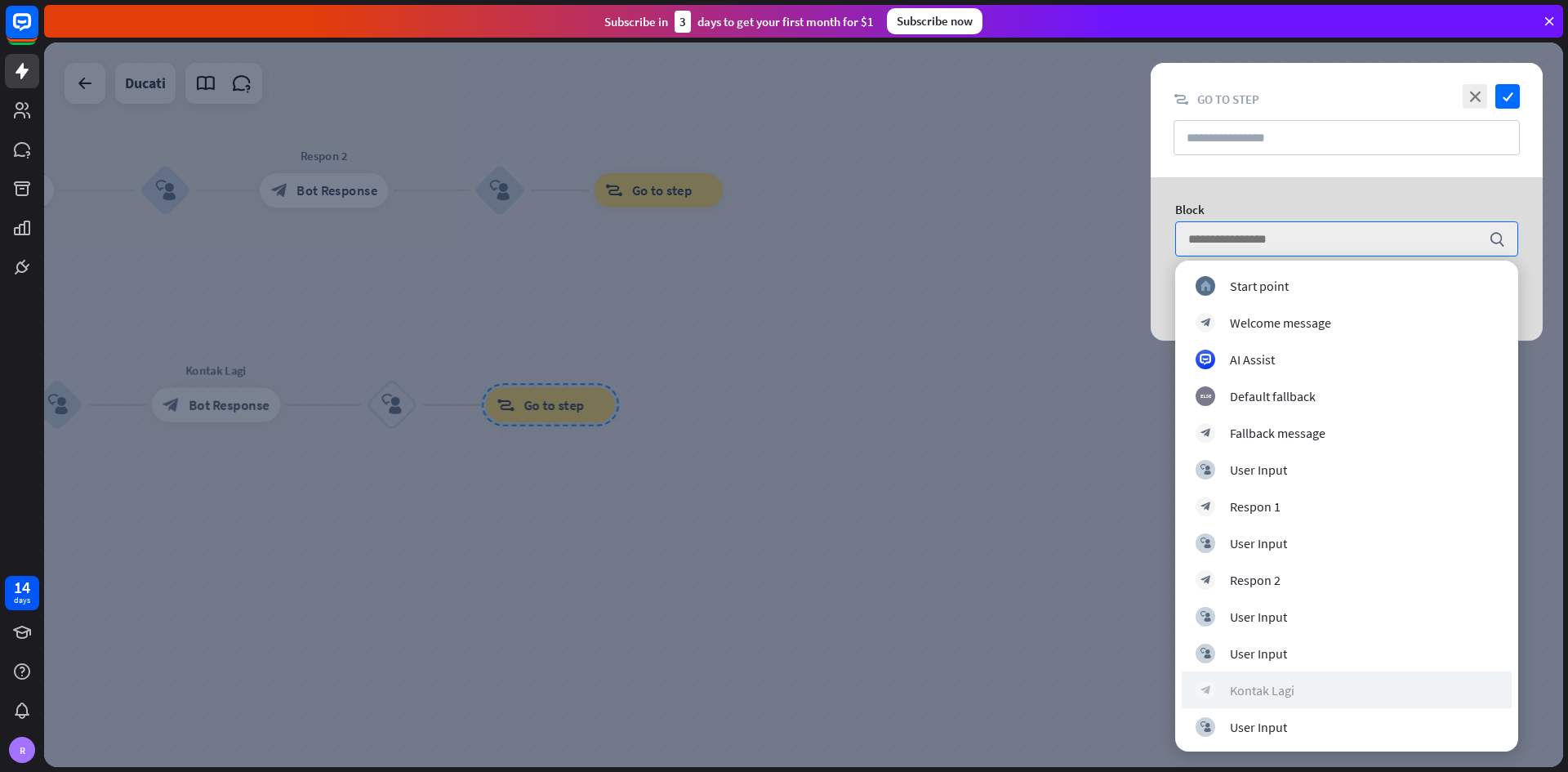
click at [1090, 452] on div "block_bot_response Kontak Lagi" at bounding box center [1346, 690] width 302 height 20
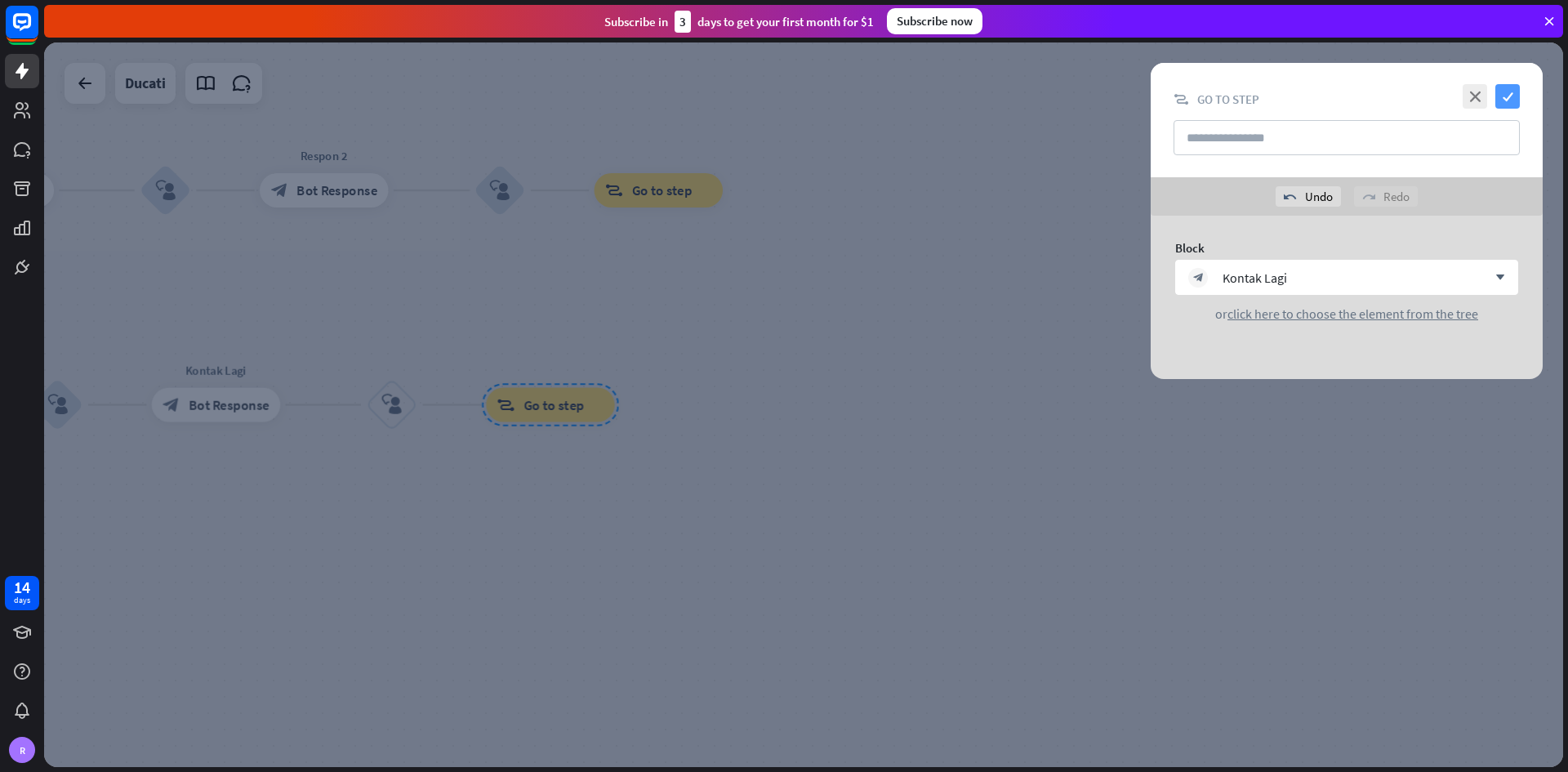
click at [1090, 95] on icon "check" at bounding box center [1507, 95] width 24 height 24
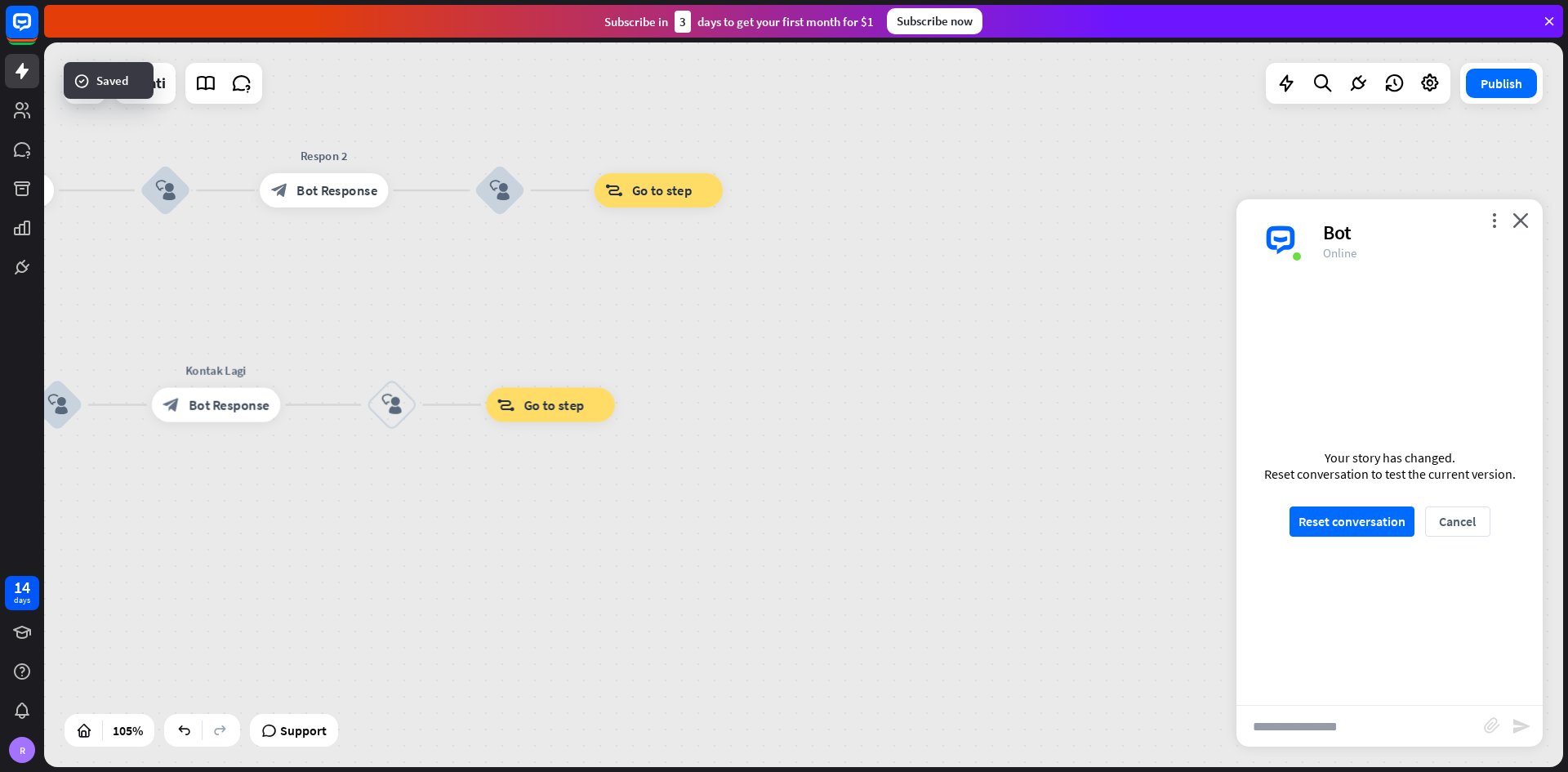
click at [508, 452] on div "home_2 Start point Welcome message block_bot_response Bot Response block_user_i…" at bounding box center [174, 677] width 1595 height 760
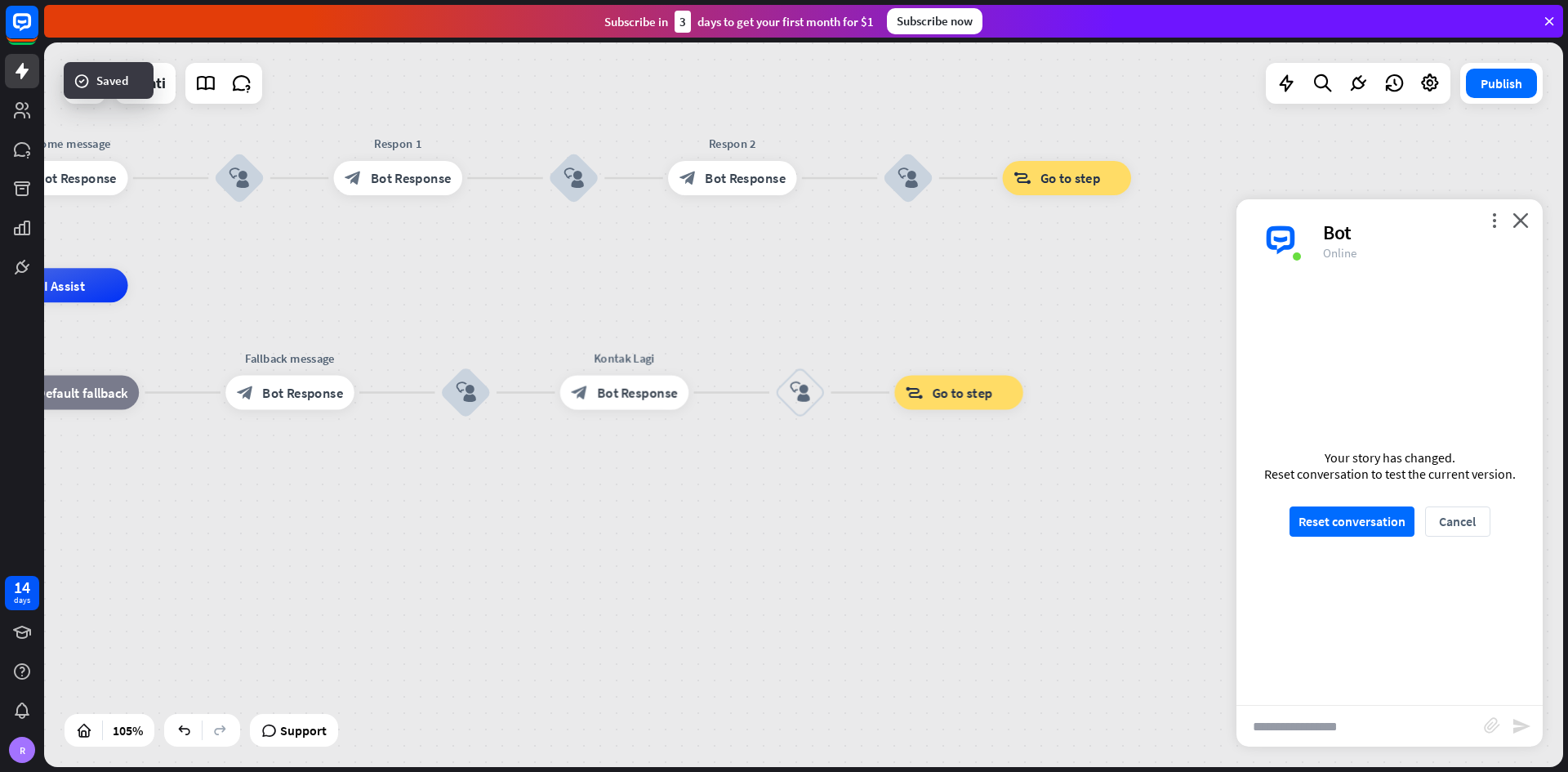
drag, startPoint x: 793, startPoint y: 521, endPoint x: 995, endPoint y: 512, distance: 202.2
click at [995, 452] on div "home_2 Start point Welcome message block_bot_response Bot Response block_user_i…" at bounding box center [583, 665] width 1595 height 760
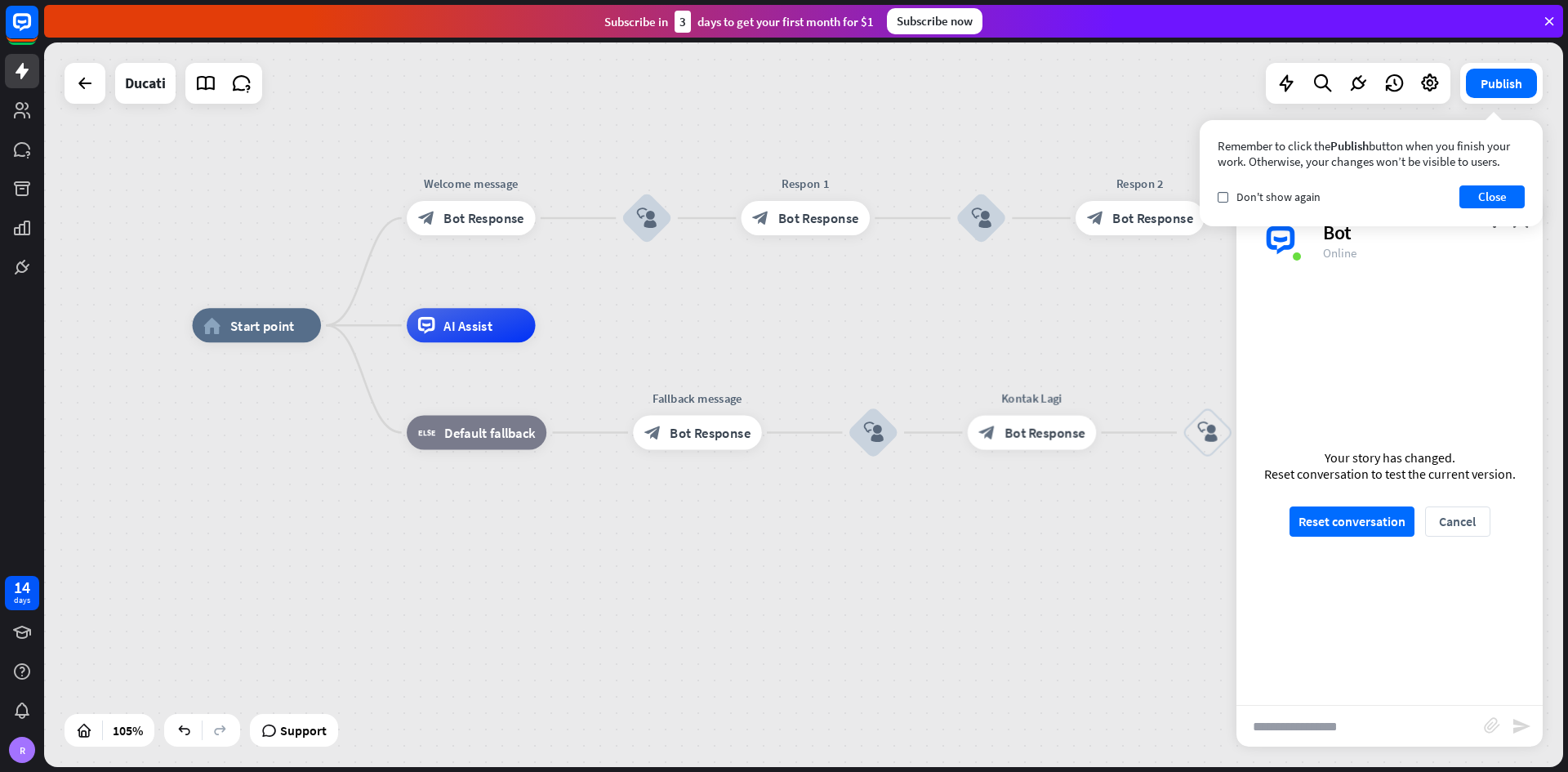
drag, startPoint x: 331, startPoint y: 488, endPoint x: 792, endPoint y: 581, distance: 470.3
click at [792, 452] on div "home_2 Start point Welcome message block_bot_response Bot Response block_user_i…" at bounding box center [990, 705] width 1595 height 760
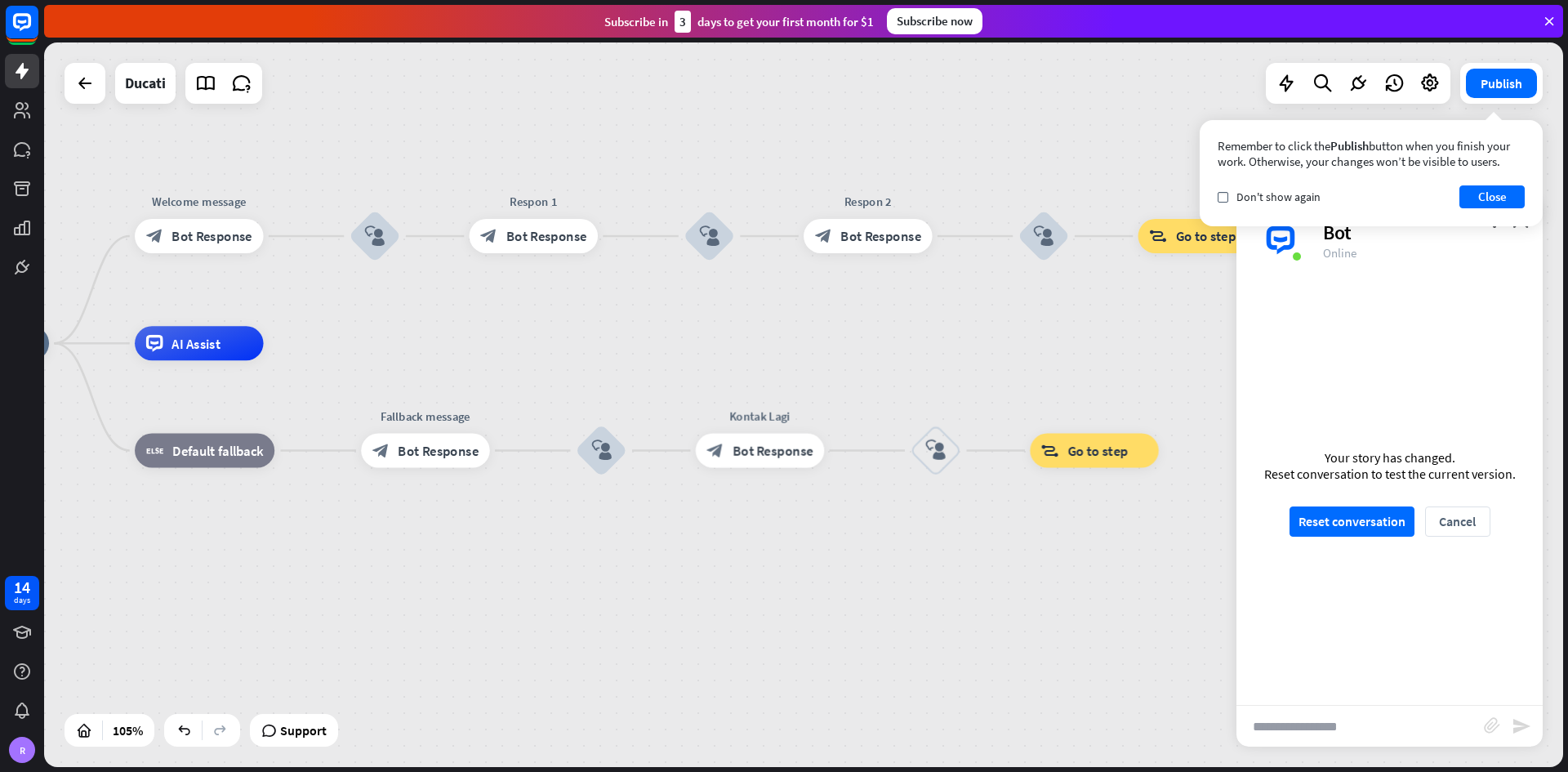
drag, startPoint x: 755, startPoint y: 413, endPoint x: 430, endPoint y: 378, distance: 326.9
click at [430, 378] on div "home_2 Start point Welcome message block_bot_response Bot Response block_user_i…" at bounding box center [718, 723] width 1595 height 760
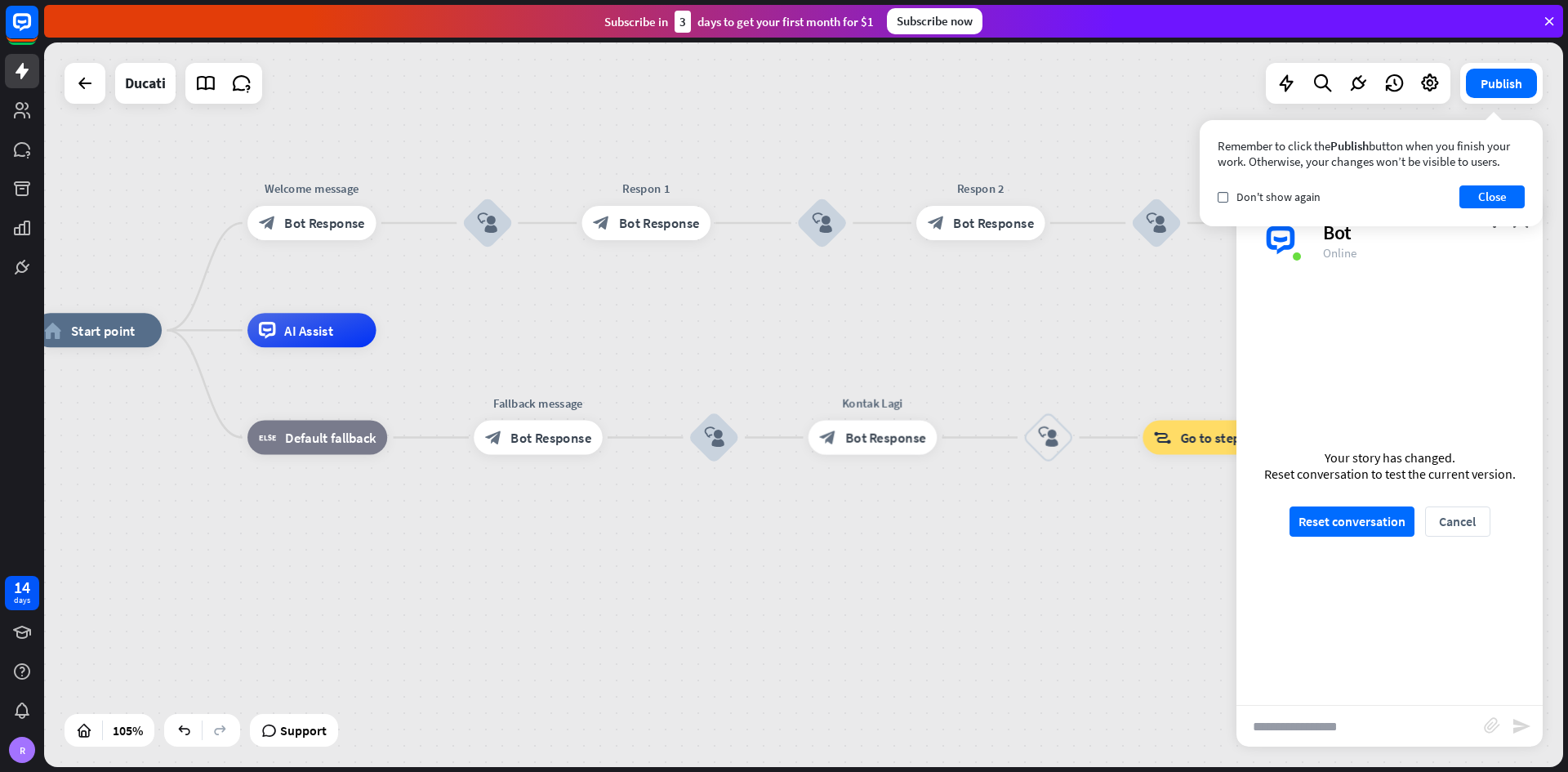
drag, startPoint x: 557, startPoint y: 361, endPoint x: 702, endPoint y: 359, distance: 145.0
click at [692, 356] on div "home_2 Start point Welcome message block_bot_response Bot Response block_user_i…" at bounding box center [830, 710] width 1595 height 760
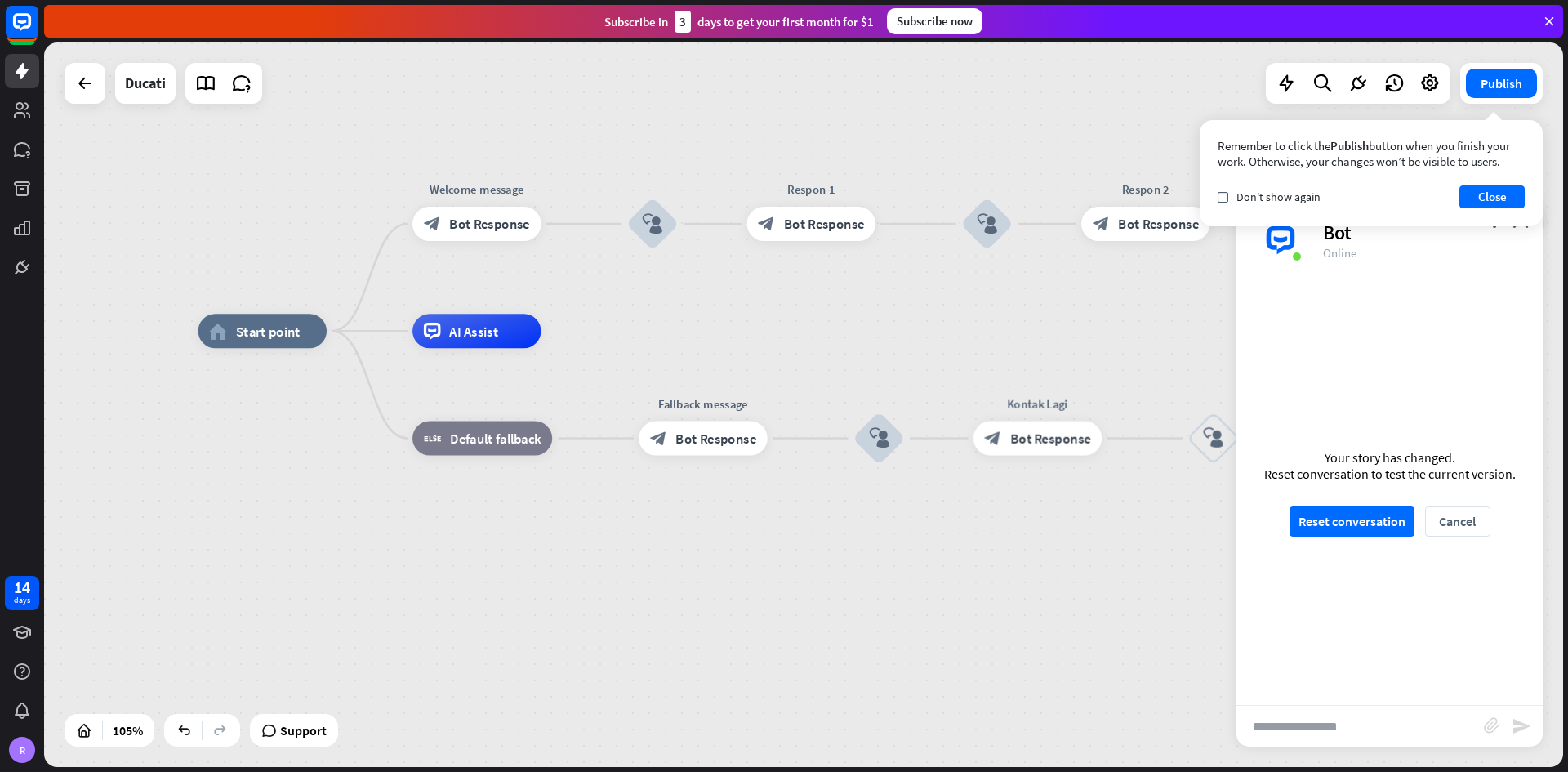
drag, startPoint x: 951, startPoint y: 320, endPoint x: 1210, endPoint y: 386, distance: 267.3
click at [1090, 385] on div "home_2 Start point Welcome message block_bot_response Bot Response block_user_i…" at bounding box center [803, 404] width 1518 height 724
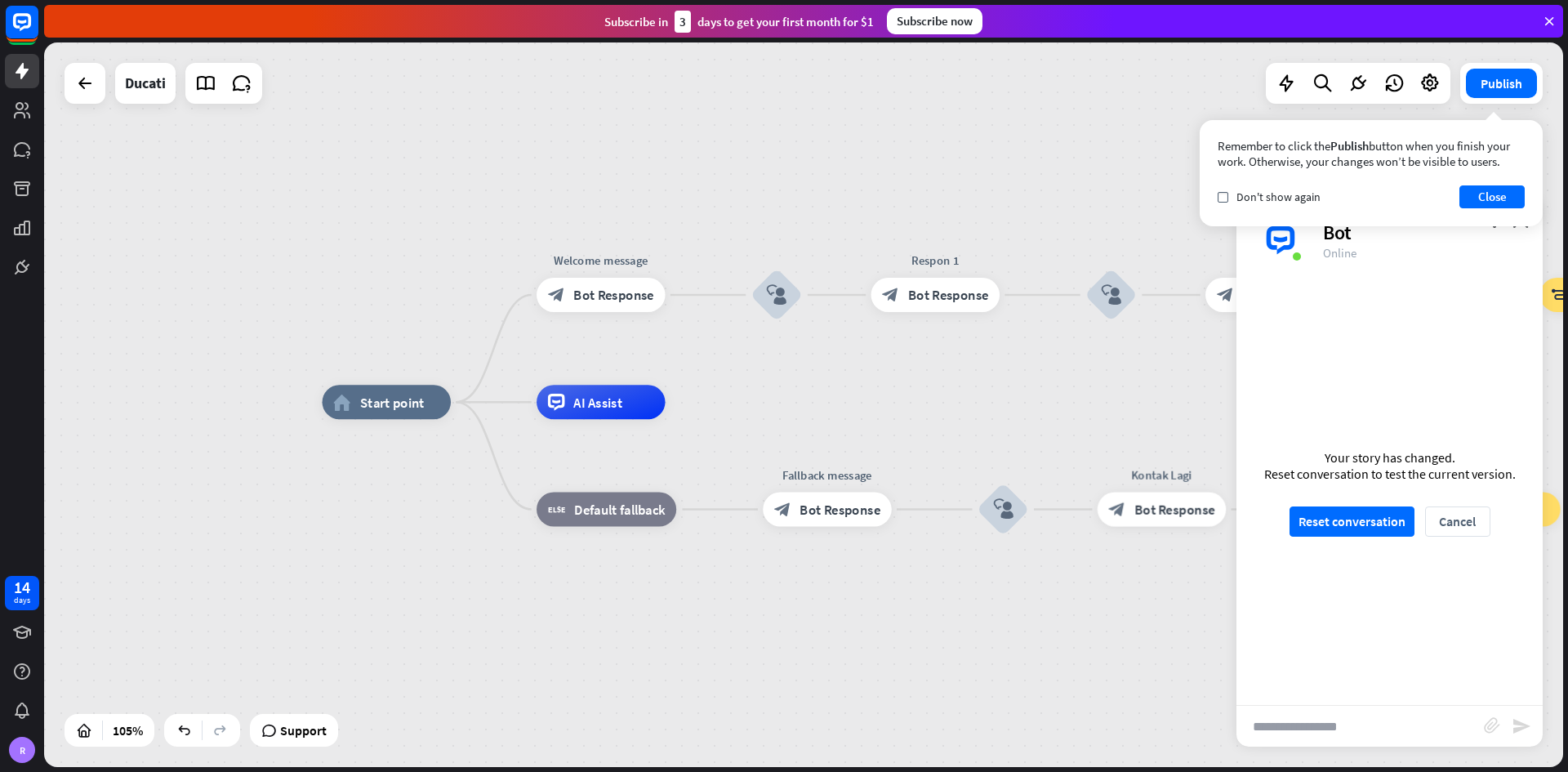
click at [1090, 179] on div "Remember to click the Publish button when you finish your work. Otherwise, your…" at bounding box center [1371, 173] width 343 height 106
click at [1090, 188] on button "Close" at bounding box center [1491, 196] width 66 height 23
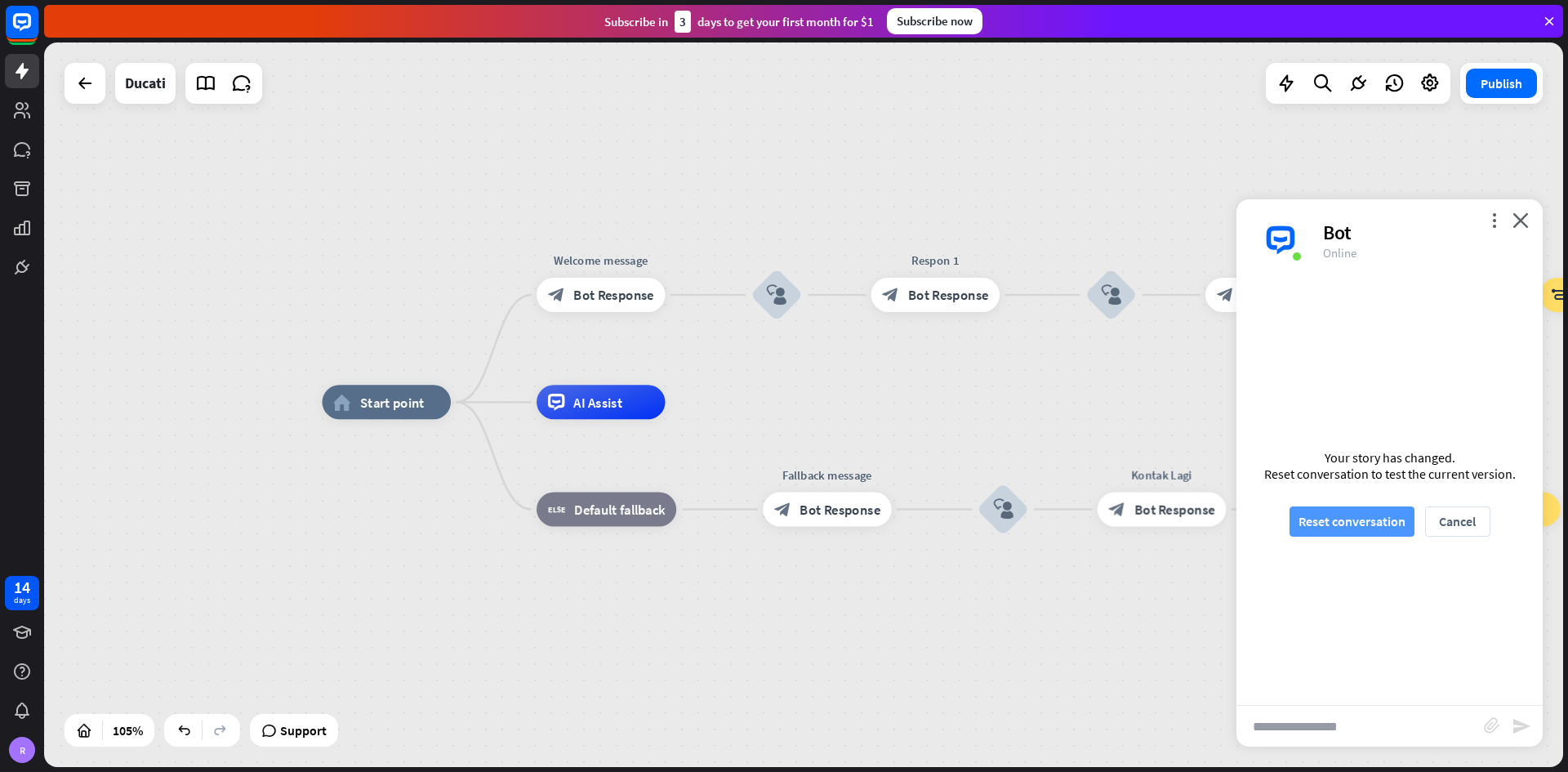
click at [1090, 452] on button "Reset conversation" at bounding box center [1352, 522] width 125 height 31
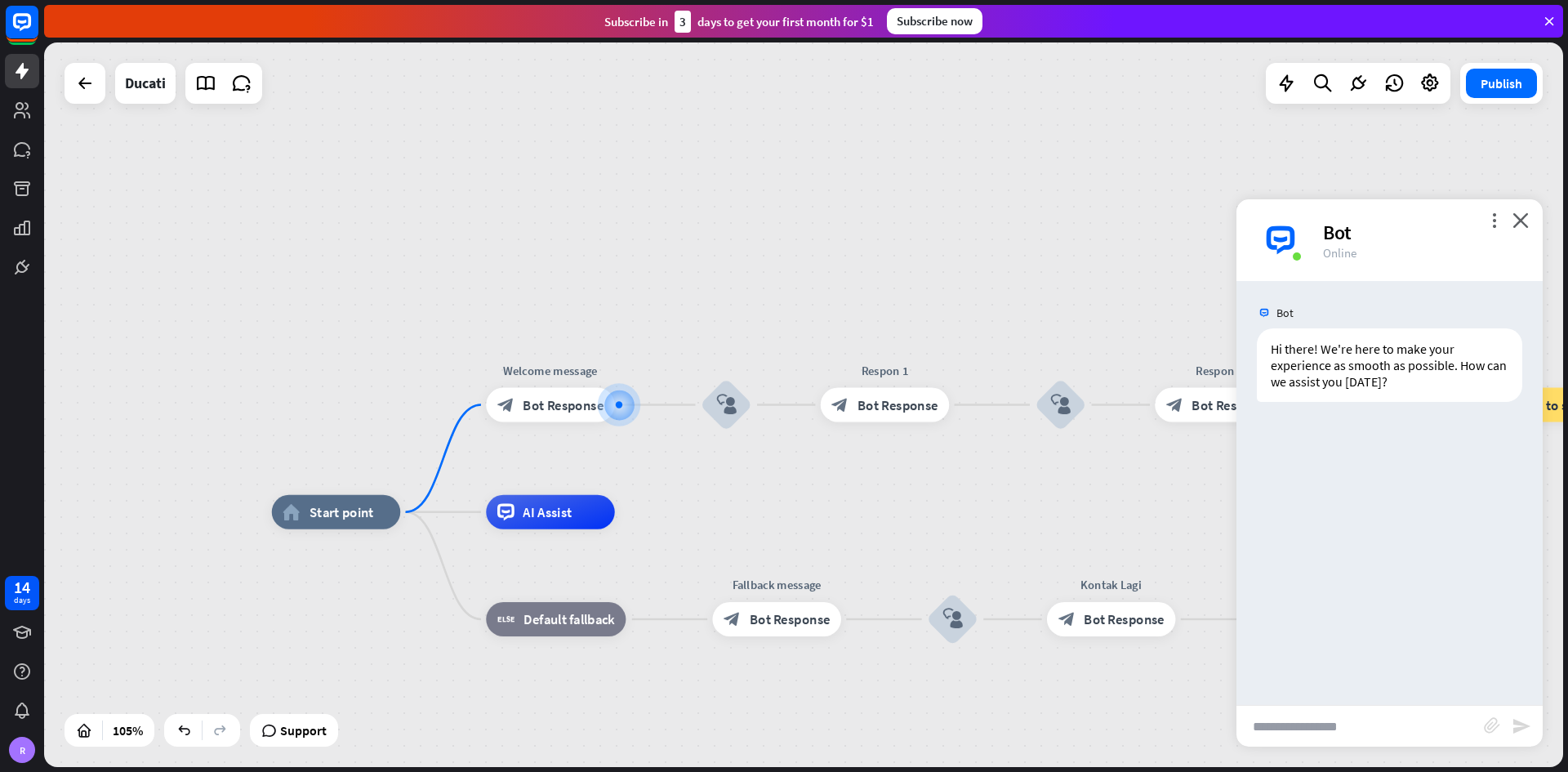
click at [1090, 452] on input "text" at bounding box center [1360, 725] width 248 height 41
type input "*"
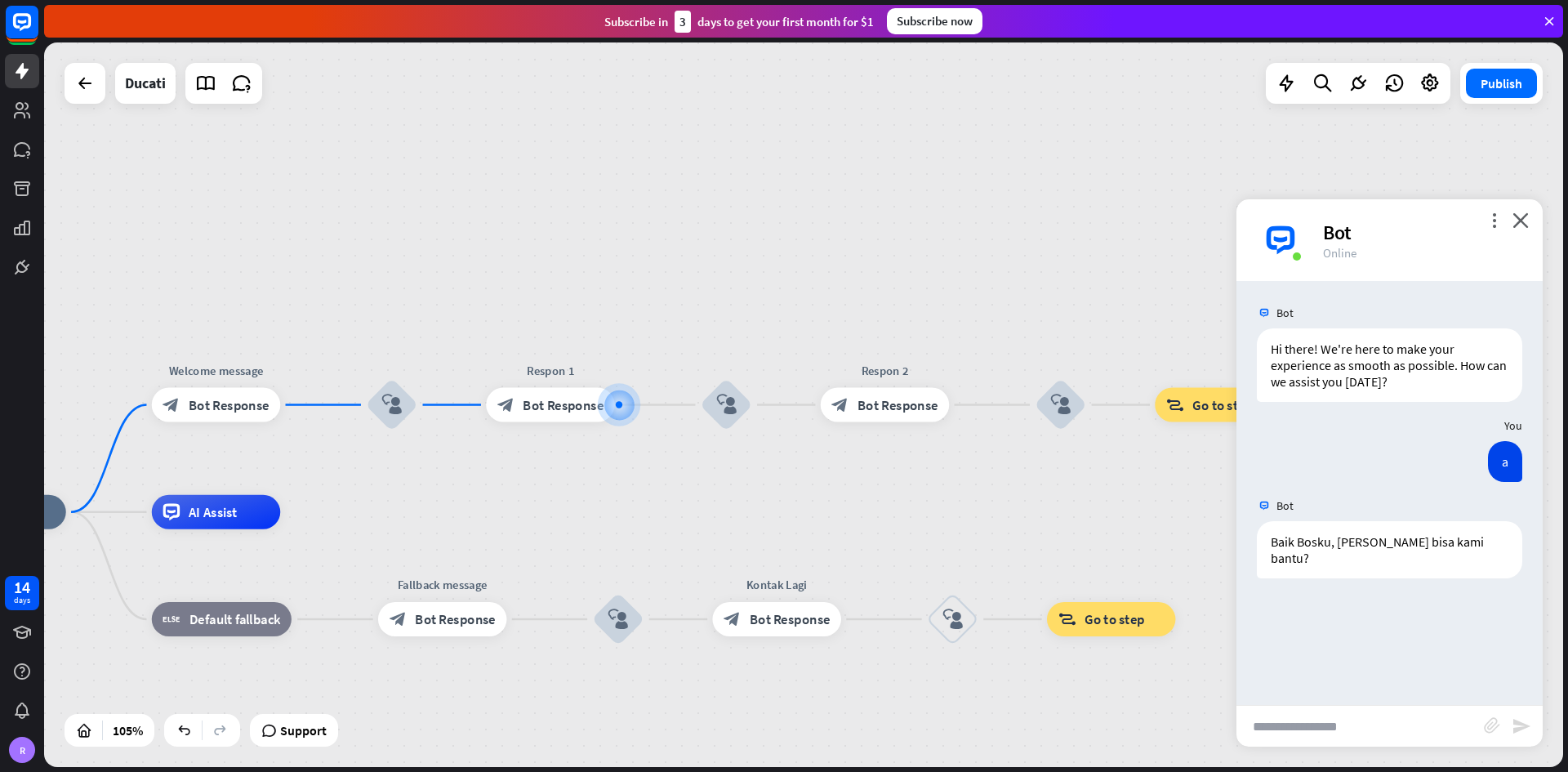
type input "*"
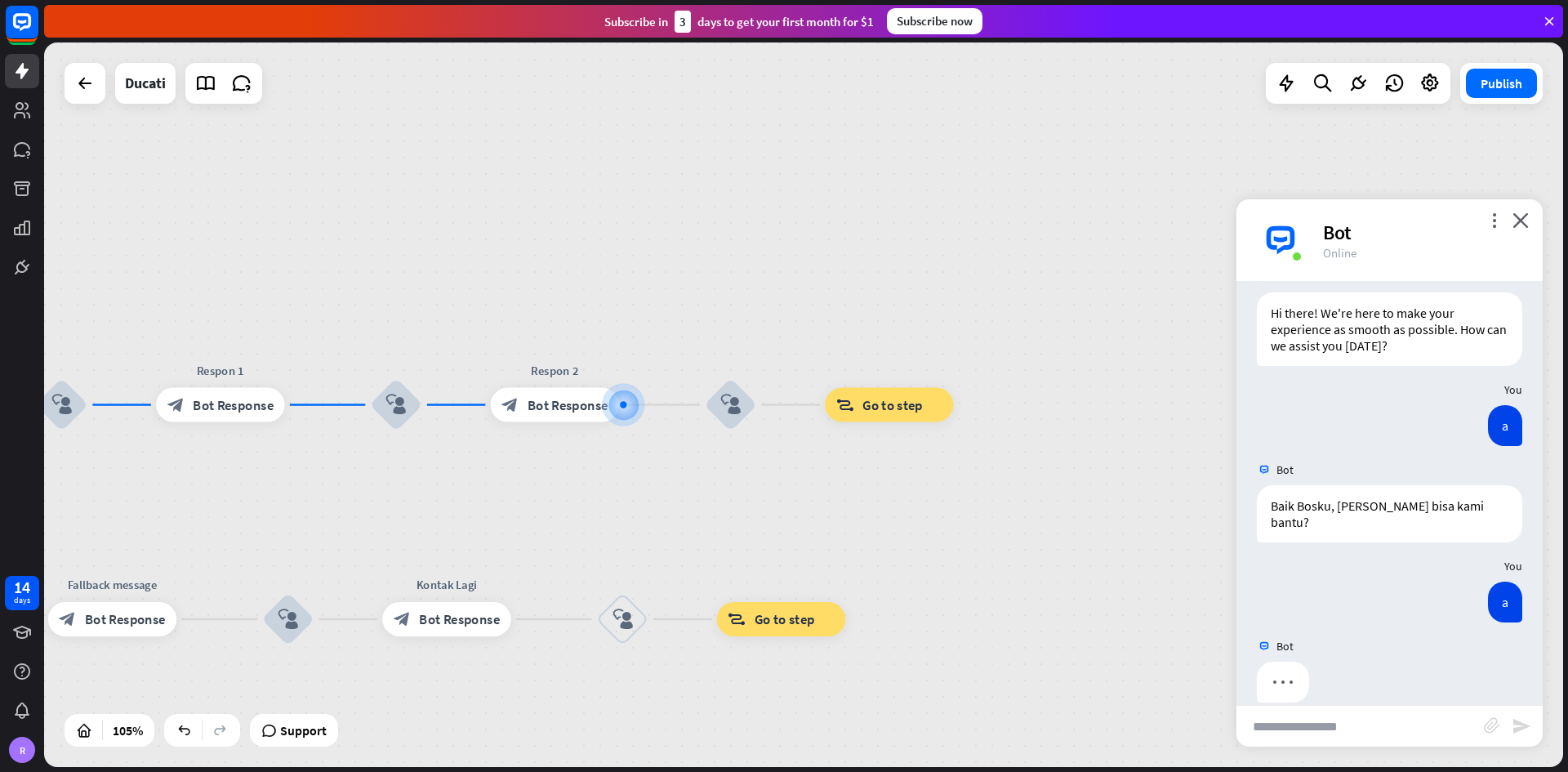
scroll to position [41, 0]
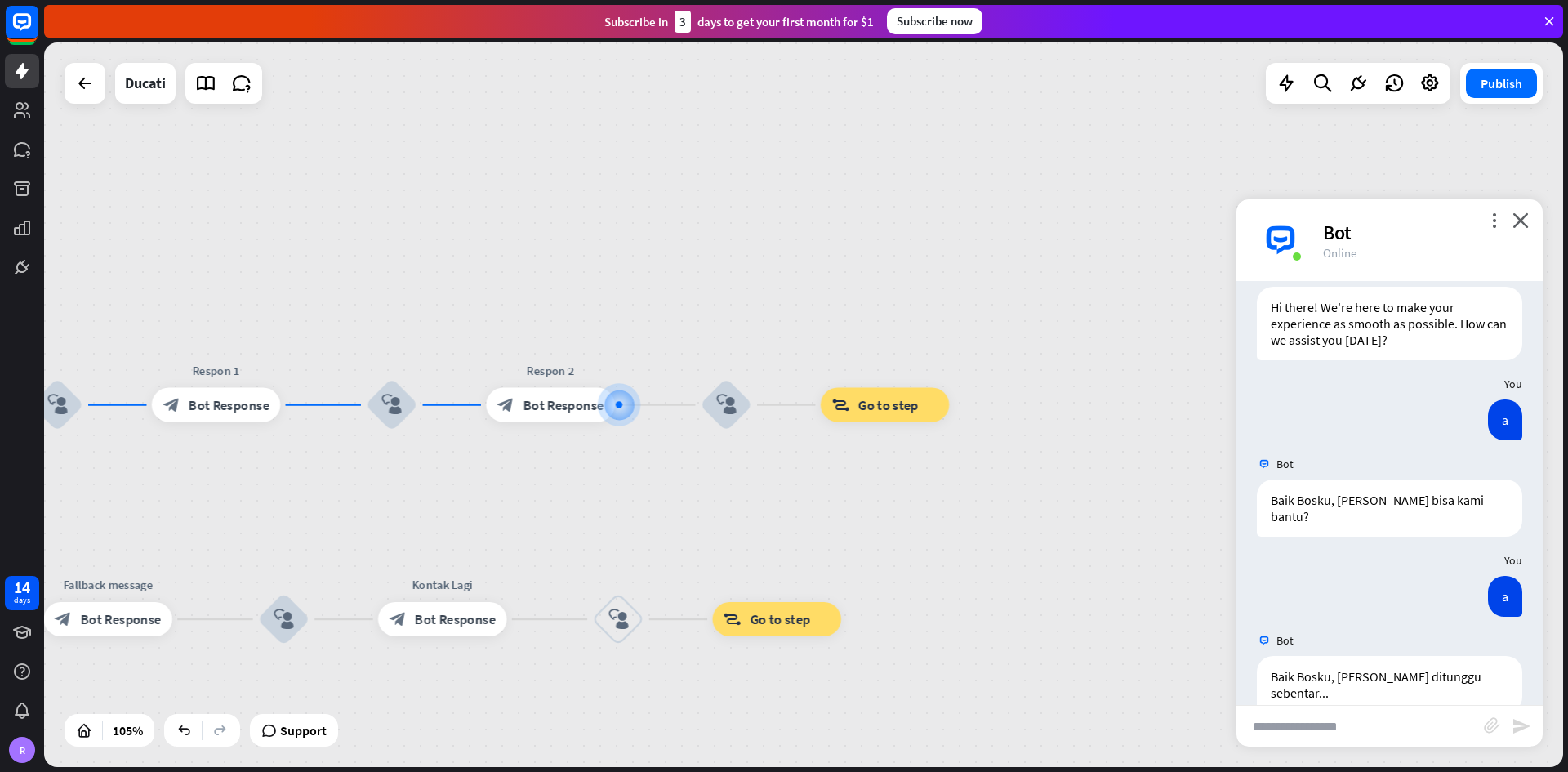
type input "*"
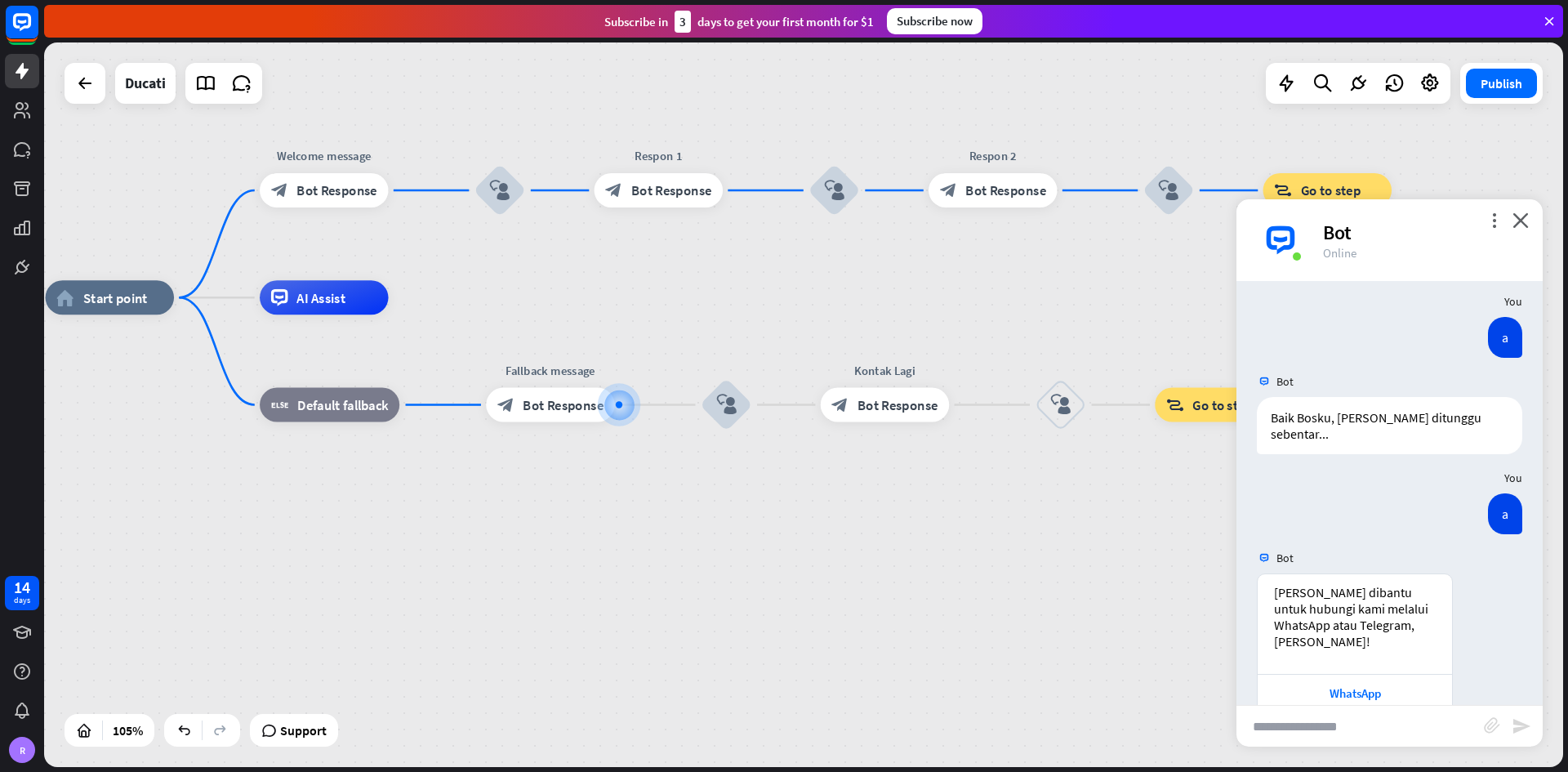
scroll to position [336, 0]
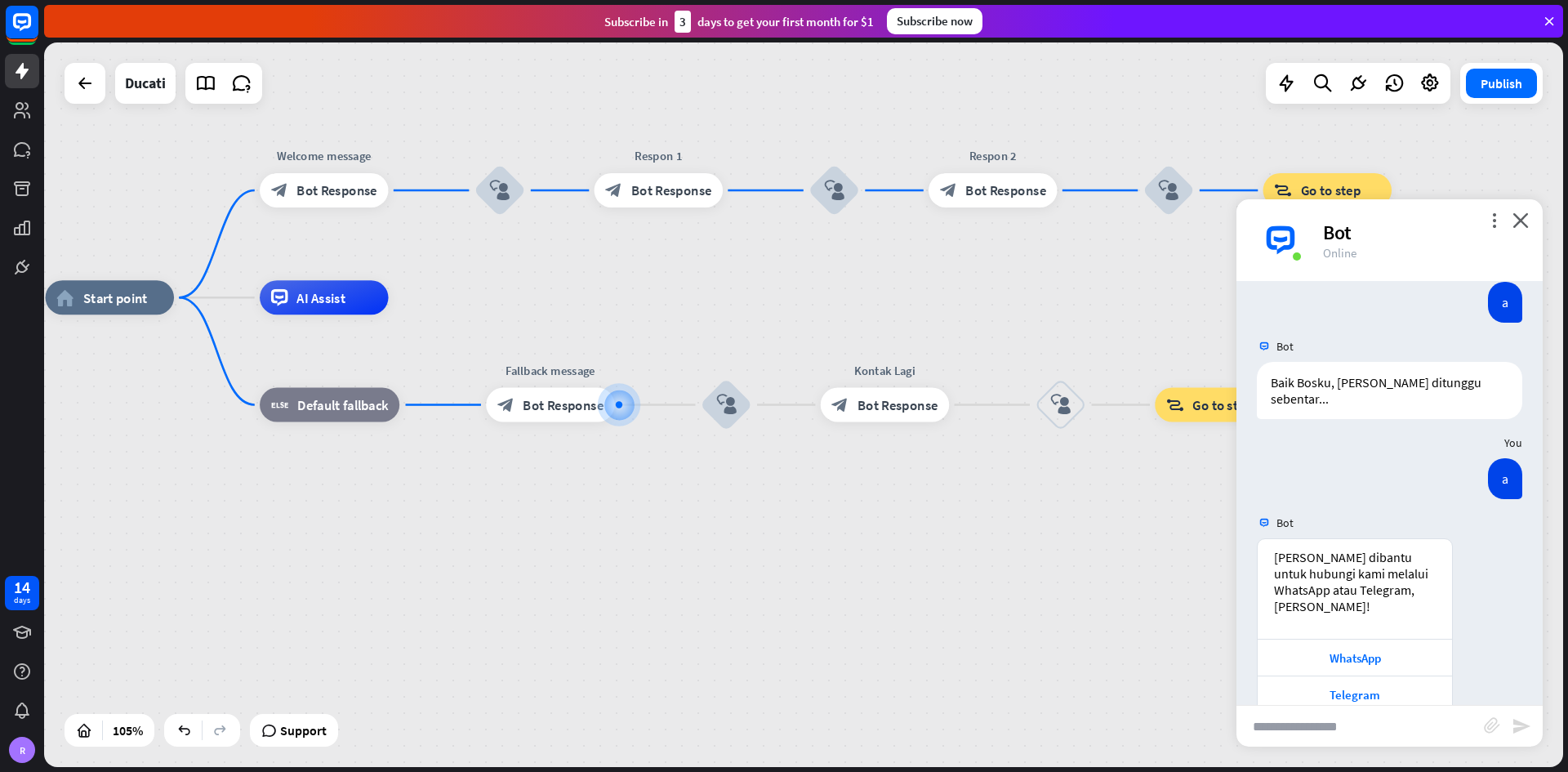
type input "*"
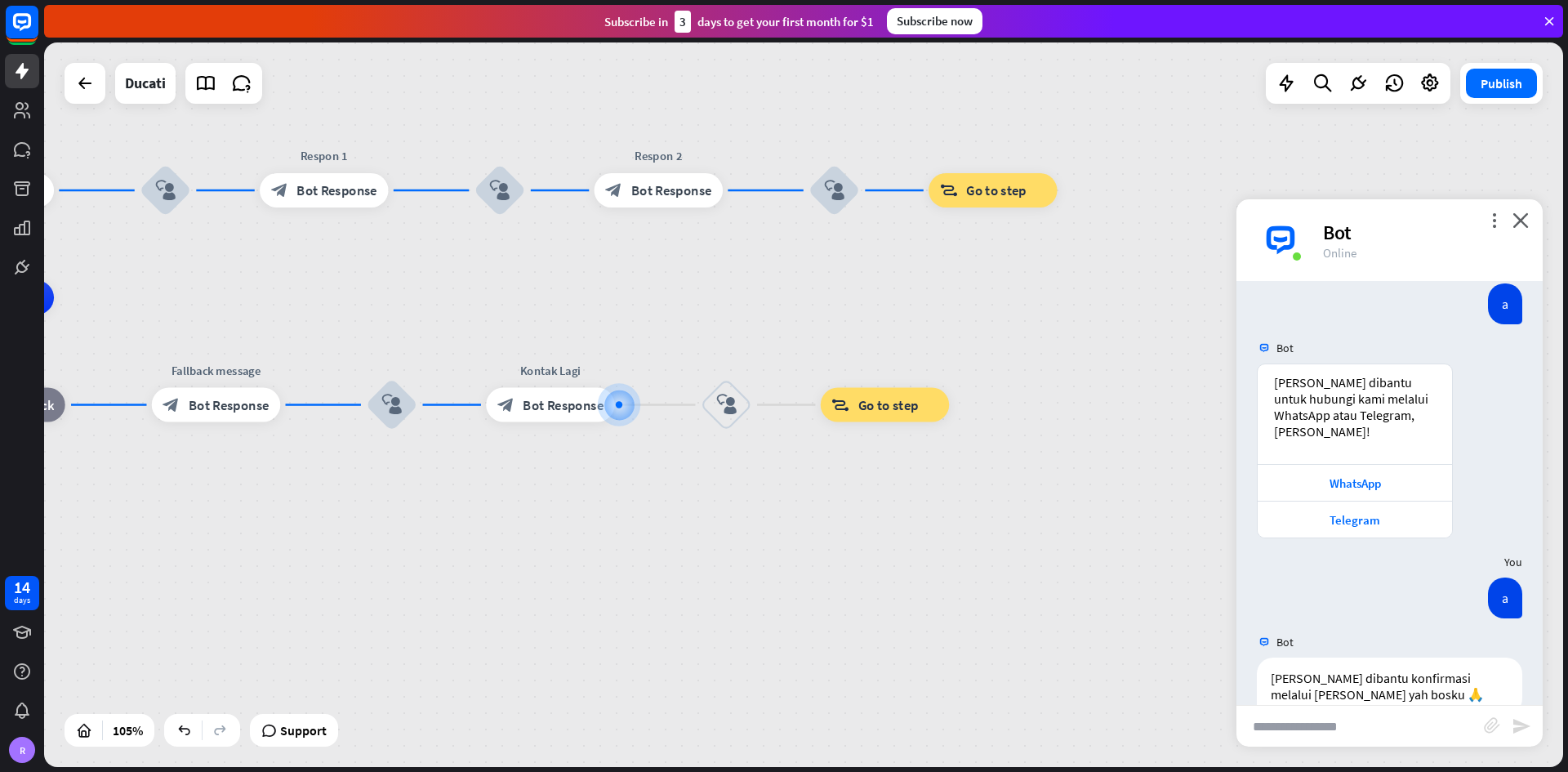
scroll to position [512, 0]
type input "*"
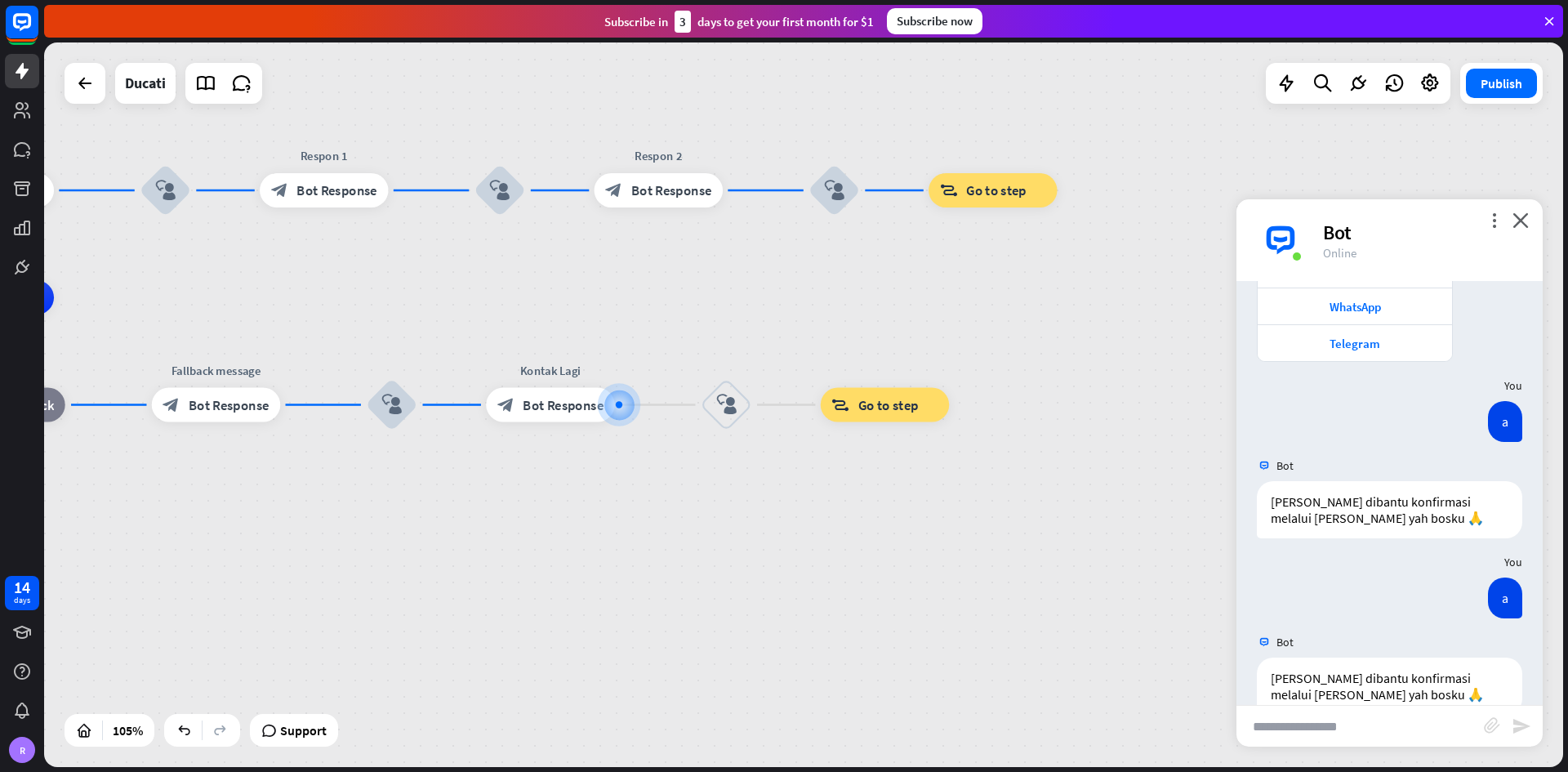
scroll to position [688, 0]
type input "*"
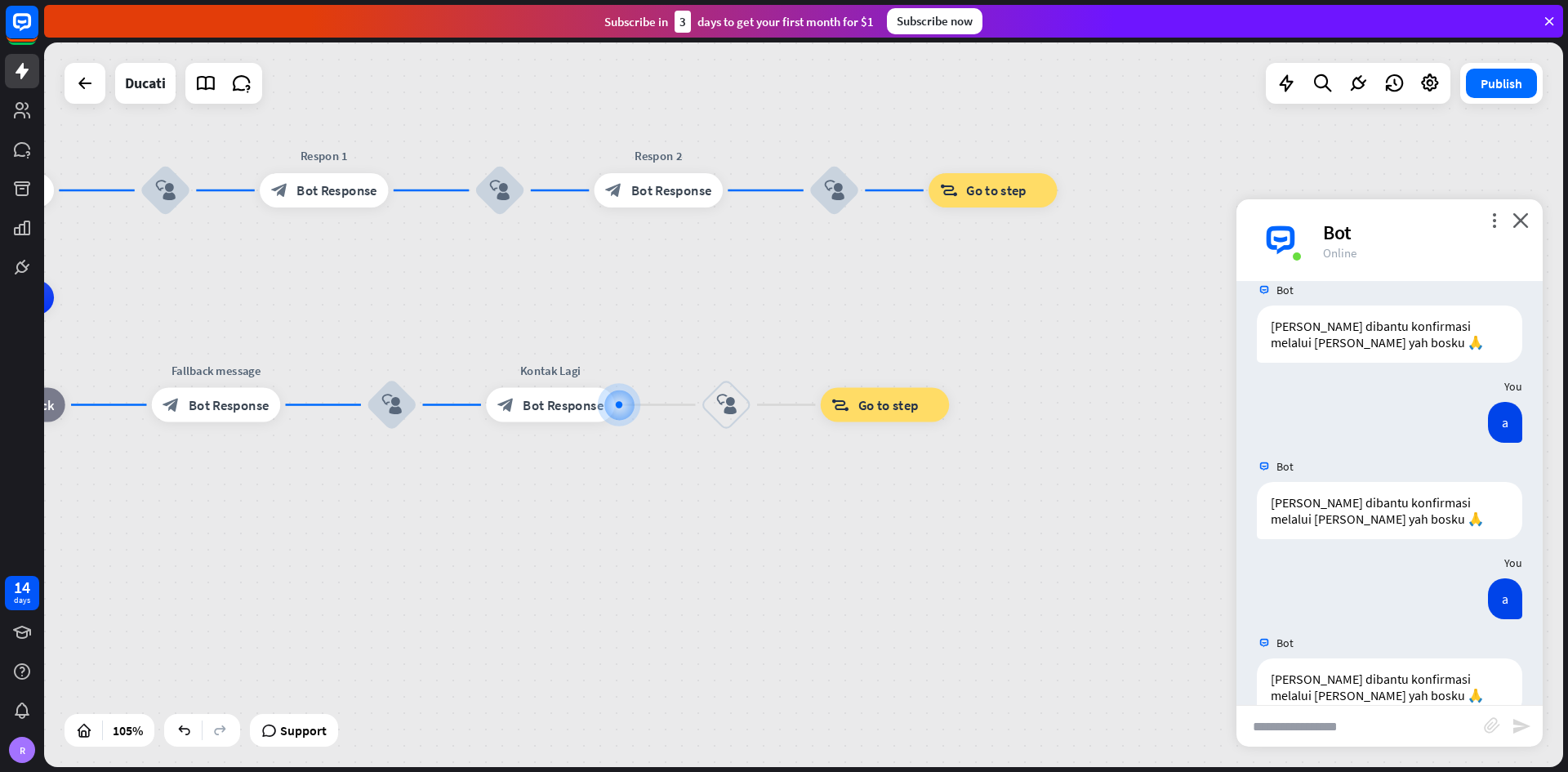
scroll to position [865, 0]
type input "*"
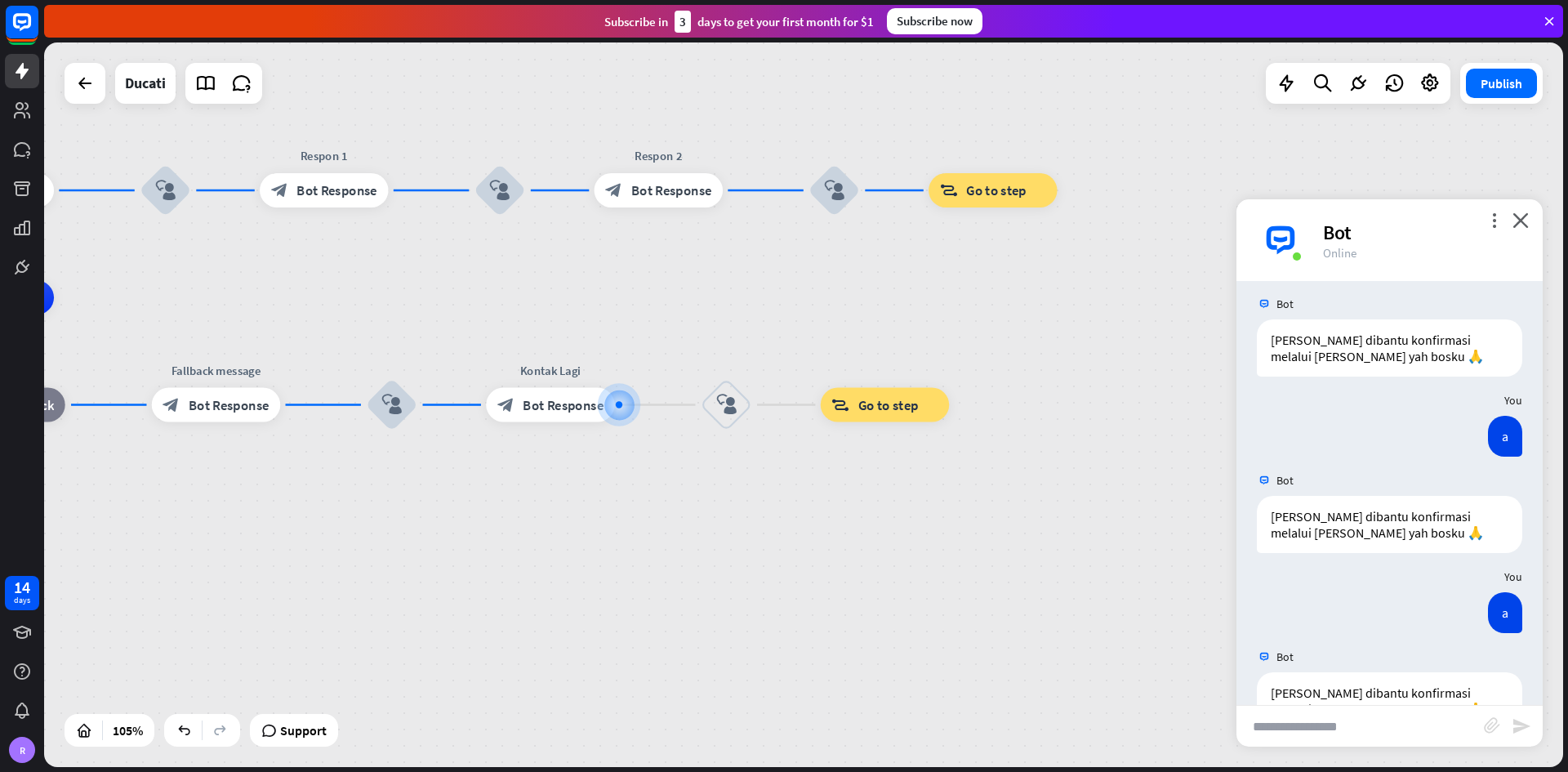
scroll to position [1041, 0]
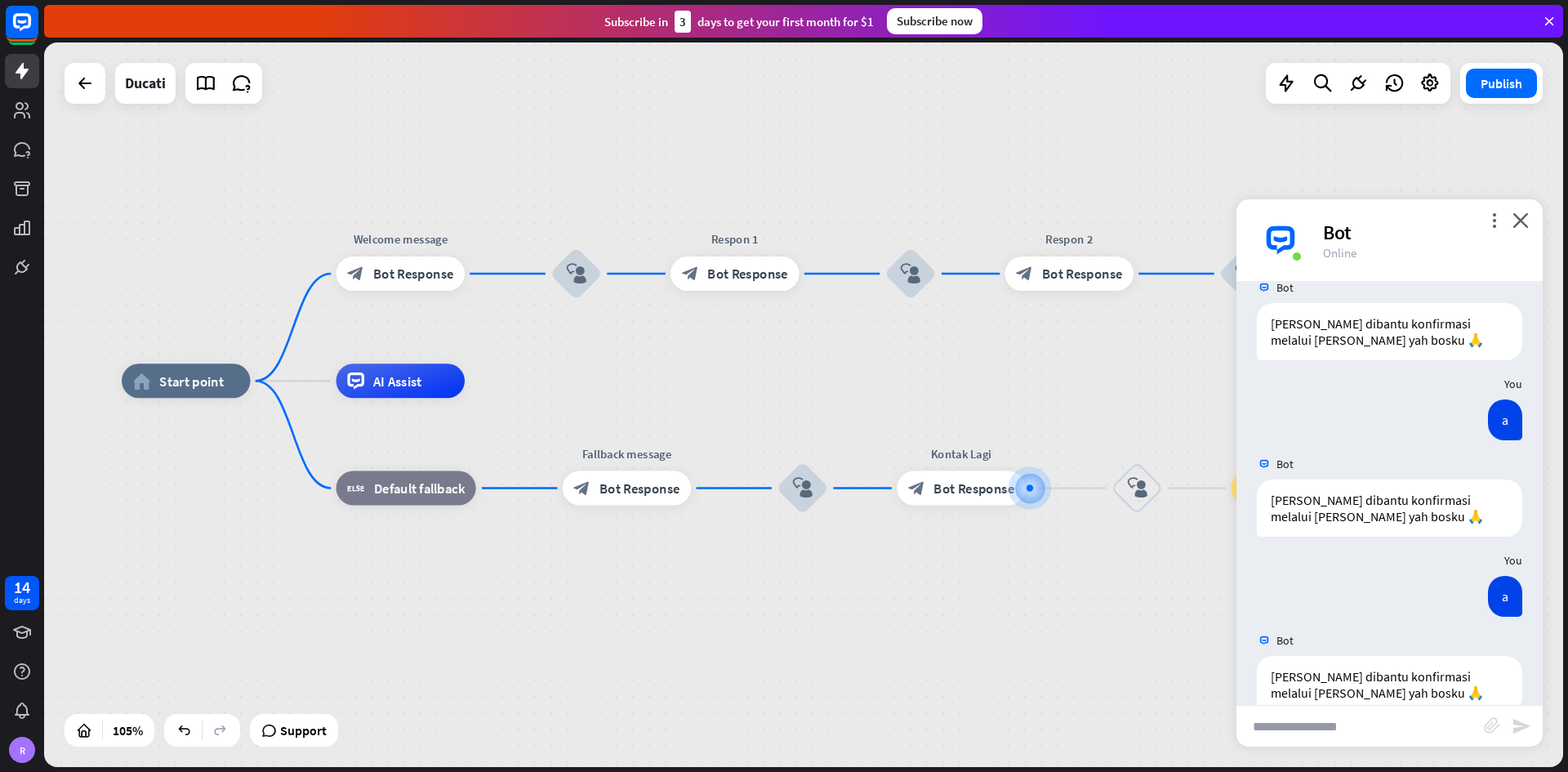
drag, startPoint x: 331, startPoint y: 556, endPoint x: 713, endPoint y: 640, distance: 391.1
click at [713, 452] on div "home_2 Start point Welcome message block_bot_response Bot Response block_user_i…" at bounding box center [919, 760] width 1595 height 760
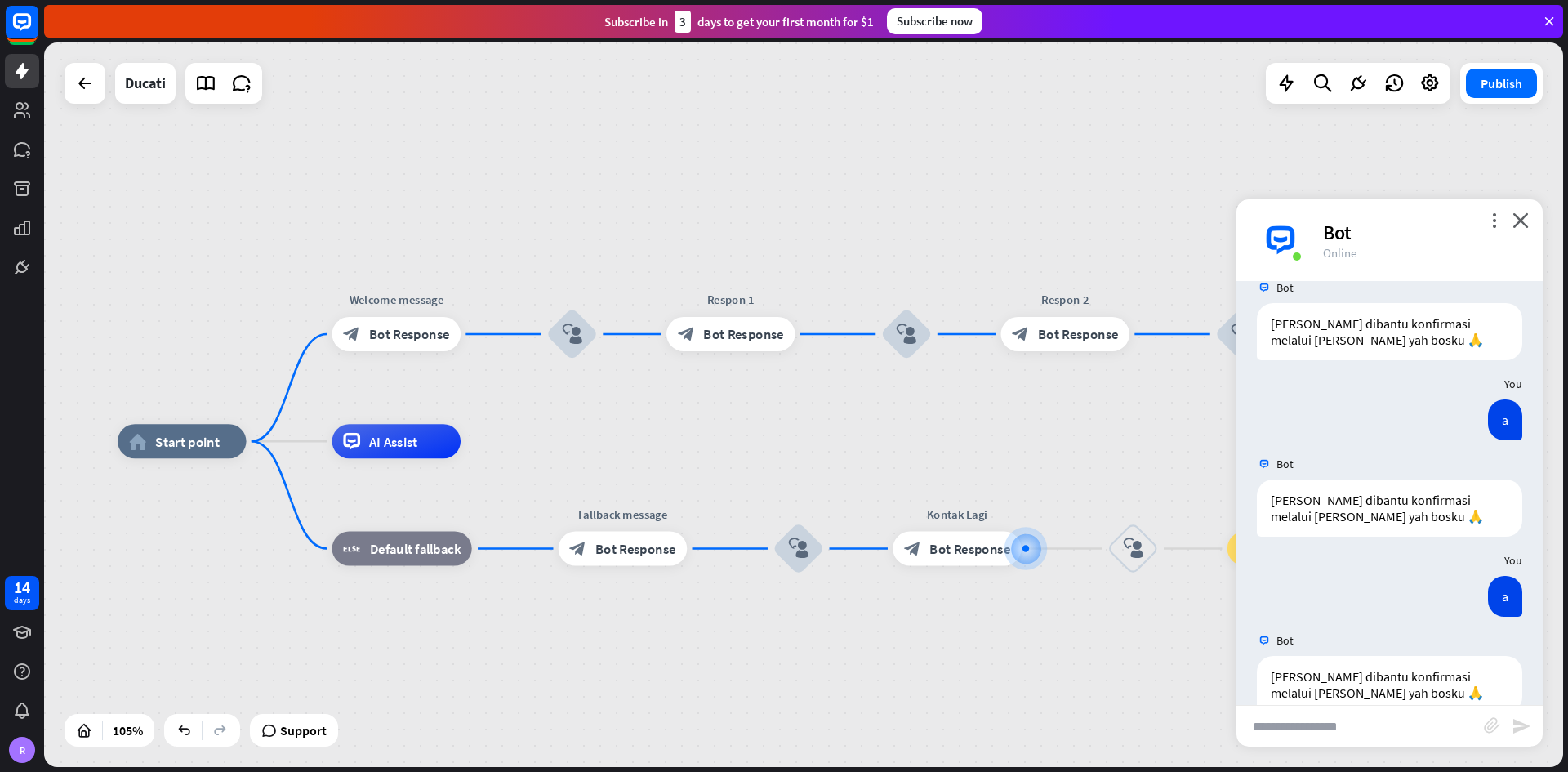
drag, startPoint x: 504, startPoint y: 342, endPoint x: 488, endPoint y: 429, distance: 88.5
click at [488, 429] on div "home_2 Start point Welcome message block_bot_response Bot Response block_user_i…" at bounding box center [803, 404] width 1518 height 724
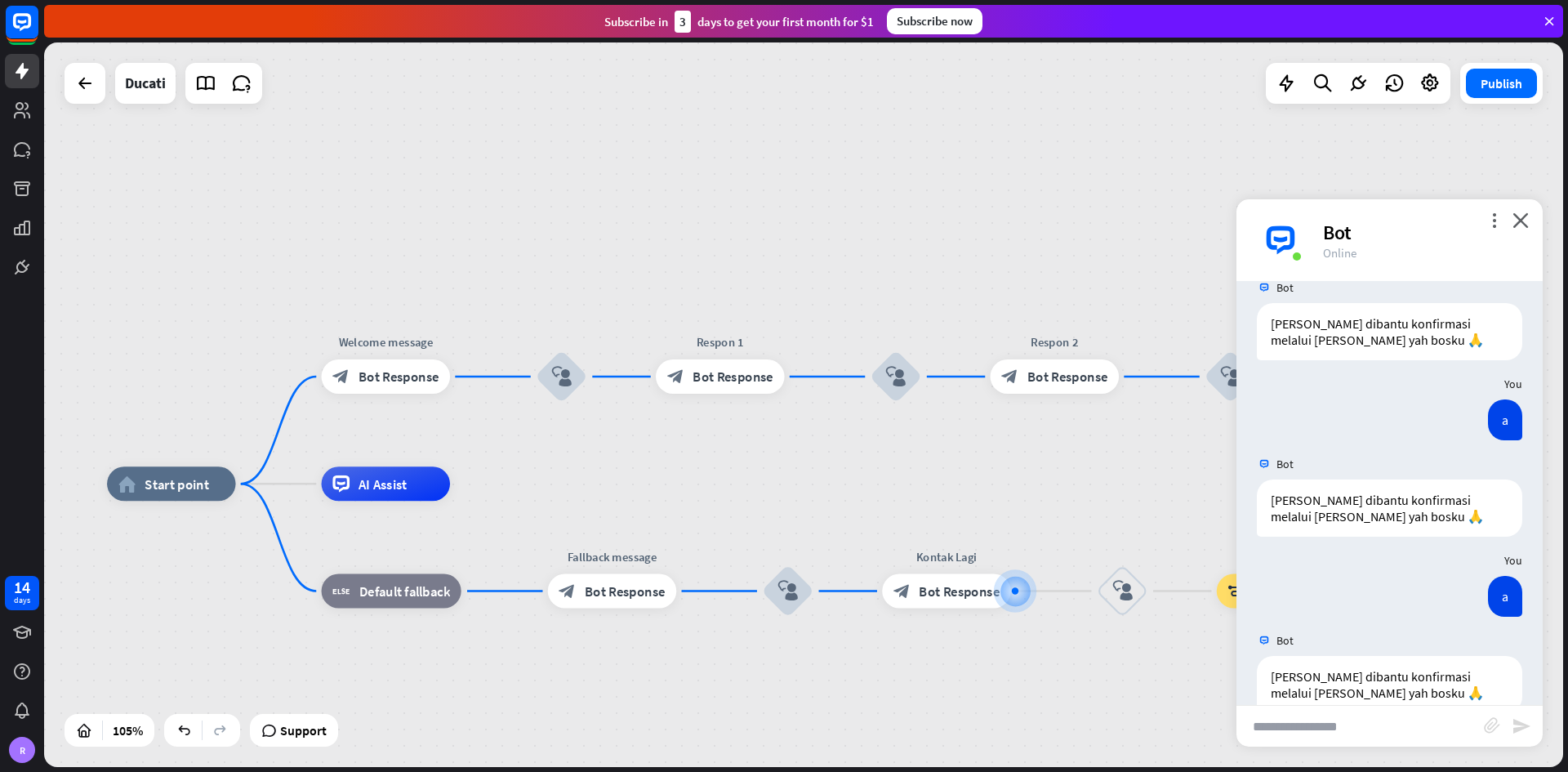
drag, startPoint x: 574, startPoint y: 432, endPoint x: 580, endPoint y: 449, distance: 18.0
click at [580, 449] on div "home_2 Start point Welcome message block_bot_response Bot Response block_user_i…" at bounding box center [803, 404] width 1518 height 724
click at [608, 378] on icon "plus" at bounding box center [608, 377] width 14 height 13
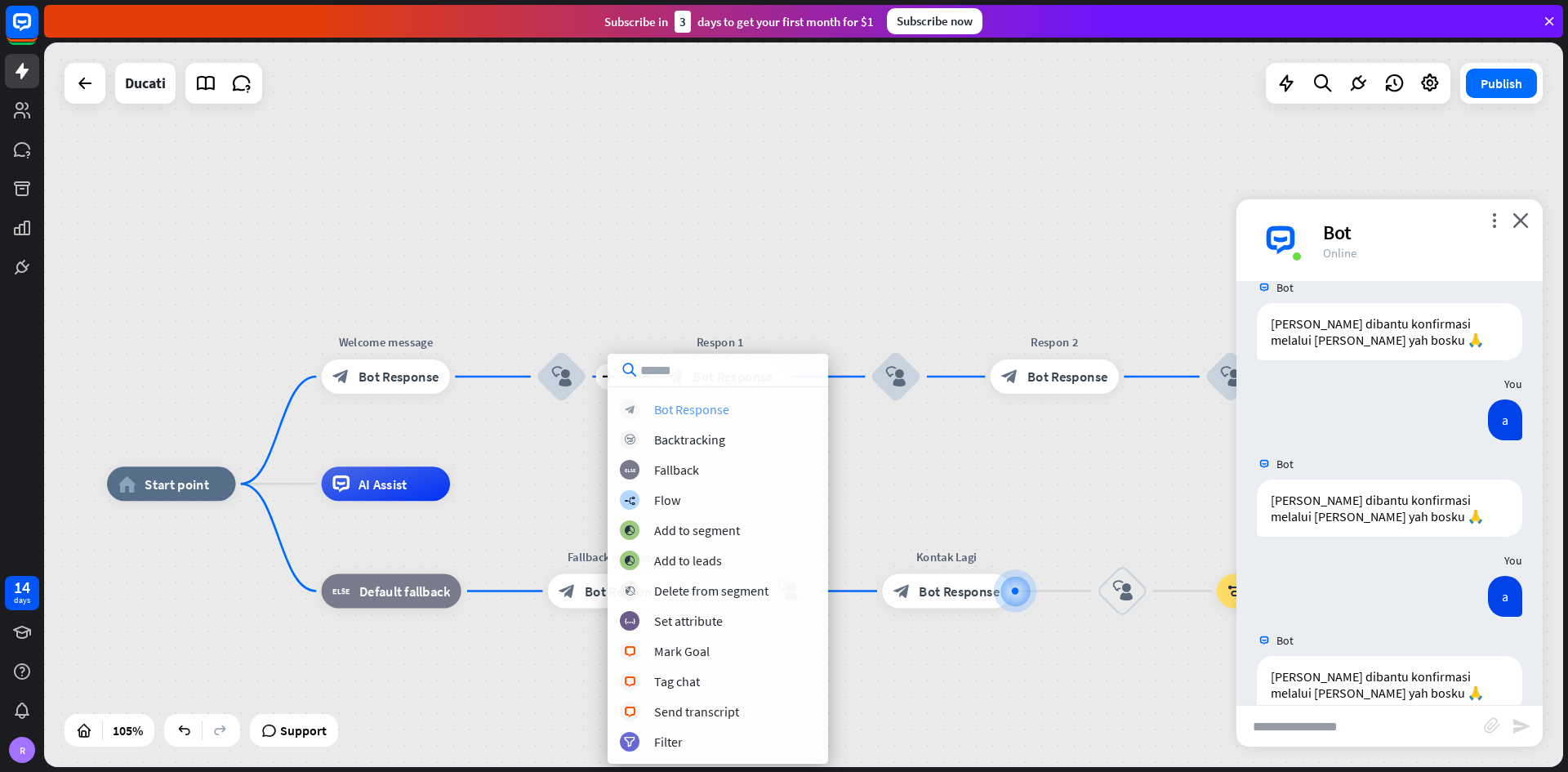
click at [687, 404] on div "Bot Response" at bounding box center [691, 409] width 75 height 16
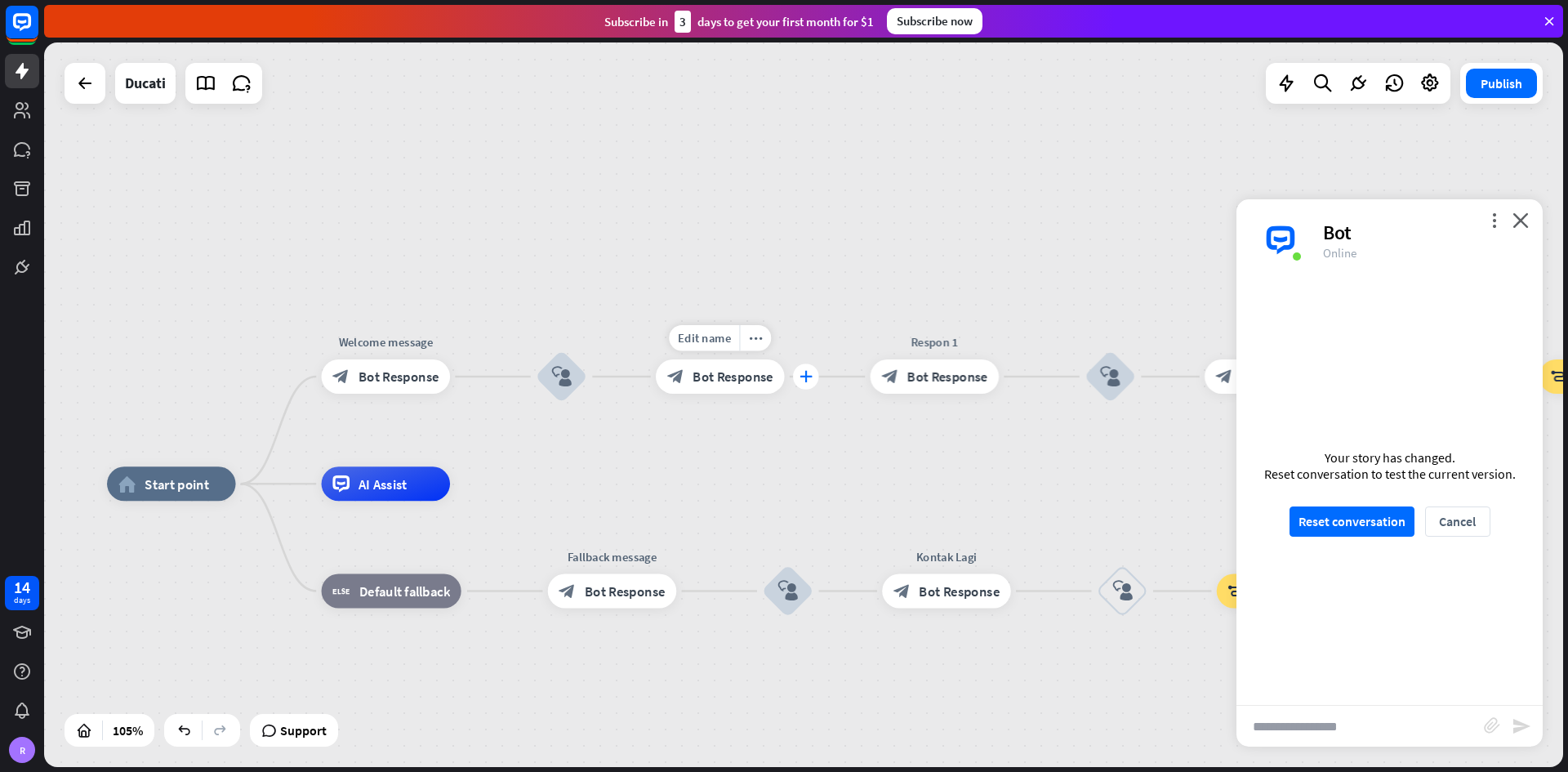
click at [802, 386] on div "plus" at bounding box center [805, 376] width 26 height 26
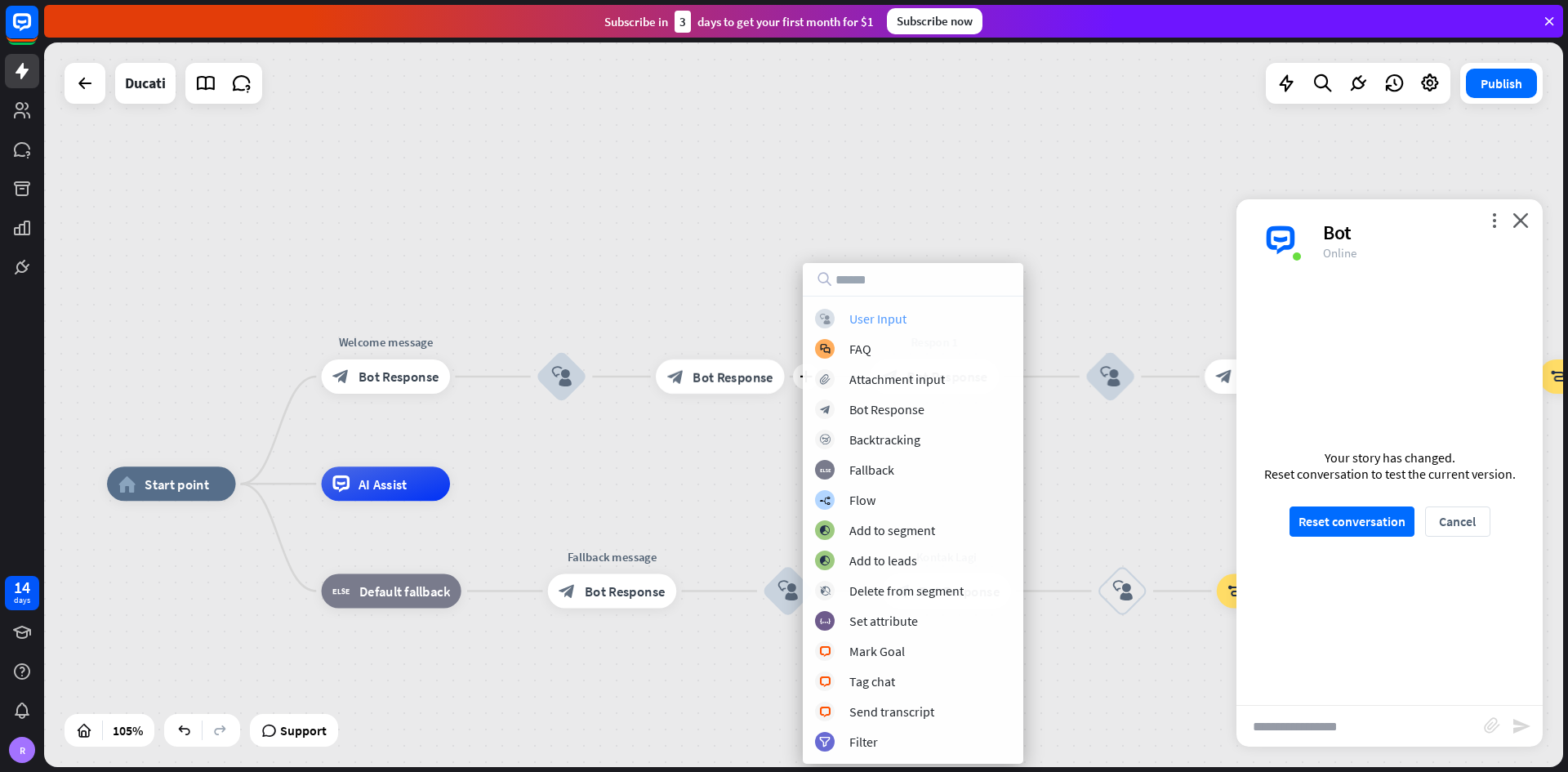
click at [892, 314] on div "User Input" at bounding box center [877, 319] width 57 height 16
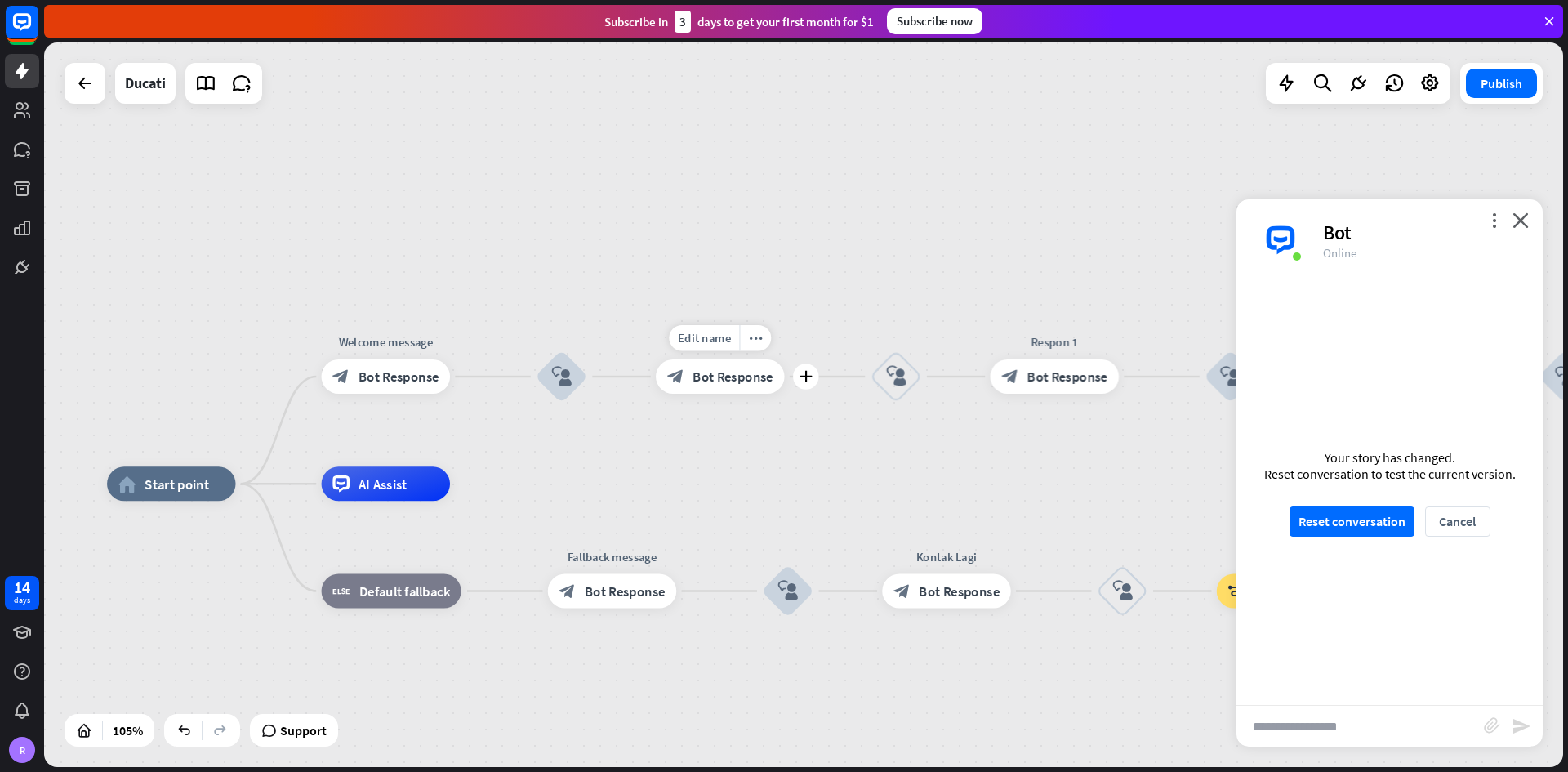
click at [751, 380] on span "Bot Response" at bounding box center [733, 377] width 81 height 17
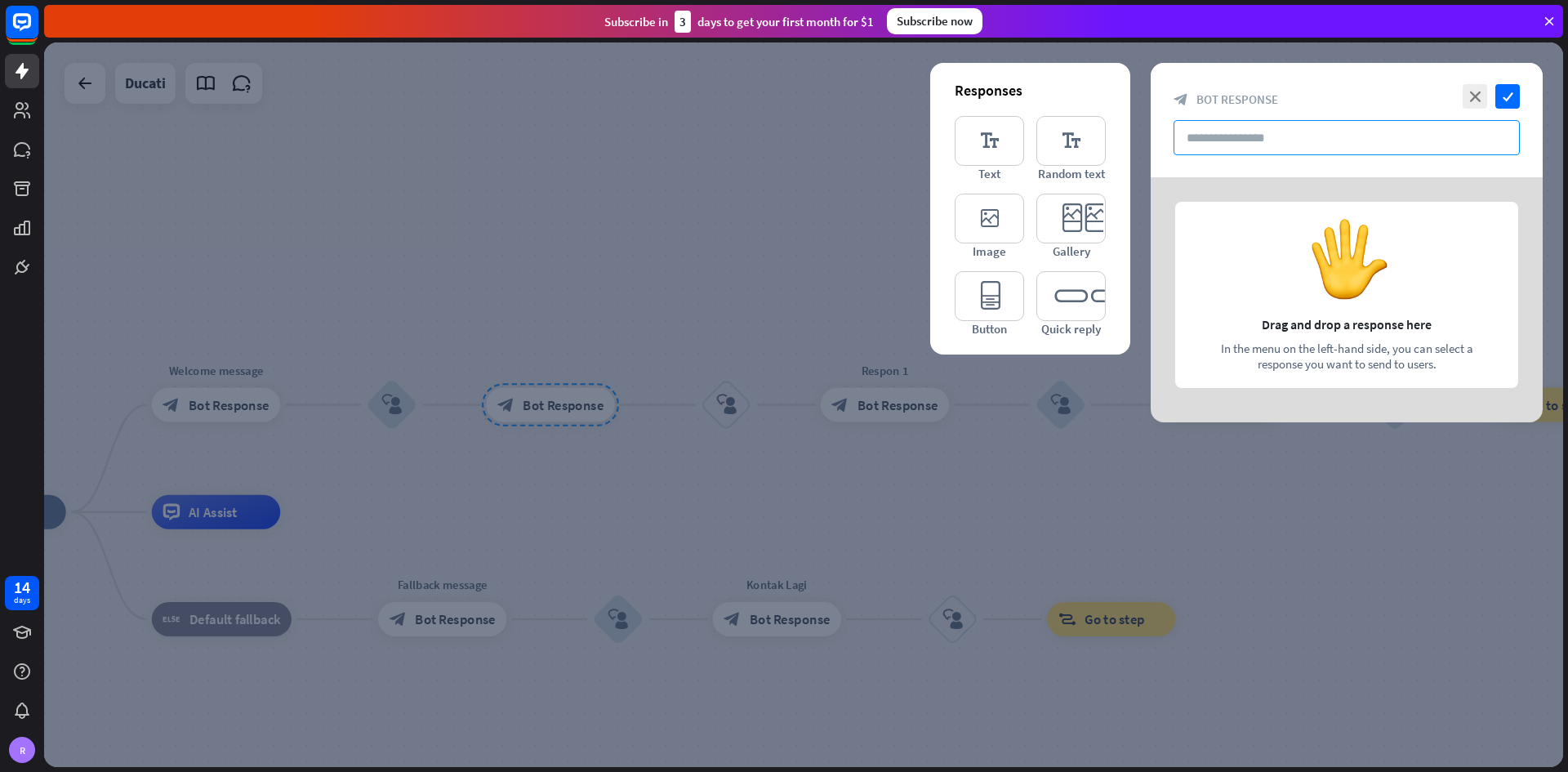
click at [1090, 144] on input "text" at bounding box center [1346, 137] width 346 height 35
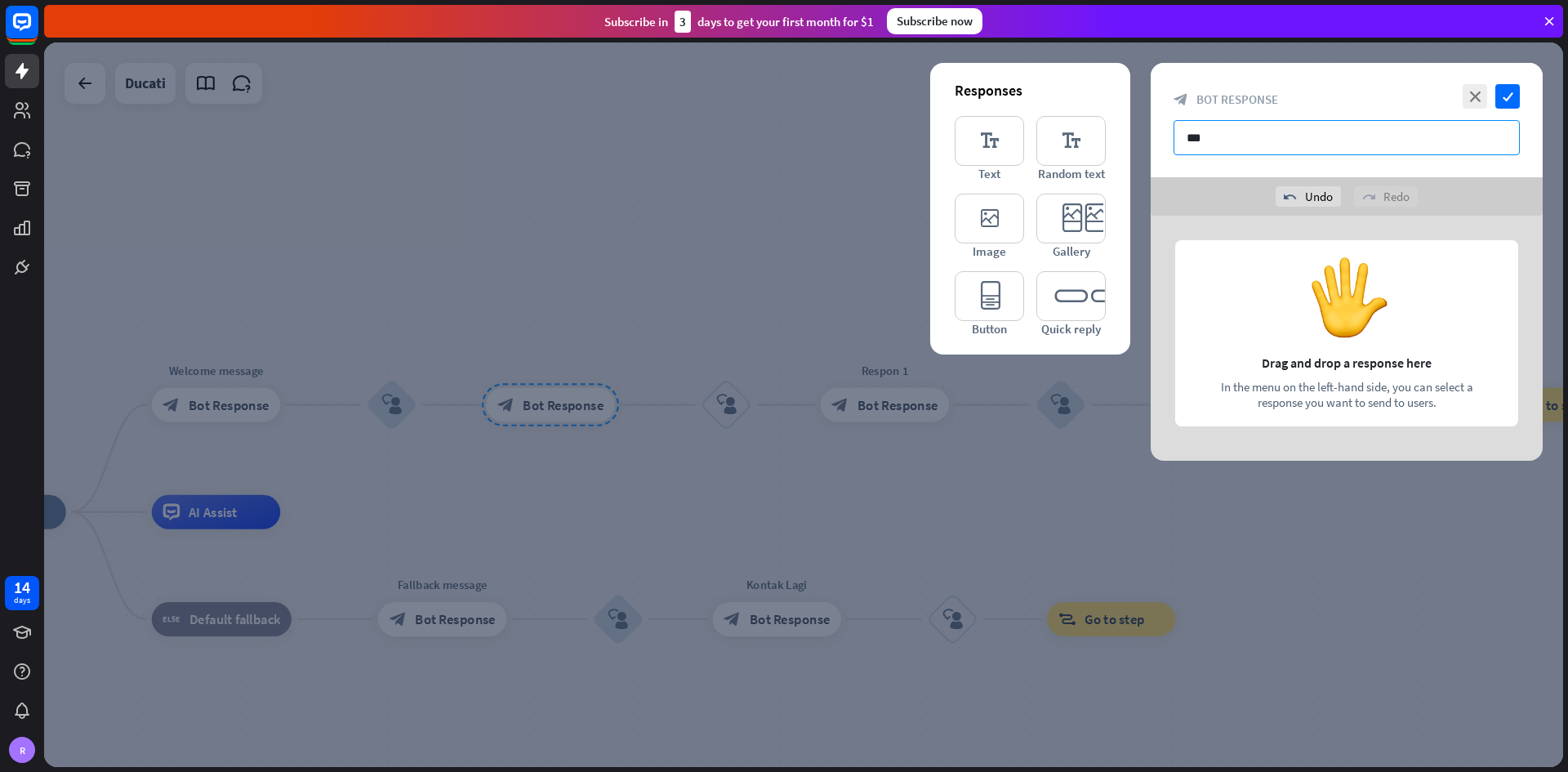
type input "****"
click at [984, 141] on icon "editor_text" at bounding box center [989, 141] width 69 height 50
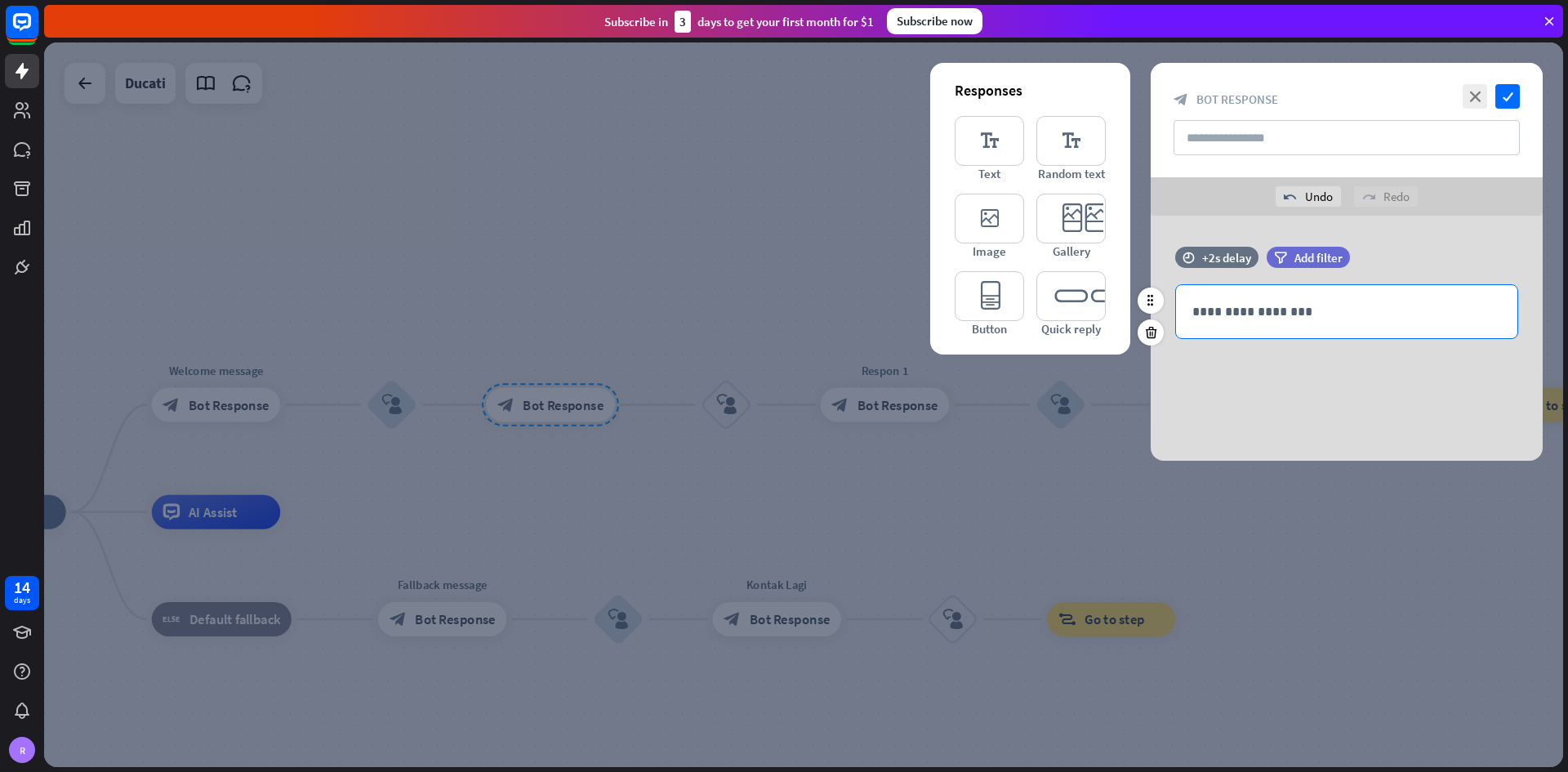
click at [1090, 311] on p "**********" at bounding box center [1346, 312] width 309 height 21
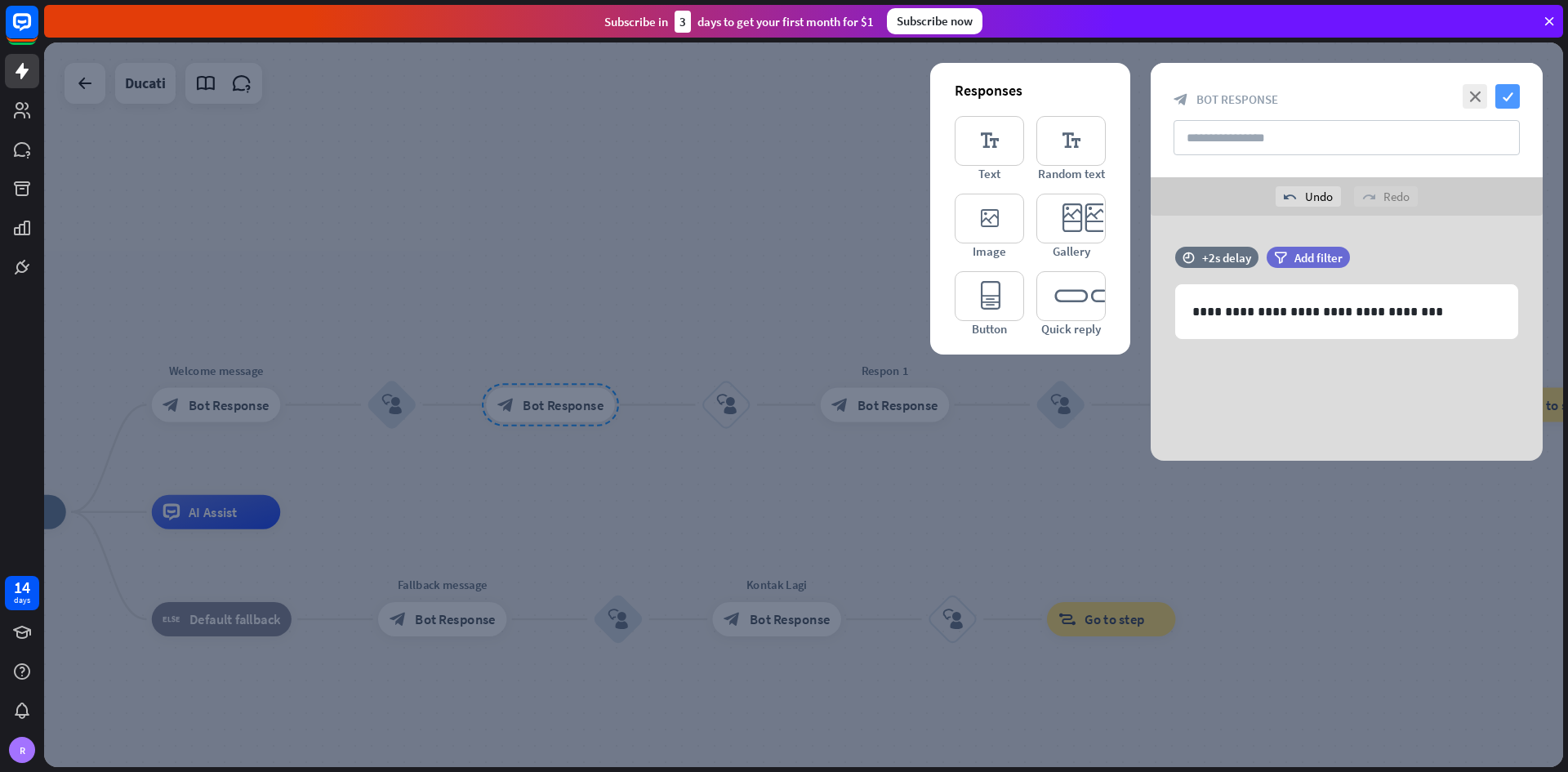
click at [1090, 96] on icon "check" at bounding box center [1507, 95] width 24 height 24
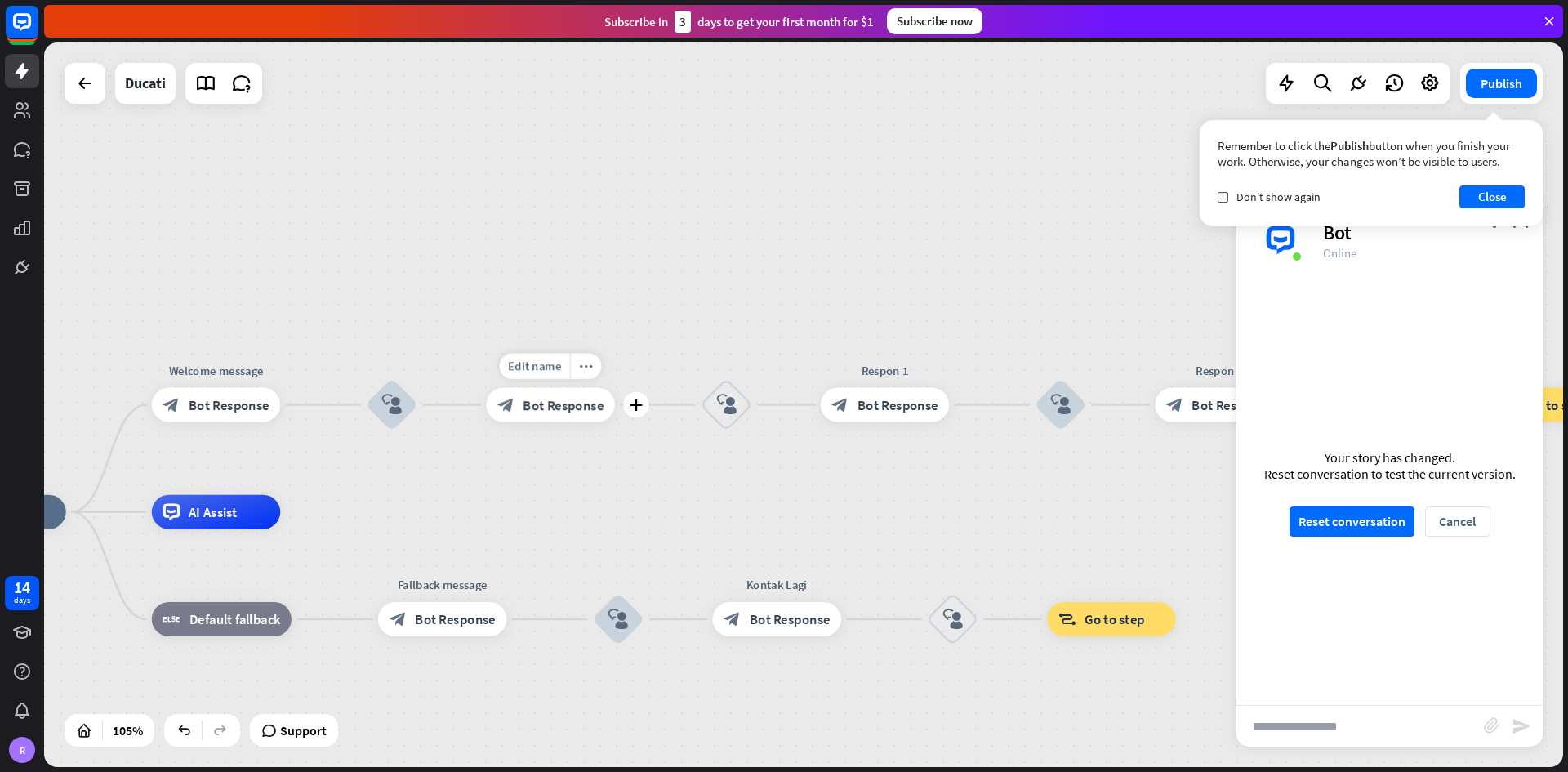
click at [559, 412] on span "Bot Response" at bounding box center [563, 404] width 81 height 17
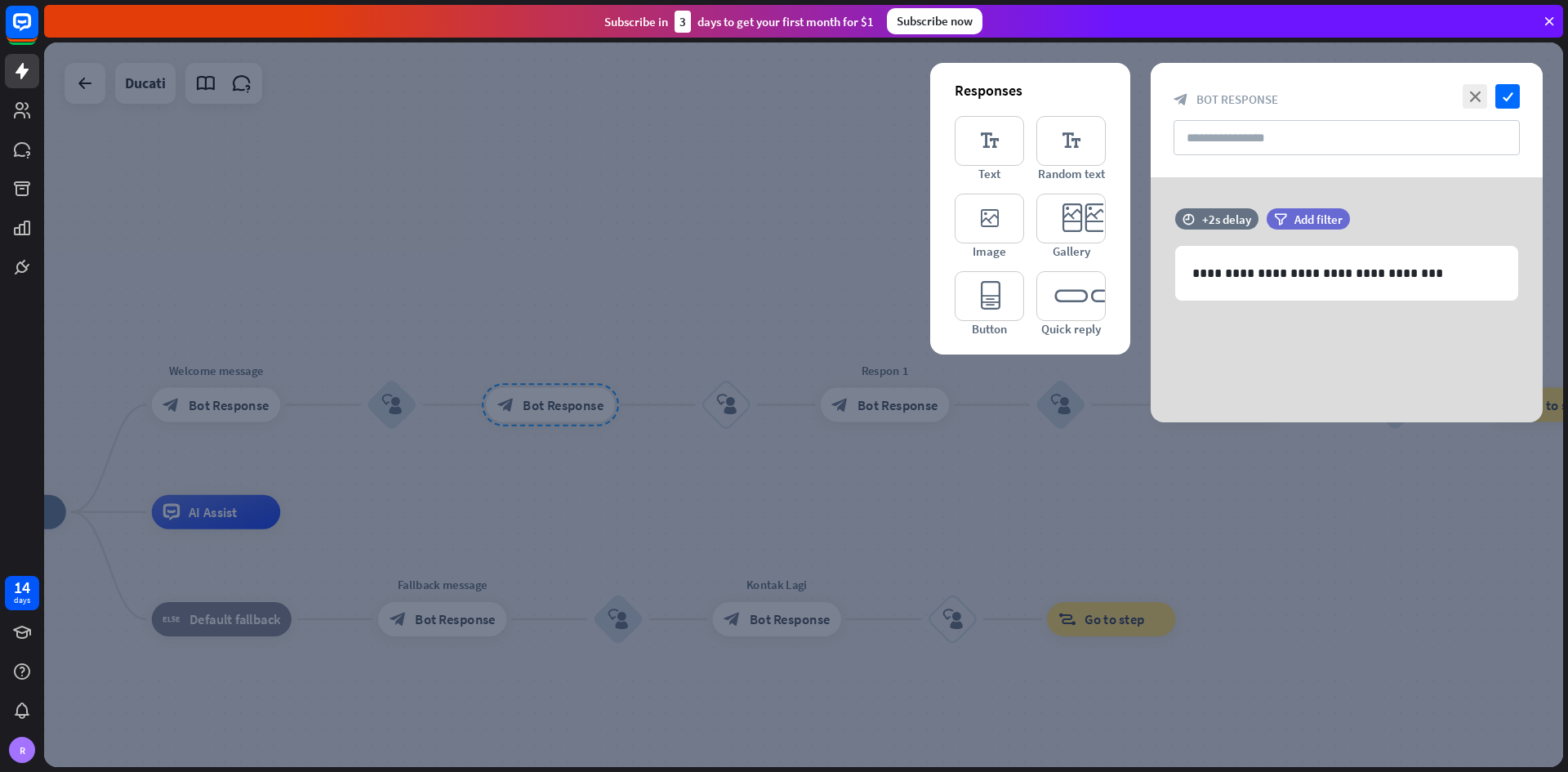
drag, startPoint x: 764, startPoint y: 447, endPoint x: 782, endPoint y: 427, distance: 26.9
click at [765, 447] on div at bounding box center [803, 404] width 1518 height 724
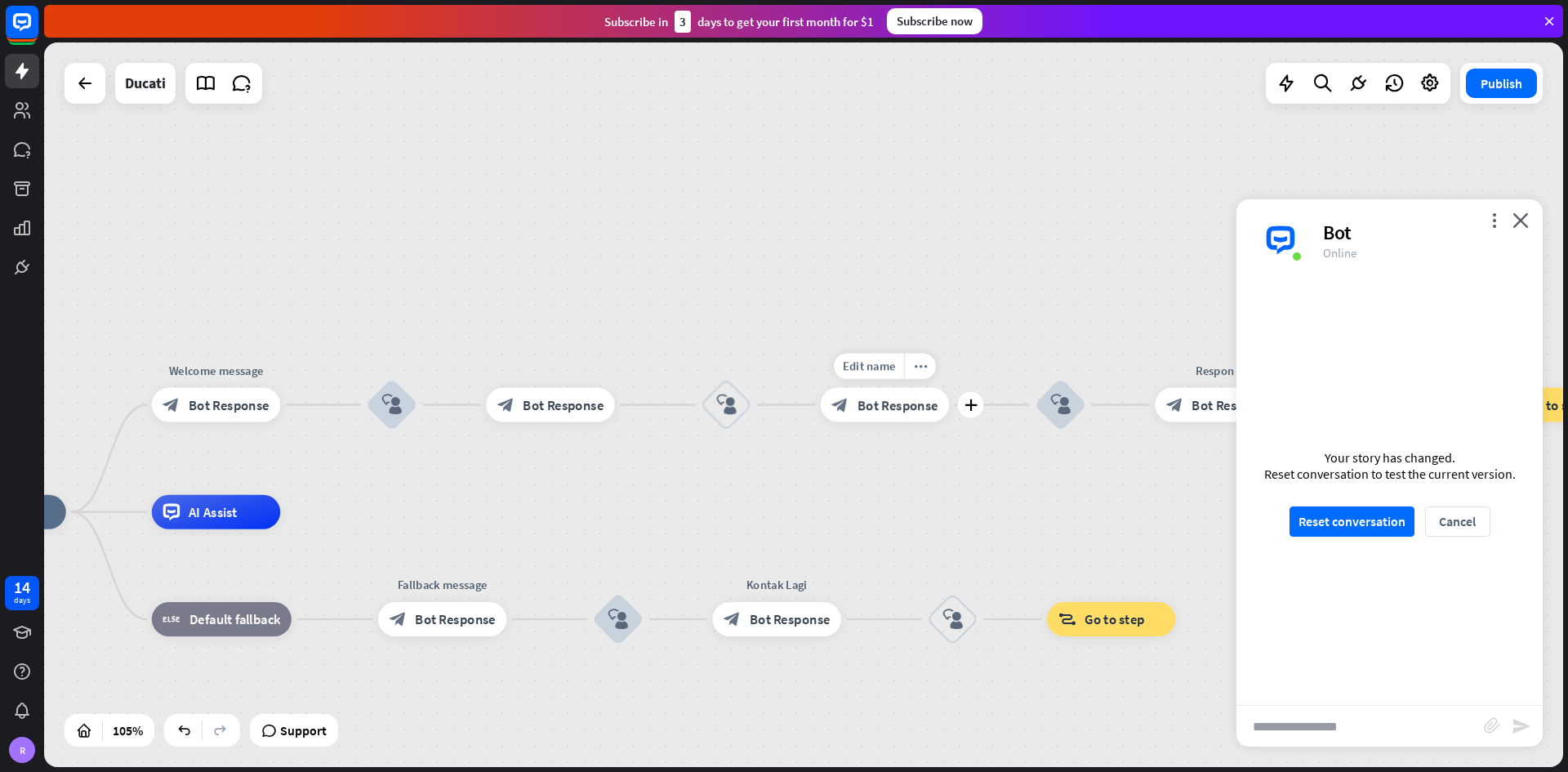
click at [881, 412] on span "Bot Response" at bounding box center [898, 404] width 81 height 17
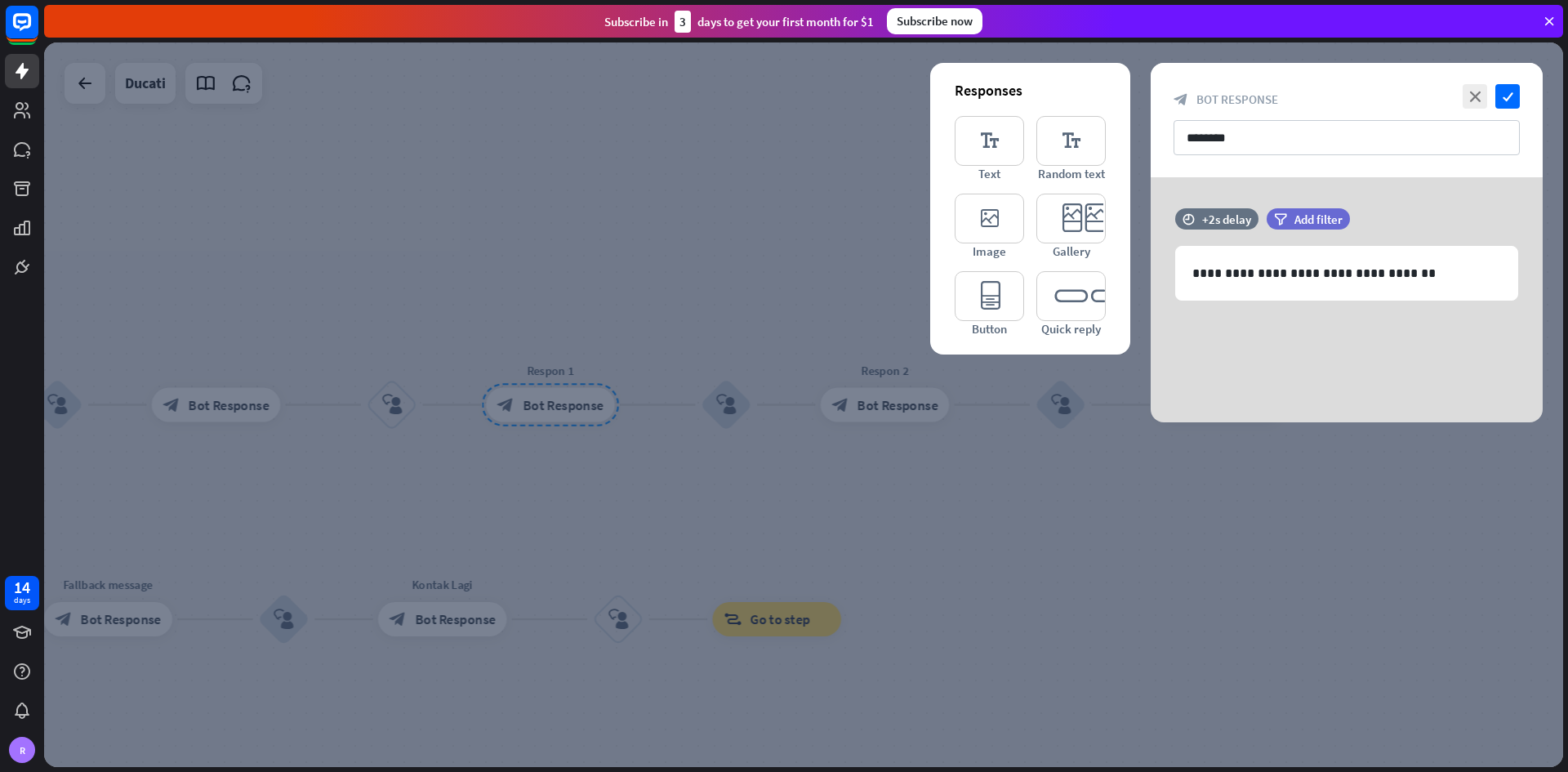
click at [435, 451] on div at bounding box center [803, 404] width 1518 height 724
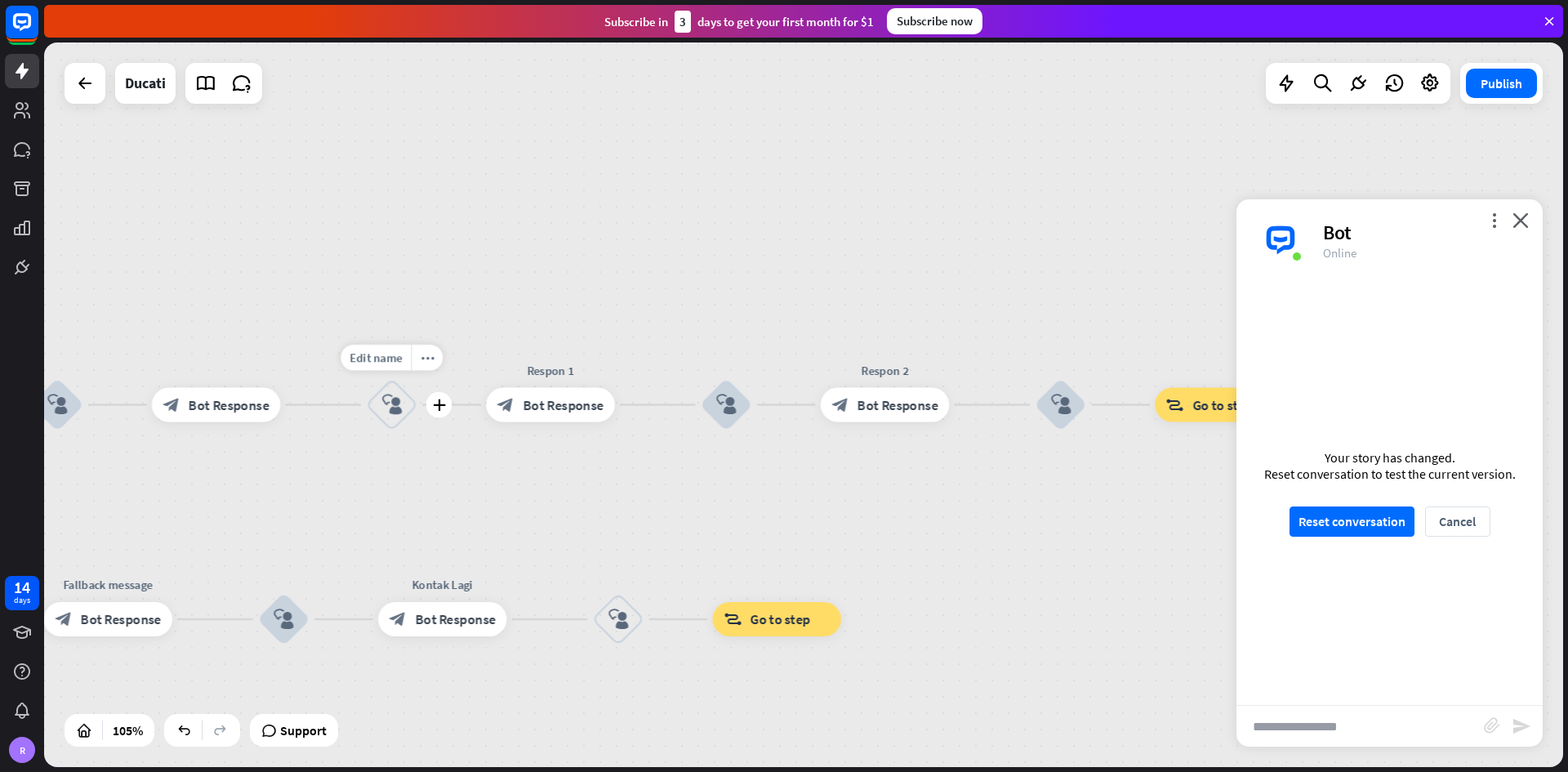
click at [389, 414] on icon "block_user_input" at bounding box center [391, 404] width 21 height 21
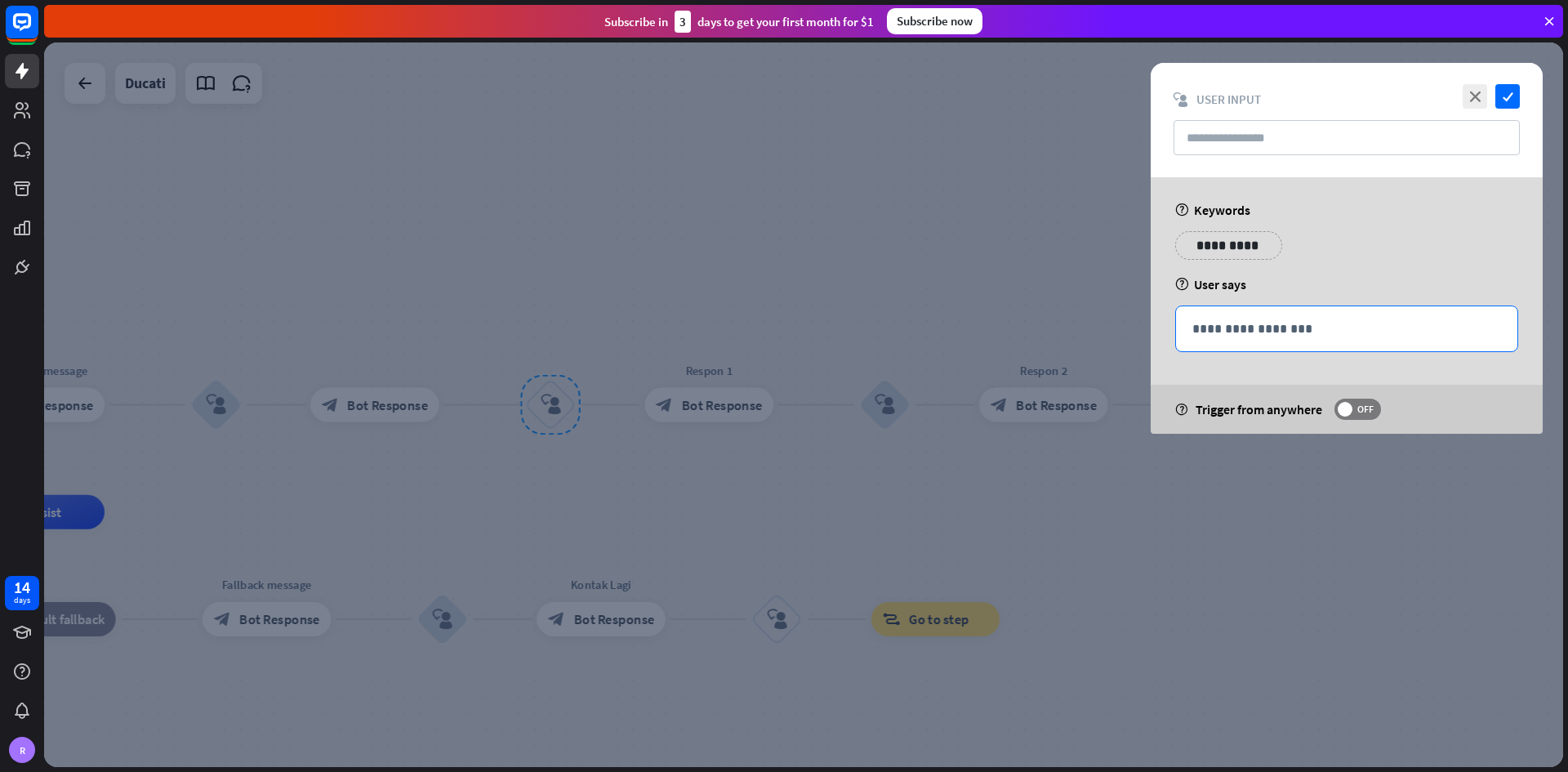
click at [1090, 329] on p "**********" at bounding box center [1346, 329] width 309 height 21
drag, startPoint x: 1436, startPoint y: 355, endPoint x: 1483, endPoint y: 239, distance: 125.2
click at [1090, 356] on icon at bounding box center [1431, 354] width 16 height 16
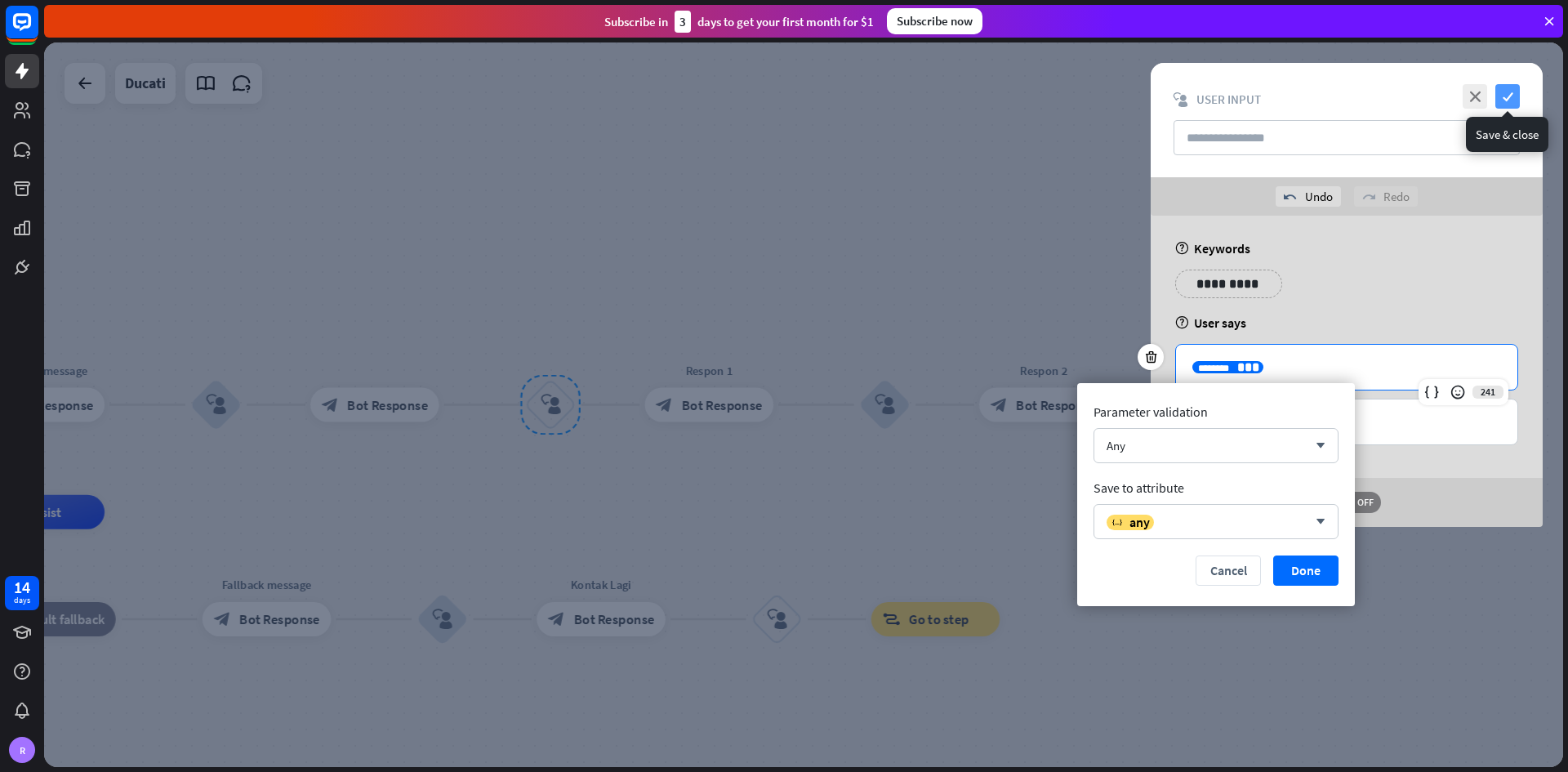
click at [1090, 97] on icon "check" at bounding box center [1507, 95] width 24 height 24
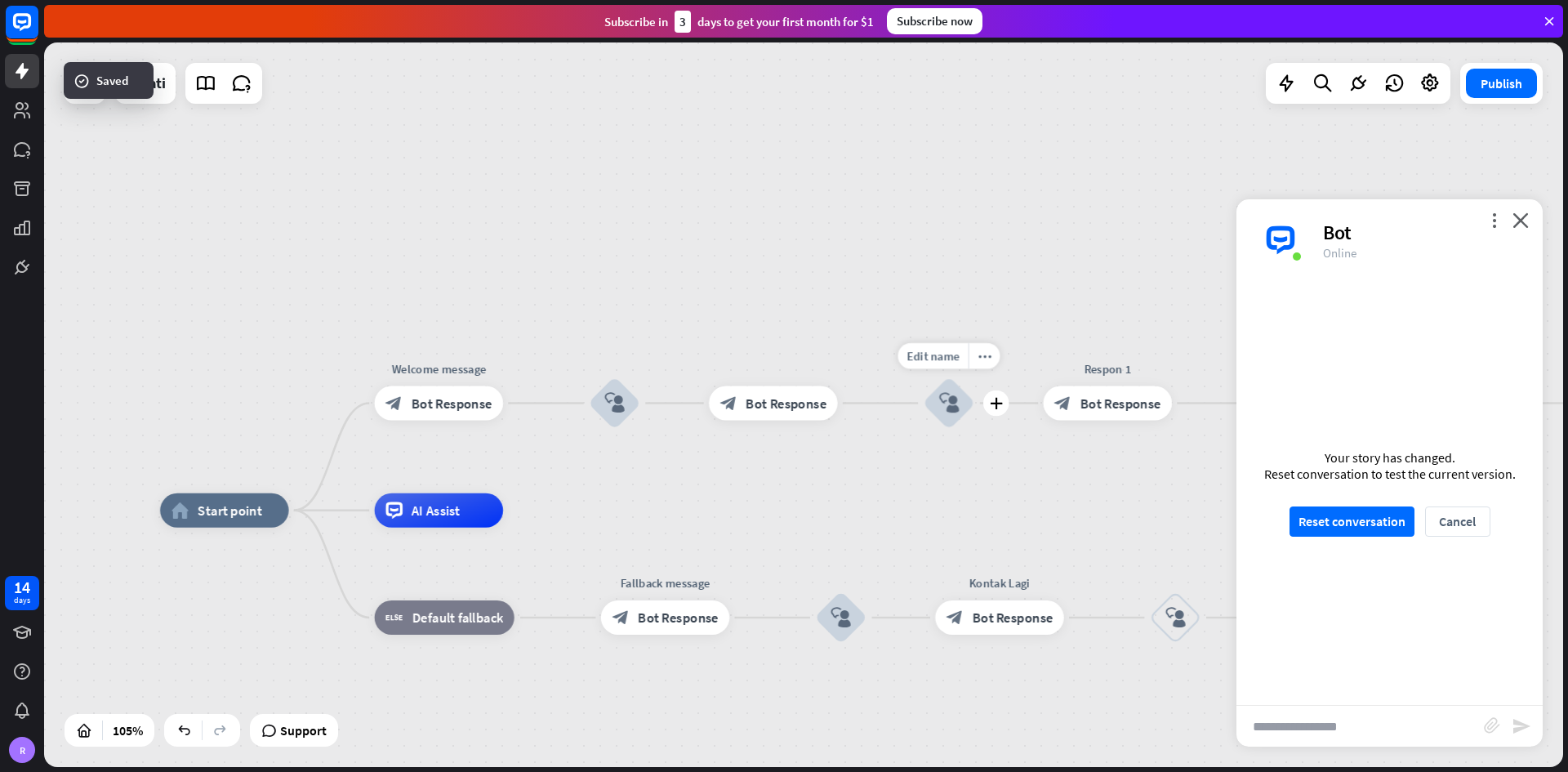
drag, startPoint x: 570, startPoint y: 460, endPoint x: 968, endPoint y: 459, distance: 398.0
click at [968, 429] on div "Edit name more_horiz plus block_user_input" at bounding box center [948, 403] width 51 height 51
click at [1090, 404] on span "Bot Response" at bounding box center [1120, 403] width 81 height 17
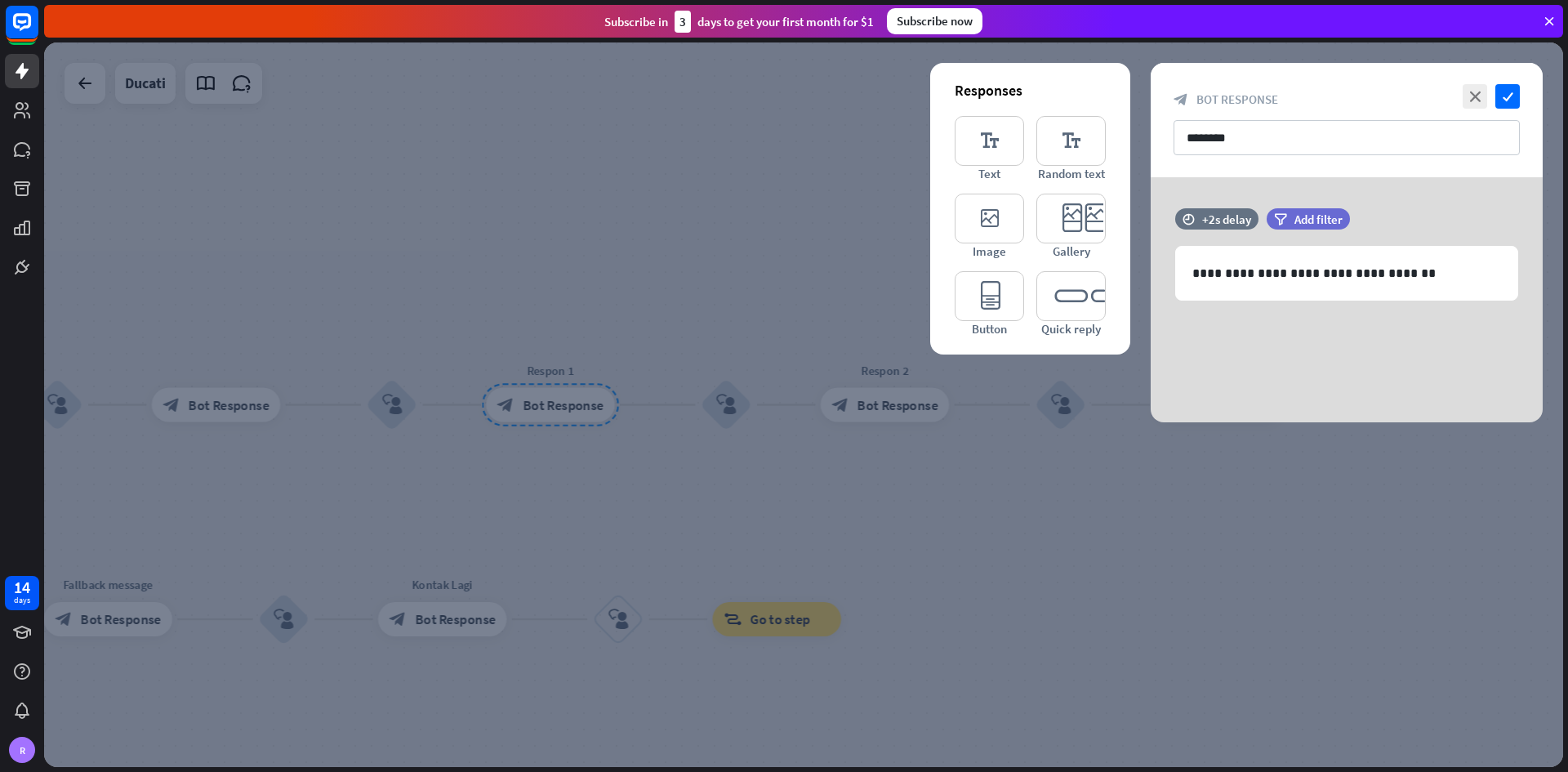
click at [719, 452] on div at bounding box center [803, 404] width 1518 height 724
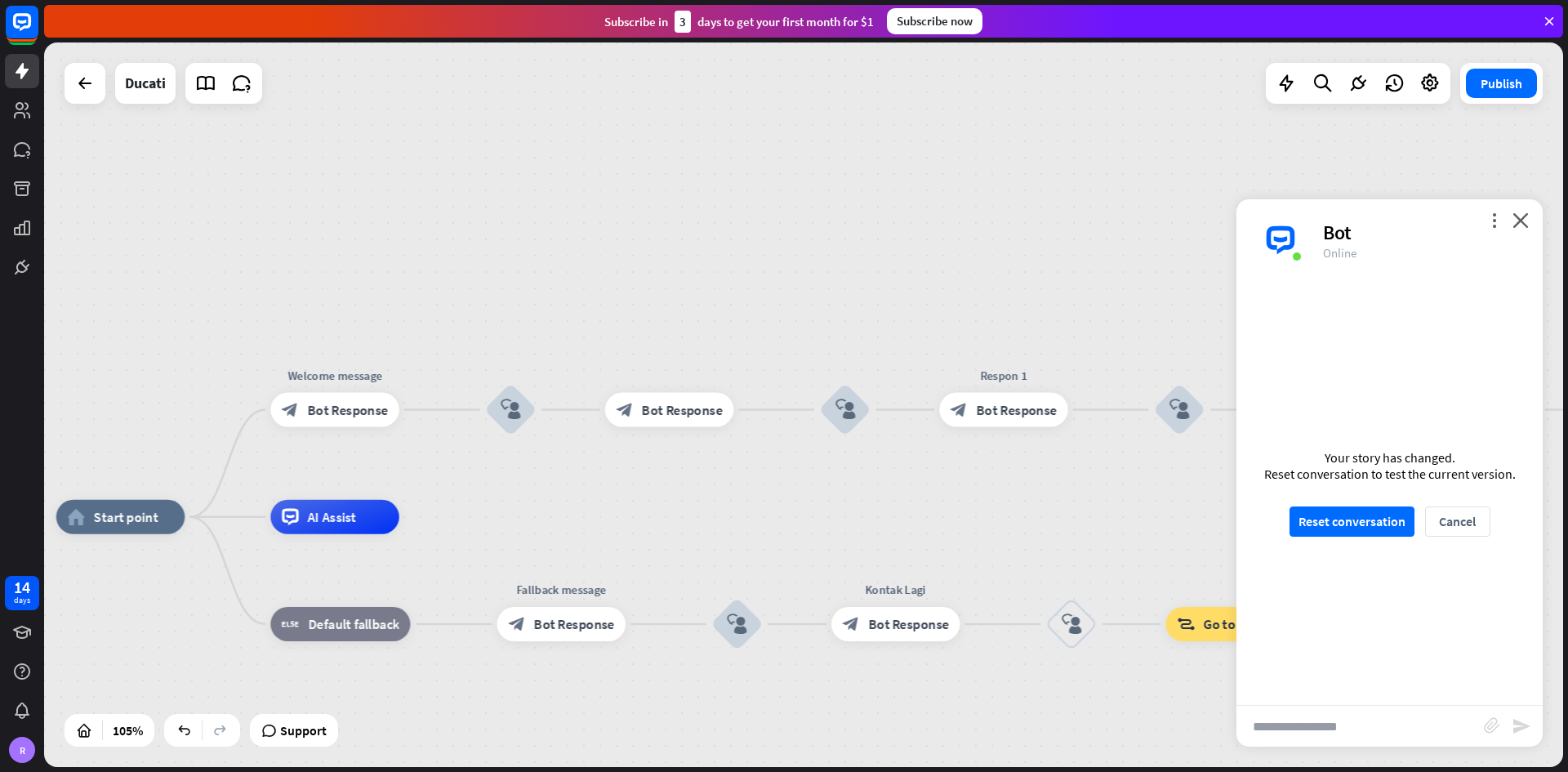
drag, startPoint x: 588, startPoint y: 465, endPoint x: 1011, endPoint y: 469, distance: 423.0
click at [1011, 452] on div "home_2 Start point Welcome message block_bot_response Bot Response block_user_i…" at bounding box center [803, 404] width 1518 height 724
click at [1011, 425] on div "block_bot_response Bot Response" at bounding box center [1003, 410] width 129 height 34
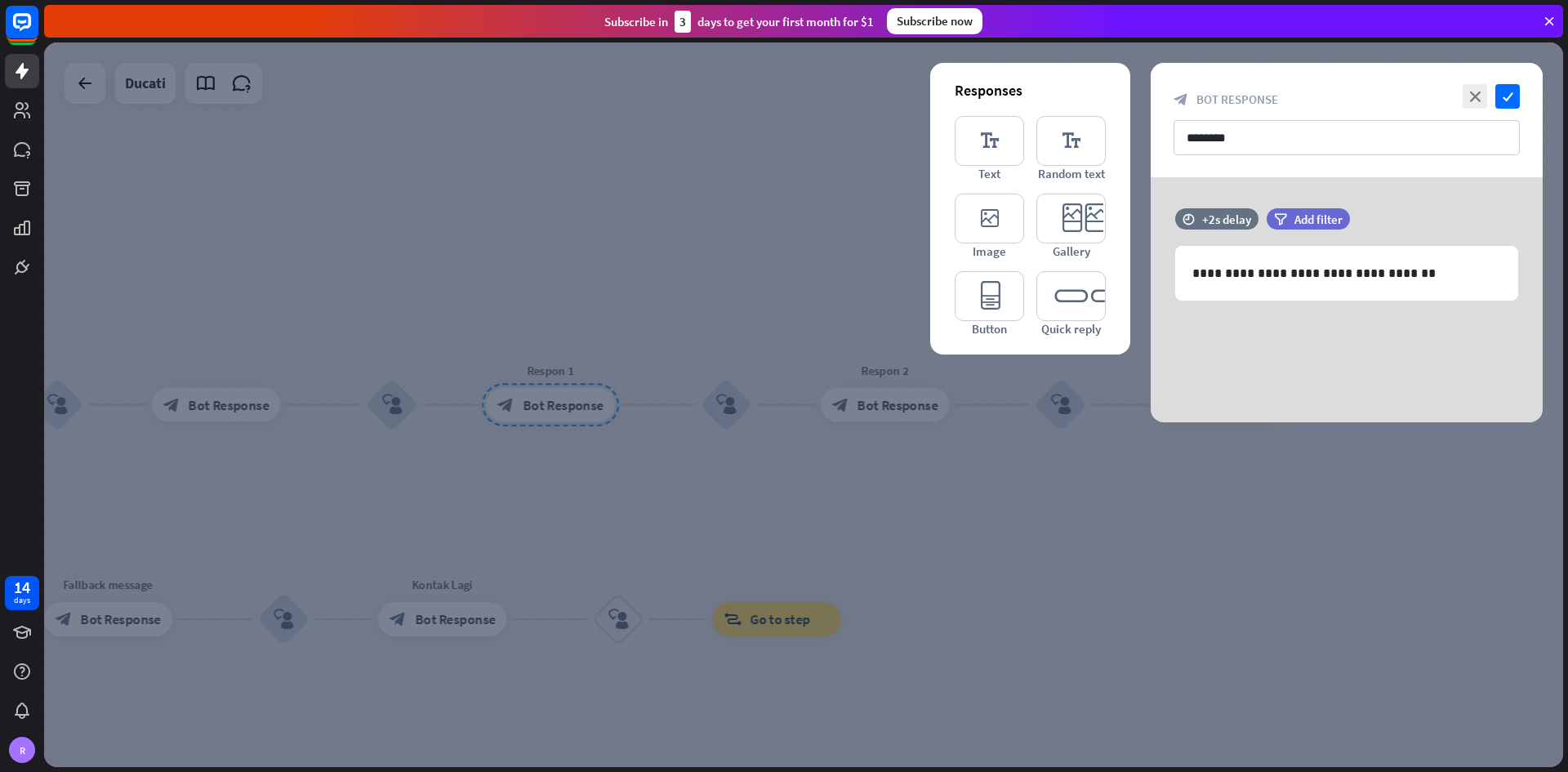
click at [577, 452] on div at bounding box center [803, 404] width 1518 height 724
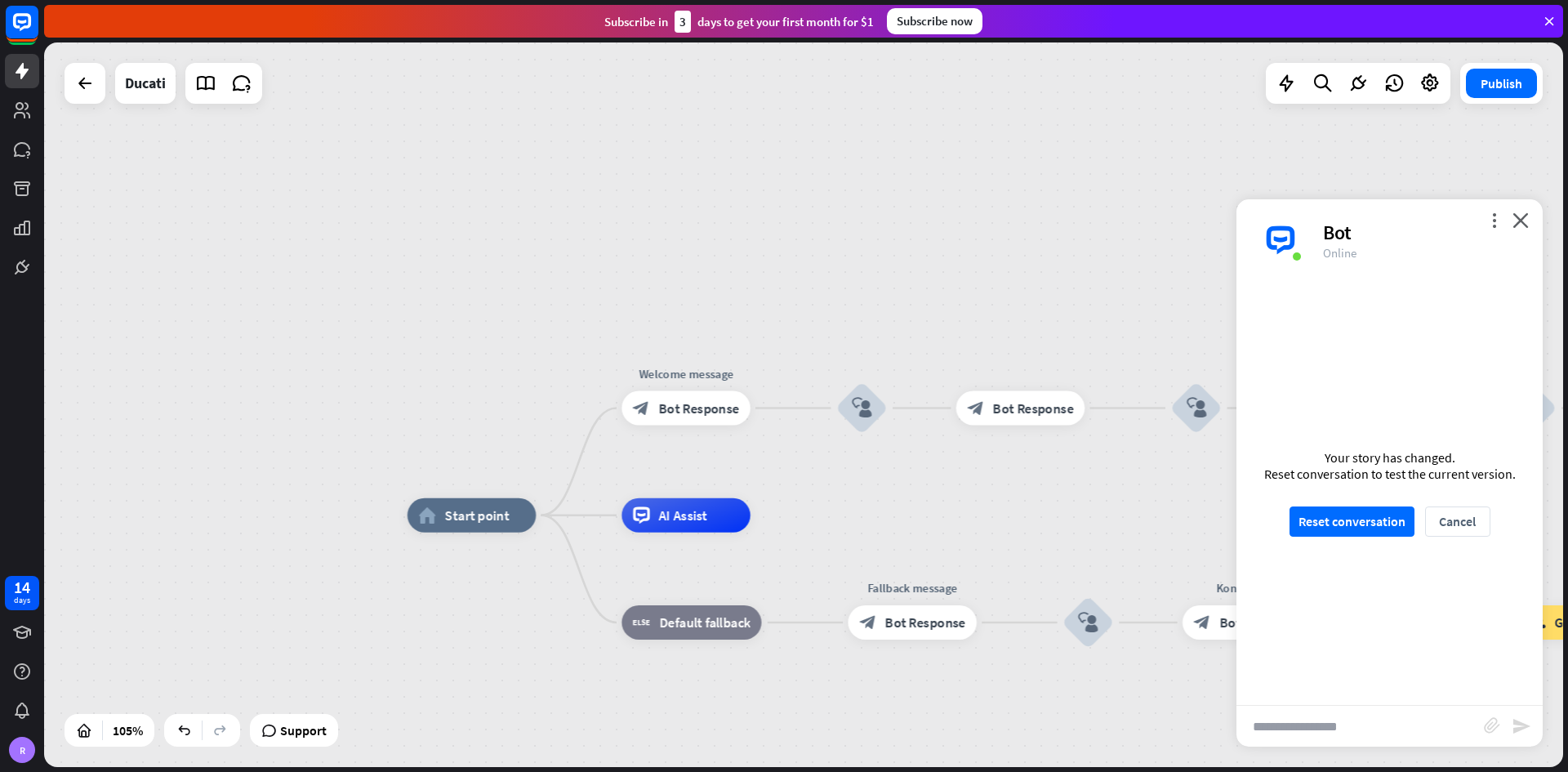
drag, startPoint x: 497, startPoint y: 486, endPoint x: 1309, endPoint y: 489, distance: 812.0
click at [1090, 452] on div "home_2 Start point Welcome message block_bot_response Bot Response block_user_i…" at bounding box center [803, 404] width 1518 height 724
click at [676, 411] on span "Bot Response" at bounding box center [706, 407] width 81 height 17
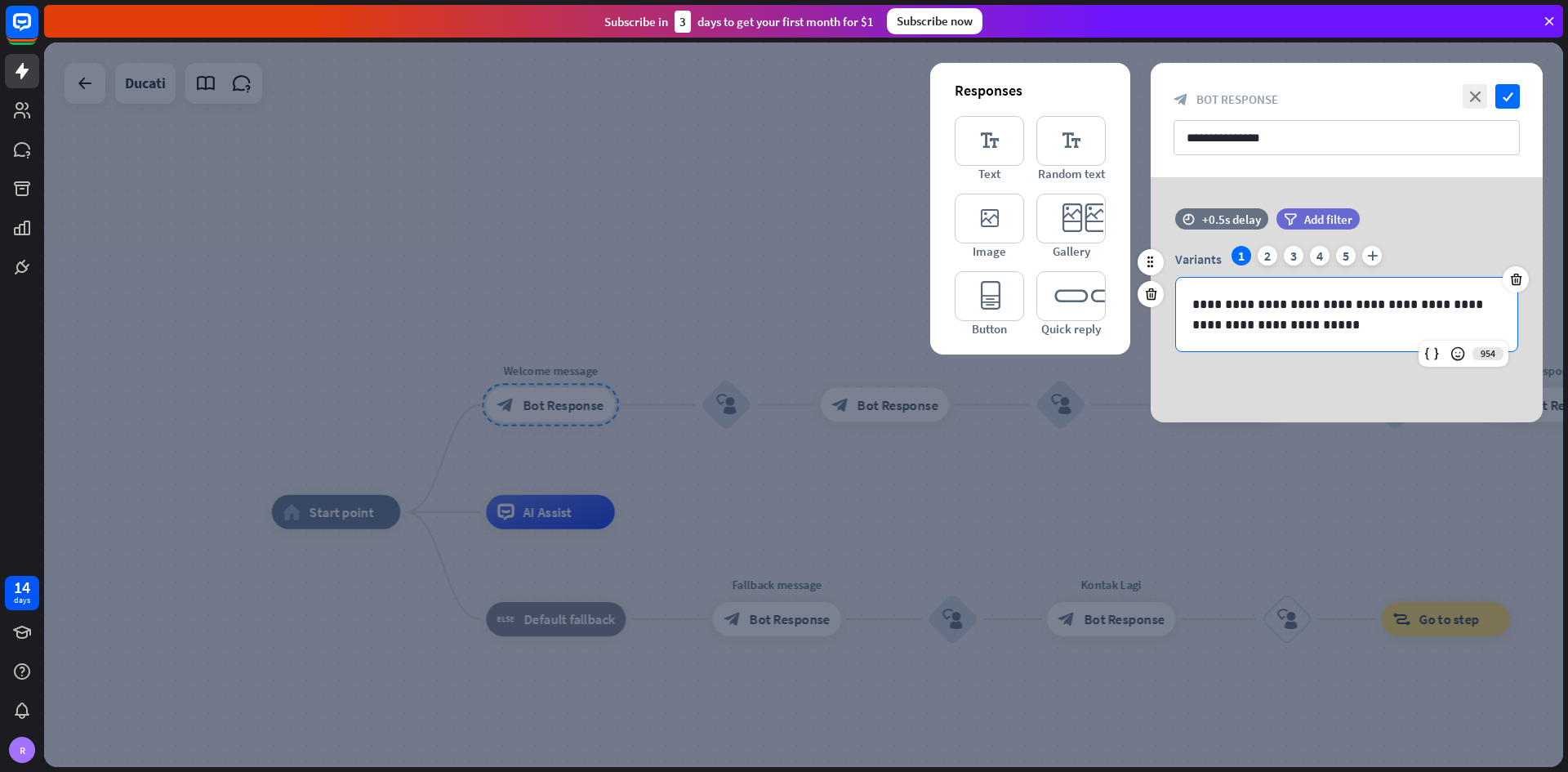
click at [1090, 316] on p "**********" at bounding box center [1346, 313] width 309 height 41
click at [1090, 315] on p "**********" at bounding box center [1346, 313] width 309 height 41
click at [1090, 328] on p "**********" at bounding box center [1346, 313] width 309 height 41
click at [1090, 259] on div "2" at bounding box center [1267, 256] width 20 height 20
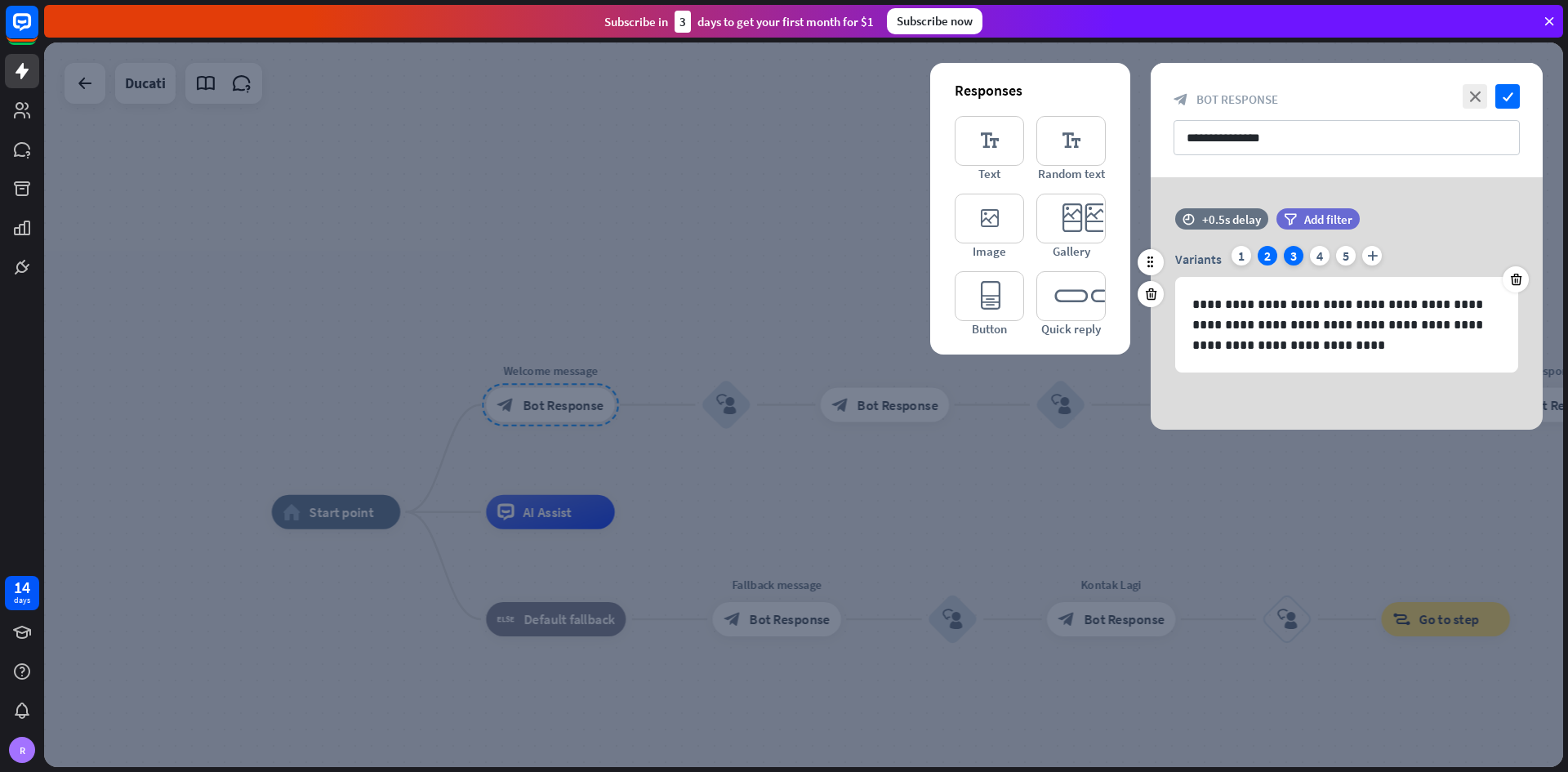
click at [1090, 258] on div "3" at bounding box center [1293, 256] width 20 height 20
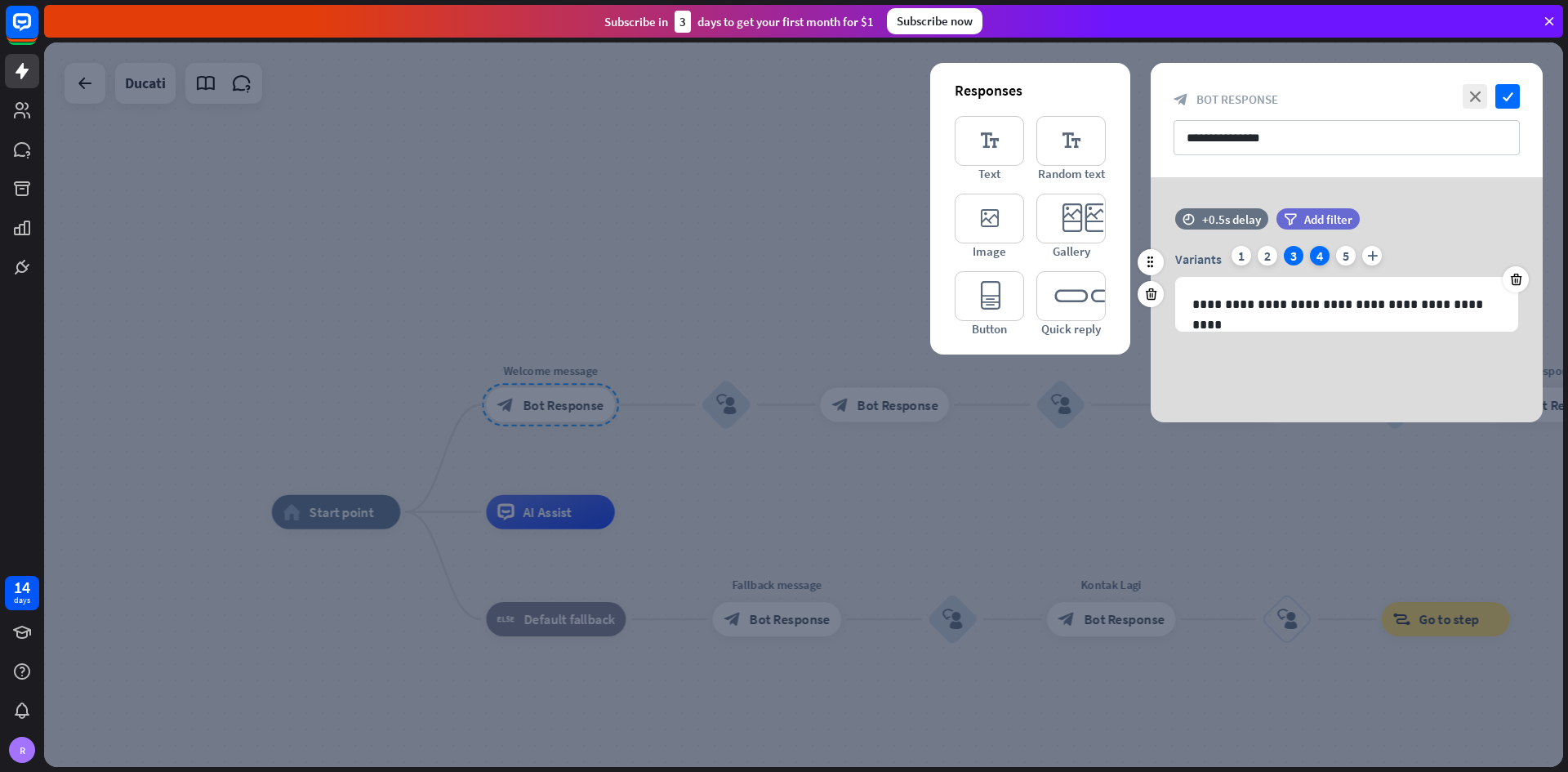
click at [1090, 255] on div "4" at bounding box center [1319, 256] width 20 height 20
click at [1090, 257] on div "Variants 1 2 3 4 5 plus" at bounding box center [1346, 259] width 343 height 26
click at [1090, 260] on div "5" at bounding box center [1346, 256] width 20 height 20
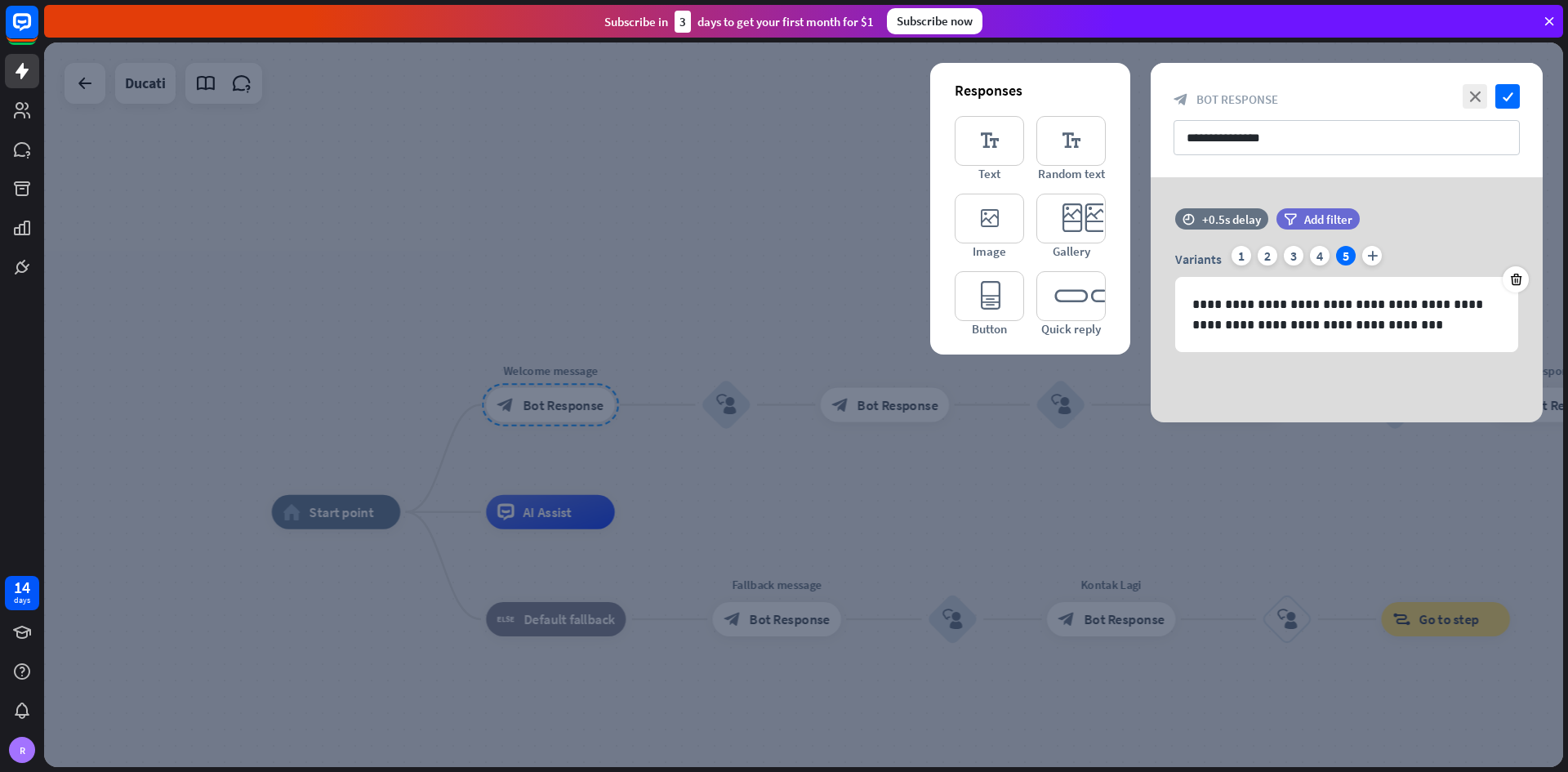
click at [913, 452] on div at bounding box center [803, 404] width 1518 height 724
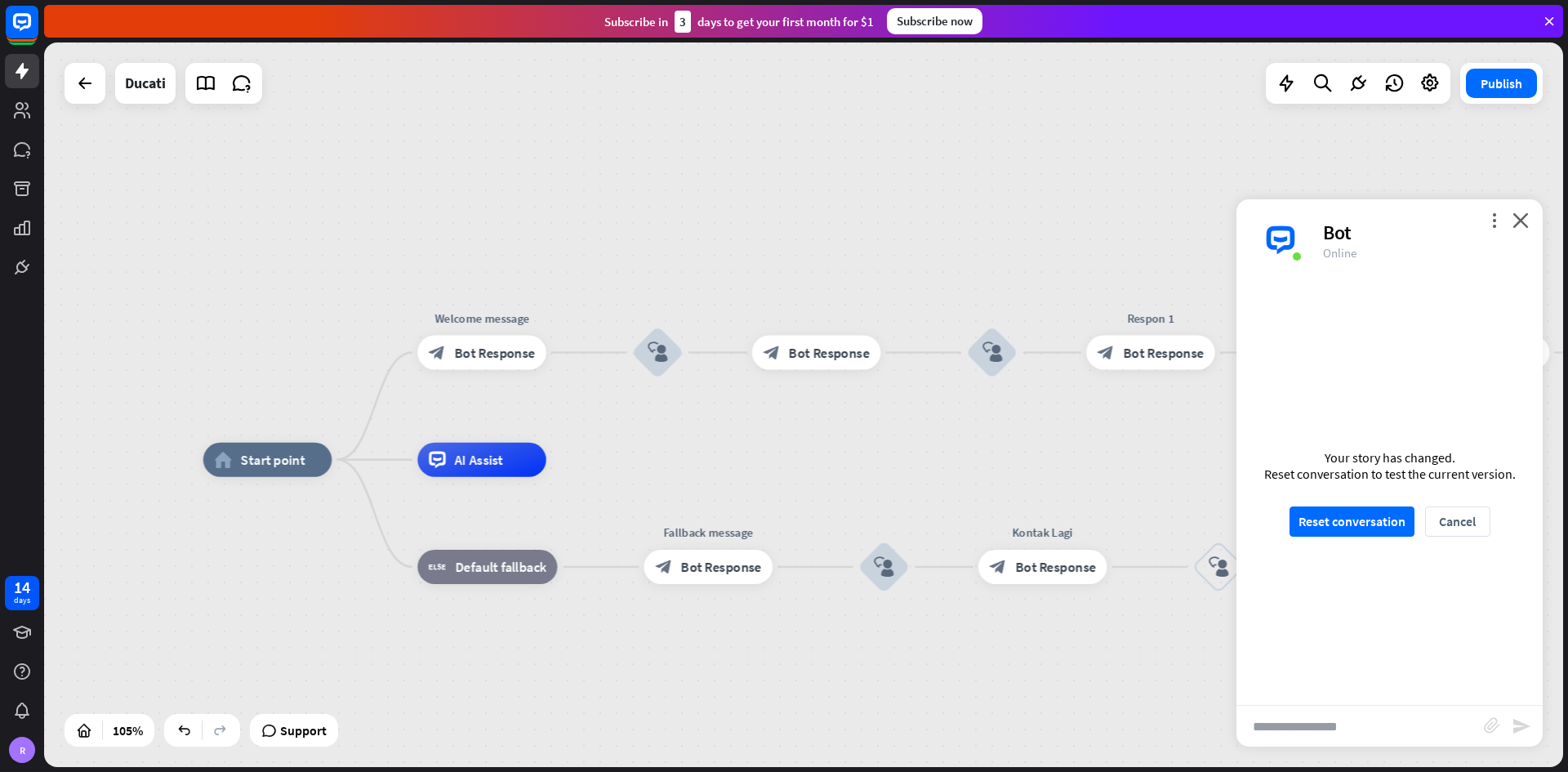
drag, startPoint x: 741, startPoint y: 489, endPoint x: 966, endPoint y: 414, distance: 237.2
click at [966, 414] on div "home_2 Start point Welcome message block_bot_response Bot Response block_user_i…" at bounding box center [803, 404] width 1518 height 724
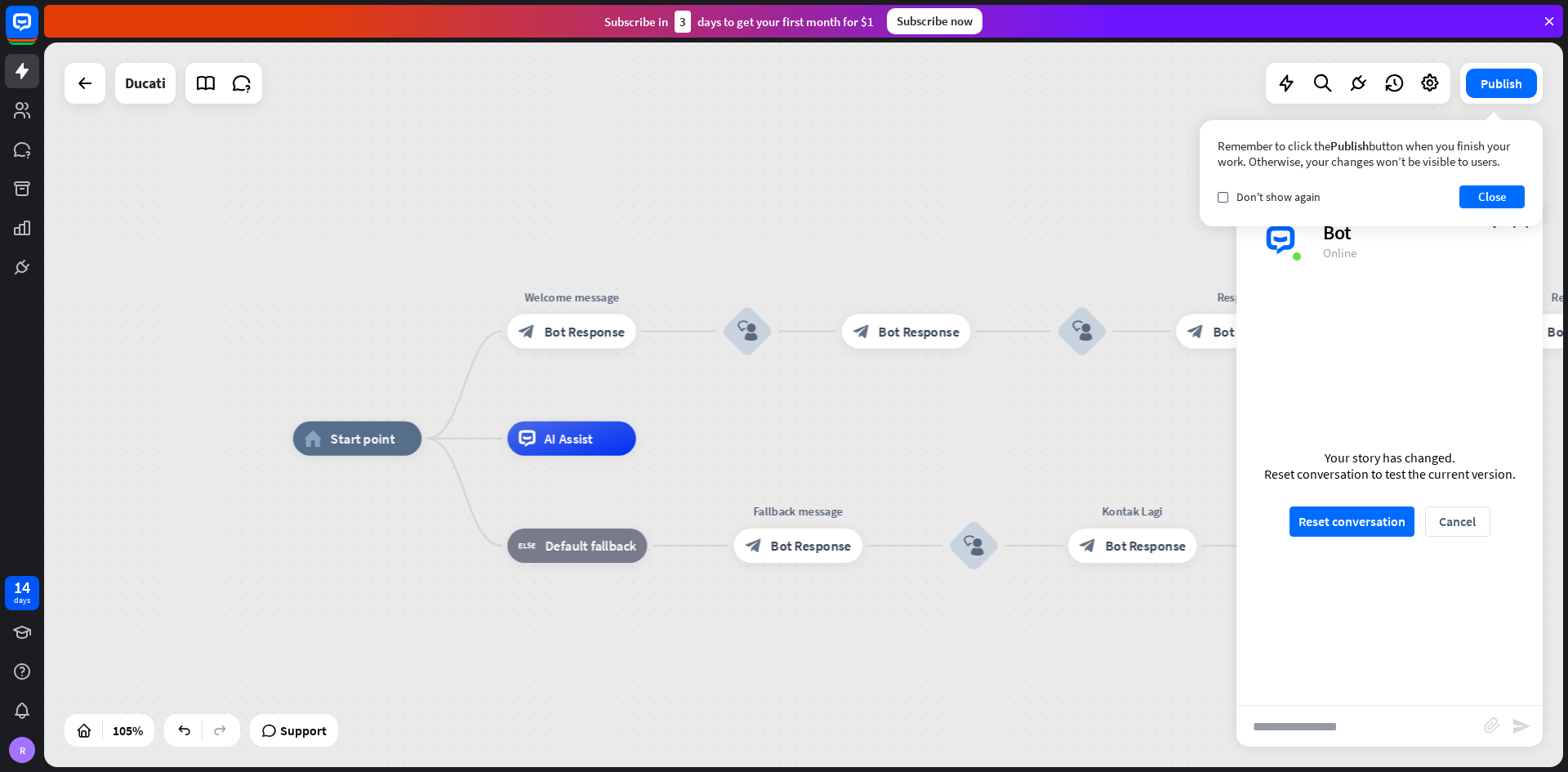
drag, startPoint x: 850, startPoint y: 420, endPoint x: 502, endPoint y: 423, distance: 348.0
click at [501, 424] on div "home_2 Start point Welcome message block_bot_response Bot Response block_user_i…" at bounding box center [803, 404] width 1518 height 724
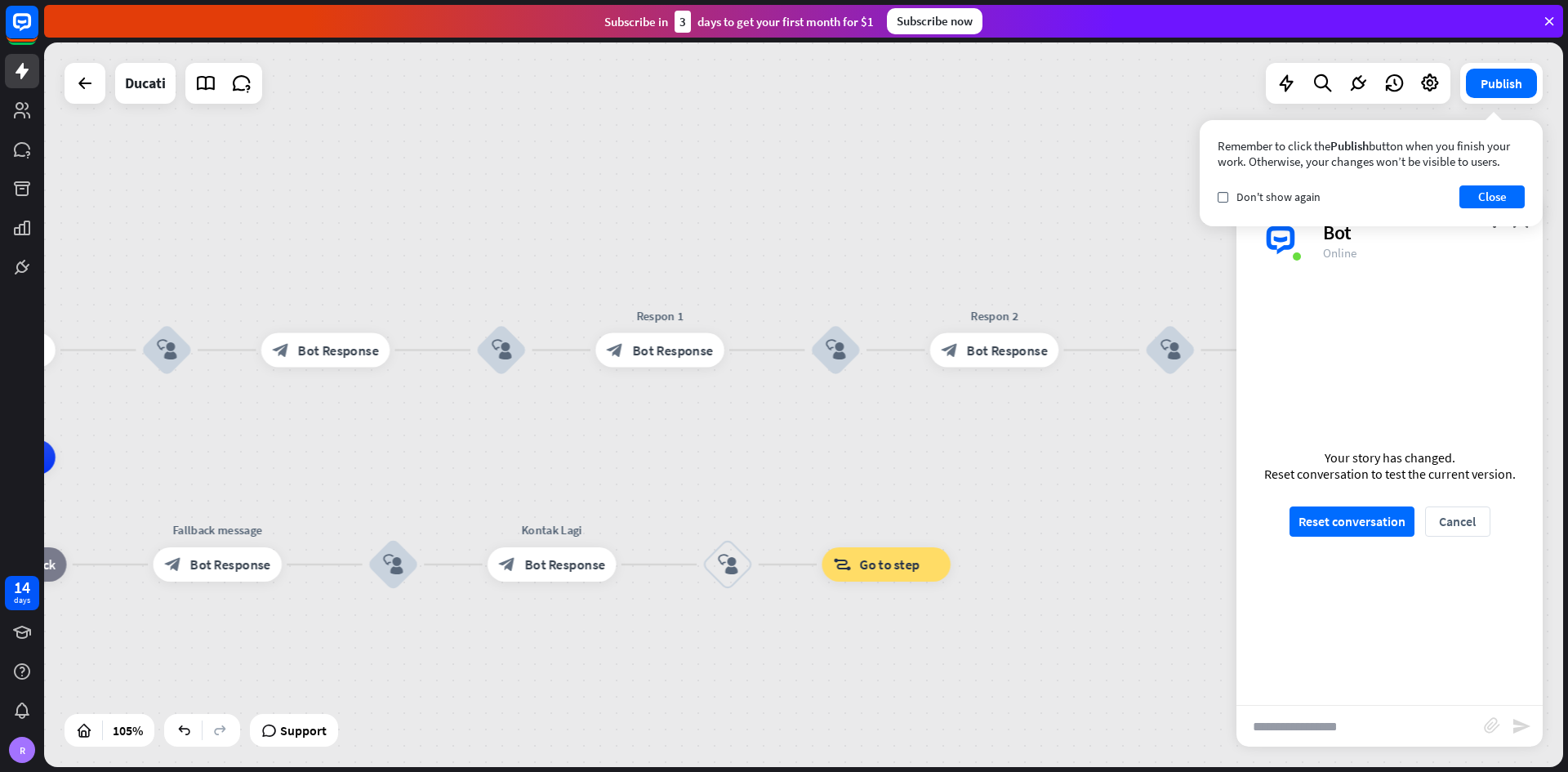
drag, startPoint x: 783, startPoint y: 433, endPoint x: 840, endPoint y: 459, distance: 62.6
click at [944, 452] on div "home_2 Start point Welcome message block_bot_response Bot Response block_user_i…" at bounding box center [803, 404] width 1518 height 724
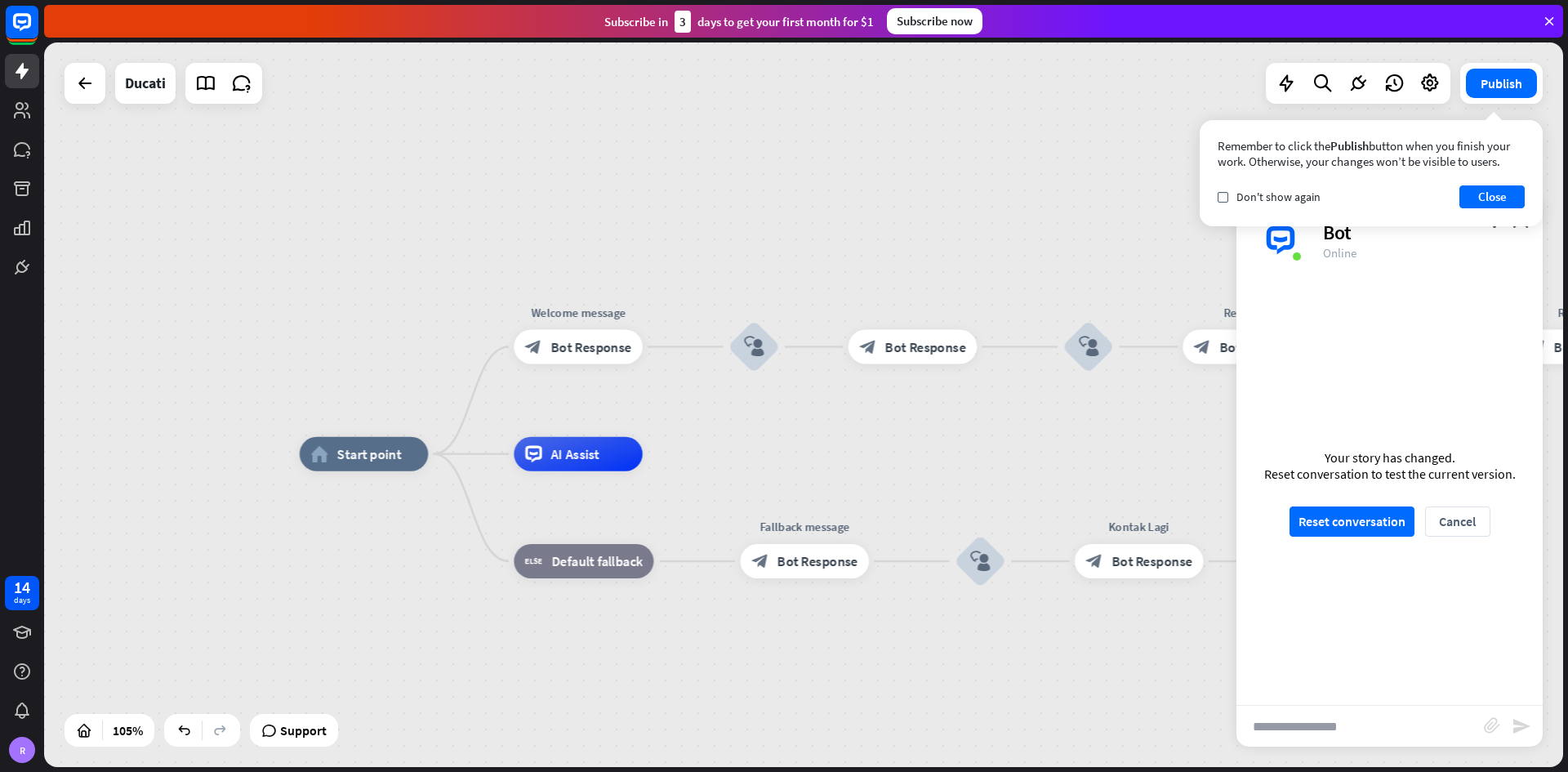
drag, startPoint x: 608, startPoint y: 456, endPoint x: 1121, endPoint y: 404, distance: 515.6
click at [1060, 416] on div "home_2 Start point Welcome message block_bot_response Bot Response block_user_i…" at bounding box center [803, 404] width 1518 height 724
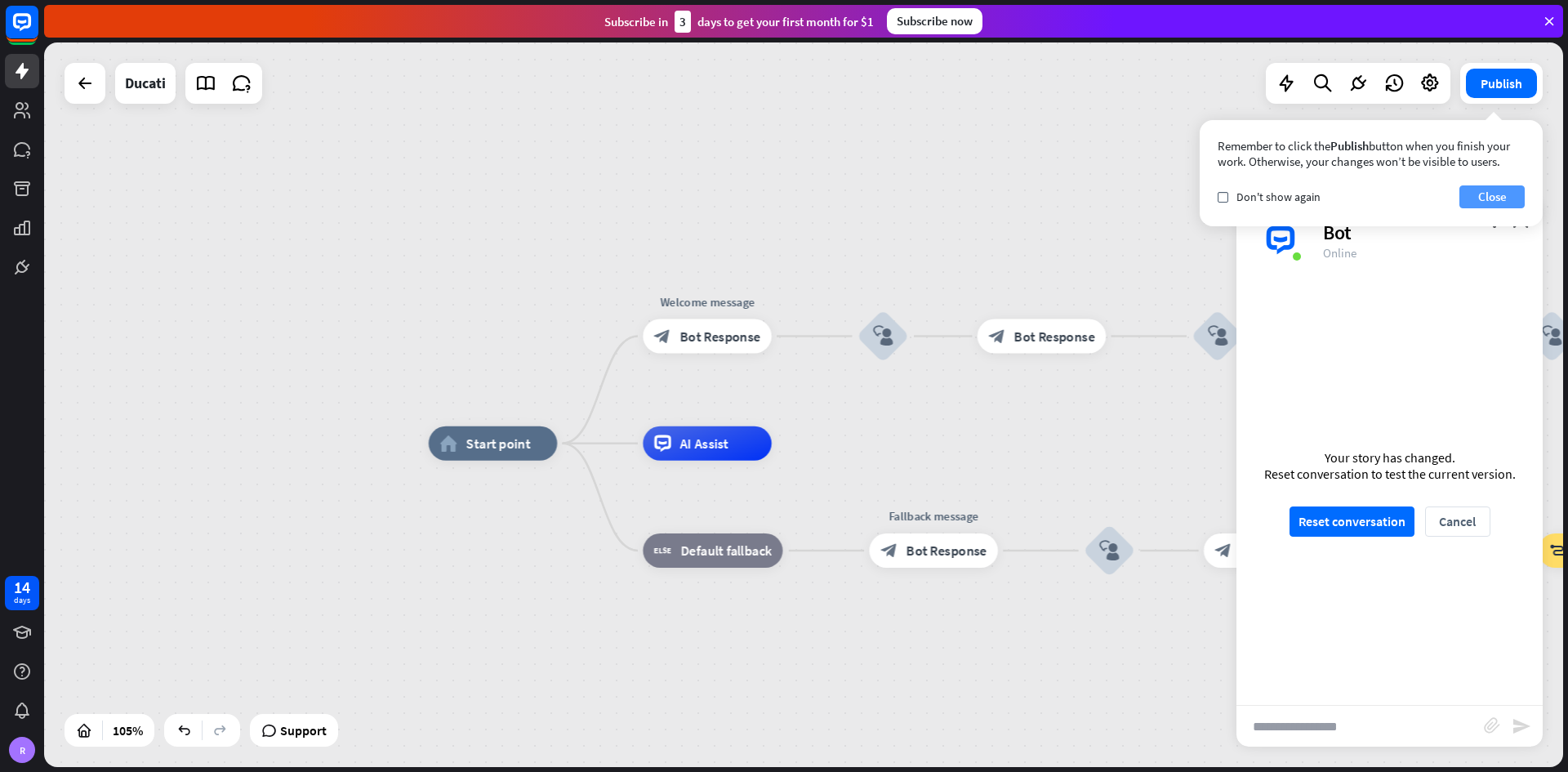
drag, startPoint x: 1479, startPoint y: 195, endPoint x: 1487, endPoint y: 197, distance: 8.2
click at [1090, 196] on button "Close" at bounding box center [1491, 196] width 66 height 23
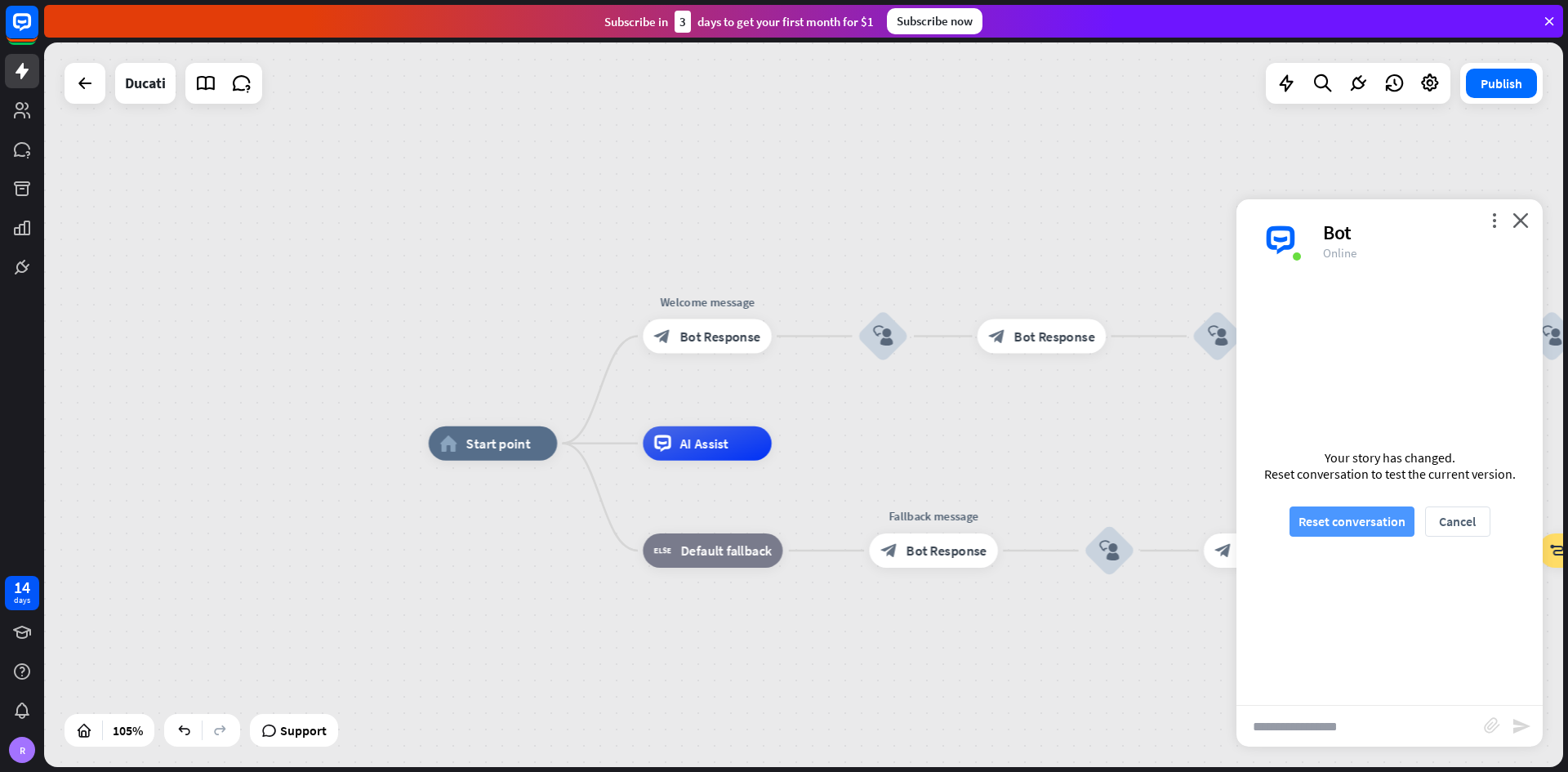
click at [1090, 452] on button "Reset conversation" at bounding box center [1352, 522] width 125 height 31
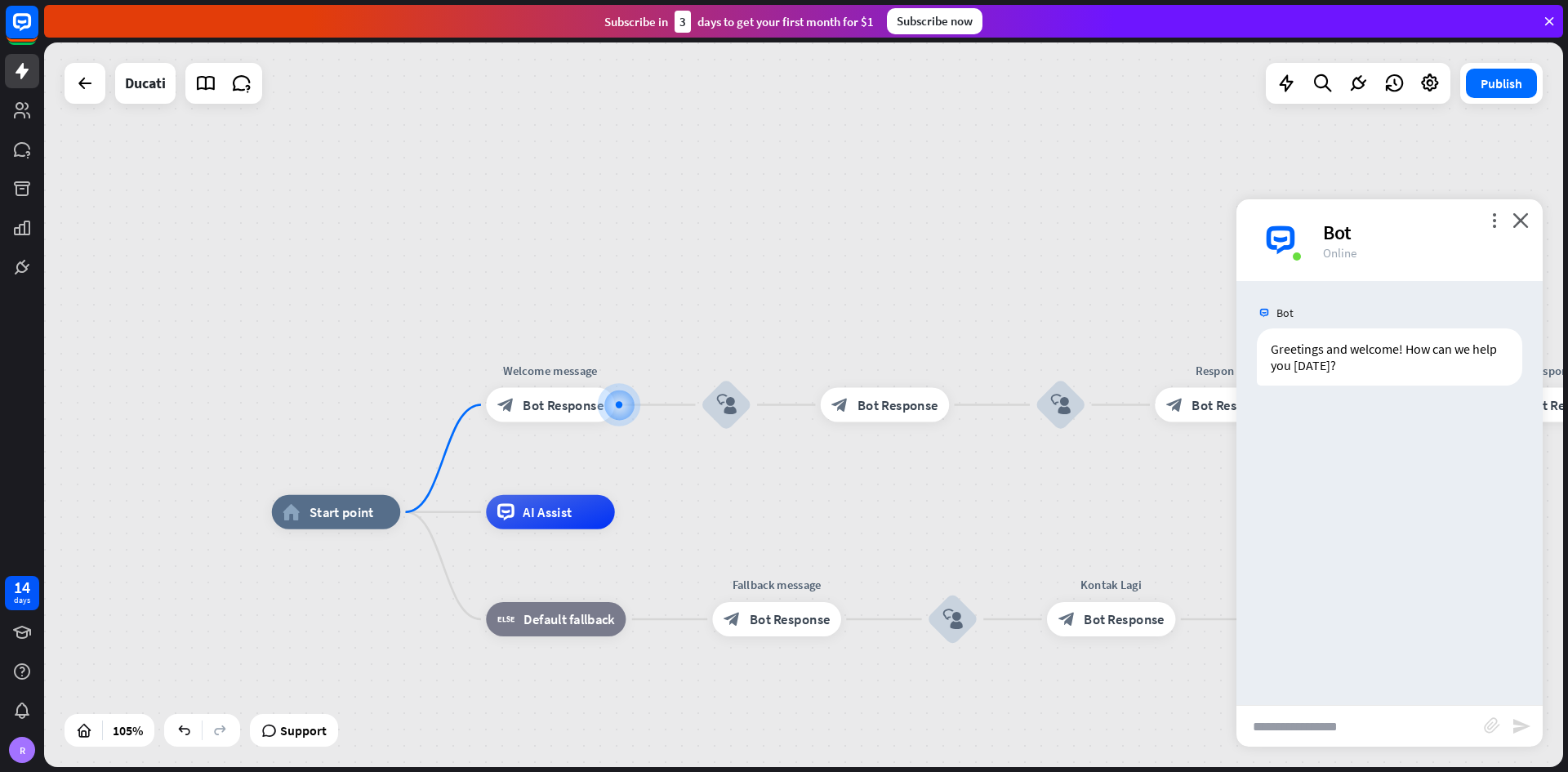
click at [1090, 452] on input "text" at bounding box center [1360, 725] width 248 height 41
type input "*"
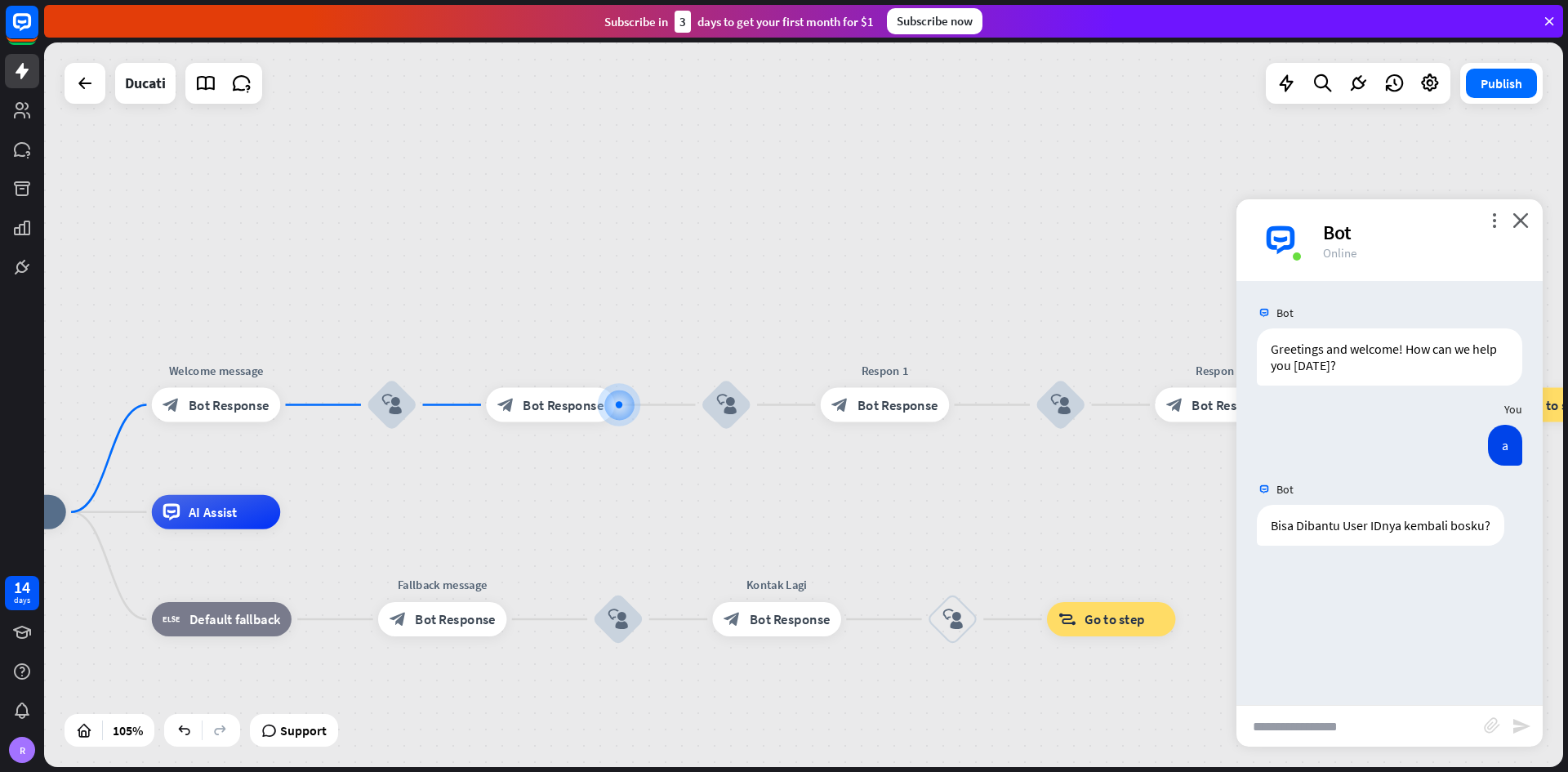
type input "*"
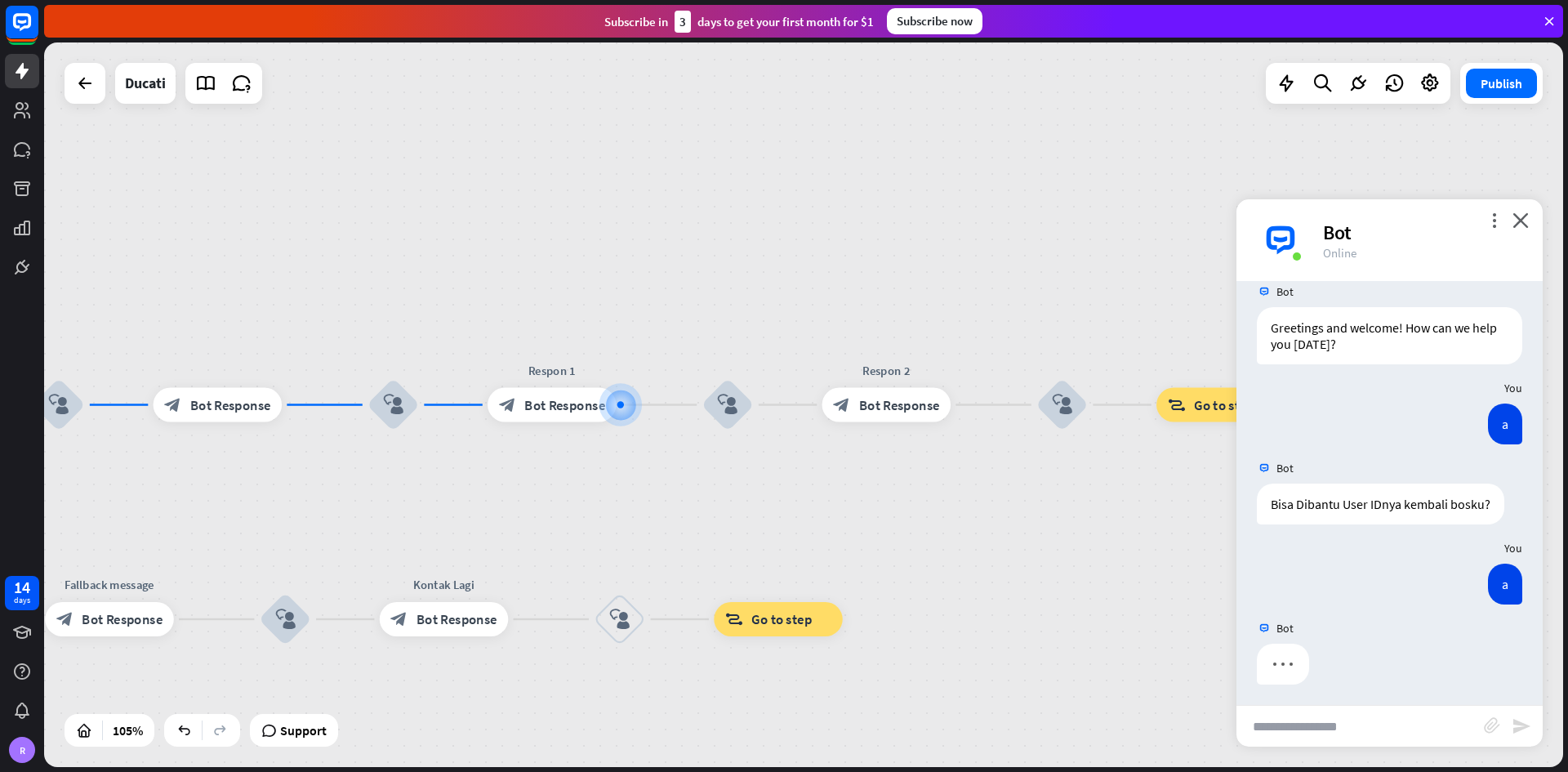
scroll to position [25, 0]
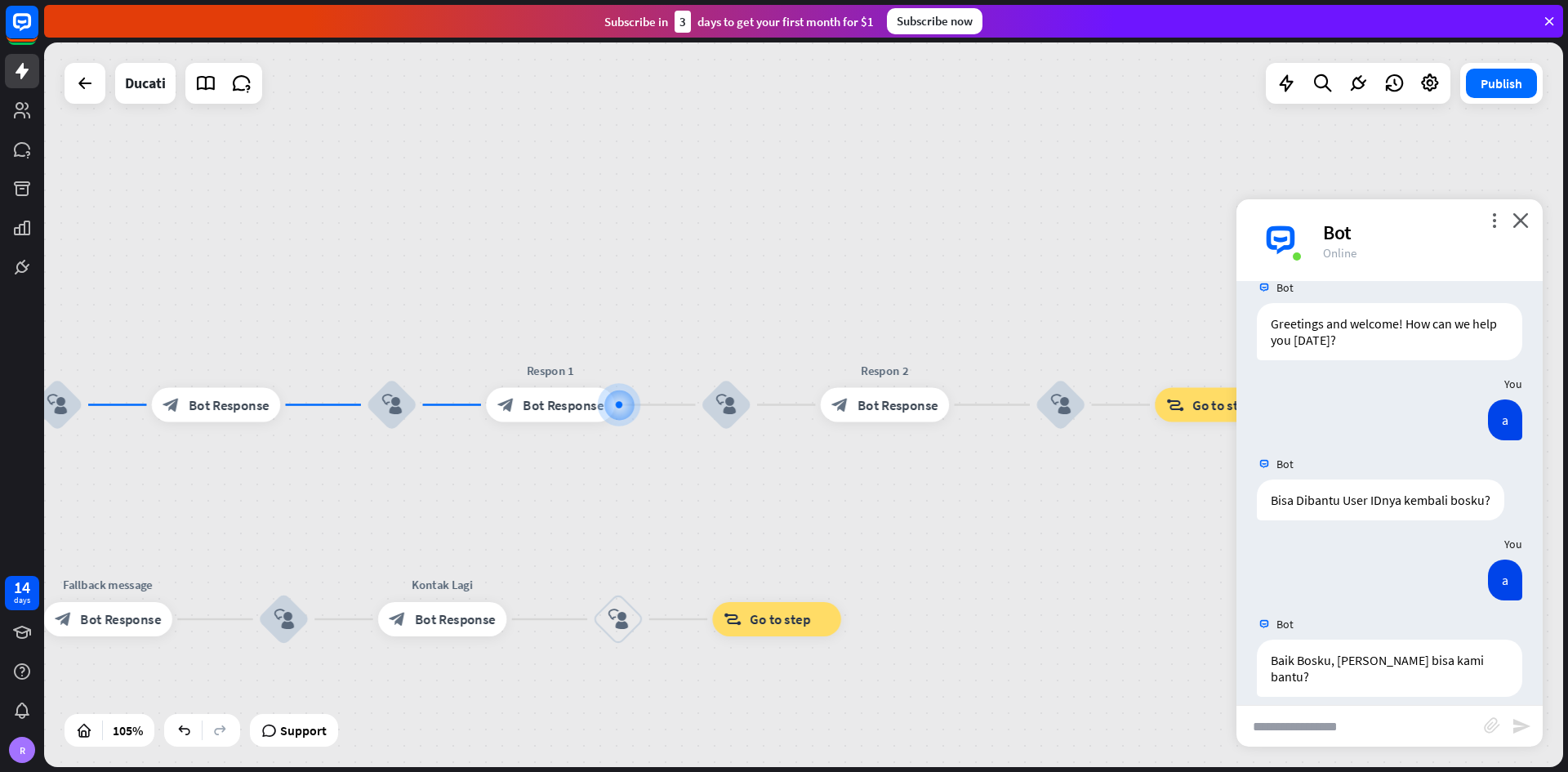
type input "*"
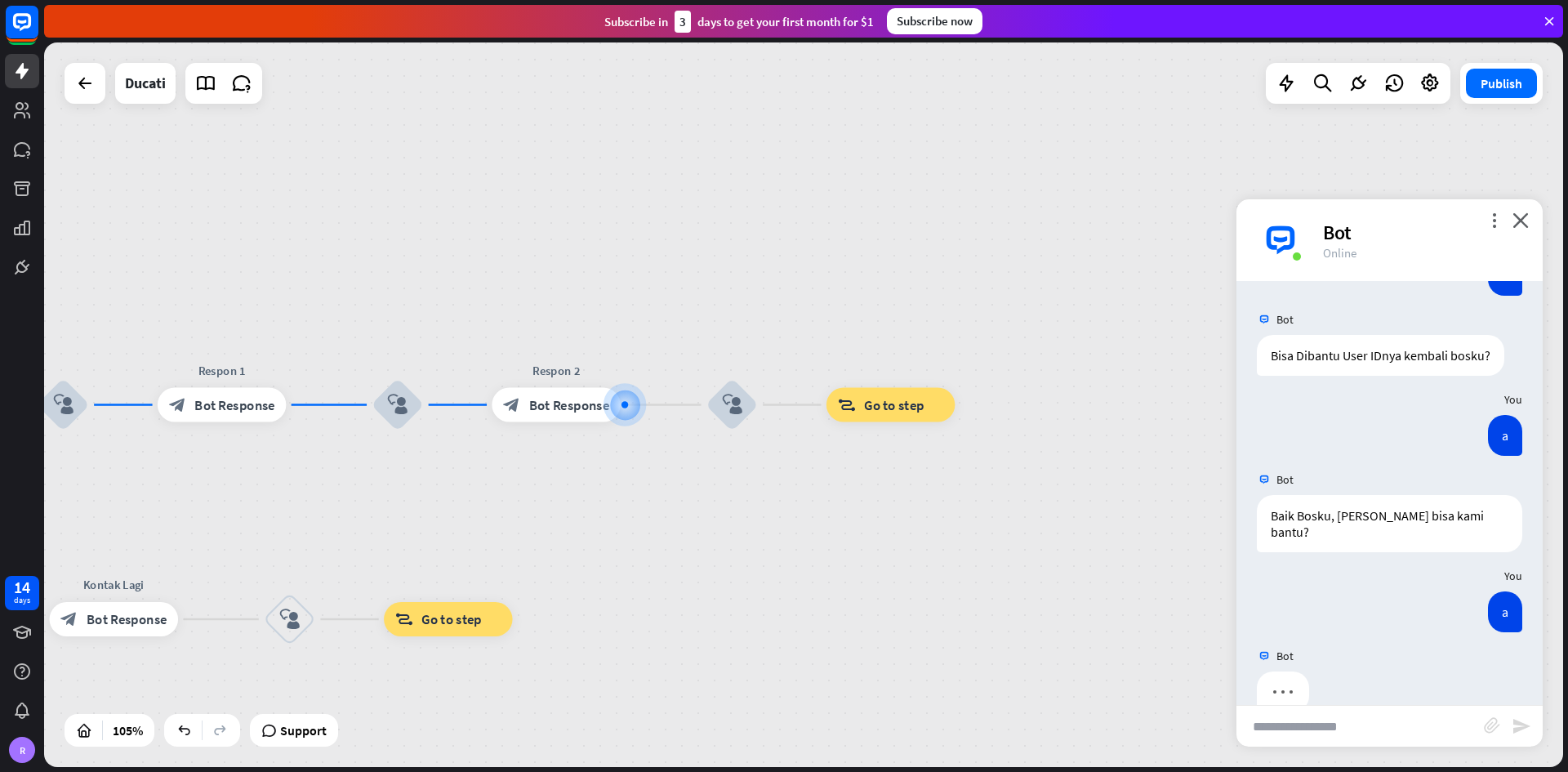
scroll to position [186, 0]
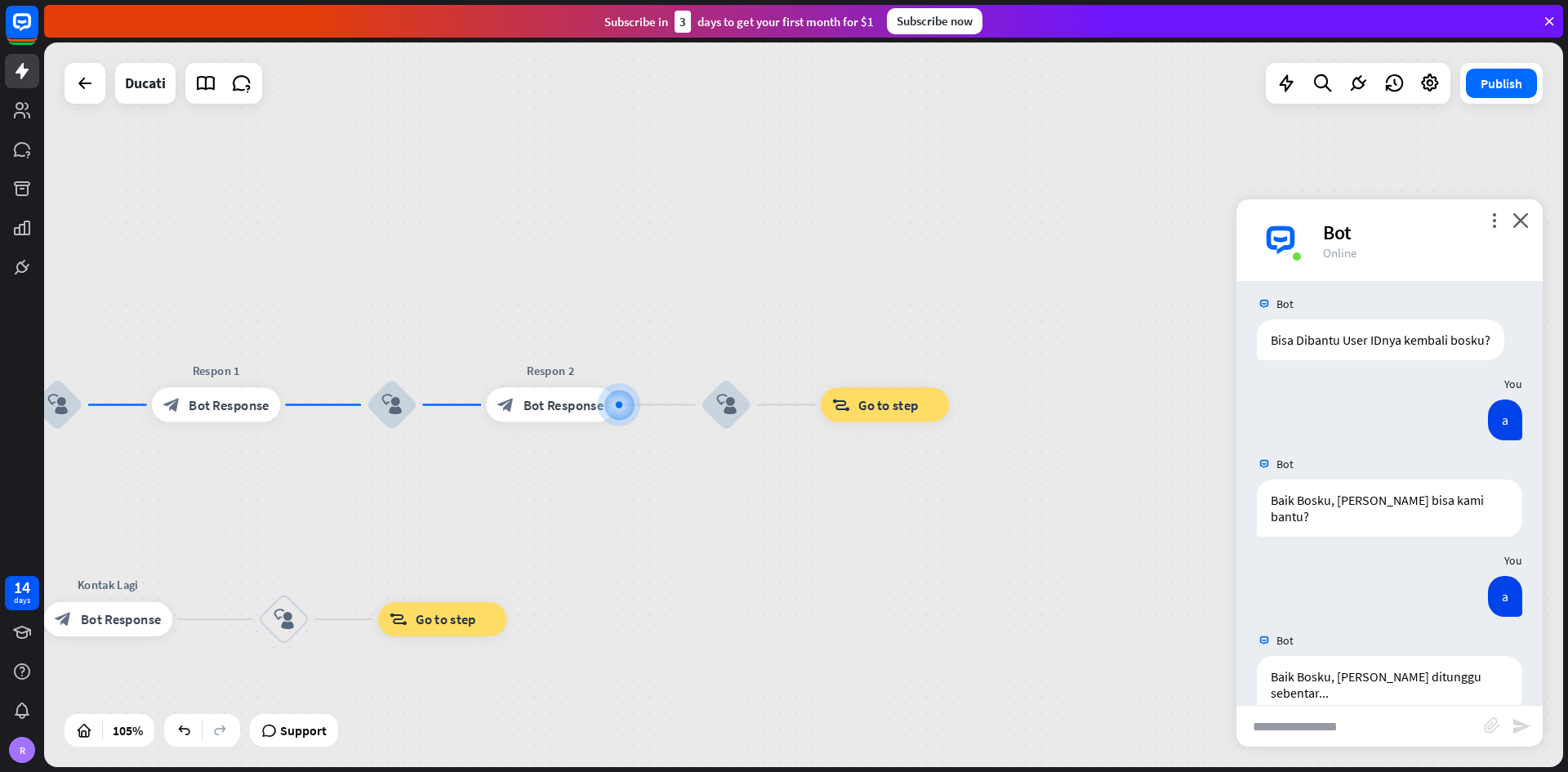
type input "*"
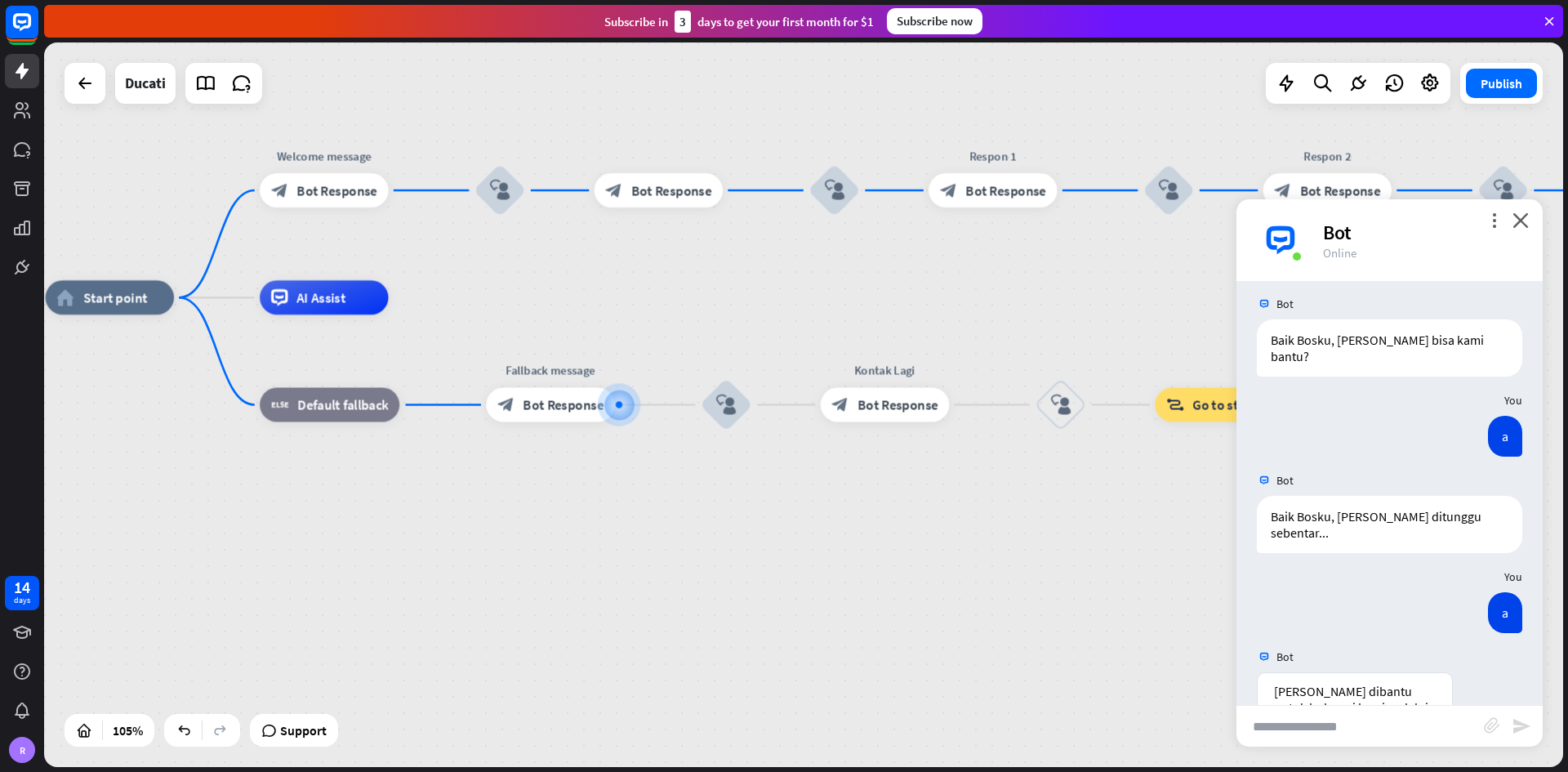
scroll to position [479, 0]
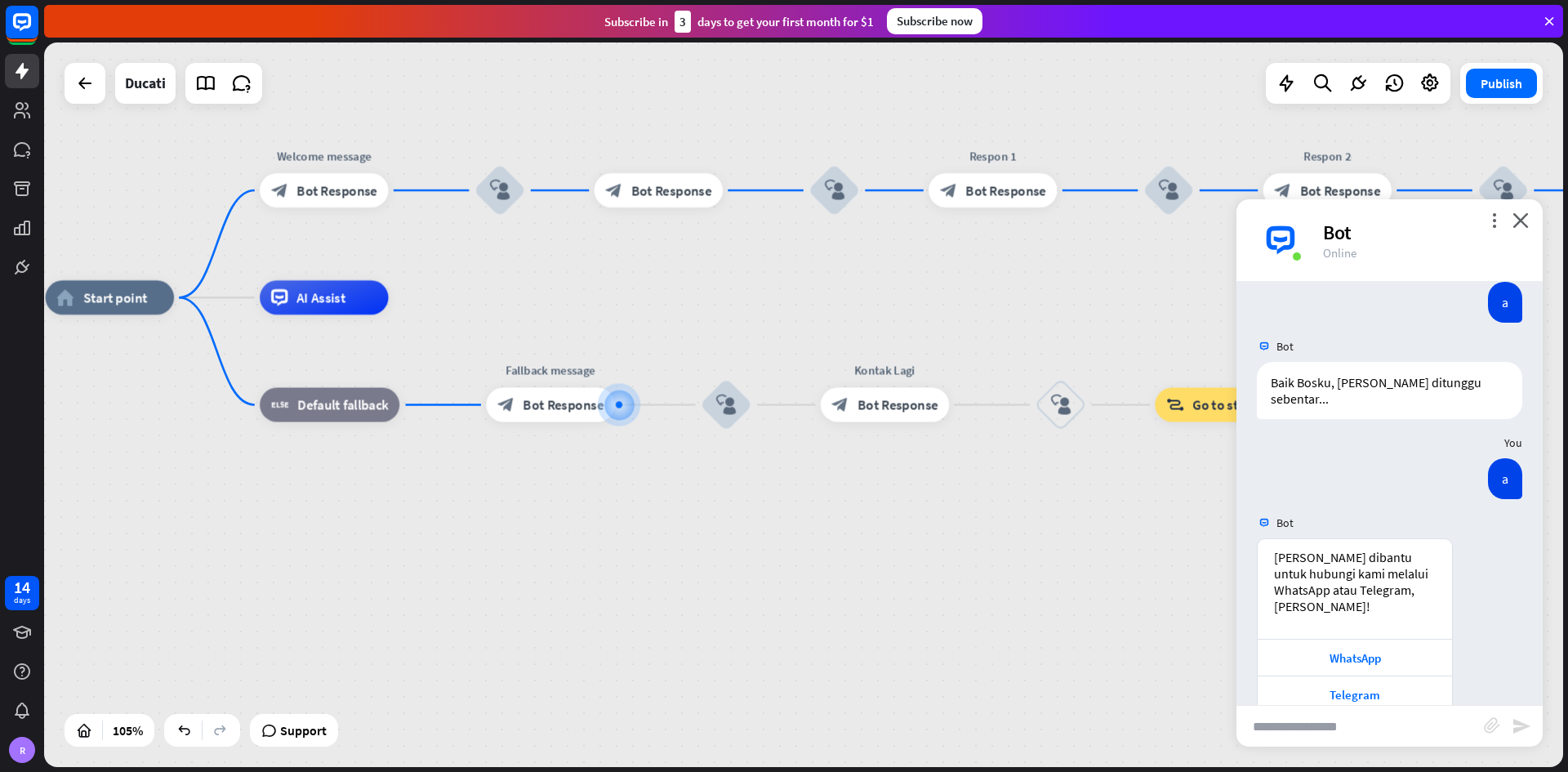
type input "*"
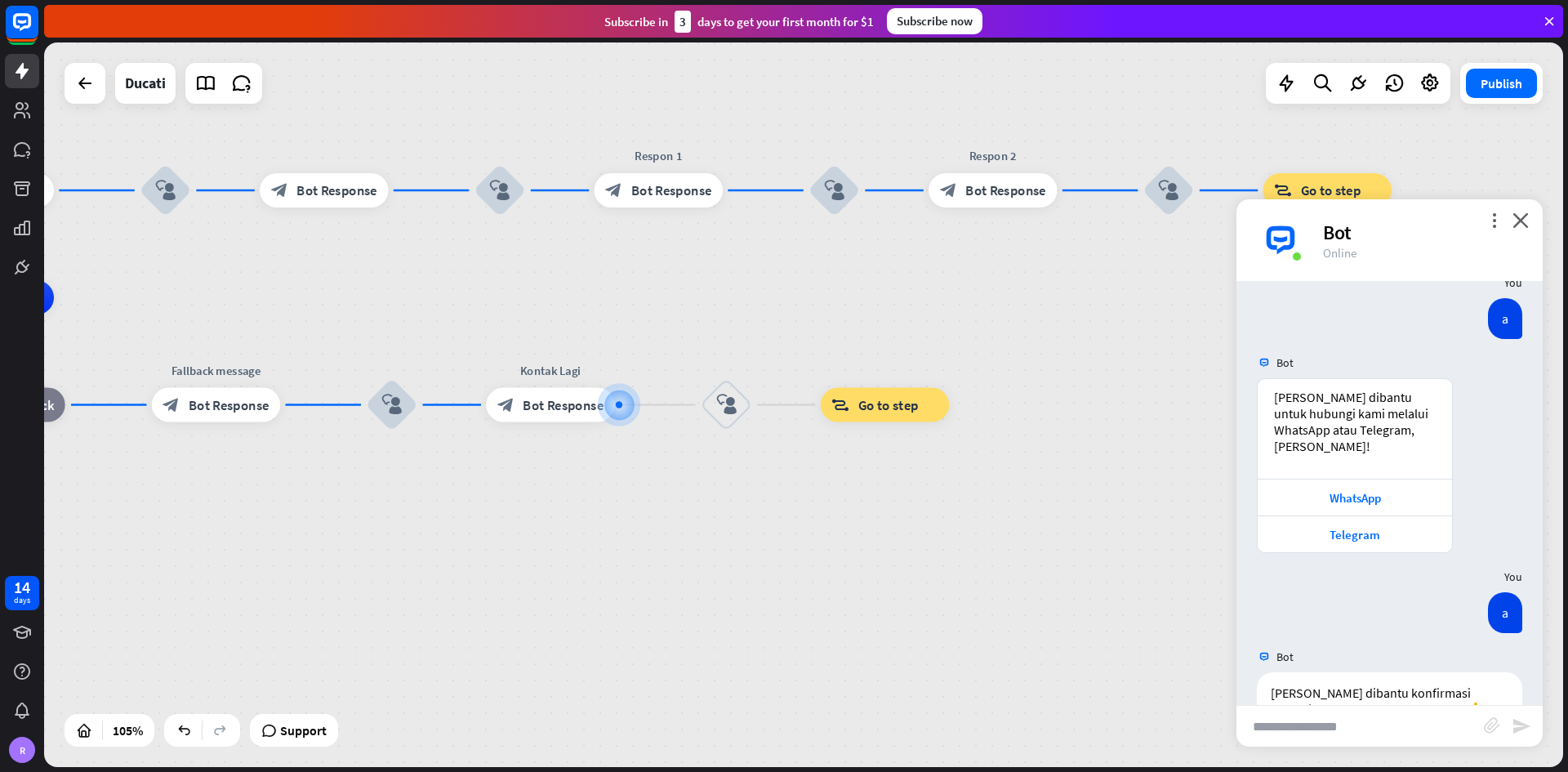
scroll to position [656, 0]
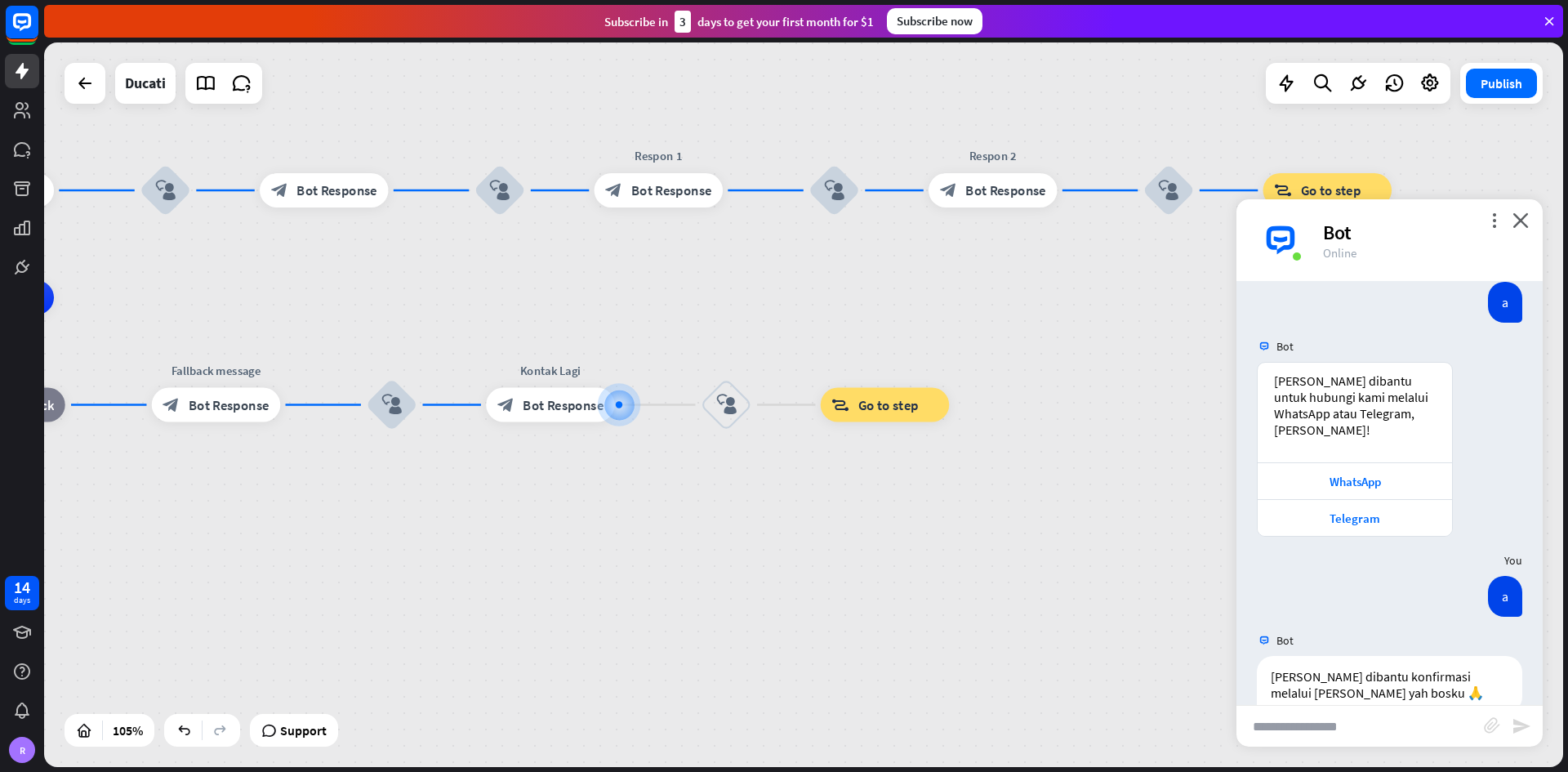
type input "*"
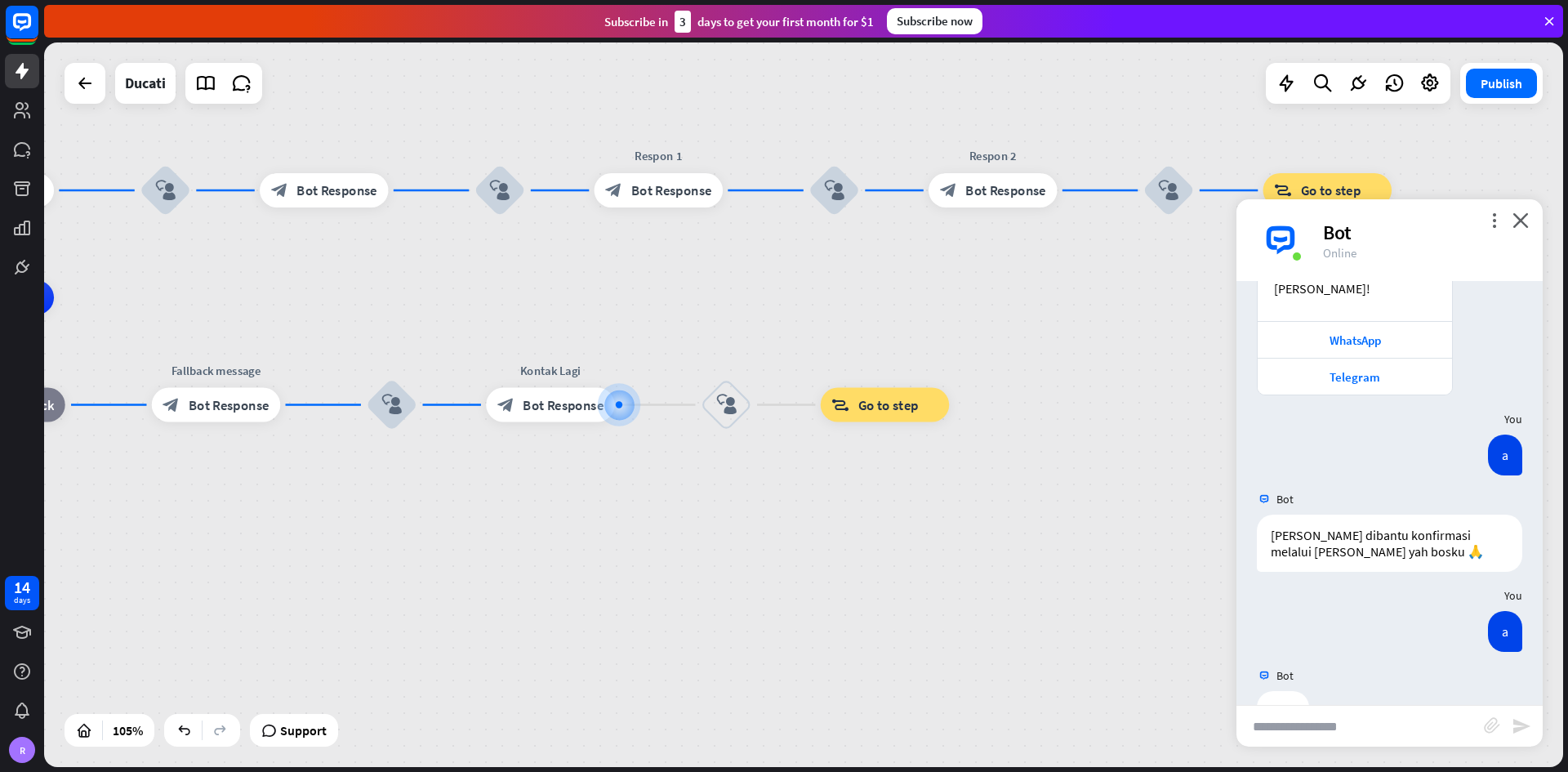
scroll to position [816, 0]
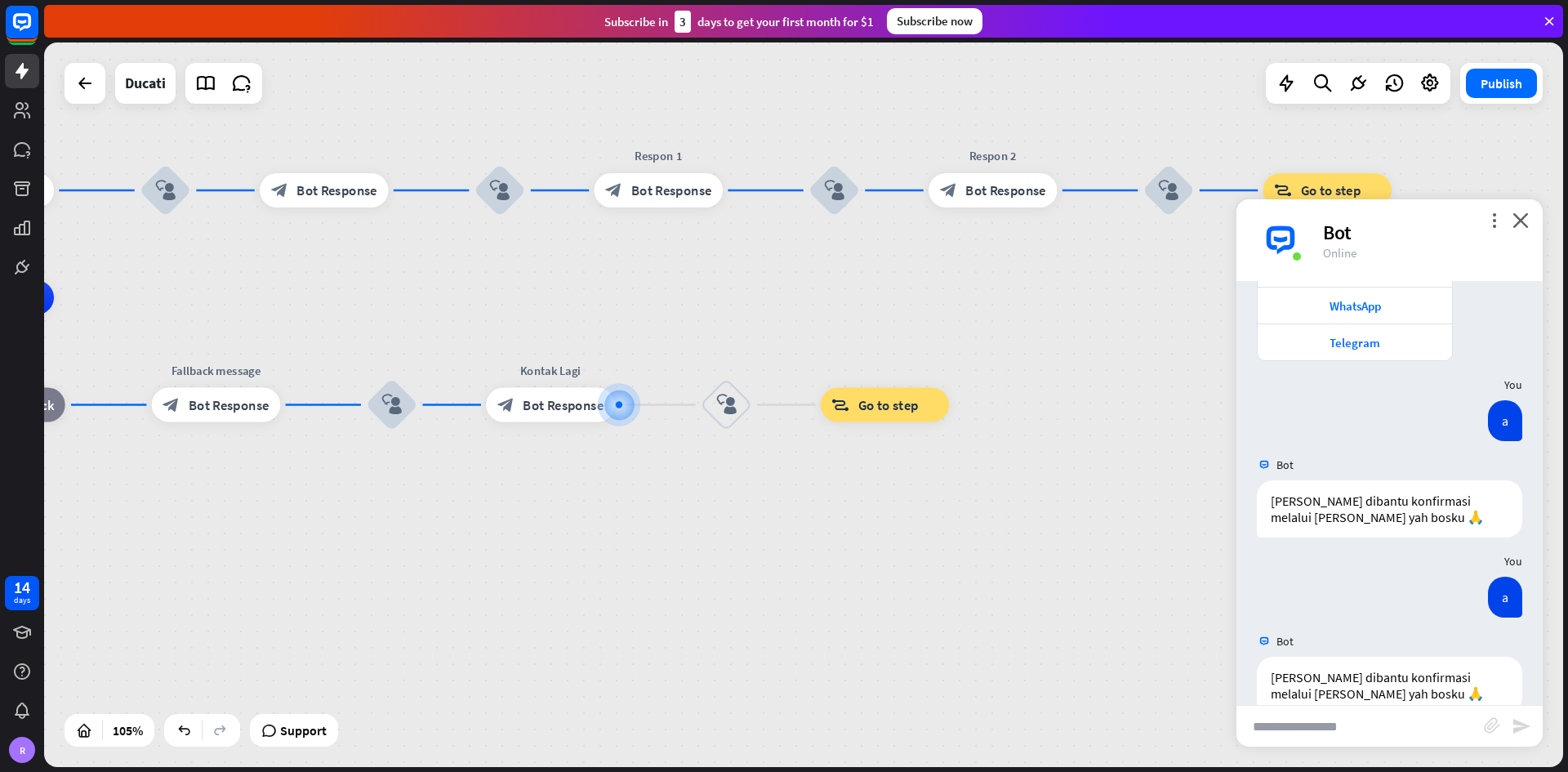
type input "*"
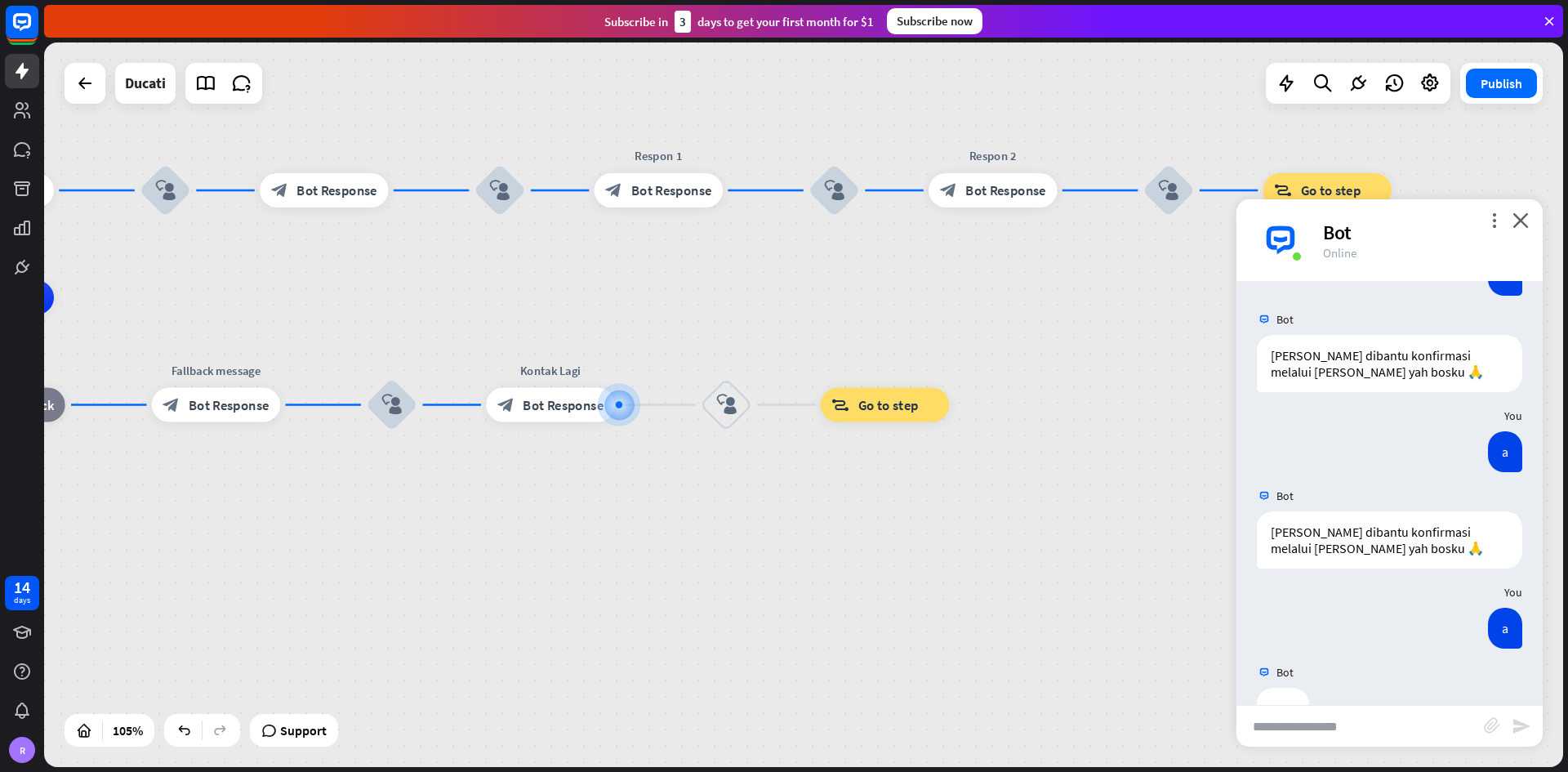
scroll to position [993, 0]
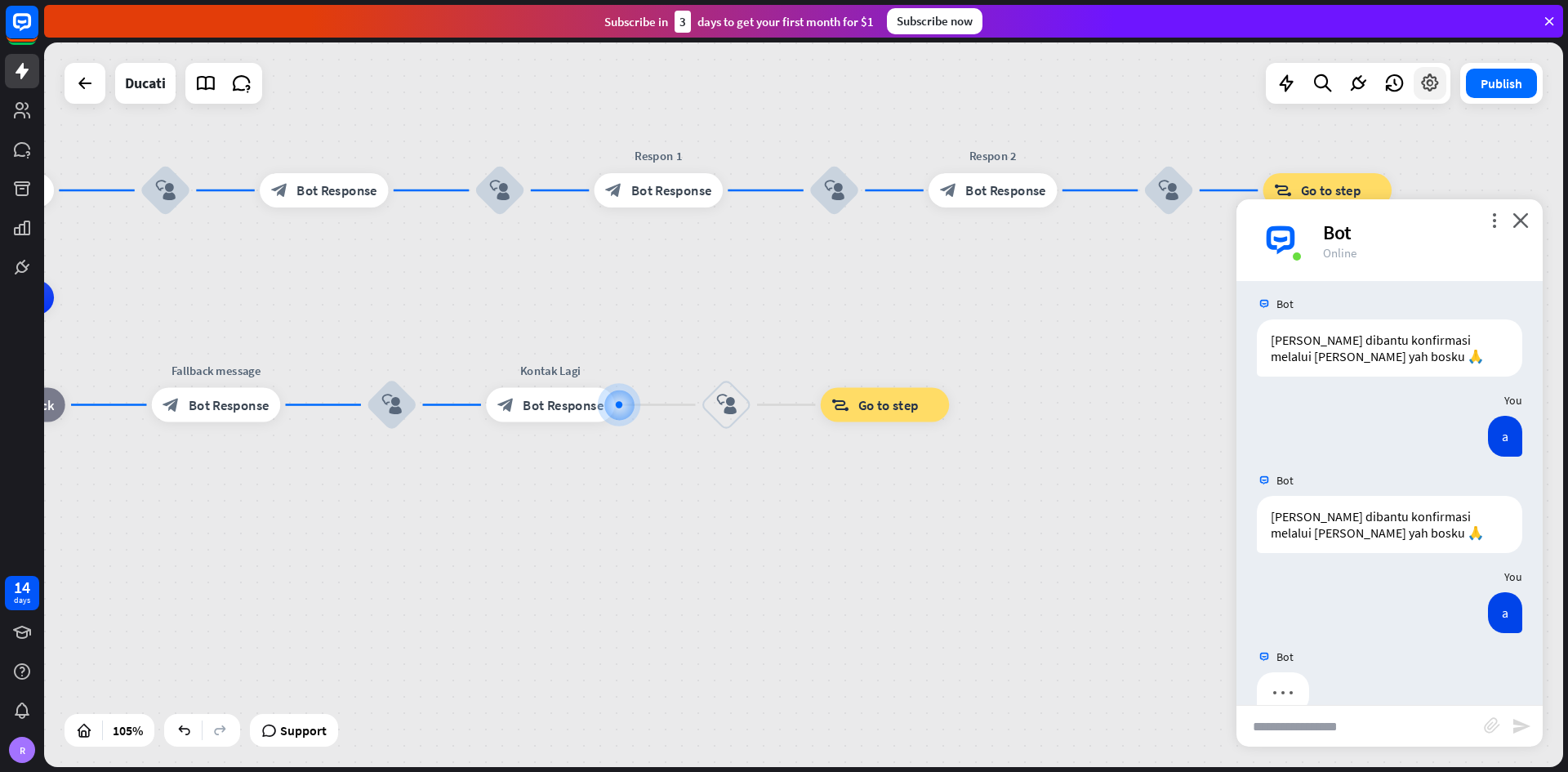
click at [1090, 79] on icon at bounding box center [1430, 84] width 22 height 22
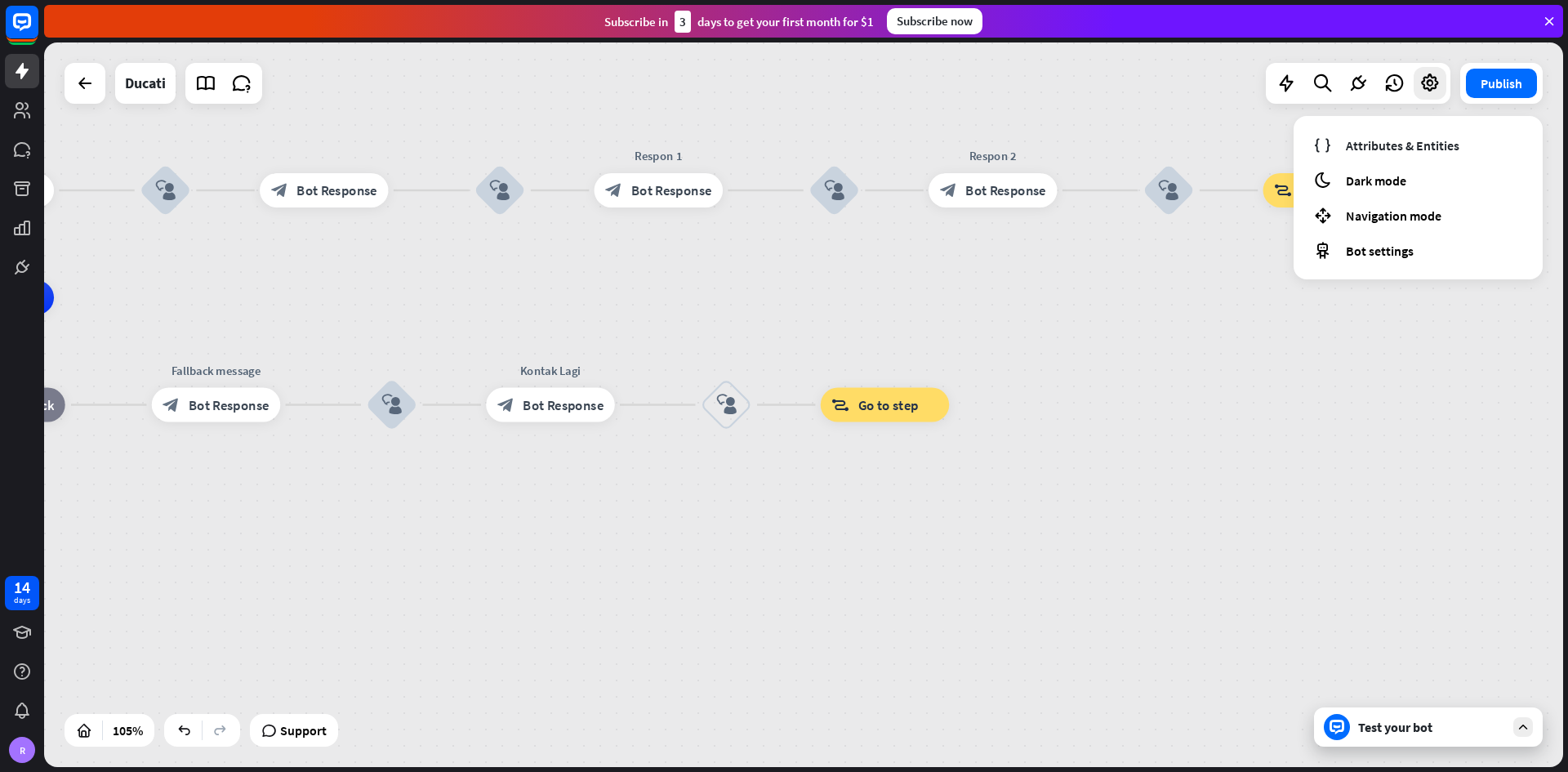
scroll to position [0, 0]
click at [1090, 340] on div "home_2 Start point Welcome message block_bot_response Bot Response block_user_i…" at bounding box center [508, 677] width 1595 height 760
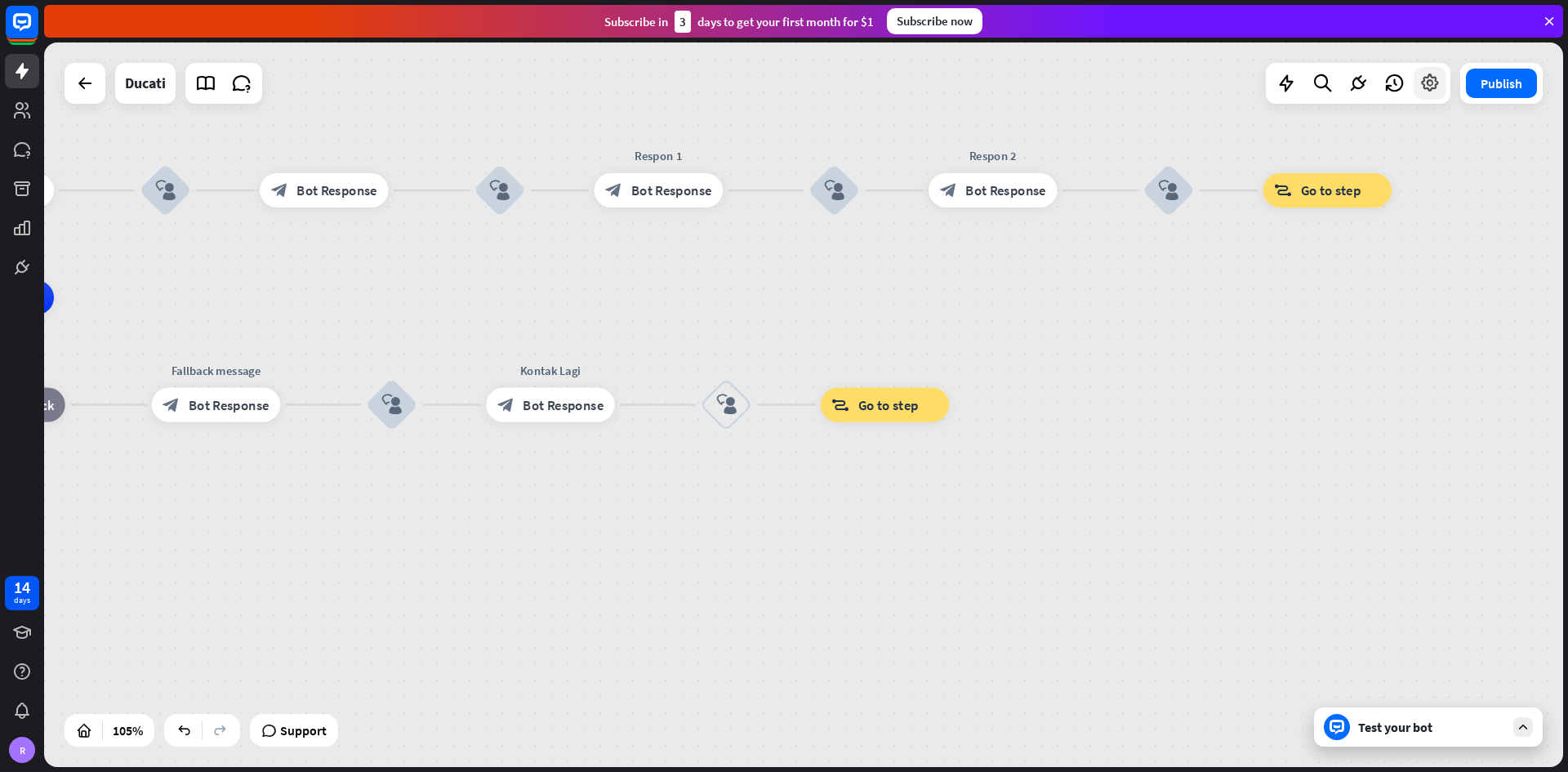
click at [1090, 86] on icon at bounding box center [1430, 84] width 22 height 22
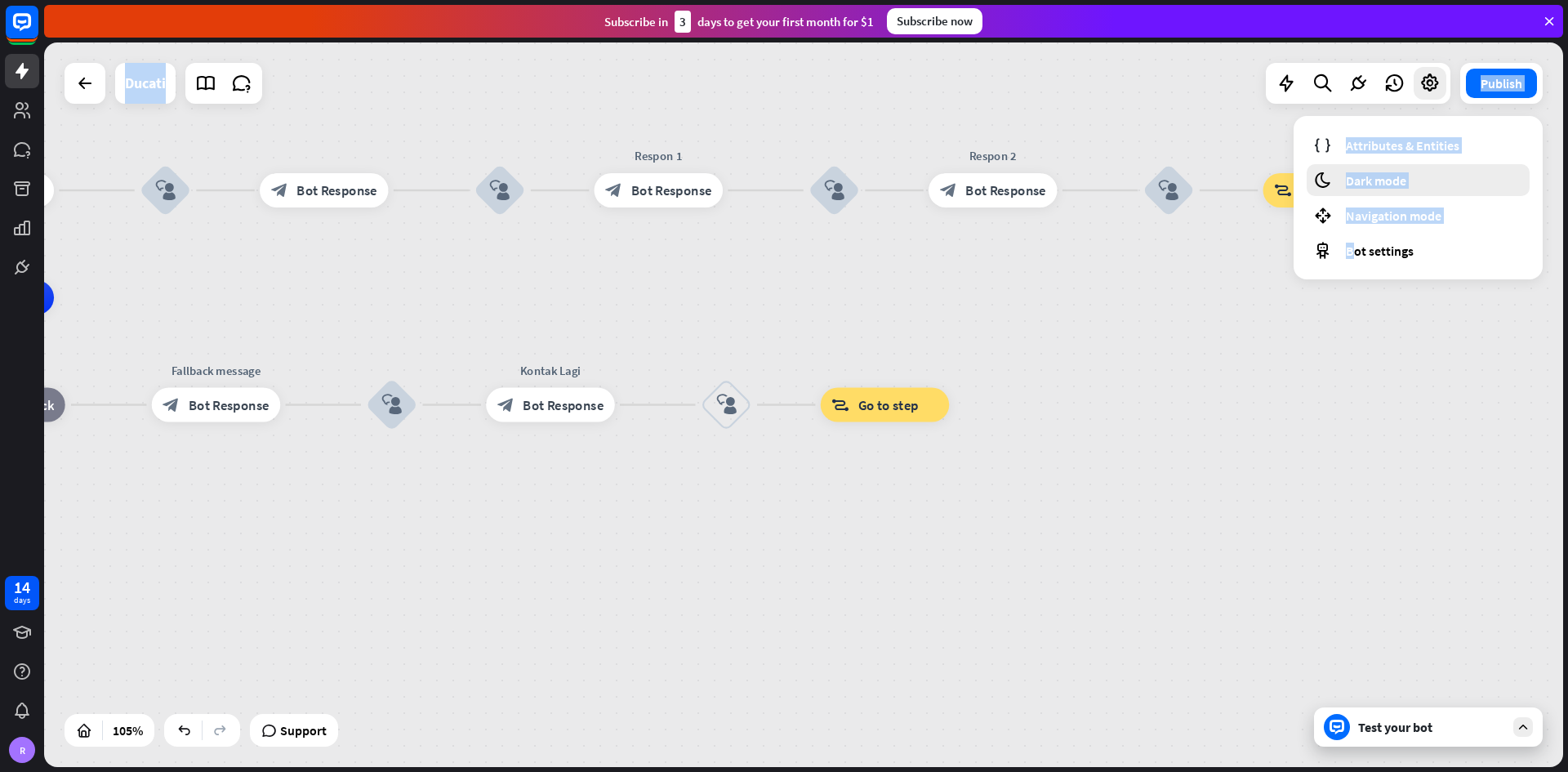
drag, startPoint x: 1351, startPoint y: 250, endPoint x: 1454, endPoint y: 168, distance: 131.7
click at [1090, 362] on div "home_2 Start point Welcome message block_bot_response Bot Response block_user_i…" at bounding box center [803, 404] width 1518 height 724
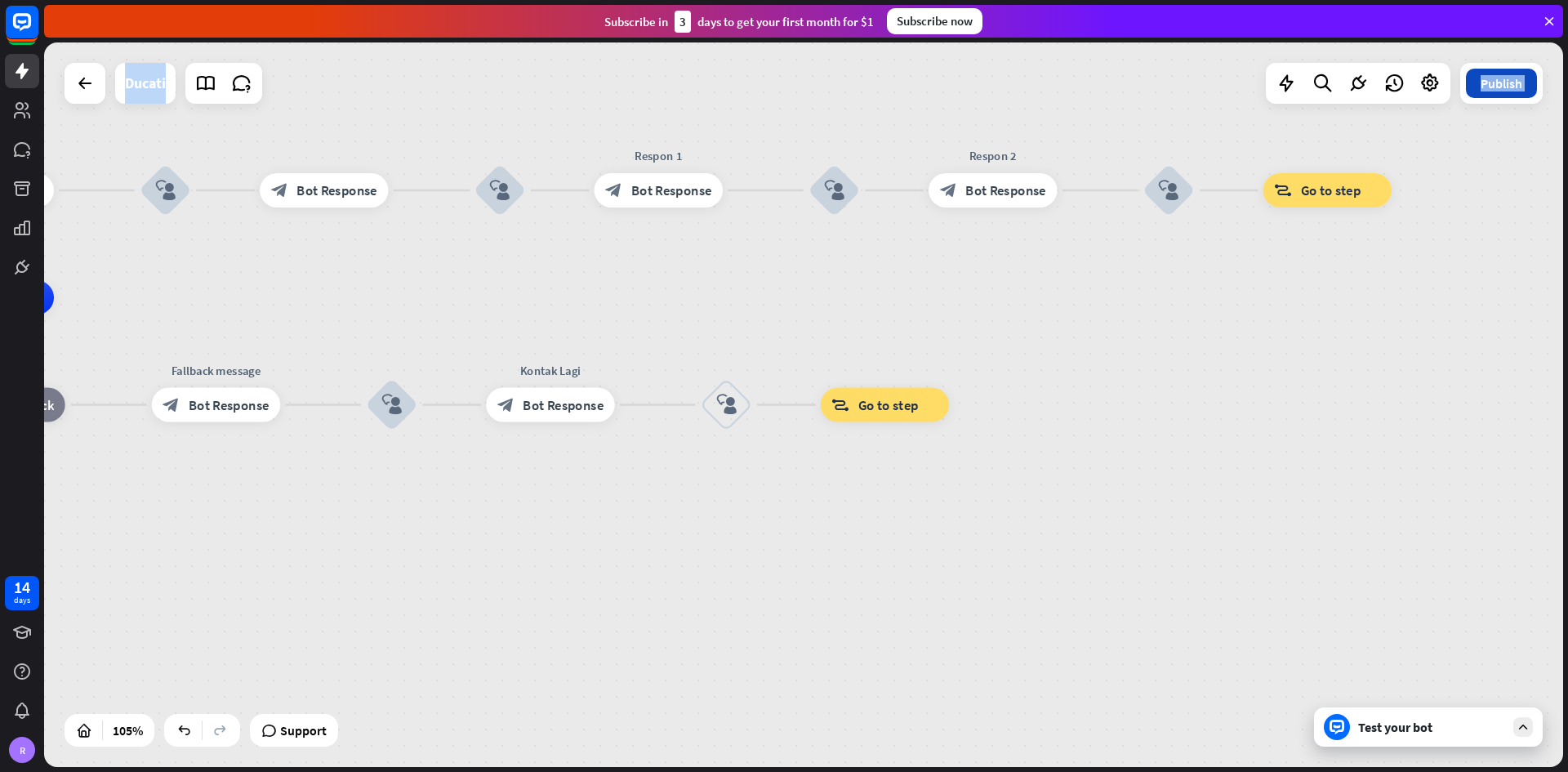
click at [1090, 86] on button "Publish" at bounding box center [1500, 83] width 71 height 30
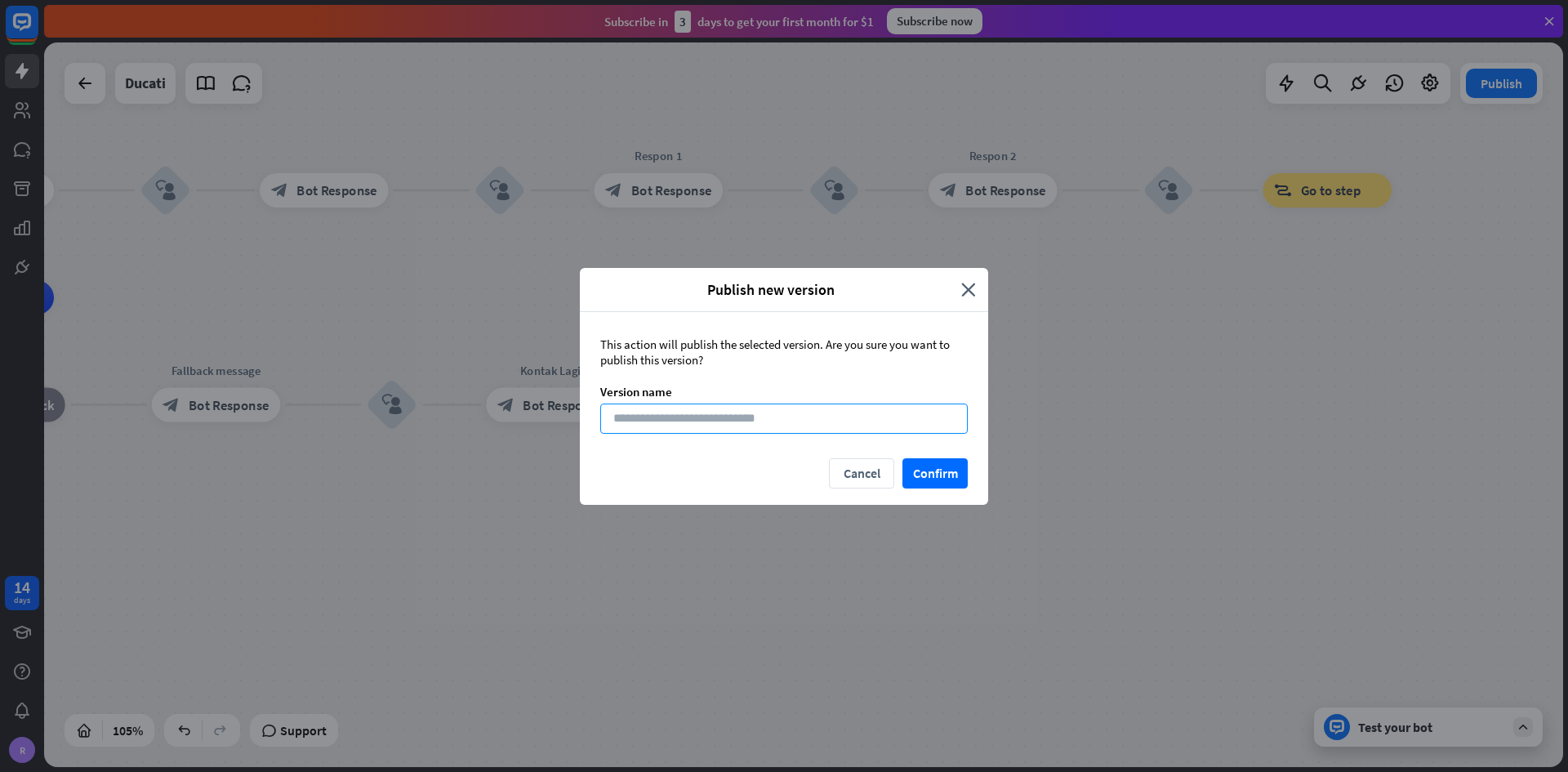
click at [829, 418] on input at bounding box center [784, 419] width 367 height 31
type input "******"
click at [925, 452] on button "Confirm" at bounding box center [935, 474] width 66 height 31
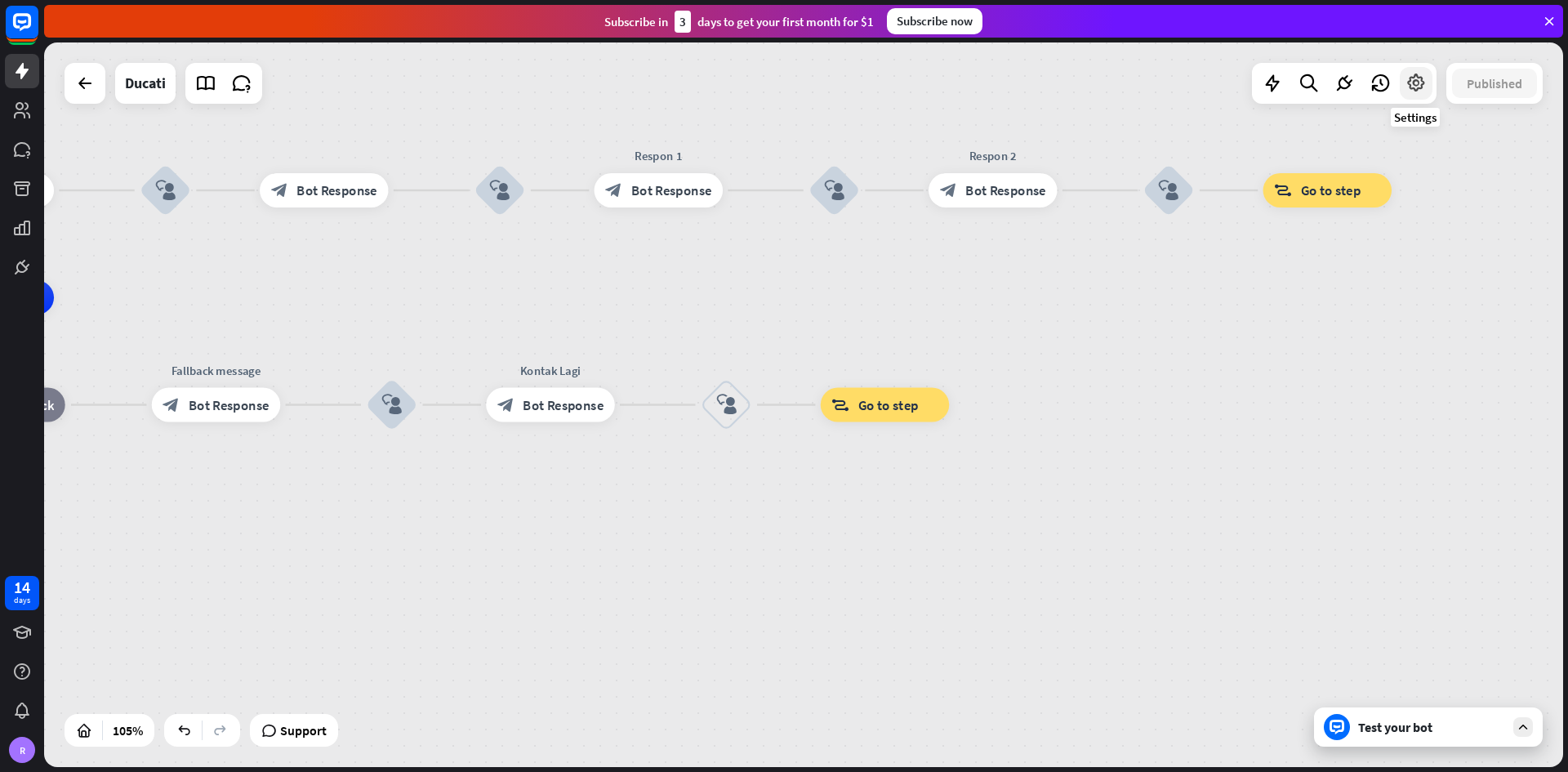
click at [1090, 91] on icon at bounding box center [1416, 84] width 22 height 22
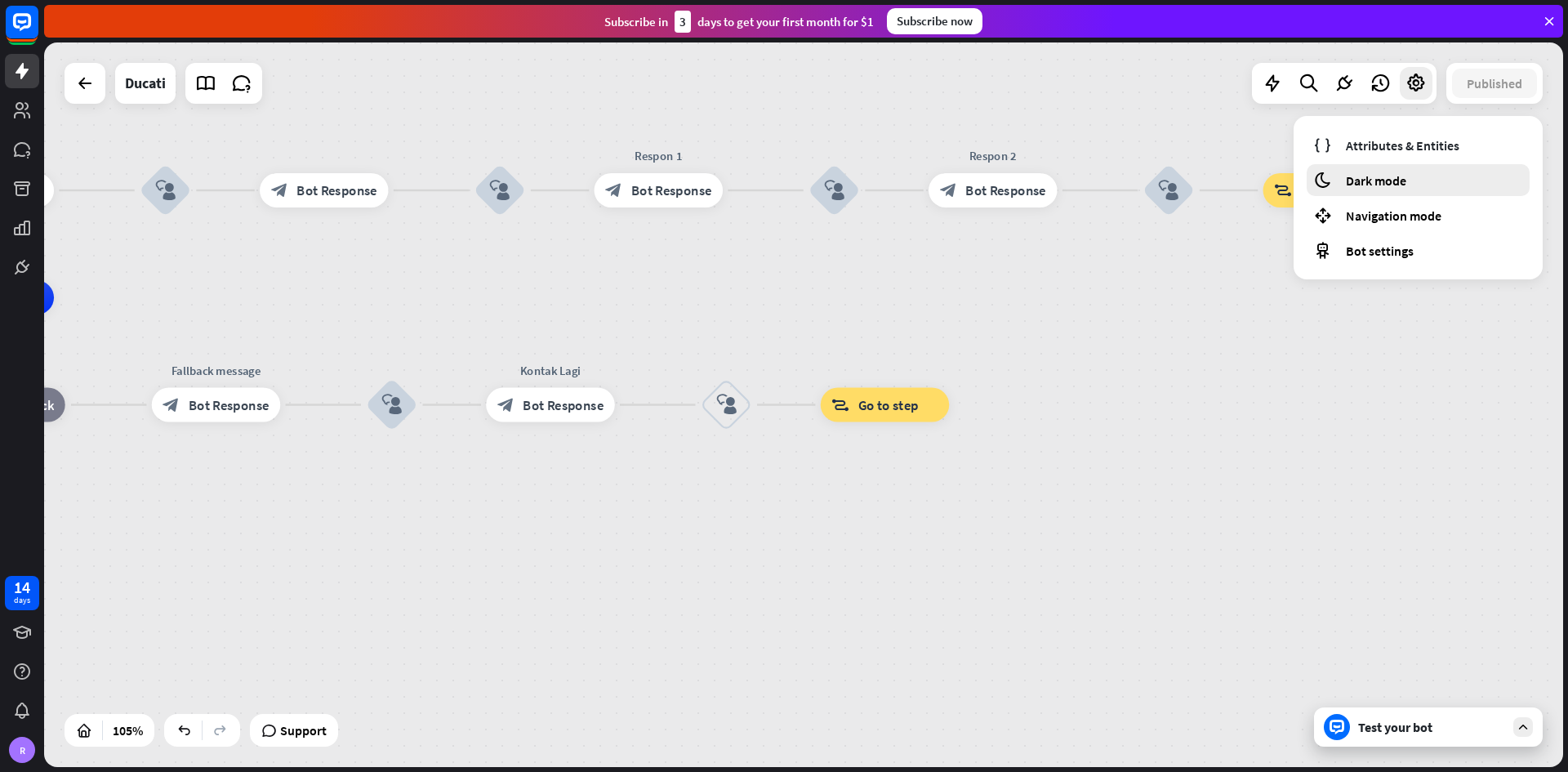
click at [1090, 184] on span "Dark mode" at bounding box center [1375, 180] width 60 height 16
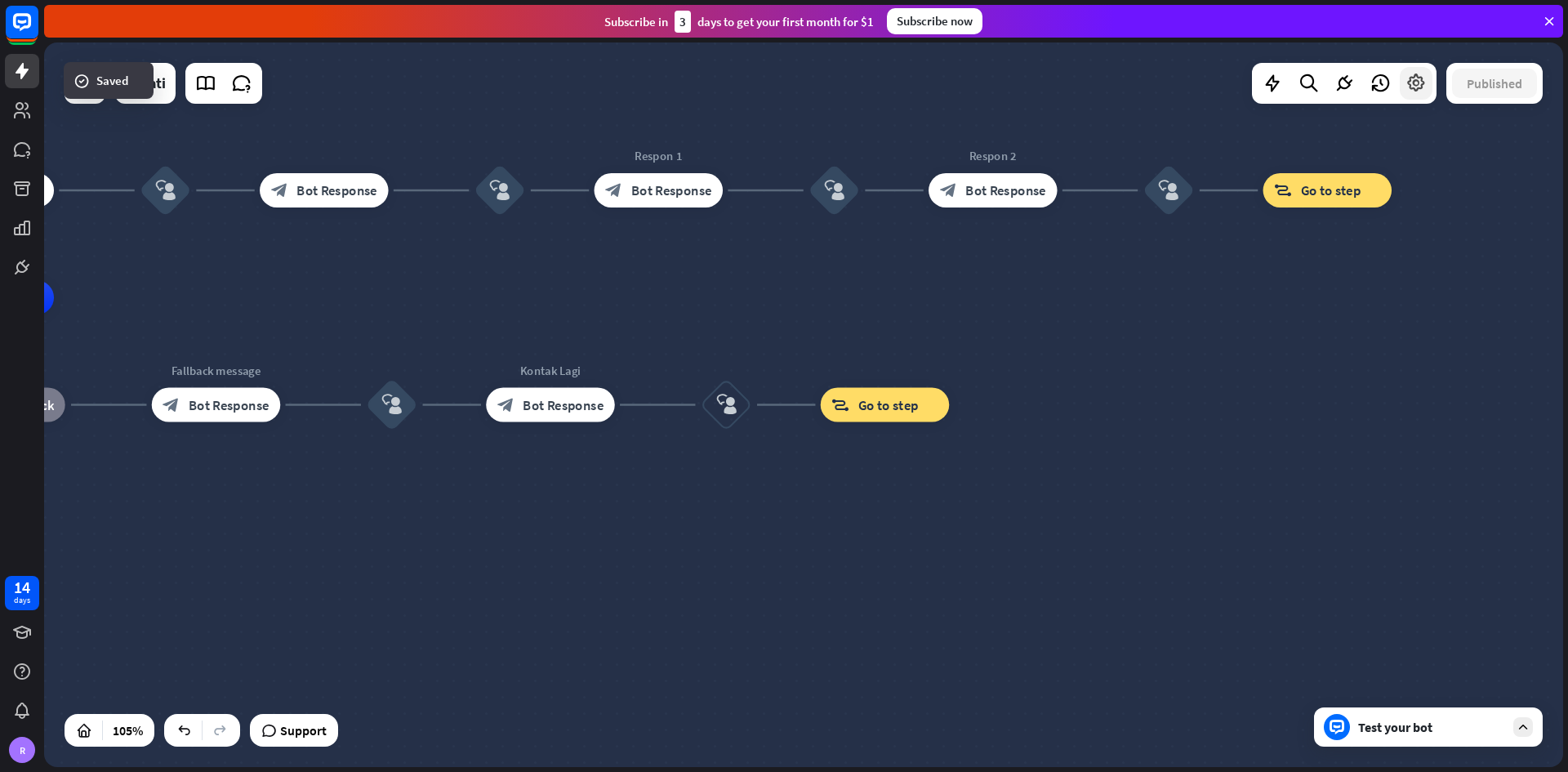
click at [1090, 91] on icon at bounding box center [1416, 84] width 22 height 22
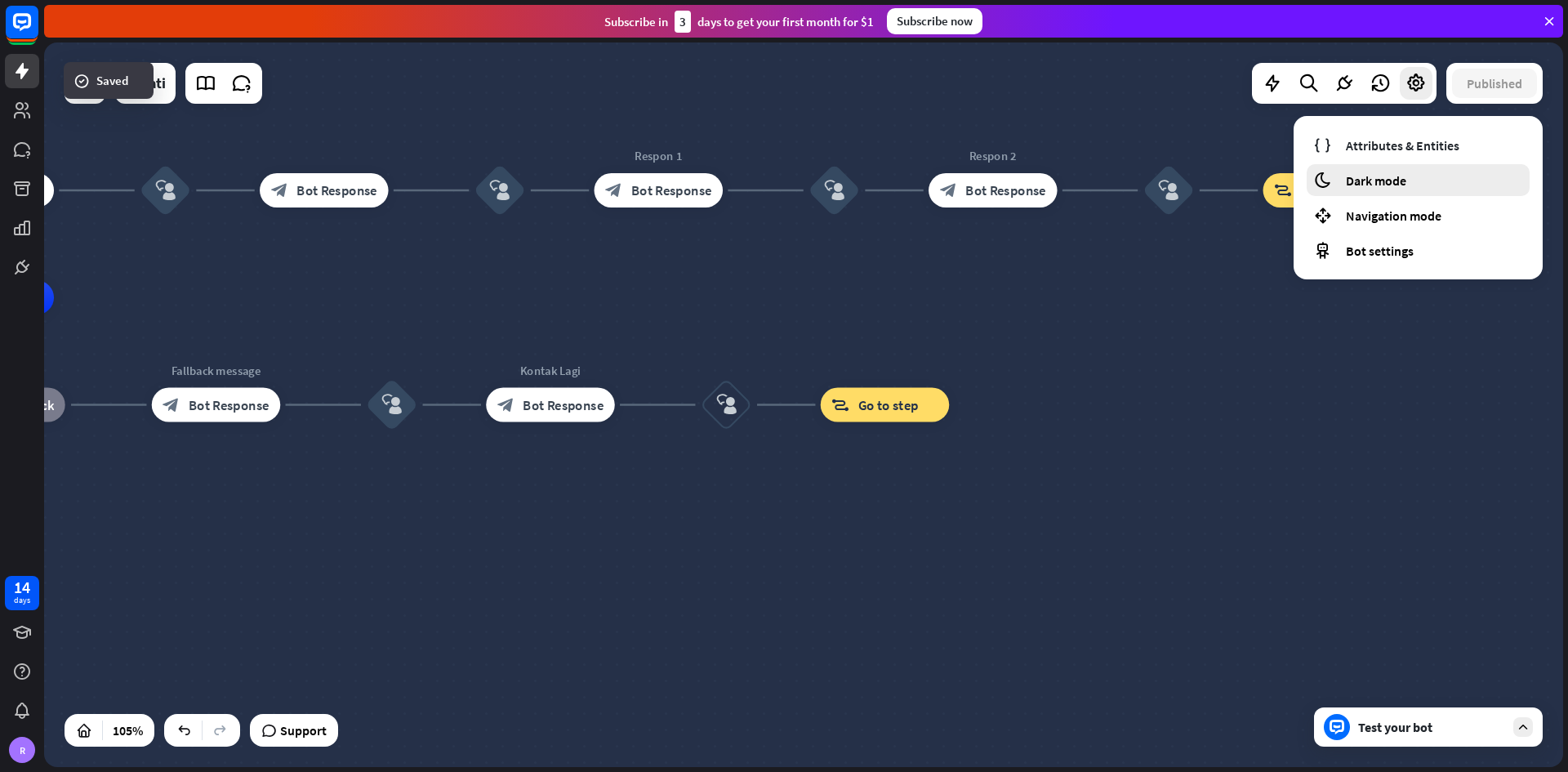
click at [1090, 183] on span "Dark mode" at bounding box center [1375, 180] width 60 height 16
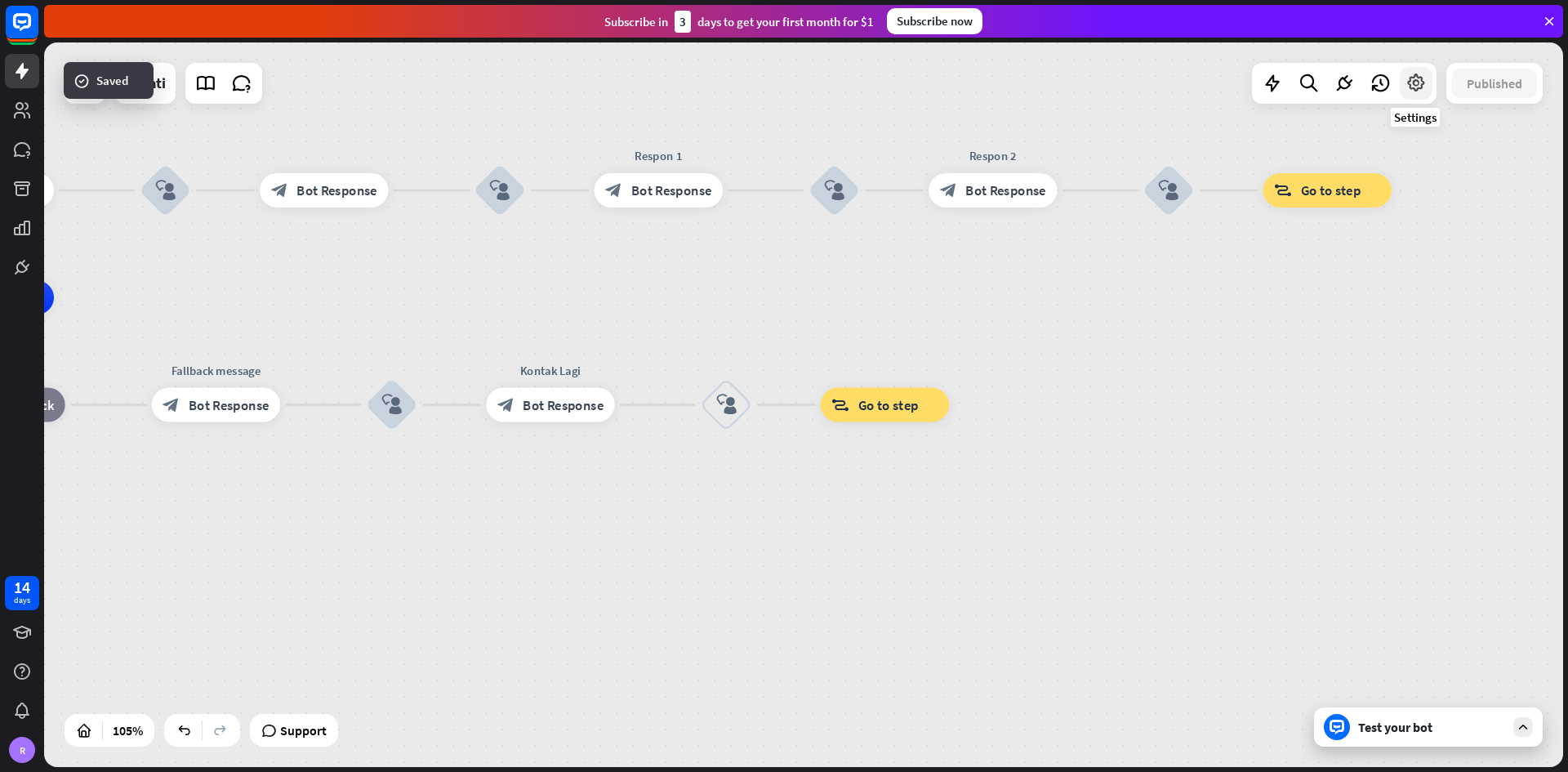
click at [1090, 99] on div at bounding box center [1416, 83] width 32 height 32
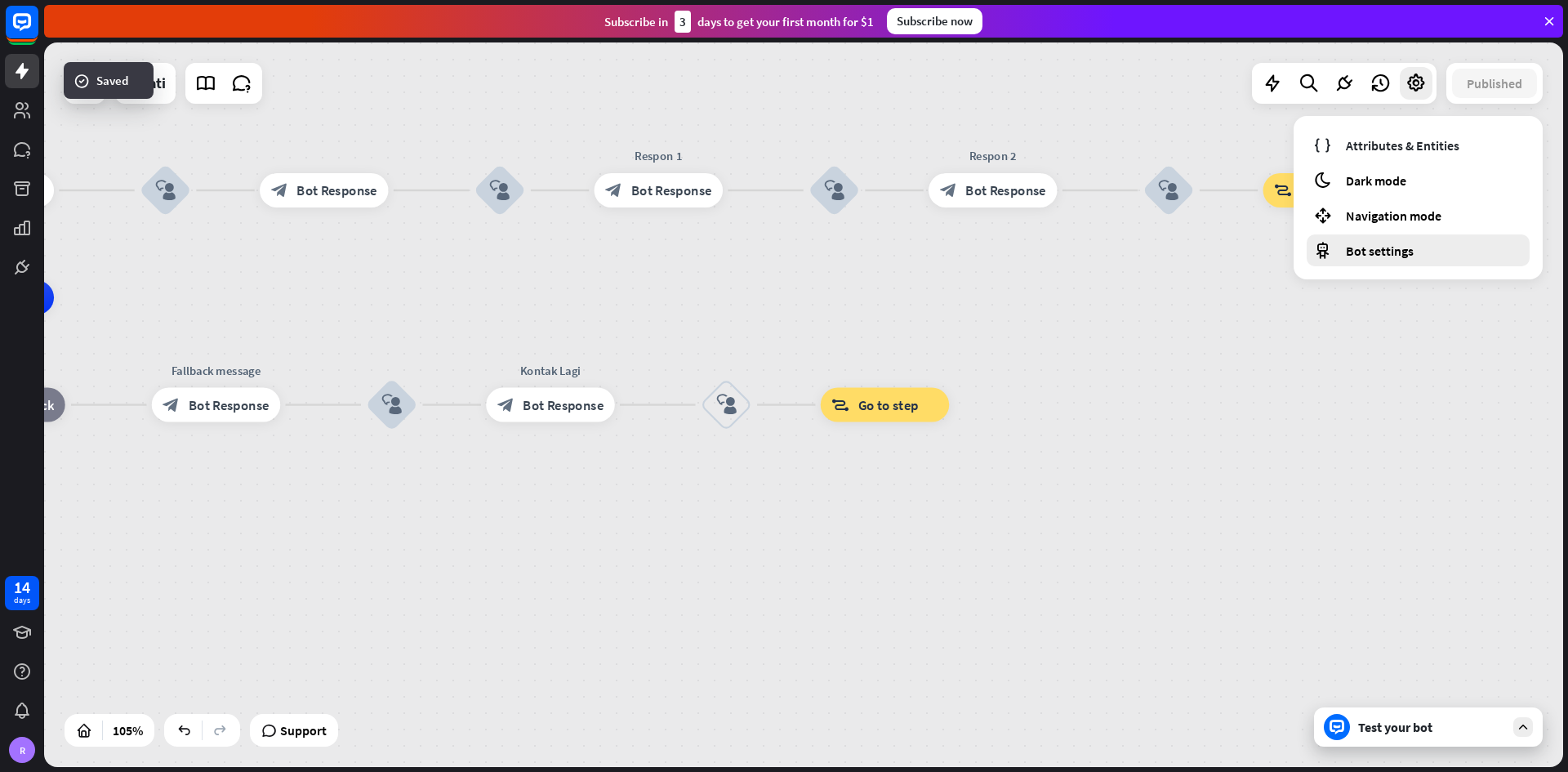
click at [1090, 255] on span "Bot settings" at bounding box center [1379, 250] width 68 height 16
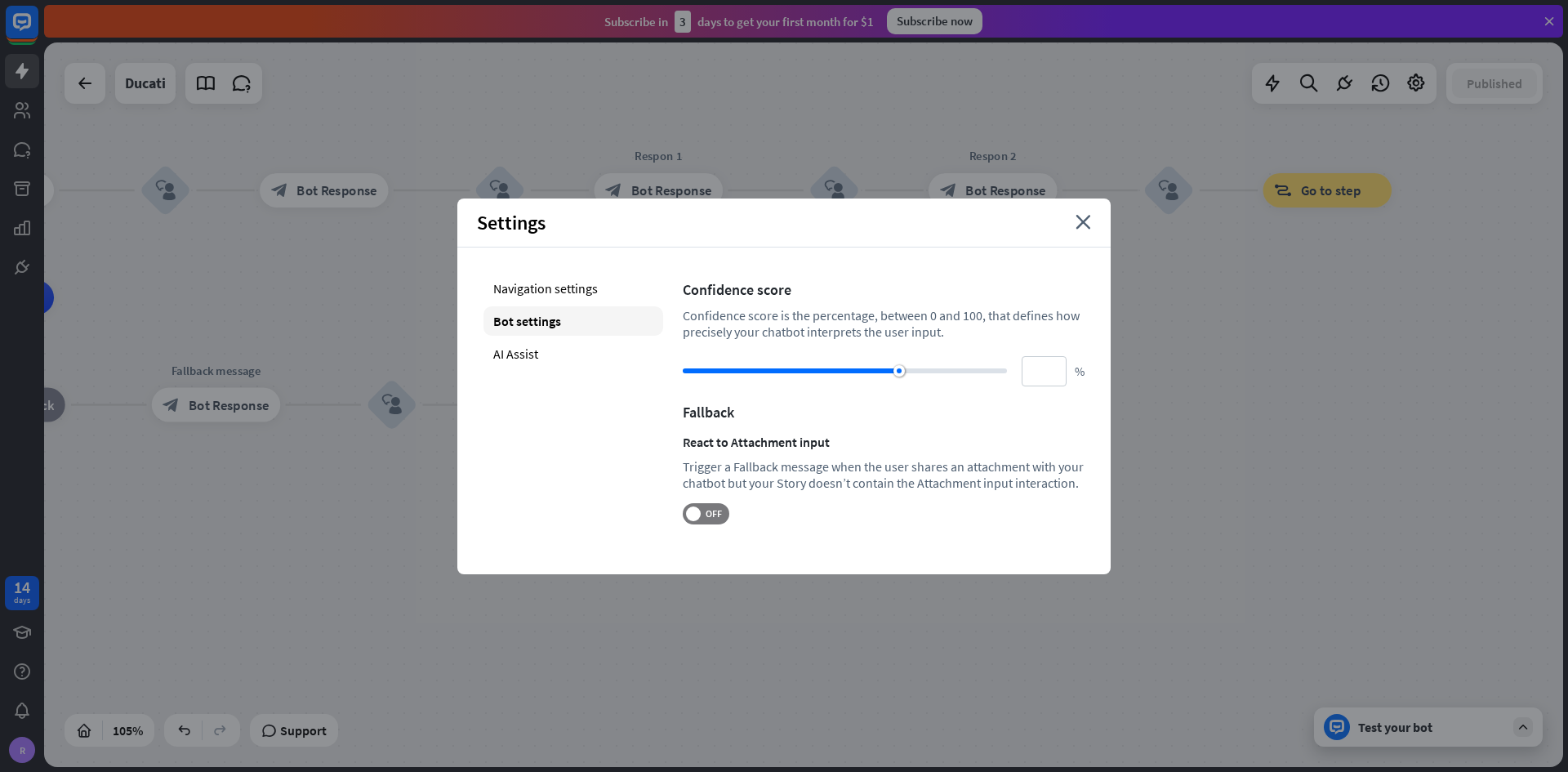
drag, startPoint x: 711, startPoint y: 449, endPoint x: 805, endPoint y: 442, distance: 94.3
click at [805, 442] on div "React to Attachment input" at bounding box center [884, 441] width 402 height 16
drag, startPoint x: 702, startPoint y: 471, endPoint x: 766, endPoint y: 468, distance: 64.1
click at [766, 452] on div "Trigger a Fallback message when the user shares an attachment with your chatbot…" at bounding box center [884, 475] width 402 height 32
drag, startPoint x: 812, startPoint y: 468, endPoint x: 911, endPoint y: 469, distance: 99.0
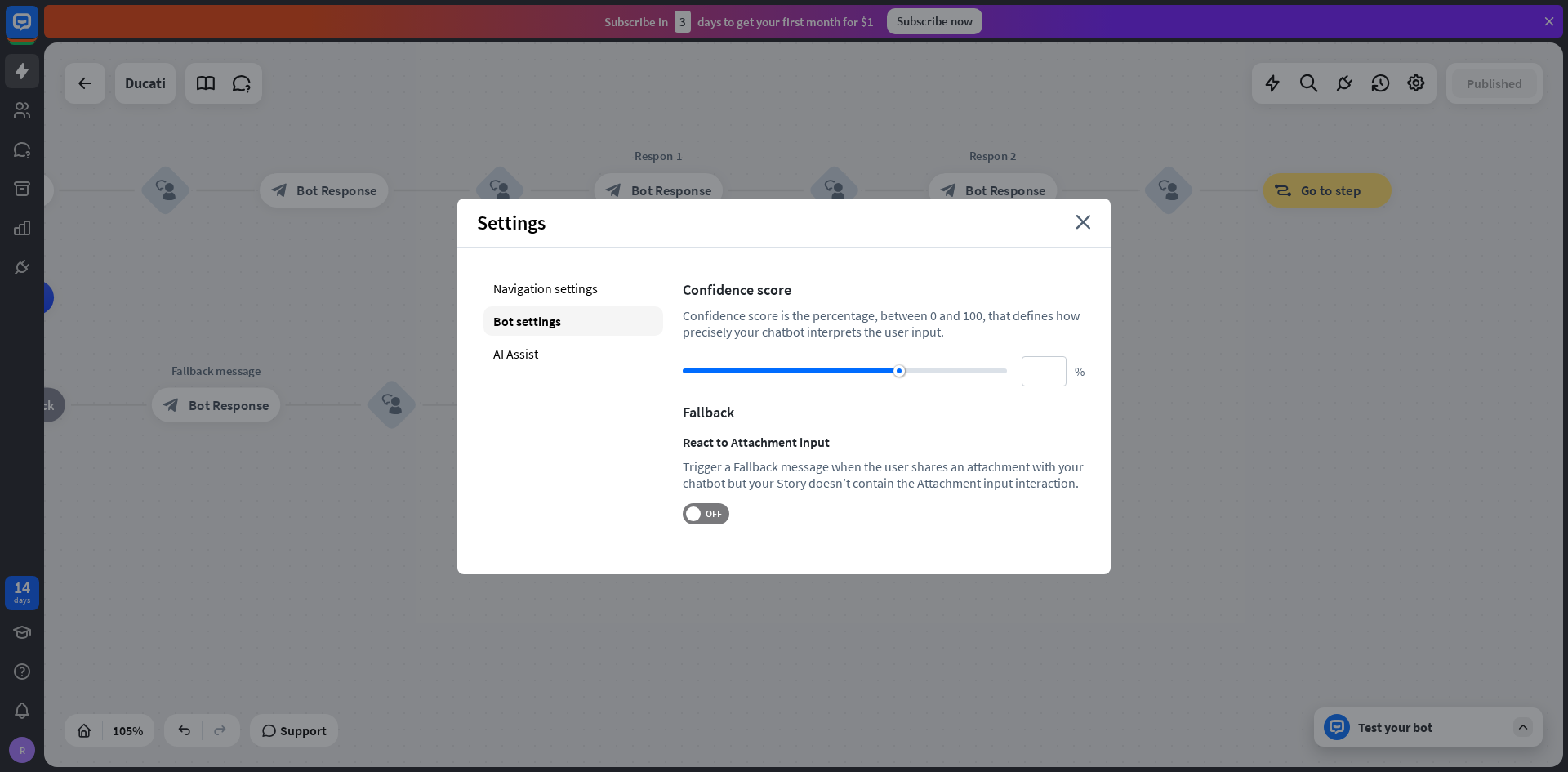
click at [886, 452] on div "Trigger a Fallback message when the user shares an attachment with your chatbot…" at bounding box center [884, 475] width 402 height 32
drag, startPoint x: 962, startPoint y: 468, endPoint x: 1046, endPoint y: 463, distance: 84.1
click at [1019, 452] on div "Trigger a Fallback message when the user shares an attachment with your chatbot…" at bounding box center [884, 475] width 402 height 32
drag, startPoint x: 721, startPoint y: 477, endPoint x: 803, endPoint y: 469, distance: 82.4
click at [802, 452] on div "Trigger a Fallback message when the user shares an attachment with your chatbot…" at bounding box center [884, 475] width 402 height 32
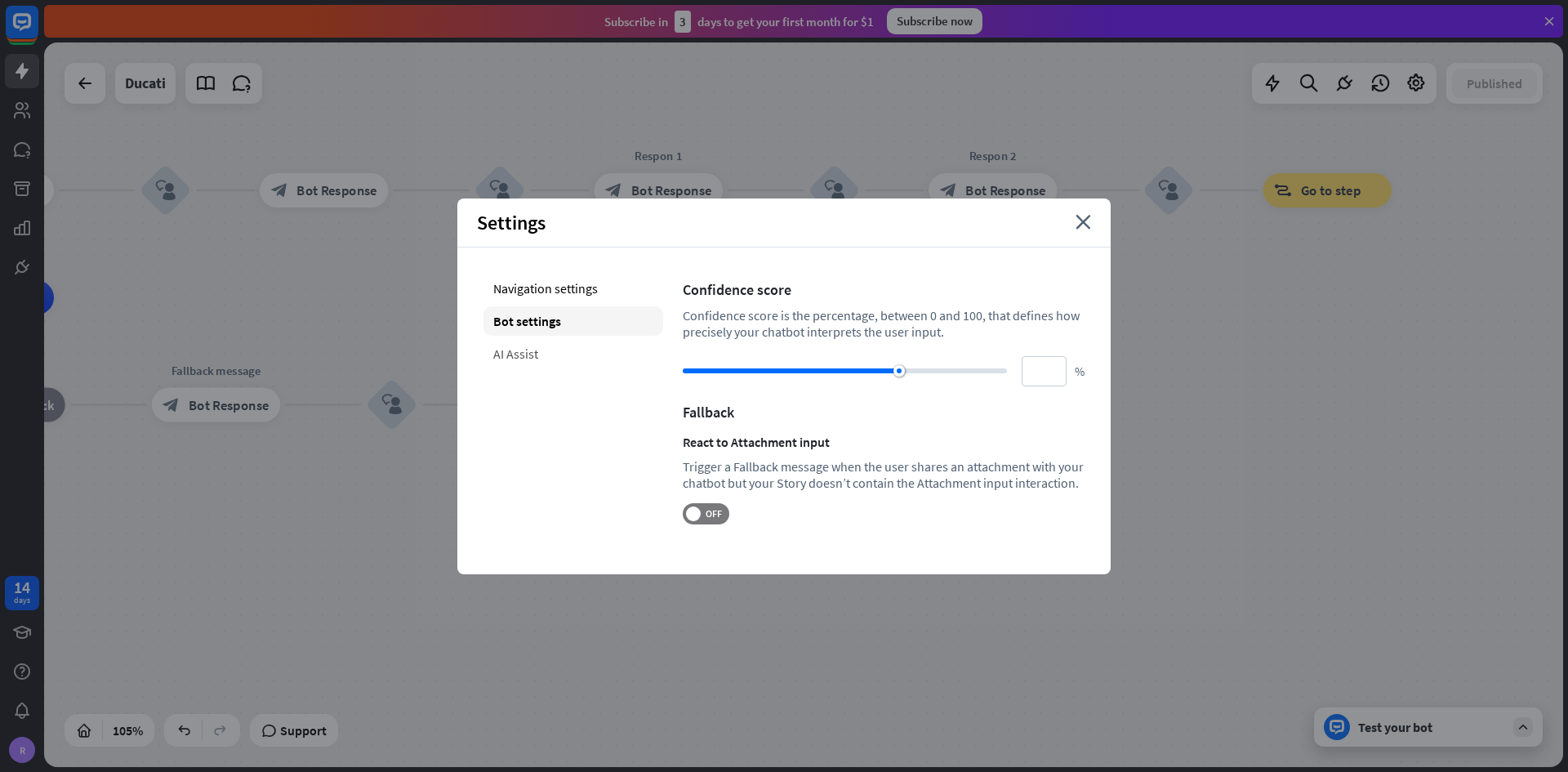
click at [520, 350] on div "AI Assist" at bounding box center [573, 353] width 179 height 30
type input "**"
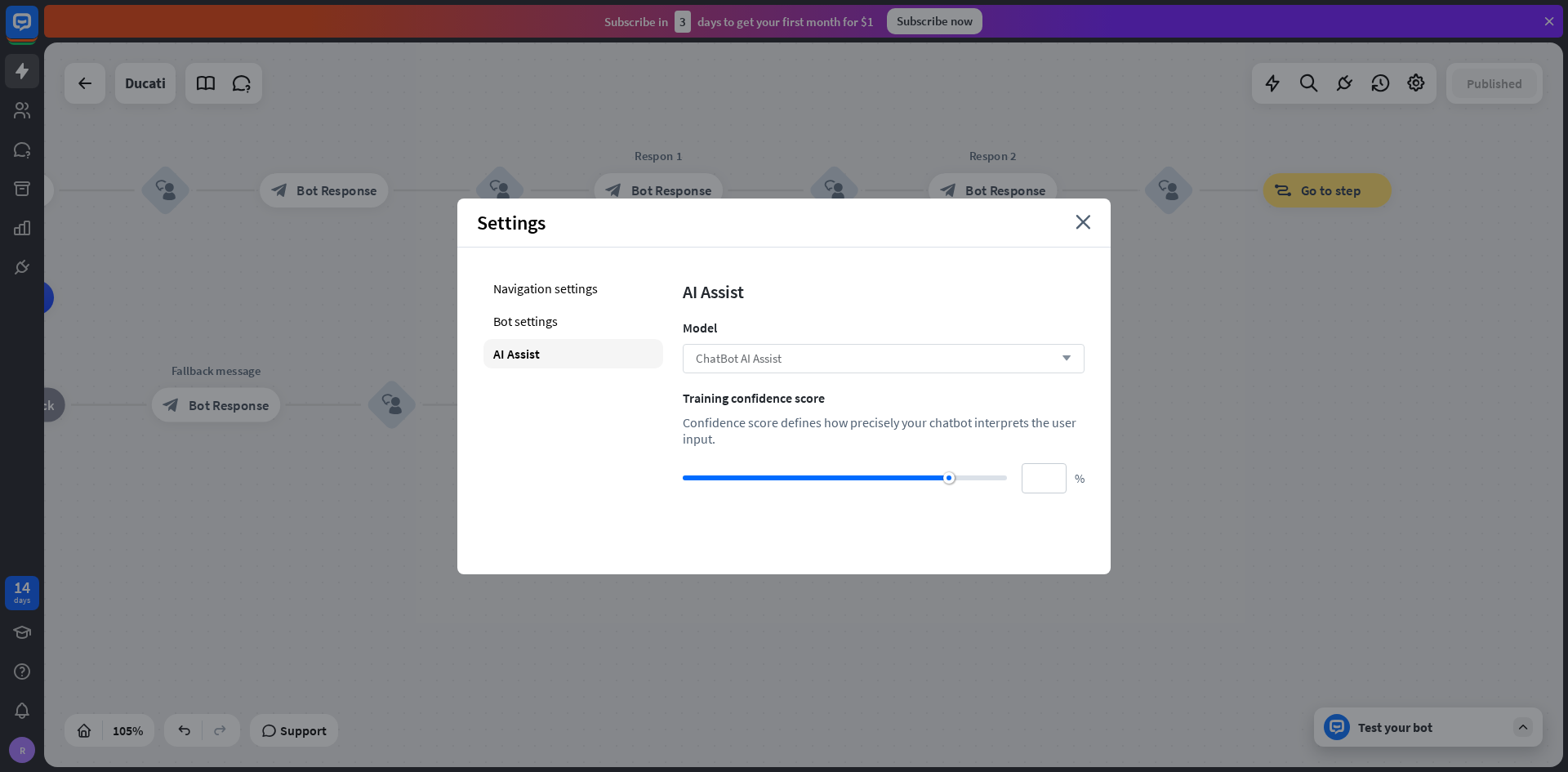
click at [768, 369] on div "ChatBot AI Assist arrow_down" at bounding box center [884, 359] width 402 height 30
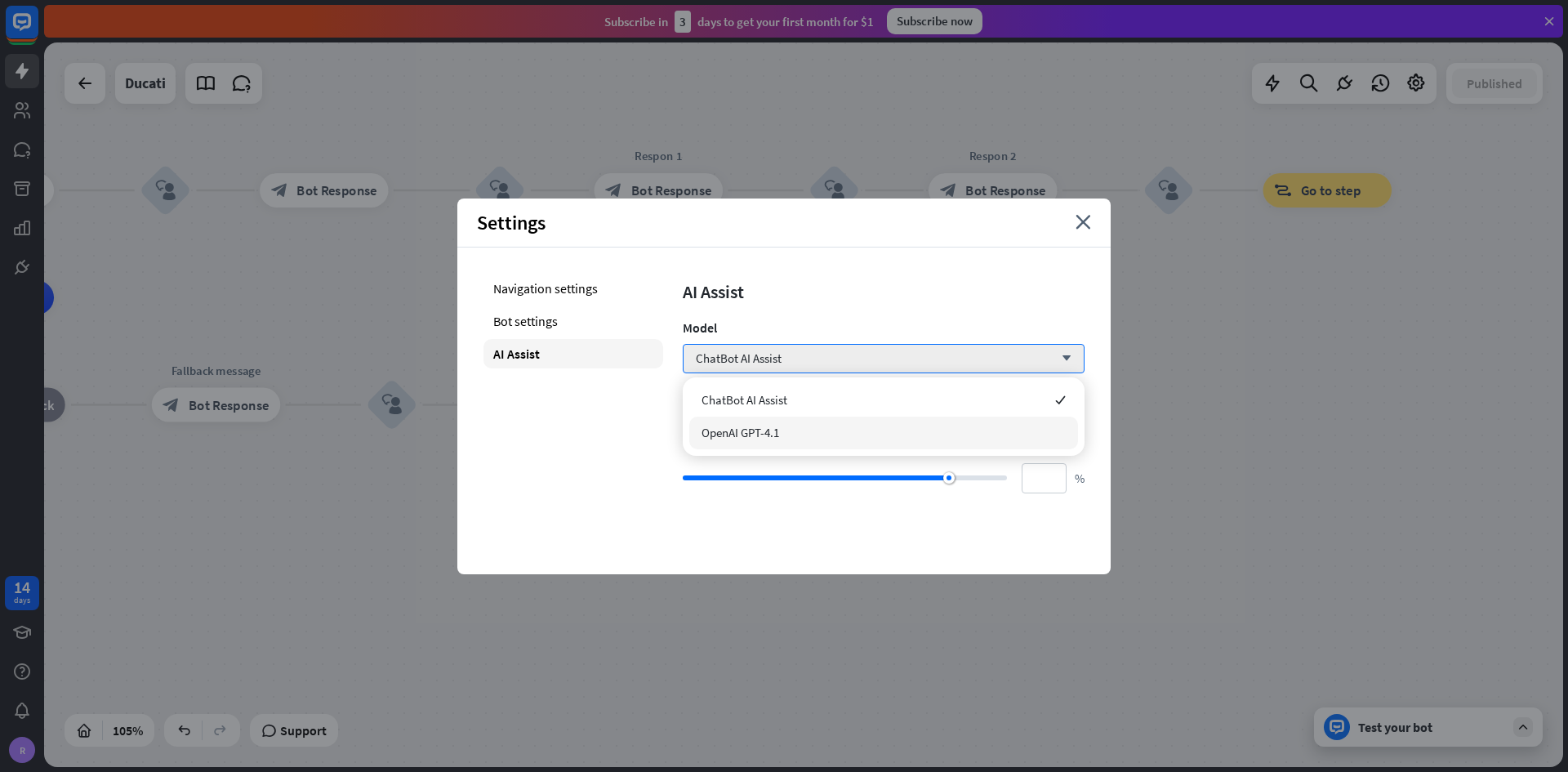
click at [591, 420] on div "Navigation settings Bot settings AI Assist" at bounding box center [573, 384] width 179 height 220
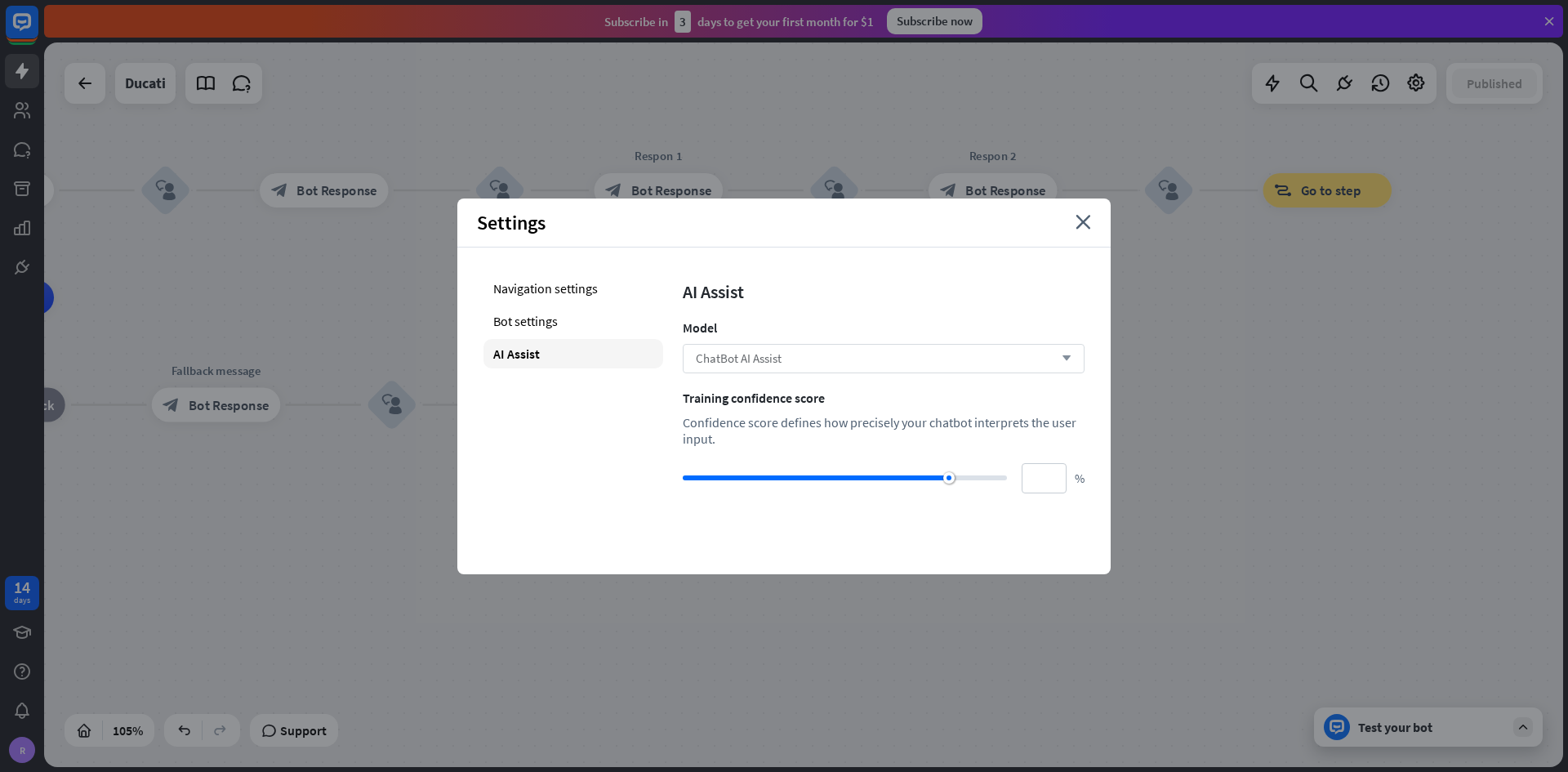
click at [751, 359] on span "ChatBot AI Assist" at bounding box center [738, 358] width 86 height 15
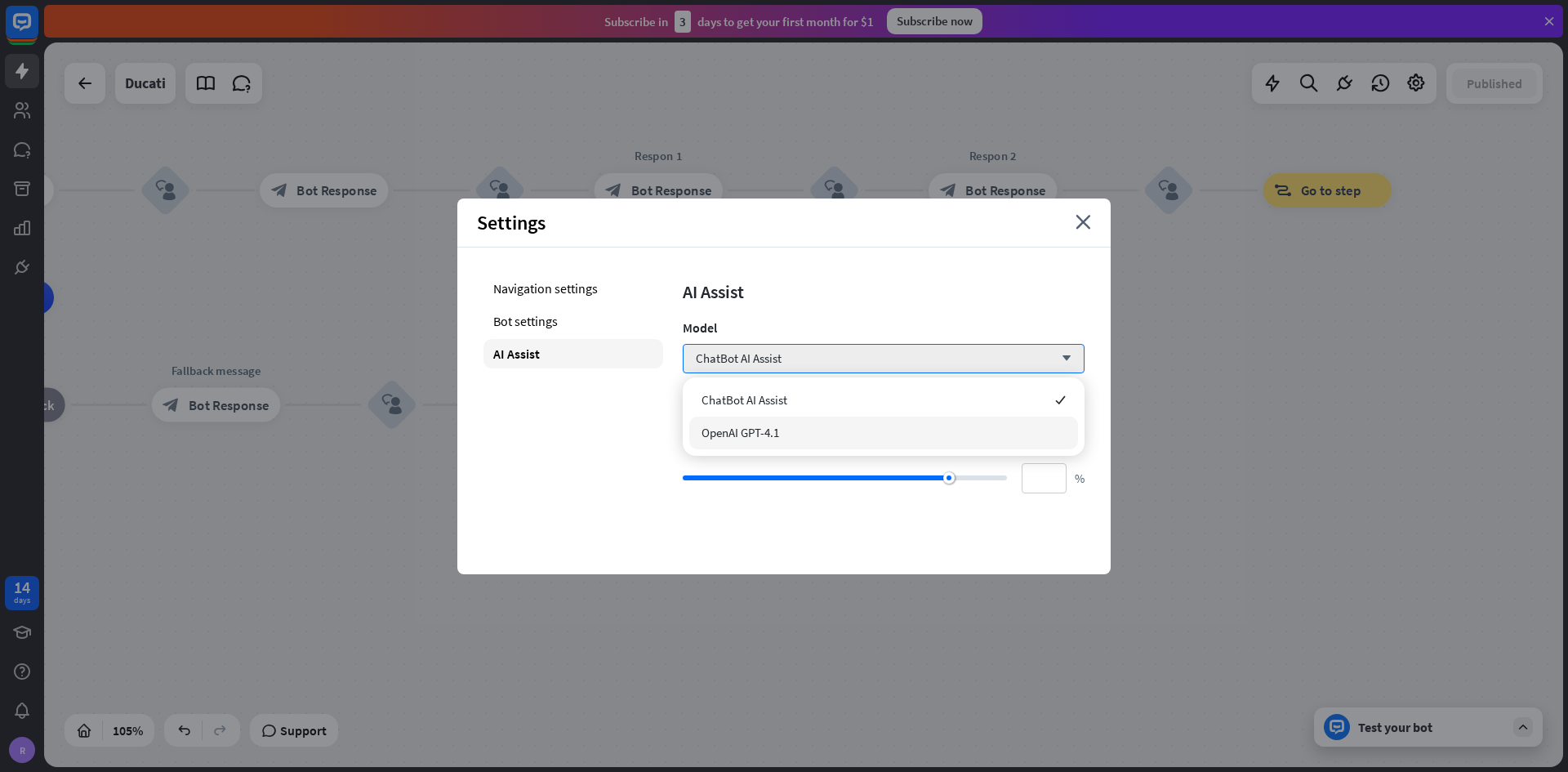
click at [731, 423] on div "OpenAI GPT-4.1" at bounding box center [884, 432] width 389 height 32
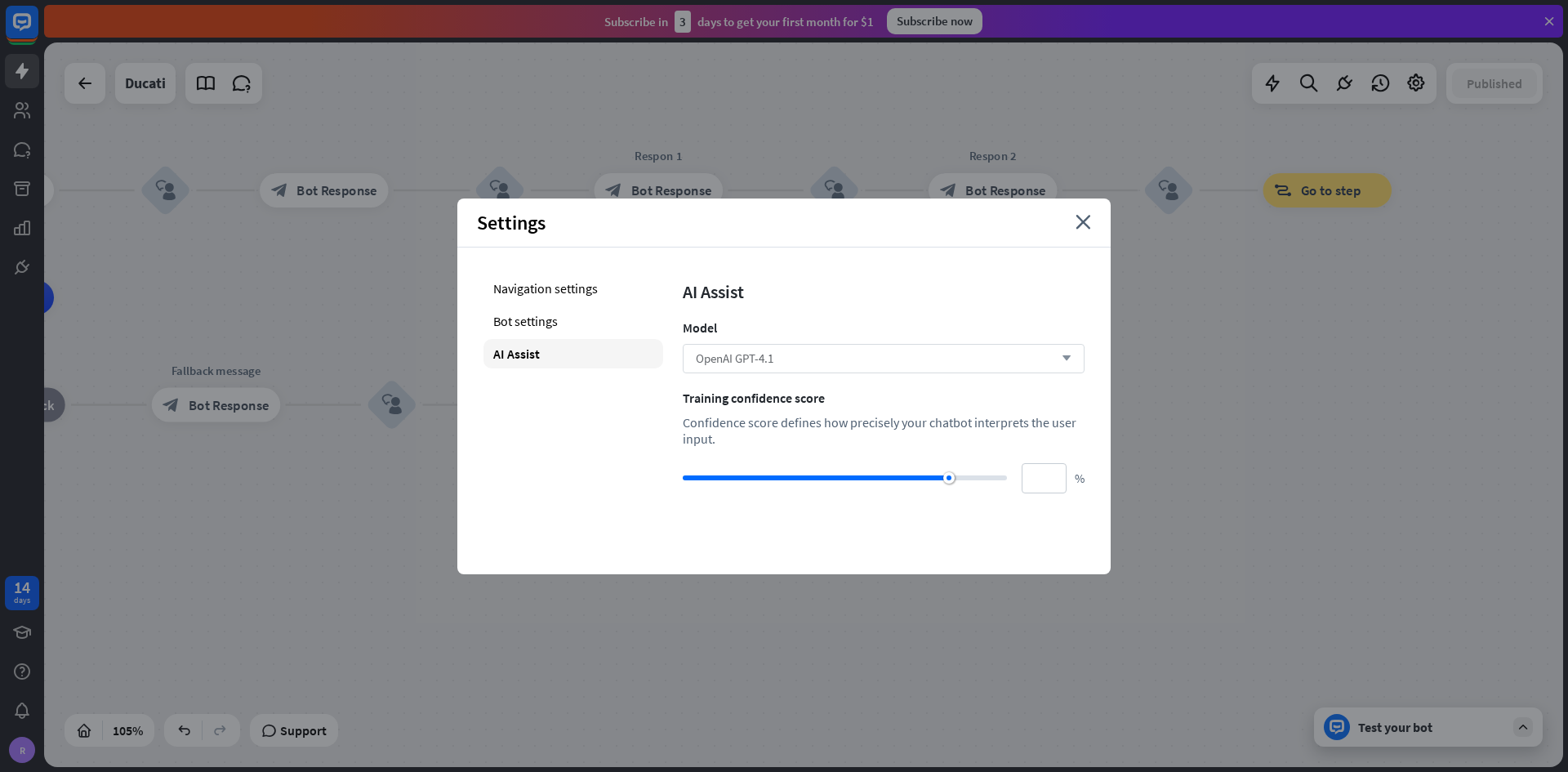
click at [732, 362] on span "OpenAI GPT-4.1" at bounding box center [734, 358] width 77 height 15
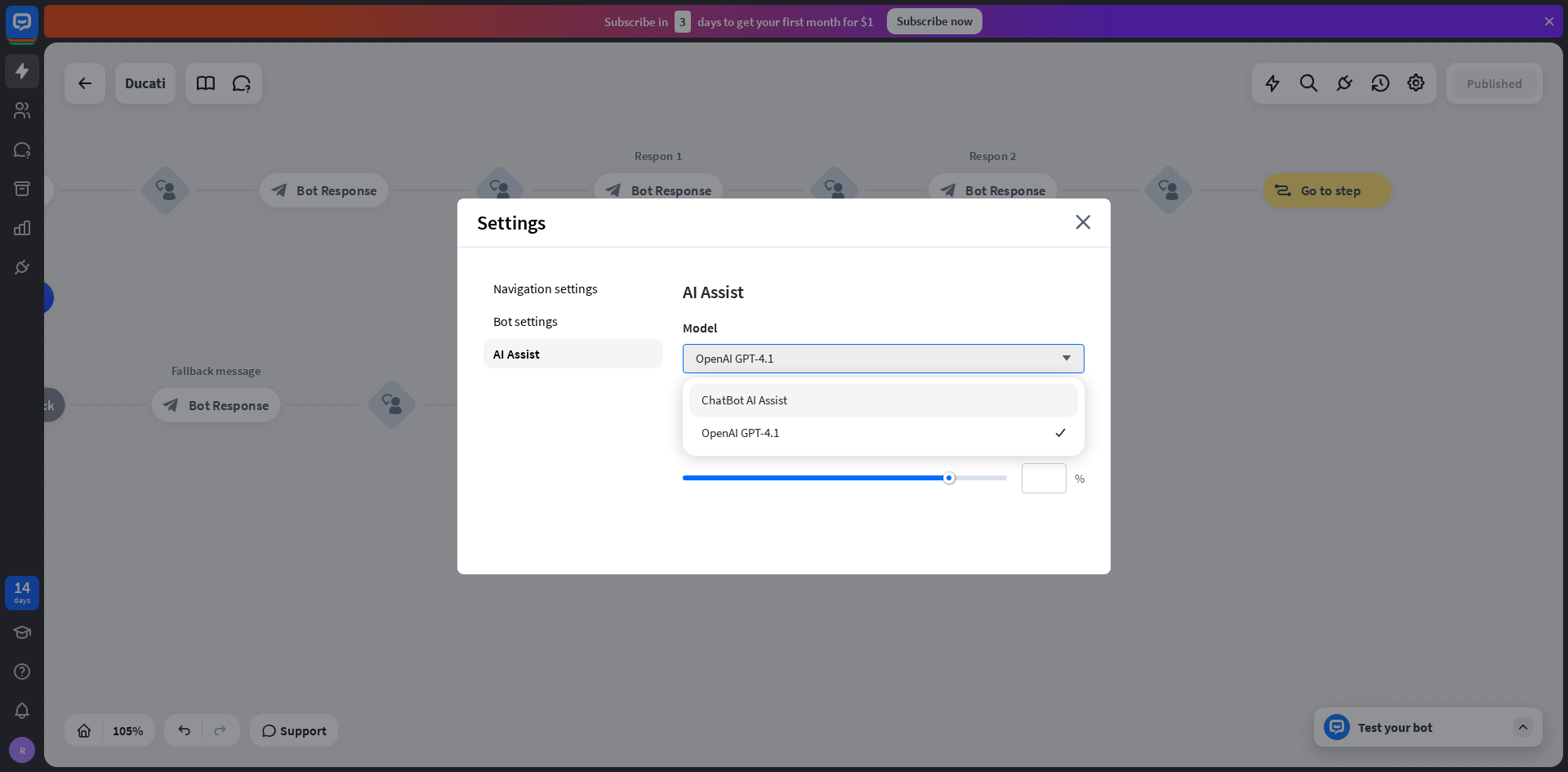
click at [741, 393] on span "ChatBot AI Assist" at bounding box center [744, 399] width 86 height 15
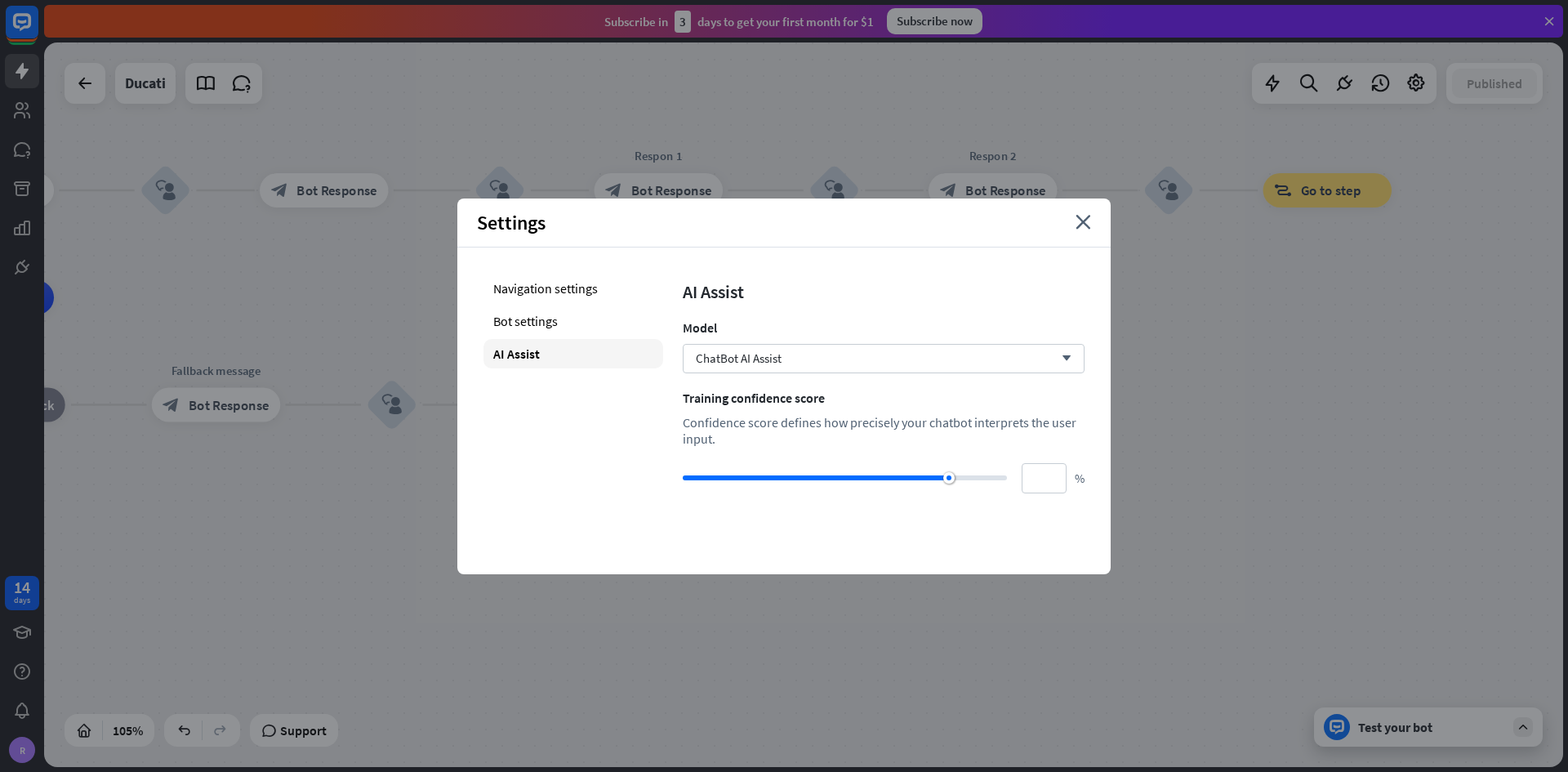
drag, startPoint x: 552, startPoint y: 429, endPoint x: 560, endPoint y: 353, distance: 76.4
click at [552, 430] on div "Navigation settings Bot settings AI Assist" at bounding box center [573, 384] width 179 height 220
click at [709, 338] on div "AI Assist Model ChatBot AI Assist arrow_down Training confidence score Confiden…" at bounding box center [884, 384] width 402 height 220
drag, startPoint x: 711, startPoint y: 361, endPoint x: 711, endPoint y: 376, distance: 15.0
click at [711, 366] on div "ChatBot AI Assist arrow_down" at bounding box center [884, 359] width 402 height 30
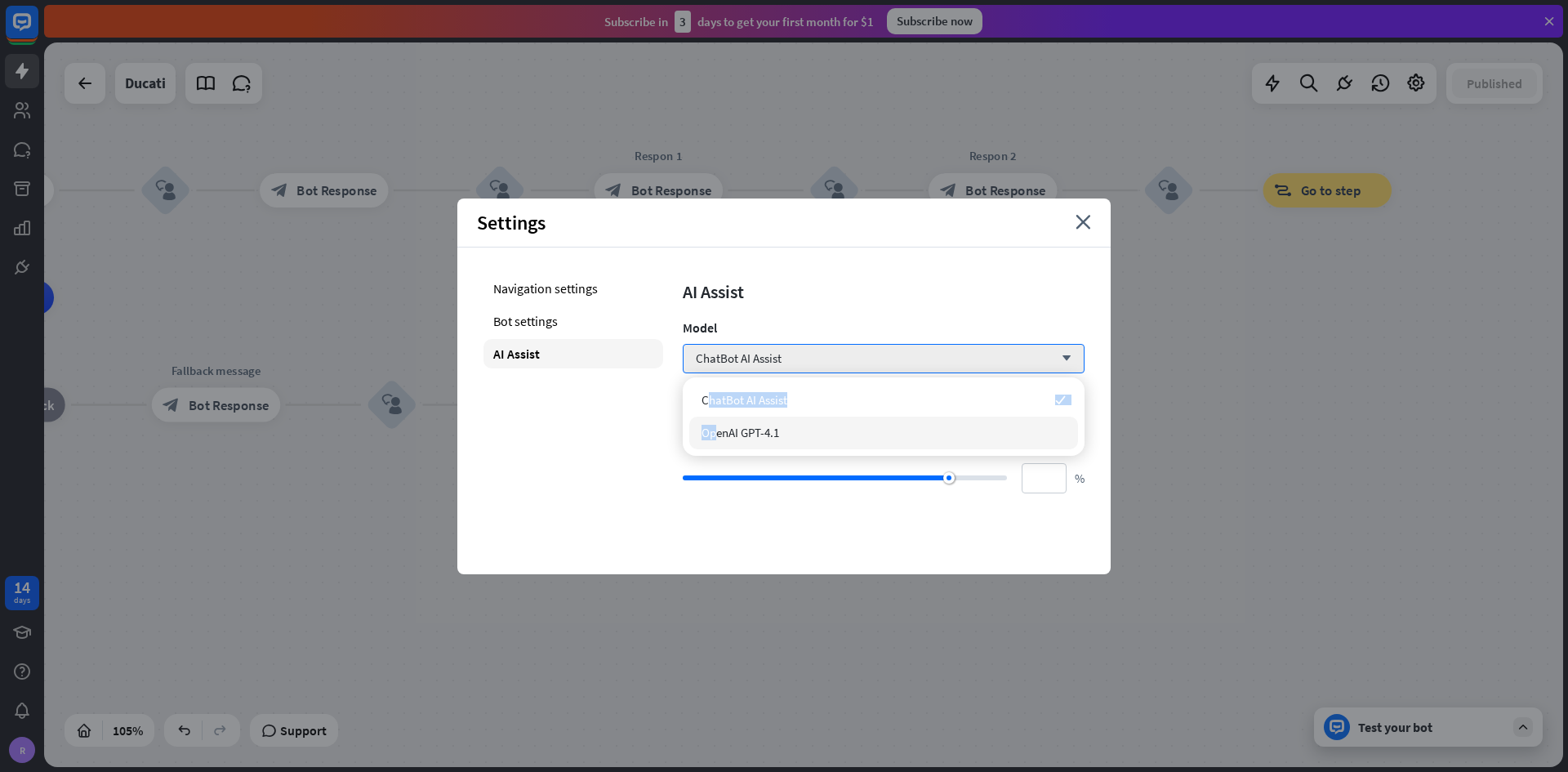
drag, startPoint x: 711, startPoint y: 413, endPoint x: 717, endPoint y: 427, distance: 15.2
click at [717, 427] on div "ChatBot AI Assist checked OpenAI GPT-4.1" at bounding box center [884, 416] width 402 height 78
click at [717, 427] on span "OpenAI GPT-4.1" at bounding box center [740, 431] width 77 height 15
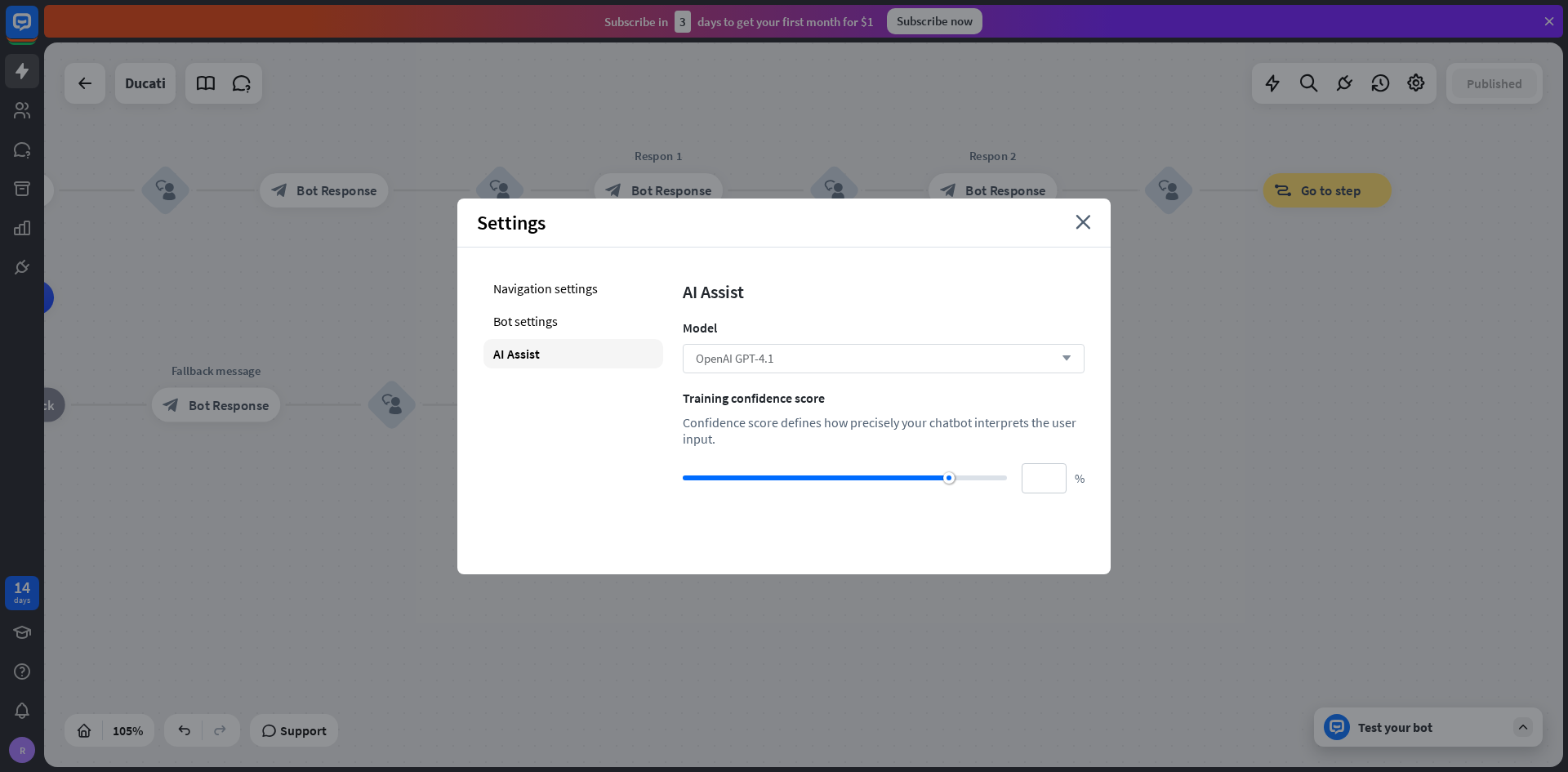
click at [714, 361] on span "OpenAI GPT-4.1" at bounding box center [734, 358] width 77 height 15
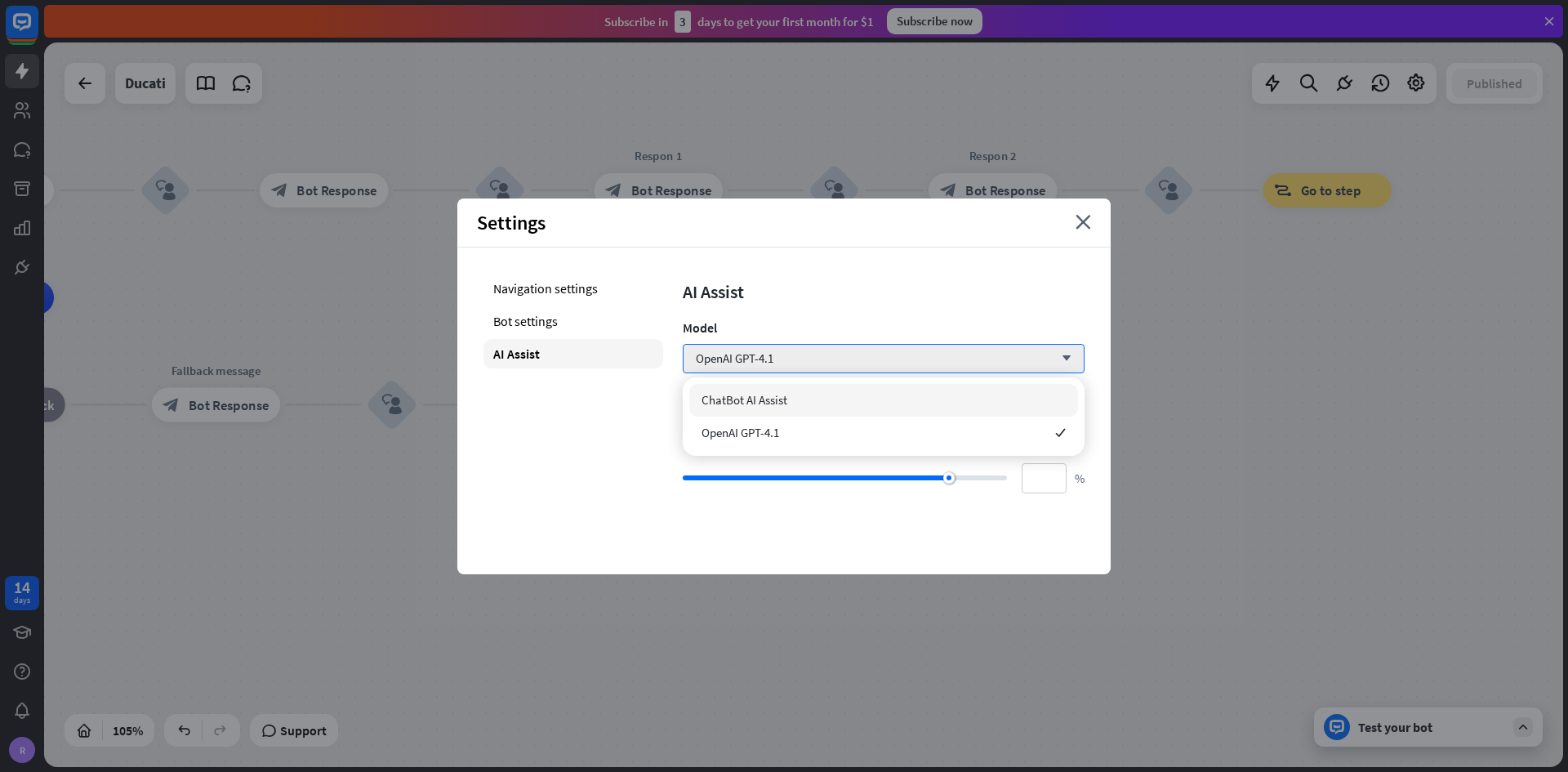
drag, startPoint x: 724, startPoint y: 389, endPoint x: 598, endPoint y: 390, distance: 126.0
click at [724, 388] on div "ChatBot AI Assist" at bounding box center [884, 400] width 389 height 32
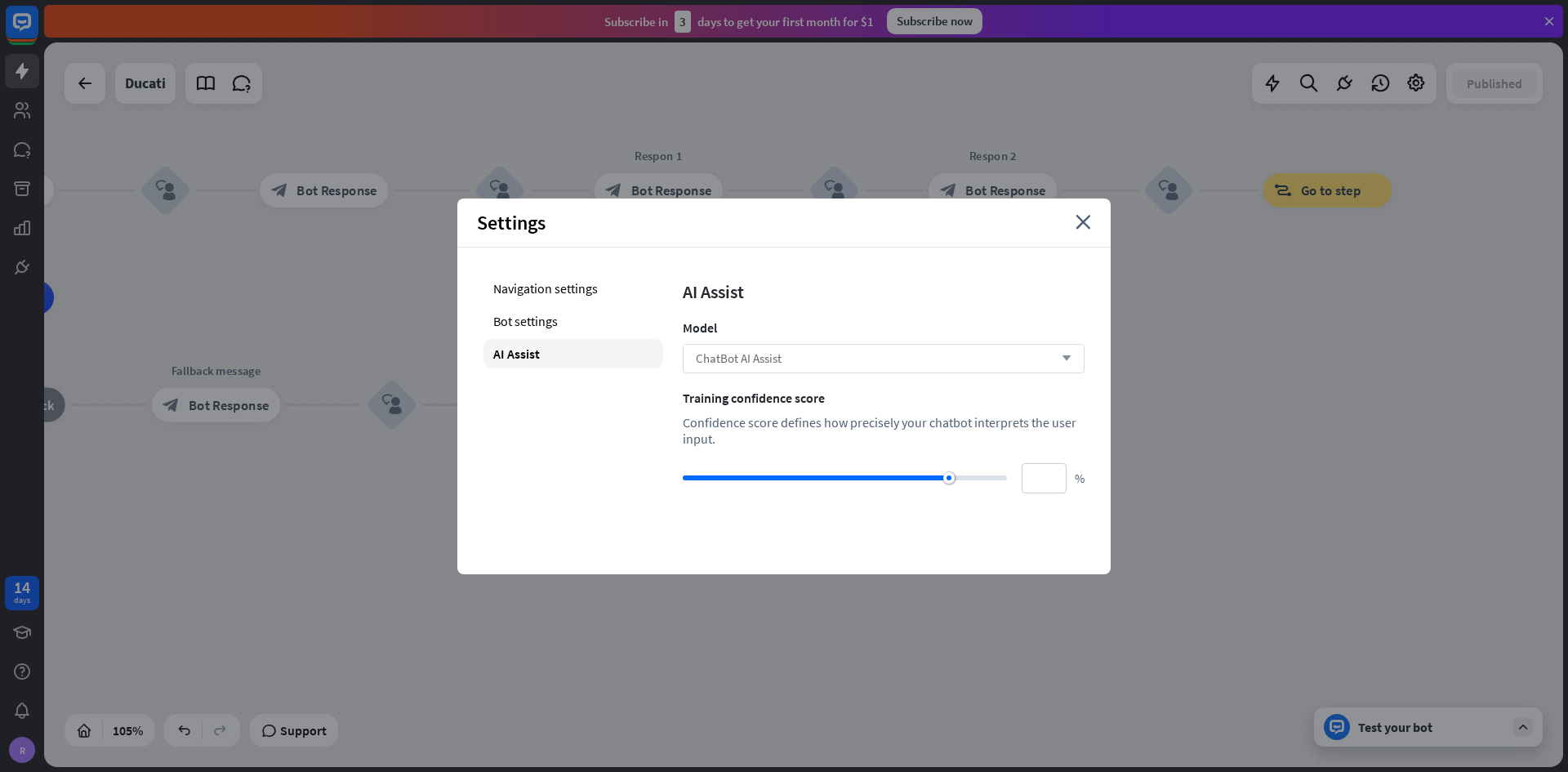
click at [703, 370] on div "ChatBot AI Assist arrow_down" at bounding box center [884, 359] width 402 height 30
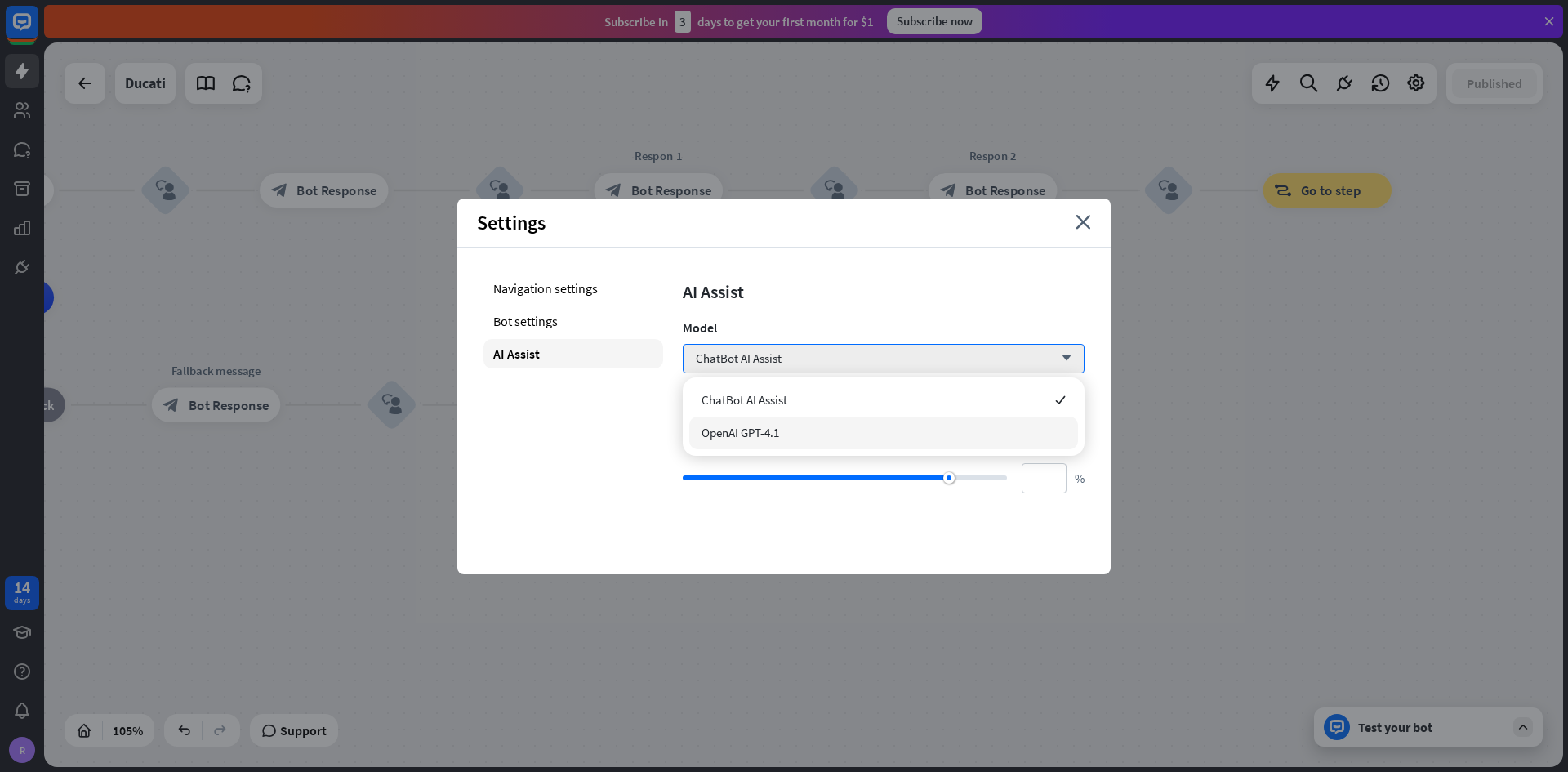
click at [727, 422] on div "OpenAI GPT-4.1" at bounding box center [884, 432] width 389 height 32
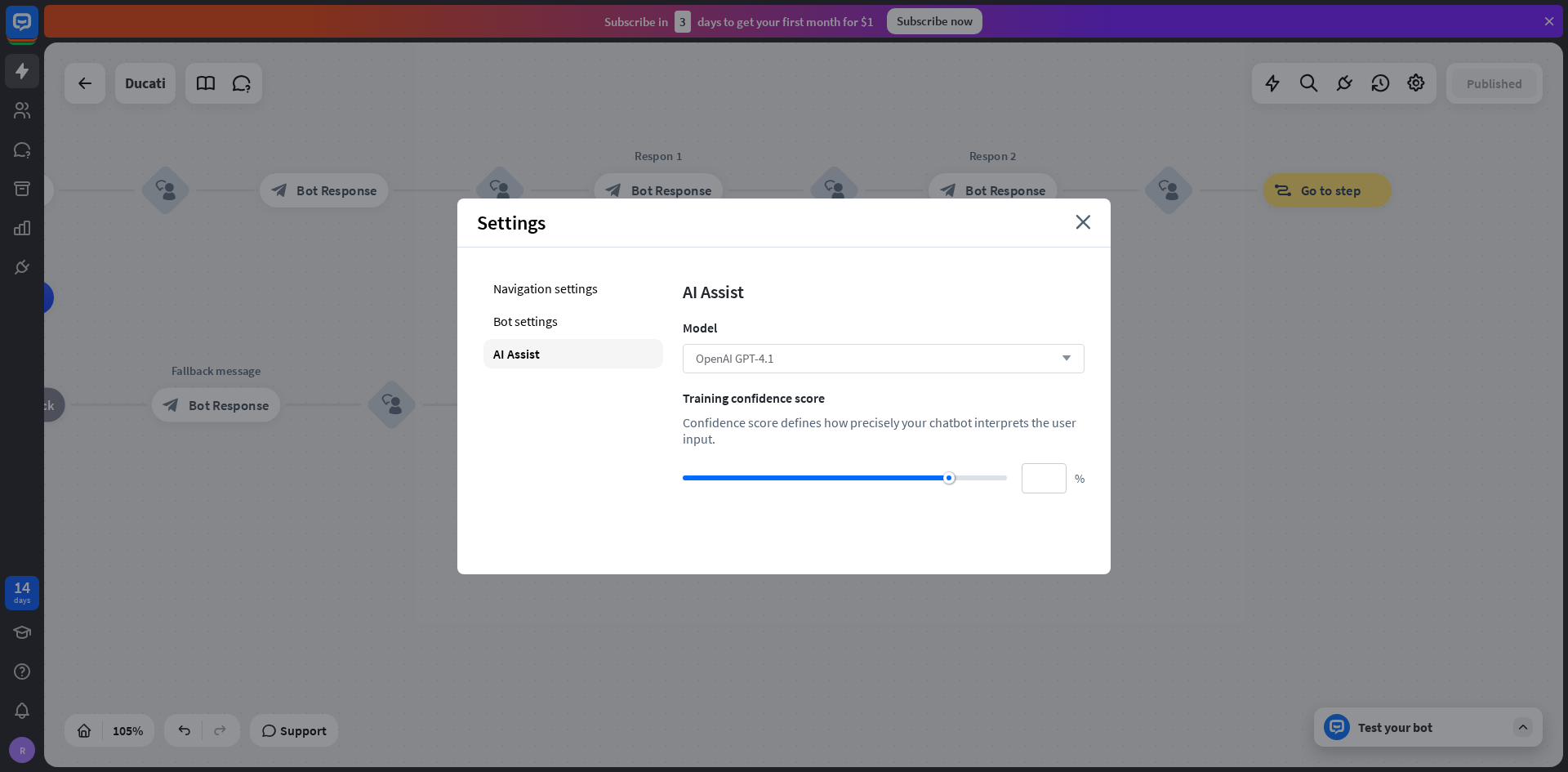
click at [760, 363] on span "OpenAI GPT-4.1" at bounding box center [734, 358] width 77 height 15
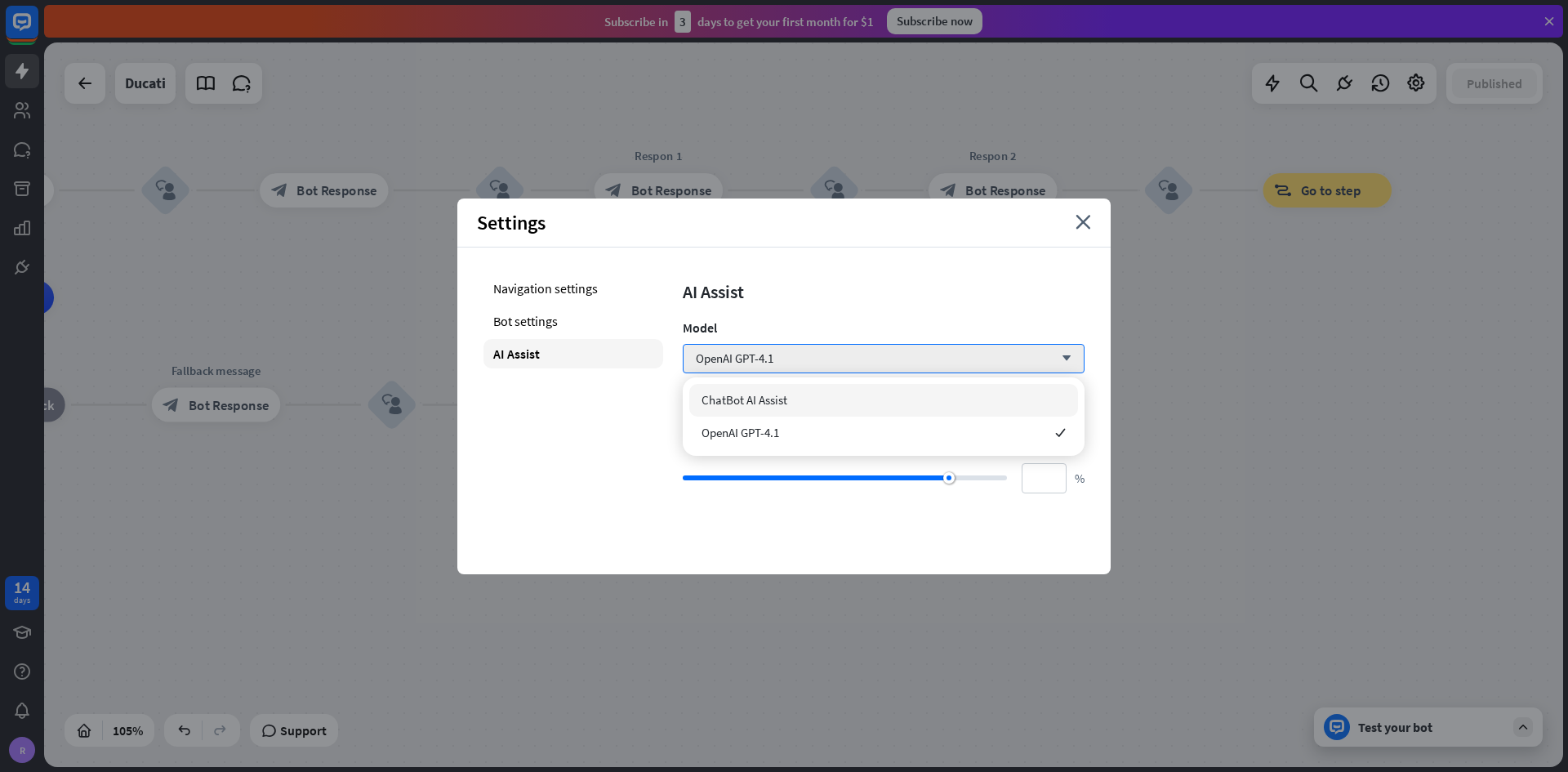
click at [757, 399] on span "ChatBot AI Assist" at bounding box center [744, 399] width 86 height 15
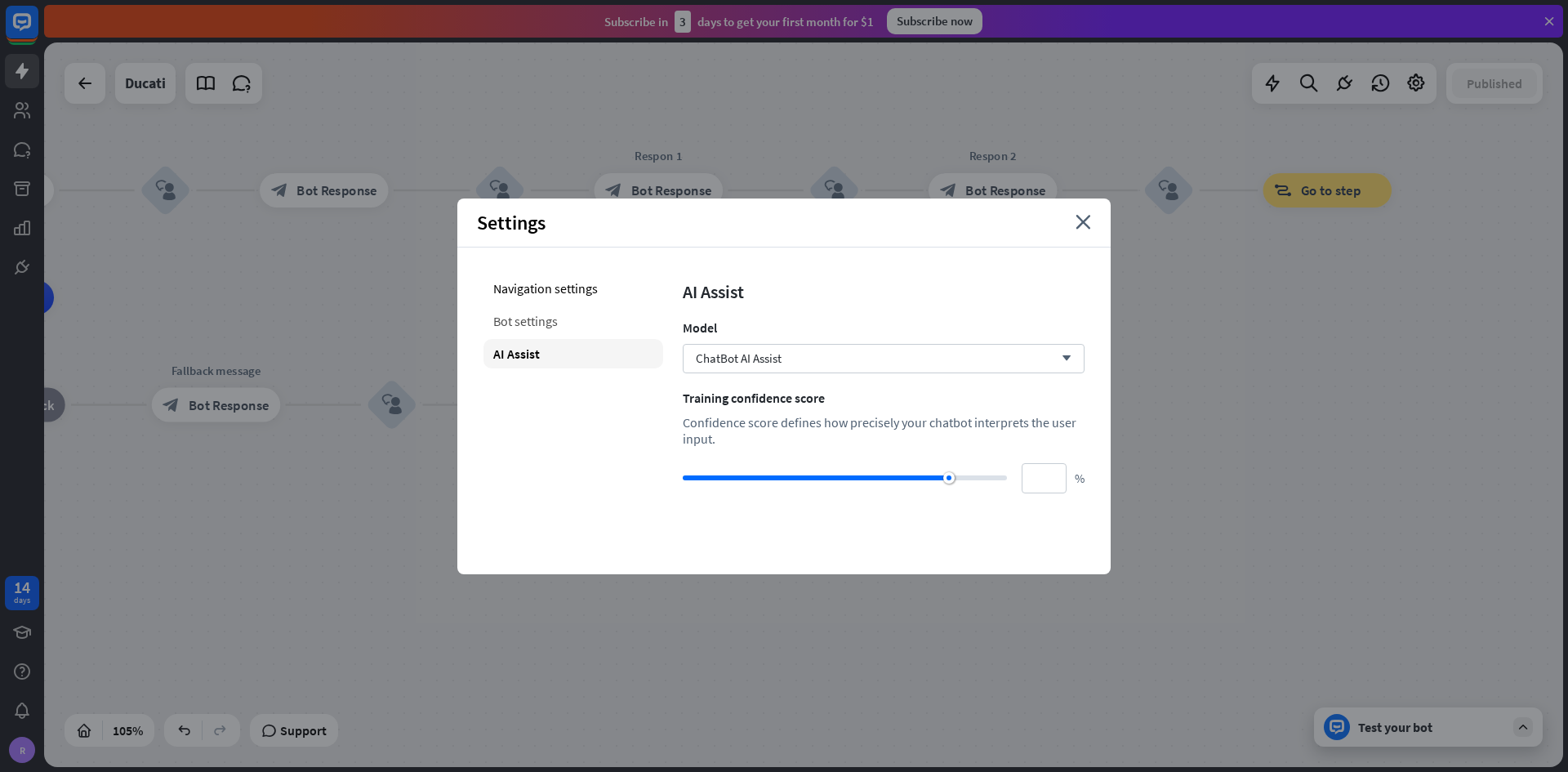
click at [576, 313] on div "Bot settings" at bounding box center [573, 321] width 179 height 30
type input "**"
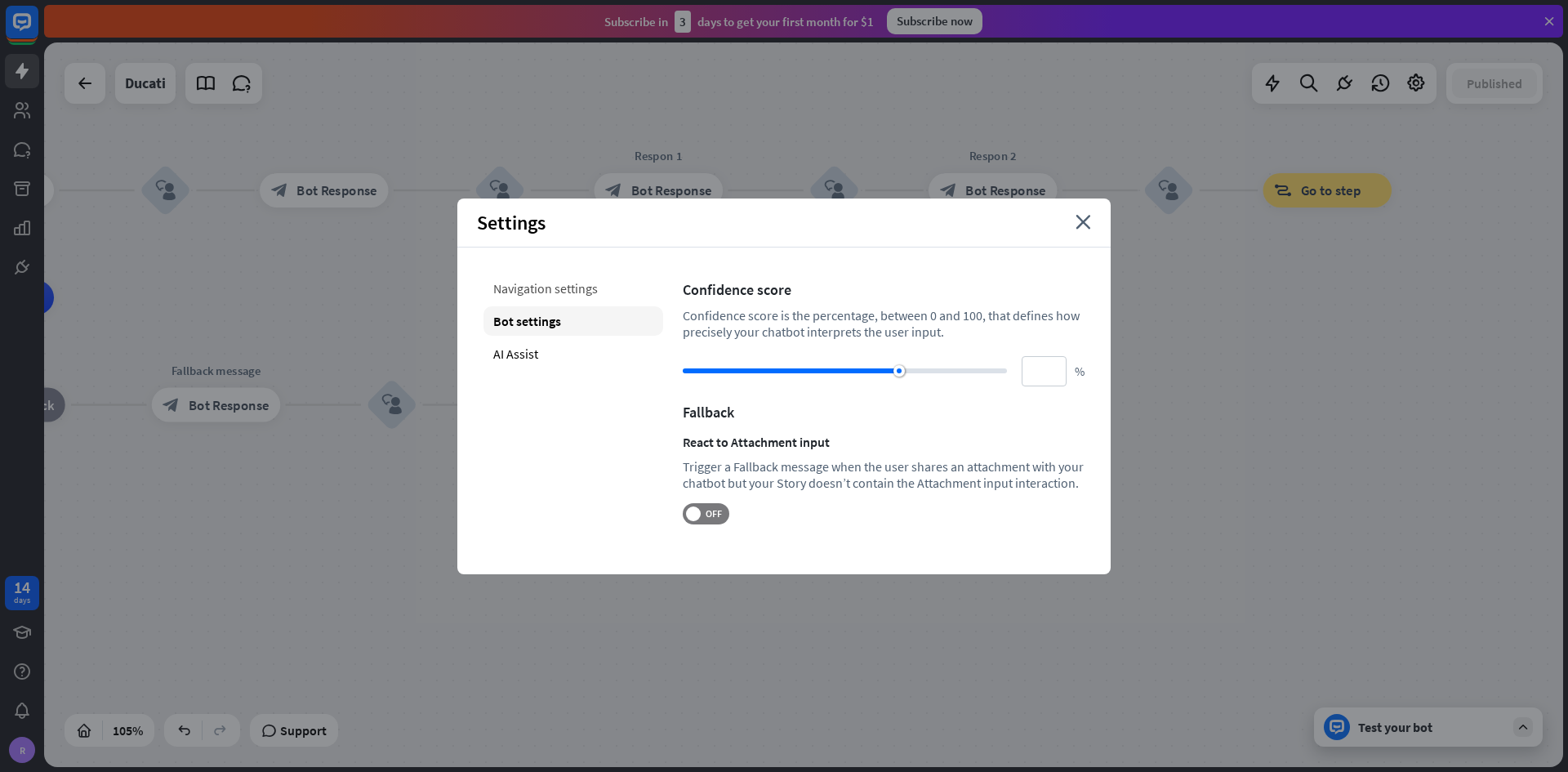
click at [564, 291] on div "Navigation settings" at bounding box center [573, 288] width 179 height 30
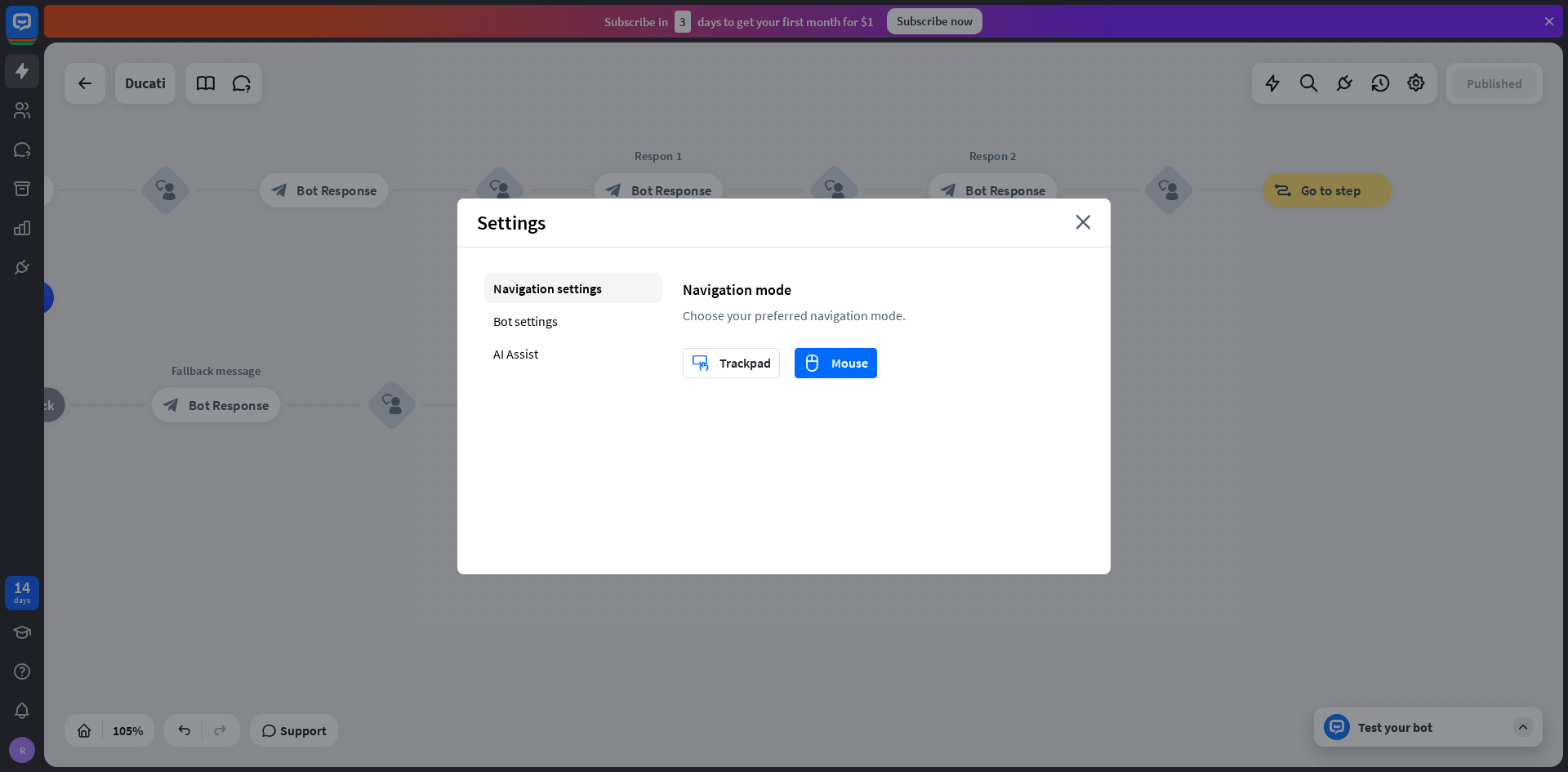
click at [1090, 205] on div "Settings close" at bounding box center [784, 223] width 653 height 49
click at [1083, 220] on icon "close" at bounding box center [1083, 222] width 15 height 14
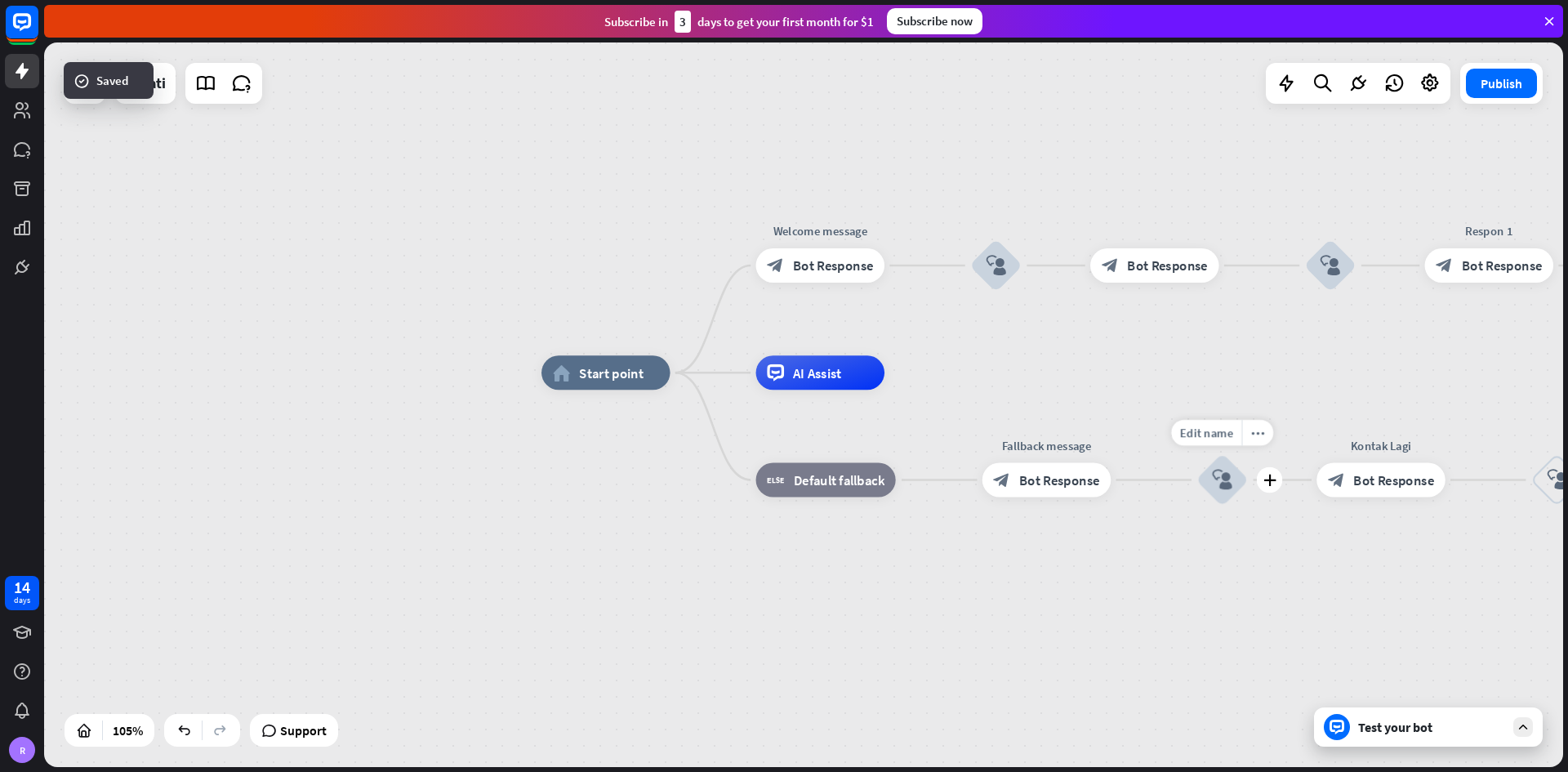
drag, startPoint x: 546, startPoint y: 449, endPoint x: 1258, endPoint y: 506, distance: 714.3
click at [1090, 452] on div "Edit name more_horiz plus block_user_input" at bounding box center [1221, 479] width 51 height 51
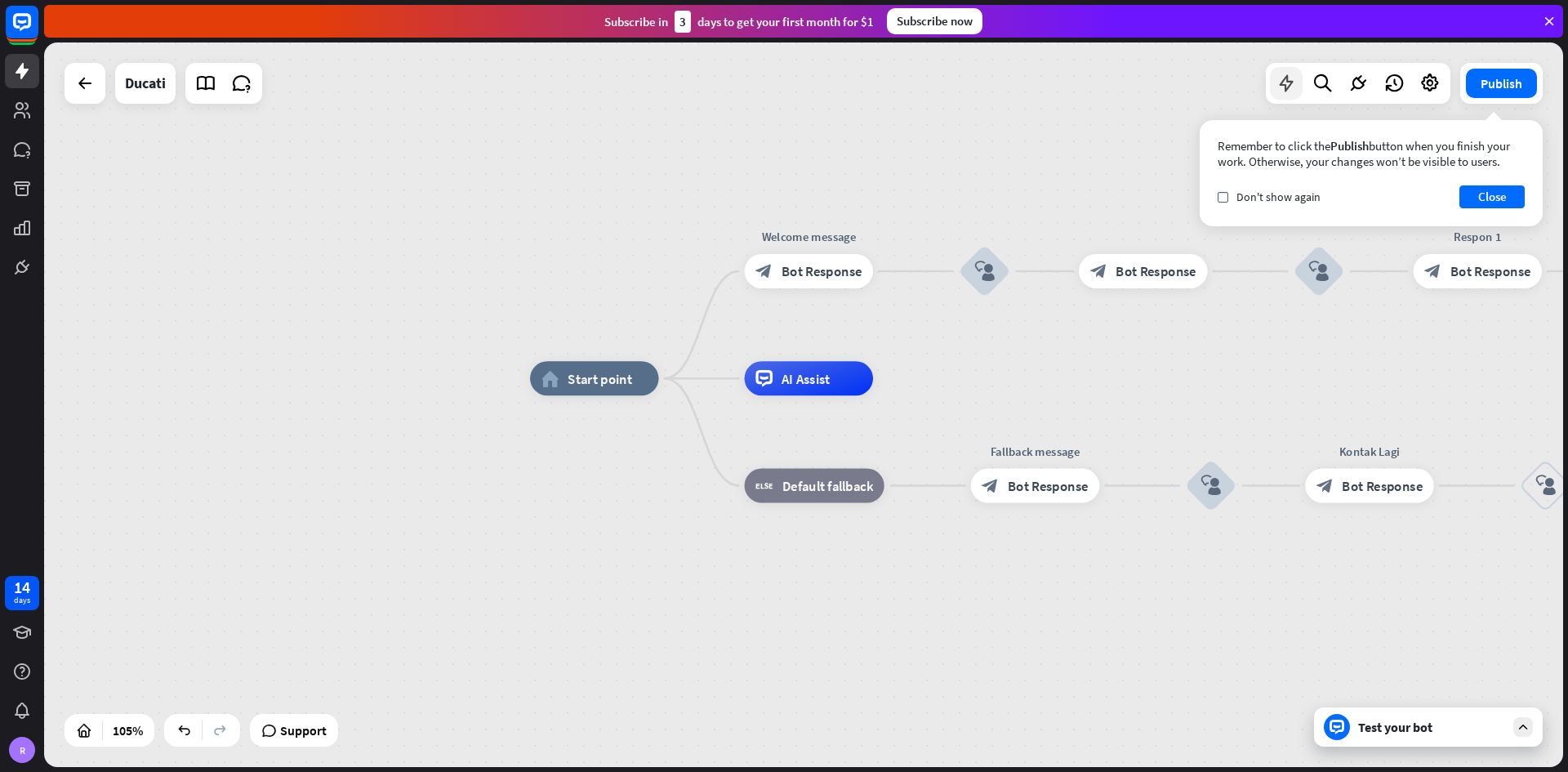
click at [1090, 84] on icon at bounding box center [1286, 84] width 22 height 22
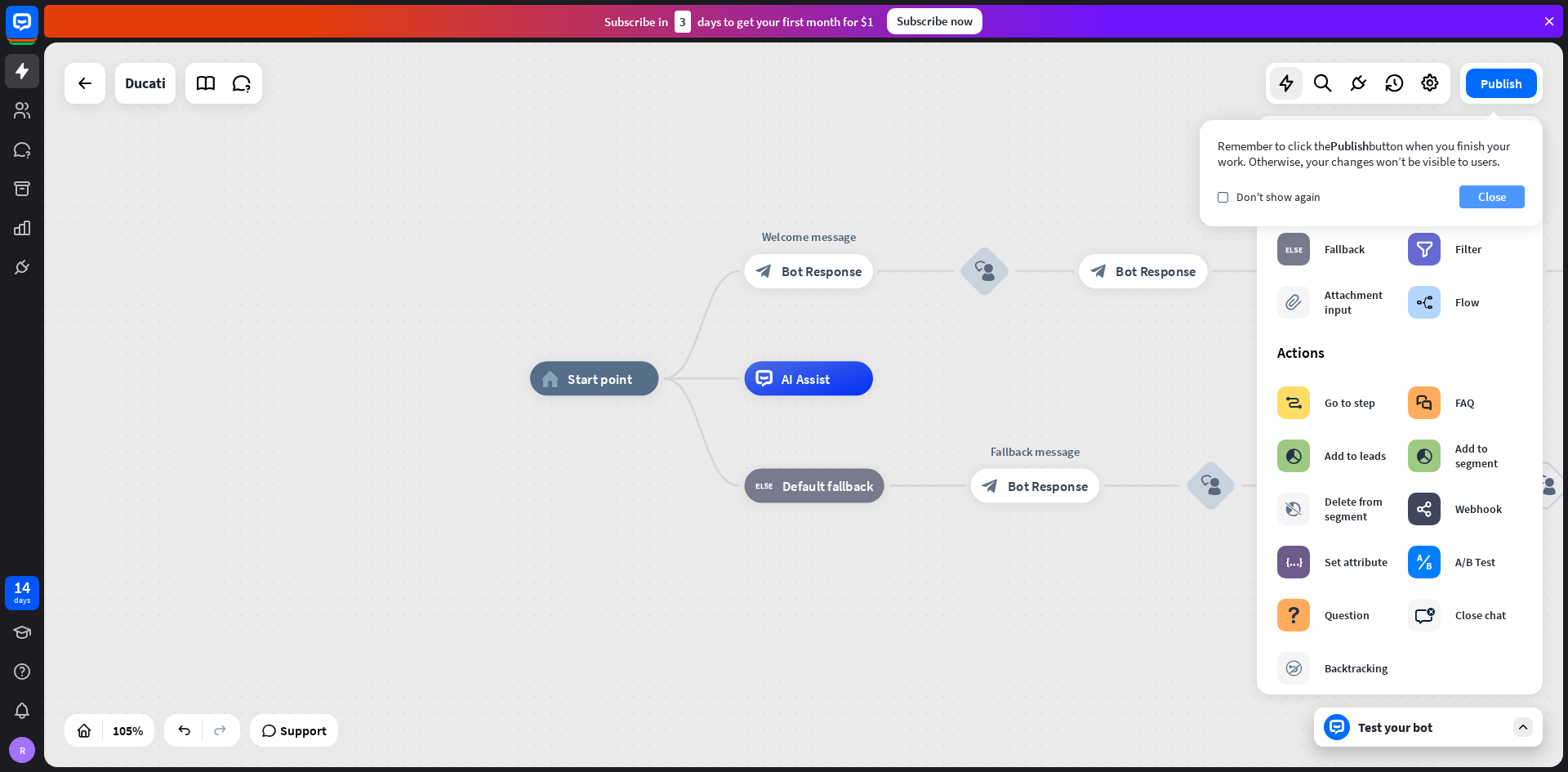
click at [1090, 198] on button "Close" at bounding box center [1491, 196] width 66 height 23
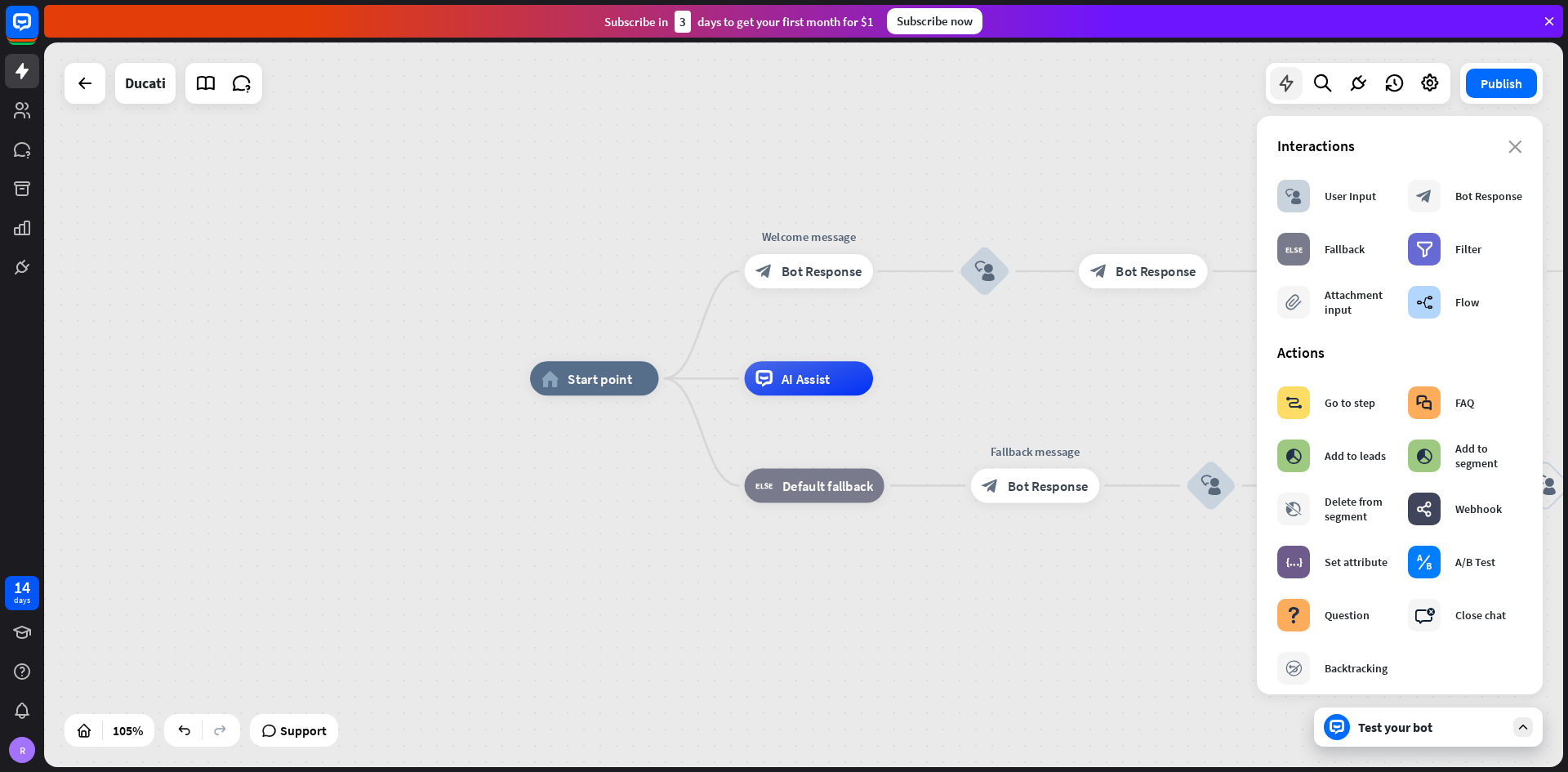
click at [1090, 79] on icon at bounding box center [1286, 84] width 22 height 22
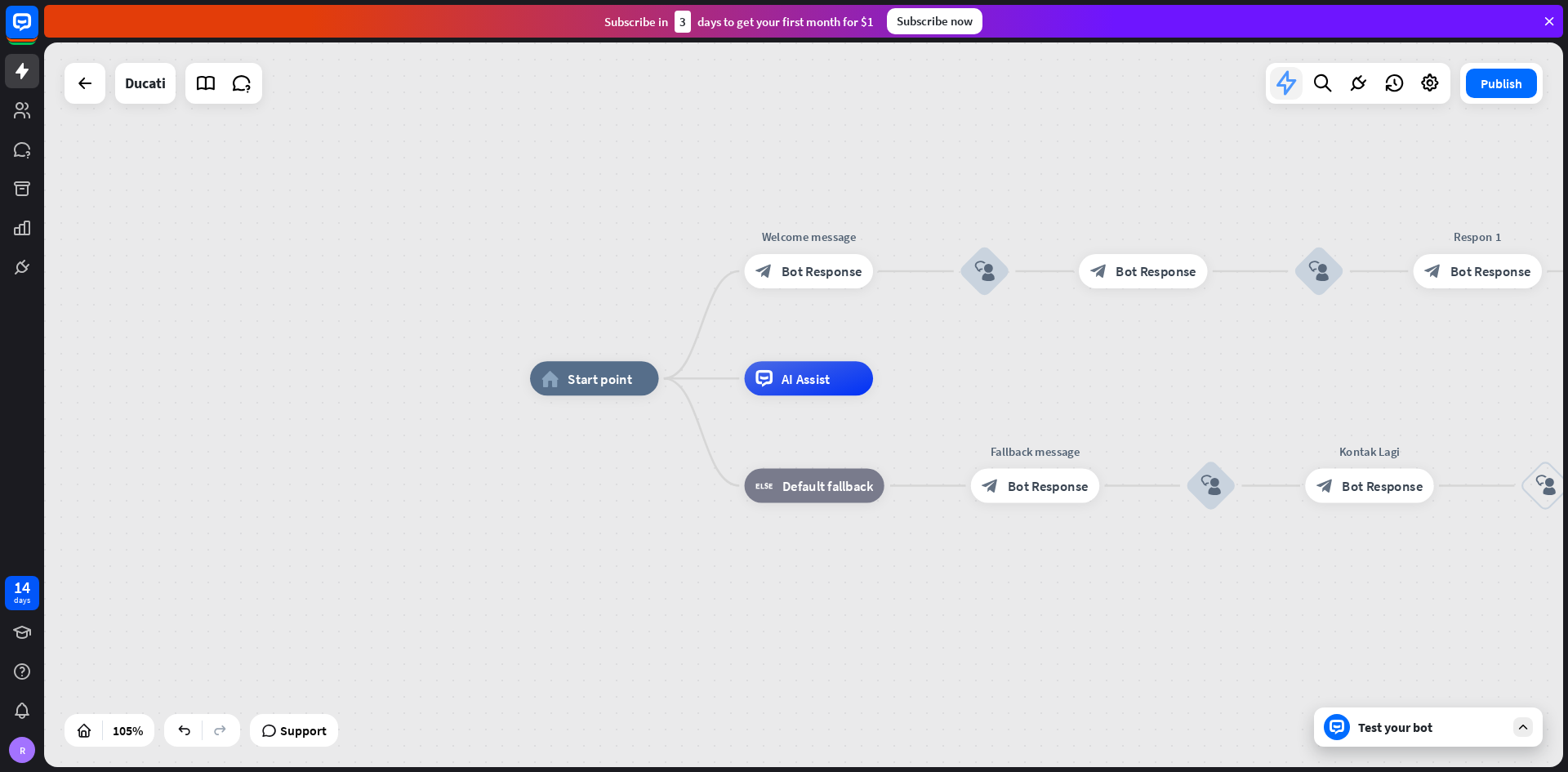
click at [1090, 79] on icon at bounding box center [1286, 83] width 30 height 30
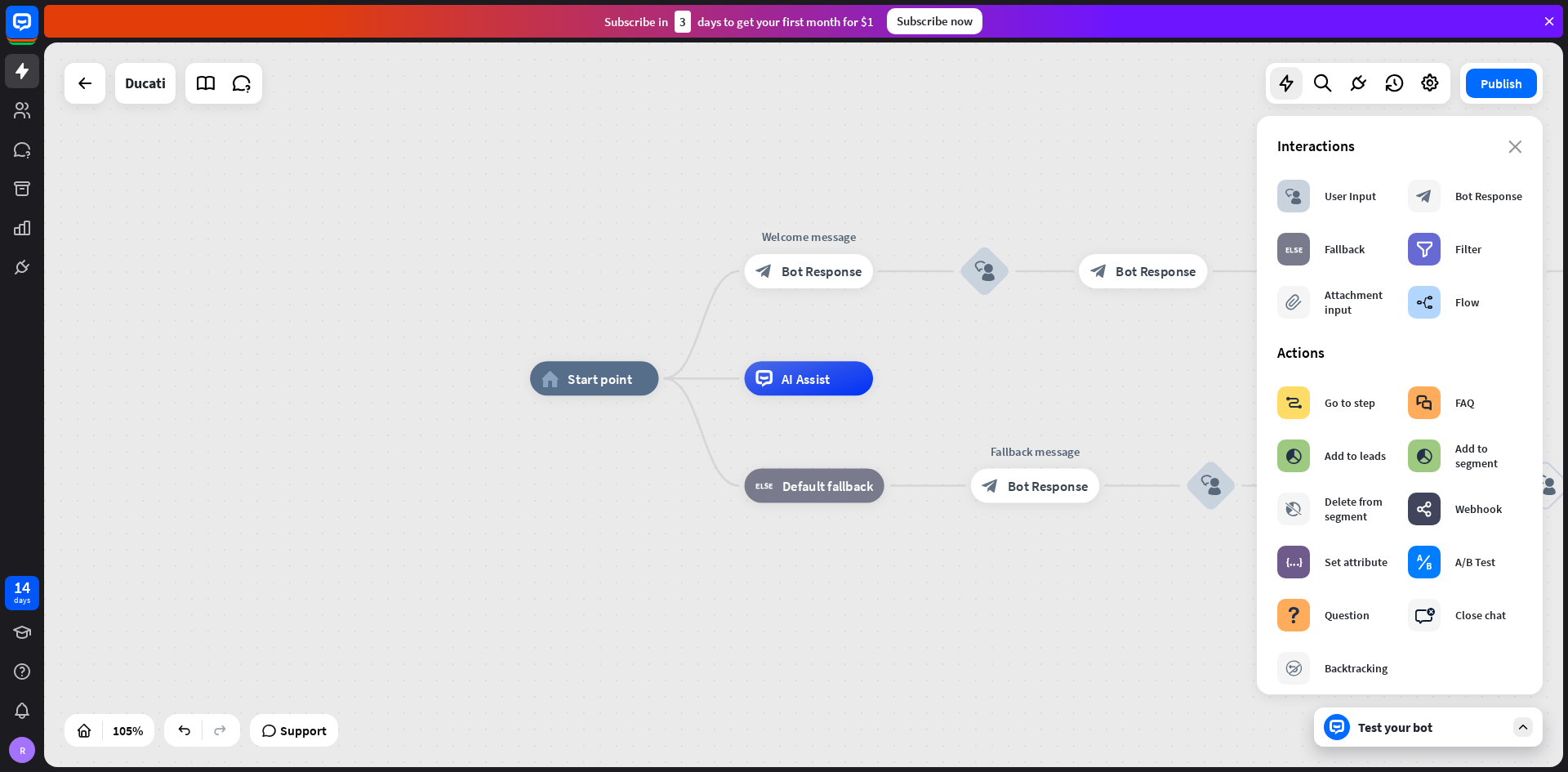
click at [1090, 62] on div "home_2 Start point Welcome message block_bot_response Bot Response block_user_i…" at bounding box center [803, 404] width 1518 height 724
click at [1090, 97] on div at bounding box center [1322, 83] width 32 height 32
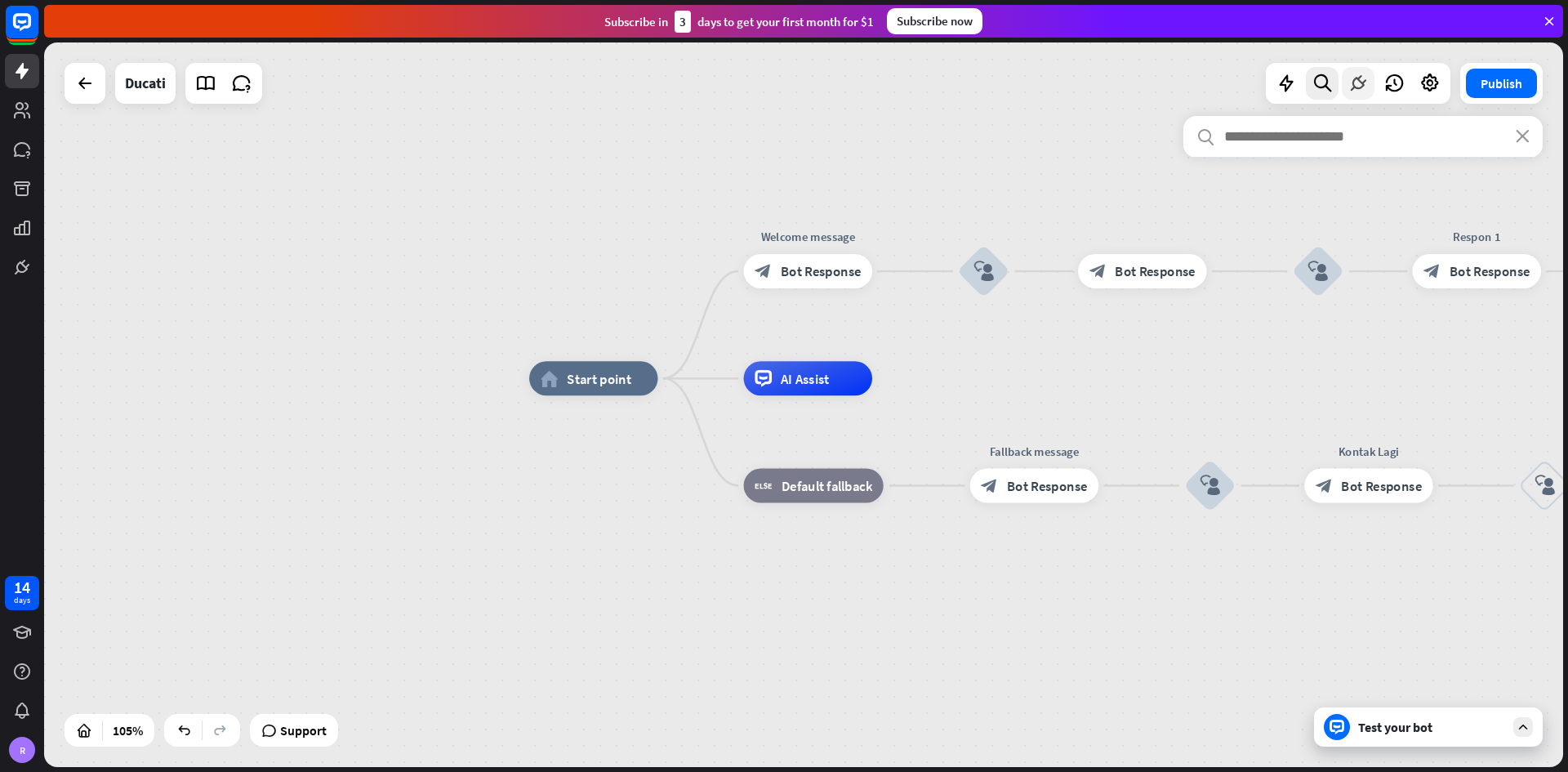
click at [1090, 85] on icon at bounding box center [1358, 84] width 22 height 22
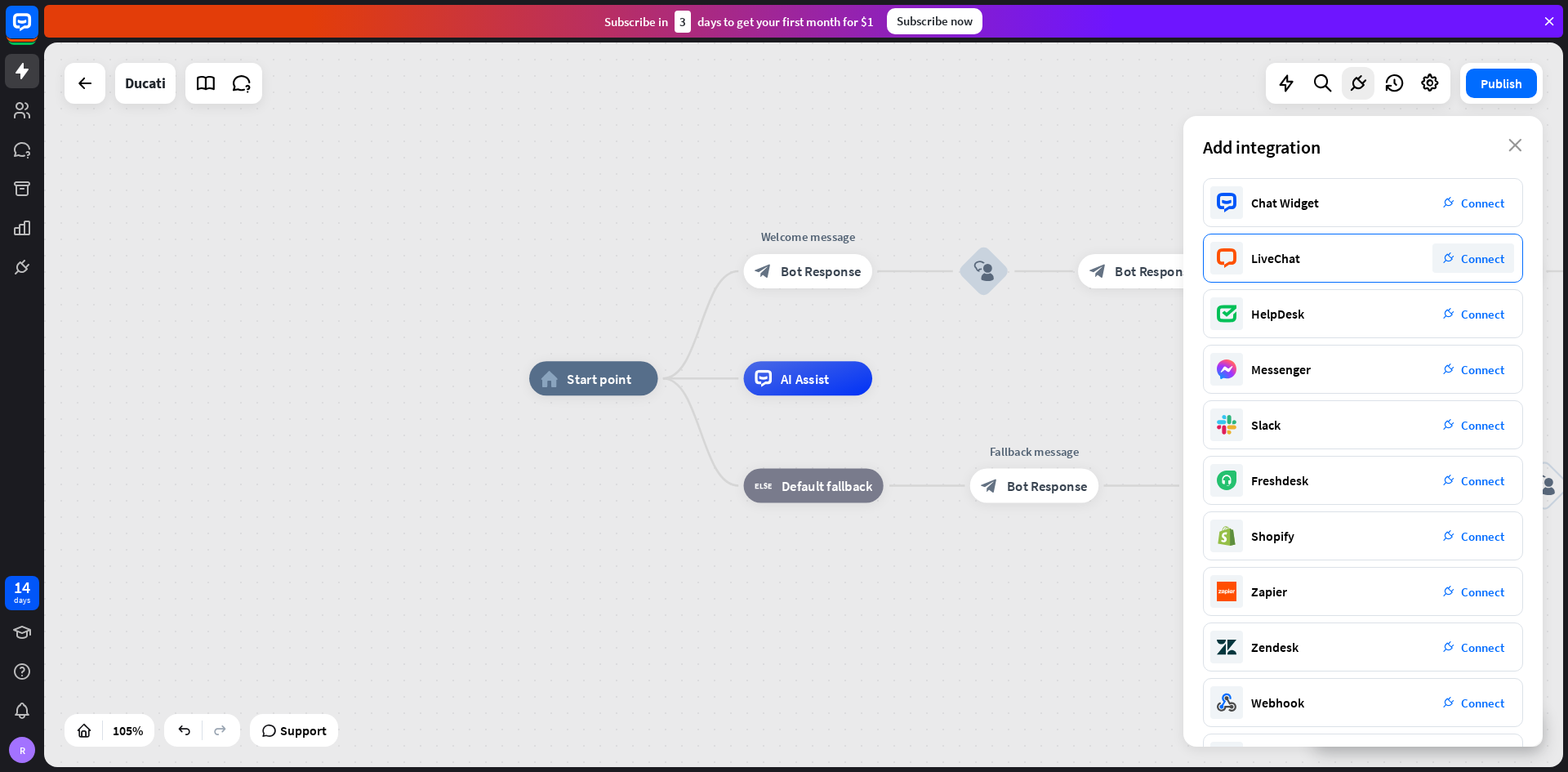
click at [1090, 251] on span "Connect" at bounding box center [1482, 258] width 43 height 15
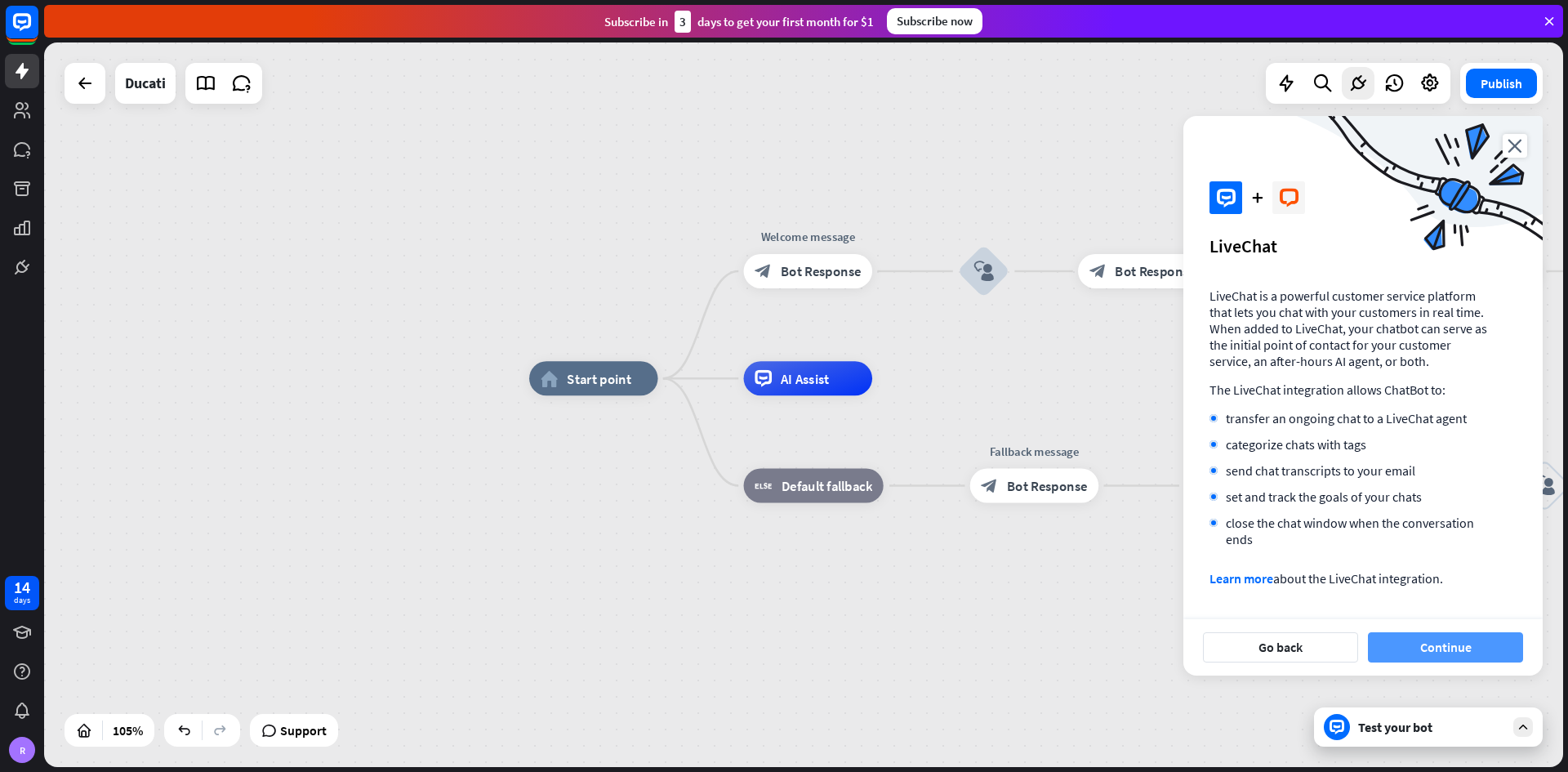
click at [1090, 452] on button "Continue" at bounding box center [1446, 648] width 155 height 31
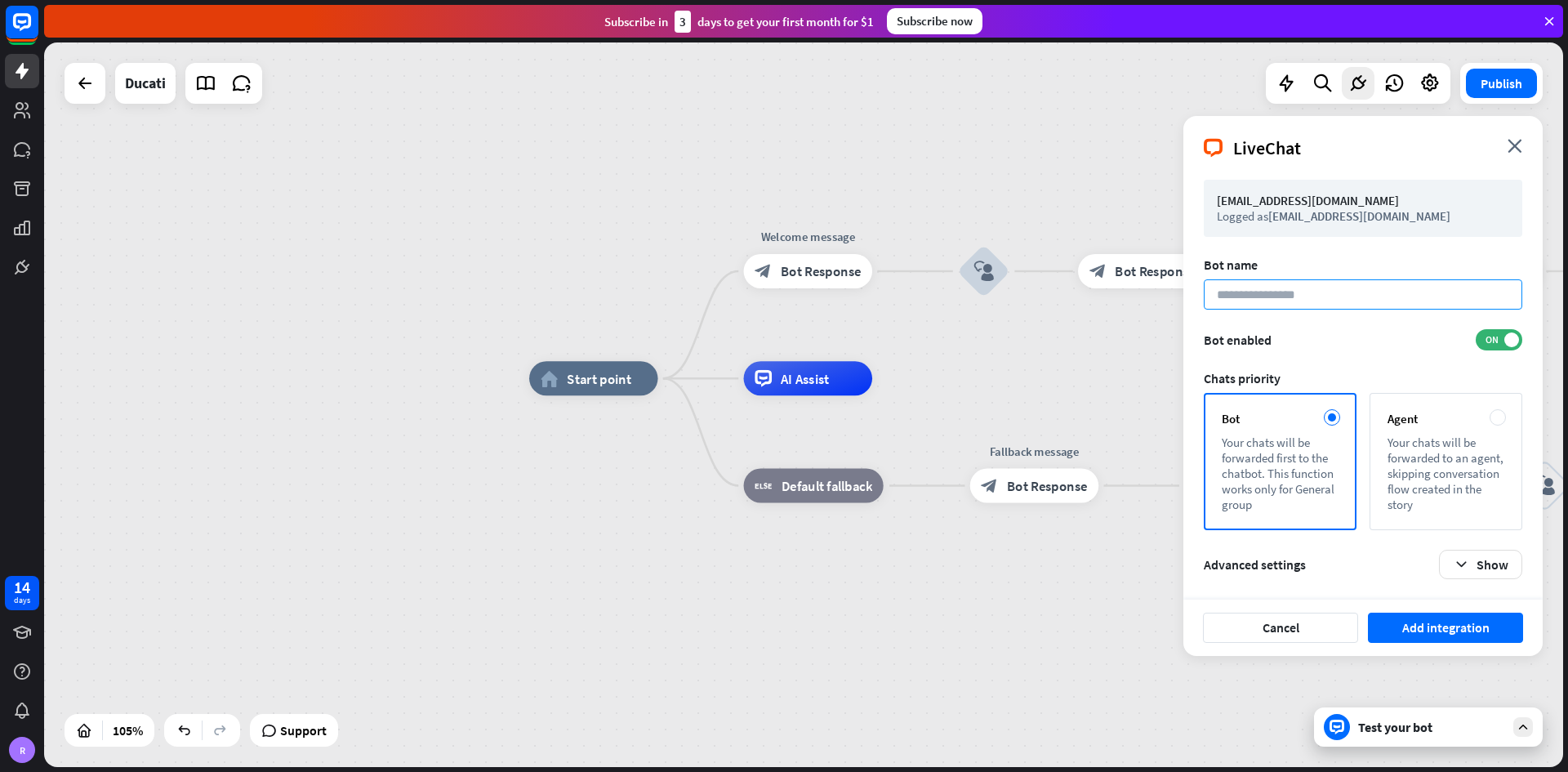
click at [1090, 302] on input at bounding box center [1363, 295] width 319 height 31
type input "******"
click at [1090, 452] on icon "button" at bounding box center [1461, 564] width 17 height 17
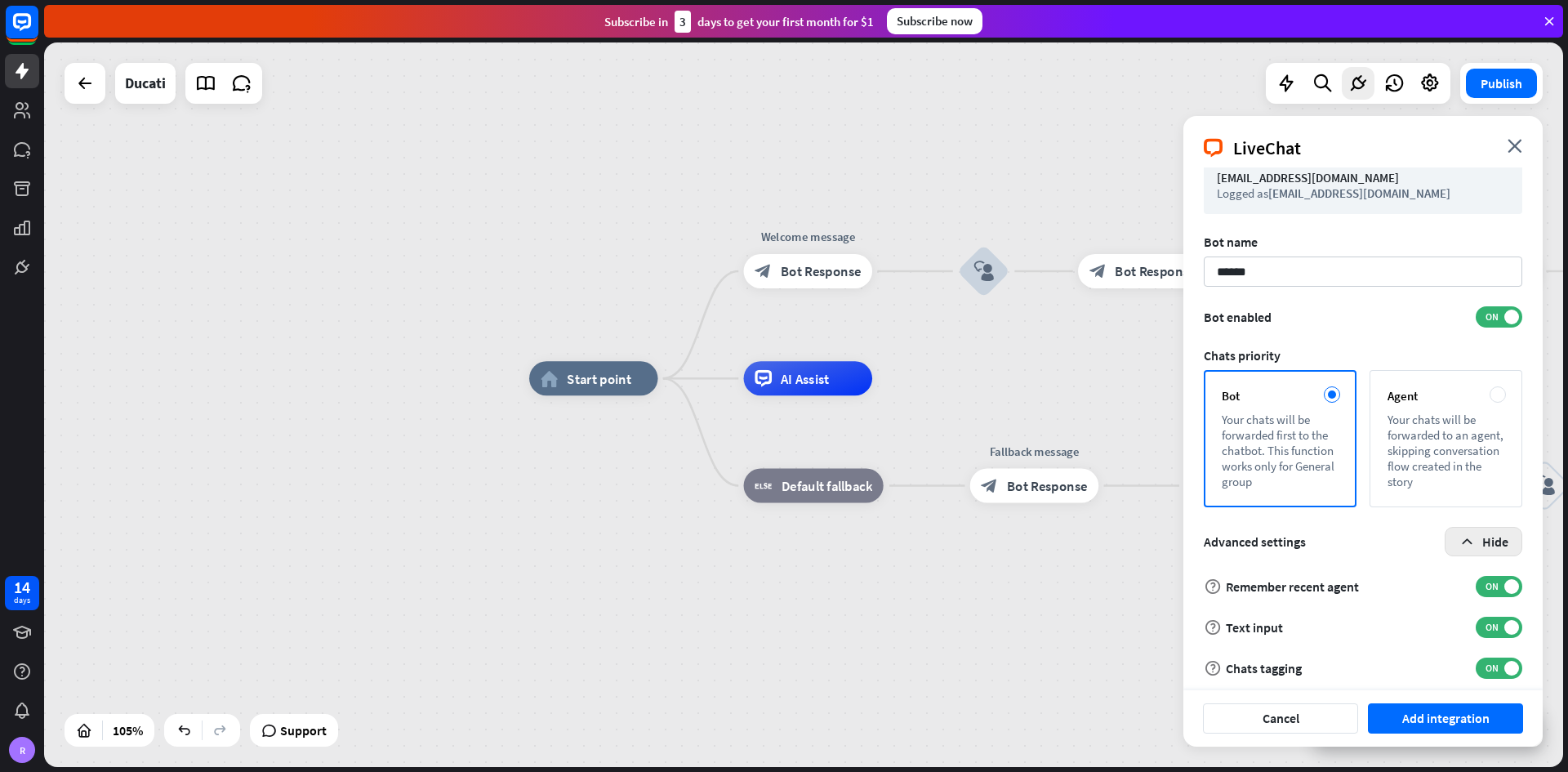
scroll to position [32, 0]
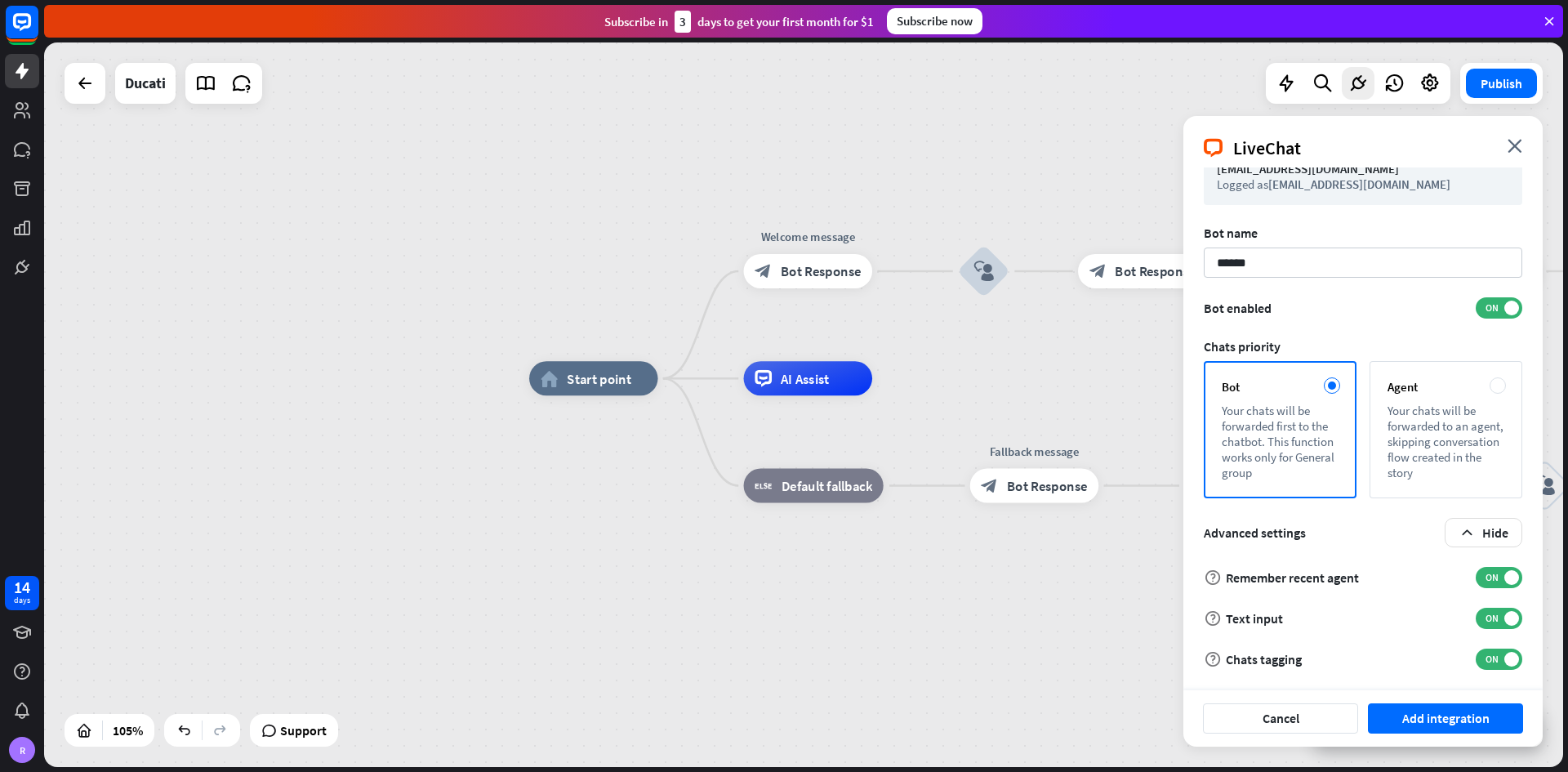
click at [1090, 452] on div "Cancel Add integration" at bounding box center [1363, 718] width 359 height 57
click at [1090, 452] on button "Add integration" at bounding box center [1446, 719] width 155 height 31
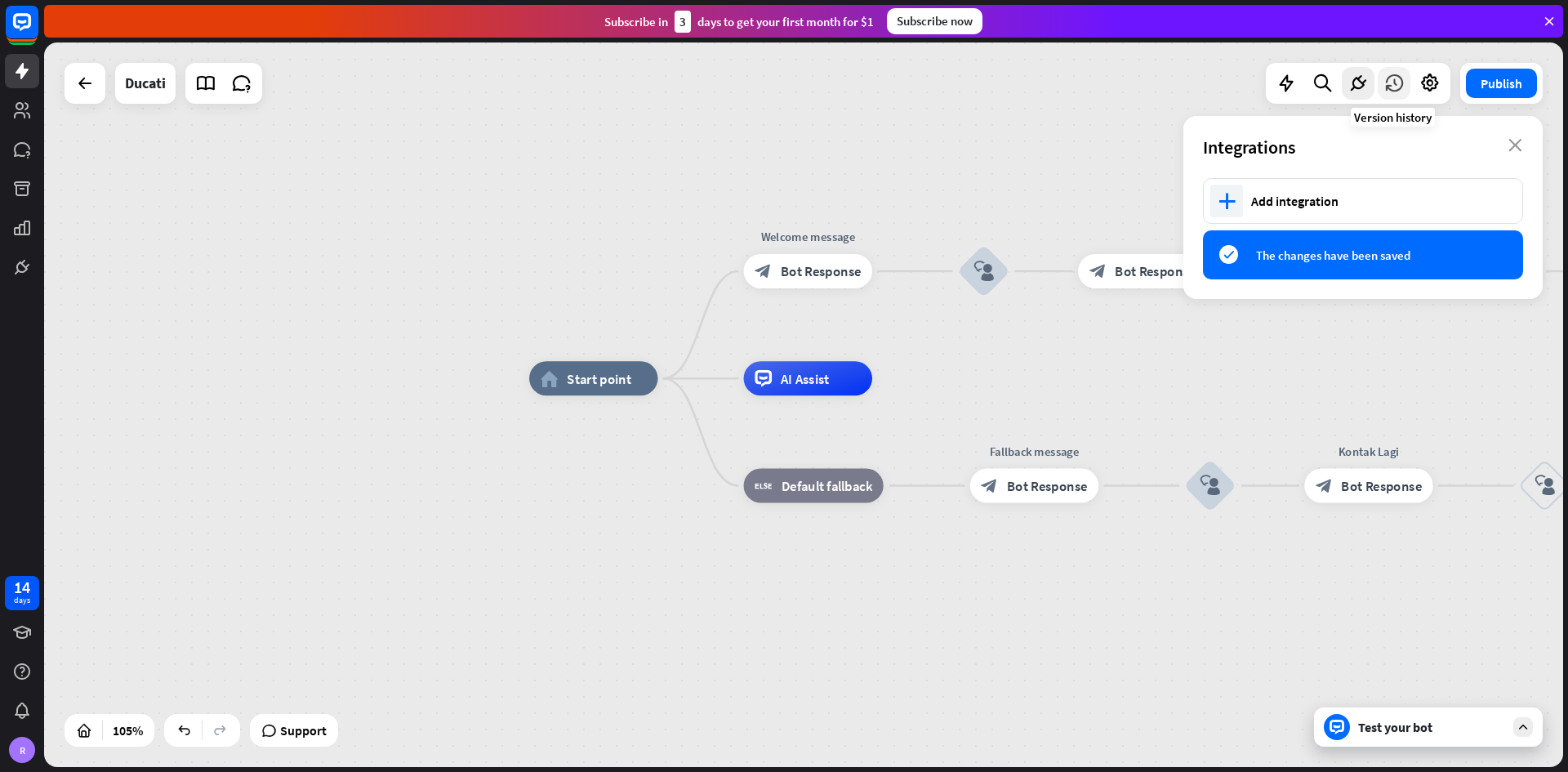
click at [1090, 84] on icon at bounding box center [1394, 84] width 22 height 22
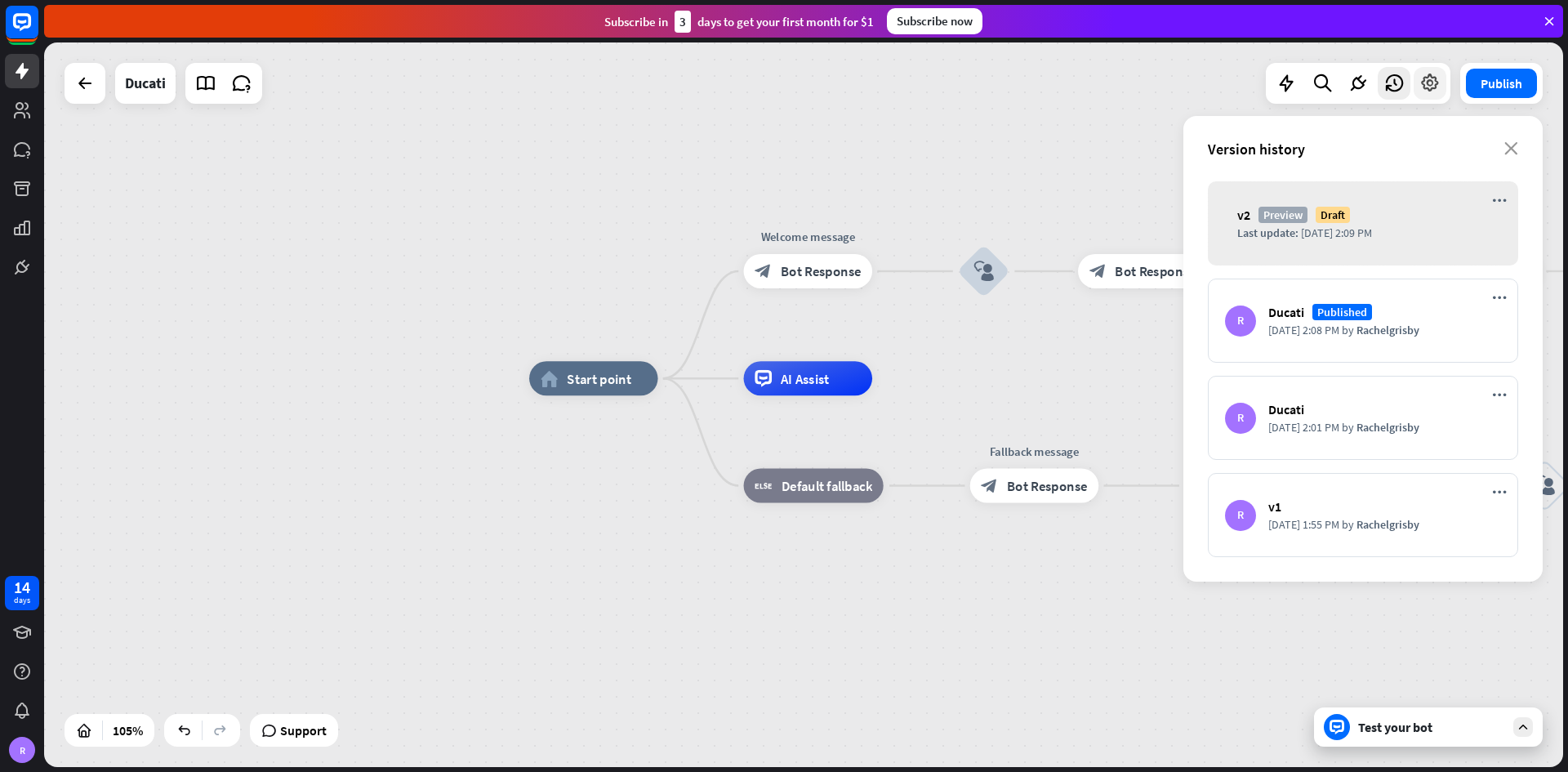
click at [1090, 81] on icon at bounding box center [1430, 84] width 22 height 22
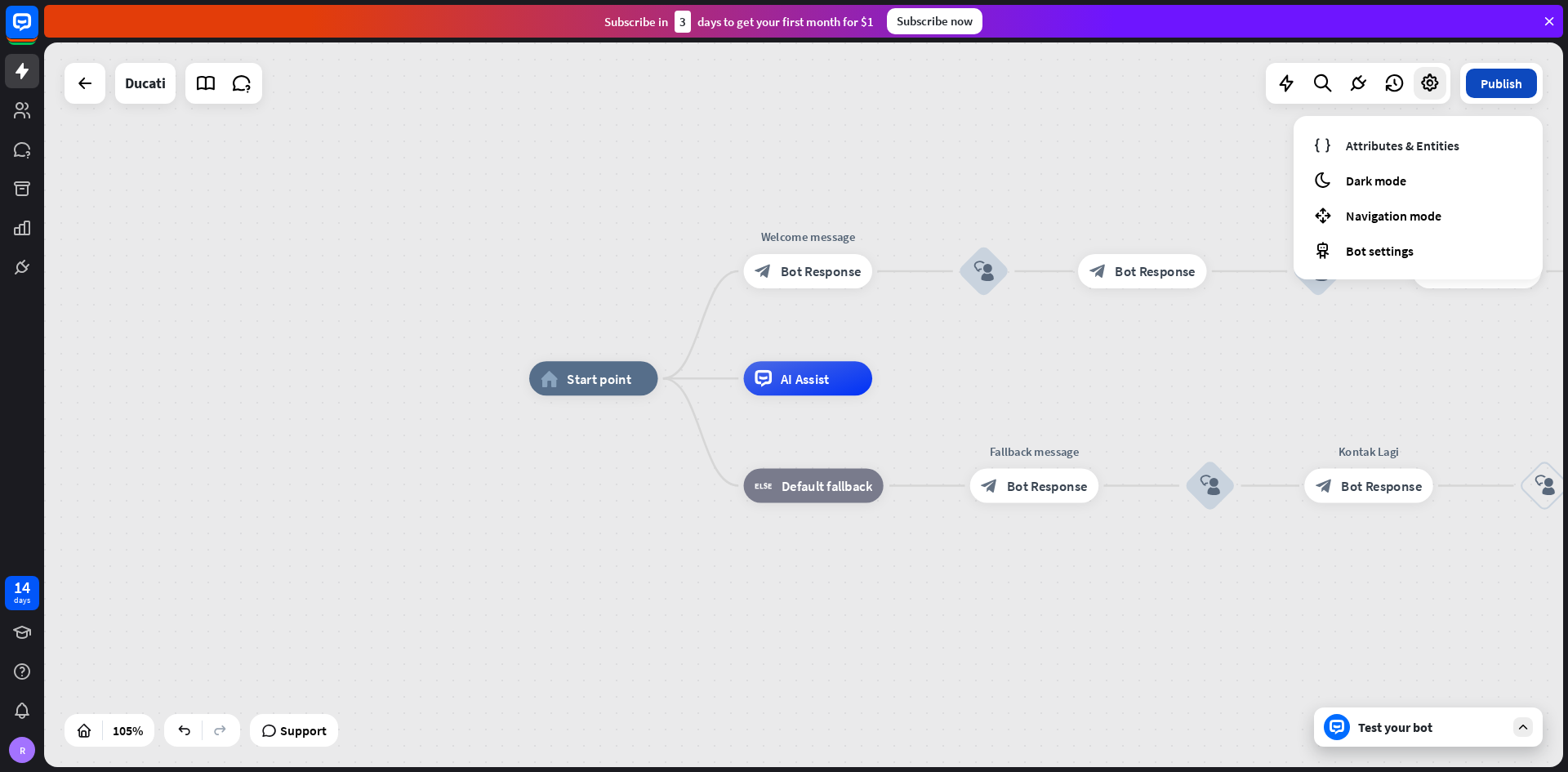
click at [1090, 69] on button "Publish" at bounding box center [1500, 83] width 71 height 30
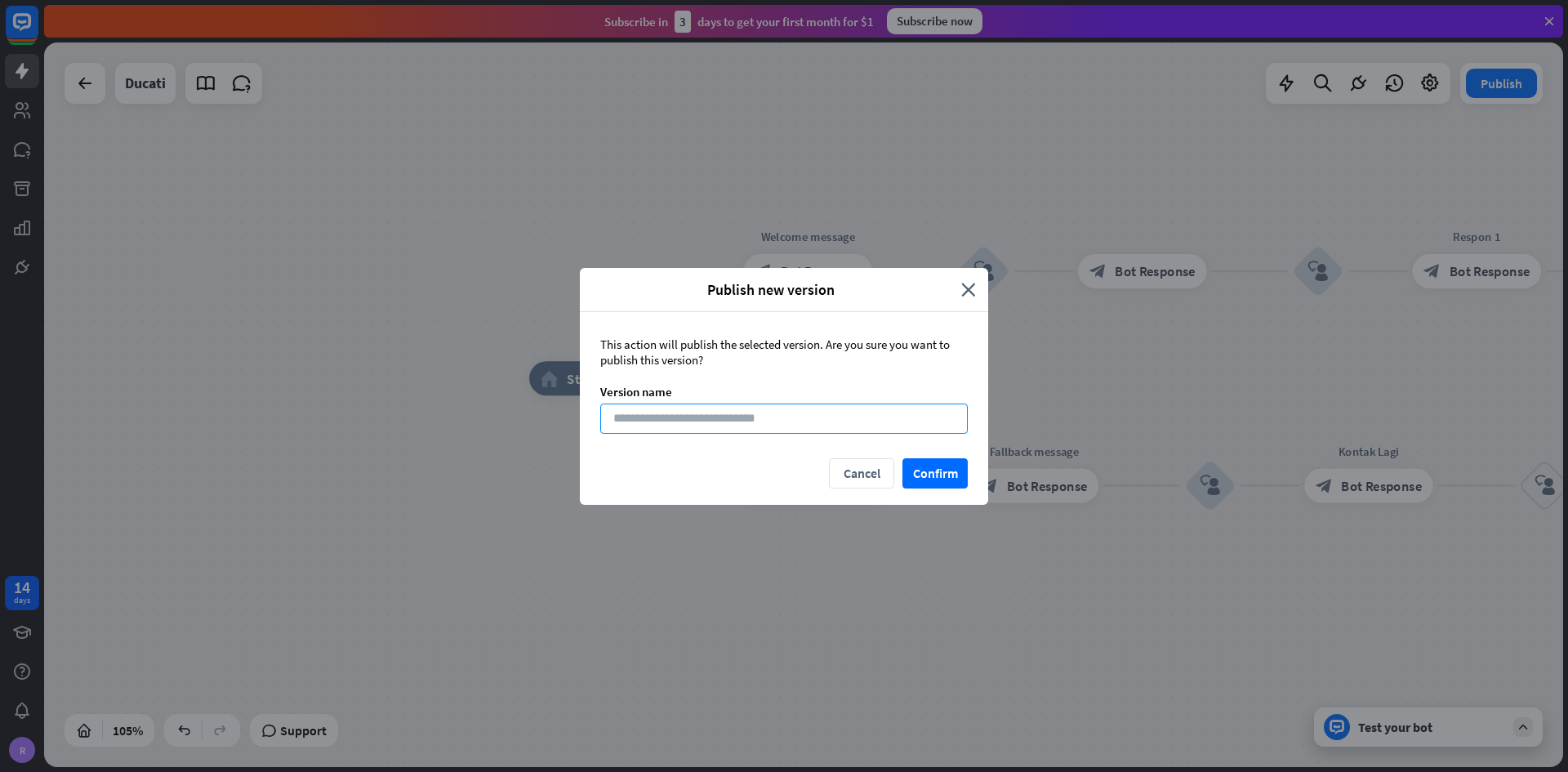
drag, startPoint x: 795, startPoint y: 403, endPoint x: 812, endPoint y: 428, distance: 30.2
click at [797, 403] on div "This action will publish the selected version. Are you sure you want to publish…" at bounding box center [784, 385] width 408 height 146
click at [948, 452] on button "Confirm" at bounding box center [935, 474] width 66 height 31
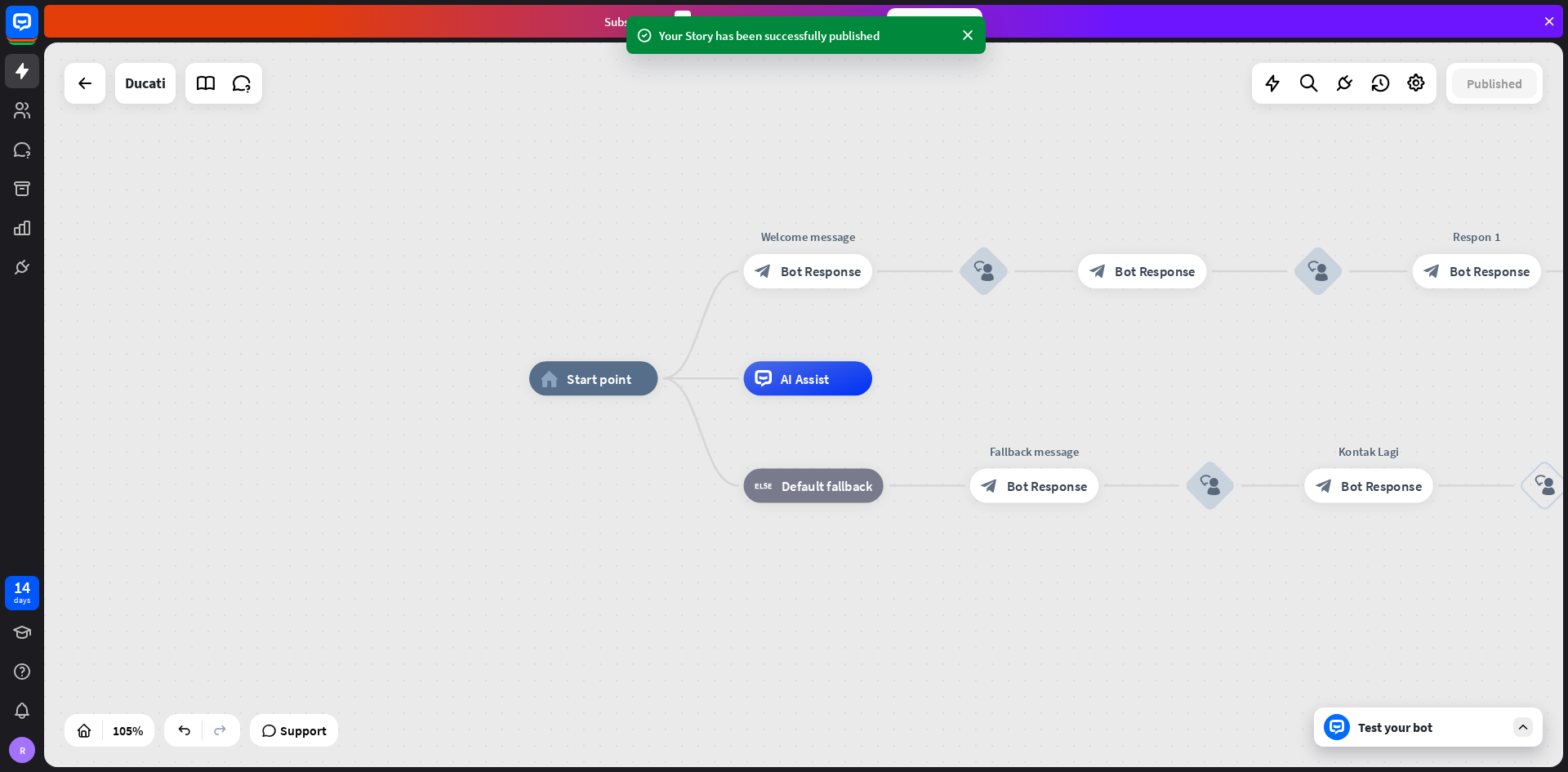
click at [337, 217] on div "home_2 Start point Welcome message block_bot_response Bot Response block_user_i…" at bounding box center [803, 404] width 1518 height 724
click at [26, 77] on icon at bounding box center [23, 71] width 20 height 20
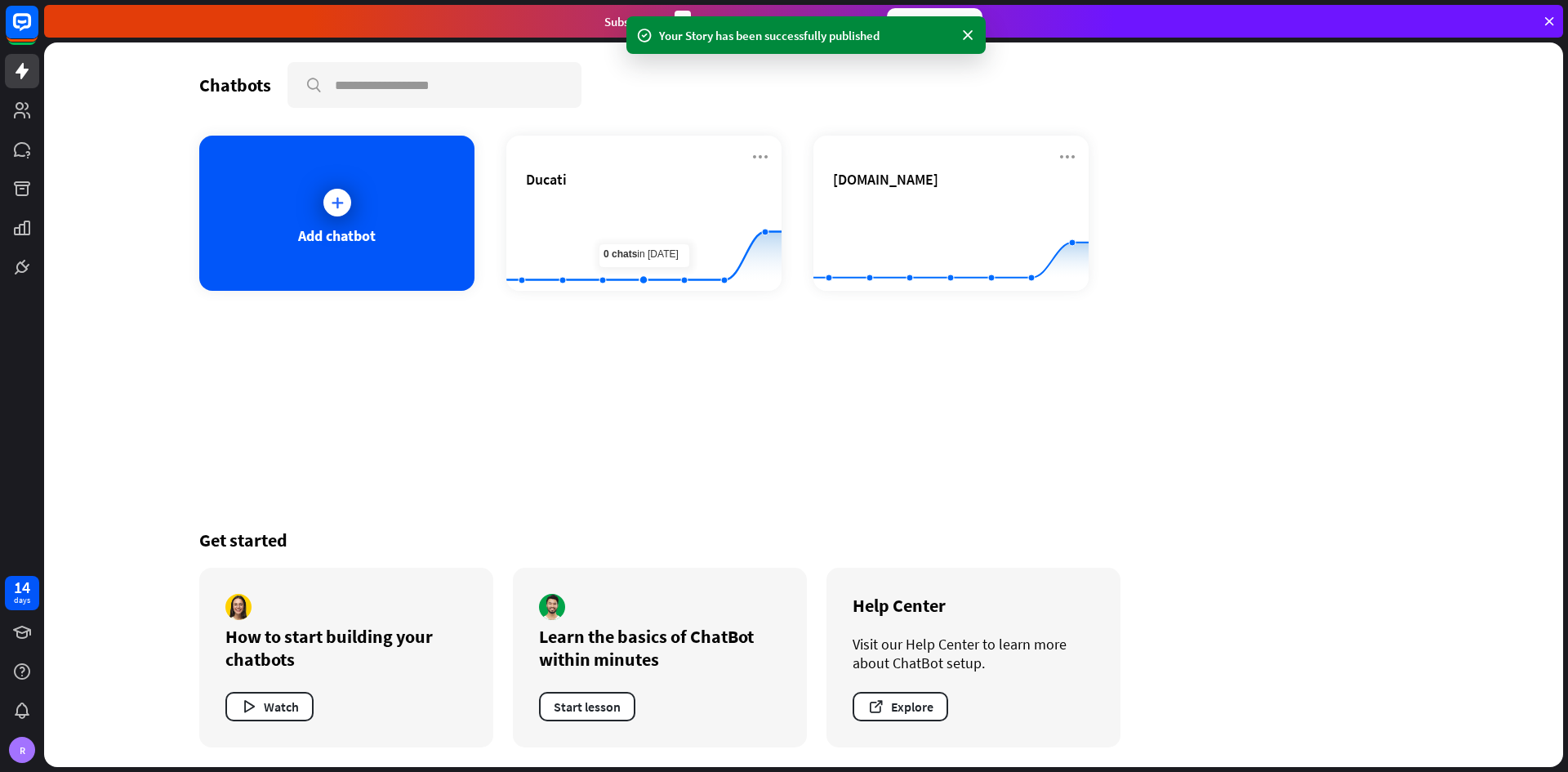
drag, startPoint x: 620, startPoint y: 386, endPoint x: 623, endPoint y: 363, distance: 23.2
click at [623, 386] on div "Chatbots search Add chatbot Ducati Created with Highcharts 10.1.0 0 2 4 6 [DOMA…" at bounding box center [803, 404] width 1307 height 724
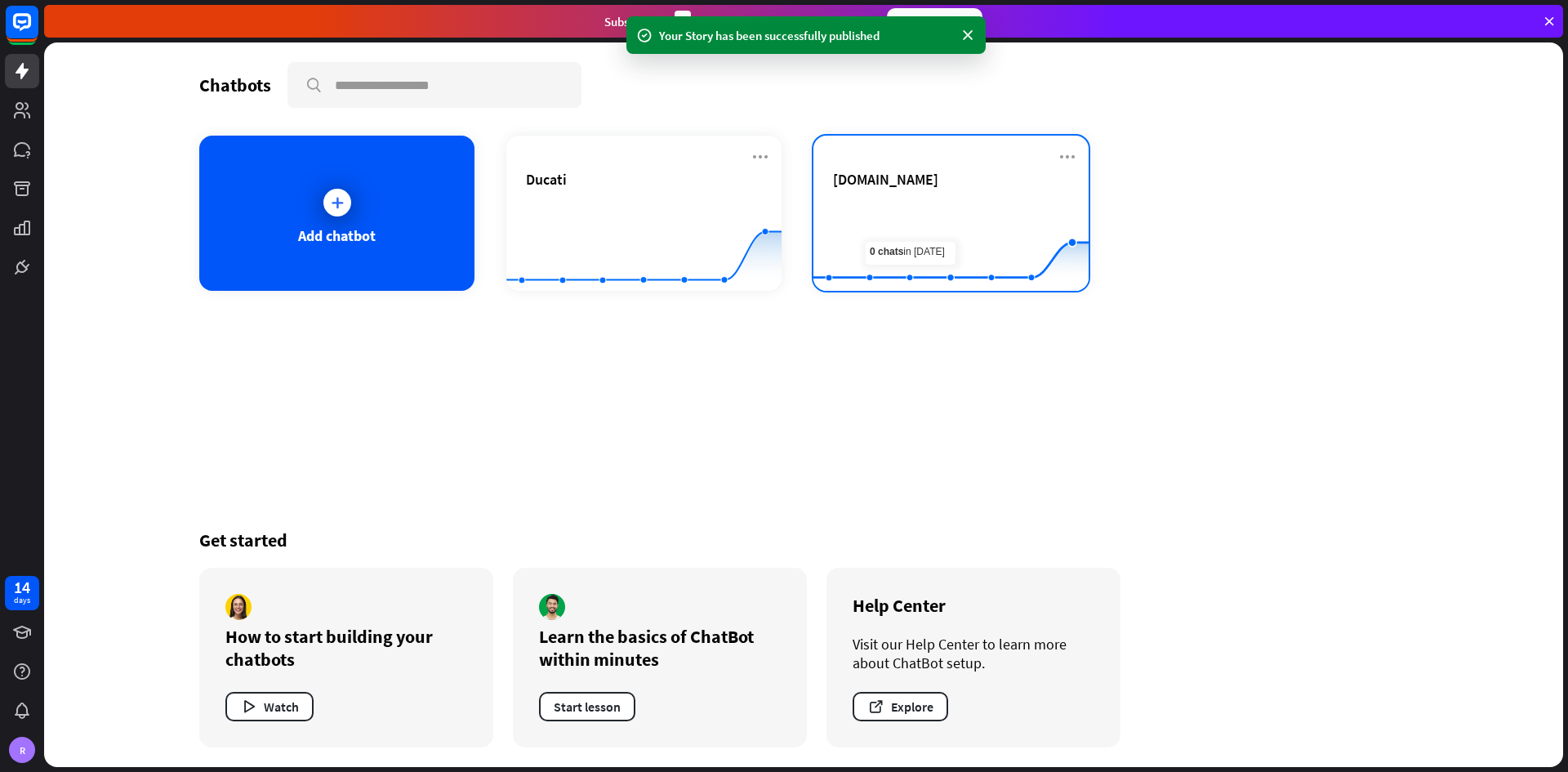
drag, startPoint x: 869, startPoint y: 422, endPoint x: 857, endPoint y: 163, distance: 259.3
click at [869, 410] on div "Chatbots search Add chatbot Ducati Created with Highcharts 10.1.0 0 2 4 6 [DOMA…" at bounding box center [803, 404] width 1307 height 724
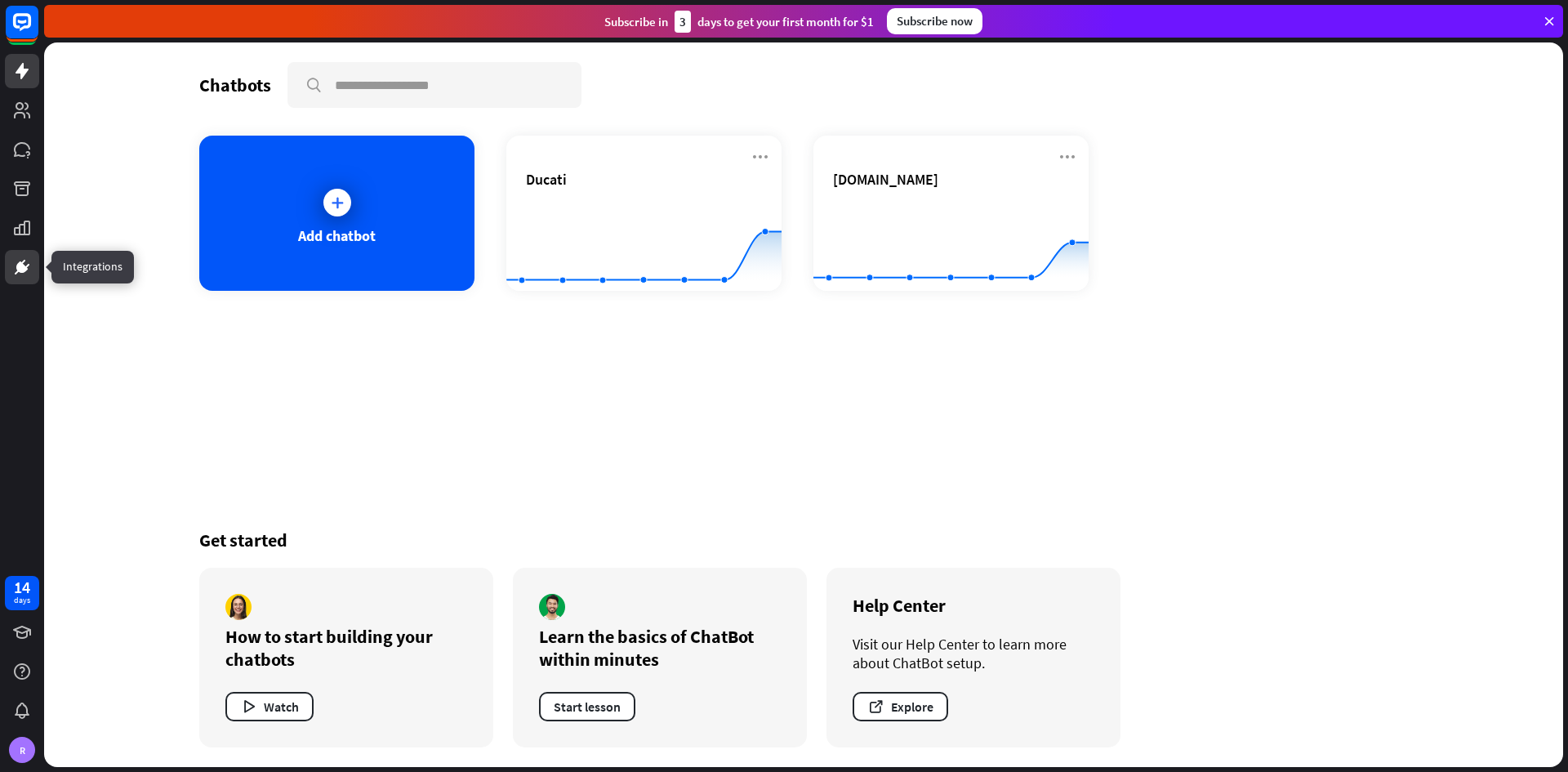
click at [30, 269] on icon at bounding box center [23, 268] width 20 height 20
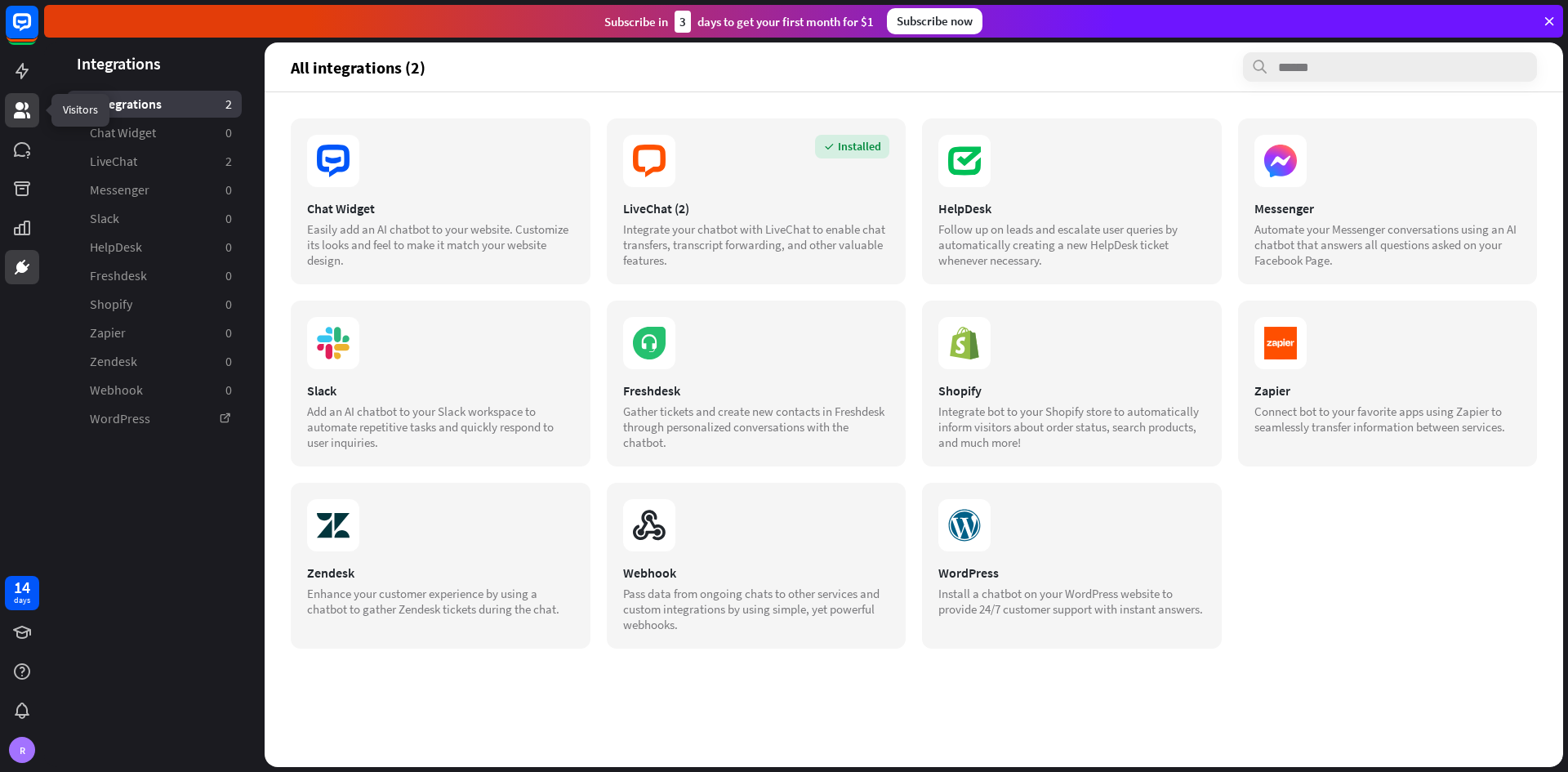
click at [18, 105] on icon at bounding box center [22, 110] width 16 height 16
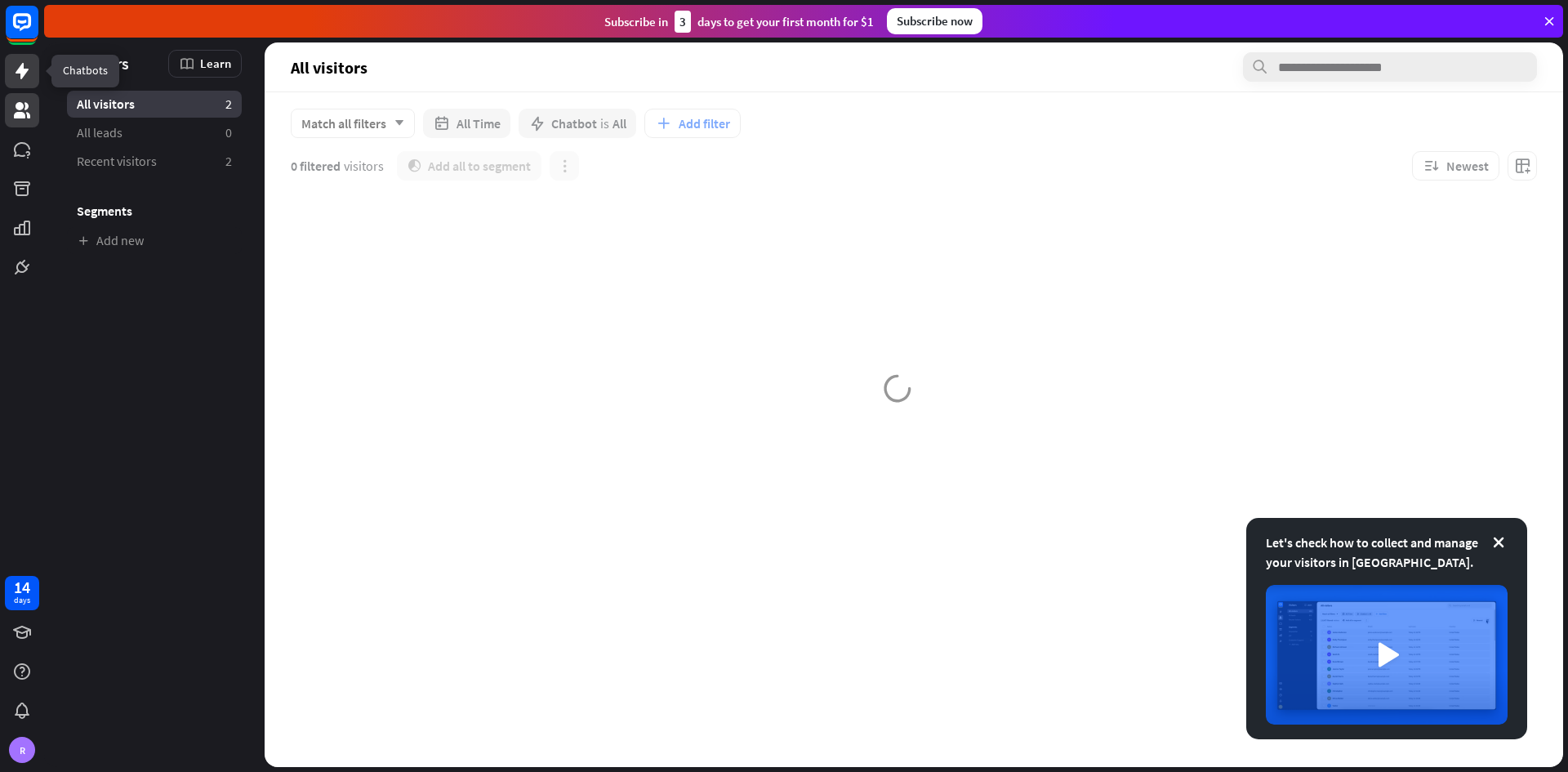
click at [22, 77] on icon at bounding box center [22, 71] width 14 height 16
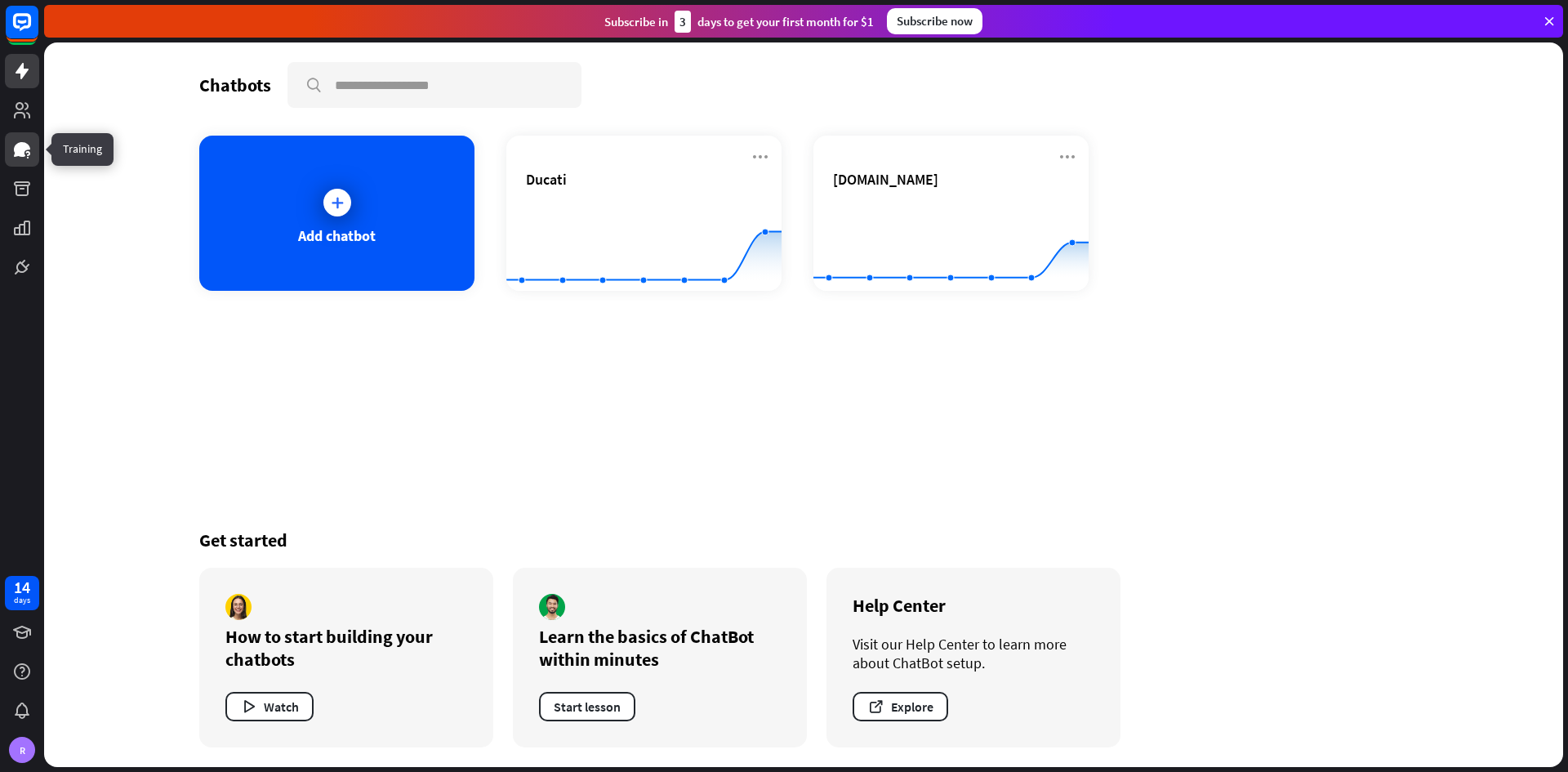
click at [32, 153] on link at bounding box center [22, 150] width 34 height 34
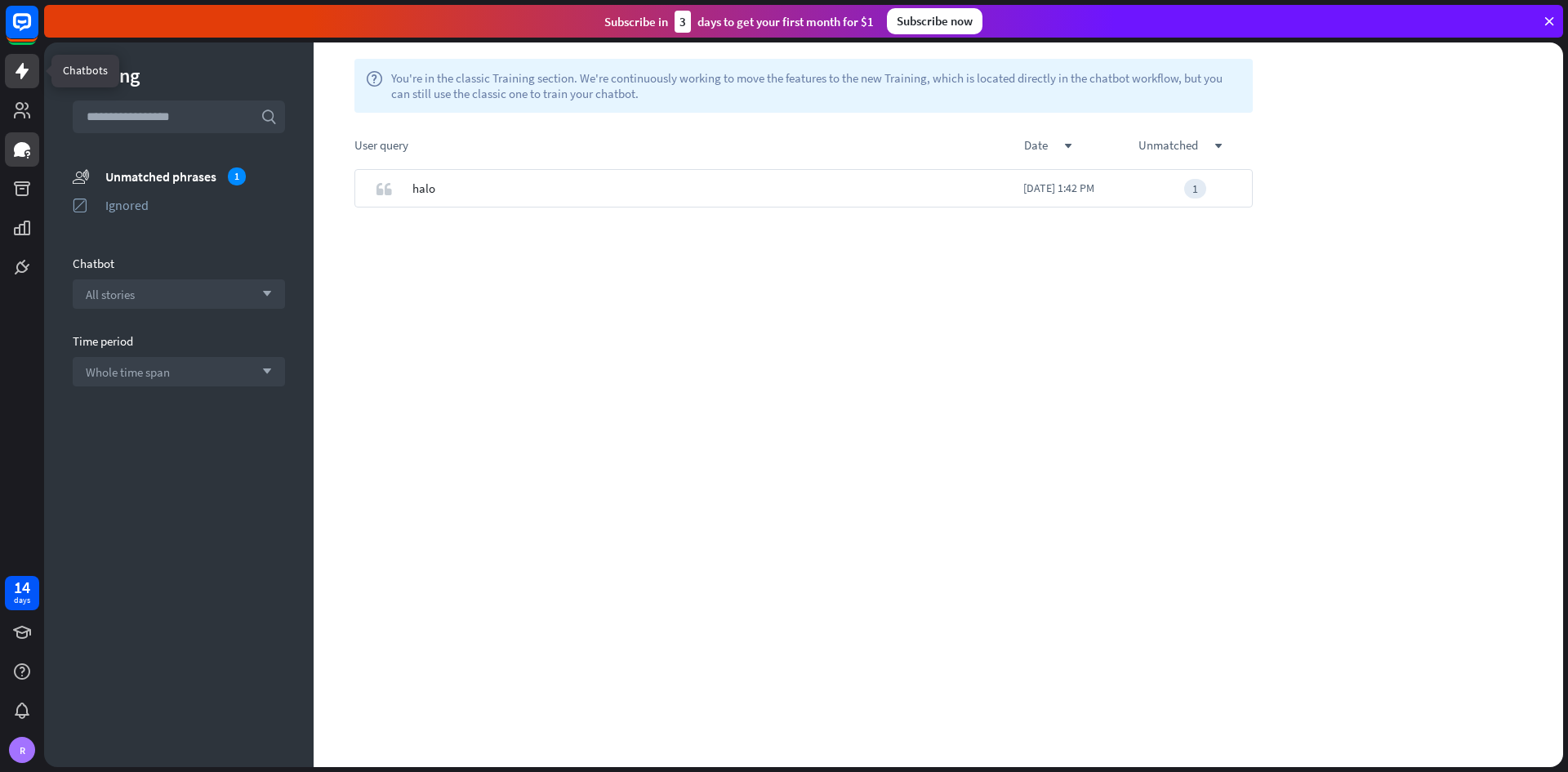
click at [18, 83] on link at bounding box center [22, 71] width 34 height 34
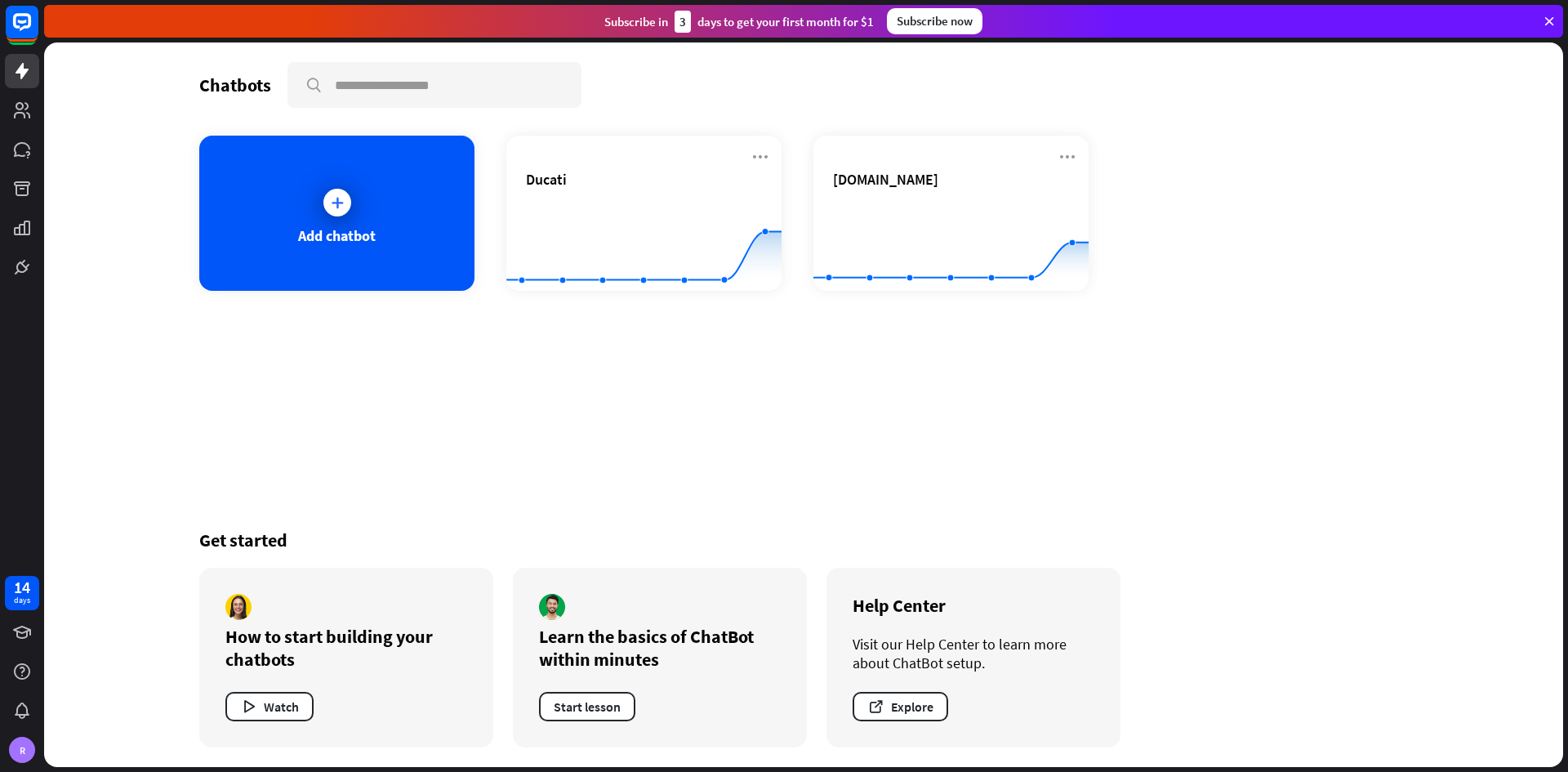
click at [646, 426] on div "Chatbots search Add chatbot Ducati Created with Highcharts 10.1.0 0 2 4 6 [DOMA…" at bounding box center [803, 404] width 1307 height 724
